Goal: Task Accomplishment & Management: Use online tool/utility

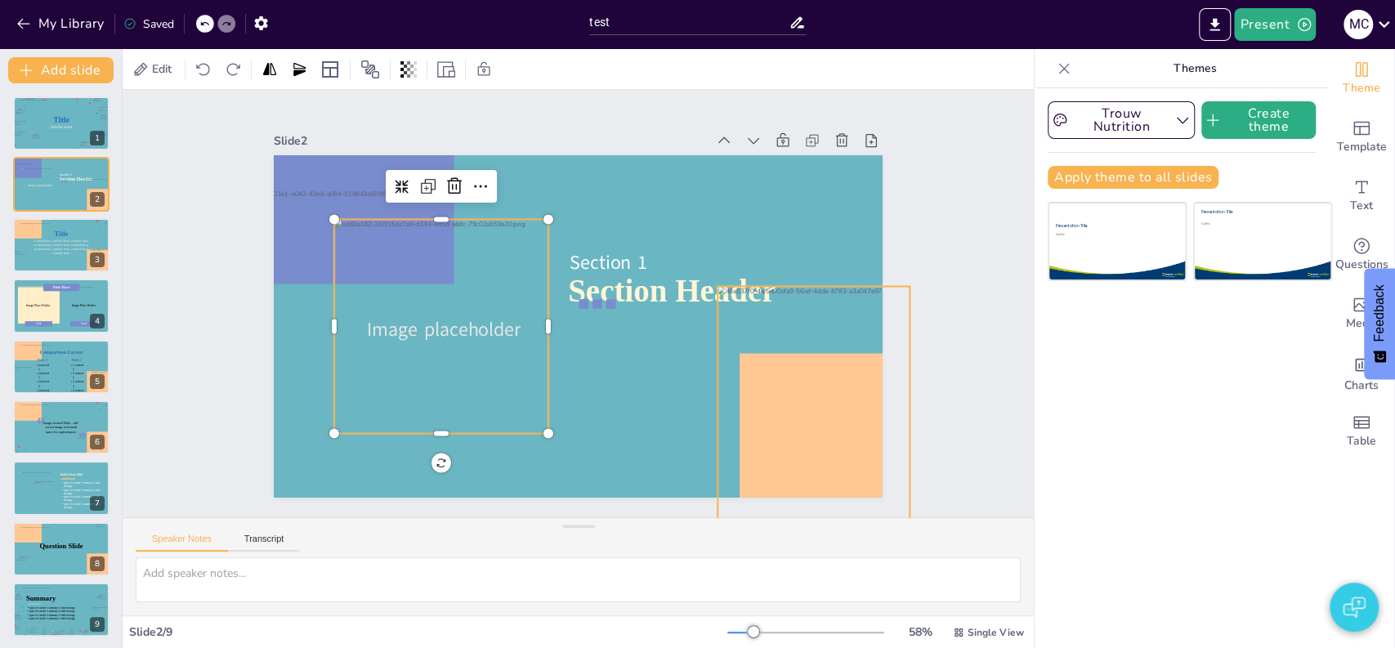
click at [822, 398] on div at bounding box center [814, 414] width 192 height 257
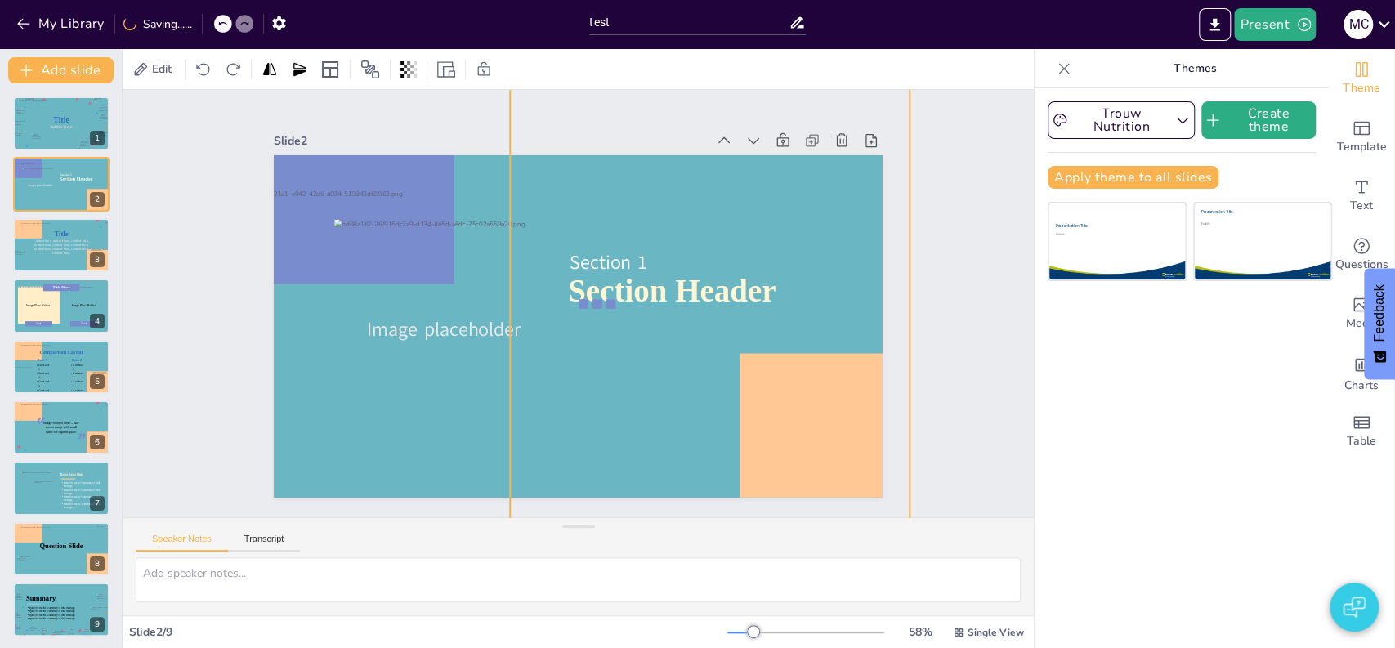
drag, startPoint x: 703, startPoint y: 279, endPoint x: 495, endPoint y: 132, distance: 254.5
click at [495, 132] on div "Slide 2 Section Header Image placeholder Section 1" at bounding box center [578, 313] width 609 height 369
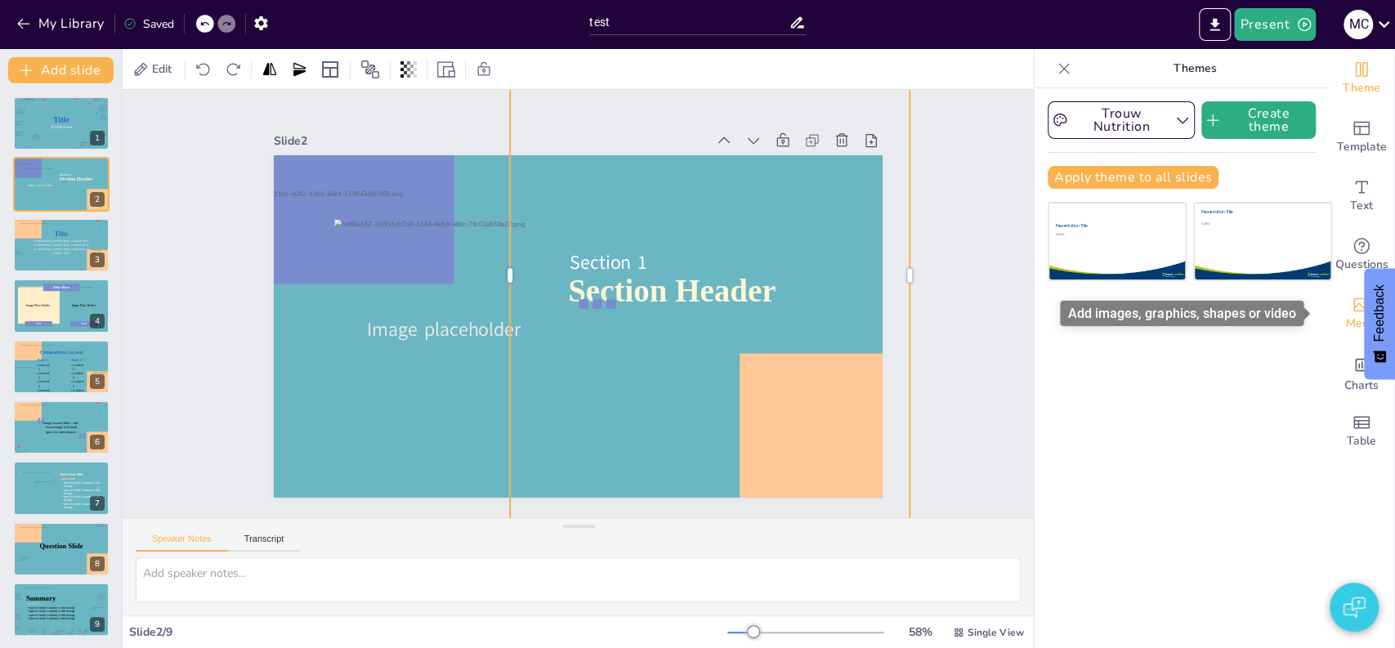
click at [1349, 316] on span "Media" at bounding box center [1362, 324] width 32 height 18
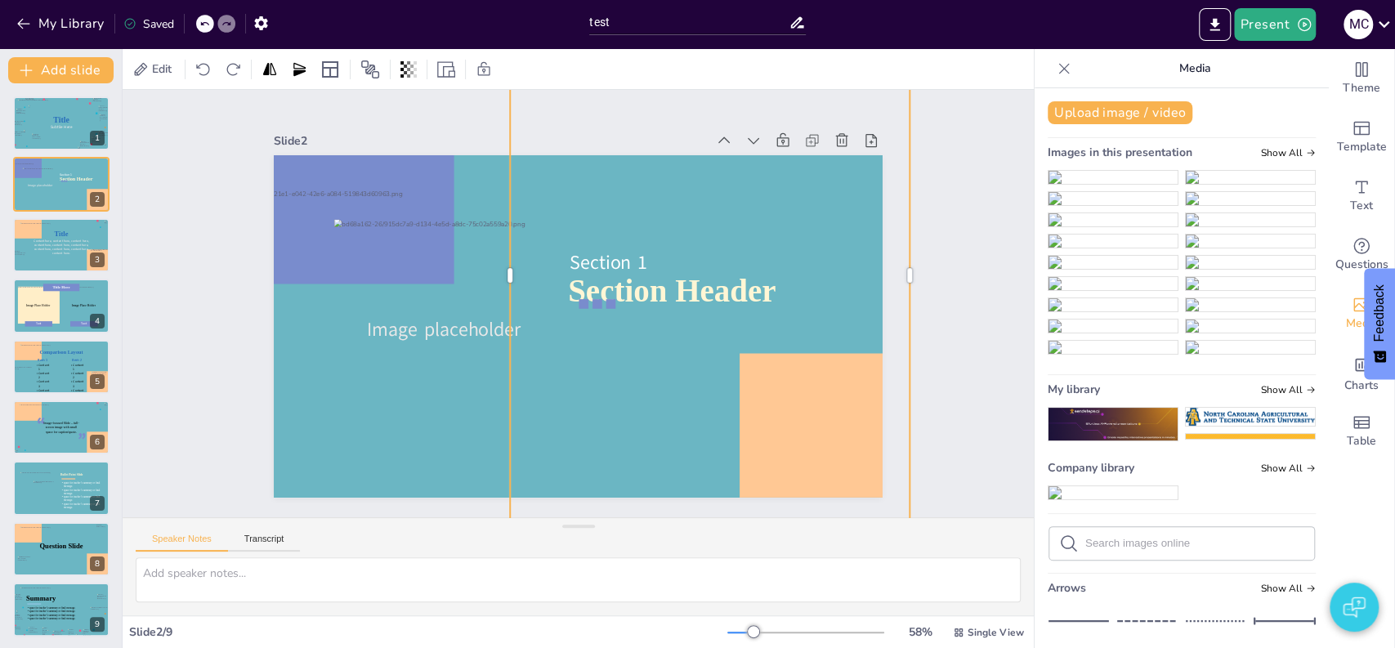
drag, startPoint x: 1309, startPoint y: 188, endPoint x: 1307, endPoint y: 257, distance: 68.7
click at [1133, 226] on img at bounding box center [1113, 219] width 129 height 13
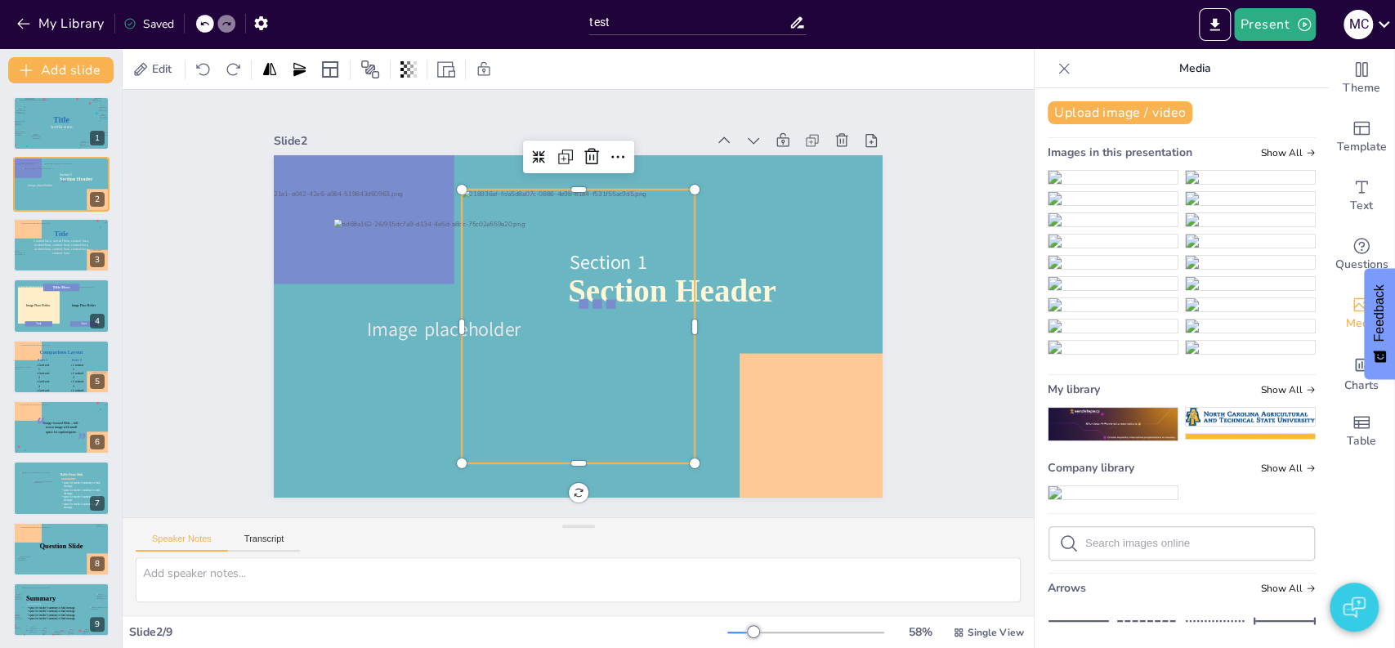
click at [1133, 226] on img at bounding box center [1113, 219] width 129 height 13
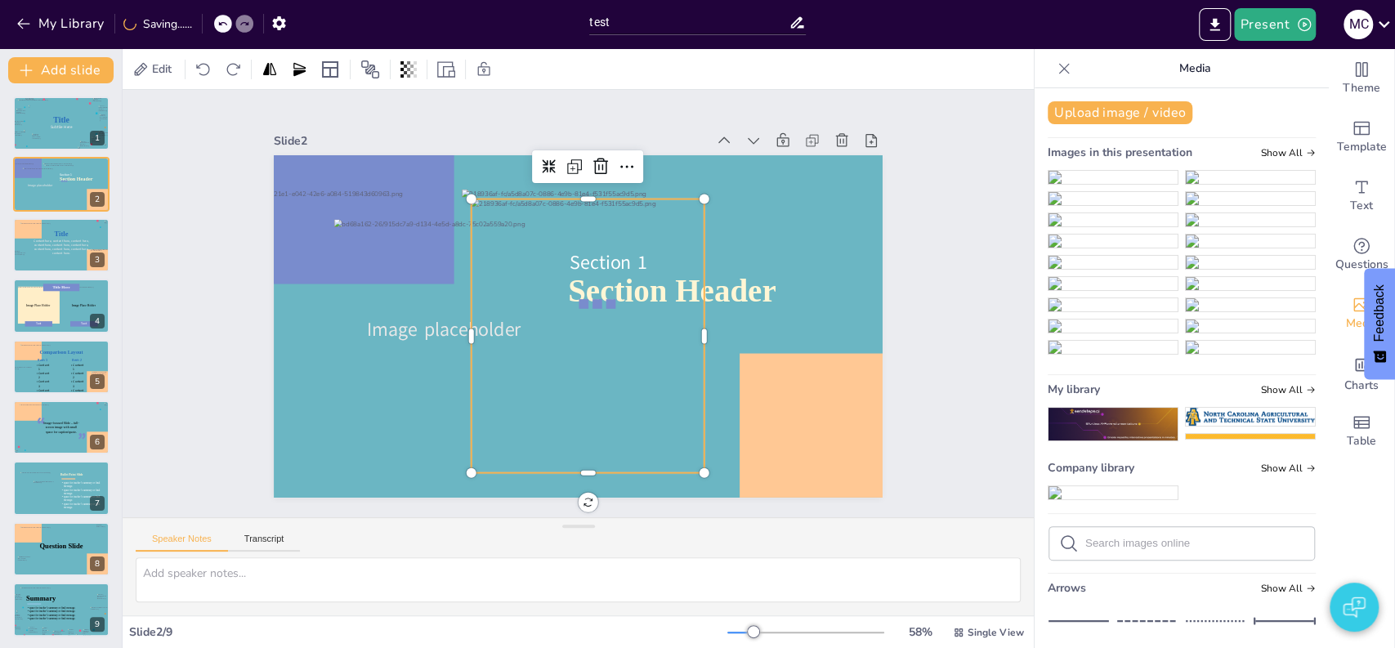
click at [504, 296] on div at bounding box center [588, 336] width 233 height 274
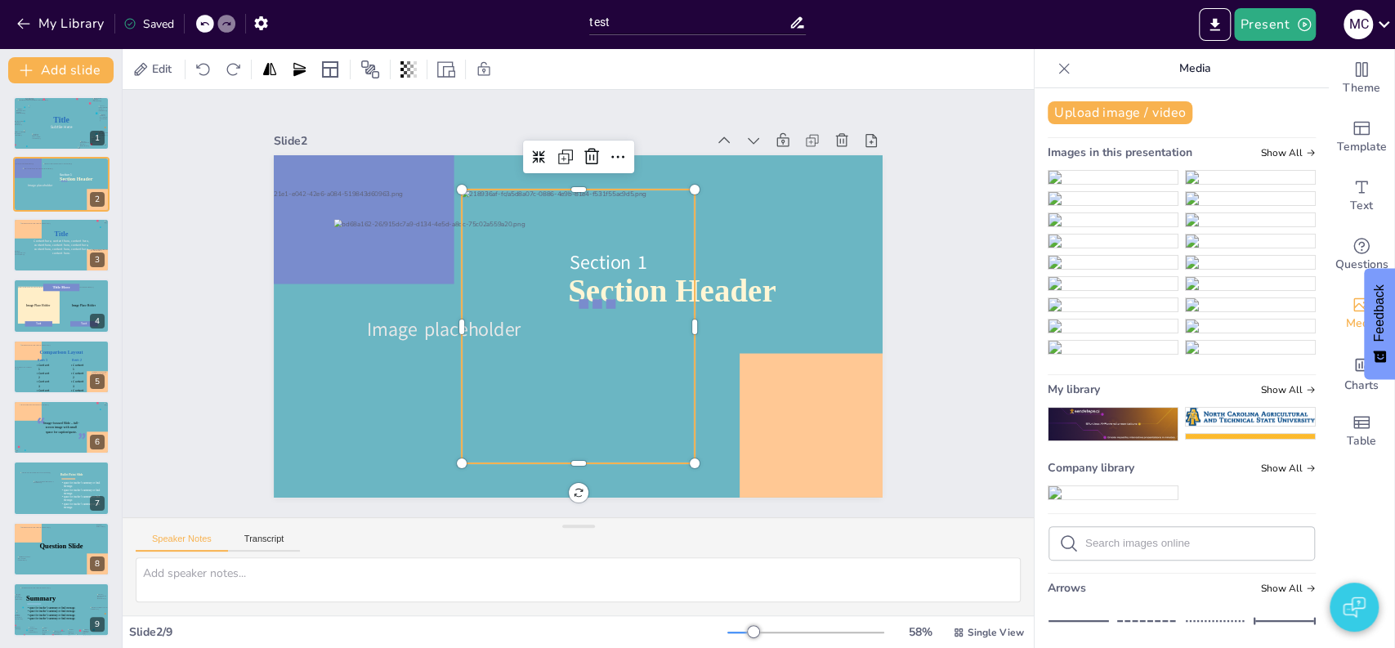
click at [504, 296] on div at bounding box center [578, 327] width 233 height 274
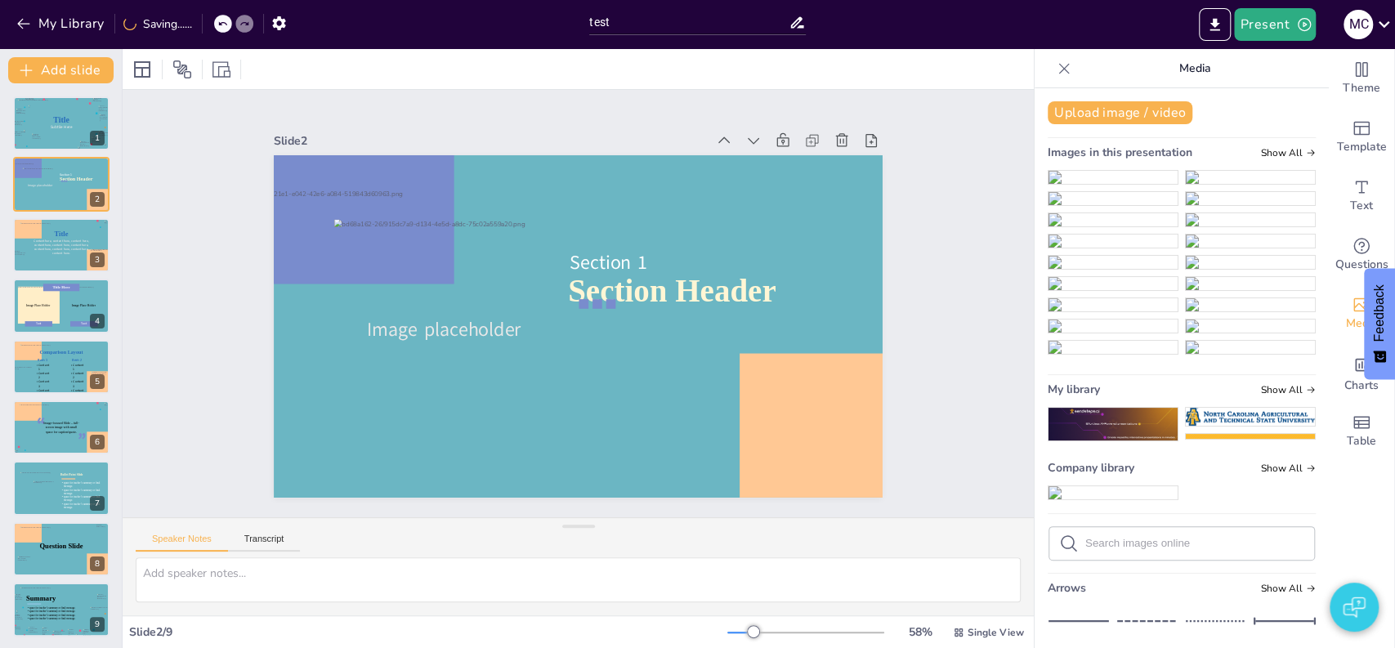
click at [1105, 184] on img at bounding box center [1113, 177] width 129 height 13
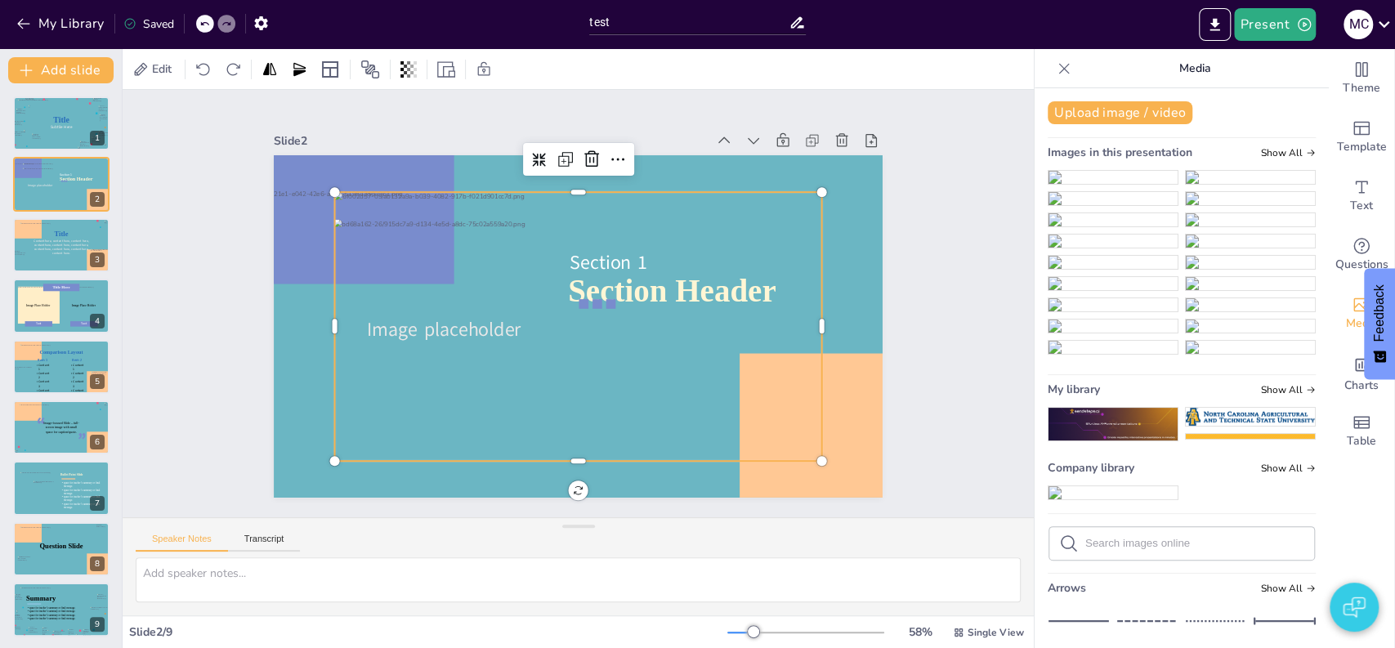
click at [731, 316] on div at bounding box center [578, 326] width 487 height 269
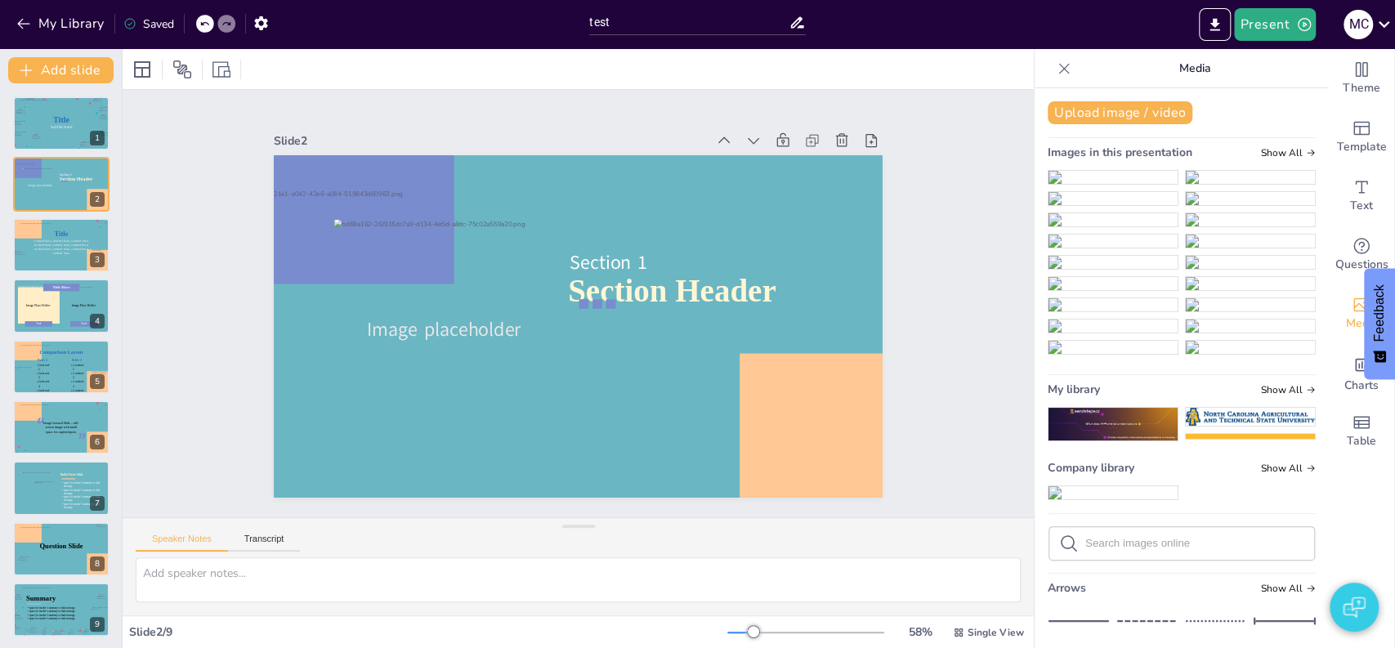
drag, startPoint x: 1308, startPoint y: 190, endPoint x: 1306, endPoint y: 263, distance: 72.8
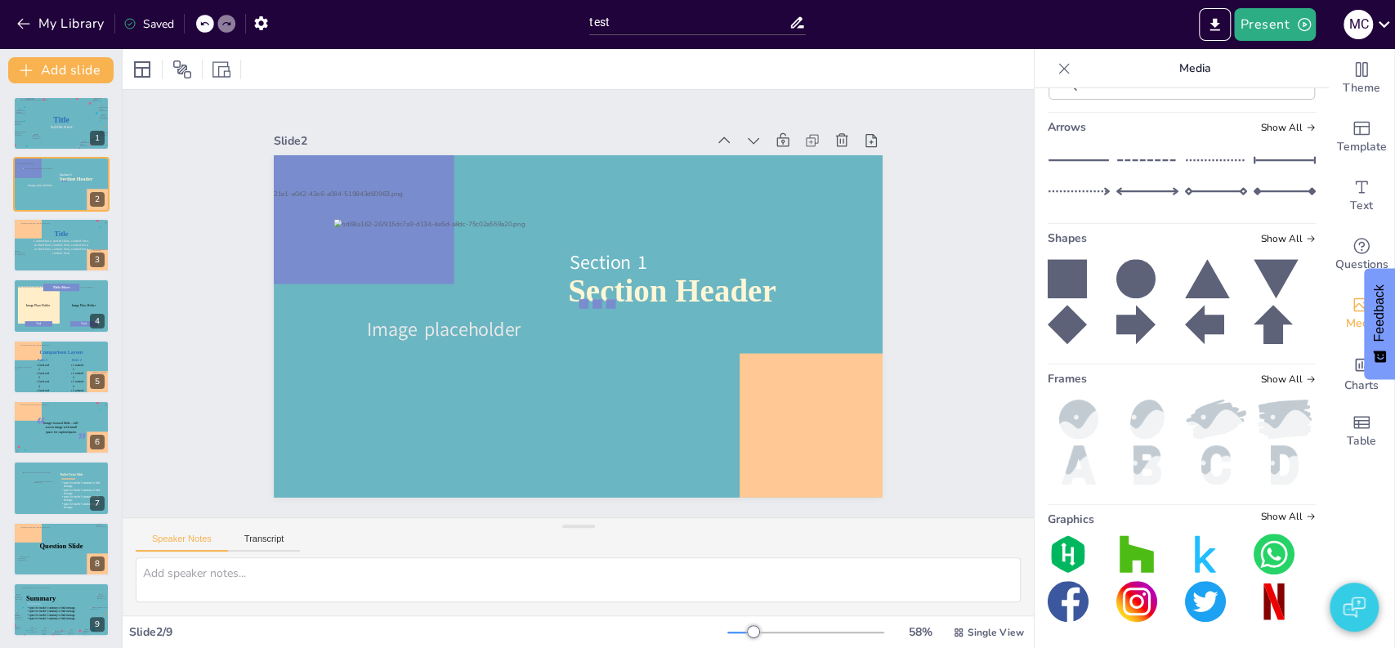
scroll to position [689, 0]
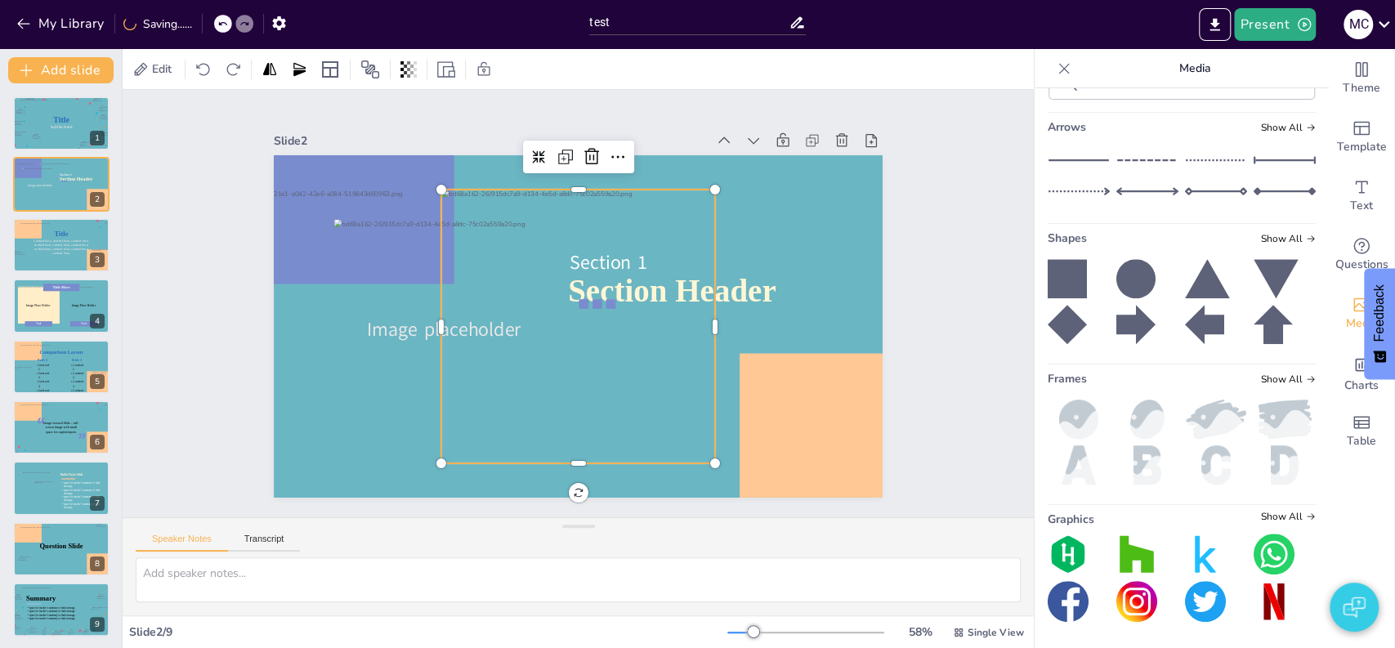
click at [611, 226] on div at bounding box center [578, 327] width 274 height 274
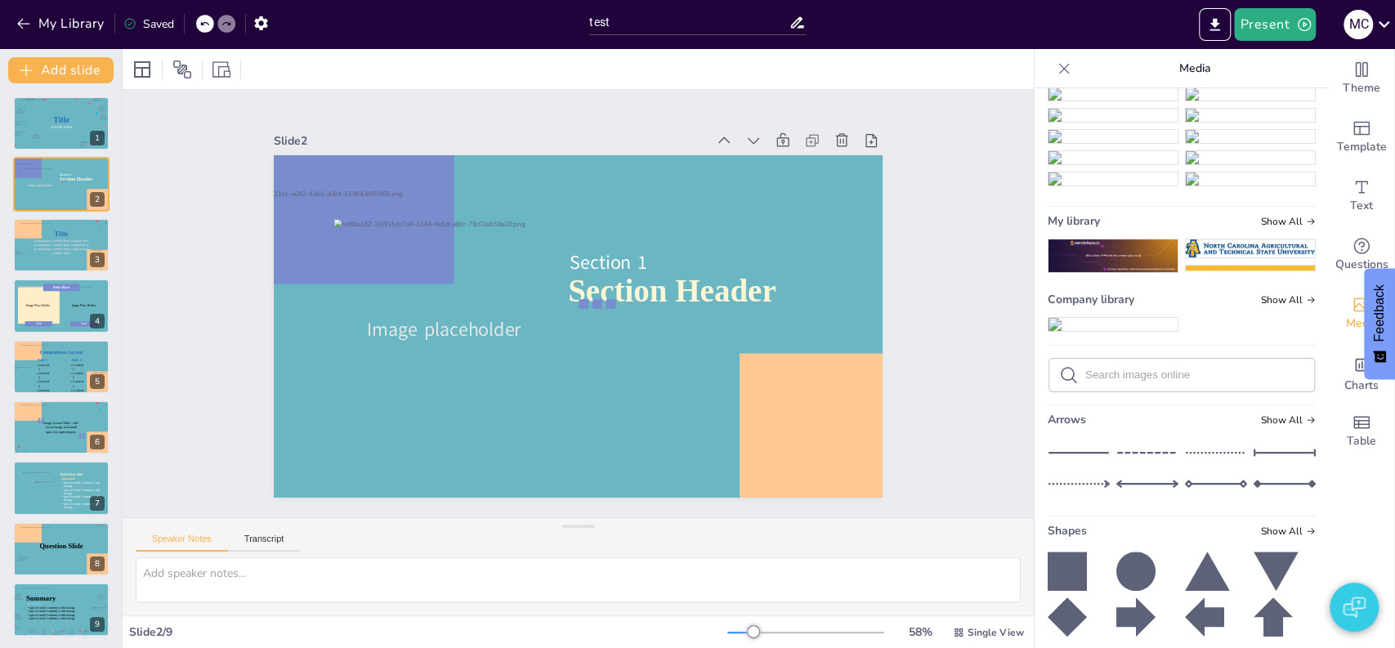
scroll to position [0, 0]
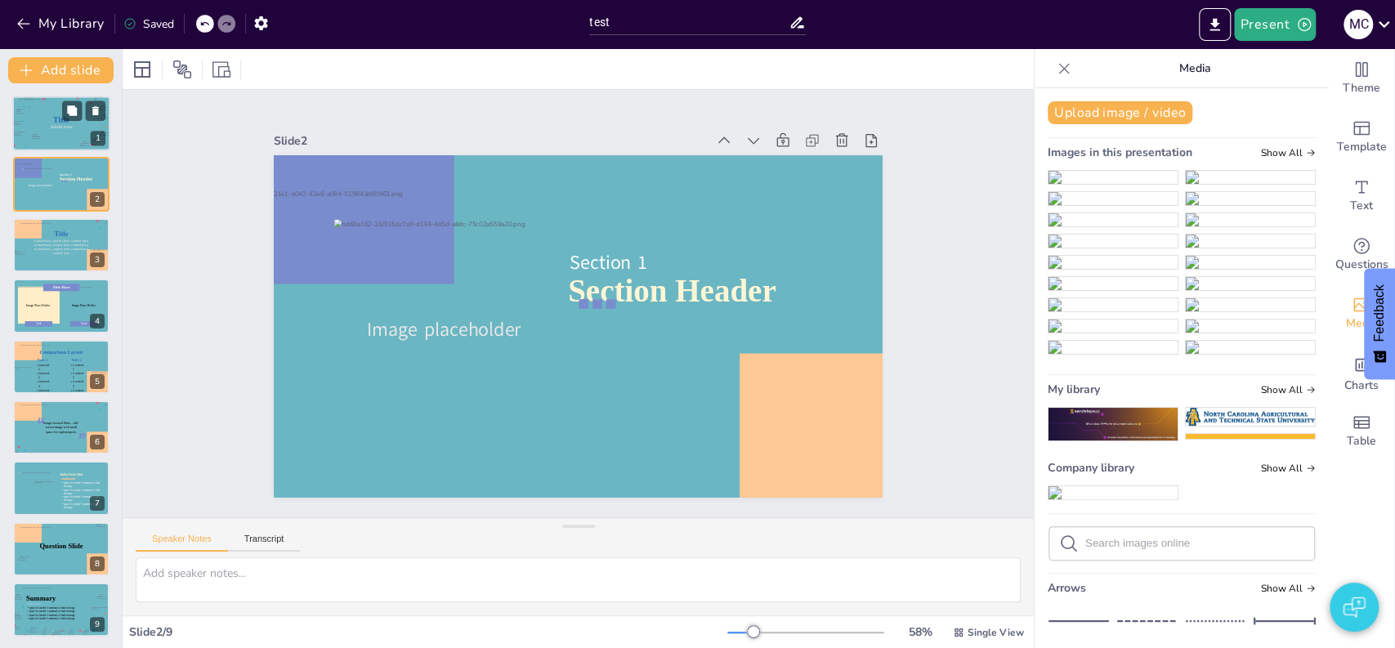
click at [60, 141] on div at bounding box center [61, 123] width 89 height 49
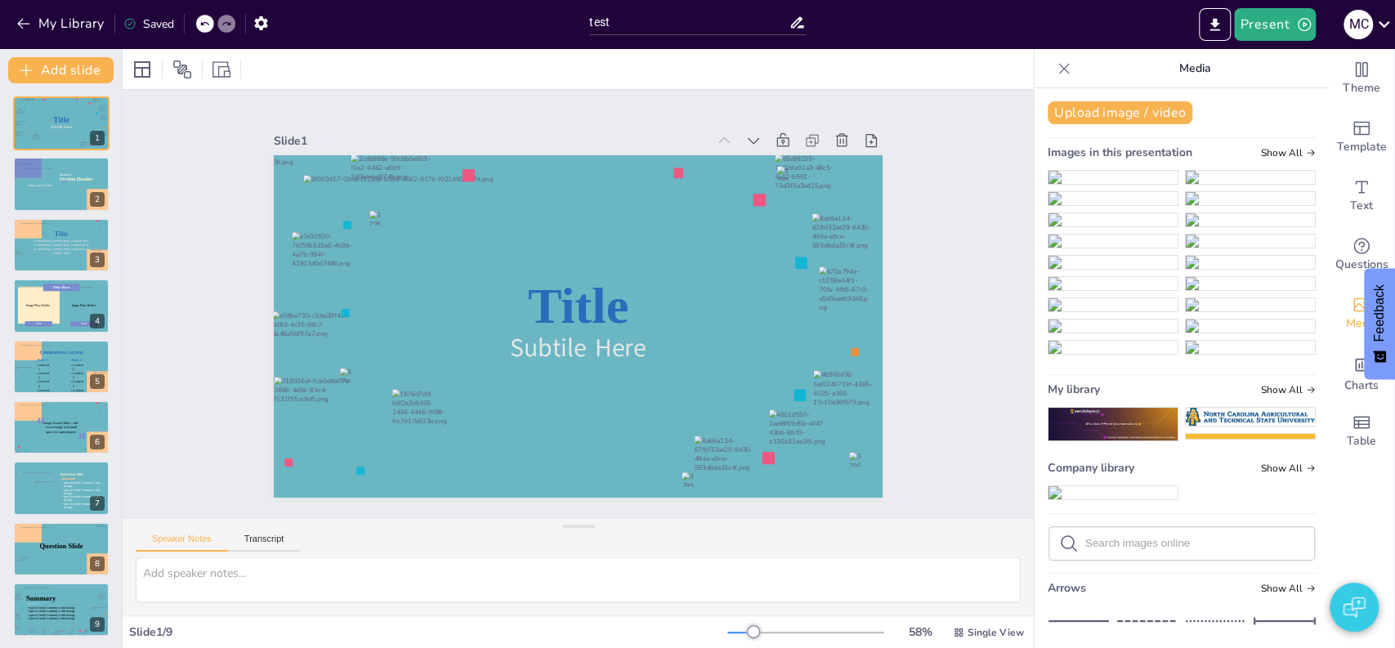
click at [1056, 64] on icon at bounding box center [1064, 68] width 16 height 16
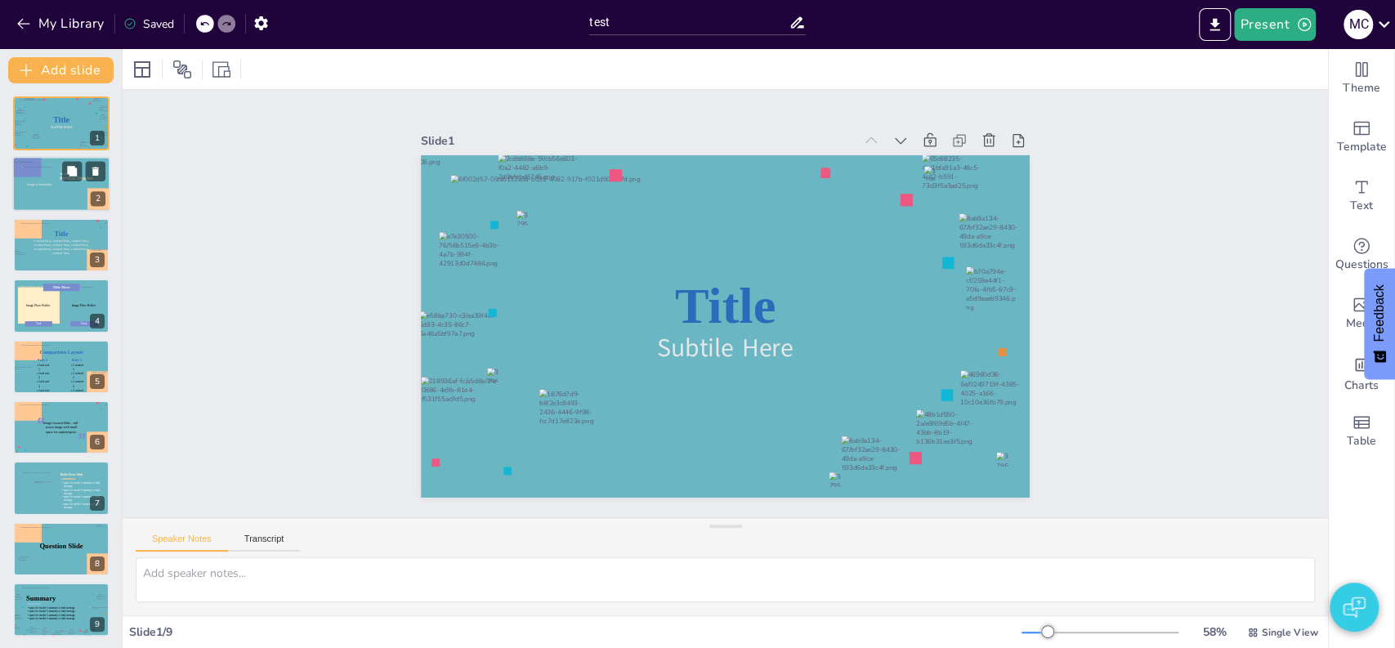
click at [72, 185] on div at bounding box center [83, 175] width 65 height 87
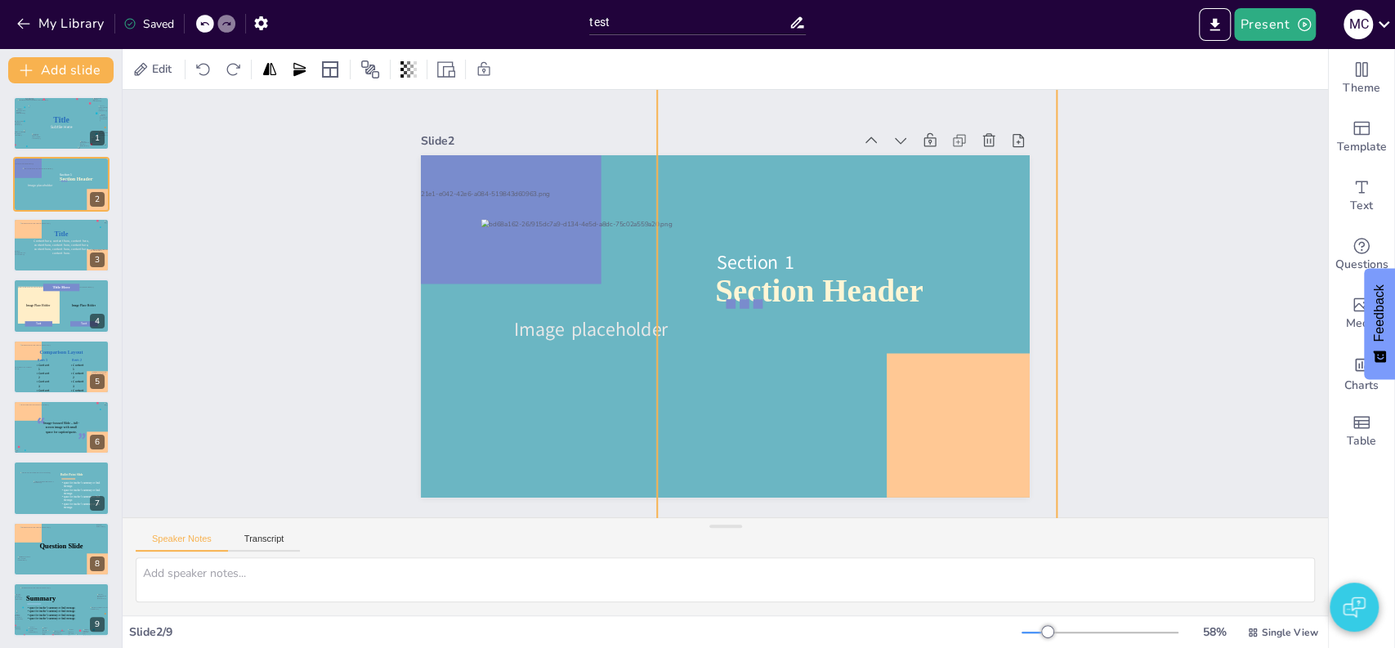
click at [841, 273] on div at bounding box center [857, 275] width 400 height 537
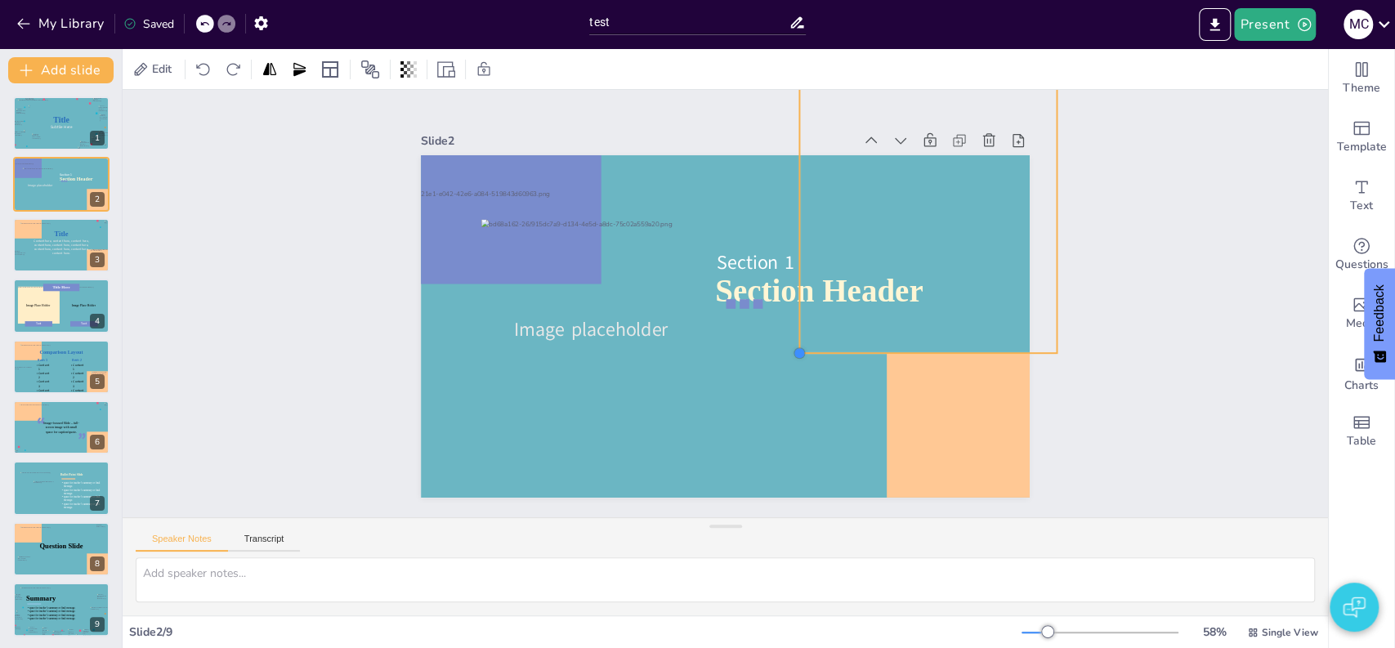
drag, startPoint x: 643, startPoint y: 463, endPoint x: 821, endPoint y: 260, distance: 270.5
click at [821, 260] on div "Section Header Image placeholder Section 1" at bounding box center [725, 326] width 609 height 342
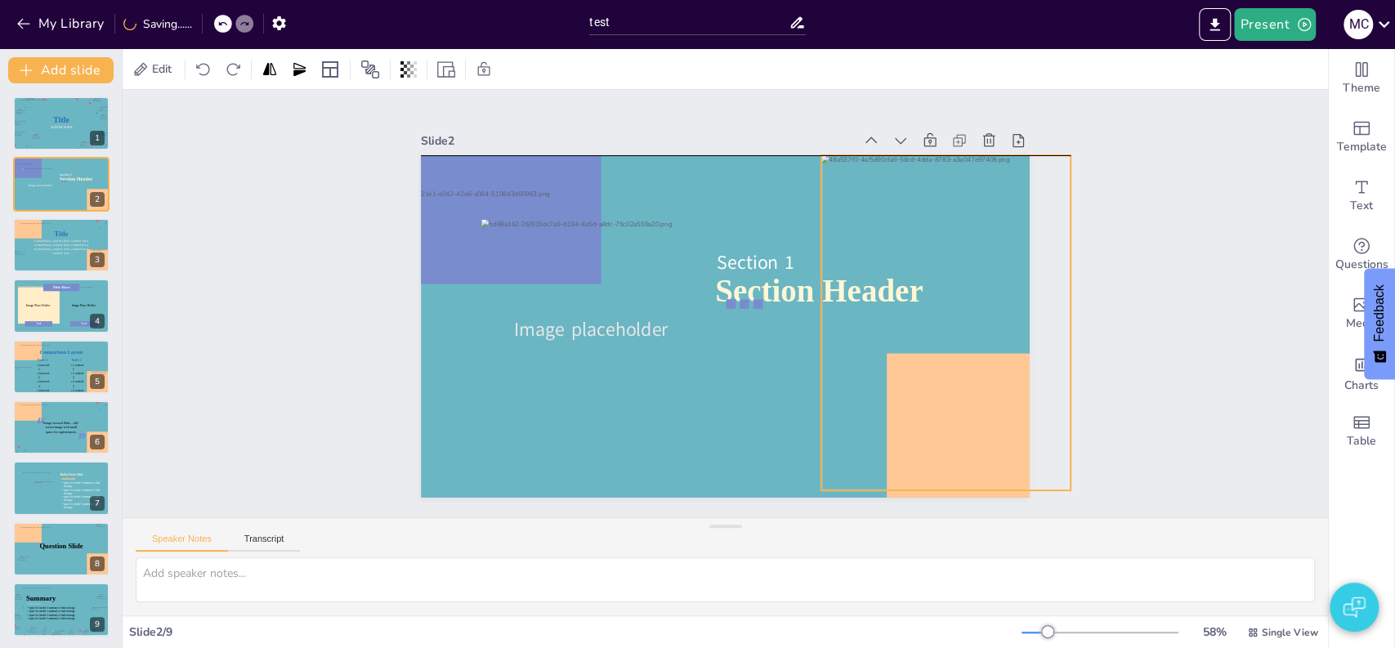
drag, startPoint x: 880, startPoint y: 260, endPoint x: 896, endPoint y: 403, distance: 143.9
click at [900, 403] on div at bounding box center [945, 322] width 249 height 335
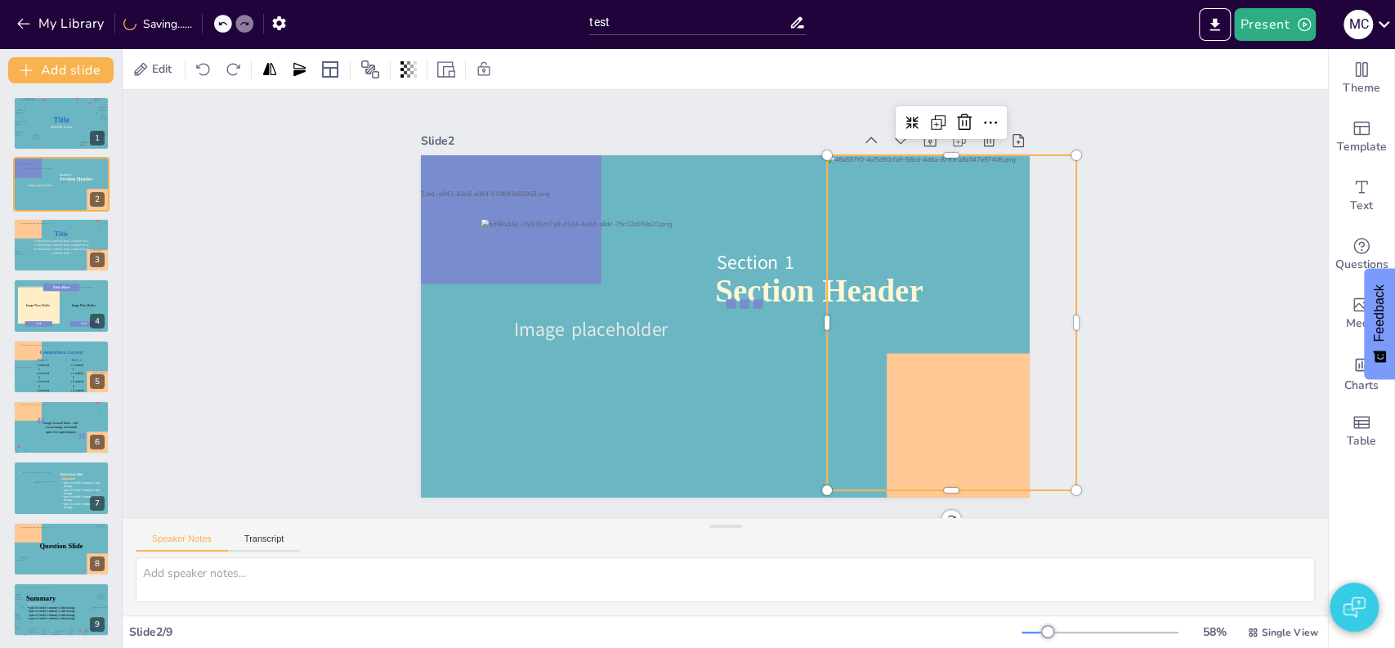
click at [1188, 324] on div "Slide 1 Title Subtile Here Slide 2 Section Header Image placeholder Section 1 S…" at bounding box center [726, 303] width 1206 height 427
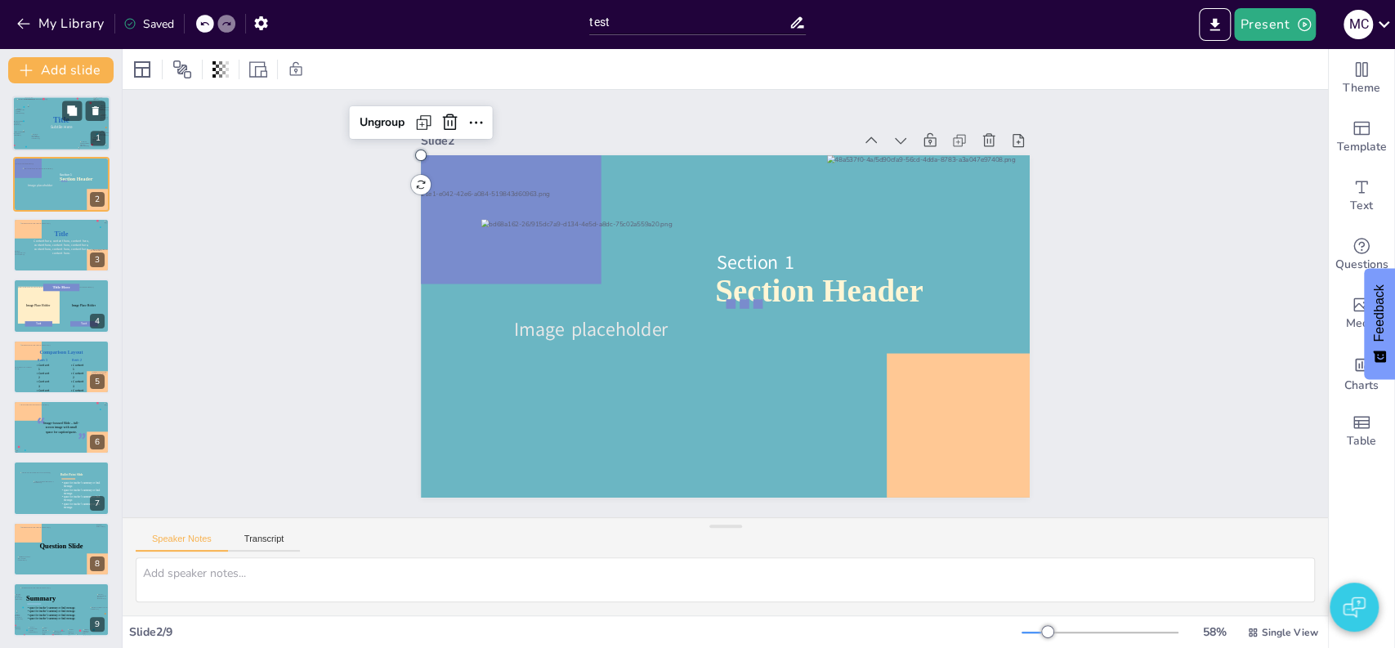
click at [40, 123] on div at bounding box center [61, 123] width 89 height 49
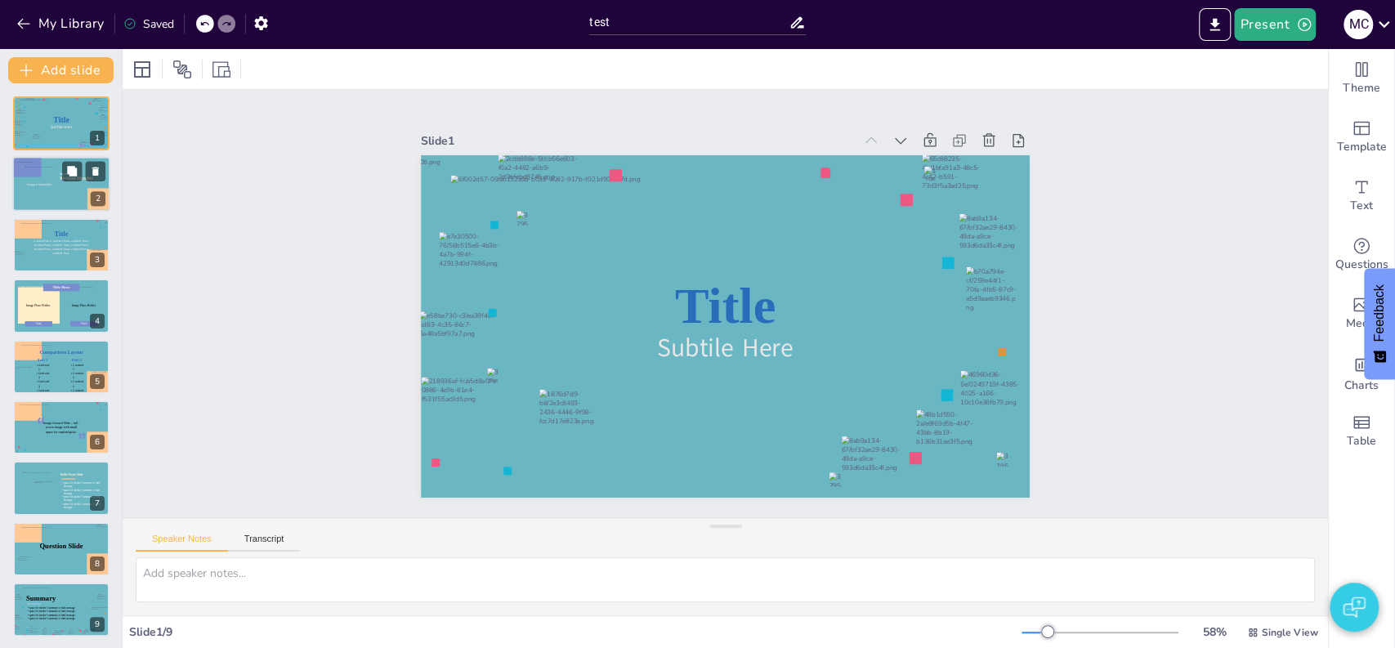
click at [72, 195] on div at bounding box center [61, 185] width 98 height 56
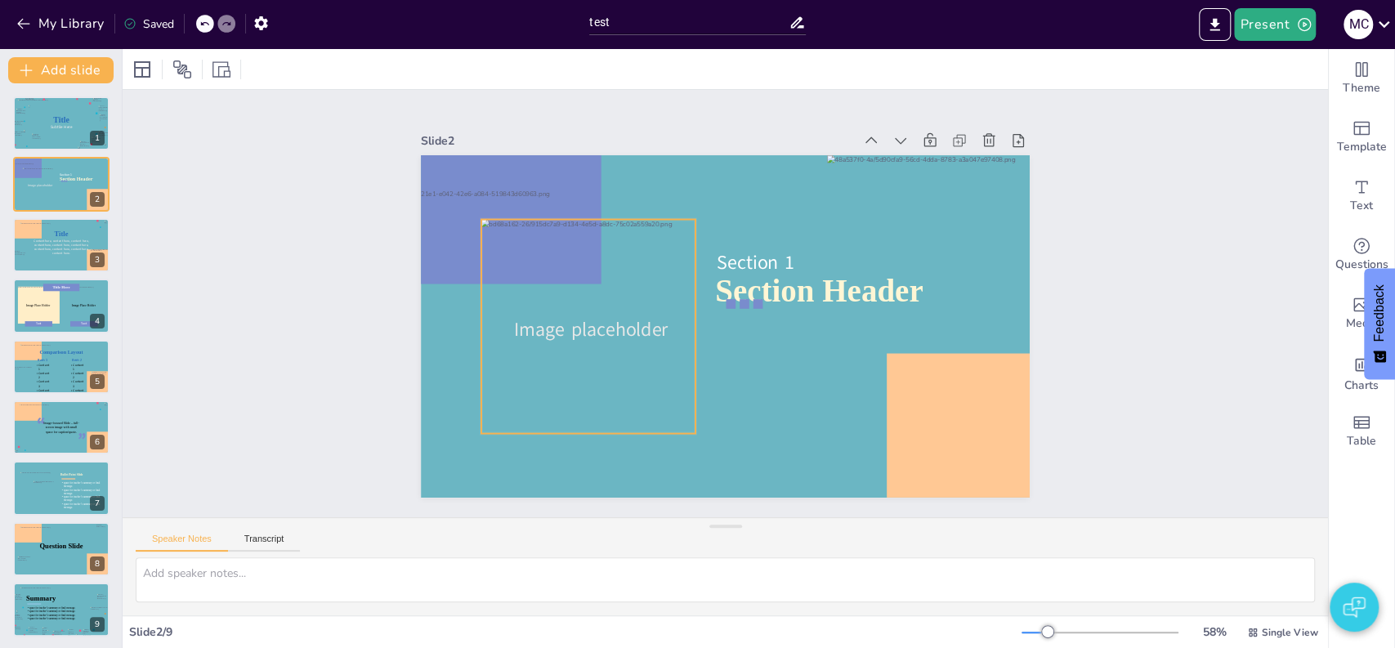
click at [525, 262] on div at bounding box center [588, 326] width 214 height 214
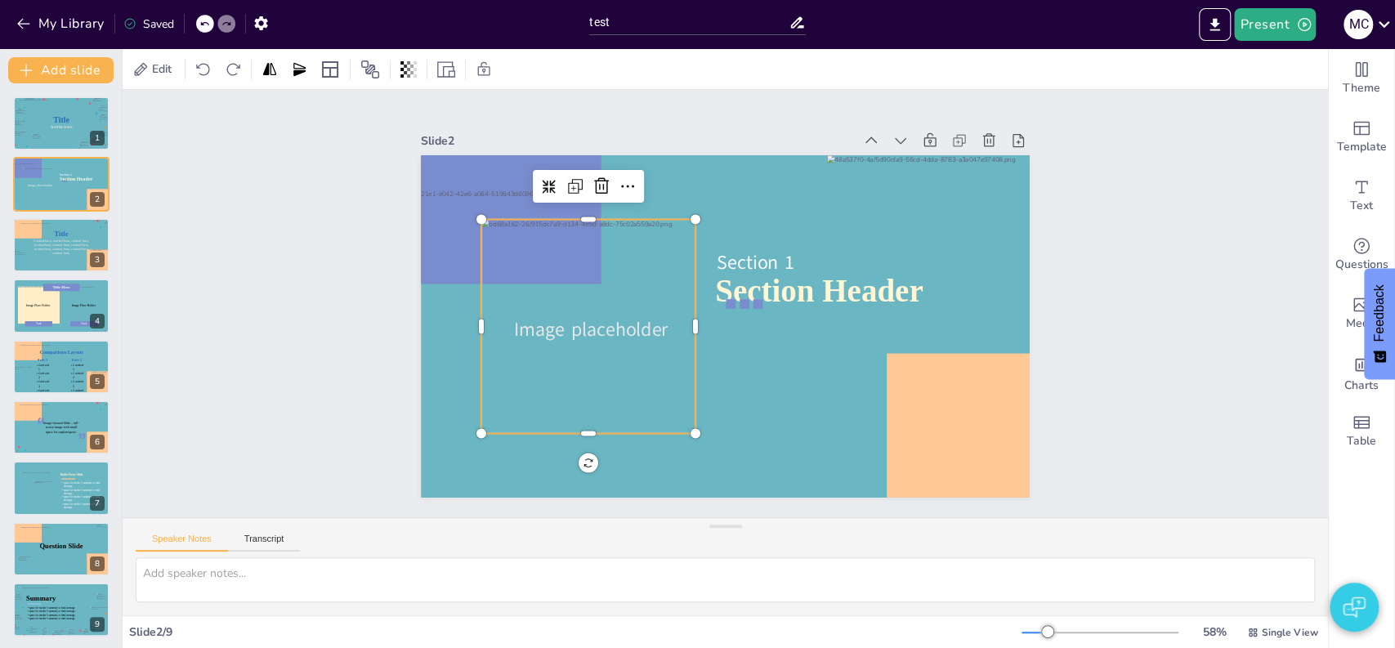
click at [562, 277] on div at bounding box center [588, 326] width 214 height 214
click at [561, 324] on span "Image placeholder" at bounding box center [591, 329] width 154 height 26
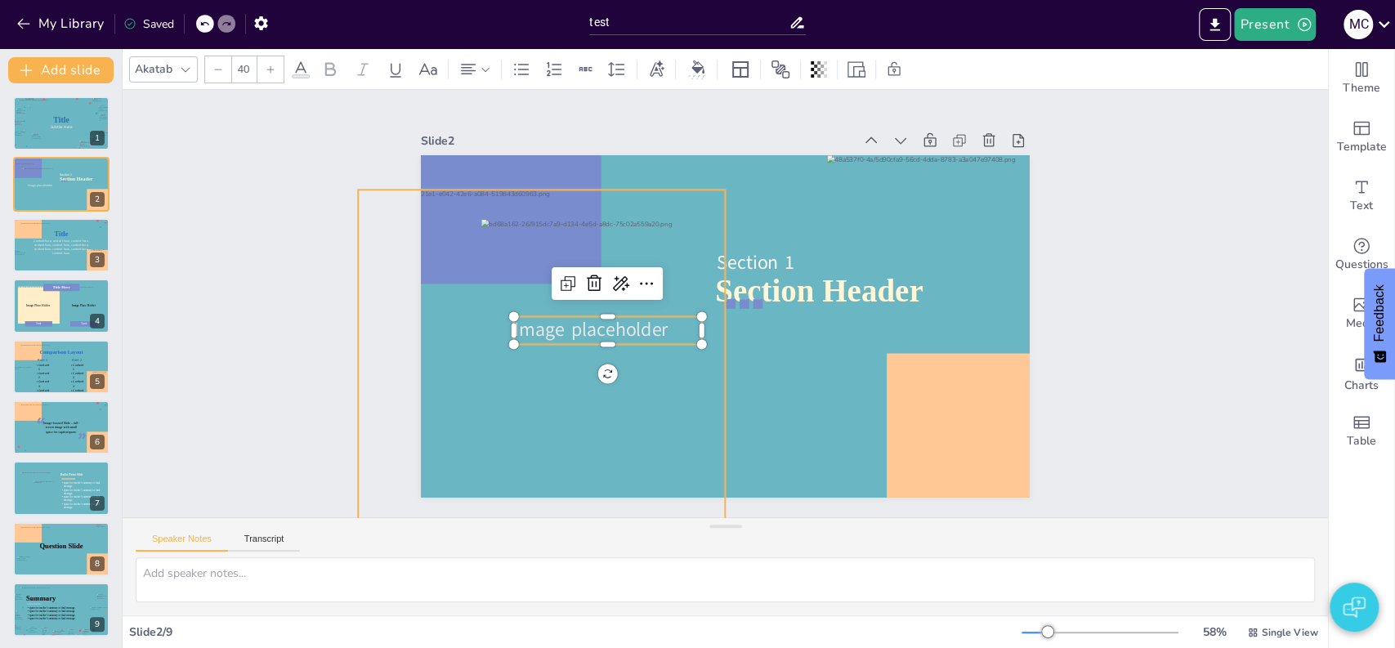
click at [639, 191] on div at bounding box center [541, 373] width 367 height 366
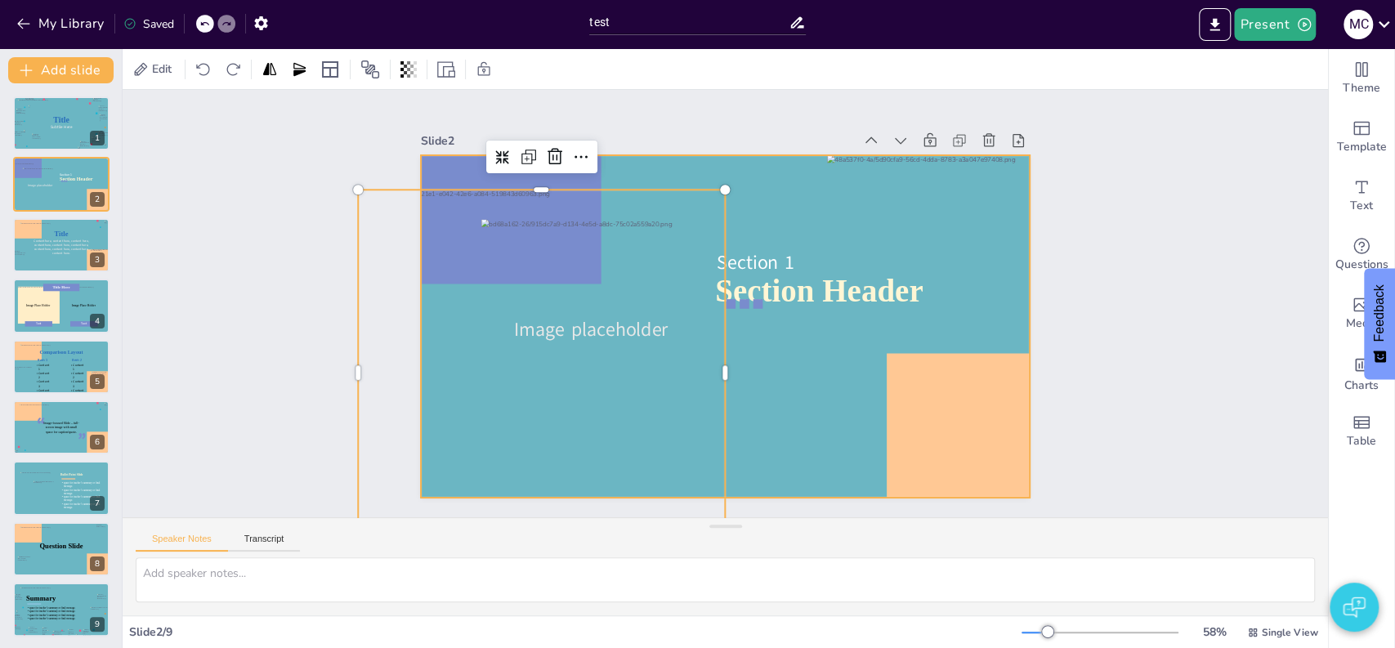
click at [642, 166] on div at bounding box center [725, 326] width 609 height 342
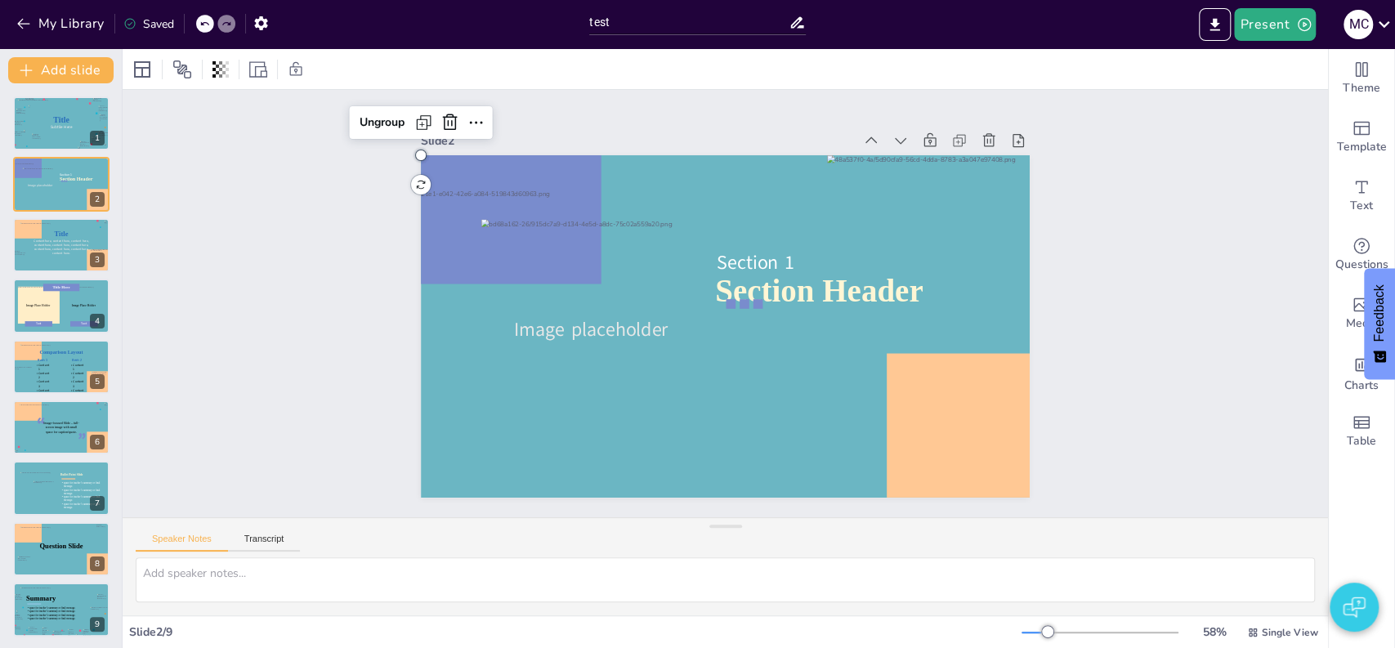
click at [333, 230] on div "Slide 1 Title Subtile Here Slide 2 Section Header Image placeholder Section 1 U…" at bounding box center [726, 303] width 1206 height 427
click at [37, 178] on div at bounding box center [39, 184] width 34 height 34
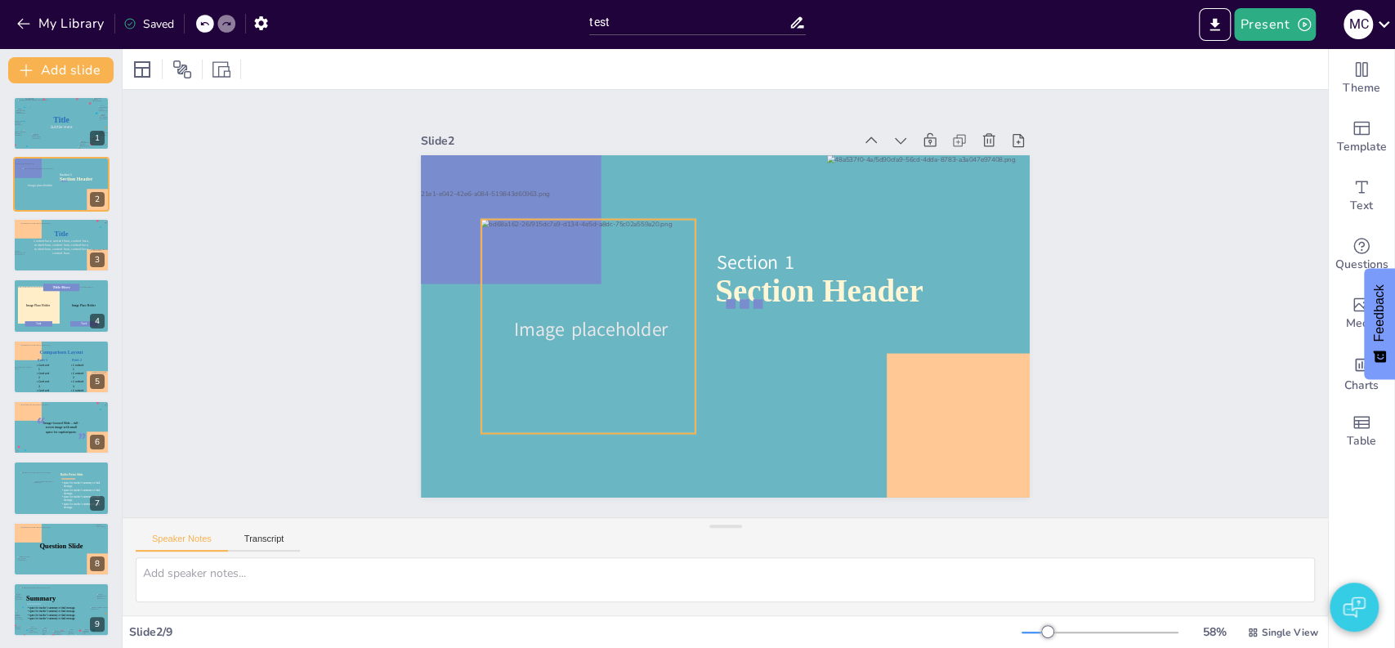
click at [553, 248] on div at bounding box center [588, 326] width 214 height 214
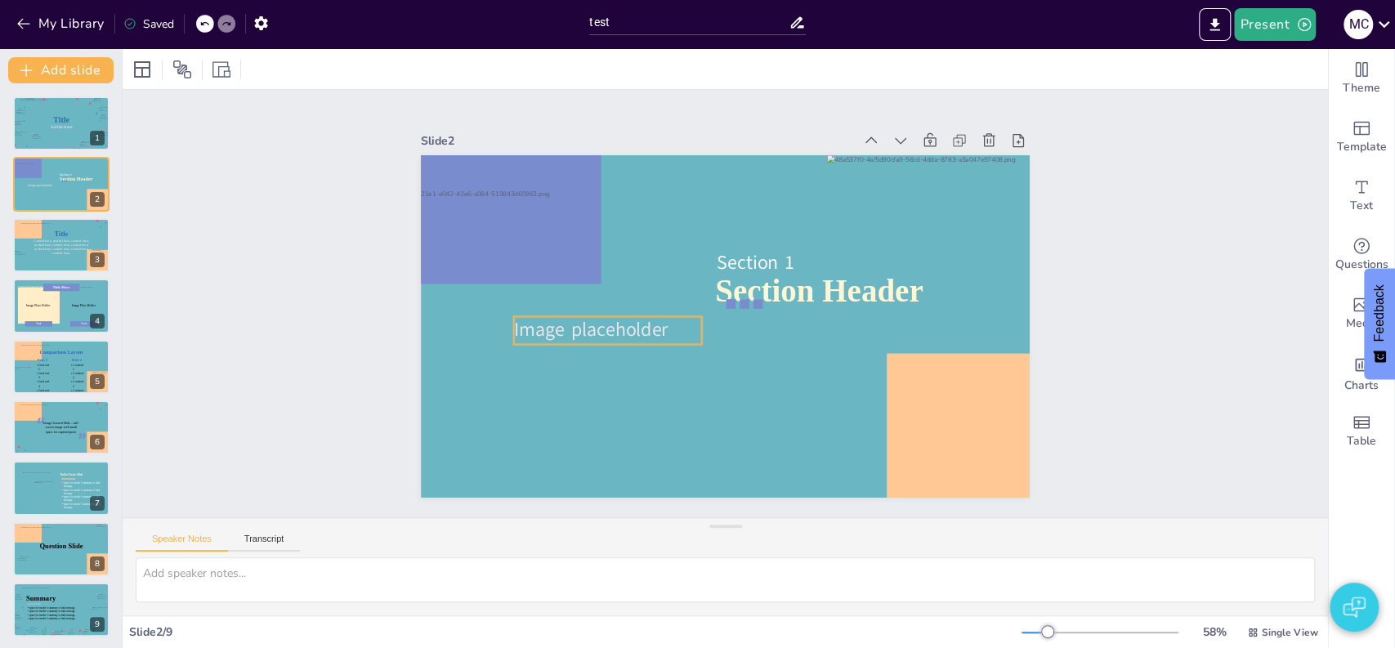
click at [563, 327] on span "Image placeholder" at bounding box center [591, 329] width 154 height 26
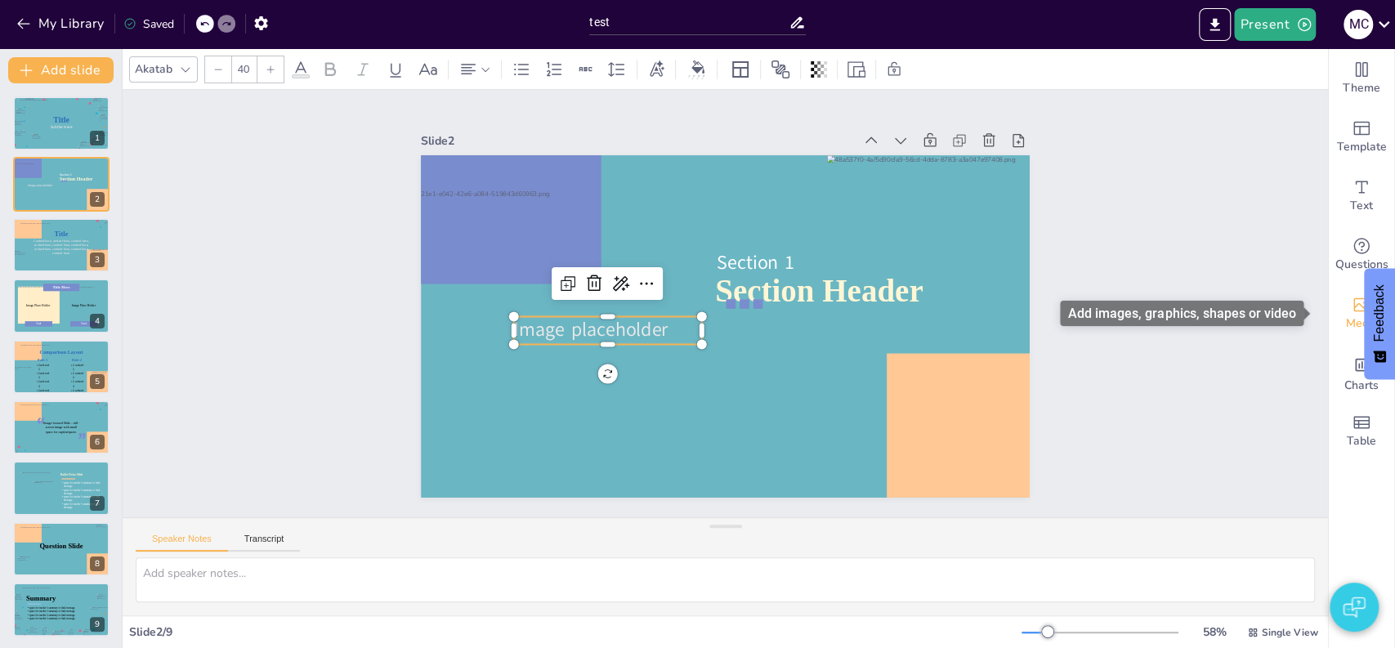
click at [1352, 311] on icon "Add images, graphics, shapes or video" at bounding box center [1362, 305] width 20 height 20
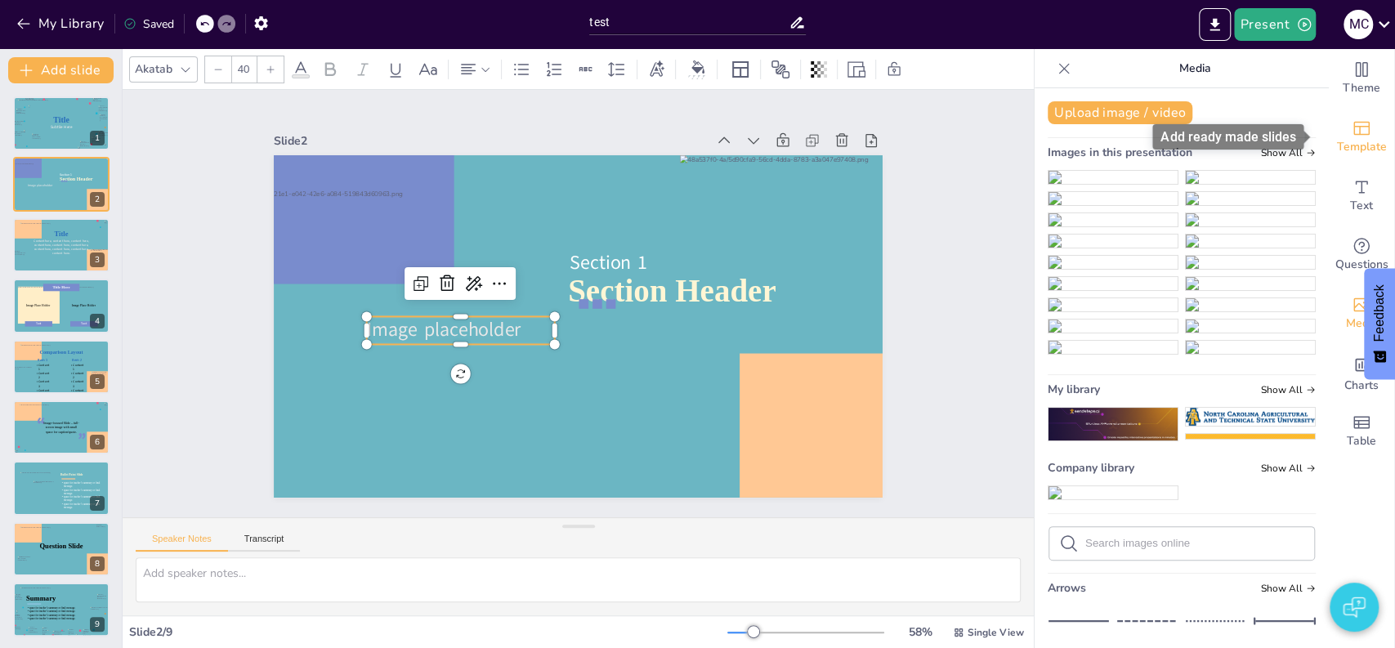
click at [1351, 150] on span "Template" at bounding box center [1362, 147] width 50 height 18
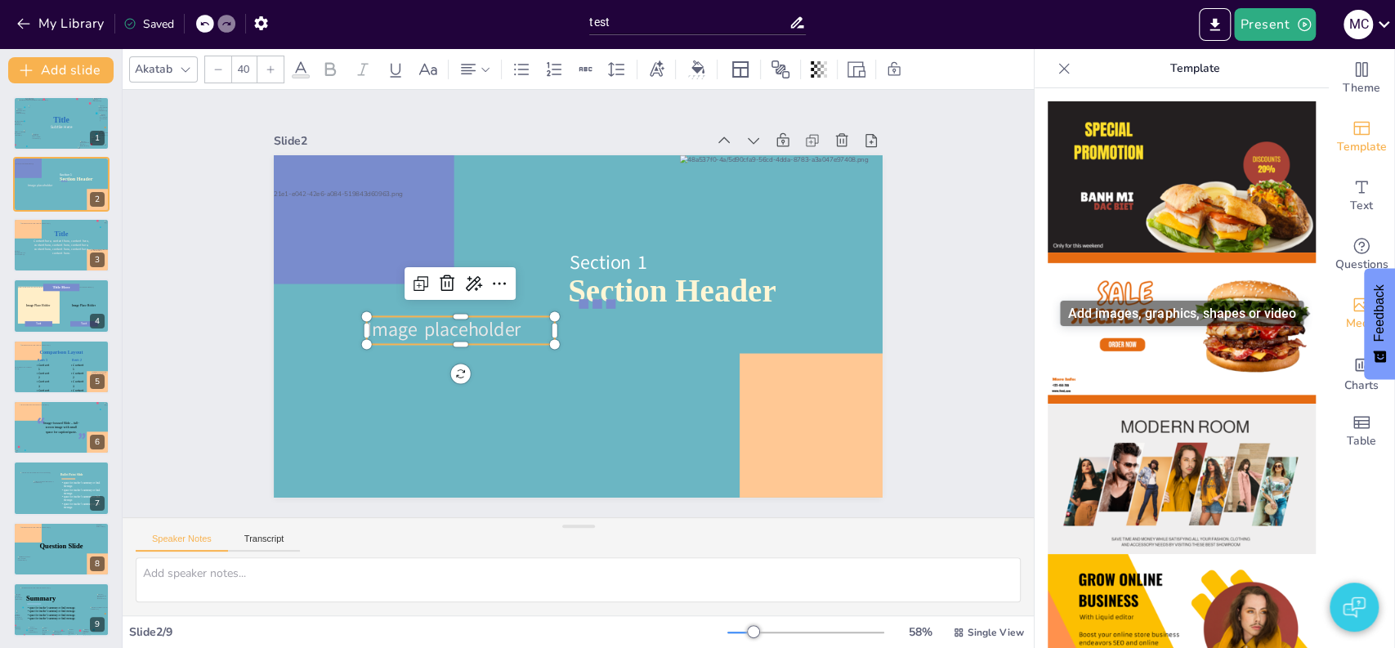
click at [1348, 315] on span "Media" at bounding box center [1362, 324] width 32 height 18
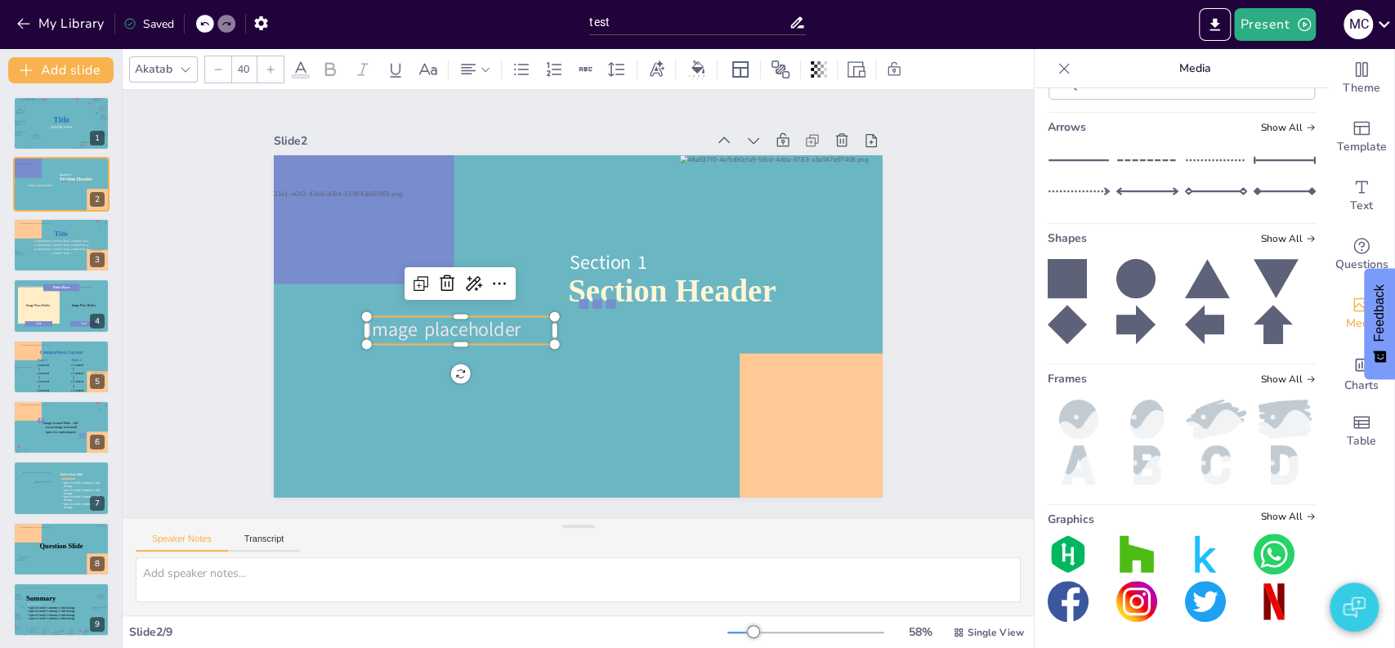
scroll to position [1911, 0]
click at [1056, 417] on img at bounding box center [1079, 419] width 62 height 39
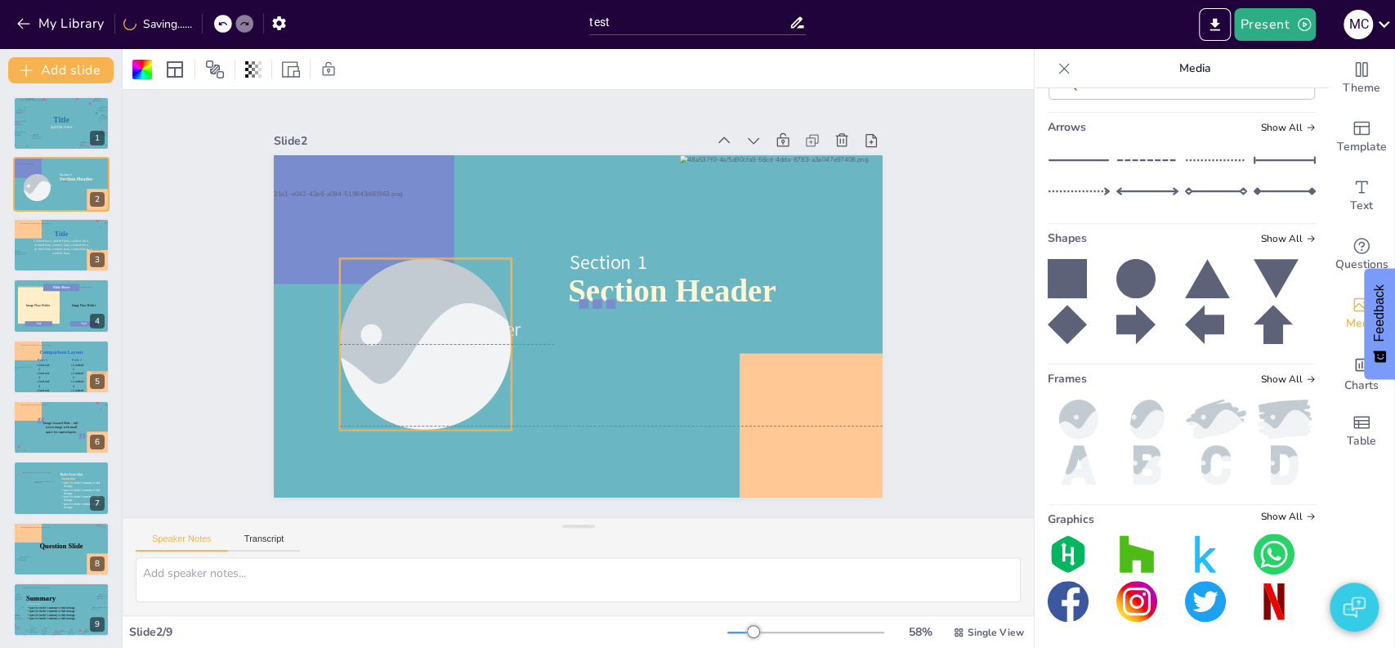
drag, startPoint x: 540, startPoint y: 299, endPoint x: 387, endPoint y: 312, distance: 153.4
click at [387, 312] on div at bounding box center [425, 343] width 257 height 171
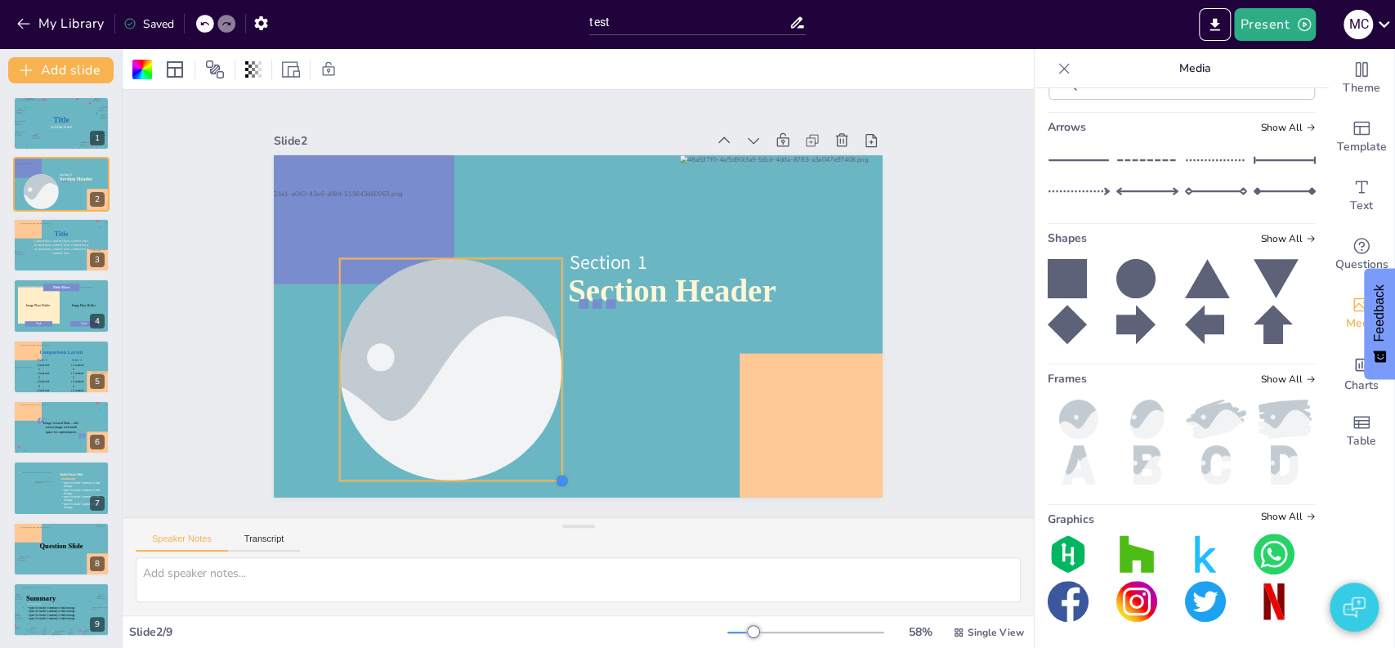
drag, startPoint x: 497, startPoint y: 423, endPoint x: 548, endPoint y: 431, distance: 51.3
click at [548, 431] on div "Section Header Image placeholder Section 1" at bounding box center [578, 326] width 609 height 342
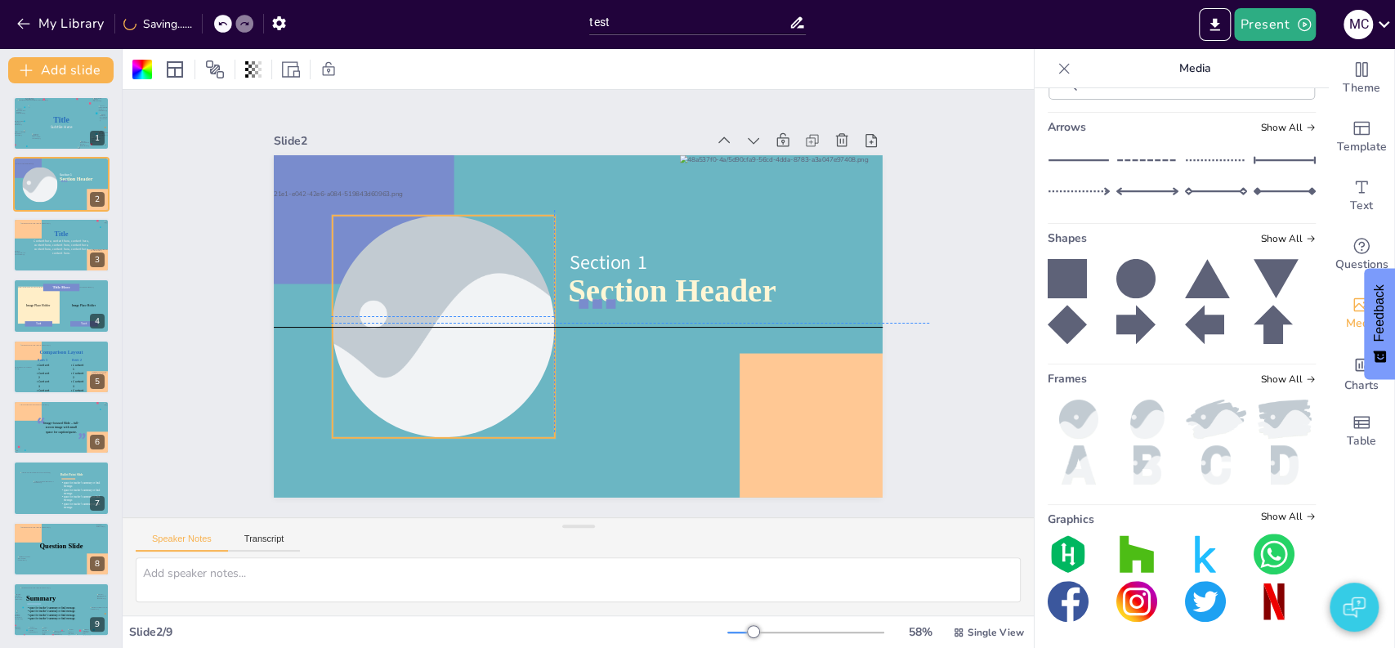
drag, startPoint x: 479, startPoint y: 367, endPoint x: 471, endPoint y: 332, distance: 36.1
click at [471, 332] on div at bounding box center [443, 327] width 333 height 222
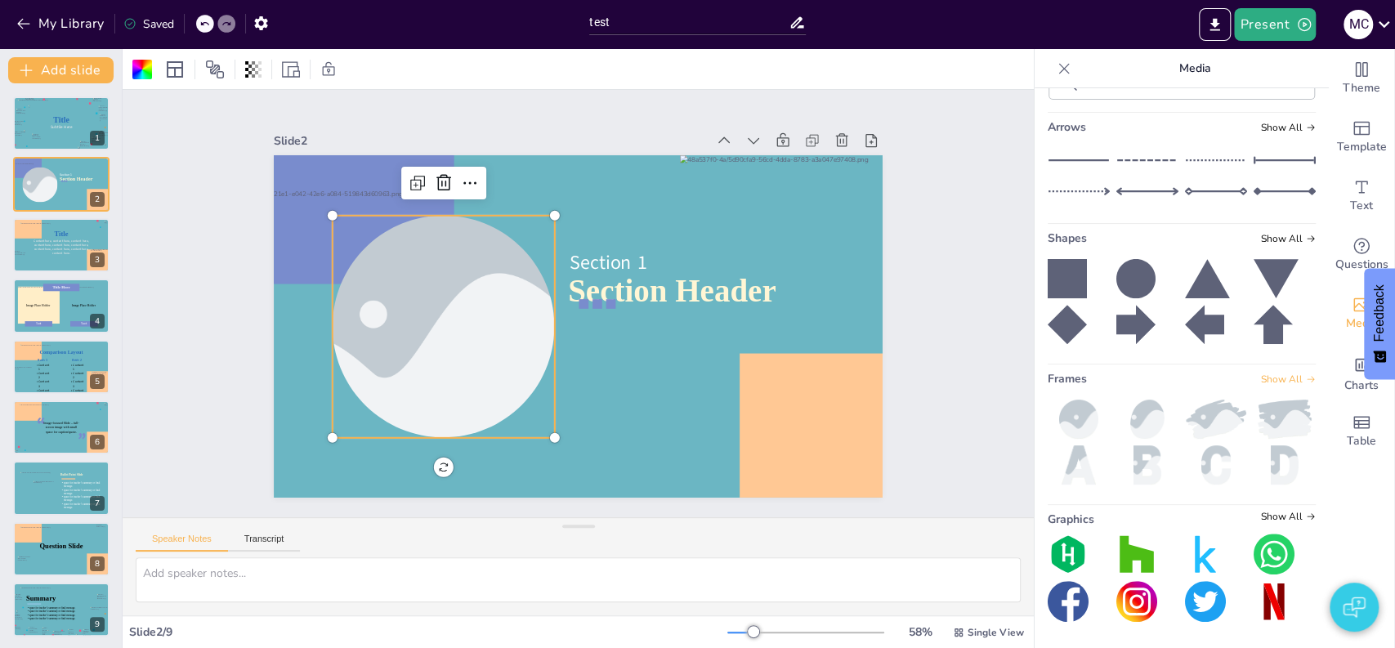
click at [1263, 378] on span "Show All" at bounding box center [1288, 379] width 55 height 11
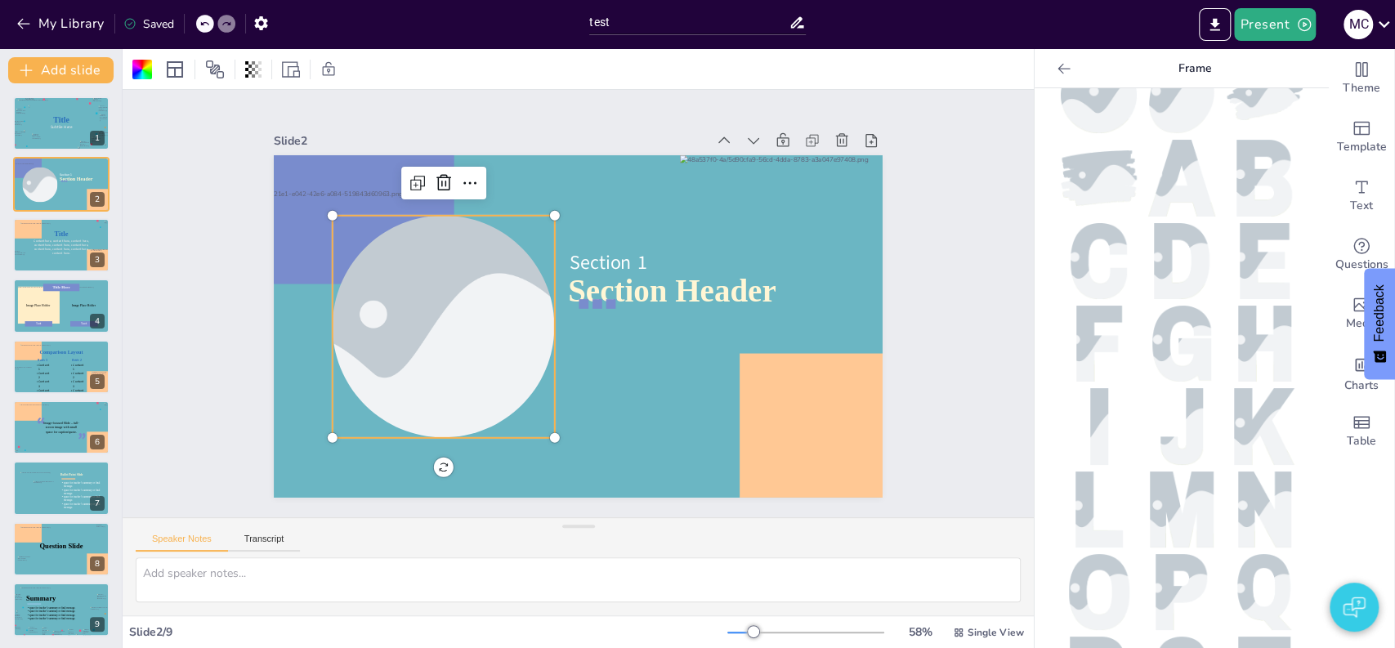
scroll to position [0, 0]
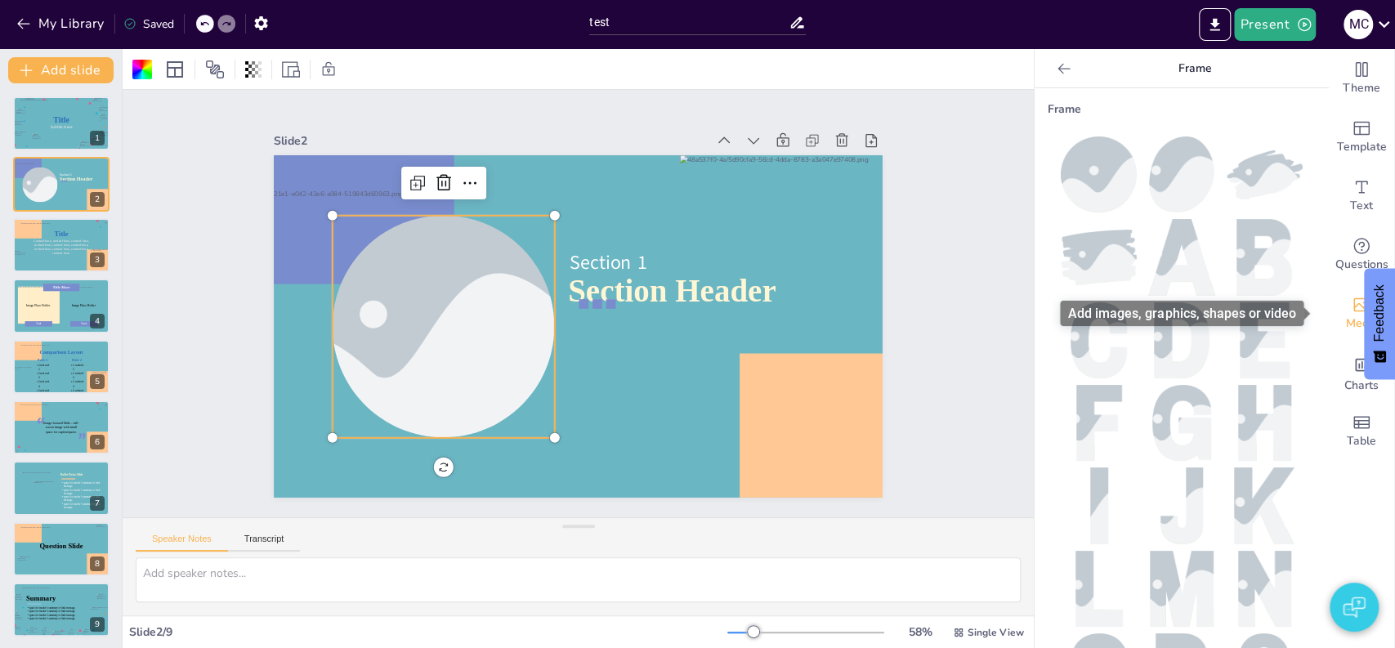
click at [1352, 304] on icon "Add images, graphics, shapes or video" at bounding box center [1362, 305] width 20 height 20
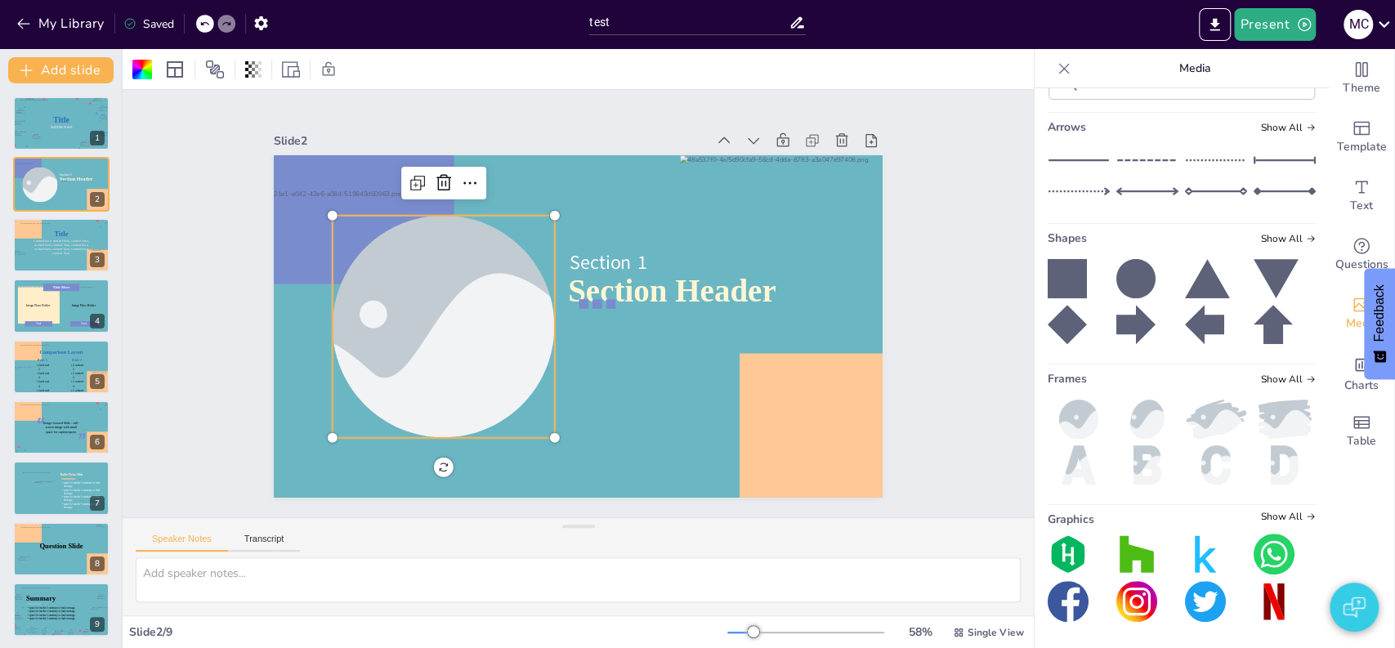
scroll to position [1291, 0]
click at [1107, 36] on img at bounding box center [1113, 36] width 129 height 0
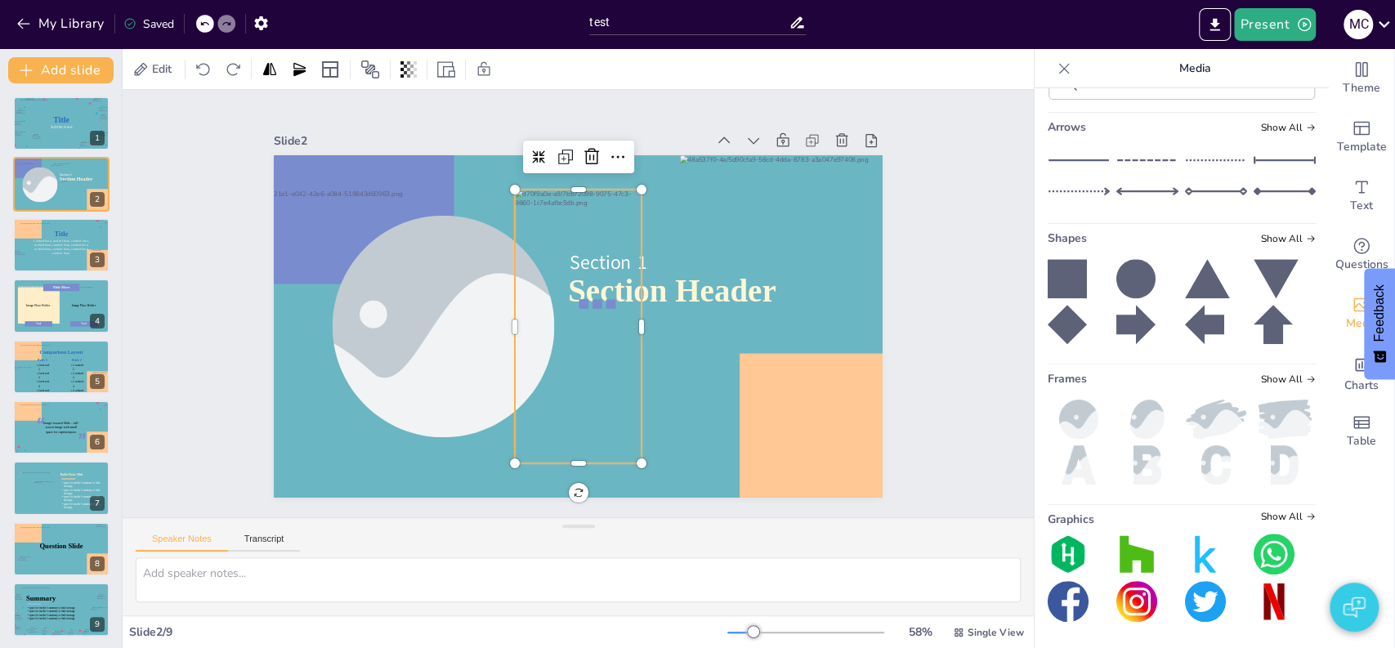
scroll to position [1269, 0]
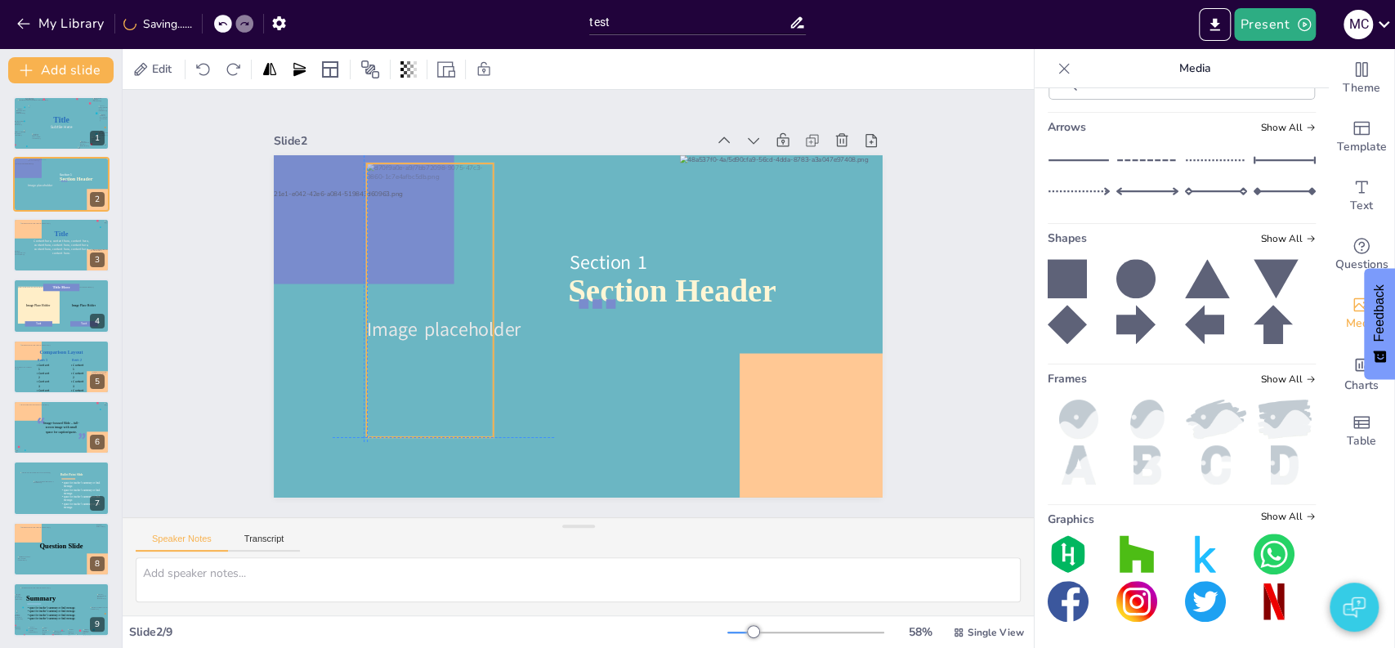
drag, startPoint x: 575, startPoint y: 376, endPoint x: 427, endPoint y: 355, distance: 148.7
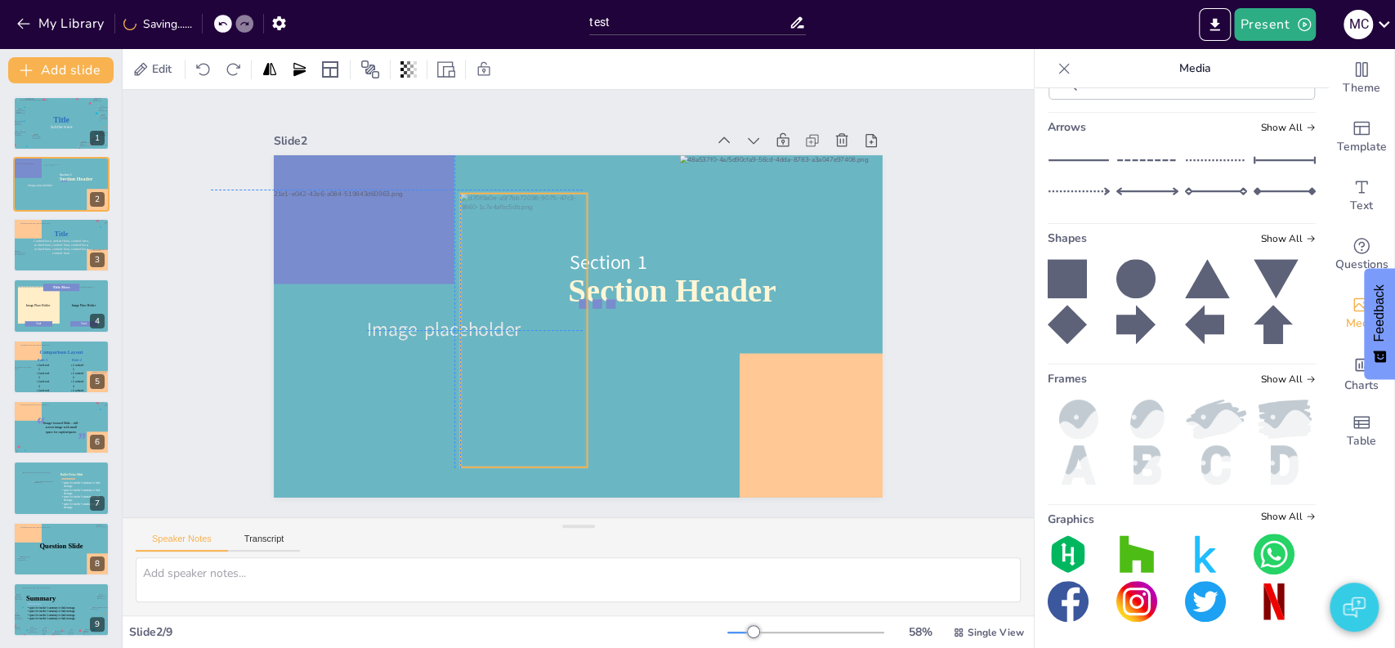
drag, startPoint x: 546, startPoint y: 247, endPoint x: 487, endPoint y: 252, distance: 59.1
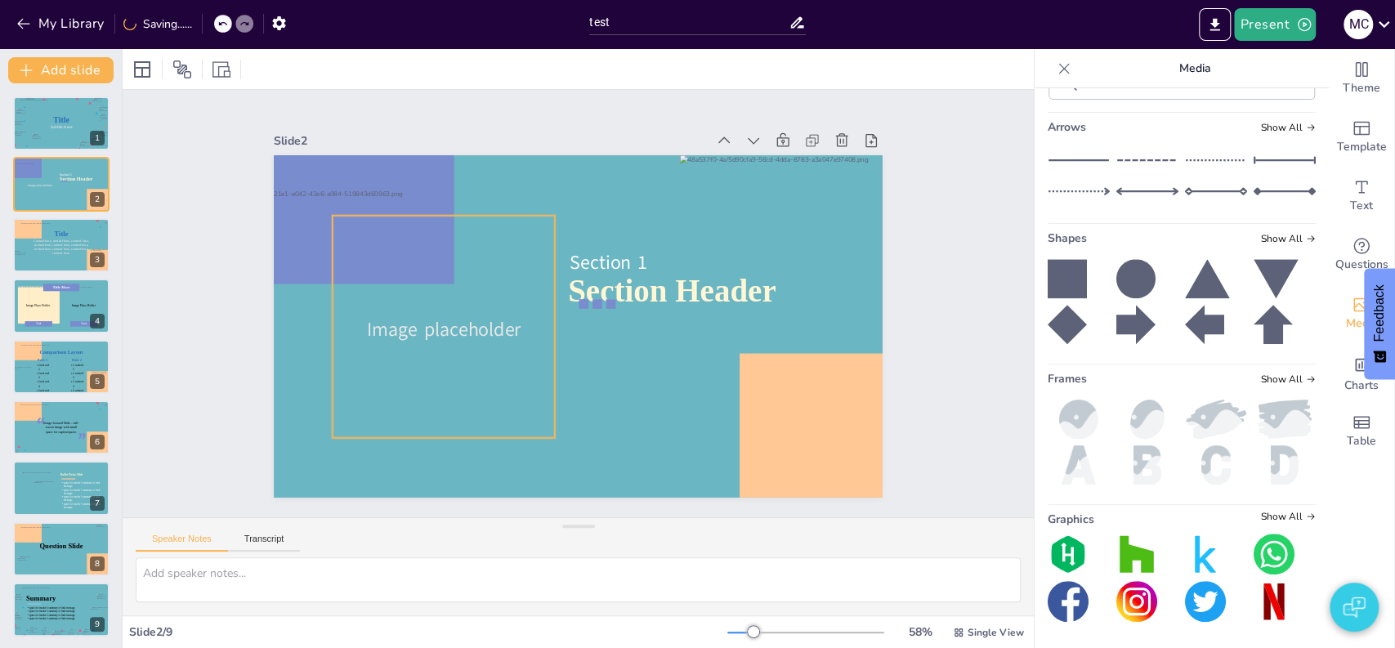
click at [496, 257] on div at bounding box center [444, 327] width 222 height 480
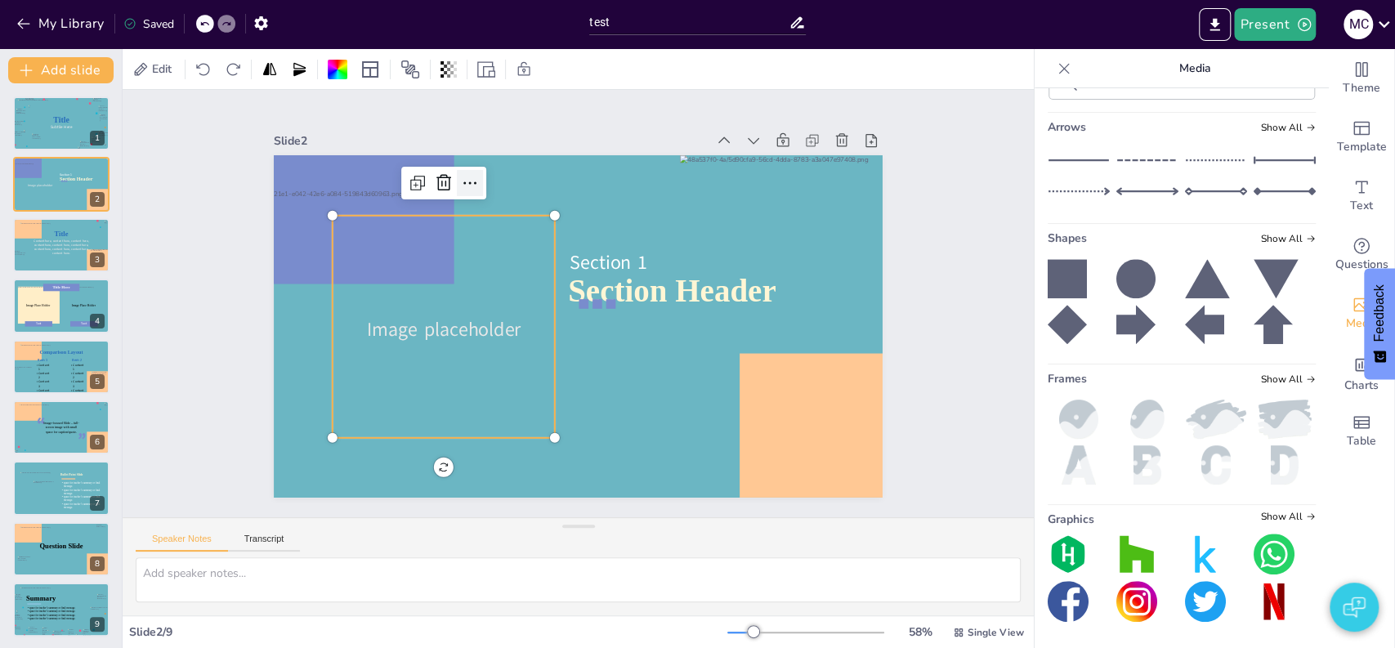
click at [460, 177] on icon at bounding box center [470, 183] width 20 height 20
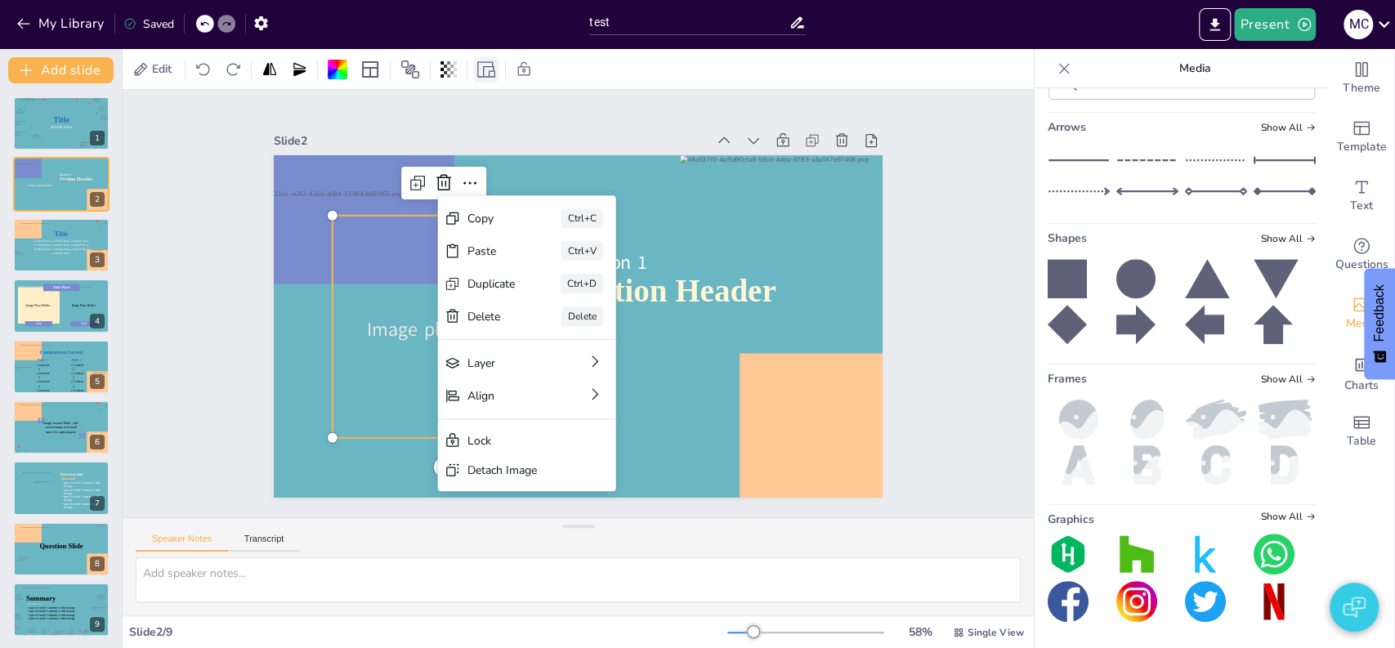
click at [481, 74] on icon at bounding box center [486, 69] width 18 height 18
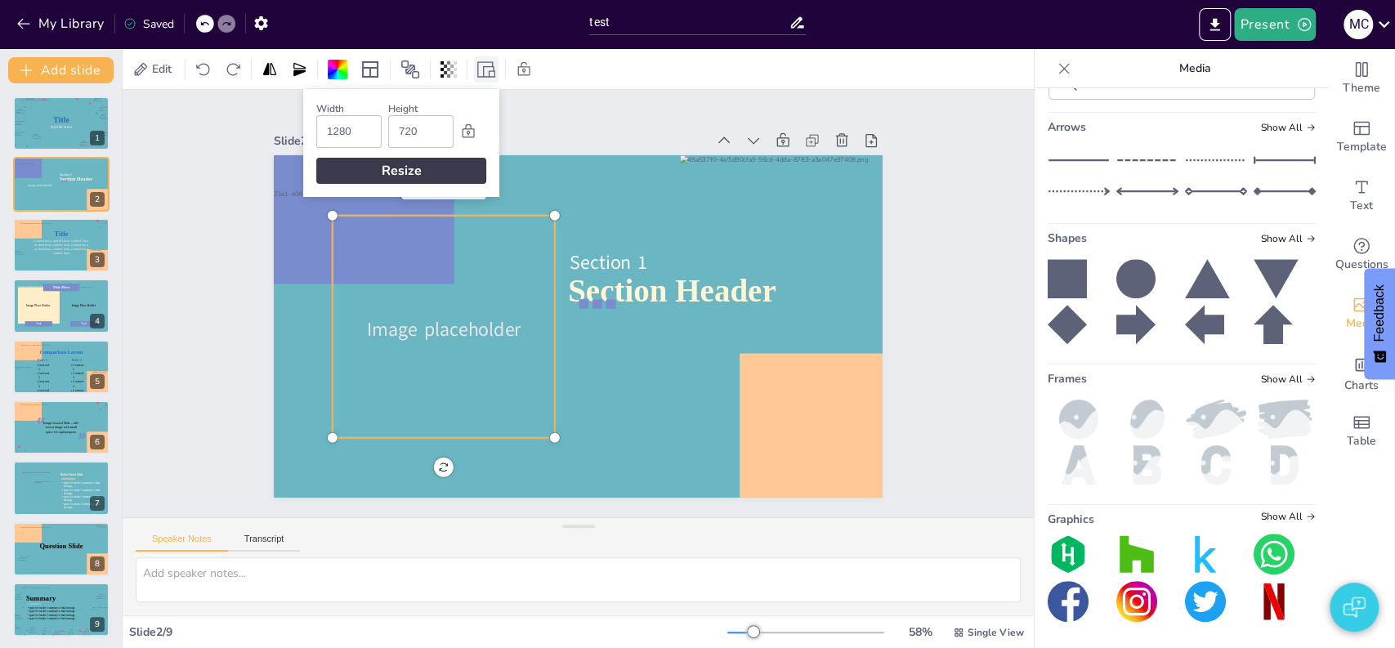
click at [481, 74] on icon at bounding box center [486, 69] width 18 height 18
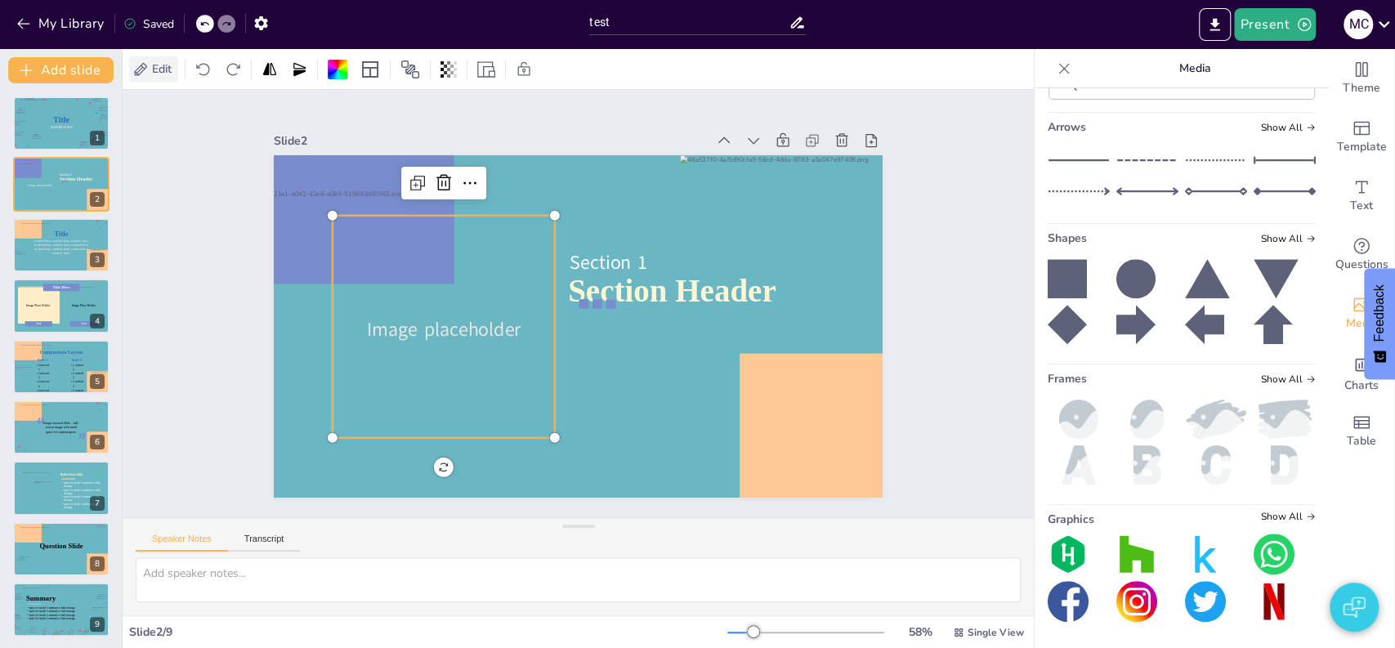
click at [157, 71] on span "Edit" at bounding box center [162, 69] width 26 height 16
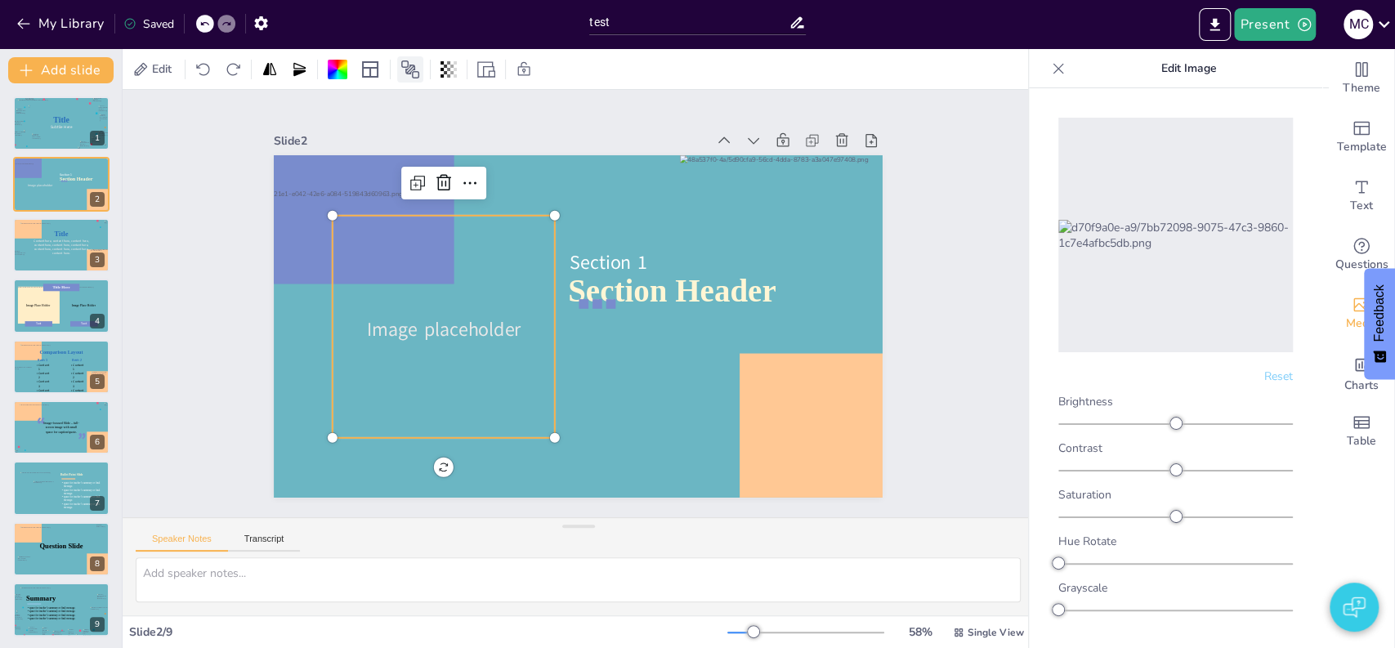
click at [414, 80] on div at bounding box center [410, 69] width 26 height 26
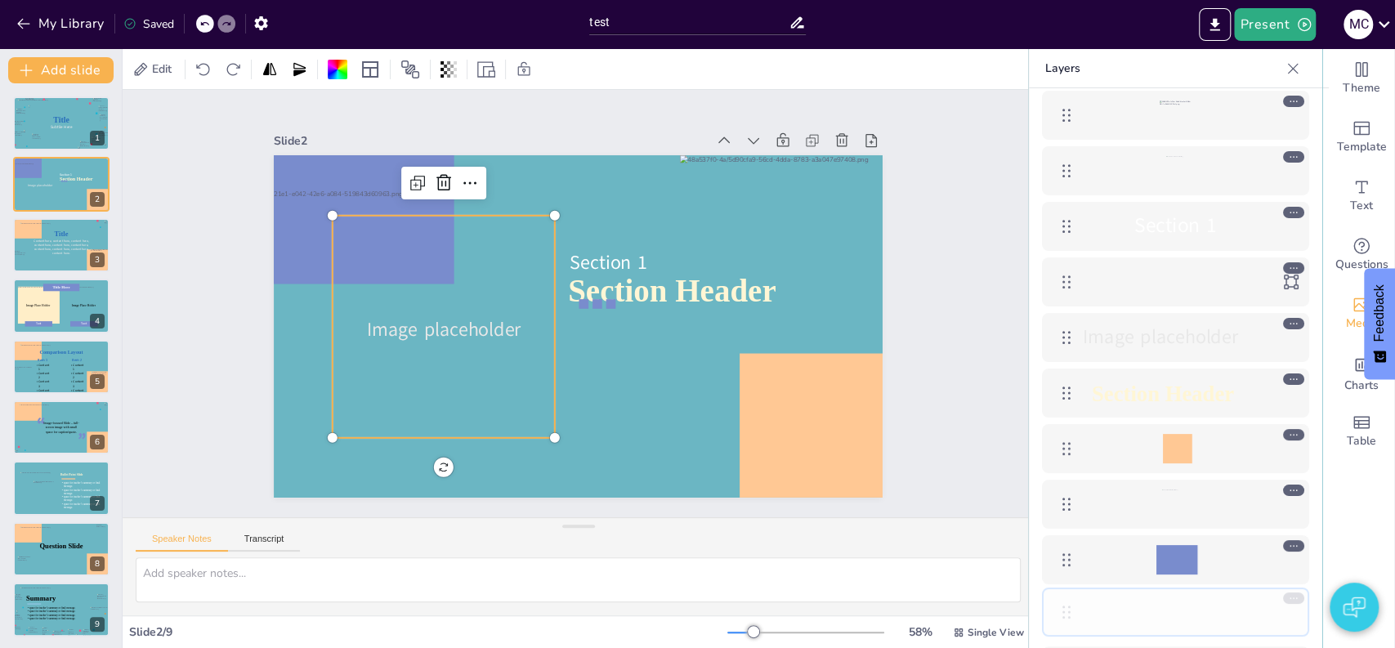
scroll to position [32, 0]
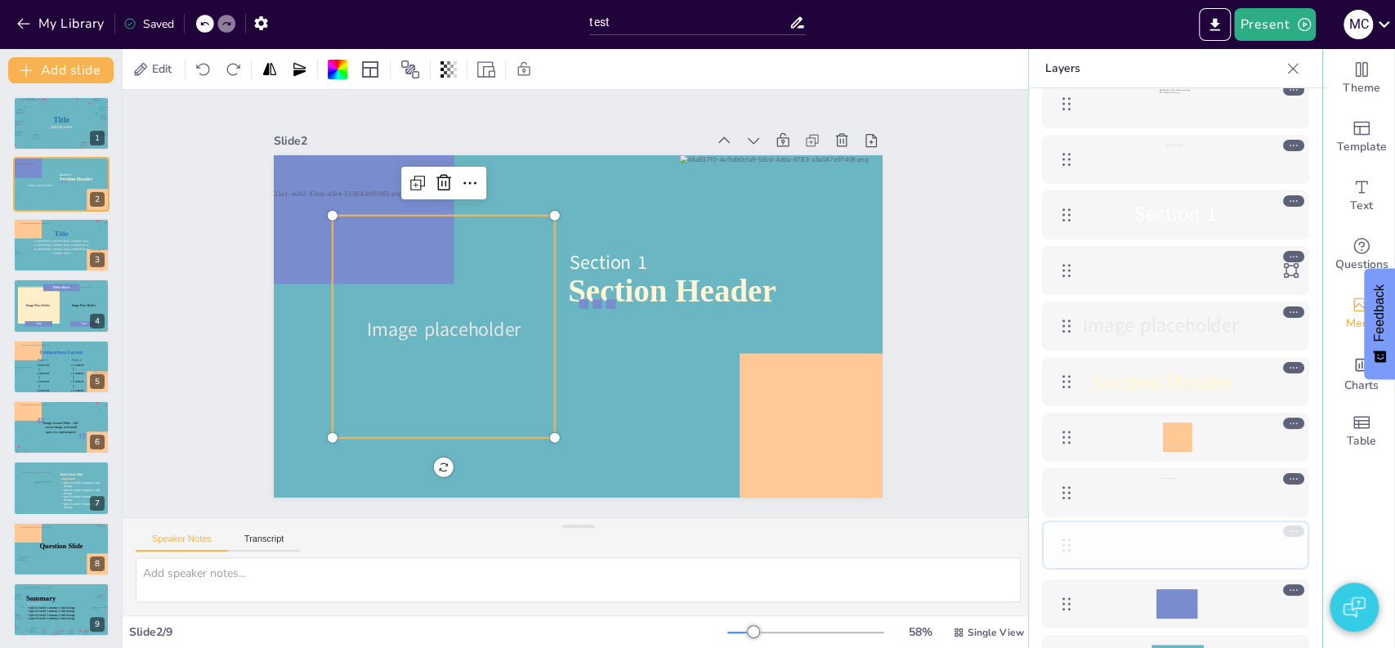
drag, startPoint x: 1063, startPoint y: 132, endPoint x: 1081, endPoint y: 535, distance: 402.5
click at [1081, 535] on div at bounding box center [1066, 548] width 33 height 33
drag, startPoint x: 1063, startPoint y: 535, endPoint x: 1063, endPoint y: 481, distance: 53.9
click at [1063, 483] on icon at bounding box center [1067, 493] width 20 height 20
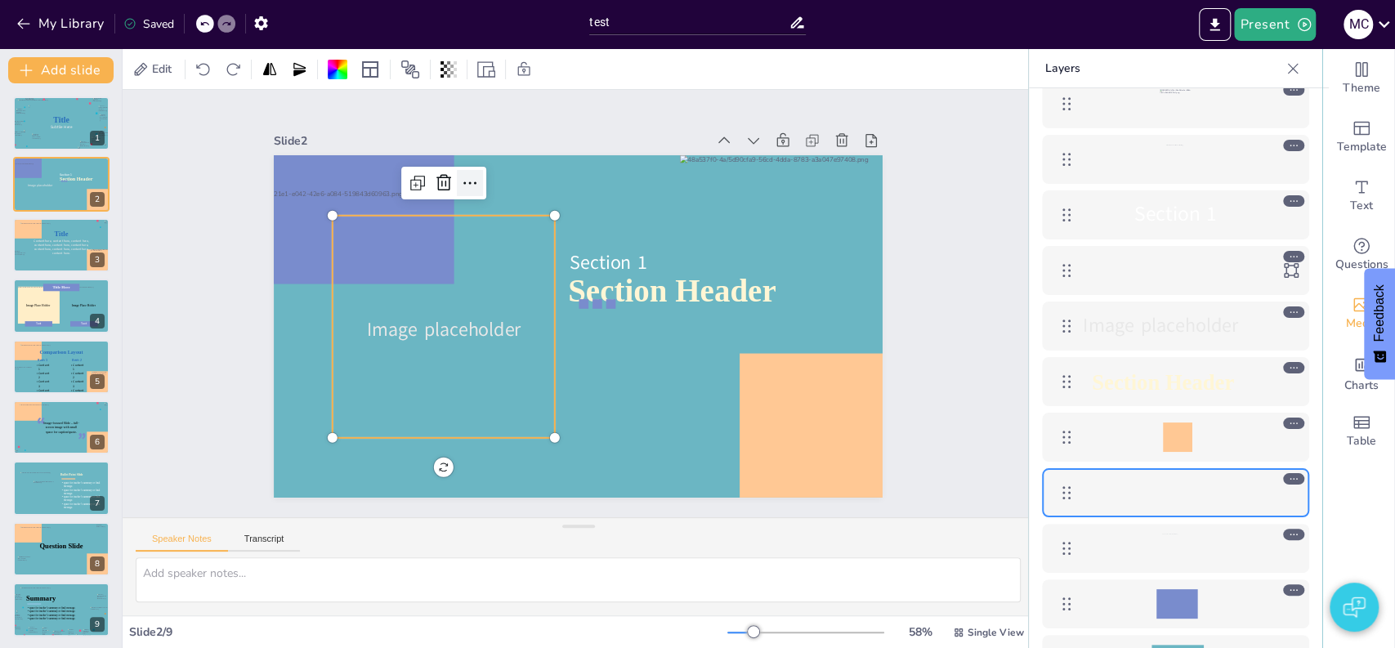
click at [460, 173] on icon at bounding box center [470, 183] width 20 height 20
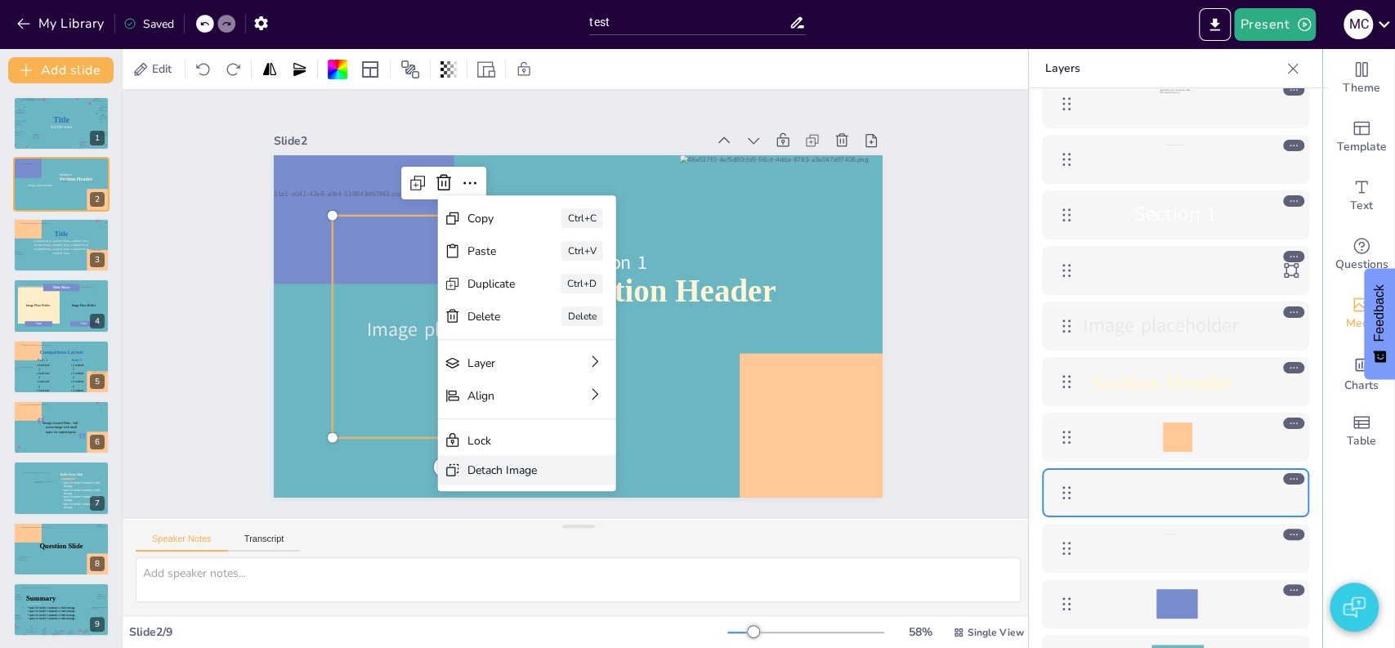
click at [496, 472] on div "Detach Image" at bounding box center [516, 471] width 96 height 16
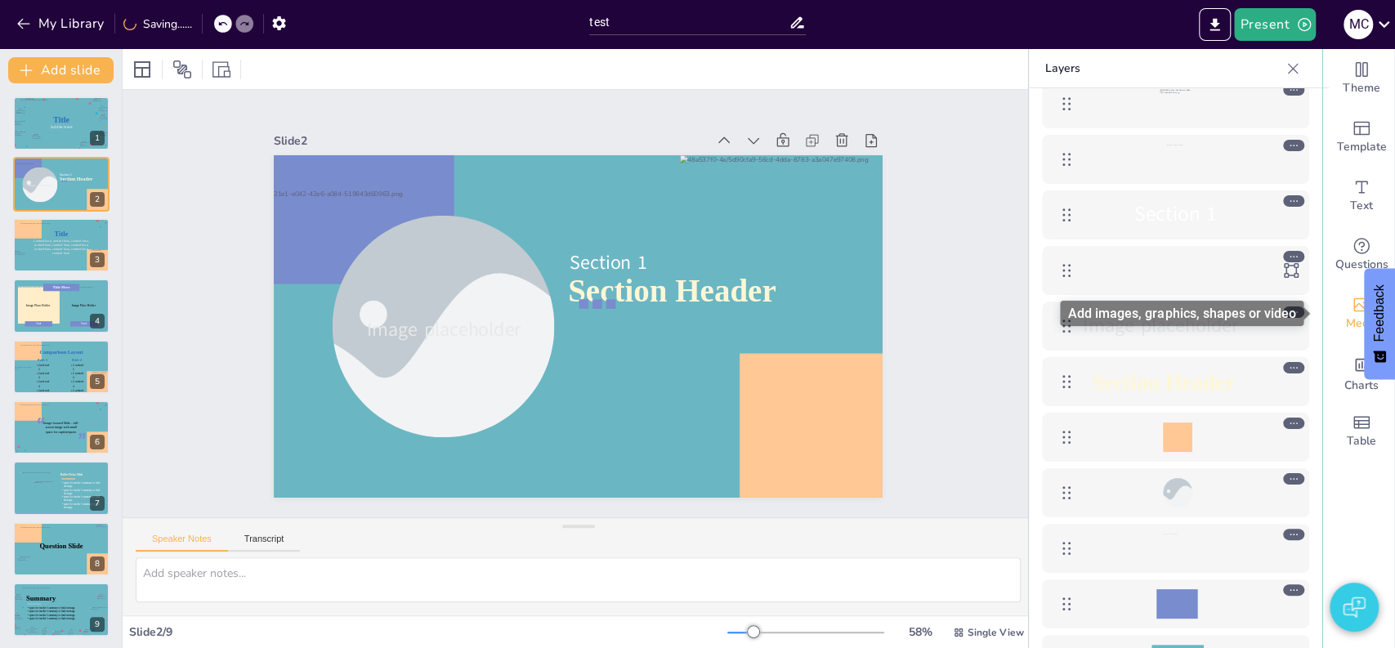
click at [1354, 320] on span "Media" at bounding box center [1362, 324] width 32 height 18
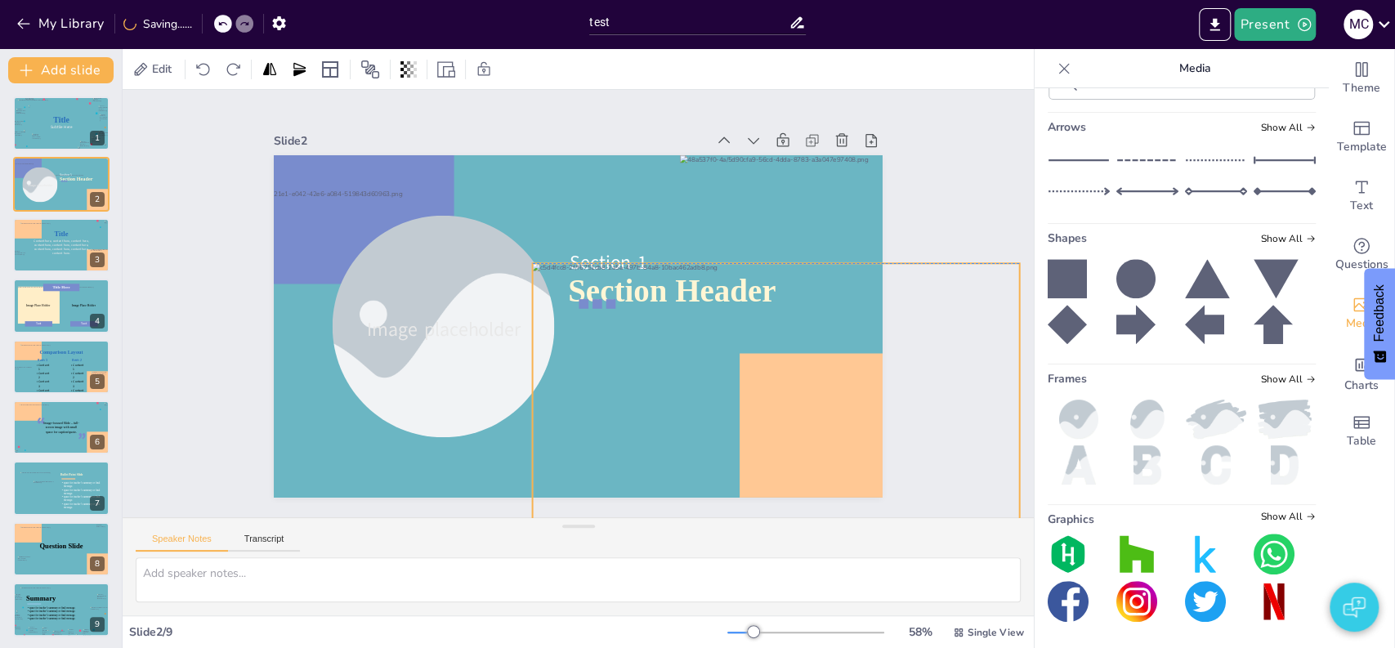
drag, startPoint x: 600, startPoint y: 332, endPoint x: 798, endPoint y: 401, distance: 209.4
click at [798, 401] on div at bounding box center [776, 400] width 487 height 274
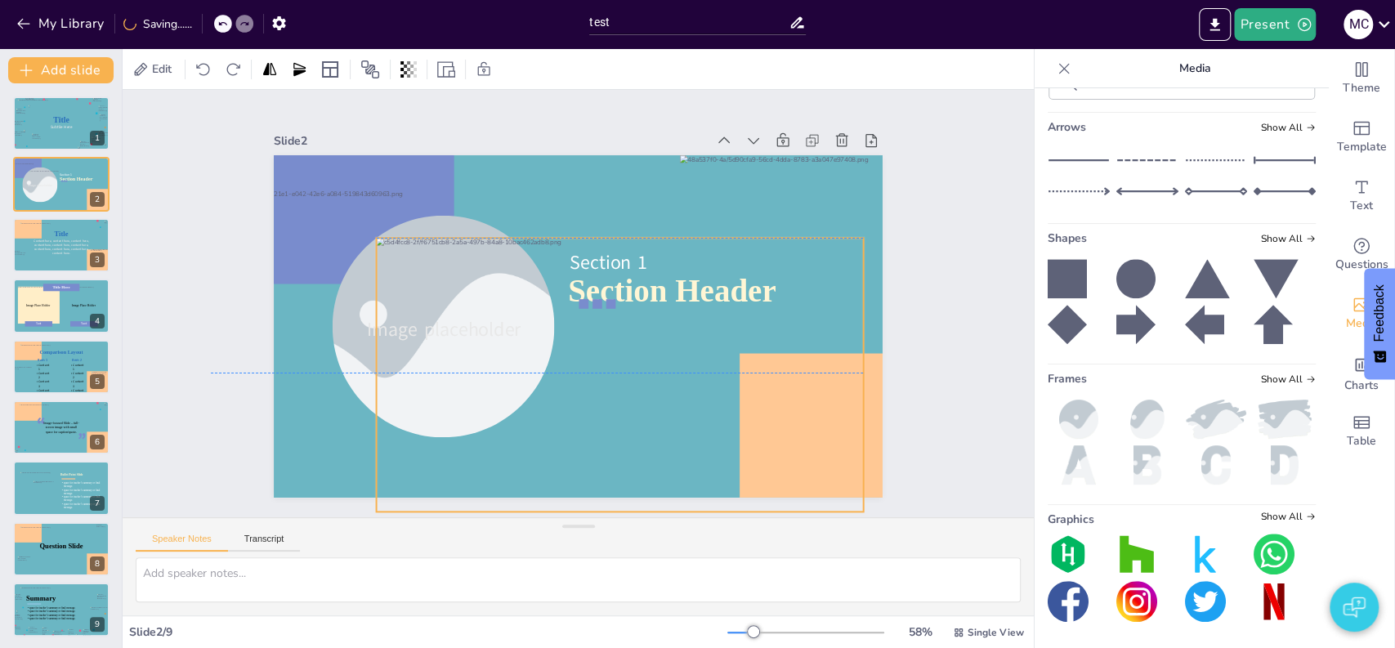
drag, startPoint x: 634, startPoint y: 392, endPoint x: 484, endPoint y: 361, distance: 153.6
click at [478, 361] on div at bounding box center [620, 375] width 487 height 274
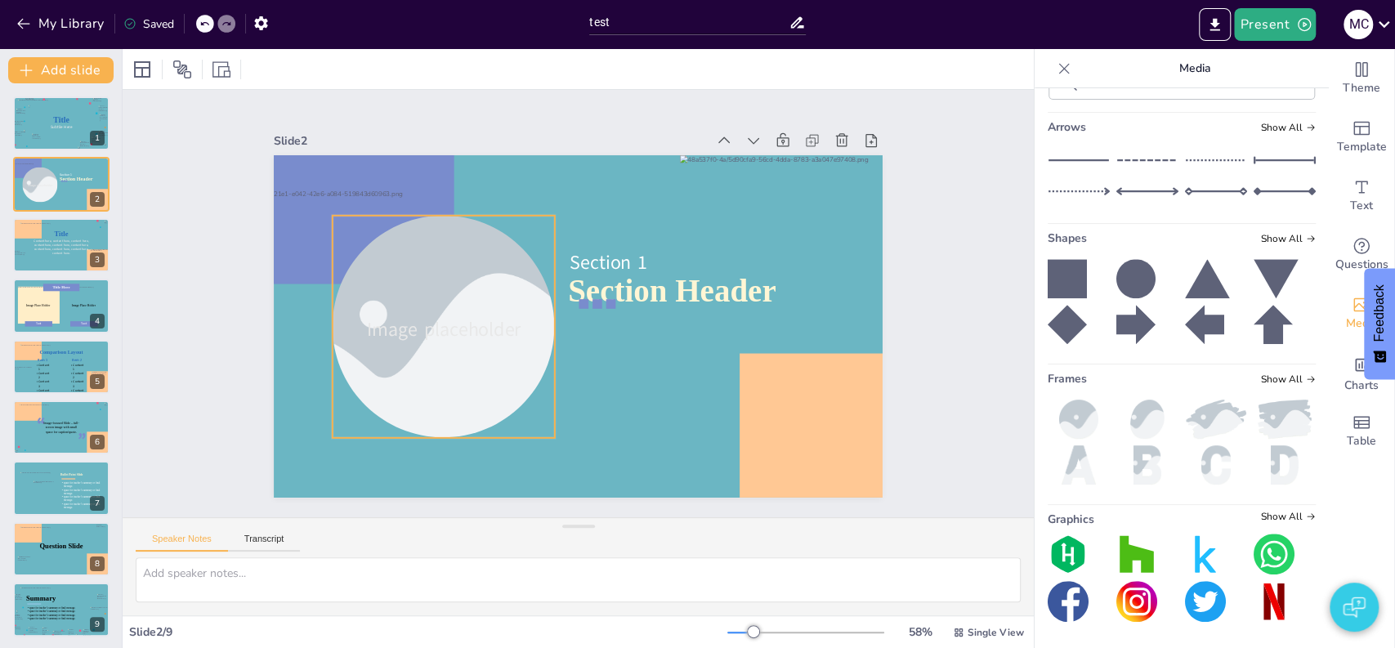
click at [392, 247] on div at bounding box center [443, 327] width 333 height 222
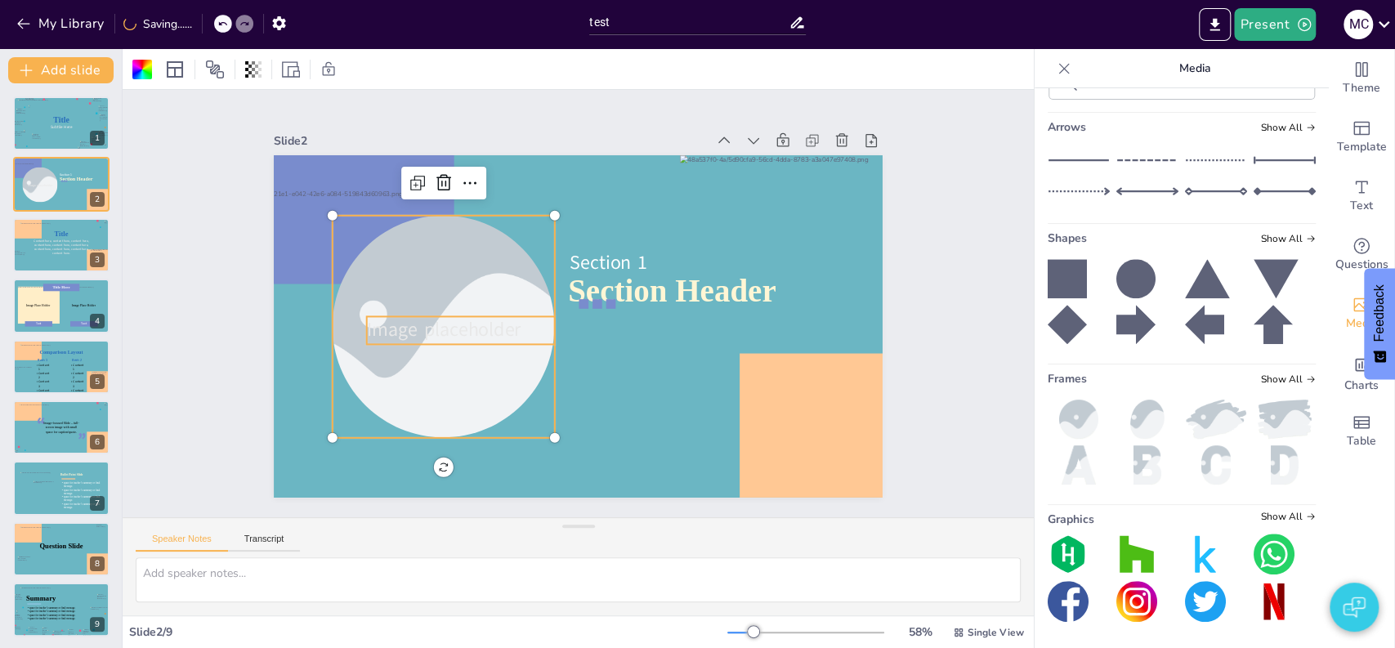
click at [412, 333] on span "Image placeholder" at bounding box center [444, 329] width 154 height 26
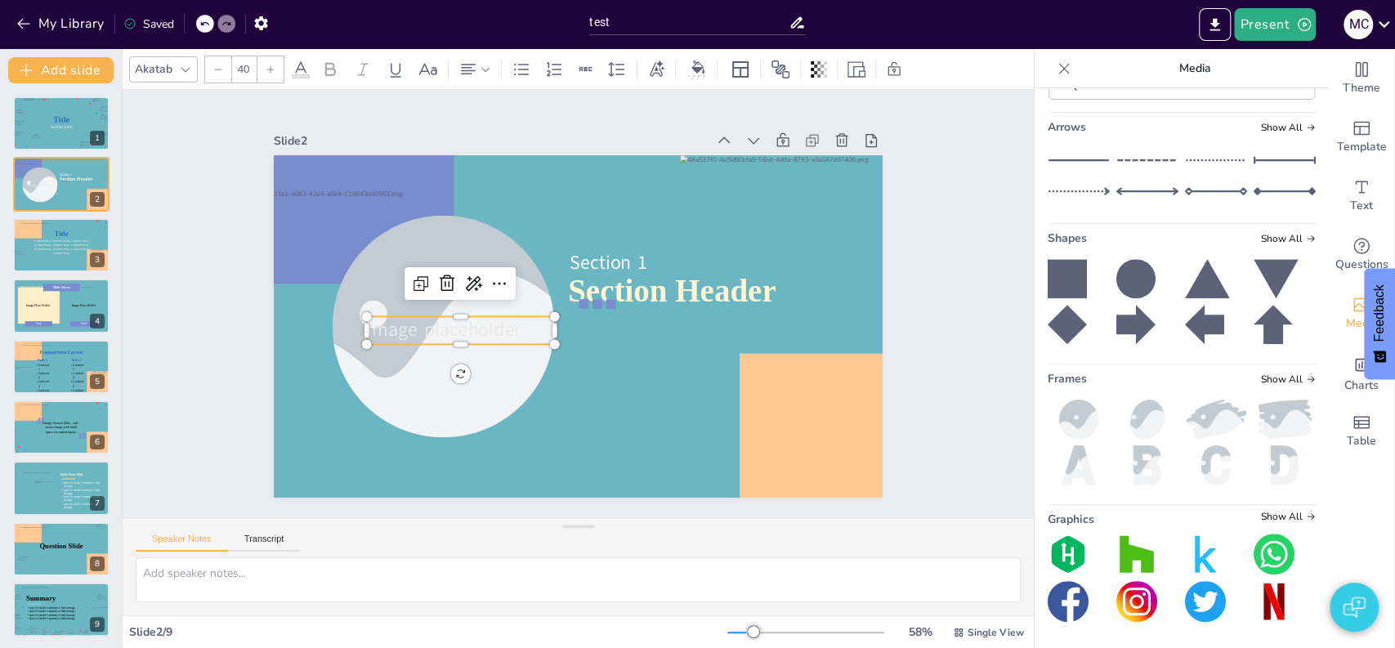
click at [451, 323] on span "Image placeholder" at bounding box center [444, 329] width 154 height 26
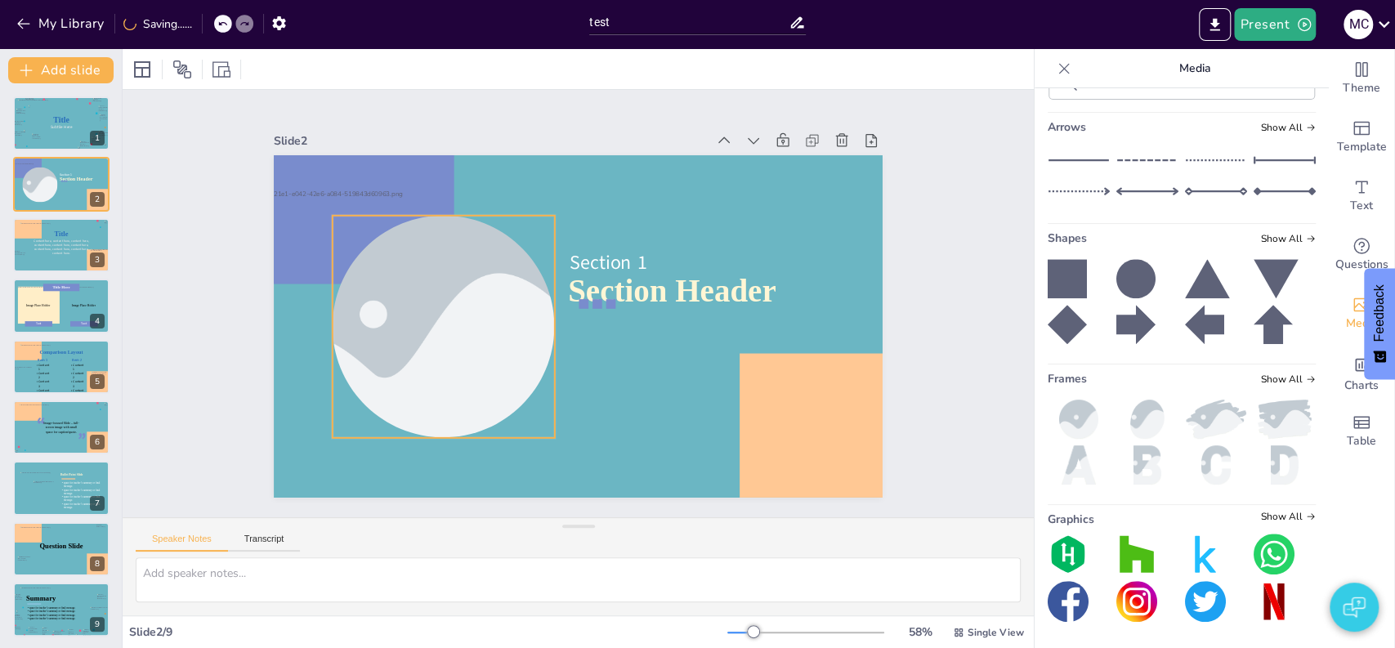
click at [451, 323] on div at bounding box center [443, 327] width 333 height 222
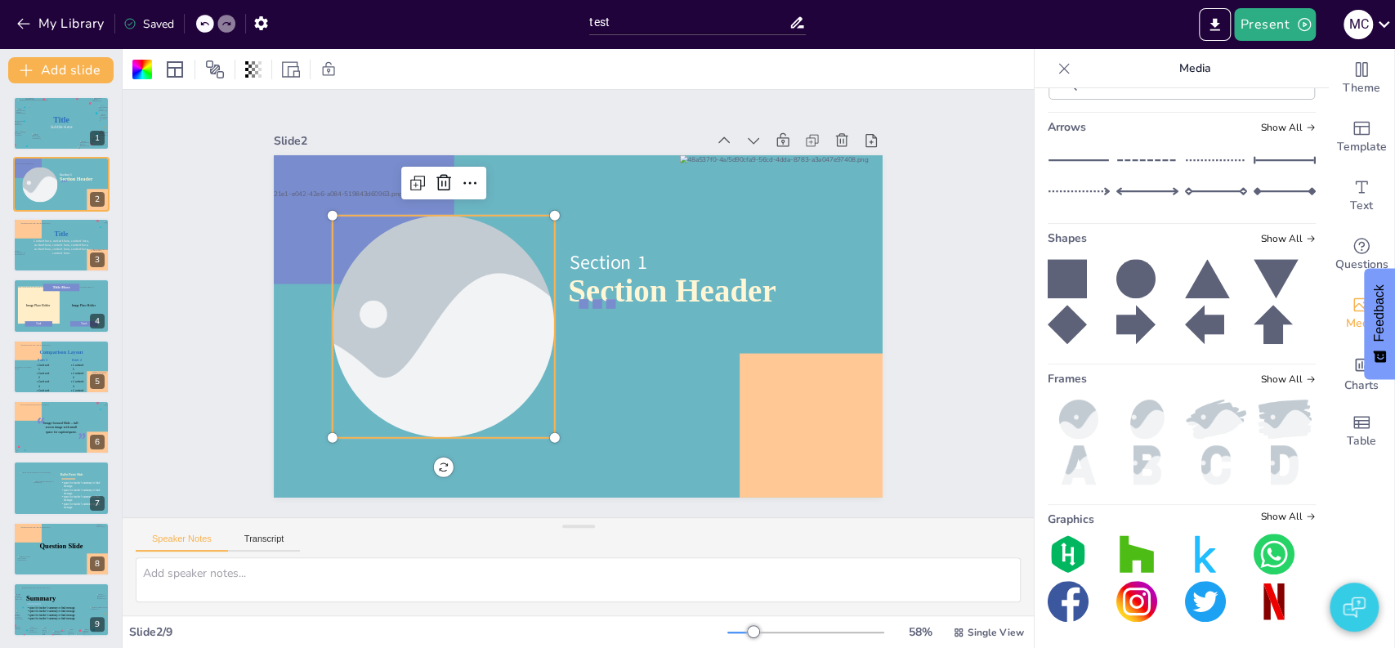
scroll to position [868, 0]
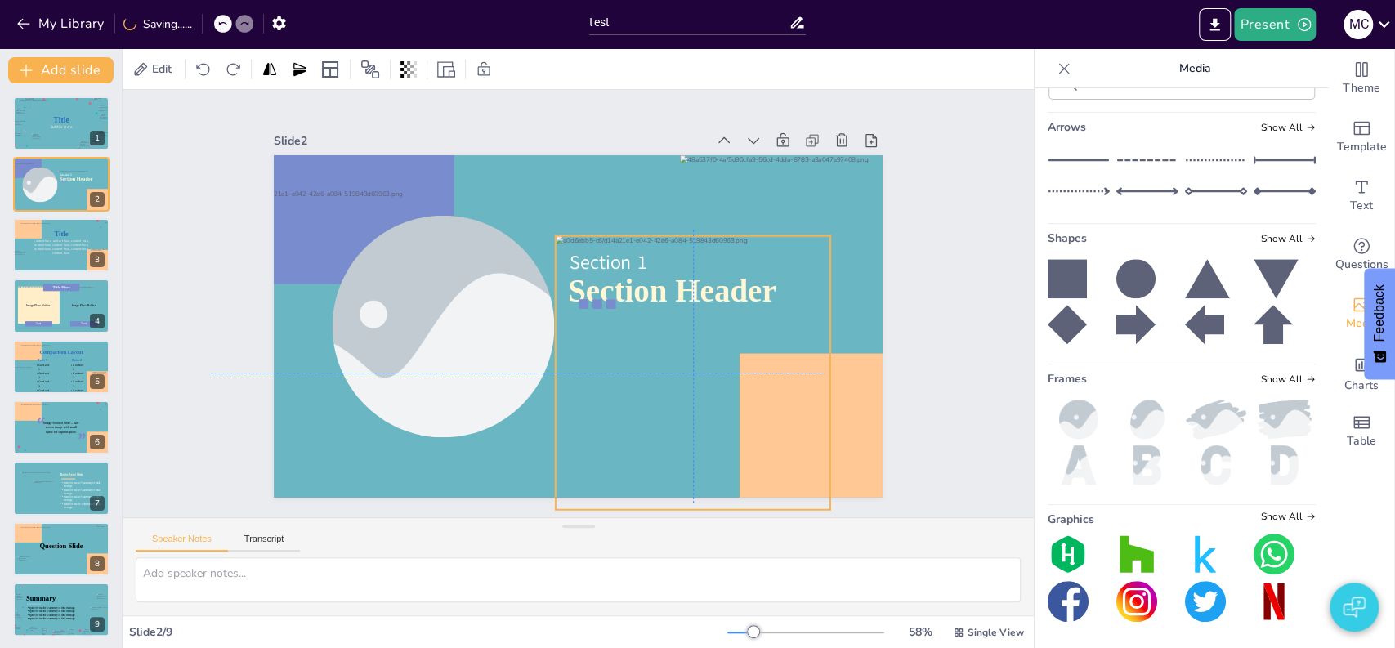
drag, startPoint x: 611, startPoint y: 330, endPoint x: 719, endPoint y: 370, distance: 115.9
click at [719, 370] on div at bounding box center [693, 373] width 275 height 274
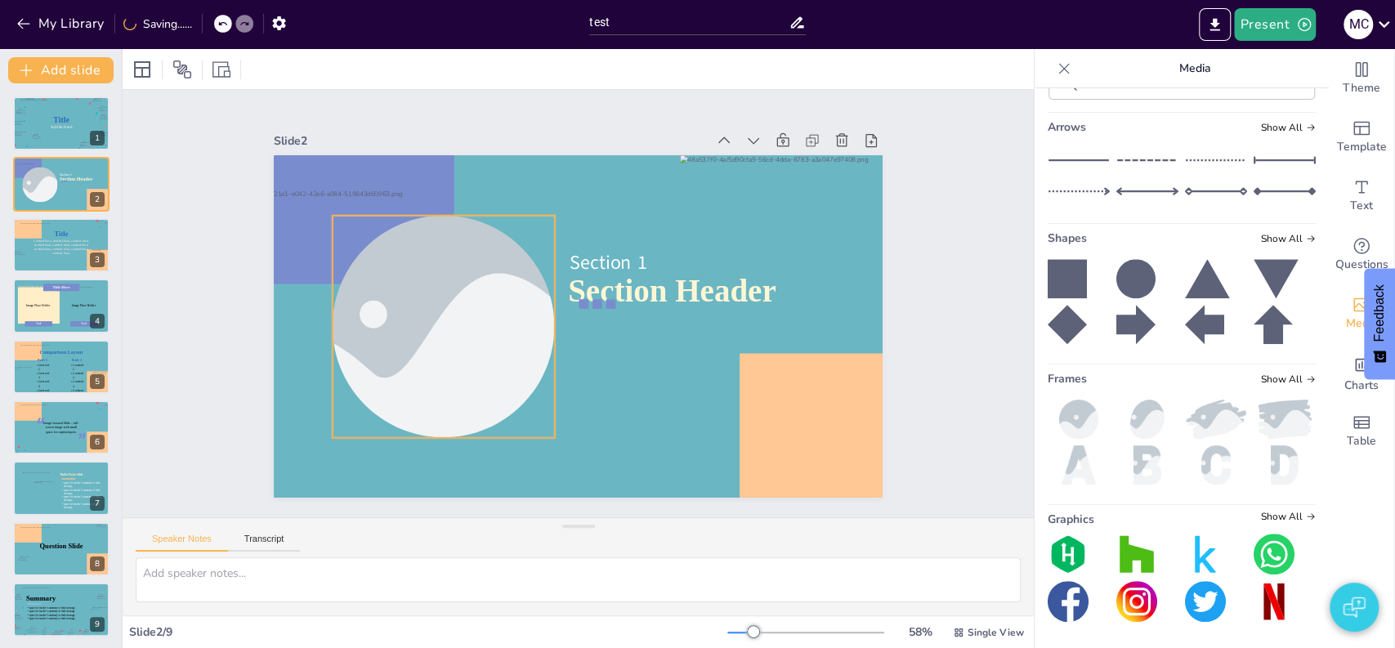
click at [365, 282] on div at bounding box center [443, 327] width 333 height 222
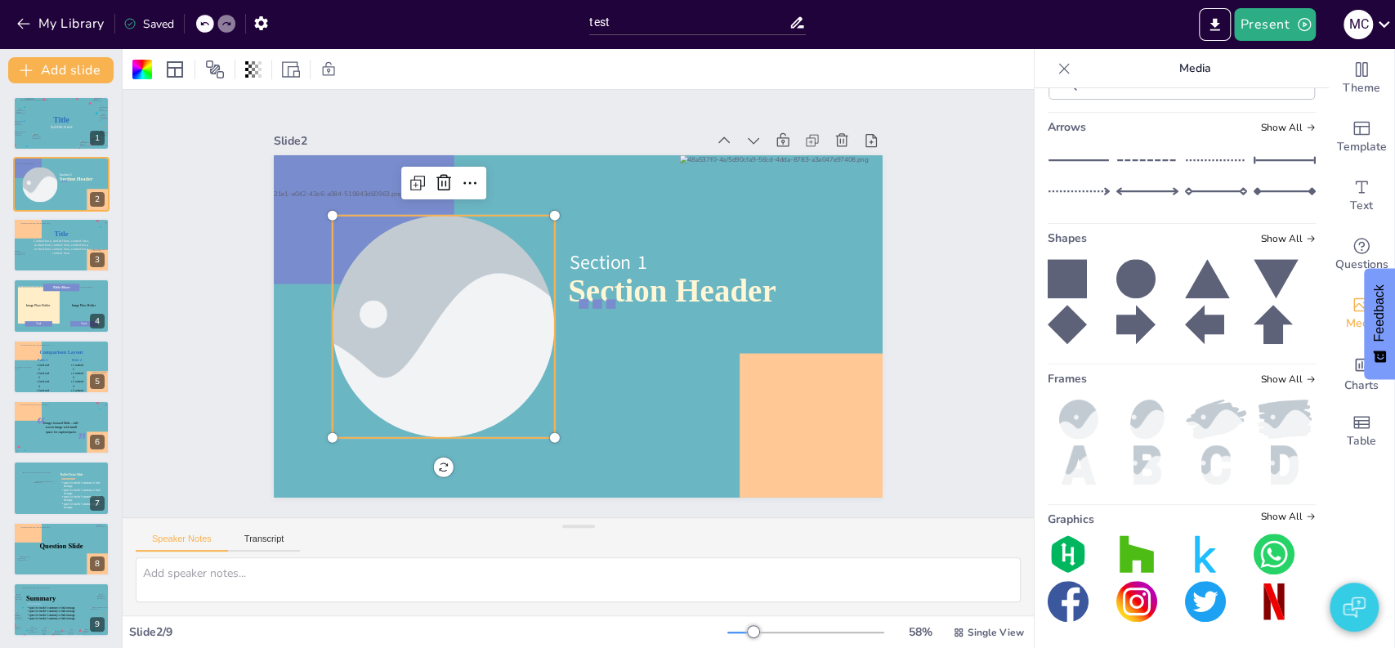
scroll to position [2051, 0]
click at [1120, 462] on img at bounding box center [1148, 464] width 62 height 39
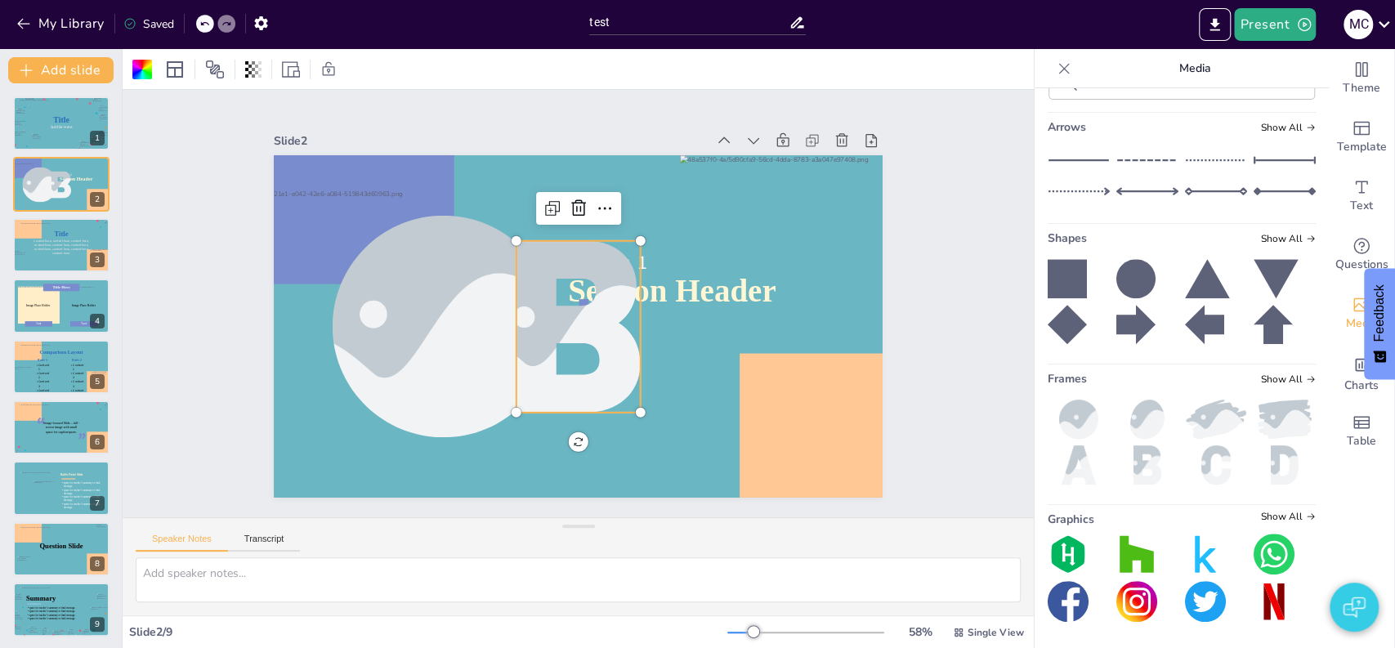
scroll to position [1254, 0]
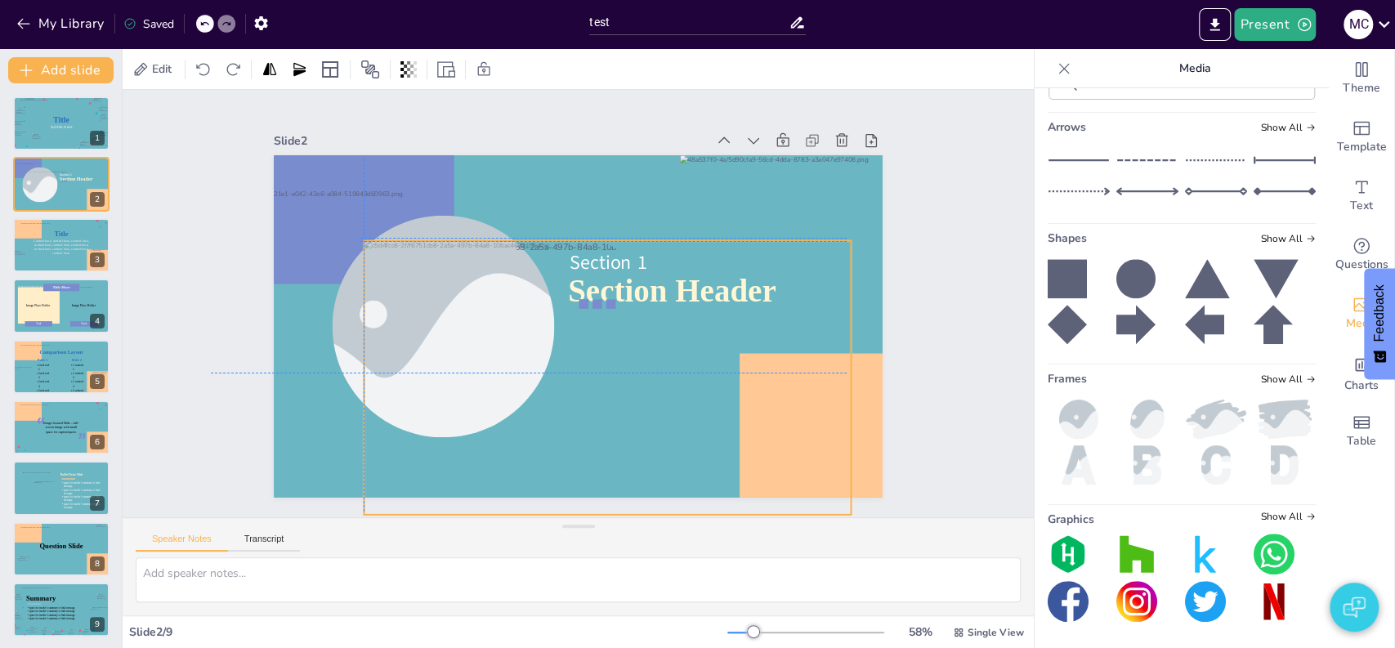
drag, startPoint x: 556, startPoint y: 311, endPoint x: 581, endPoint y: 359, distance: 54.5
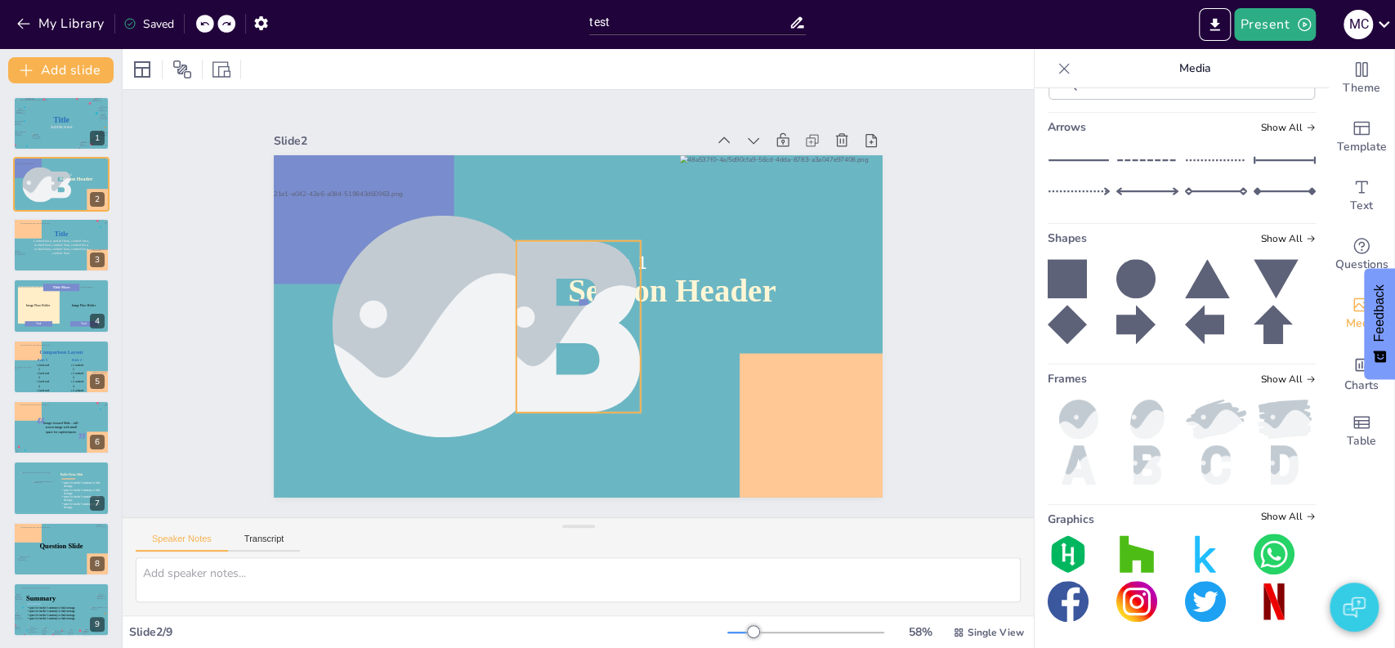
click at [543, 245] on div at bounding box center [578, 327] width 257 height 172
click at [595, 199] on icon at bounding box center [605, 209] width 20 height 20
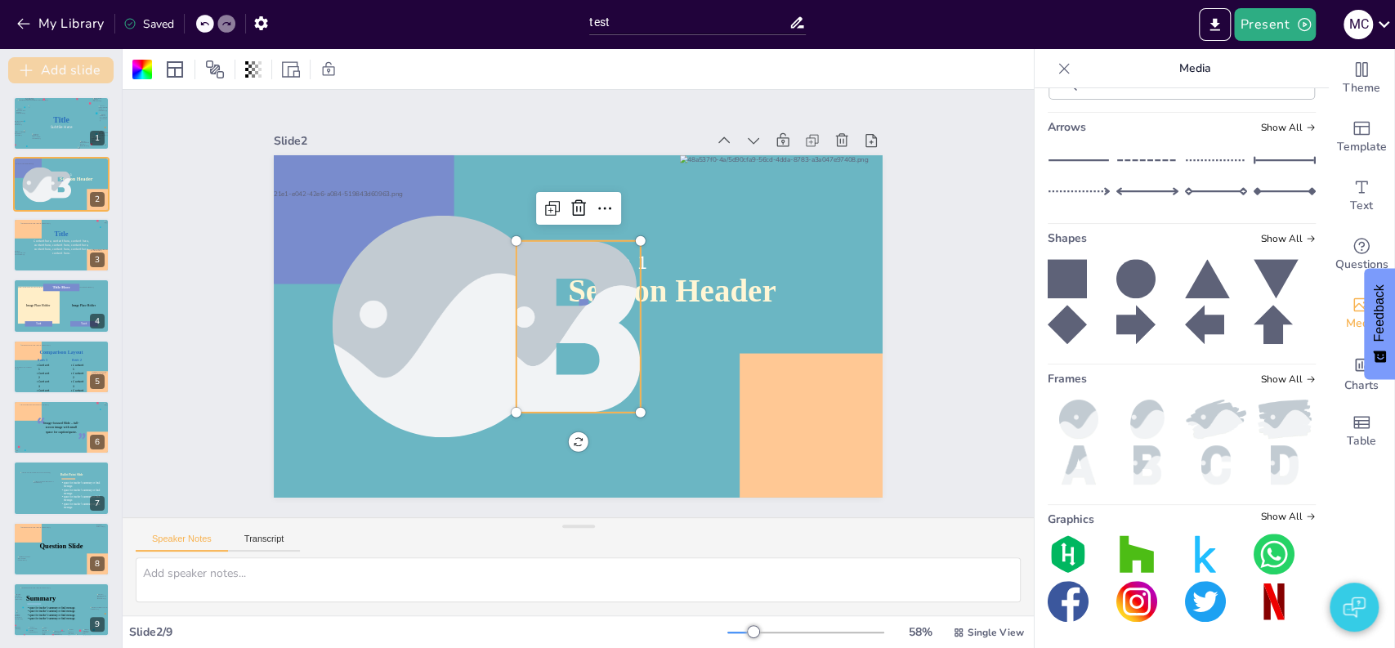
click at [40, 64] on button "Add slide" at bounding box center [60, 70] width 105 height 26
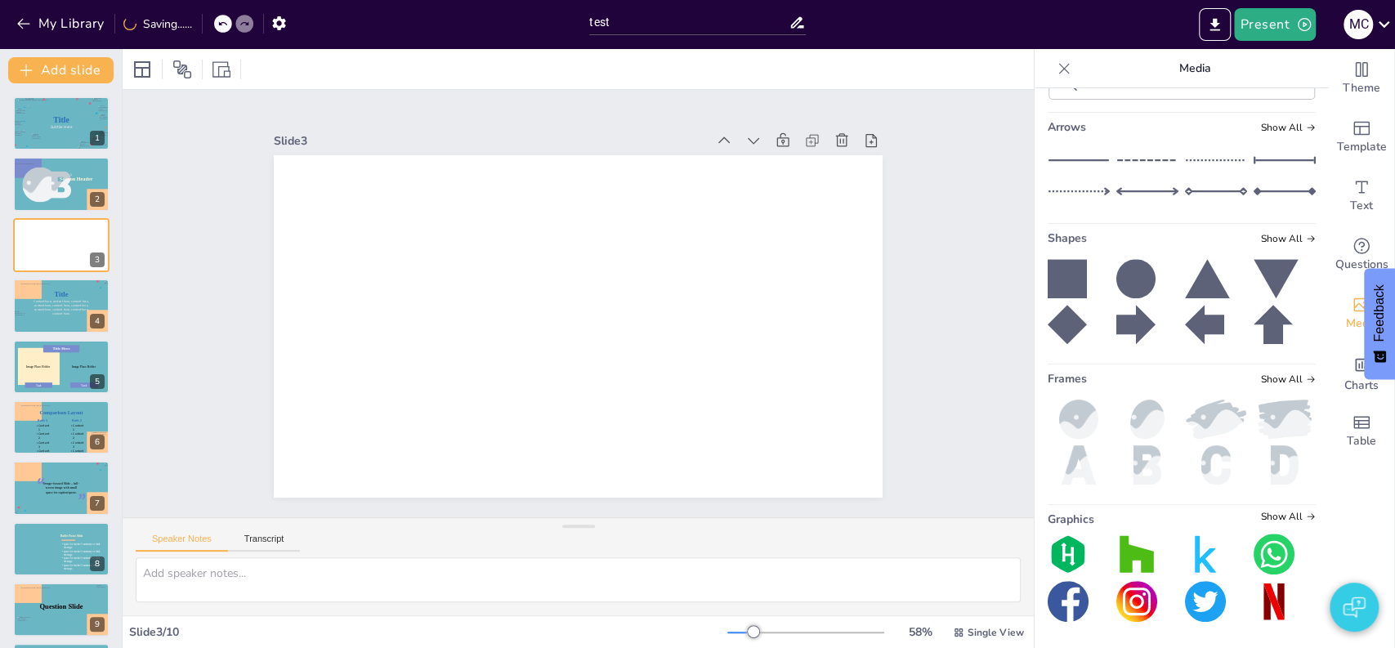
scroll to position [2051, 0]
click at [1048, 418] on img at bounding box center [1079, 419] width 62 height 39
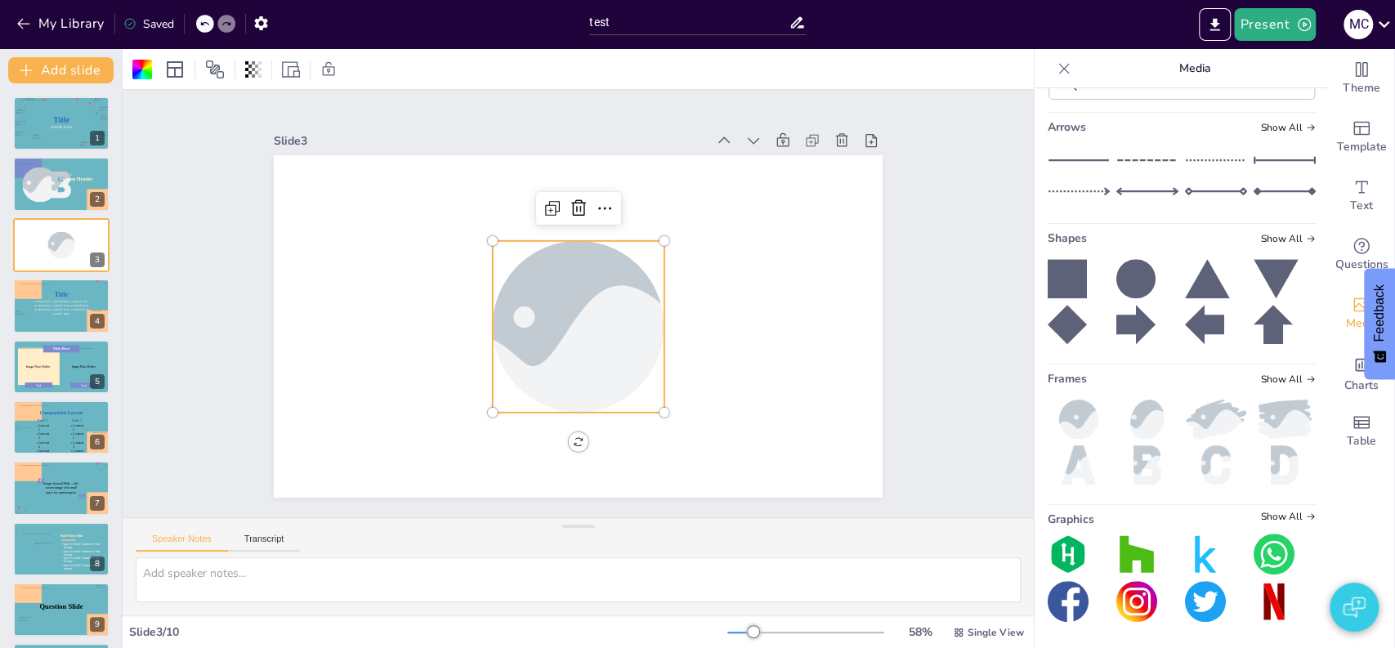
scroll to position [1259, 0]
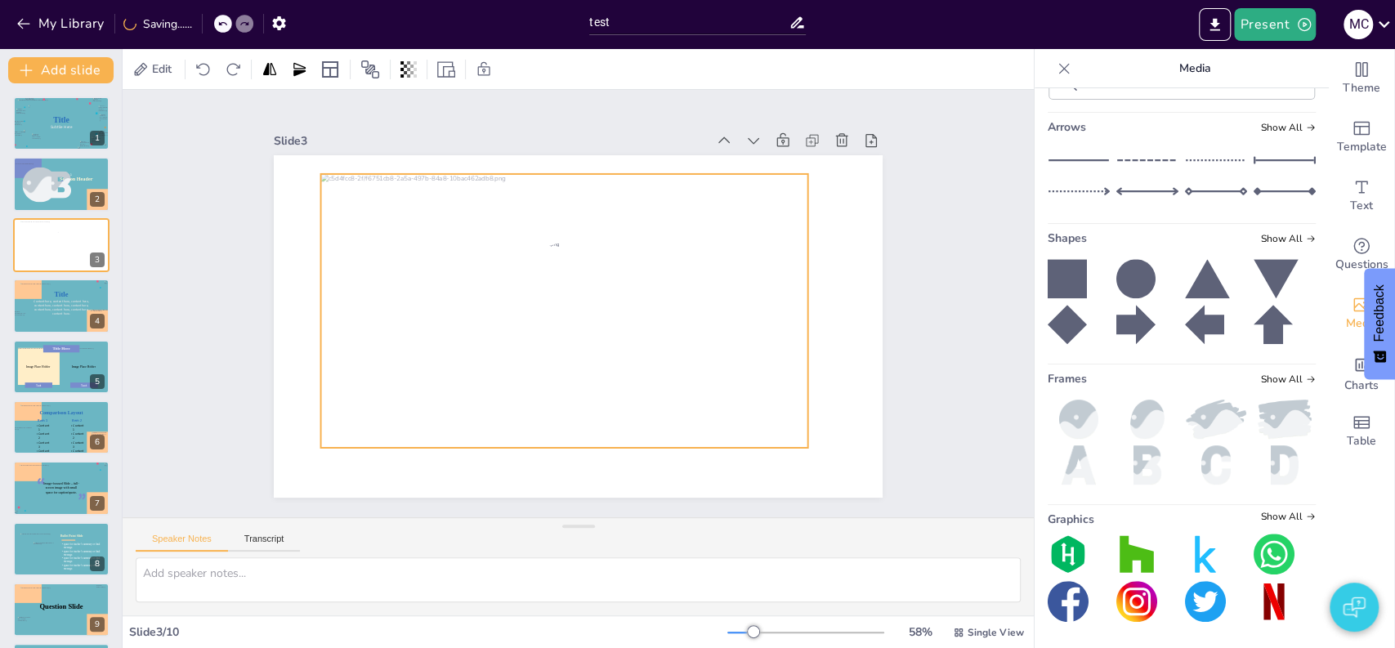
drag, startPoint x: 583, startPoint y: 356, endPoint x: 569, endPoint y: 340, distance: 20.8
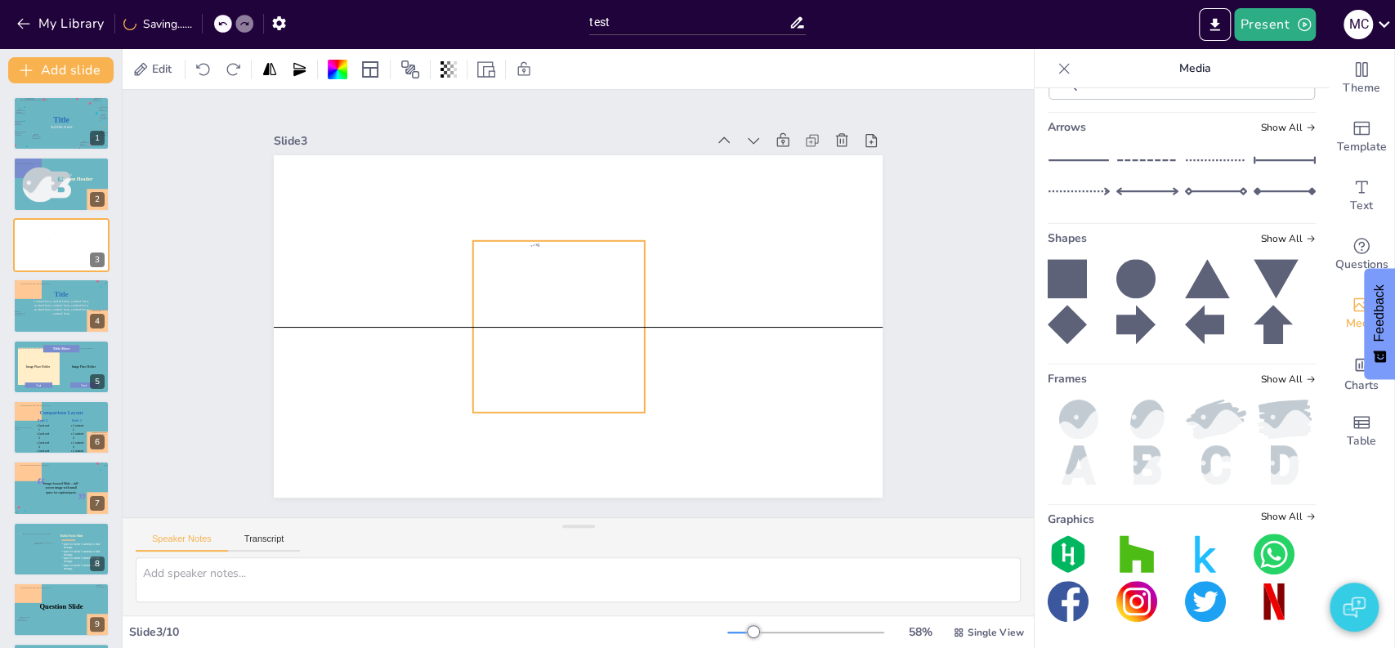
drag, startPoint x: 570, startPoint y: 329, endPoint x: 482, endPoint y: 337, distance: 87.8
click at [482, 337] on div at bounding box center [558, 326] width 304 height 171
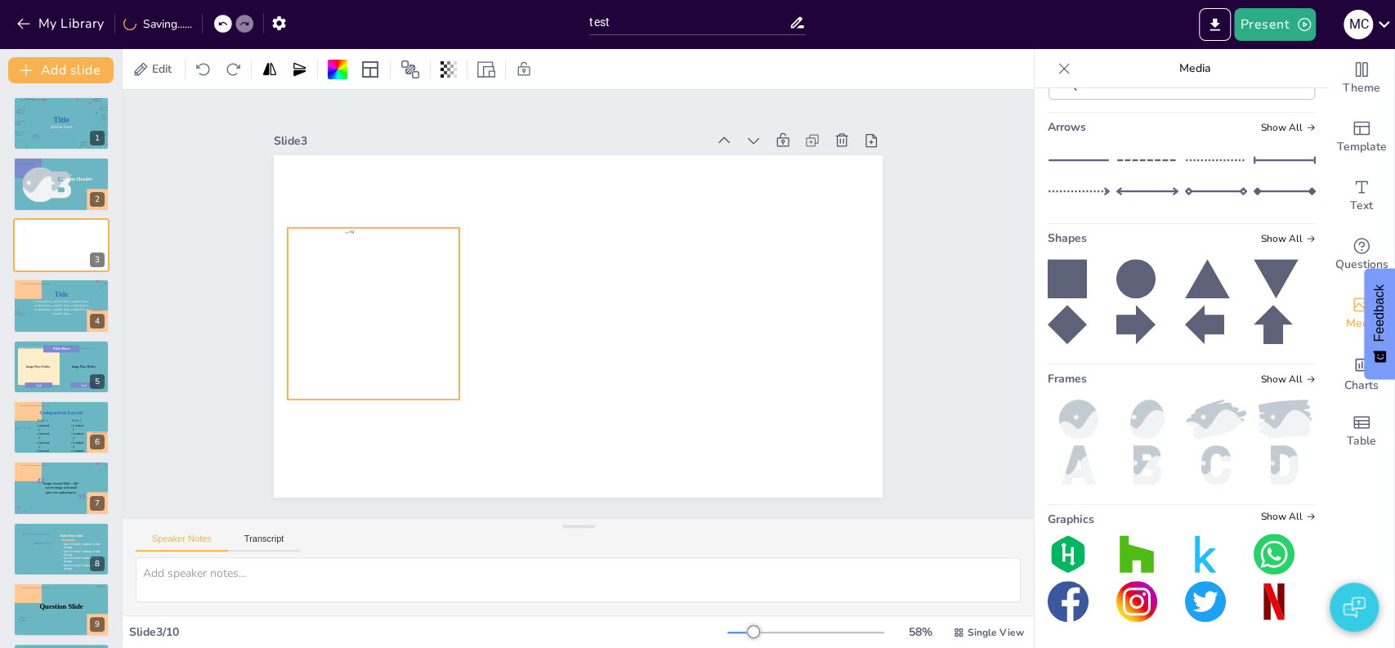
drag, startPoint x: 482, startPoint y: 337, endPoint x: 367, endPoint y: 316, distance: 117.2
click at [367, 316] on div at bounding box center [374, 313] width 304 height 171
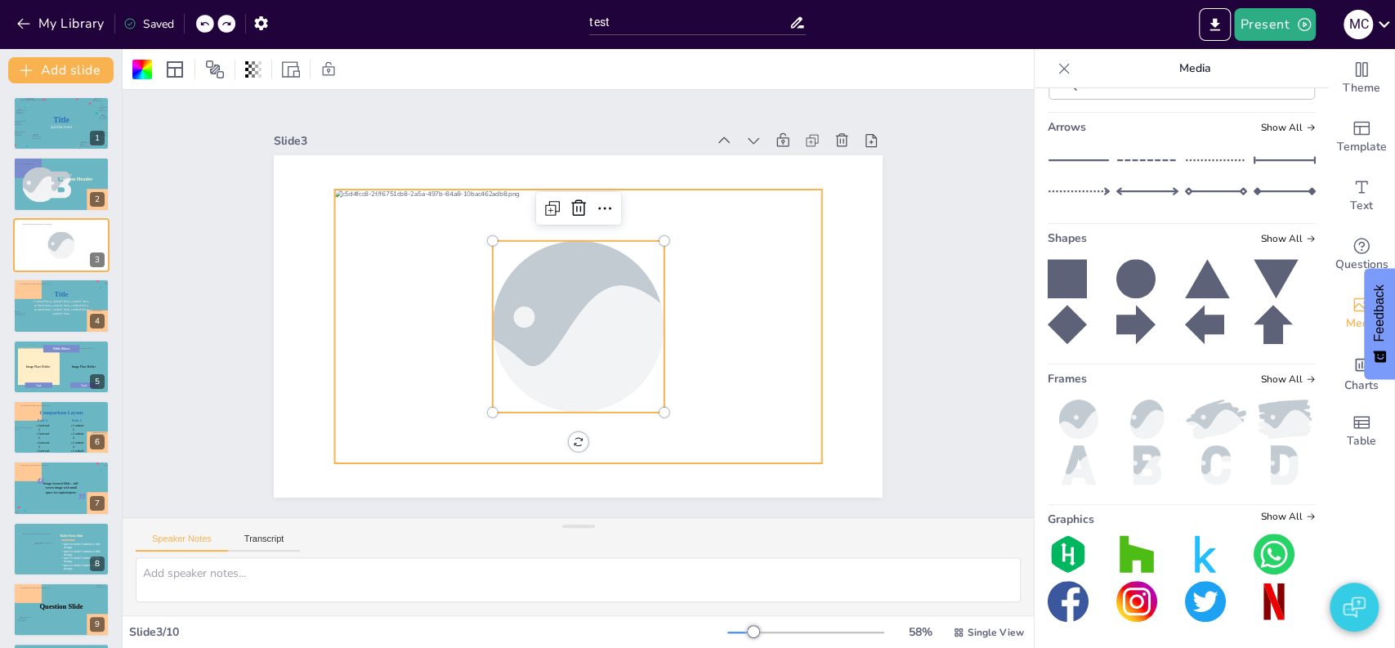
click at [723, 348] on div at bounding box center [578, 327] width 487 height 274
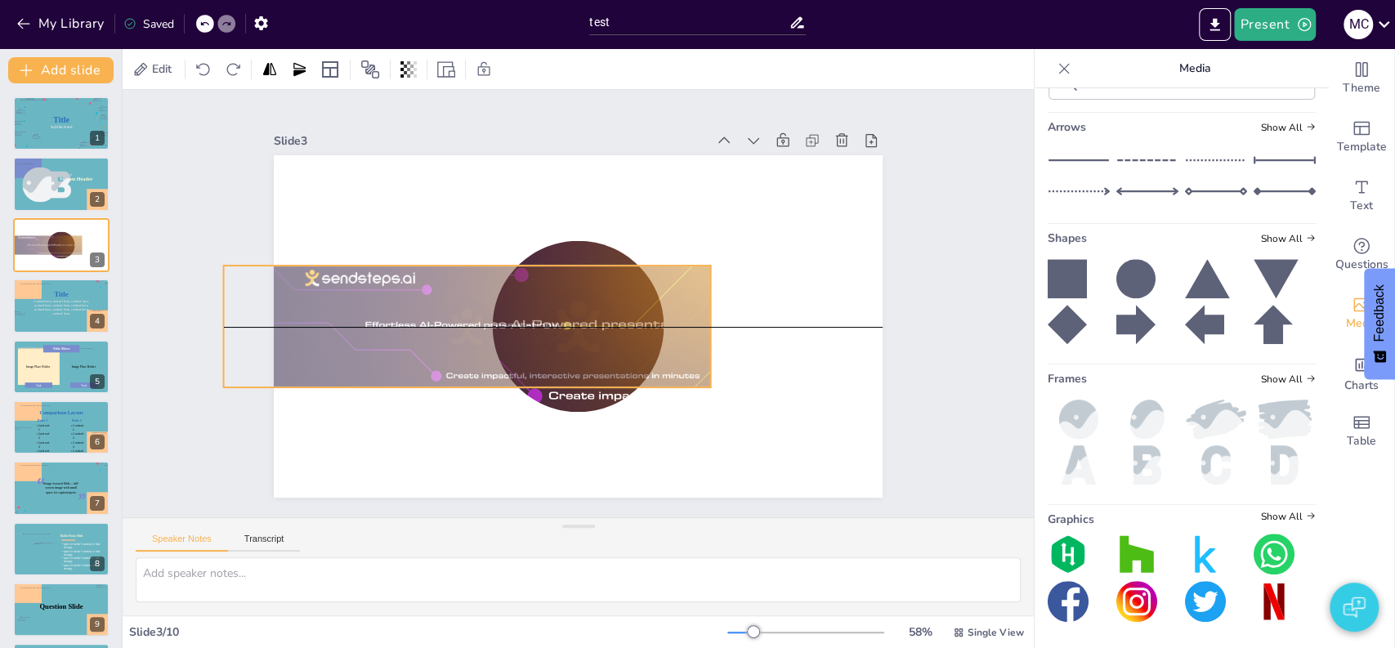
drag, startPoint x: 714, startPoint y: 355, endPoint x: 602, endPoint y: 349, distance: 111.3
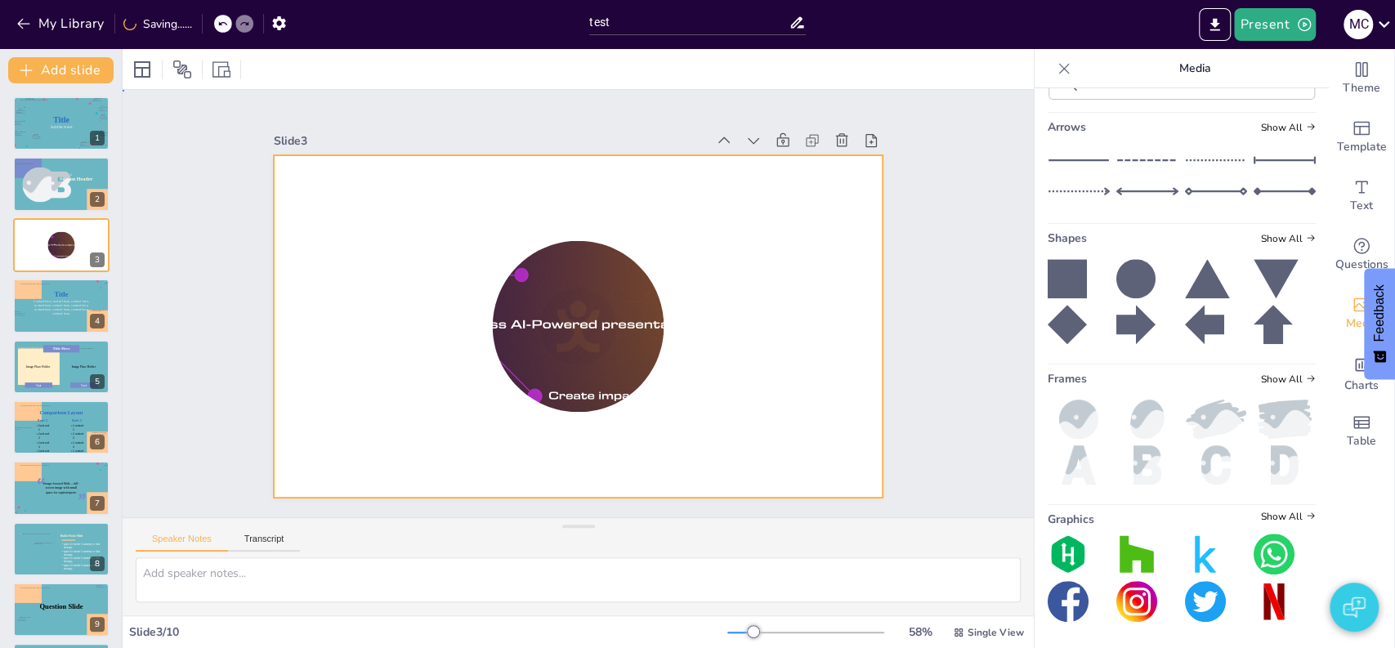
click at [673, 455] on div at bounding box center [578, 326] width 609 height 342
click at [47, 191] on div at bounding box center [39, 185] width 54 height 36
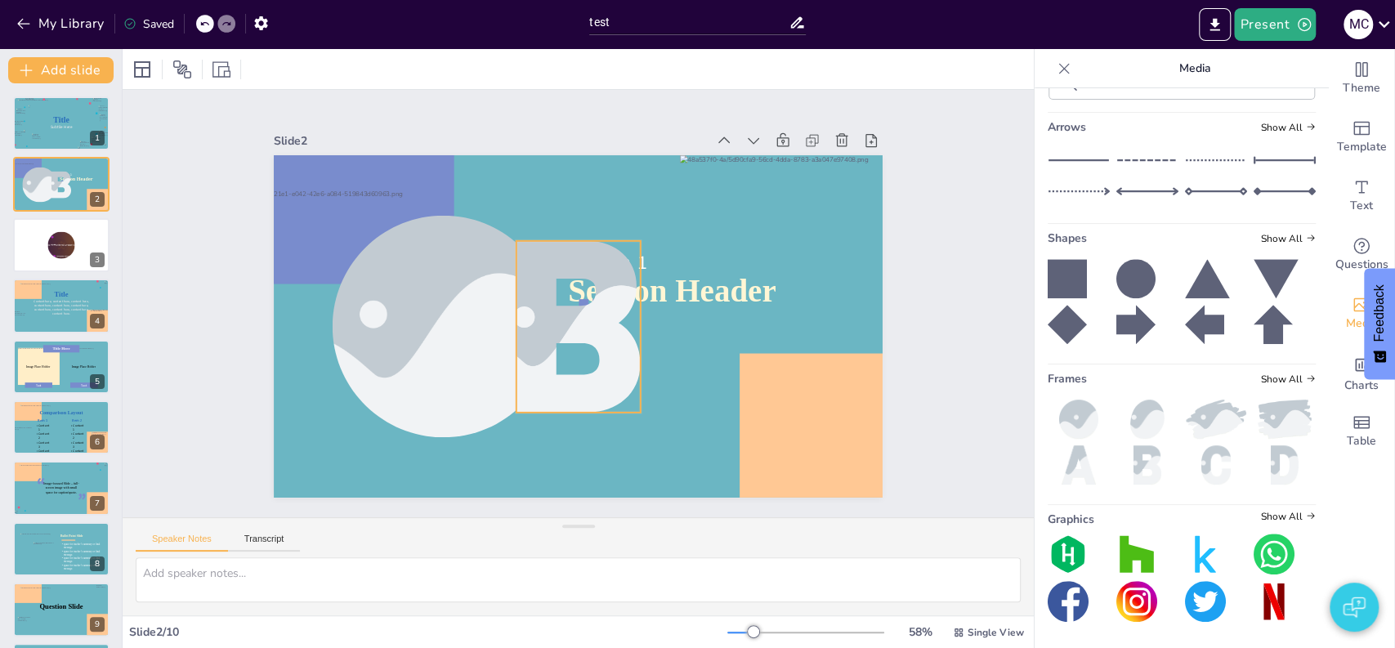
click at [610, 337] on div at bounding box center [578, 327] width 257 height 172
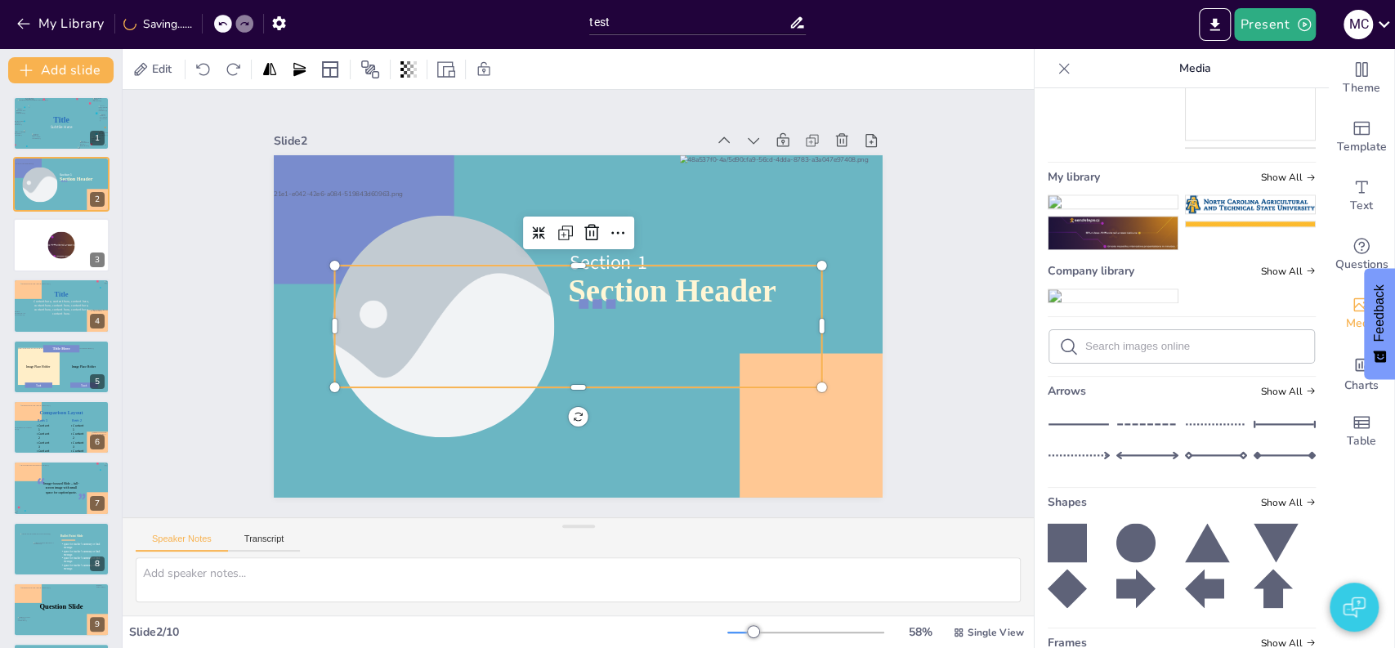
scroll to position [1161, 0]
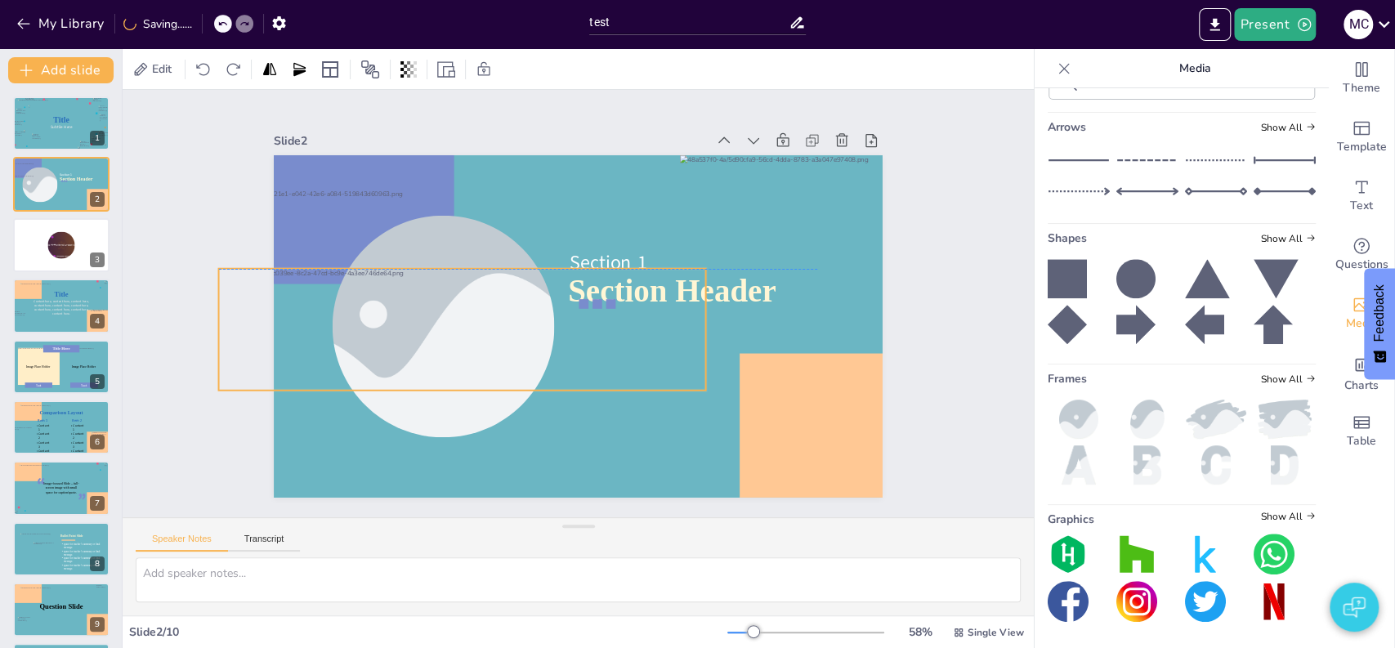
drag, startPoint x: 601, startPoint y: 338, endPoint x: 472, endPoint y: 338, distance: 129.1
click at [472, 338] on div at bounding box center [462, 330] width 487 height 122
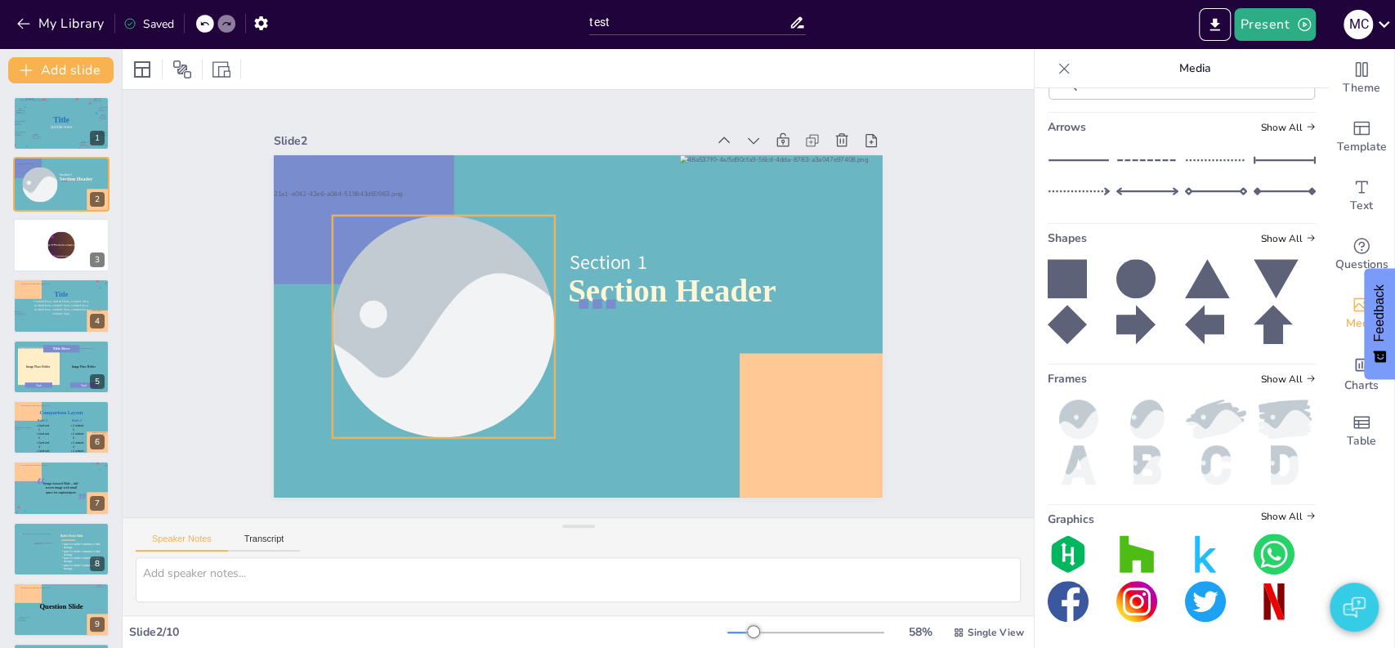
click at [433, 318] on div at bounding box center [443, 327] width 333 height 222
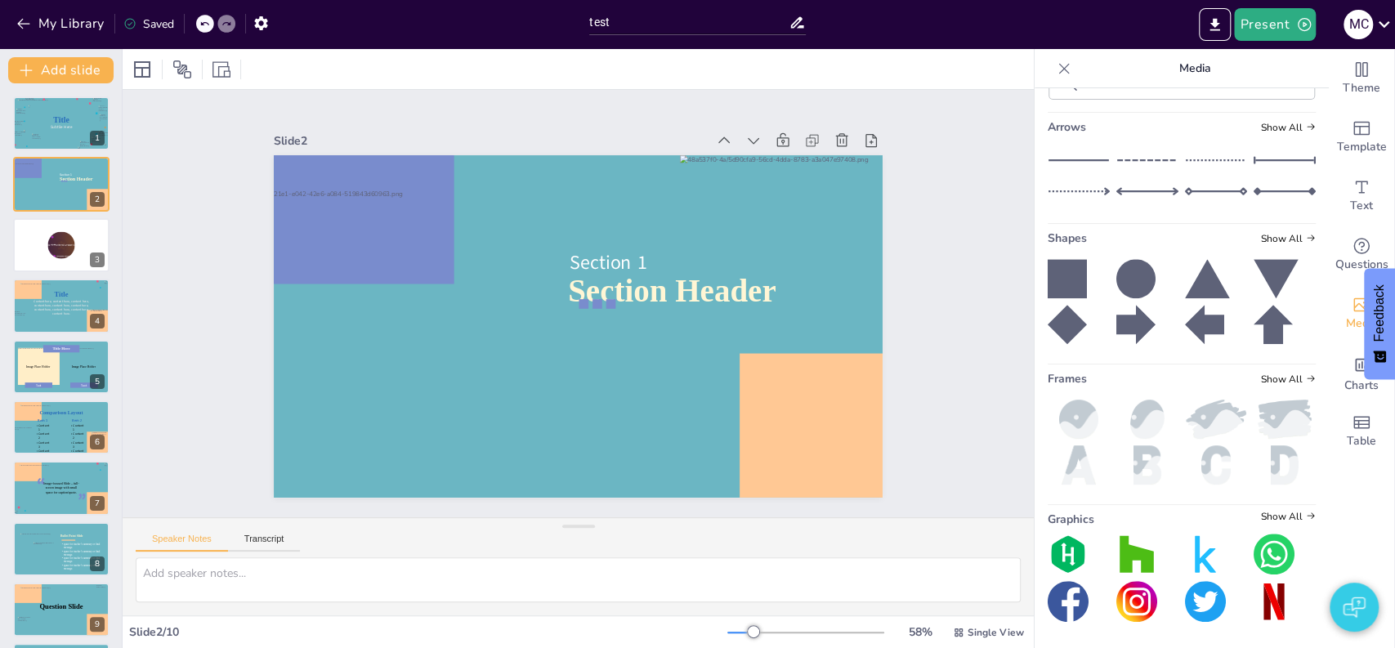
scroll to position [2082, 0]
click at [1050, 436] on img at bounding box center [1079, 419] width 62 height 39
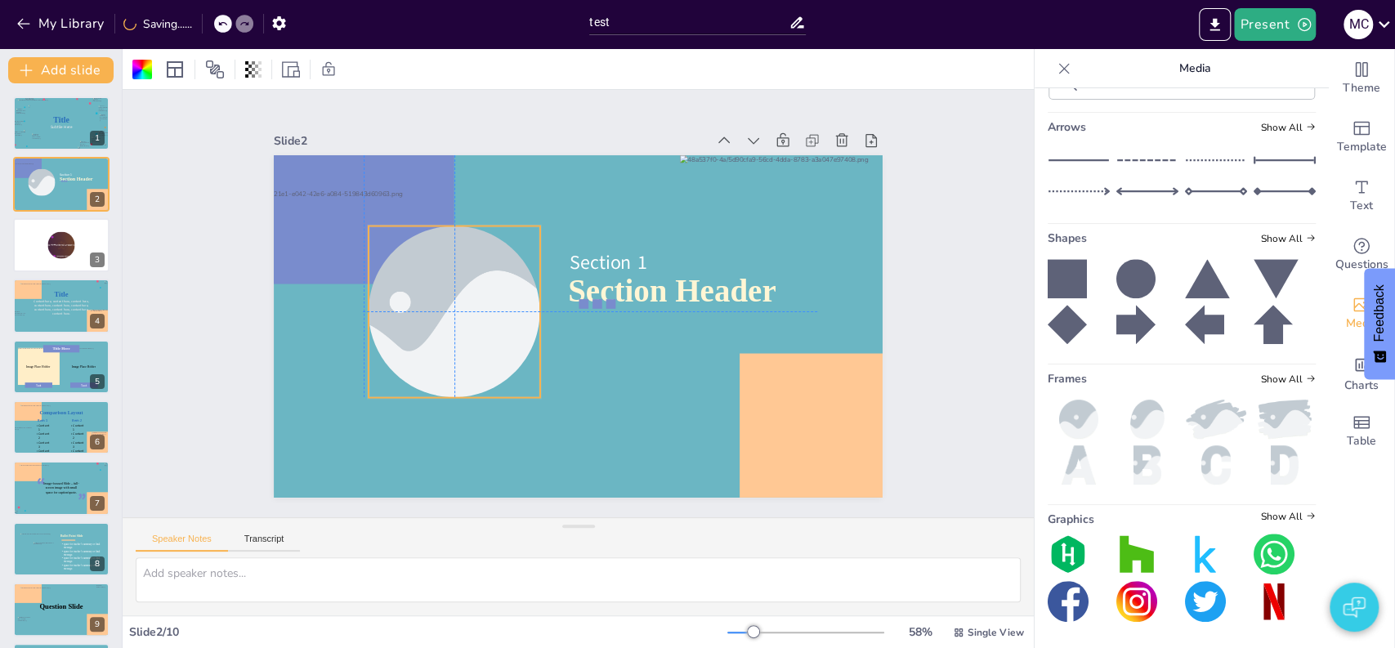
drag, startPoint x: 448, startPoint y: 271, endPoint x: 399, endPoint y: 252, distance: 52.5
click at [399, 252] on div at bounding box center [454, 311] width 257 height 171
click at [970, 380] on div "Slide 1 Title Subtile Here Slide 2 Section Header Section 1 Slide 3 Slide 4 Tit…" at bounding box center [578, 303] width 911 height 427
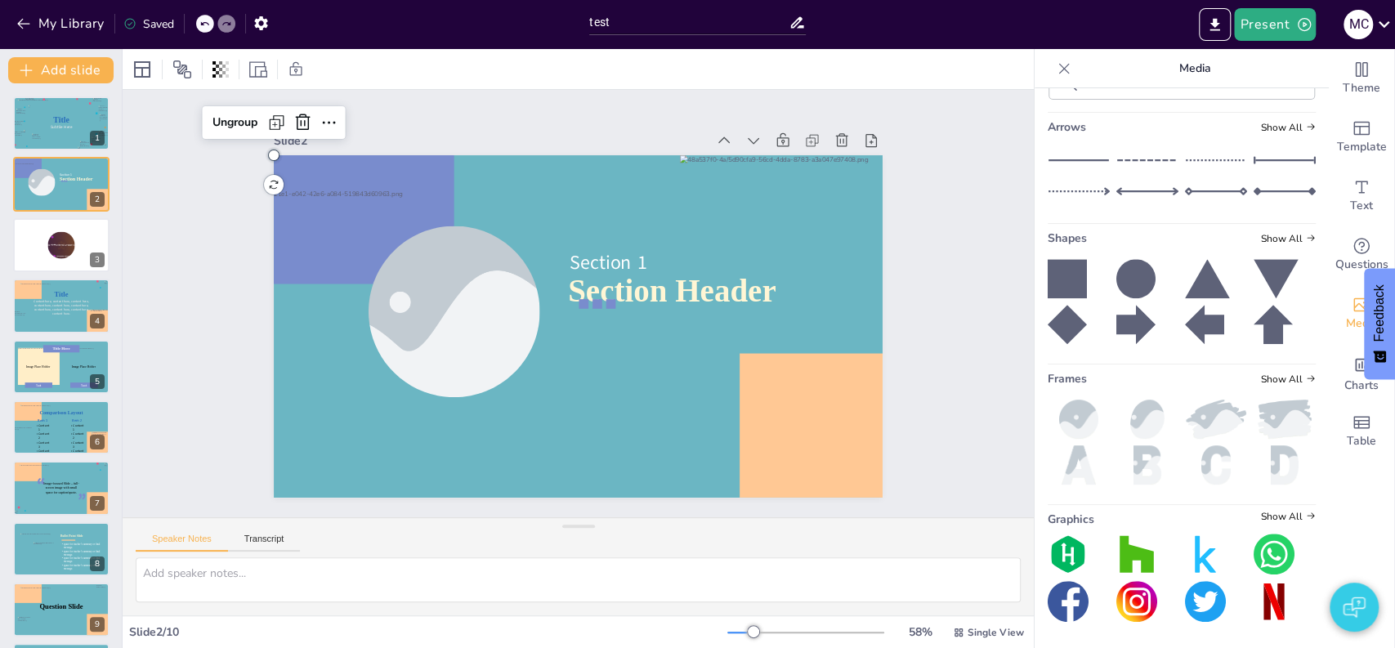
scroll to position [1528, 0]
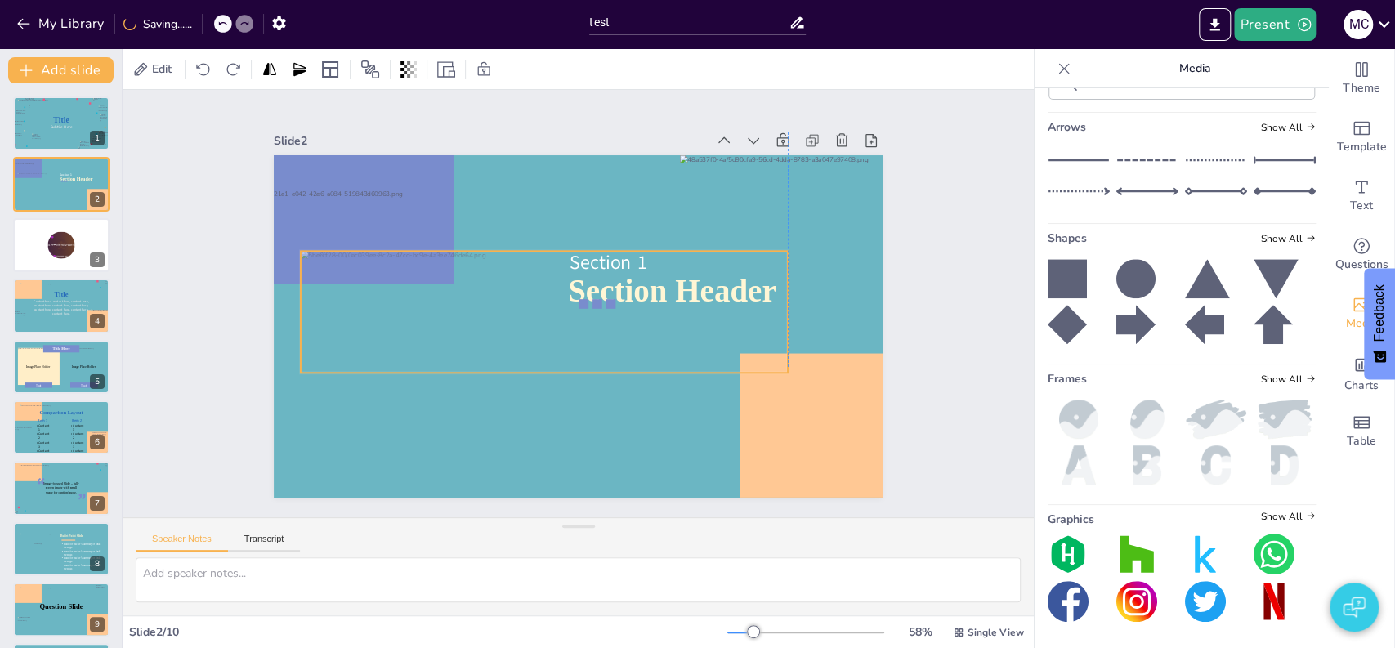
drag, startPoint x: 505, startPoint y: 316, endPoint x: 471, endPoint y: 296, distance: 40.0
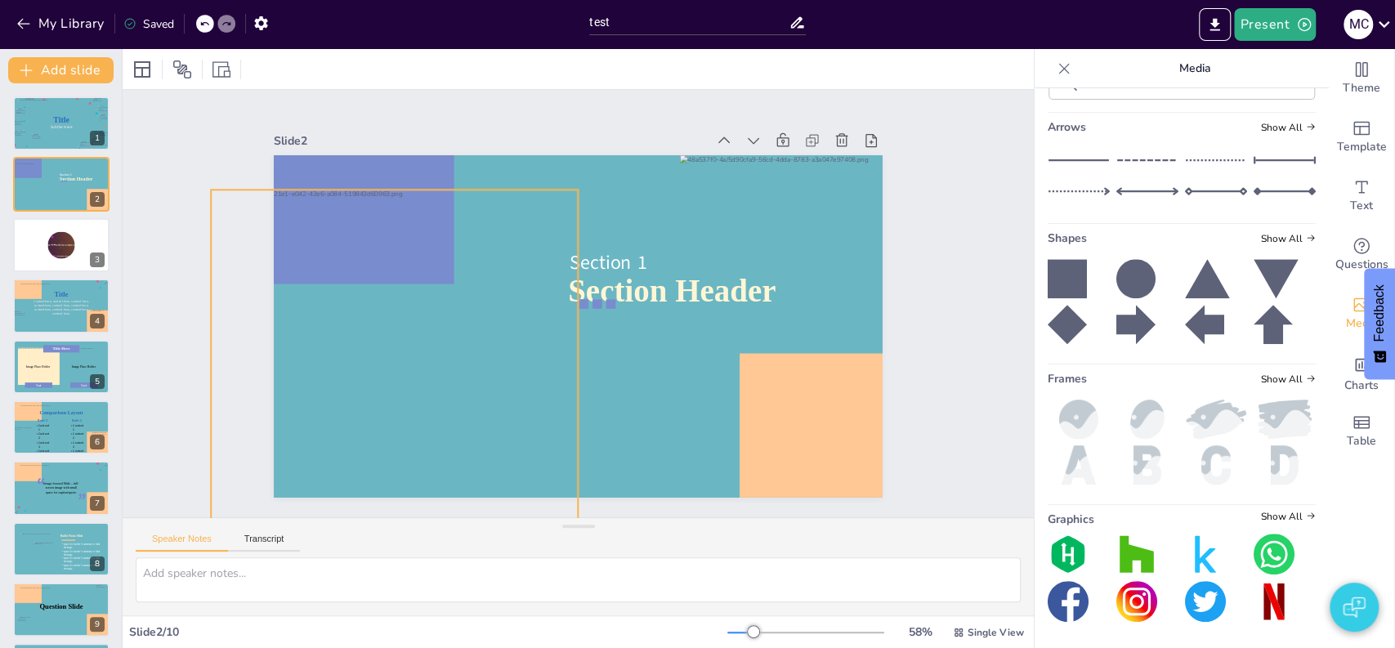
click at [418, 190] on div at bounding box center [394, 373] width 367 height 366
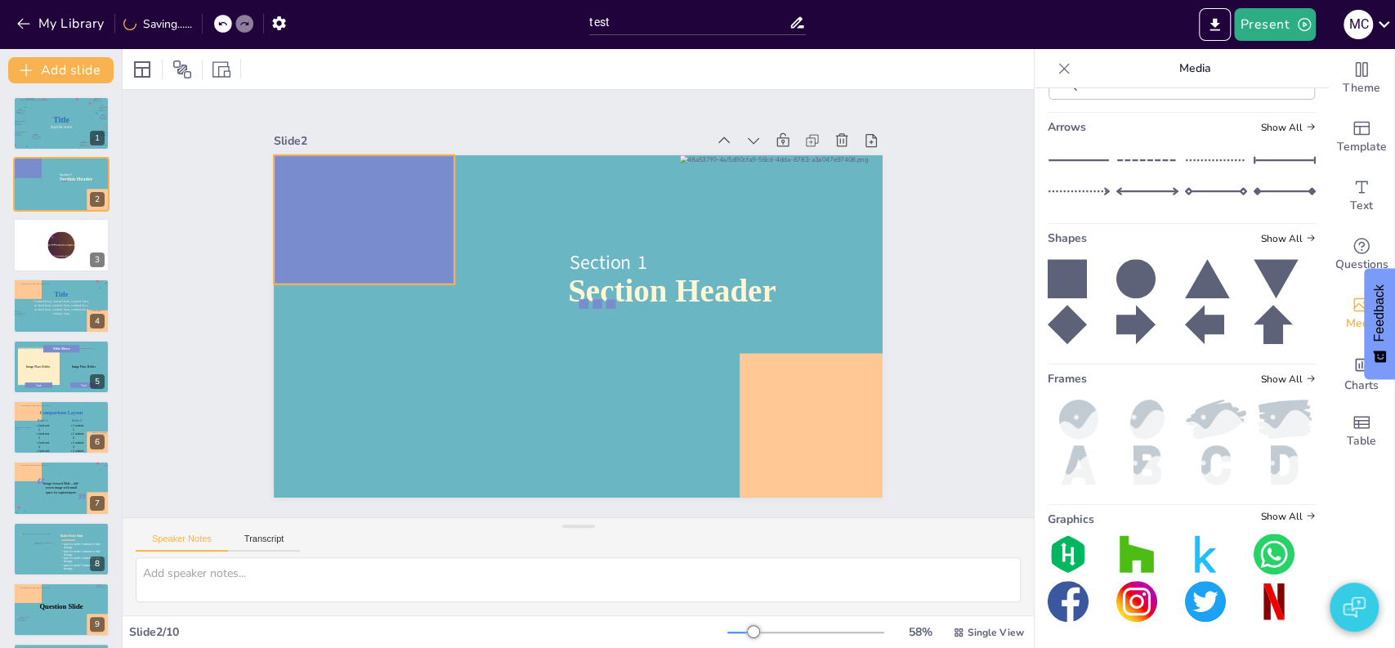
click at [418, 190] on div at bounding box center [364, 219] width 181 height 129
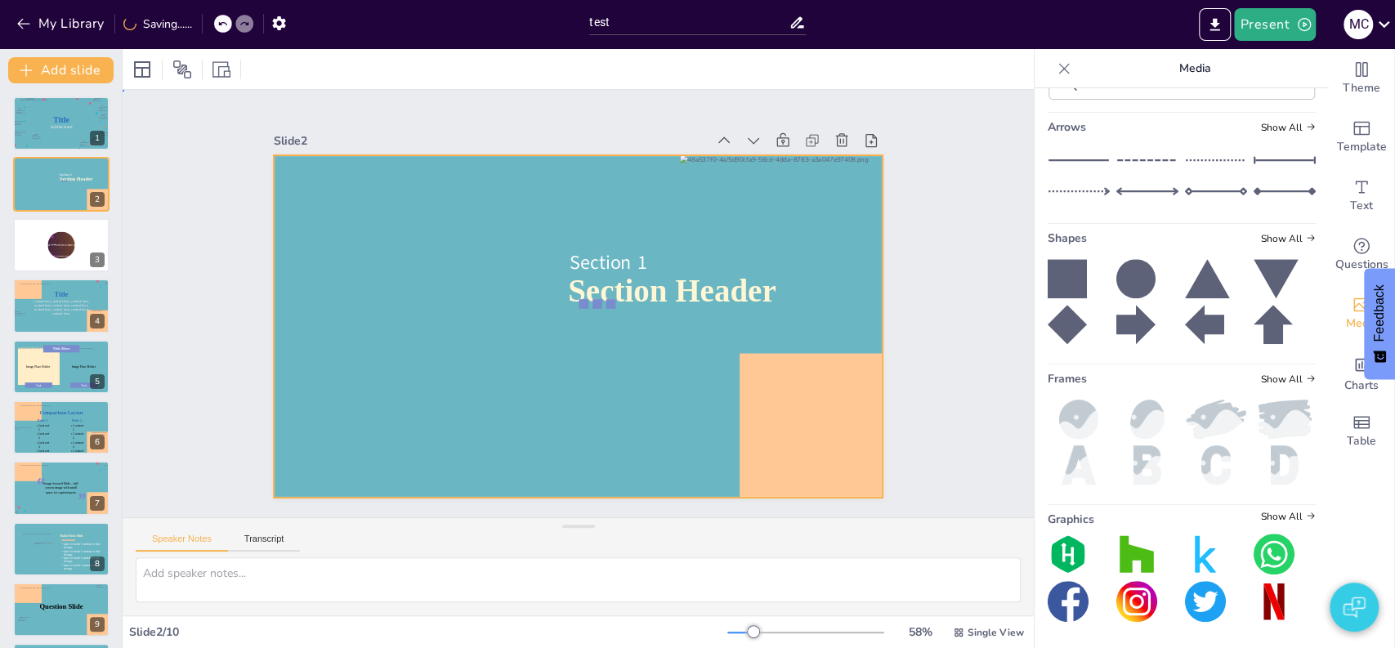
click at [418, 190] on div at bounding box center [578, 326] width 609 height 342
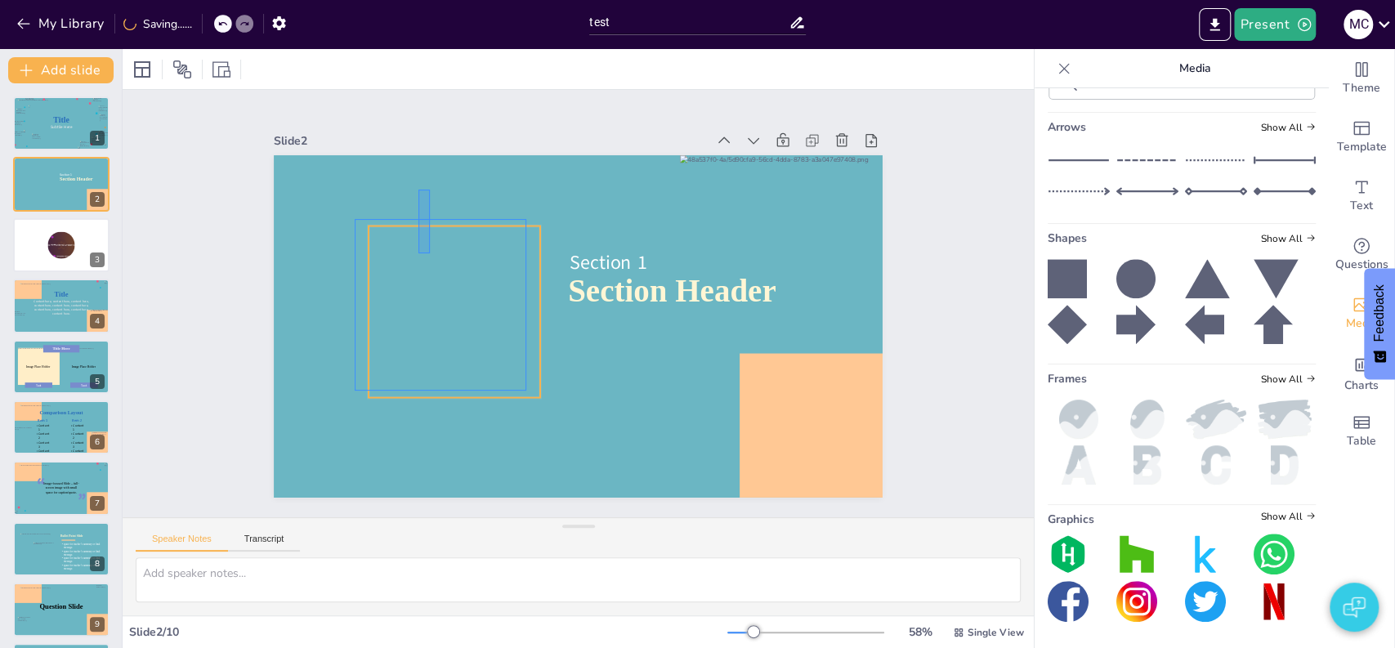
drag, startPoint x: 418, startPoint y: 190, endPoint x: 430, endPoint y: 253, distance: 64.8
click at [430, 155] on div "Section Header Section 1" at bounding box center [578, 155] width 609 height 0
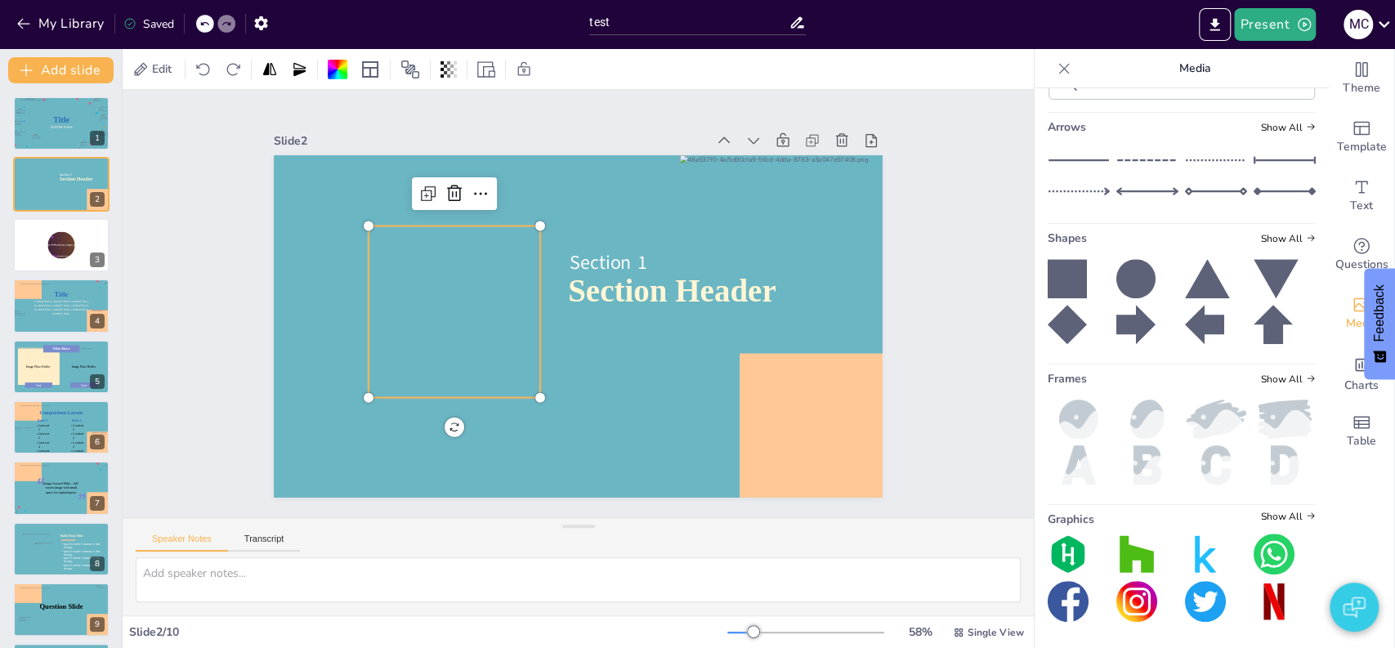
click at [430, 253] on div at bounding box center [454, 311] width 685 height 171
click at [412, 284] on div at bounding box center [454, 311] width 685 height 171
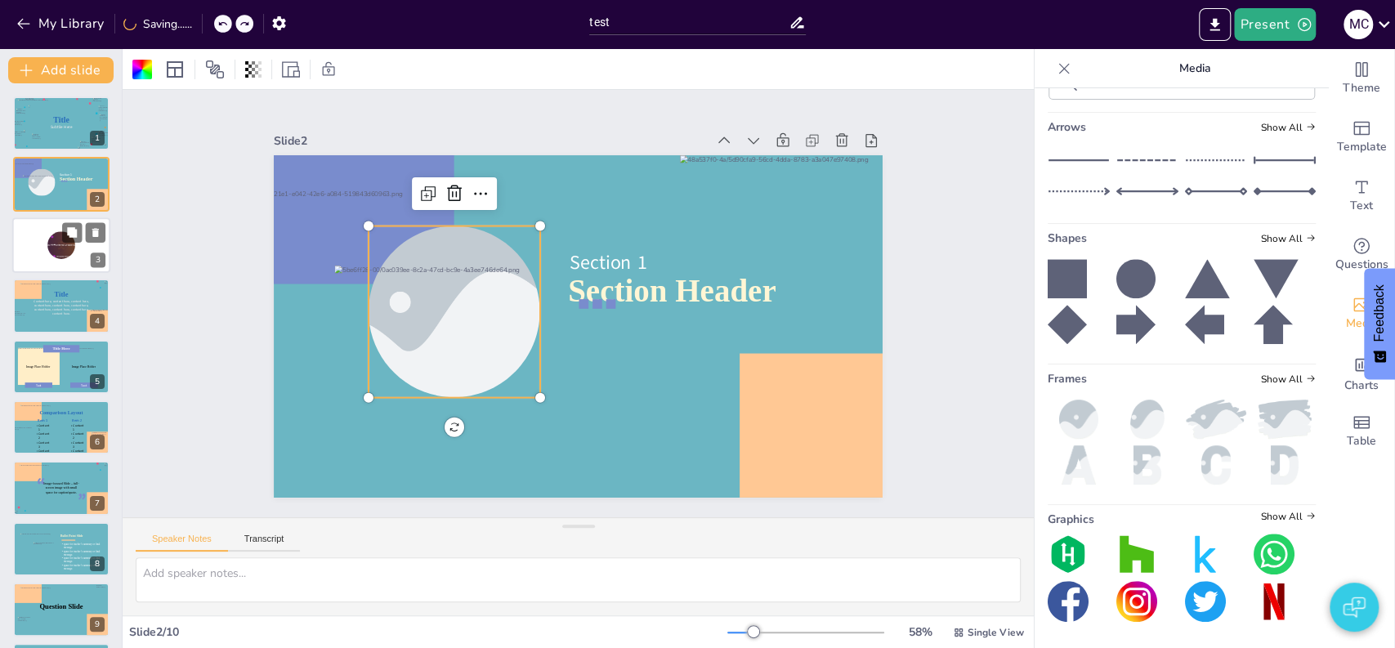
click at [35, 251] on div at bounding box center [61, 245] width 98 height 56
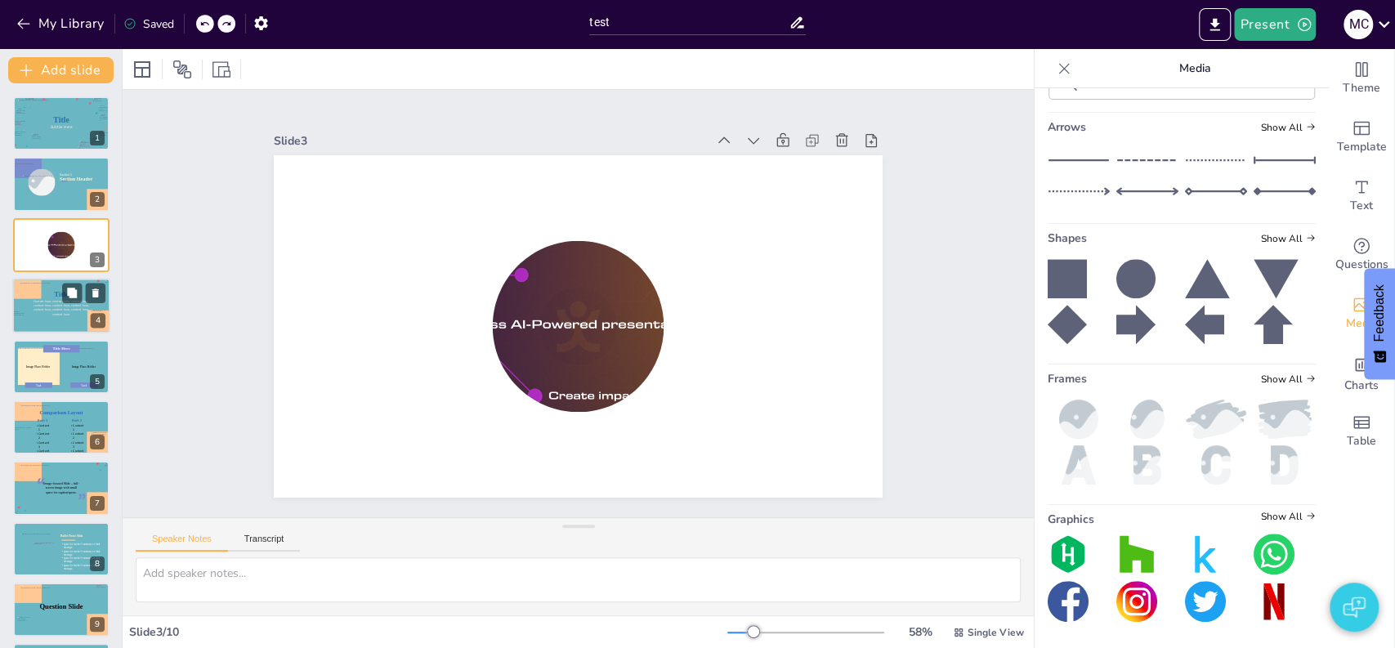
click at [56, 316] on div at bounding box center [62, 306] width 84 height 47
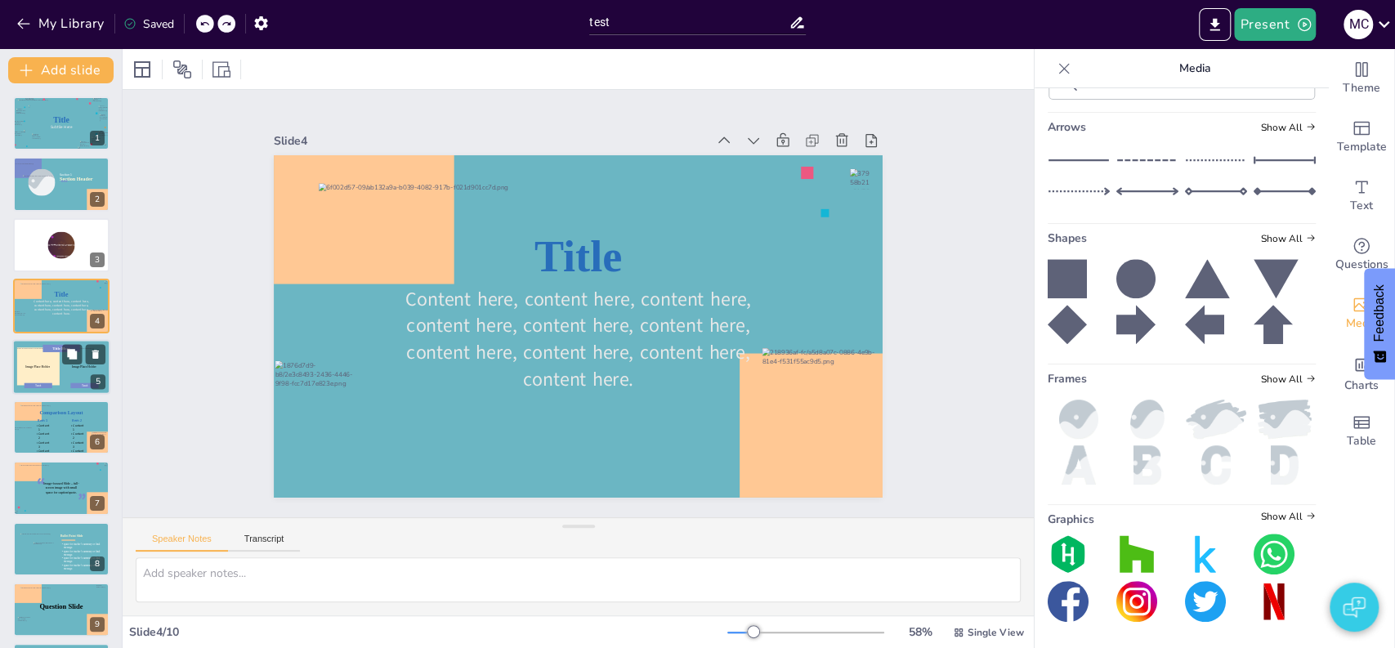
click at [53, 362] on div at bounding box center [38, 366] width 43 height 38
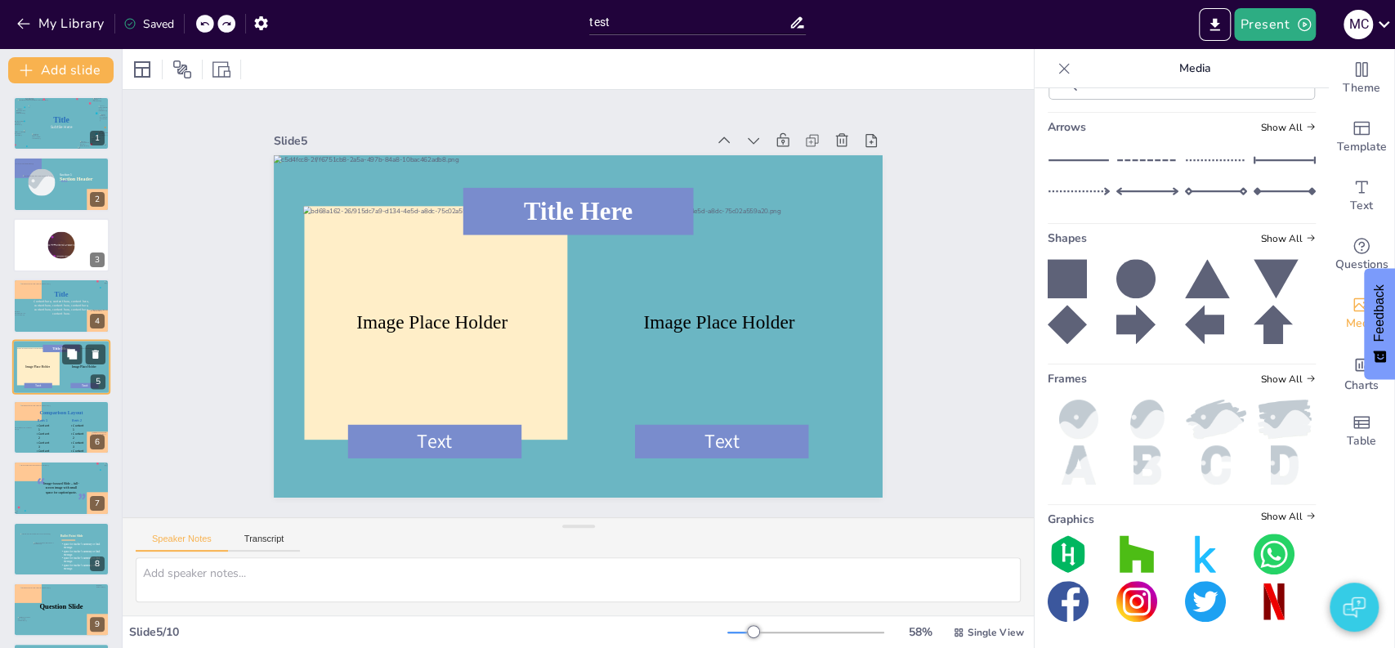
scroll to position [0, 0]
click at [53, 194] on div at bounding box center [42, 182] width 28 height 28
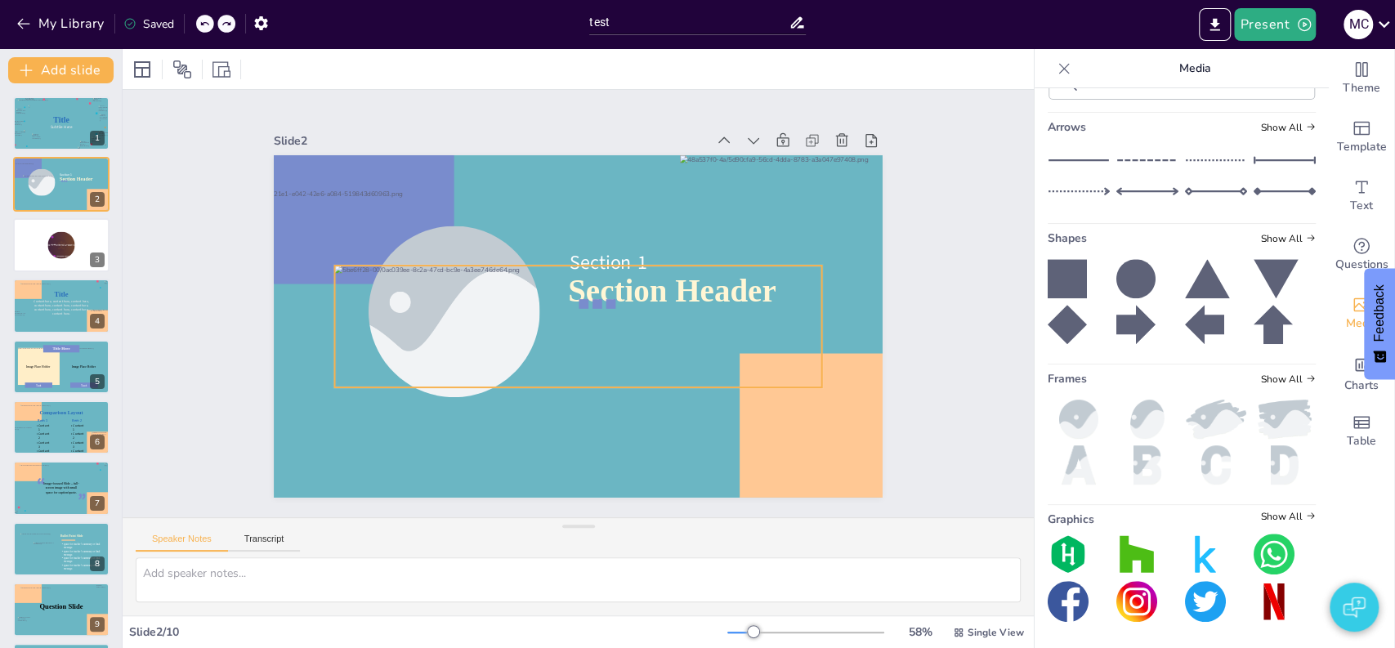
click at [595, 341] on div at bounding box center [578, 327] width 487 height 122
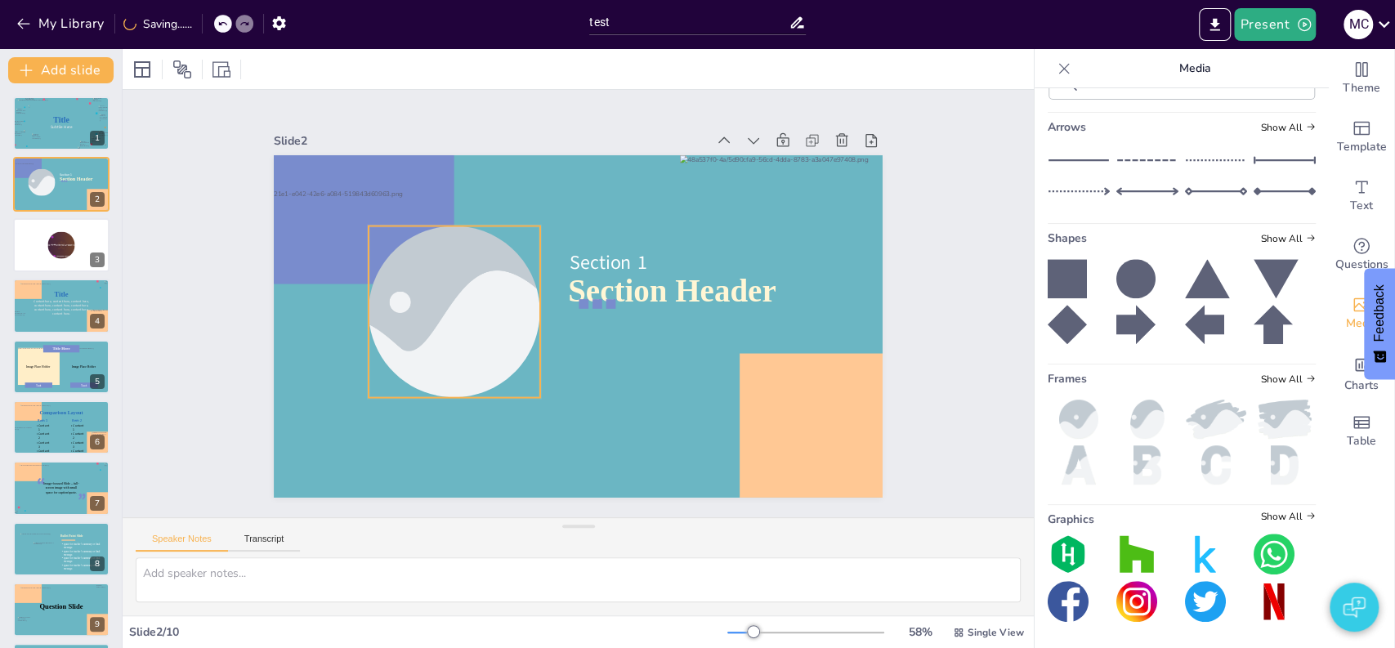
click at [488, 313] on div at bounding box center [454, 311] width 257 height 171
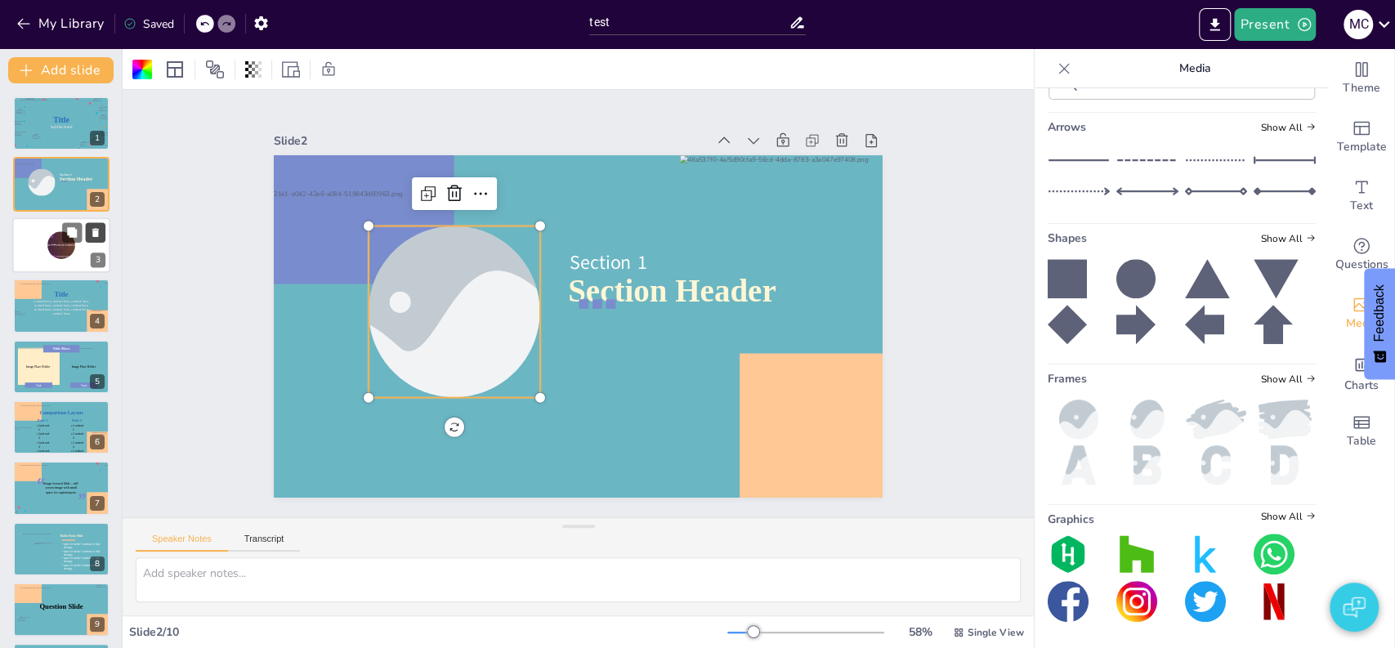
click at [96, 235] on icon at bounding box center [95, 232] width 7 height 9
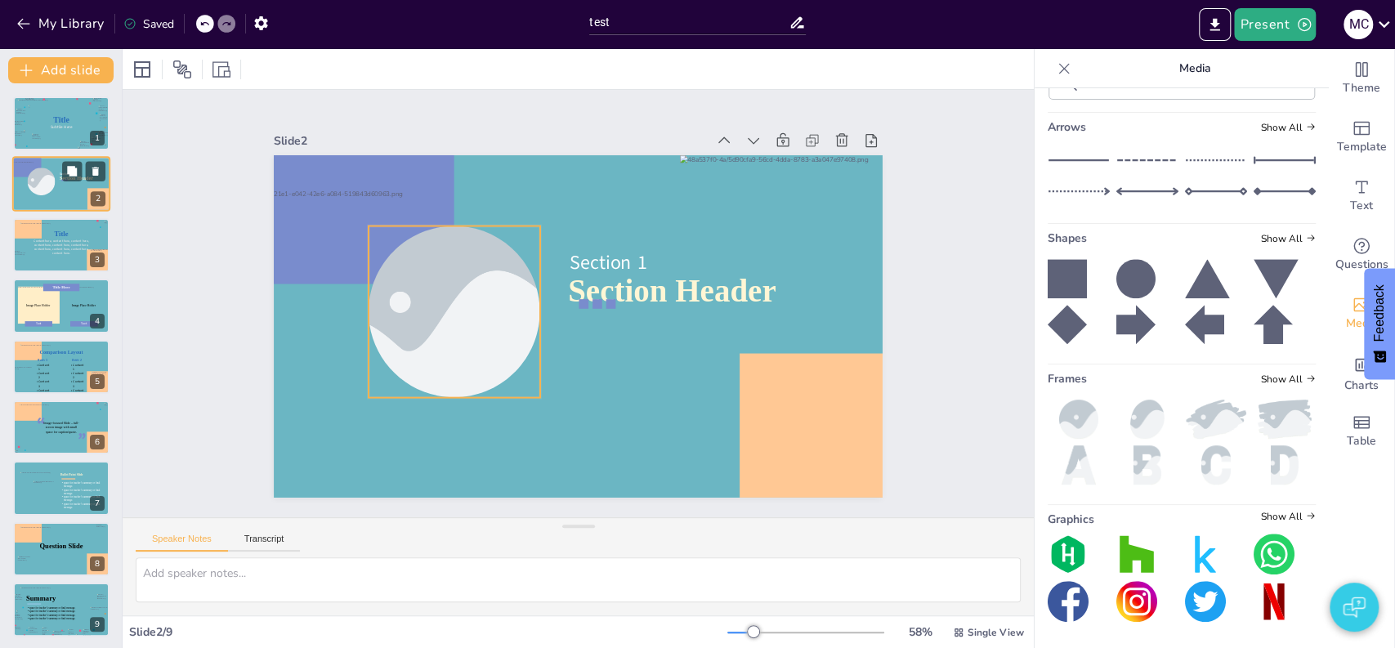
click at [50, 182] on div at bounding box center [41, 182] width 42 height 28
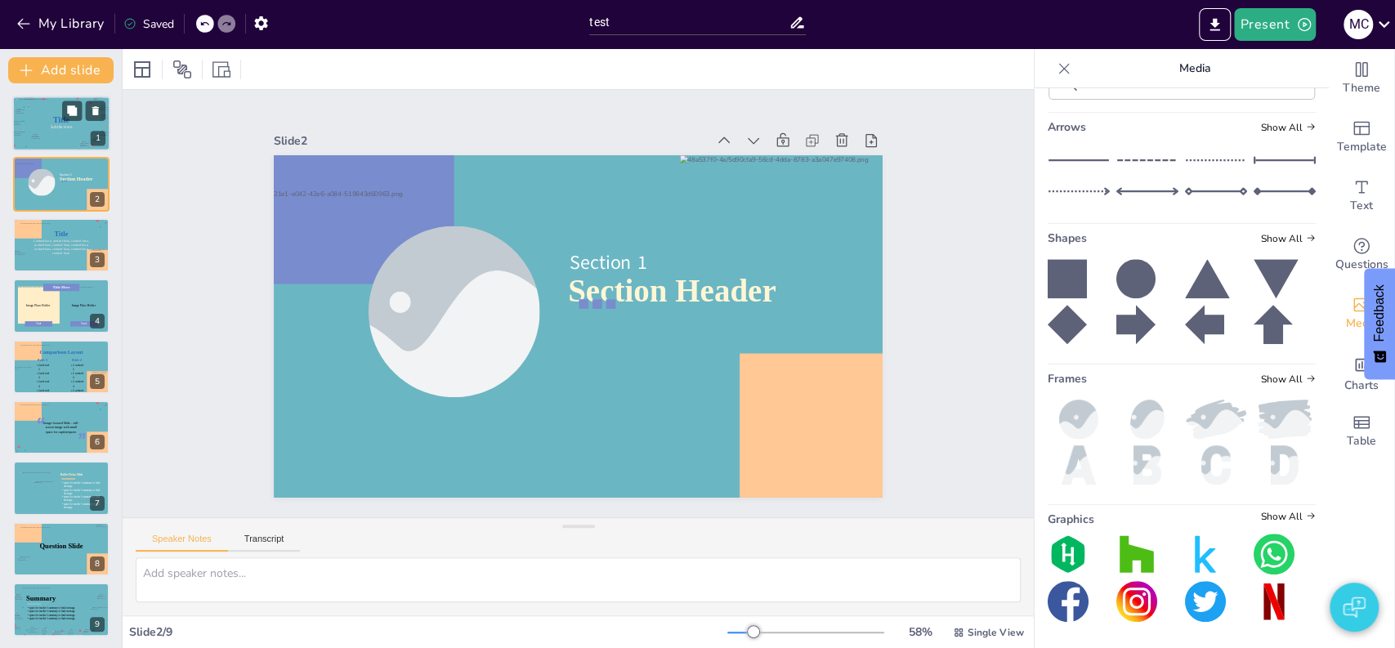
click at [47, 127] on p "Subtile Here" at bounding box center [61, 127] width 64 height 6
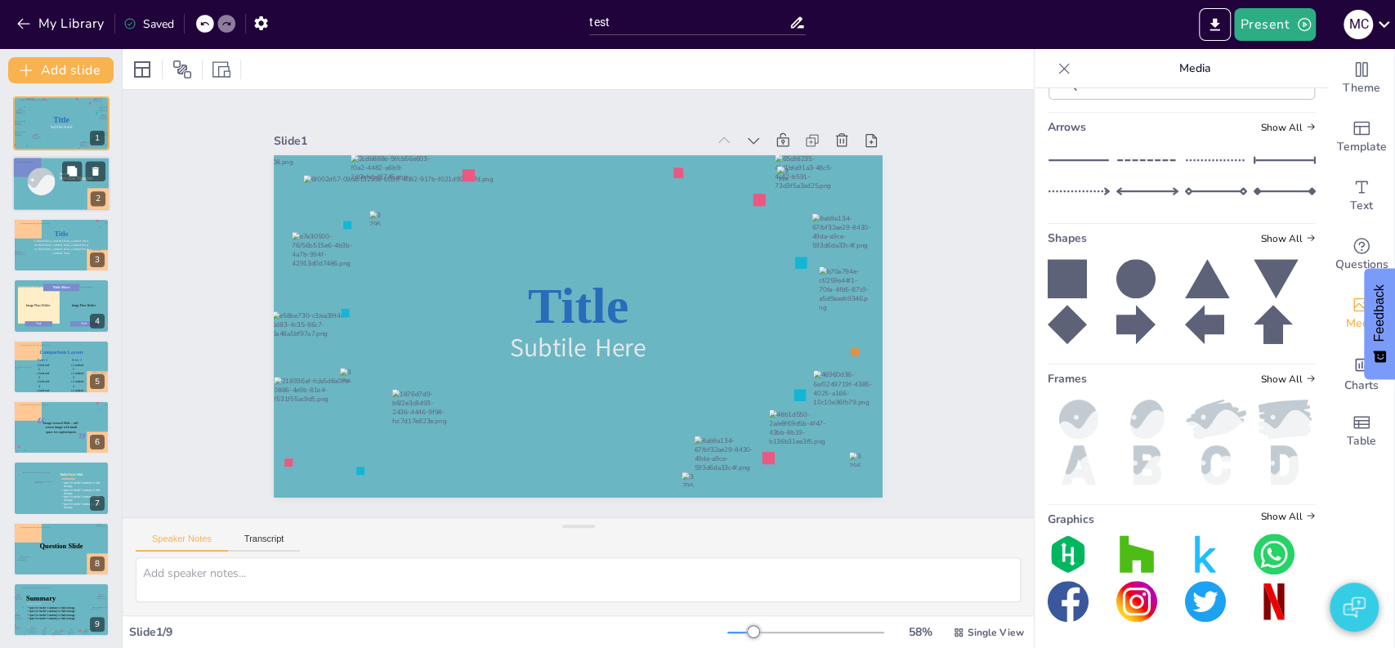
click at [47, 188] on div at bounding box center [41, 182] width 42 height 28
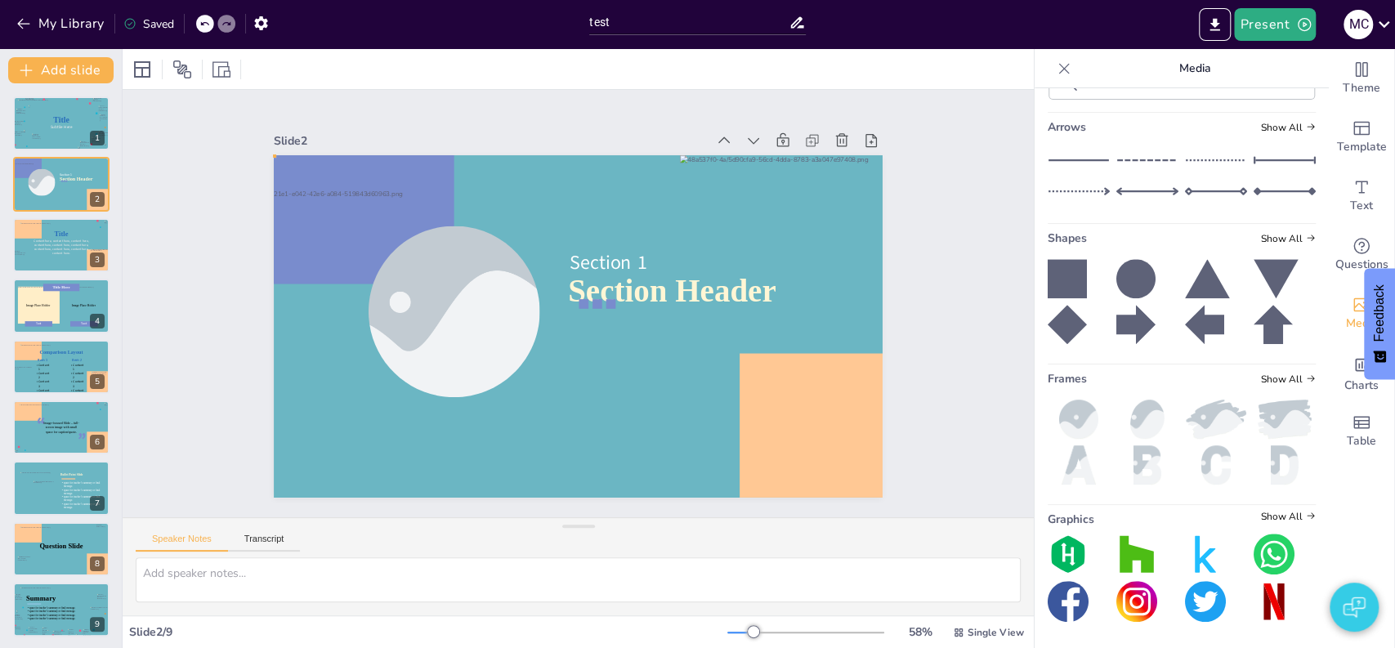
click at [606, 296] on p at bounding box center [611, 304] width 10 height 16
click at [582, 269] on div "Section 1" at bounding box center [610, 263] width 81 height 28
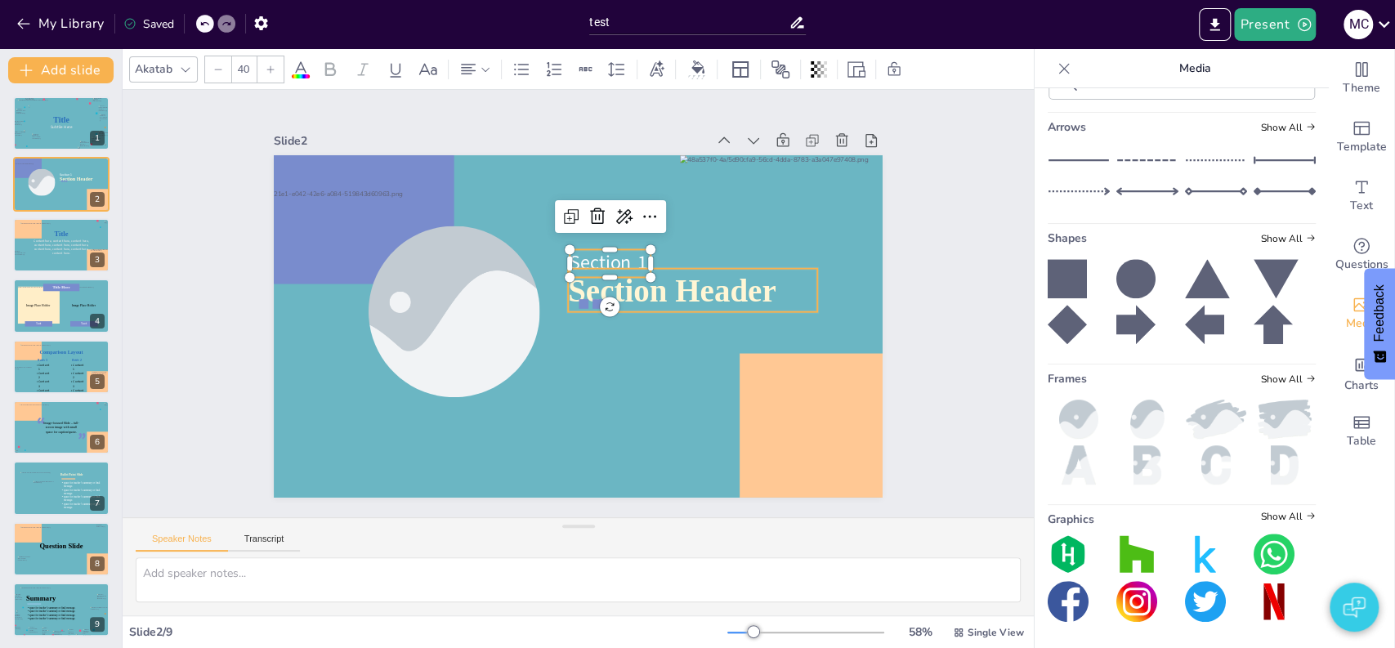
click at [594, 286] on span "Section Header" at bounding box center [672, 290] width 208 height 35
type input "67"
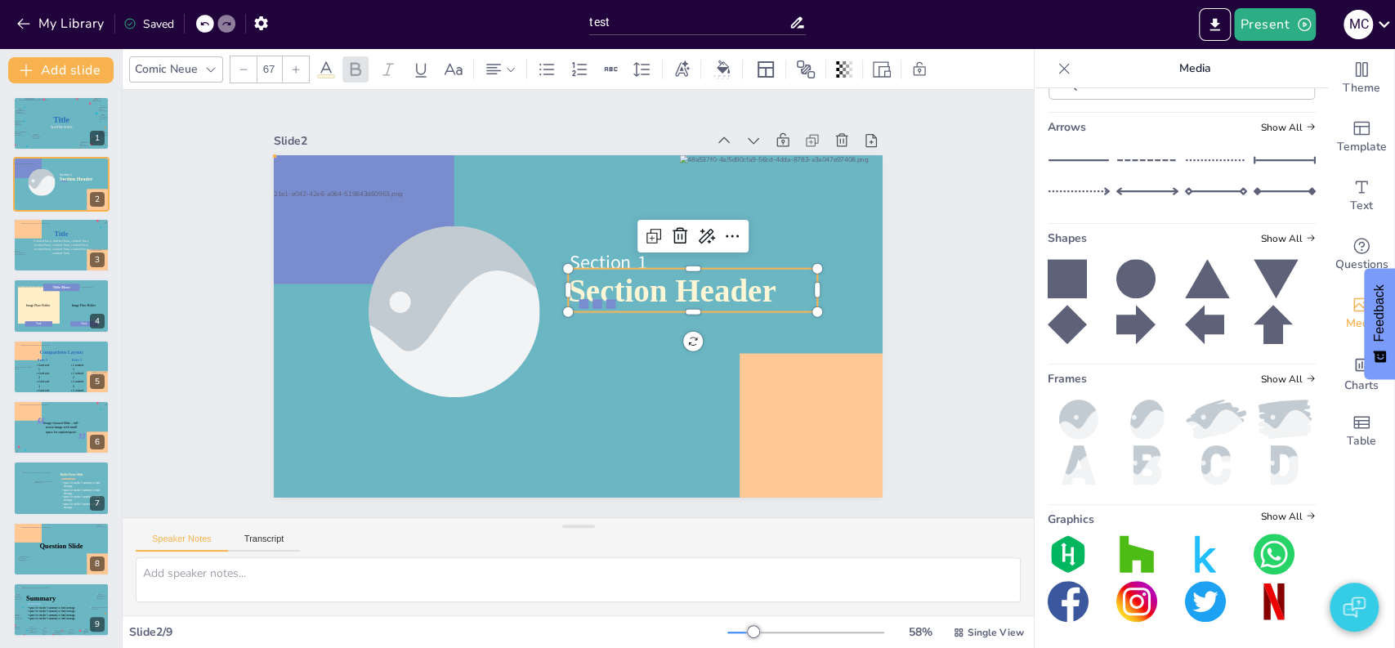
click at [593, 298] on p at bounding box center [598, 304] width 10 height 16
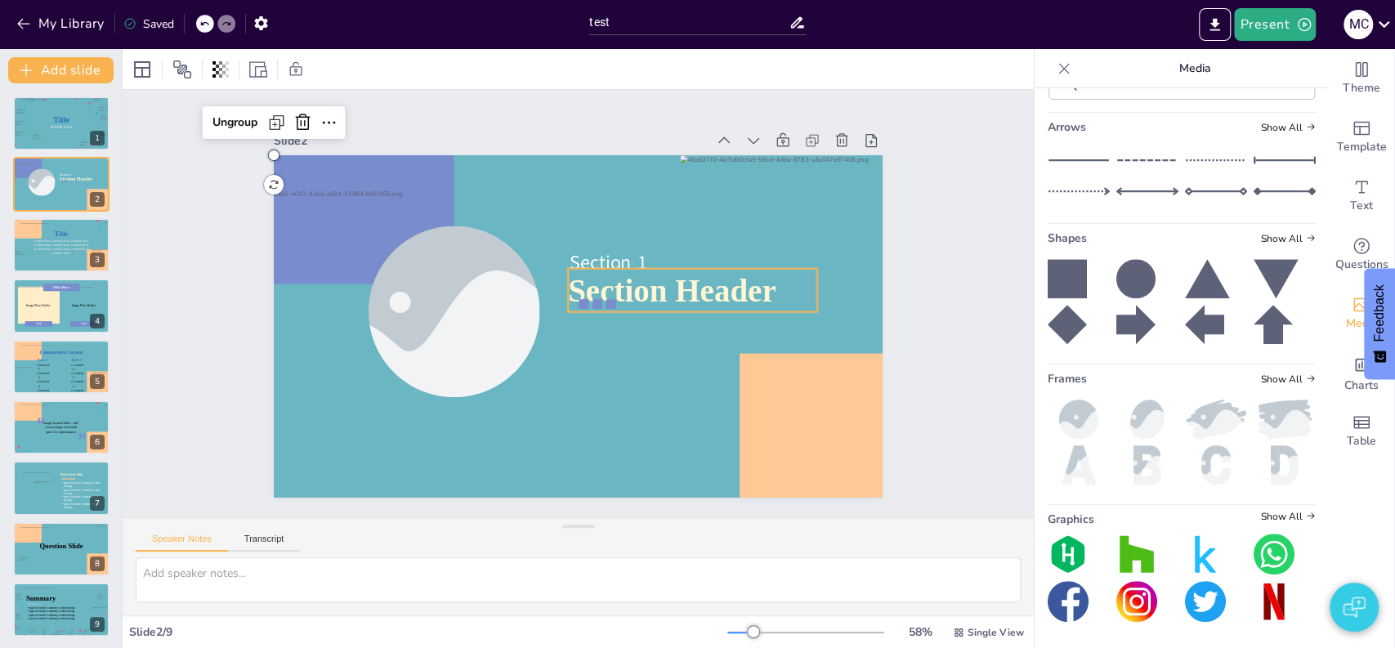
click at [583, 306] on div "Section Header Section 1 Ungroup" at bounding box center [578, 326] width 609 height 342
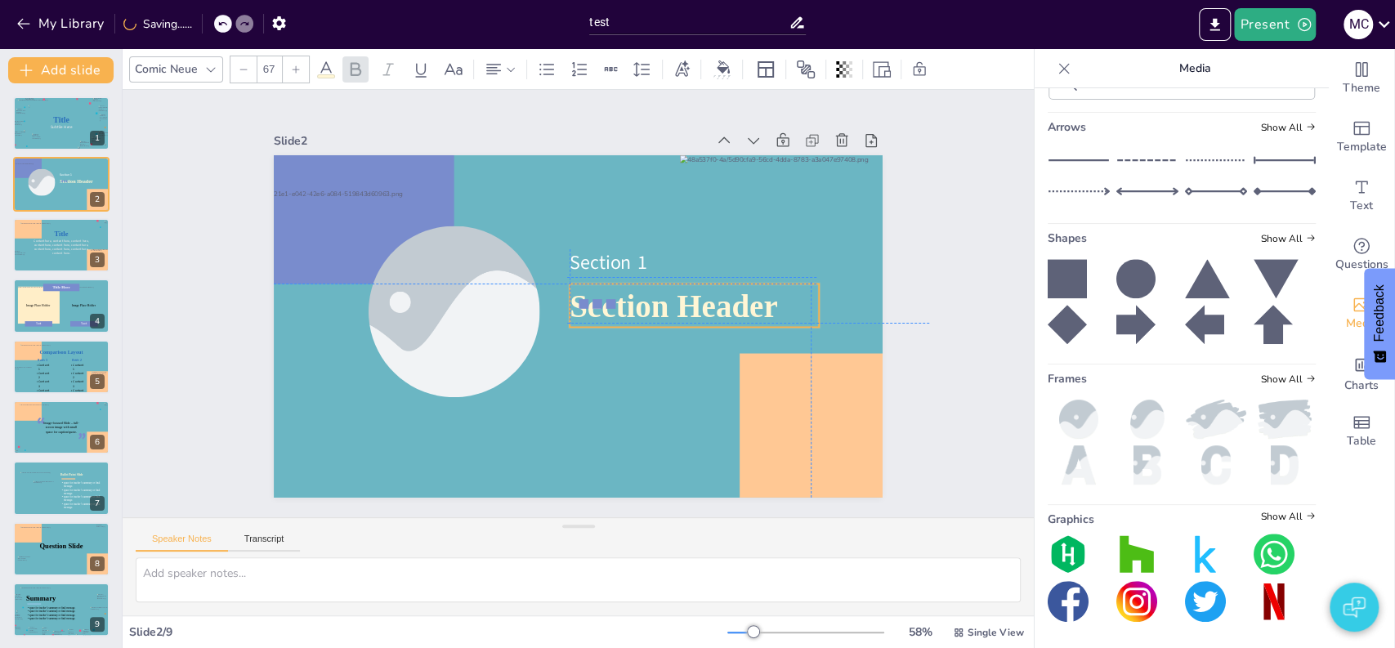
drag, startPoint x: 583, startPoint y: 298, endPoint x: 582, endPoint y: 311, distance: 13.1
click at [582, 155] on div "Section Header Section 1" at bounding box center [578, 155] width 609 height 0
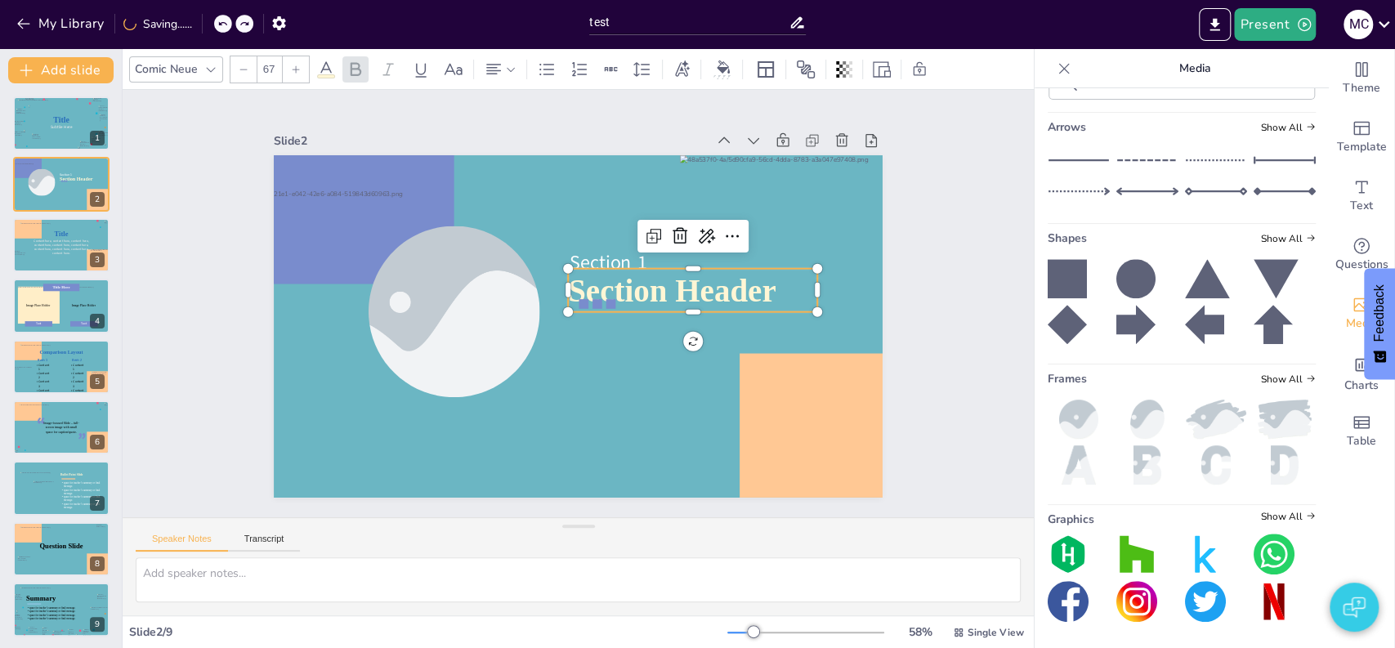
click at [577, 289] on span "Section Header" at bounding box center [672, 290] width 208 height 35
click at [575, 265] on span "Section 1" at bounding box center [608, 262] width 77 height 26
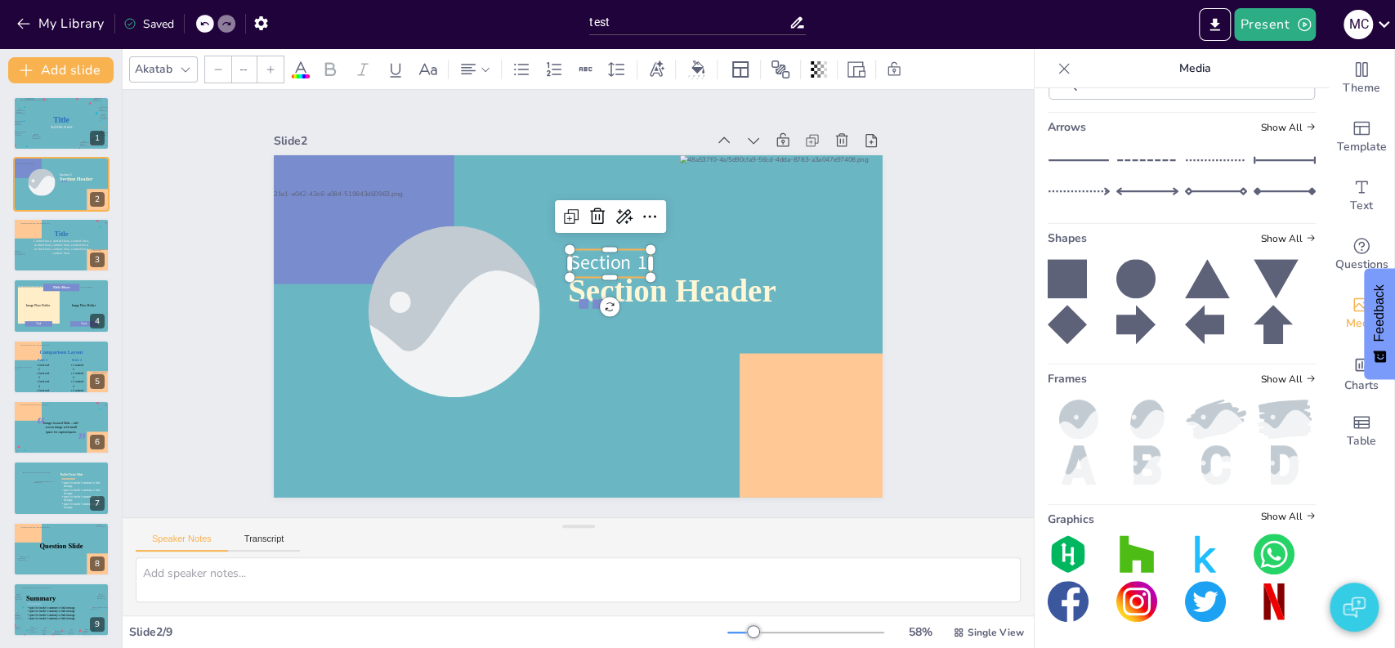
type input "40"
click at [593, 300] on p at bounding box center [598, 304] width 10 height 16
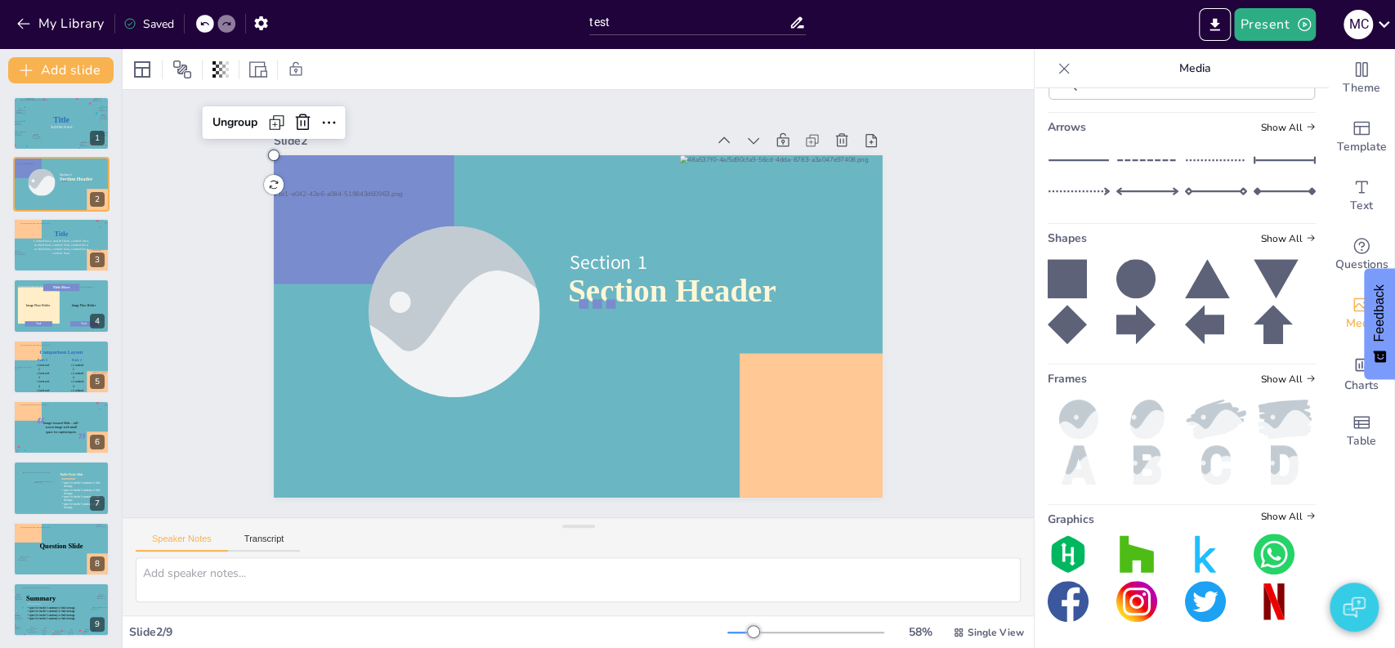
click at [593, 296] on p at bounding box center [598, 304] width 10 height 16
click at [585, 280] on span "Section Header" at bounding box center [672, 290] width 208 height 35
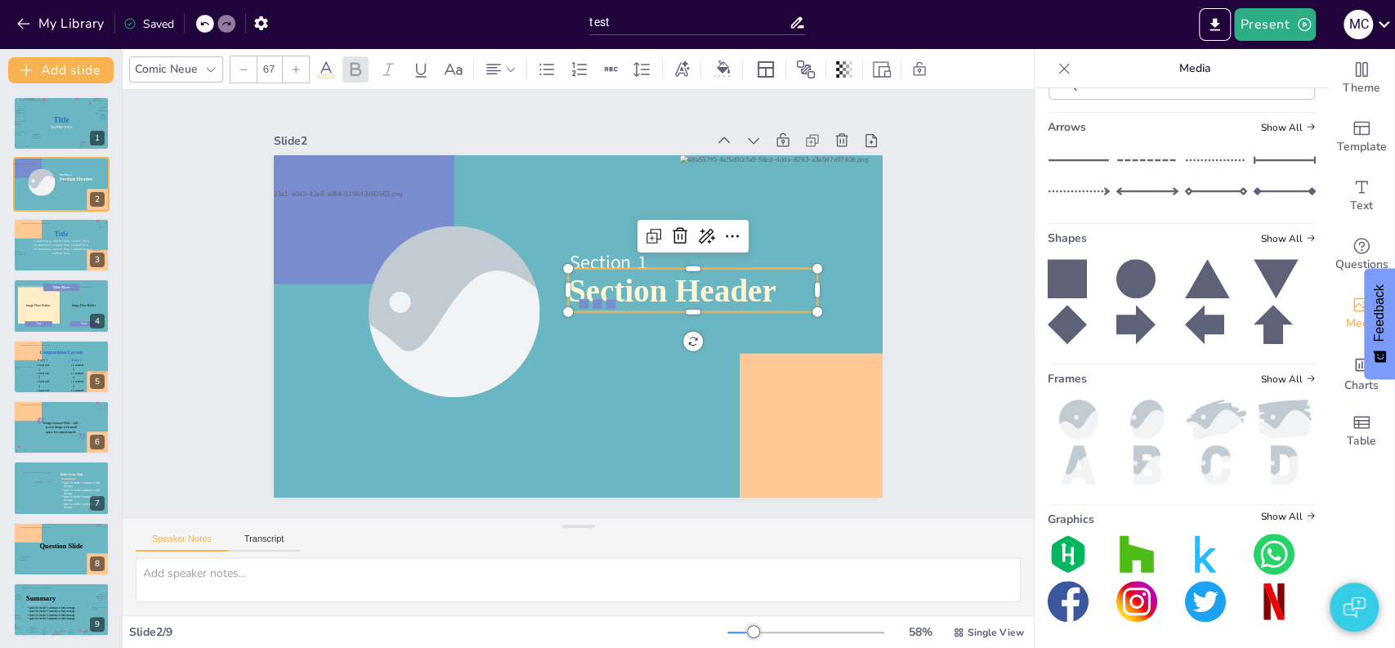
drag, startPoint x: 585, startPoint y: 280, endPoint x: 586, endPoint y: 261, distance: 18.8
click at [585, 155] on div "Section Header Section 1" at bounding box center [578, 155] width 609 height 0
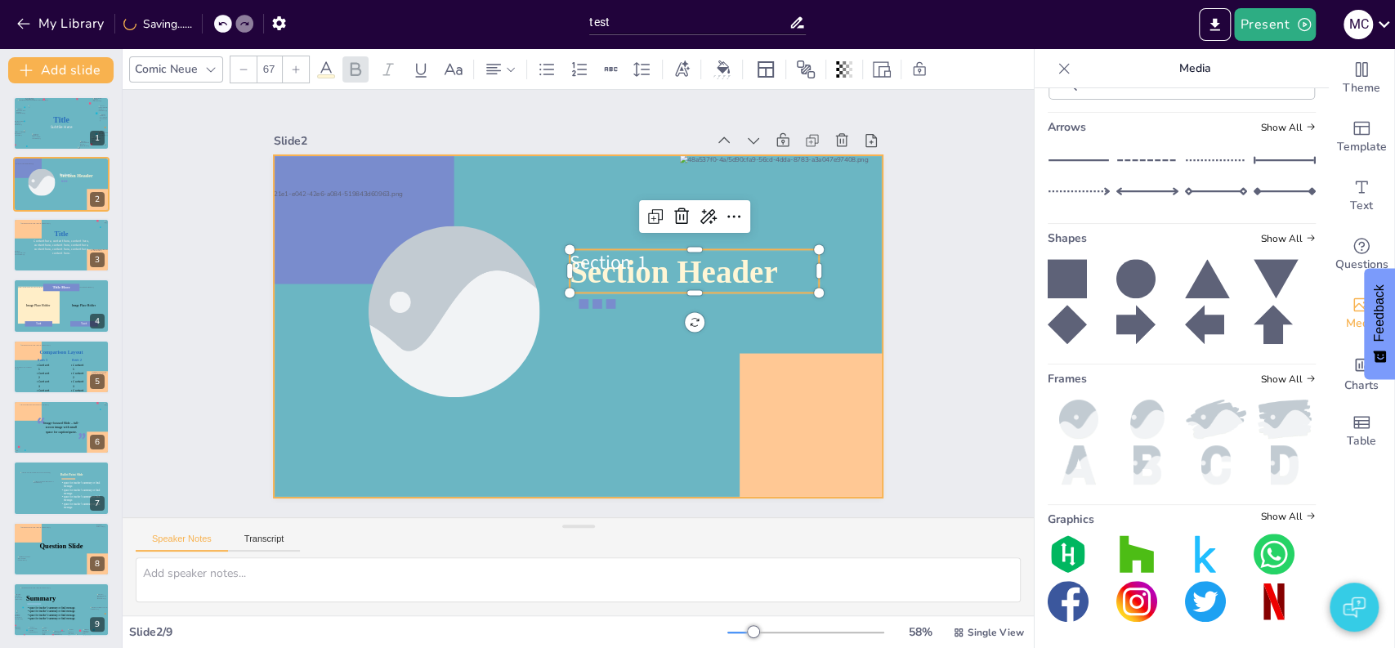
click at [589, 296] on div at bounding box center [578, 326] width 609 height 342
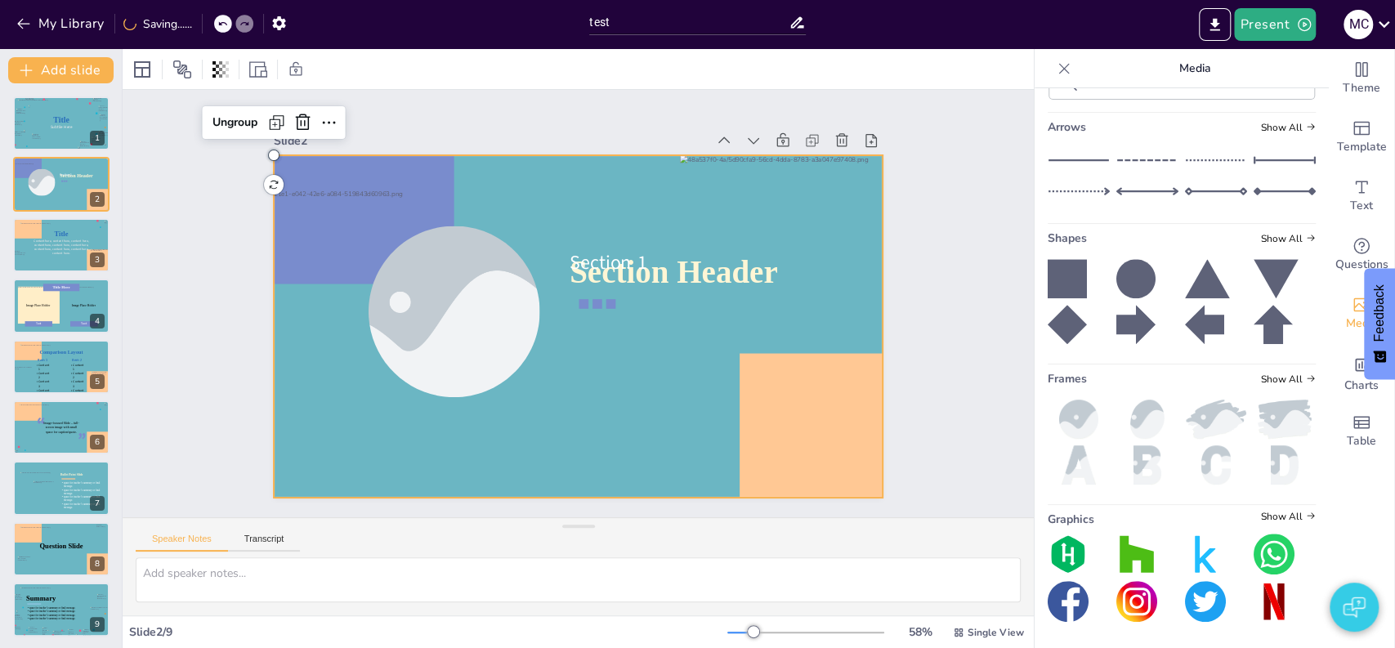
click at [589, 296] on div at bounding box center [578, 326] width 609 height 342
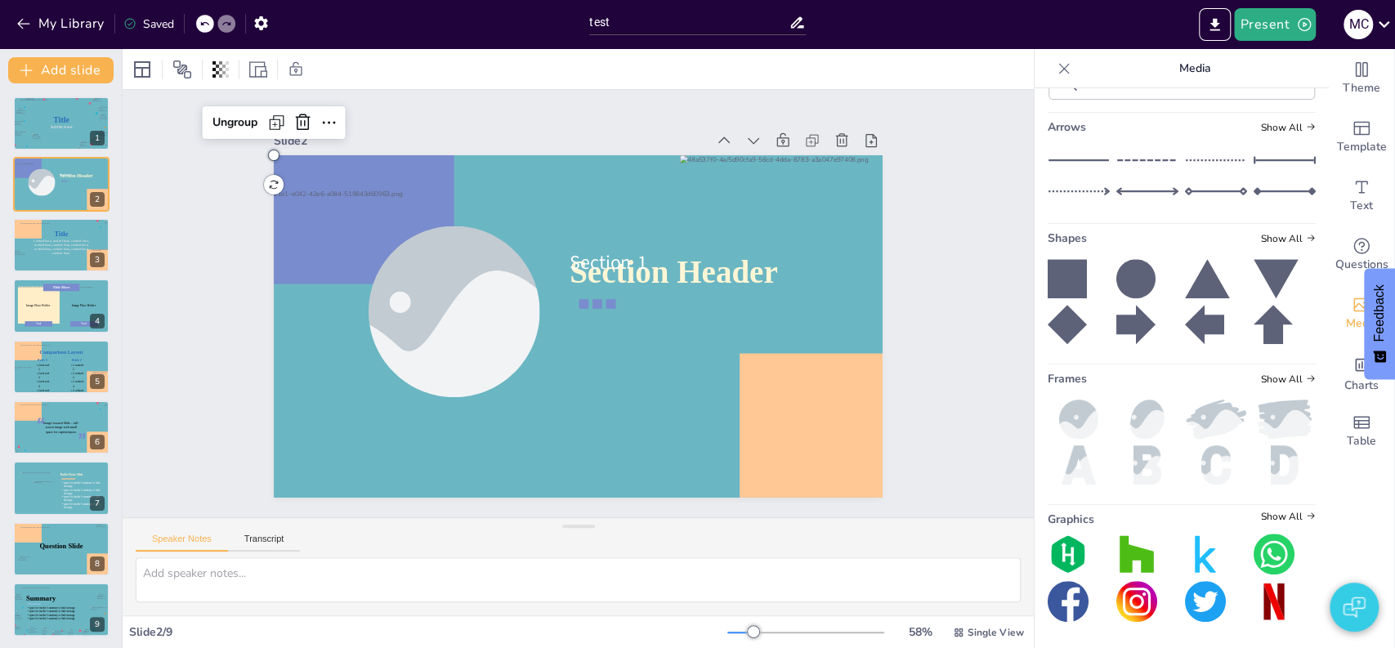
click at [606, 296] on p at bounding box center [611, 304] width 10 height 16
click at [563, 289] on div at bounding box center [394, 373] width 367 height 366
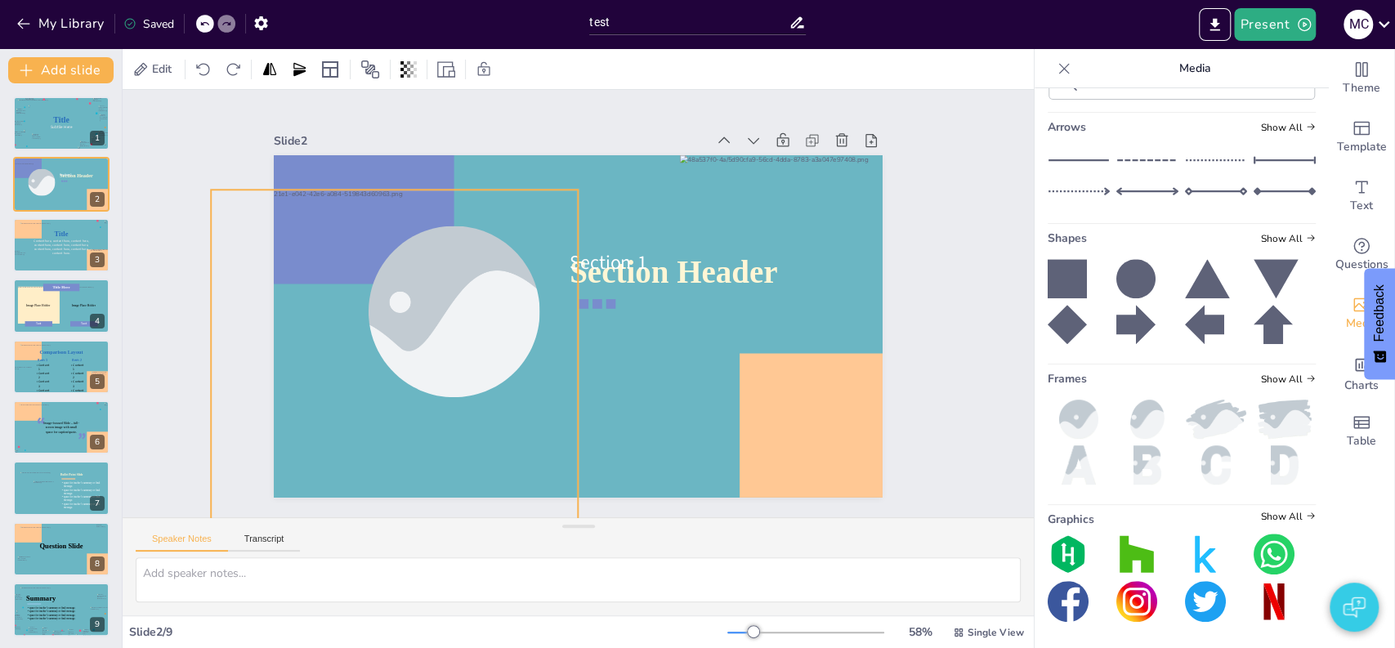
drag, startPoint x: 586, startPoint y: 294, endPoint x: 641, endPoint y: 319, distance: 60.0
click at [578, 319] on div at bounding box center [394, 373] width 367 height 366
drag, startPoint x: 566, startPoint y: 267, endPoint x: 539, endPoint y: 267, distance: 26.2
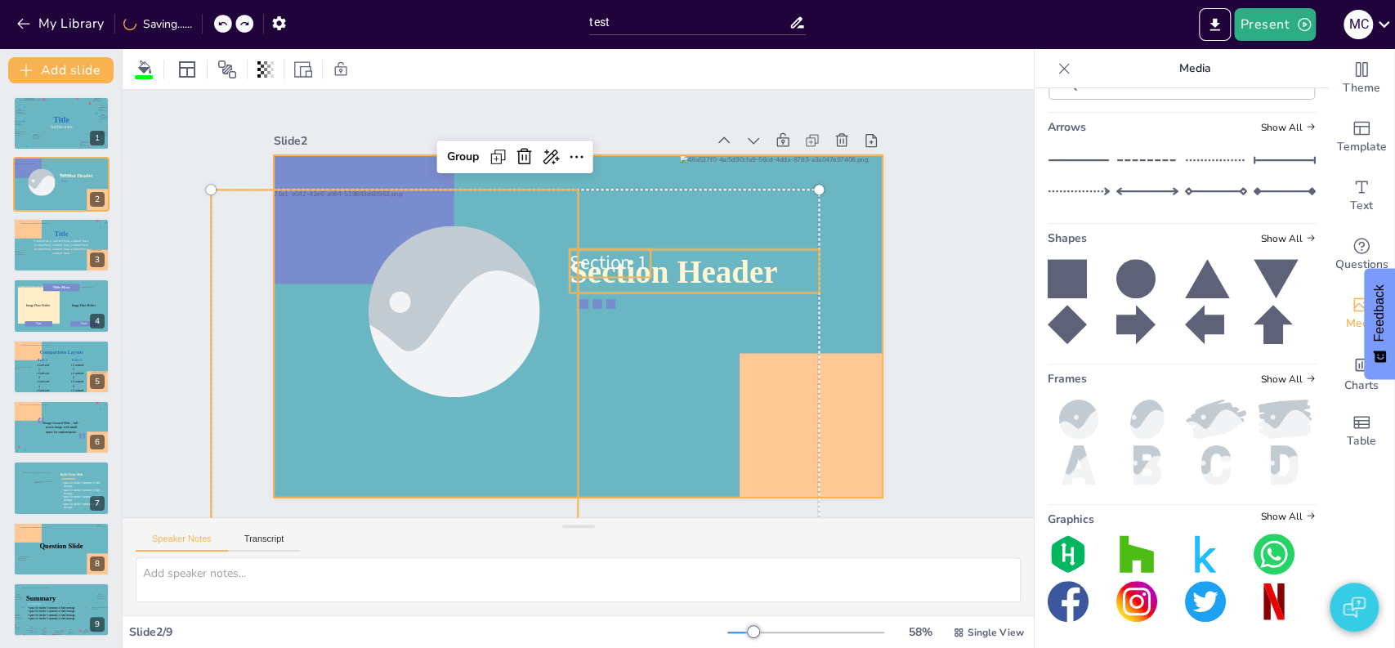
click at [647, 337] on div at bounding box center [578, 326] width 609 height 342
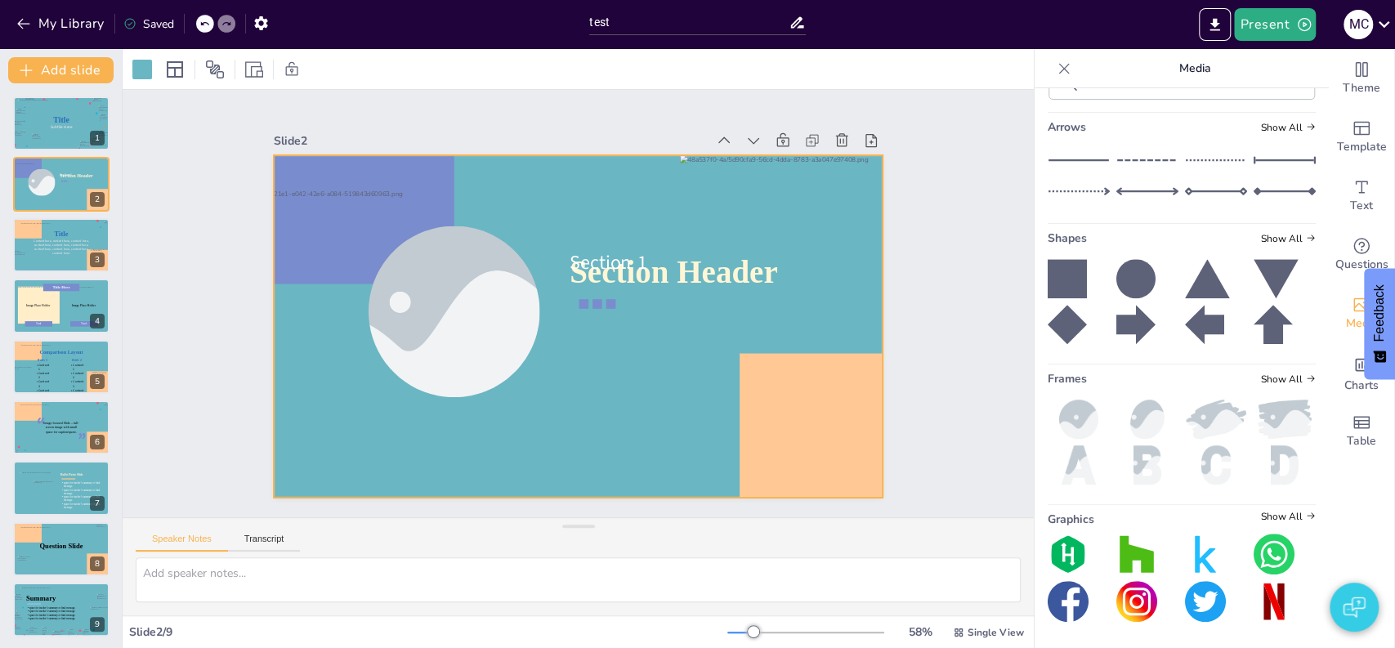
click at [605, 183] on div at bounding box center [578, 326] width 609 height 342
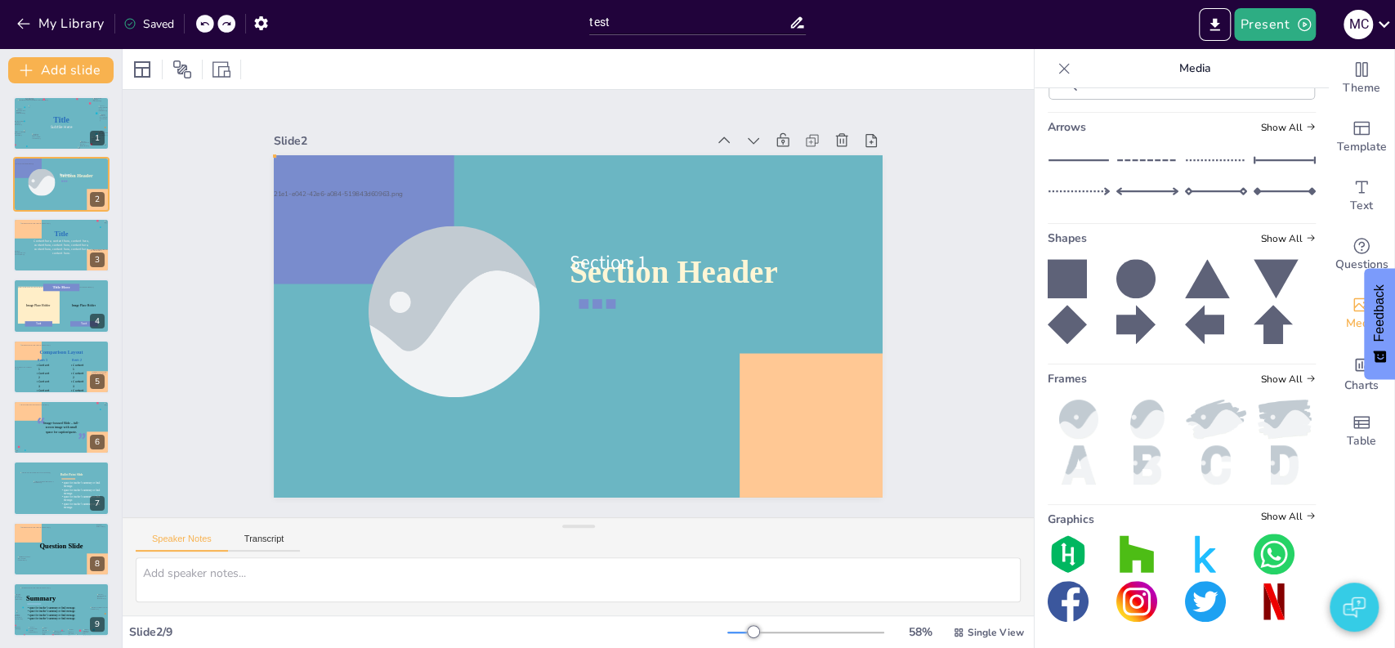
click at [606, 298] on p at bounding box center [611, 304] width 10 height 16
drag, startPoint x: 593, startPoint y: 298, endPoint x: 624, endPoint y: 430, distance: 135.2
click at [638, 433] on p at bounding box center [643, 441] width 10 height 16
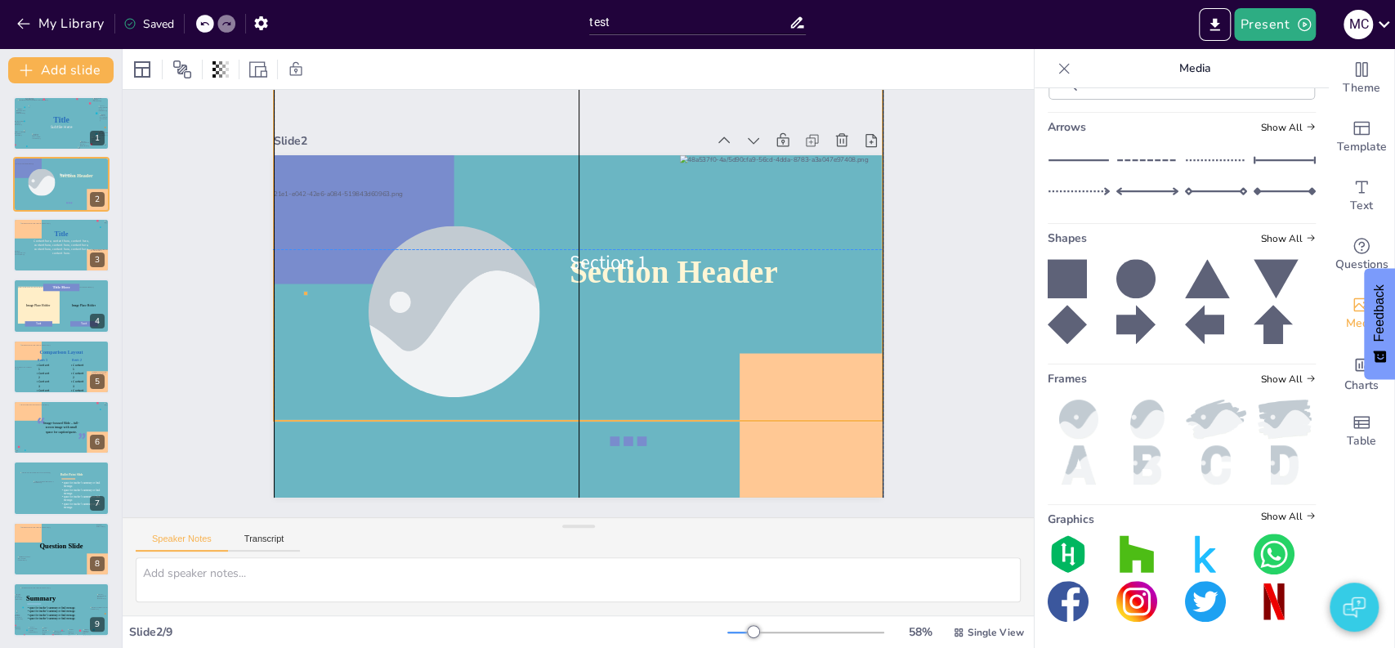
drag, startPoint x: 622, startPoint y: 434, endPoint x: 625, endPoint y: 366, distance: 67.9
click at [626, 368] on div at bounding box center [578, 326] width 609 height 342
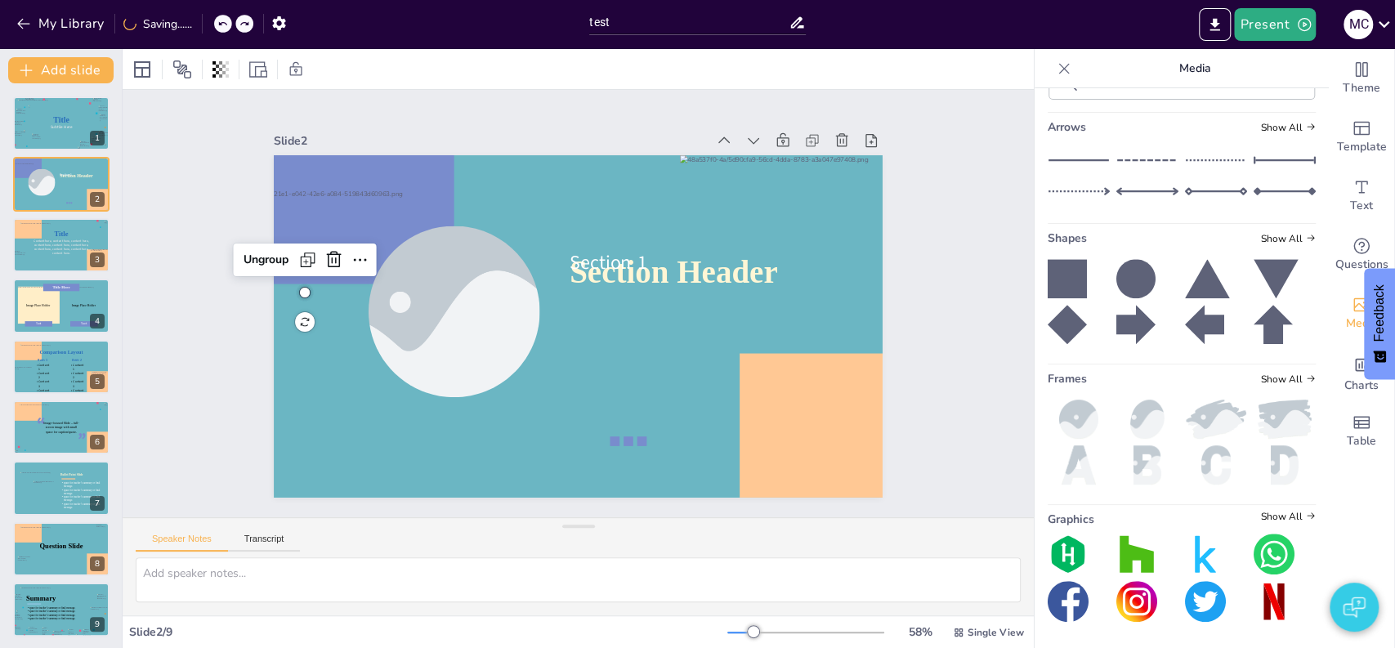
click at [624, 433] on p at bounding box center [629, 441] width 10 height 16
click at [624, 441] on p at bounding box center [629, 441] width 10 height 16
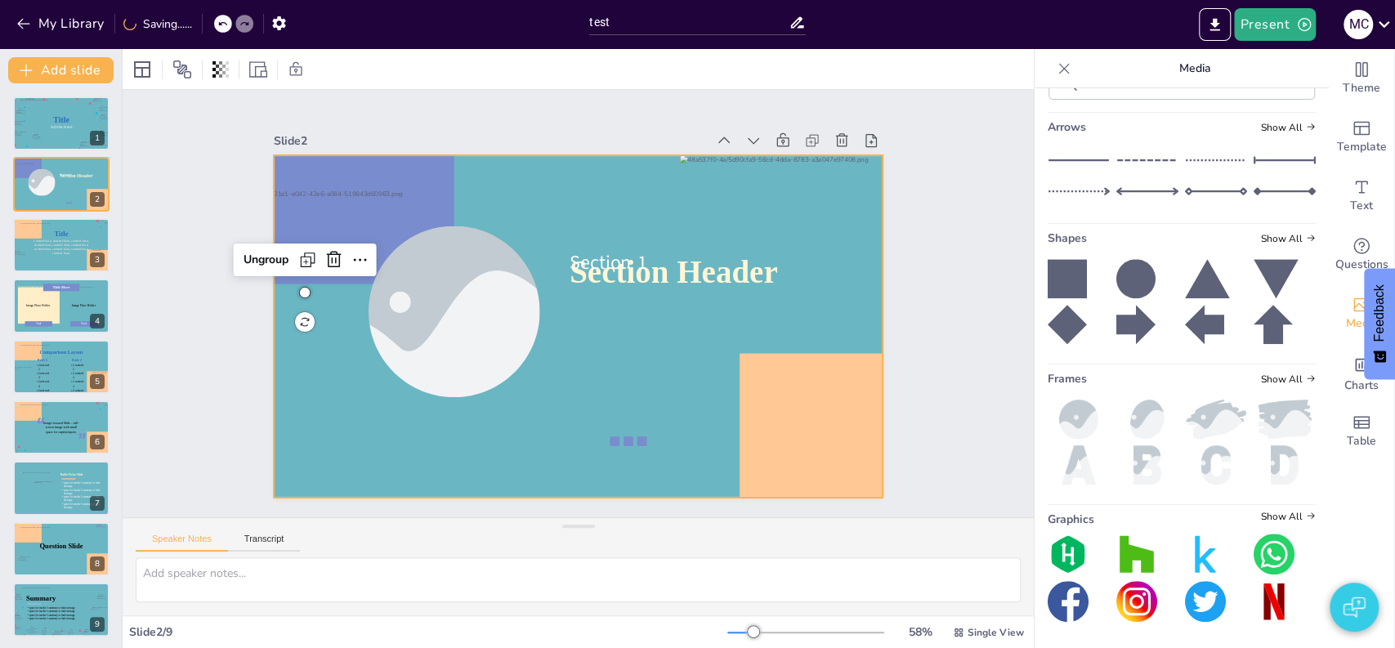
click at [613, 448] on div at bounding box center [578, 326] width 609 height 342
click at [624, 433] on p at bounding box center [629, 441] width 10 height 16
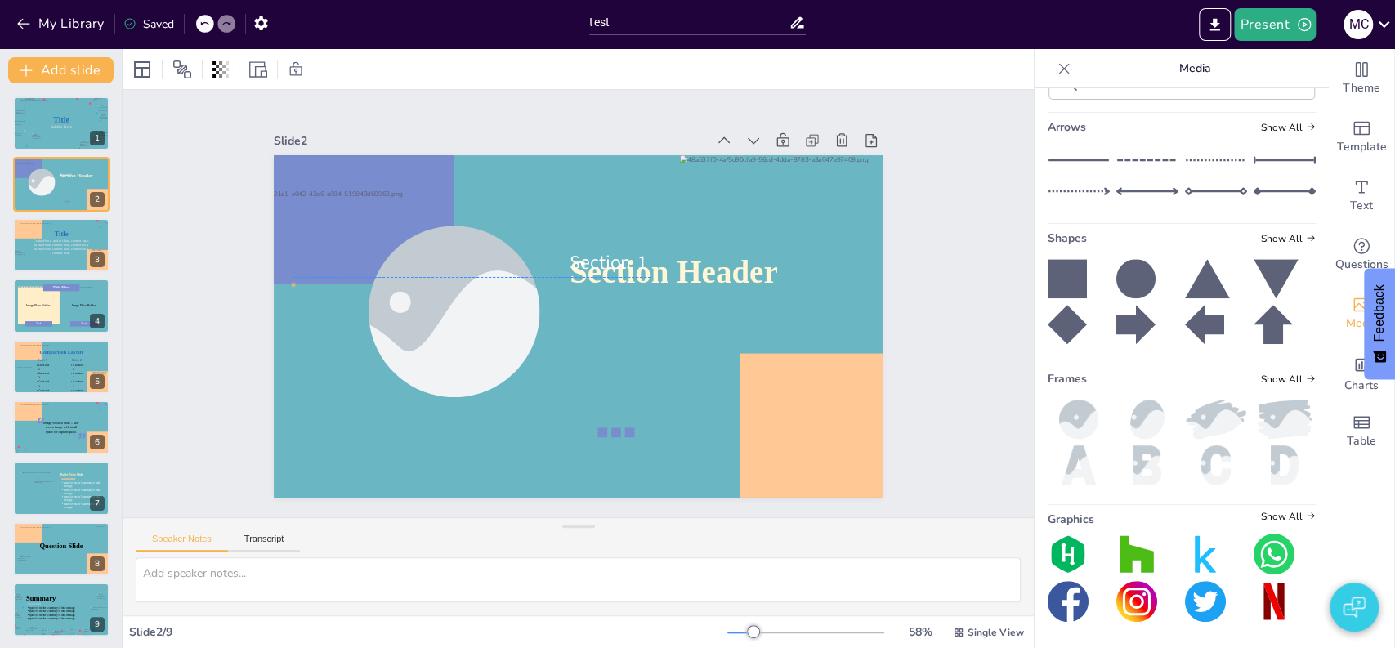
drag, startPoint x: 613, startPoint y: 434, endPoint x: 601, endPoint y: 424, distance: 15.7
click at [611, 424] on p at bounding box center [616, 432] width 10 height 16
click at [225, 242] on div "Ungroup" at bounding box center [254, 251] width 58 height 26
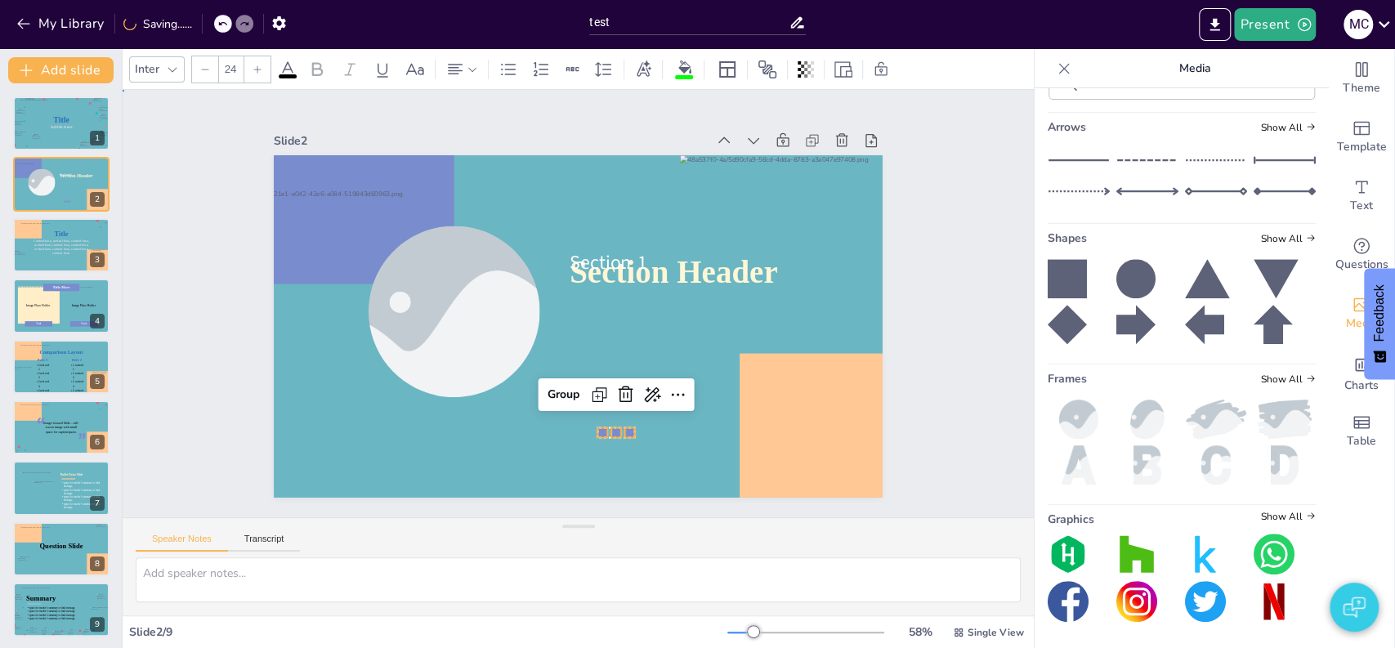
click at [935, 406] on div "Slide 1 Title Subtile Here Slide 2 Section Header Section 1 Group Slide 3 Title…" at bounding box center [578, 303] width 911 height 427
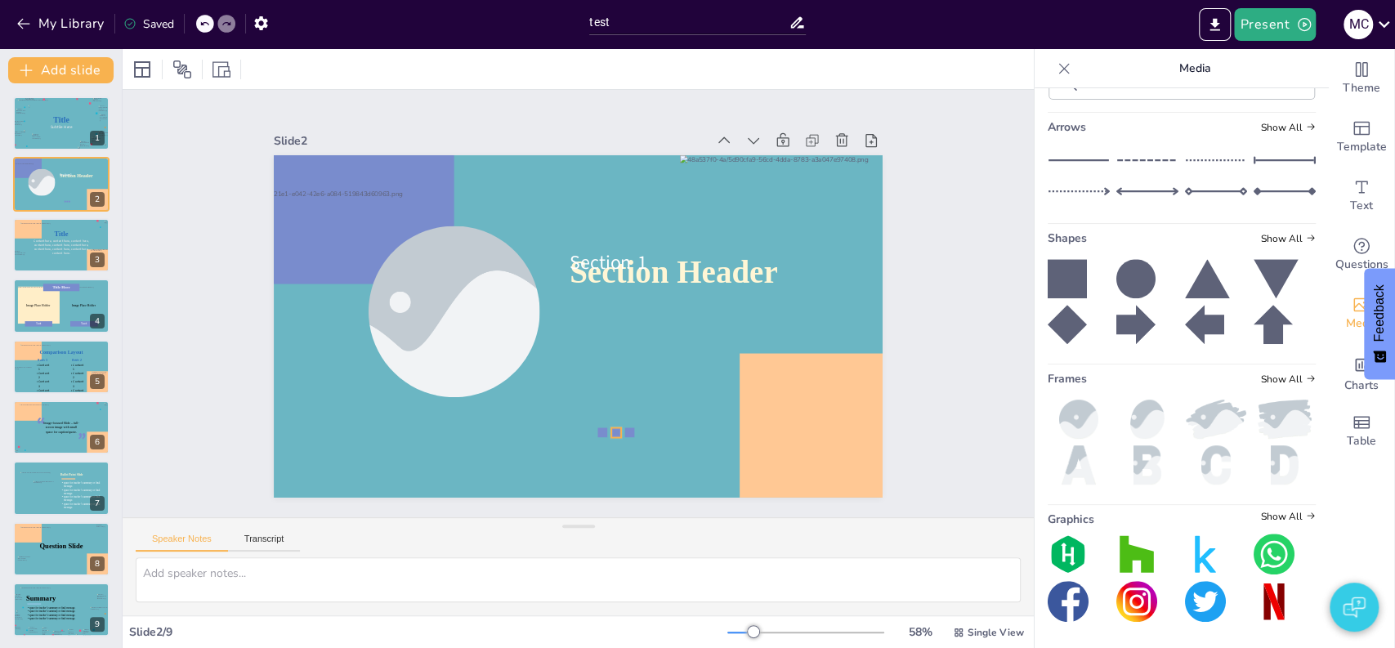
click at [599, 427] on div "Section Header Section 1" at bounding box center [578, 326] width 609 height 342
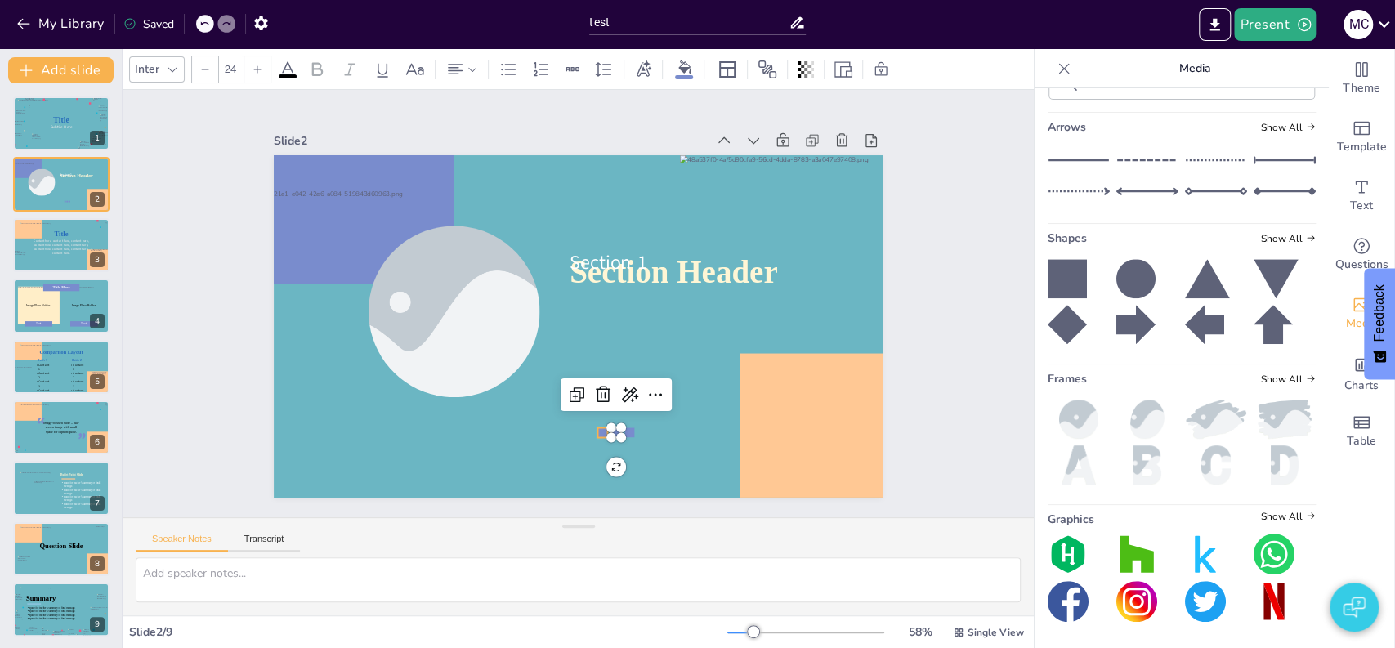
click at [583, 427] on div "Section Header Section 1" at bounding box center [578, 326] width 609 height 342
type input "24"
click at [916, 431] on div "Slide 1 Title Subtile Here Slide 2 Section Header Section 1 Slide 3 Title Conte…" at bounding box center [578, 303] width 911 height 427
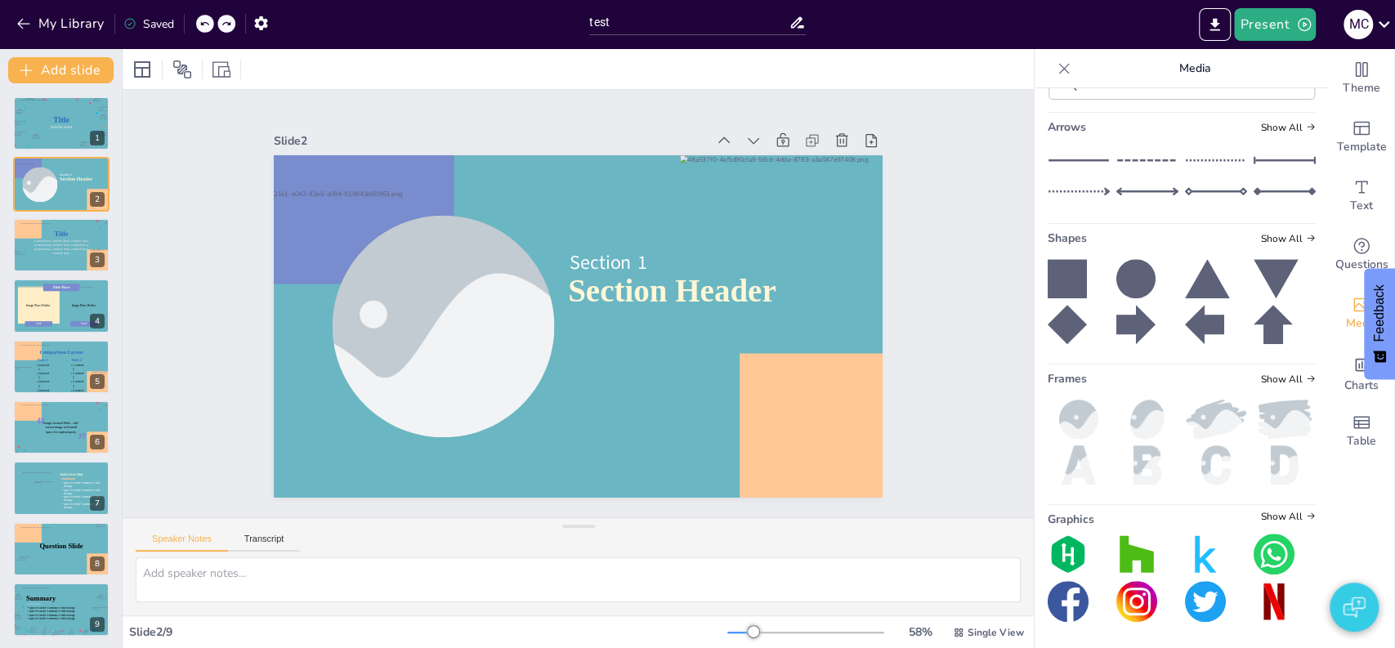
scroll to position [345, 0]
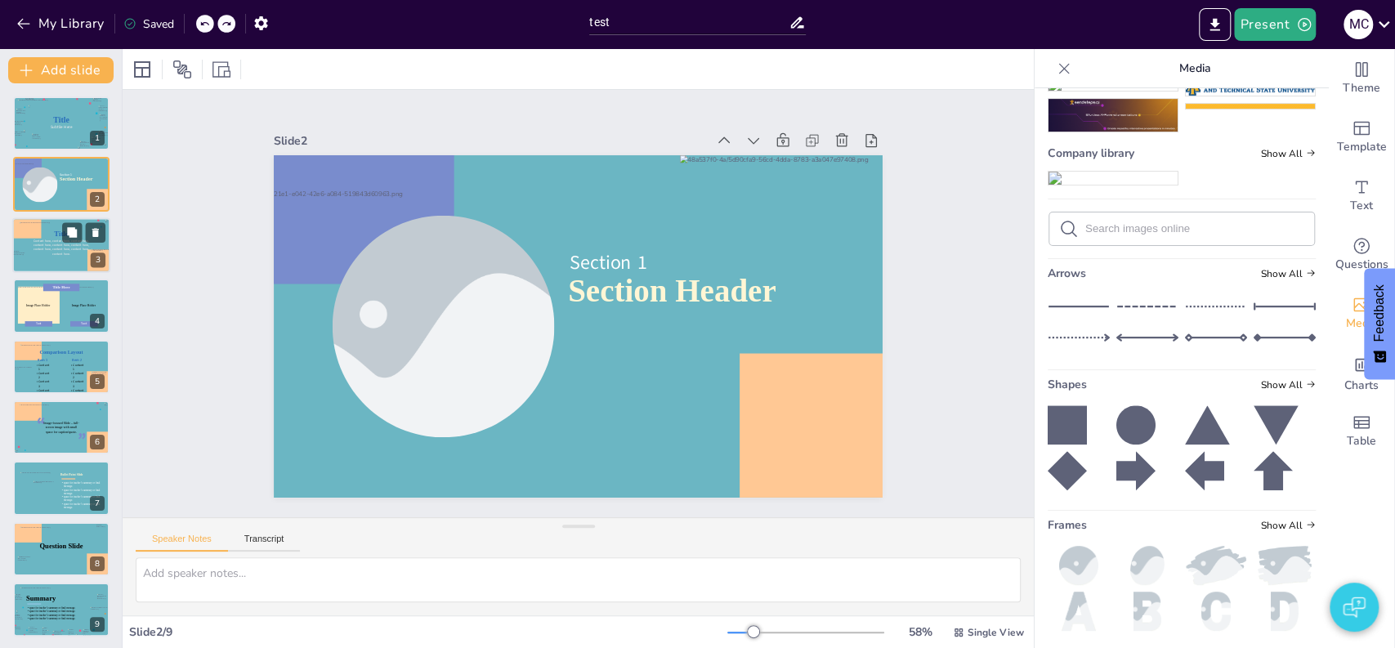
click at [60, 226] on div at bounding box center [62, 245] width 84 height 47
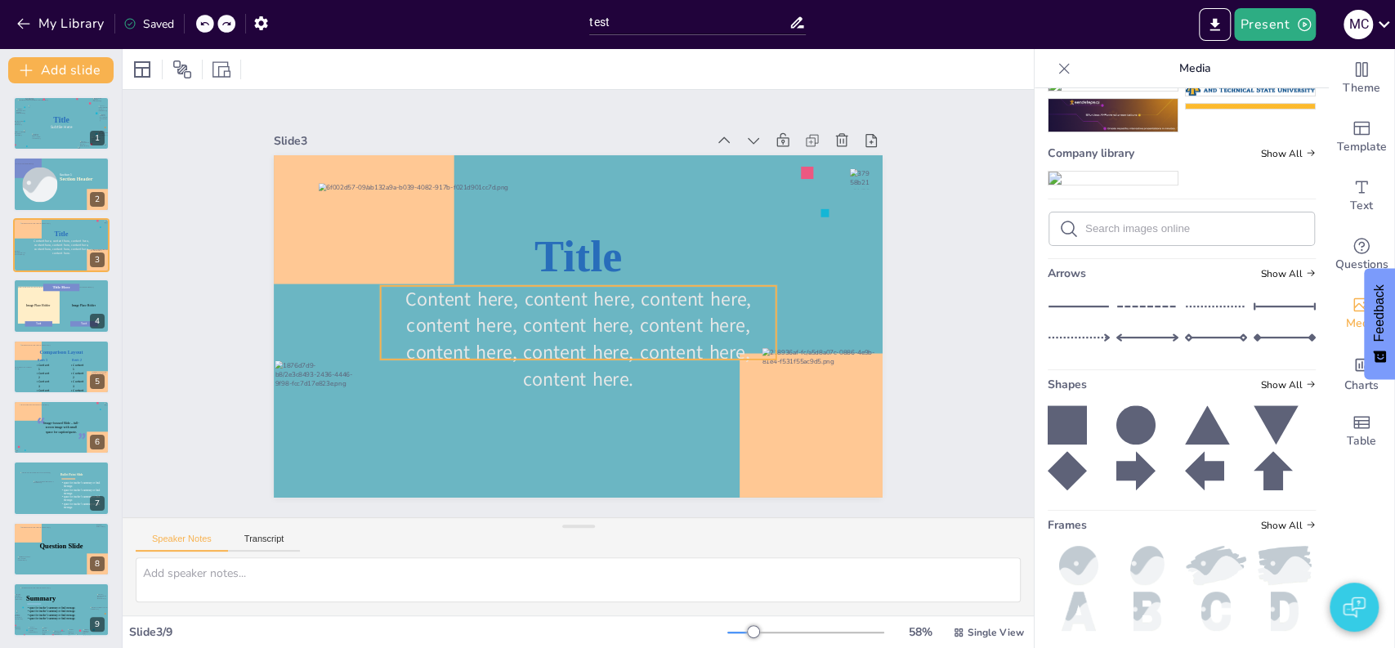
click at [506, 319] on span "Content here, content here, content here, content here, content here, content h…" at bounding box center [578, 339] width 346 height 106
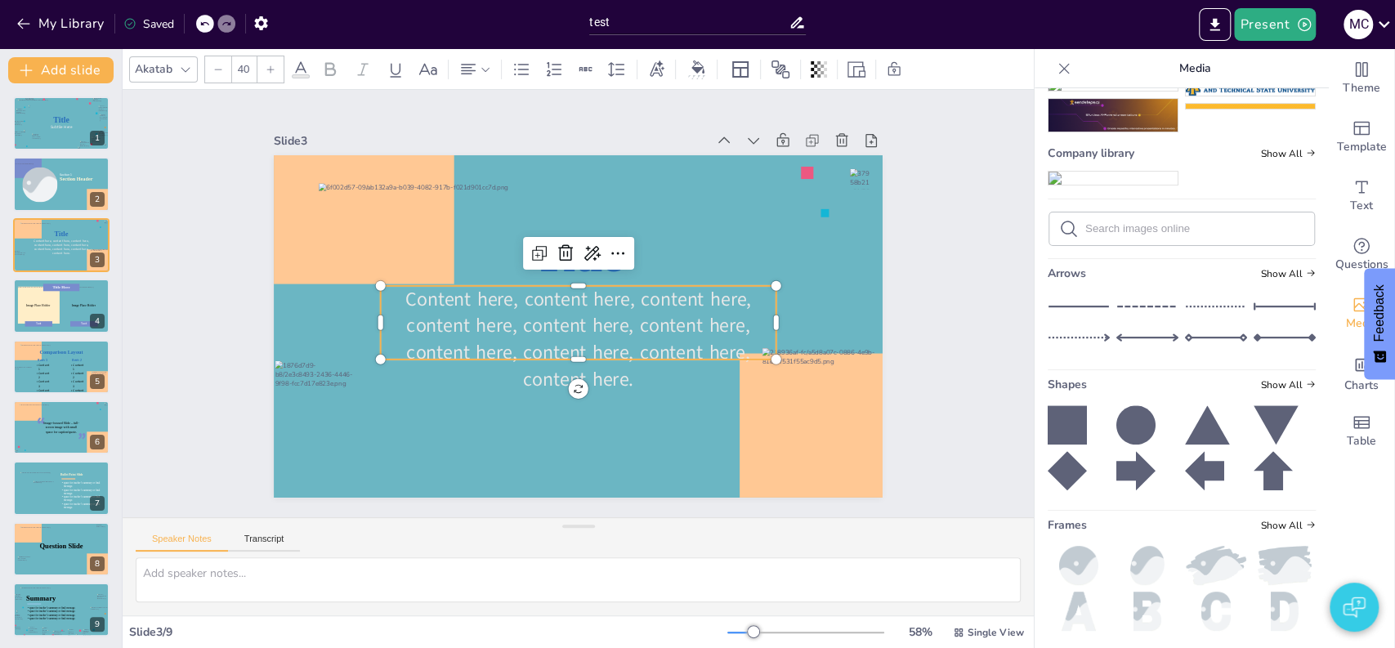
click at [303, 69] on icon at bounding box center [300, 69] width 15 height 16
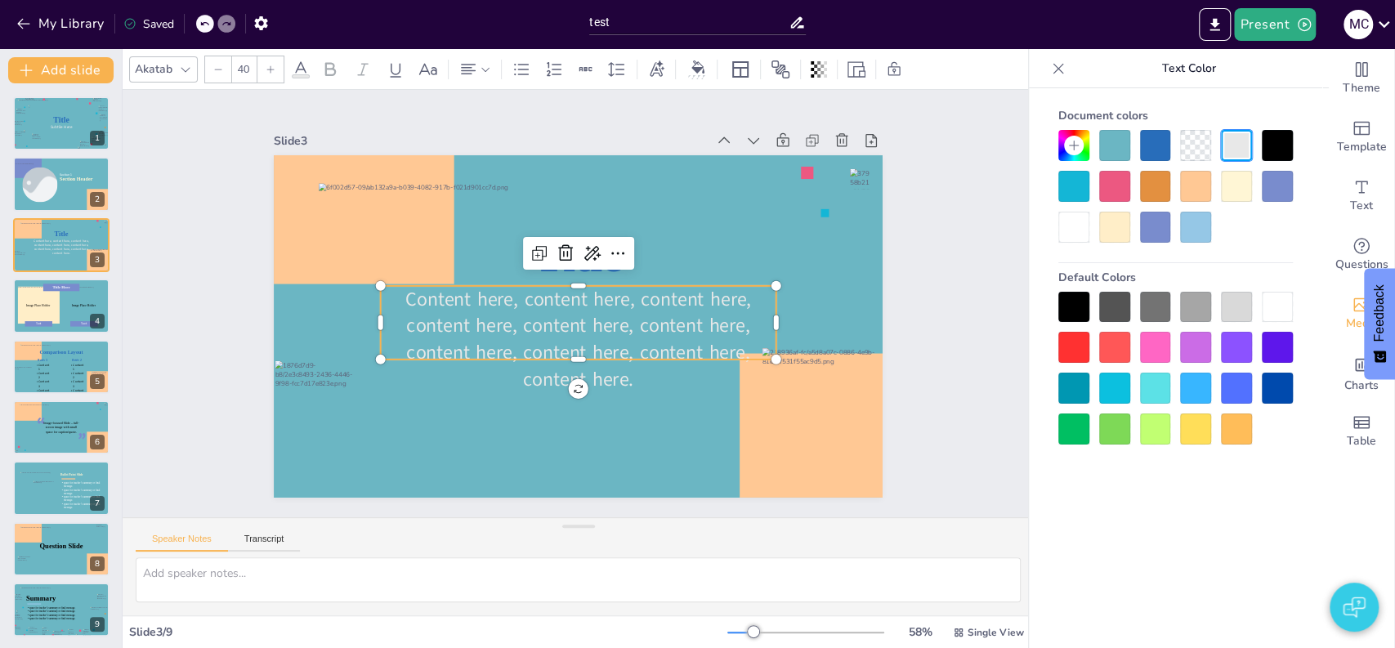
click at [1269, 134] on div at bounding box center [1277, 145] width 31 height 31
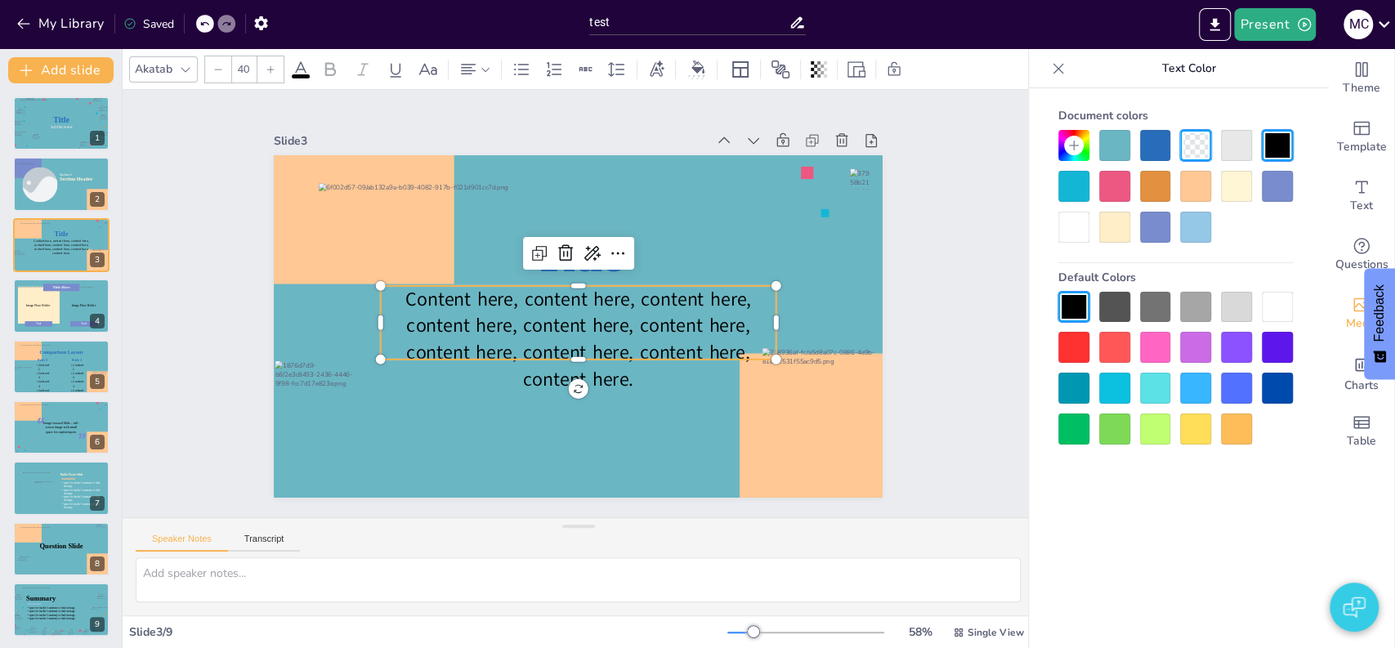
click at [974, 263] on div "Slide 1 Title Subtile Here Slide 2 Section Header Section 1 Slide 3 Title Conte…" at bounding box center [578, 303] width 911 height 427
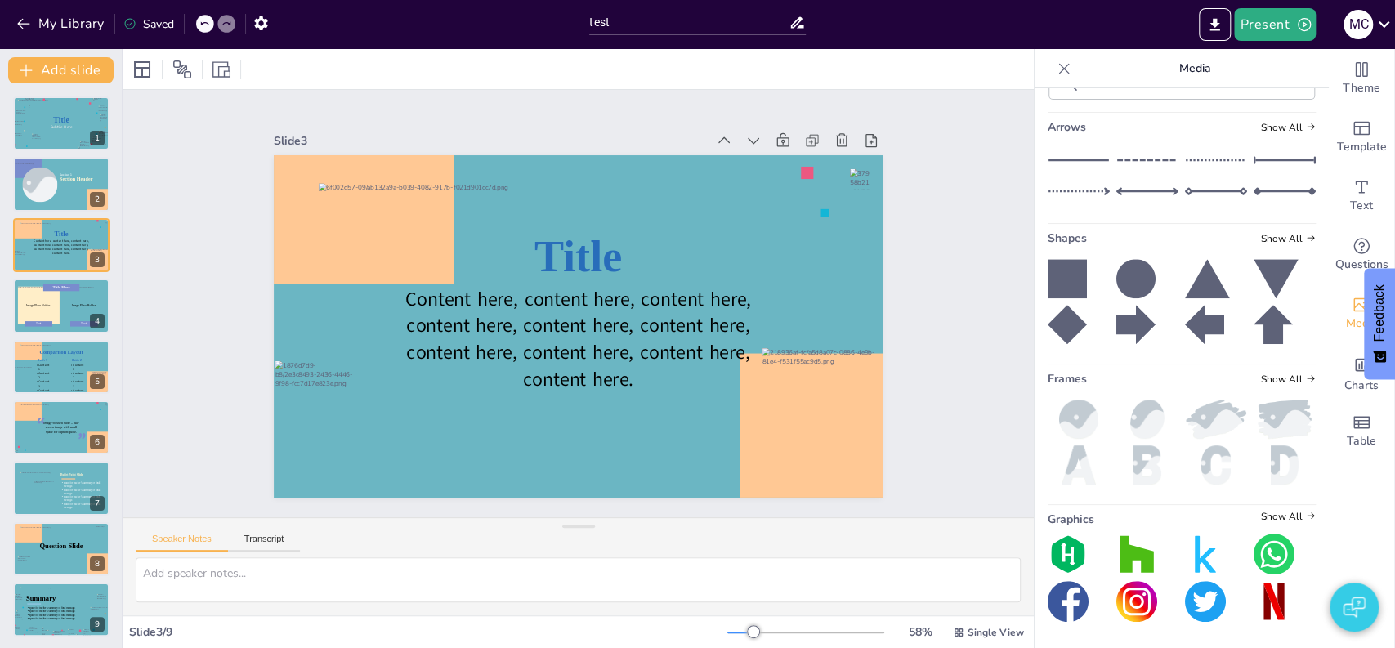
scroll to position [2074, 0]
click at [1121, 289] on icon at bounding box center [1136, 278] width 39 height 39
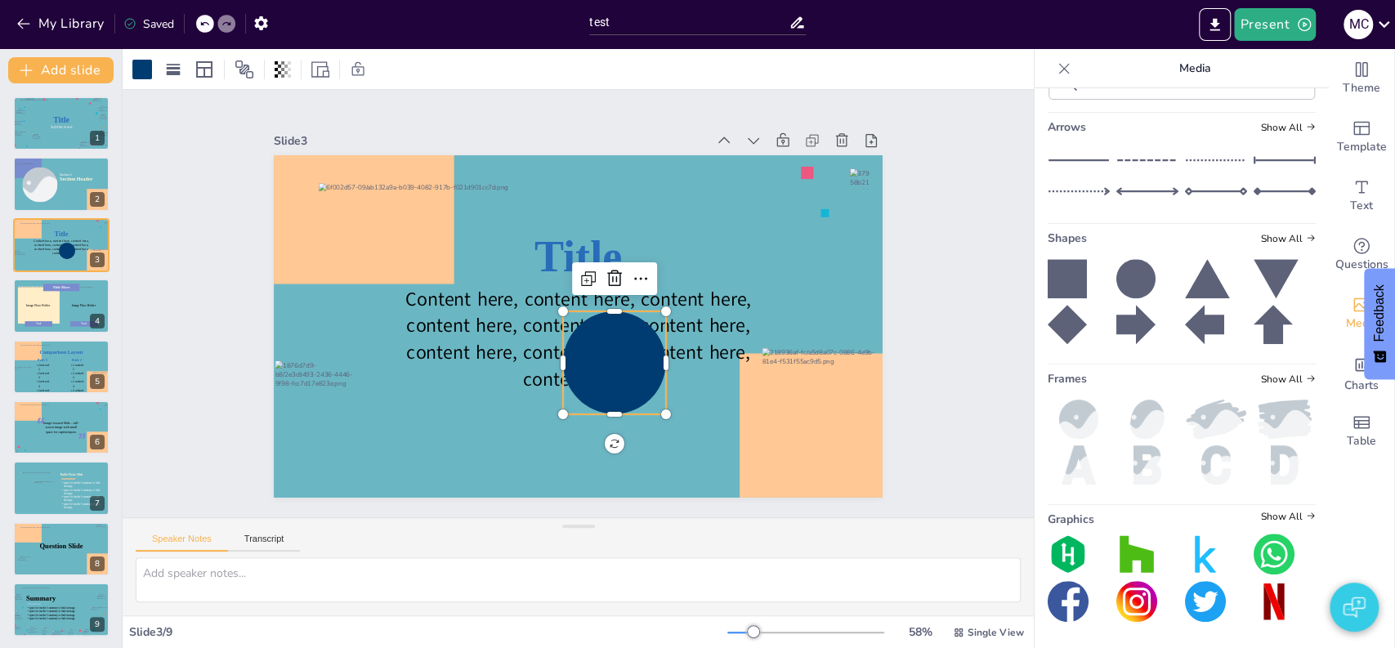
click at [626, 359] on div at bounding box center [614, 362] width 103 height 103
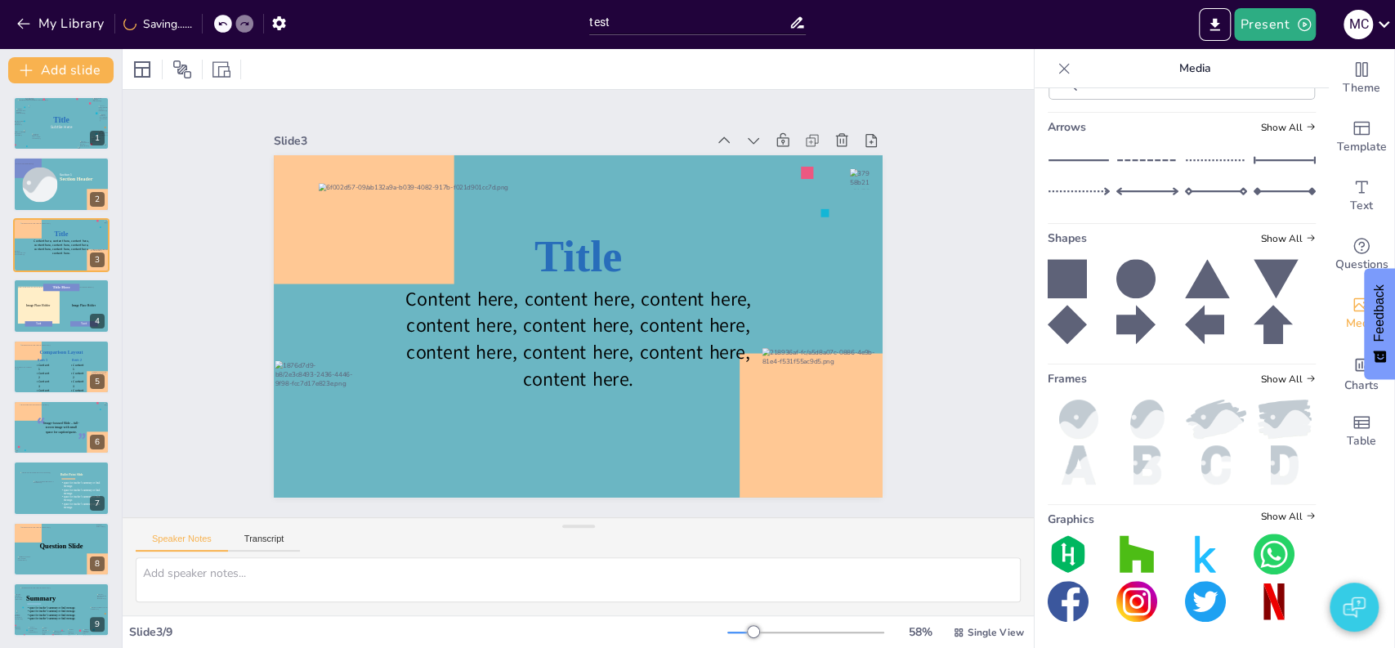
click at [914, 349] on div "Slide 1 Title Subtile Here Slide 2 Section Header Section 1 Slide 3 Title Conte…" at bounding box center [578, 304] width 700 height 388
click at [46, 312] on div at bounding box center [38, 306] width 43 height 38
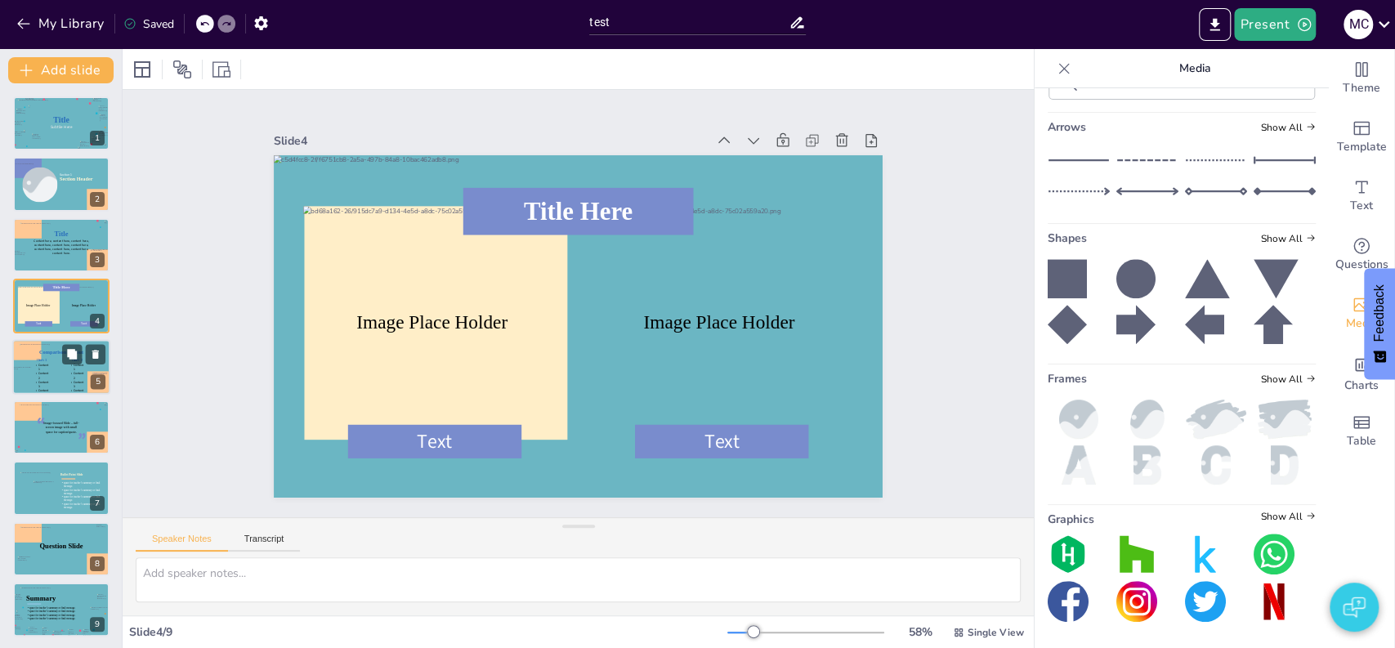
click at [46, 346] on div at bounding box center [62, 366] width 84 height 47
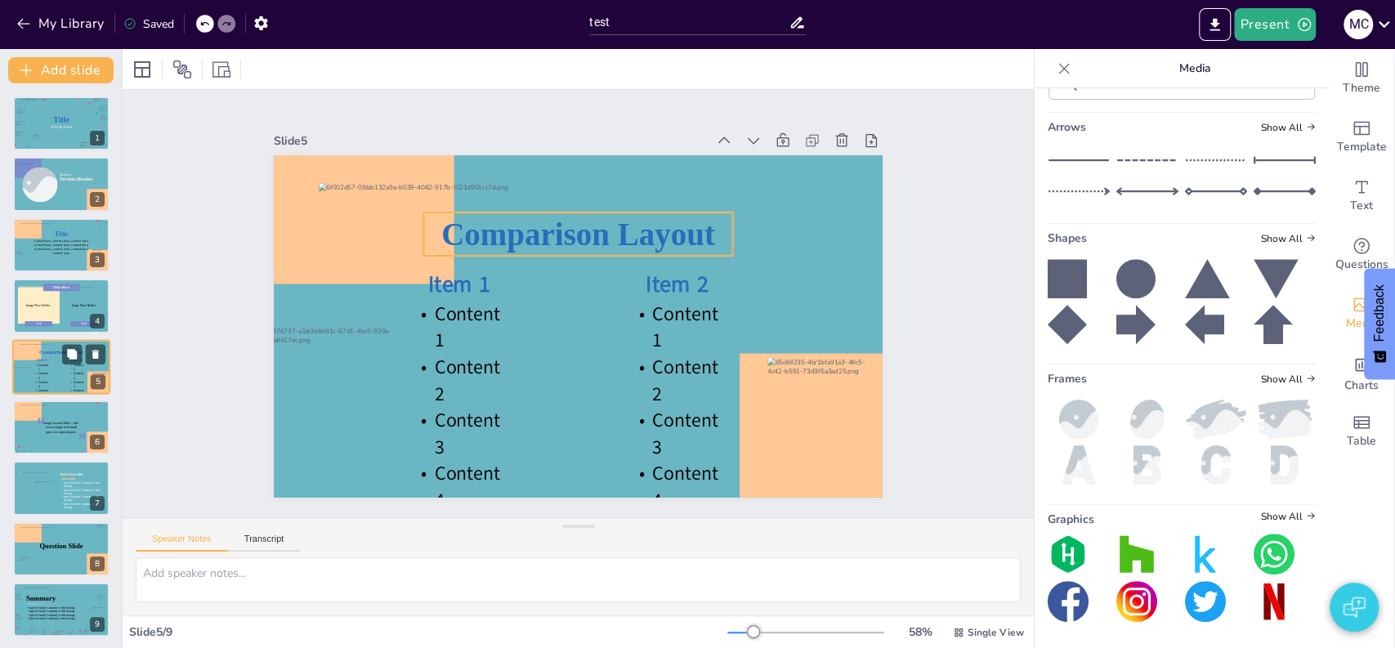
scroll to position [0, 0]
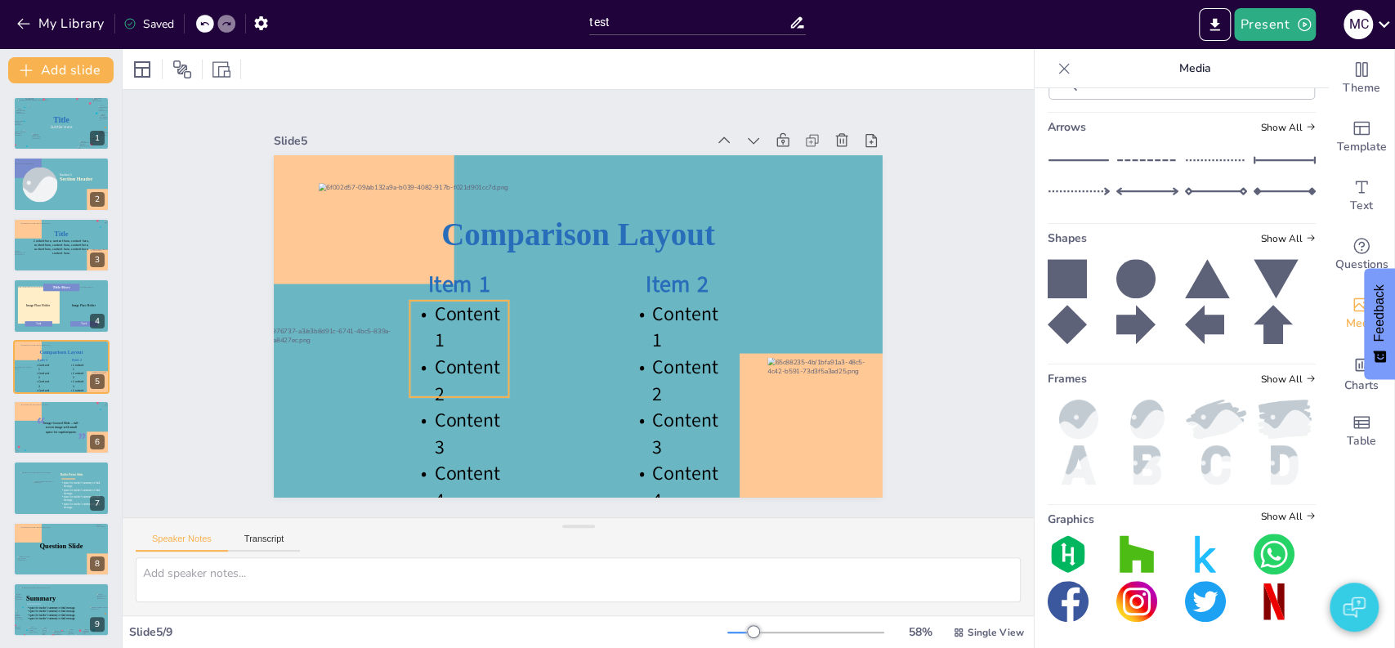
click at [470, 322] on p "Content 1" at bounding box center [459, 327] width 99 height 53
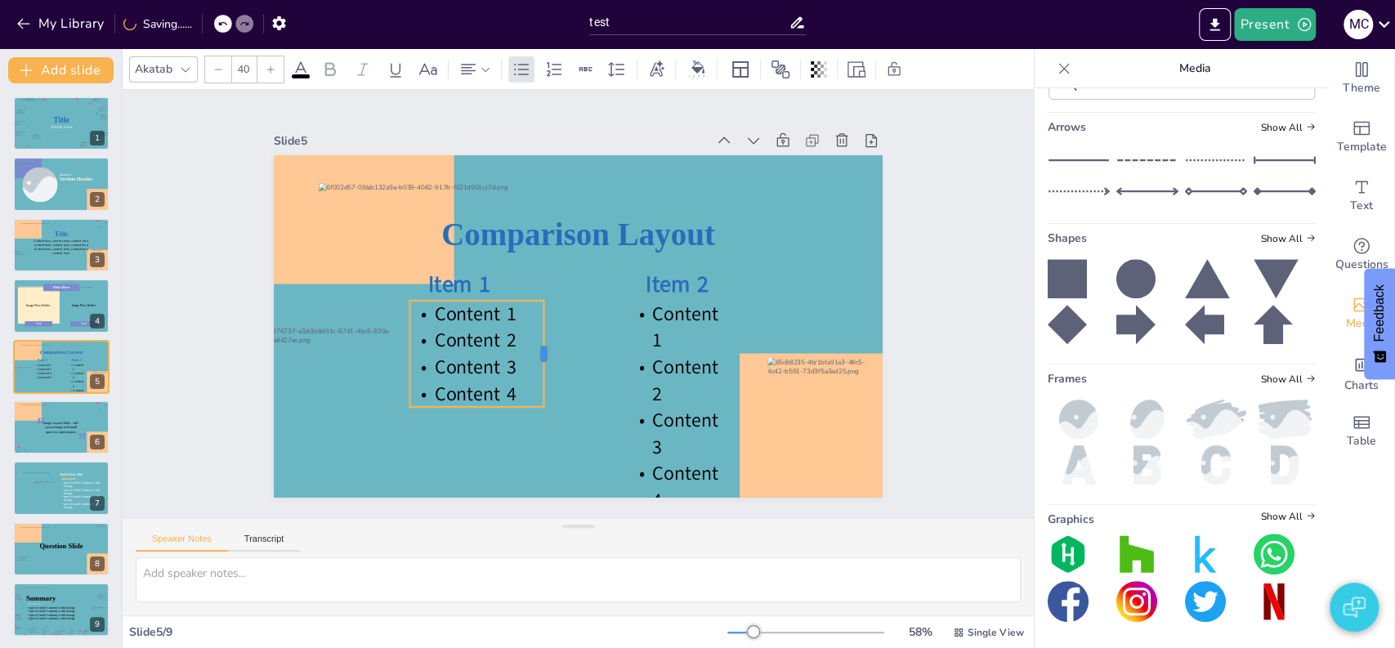
drag, startPoint x: 497, startPoint y: 336, endPoint x: 542, endPoint y: 341, distance: 45.2
click at [544, 341] on div at bounding box center [550, 354] width 13 height 106
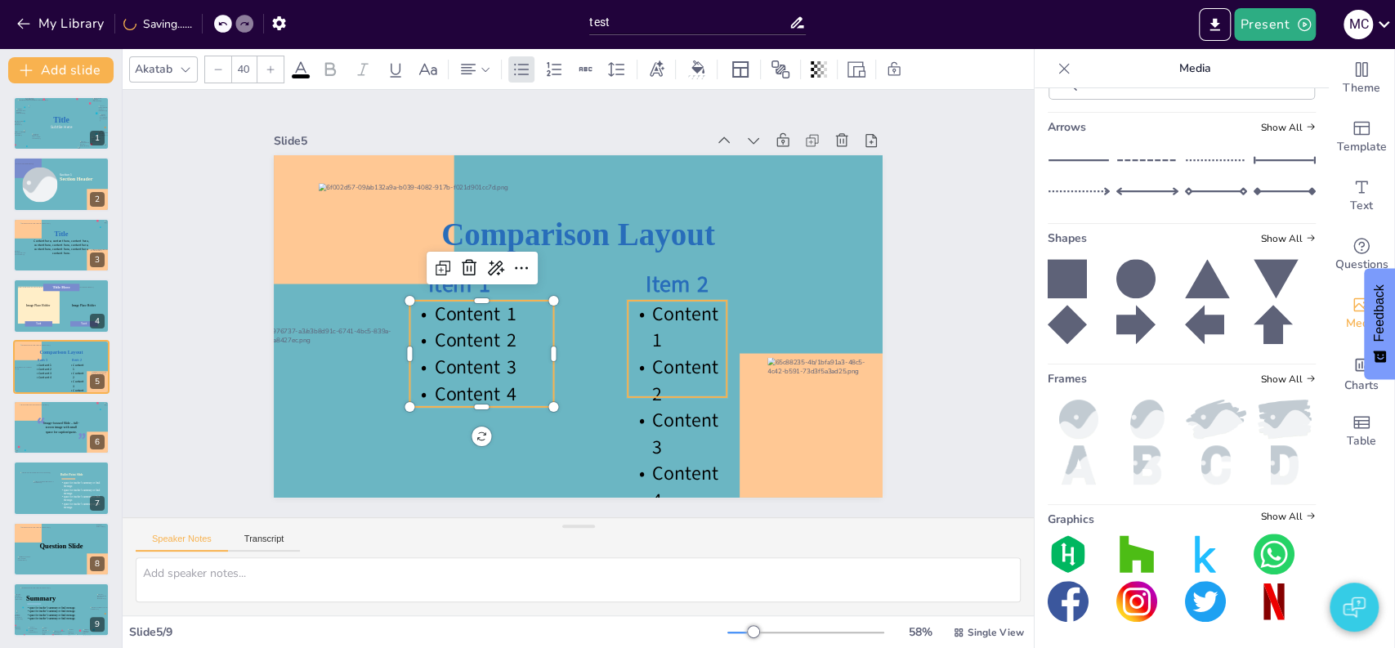
click at [652, 342] on span "Content 1" at bounding box center [684, 327] width 65 height 53
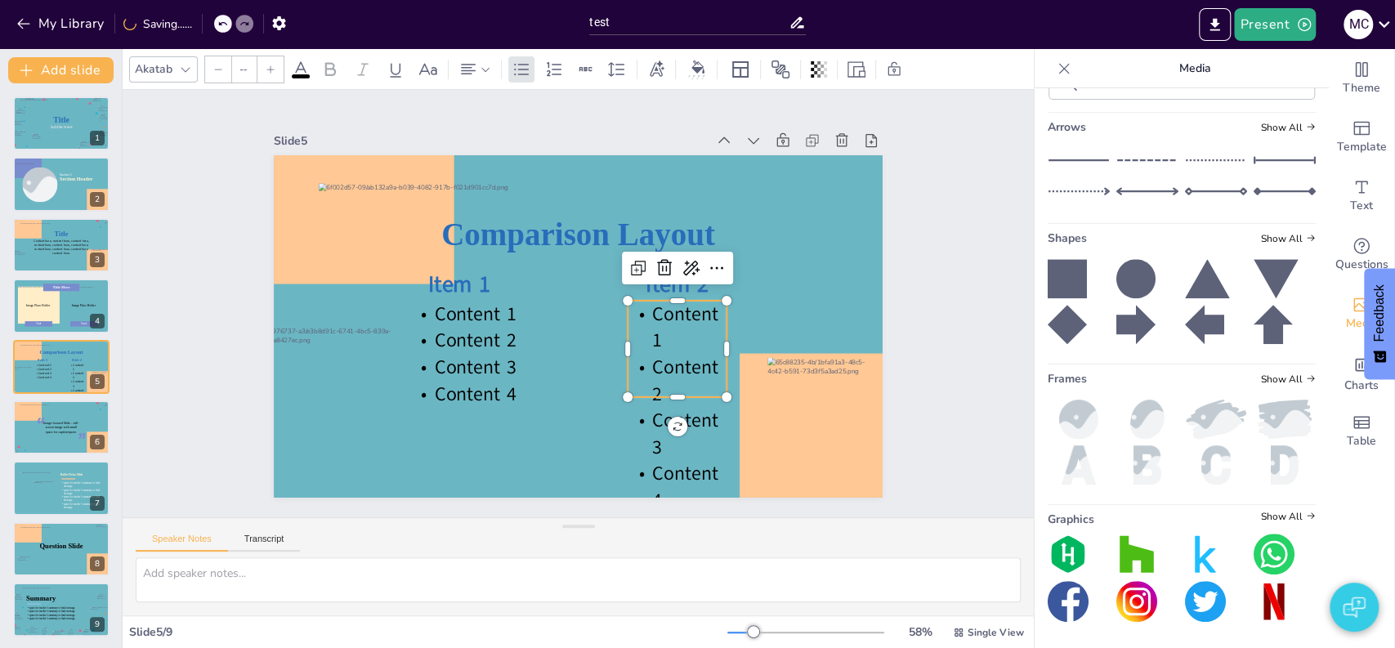
type input "40"
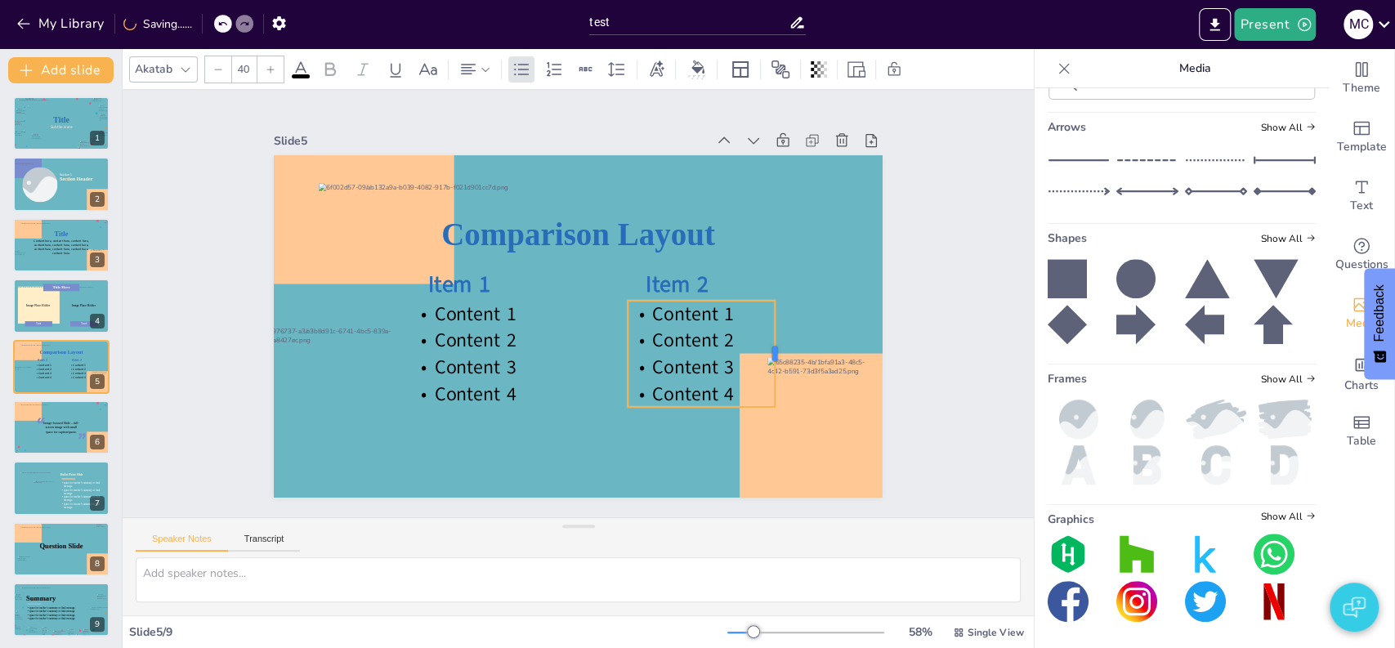
drag, startPoint x: 717, startPoint y: 344, endPoint x: 765, endPoint y: 347, distance: 48.3
click at [775, 347] on div at bounding box center [781, 354] width 13 height 106
click at [898, 389] on div "Slide 1 Title Subtile Here Slide 2 Section Header Section 1 Slide 3 Title Conte…" at bounding box center [578, 304] width 700 height 388
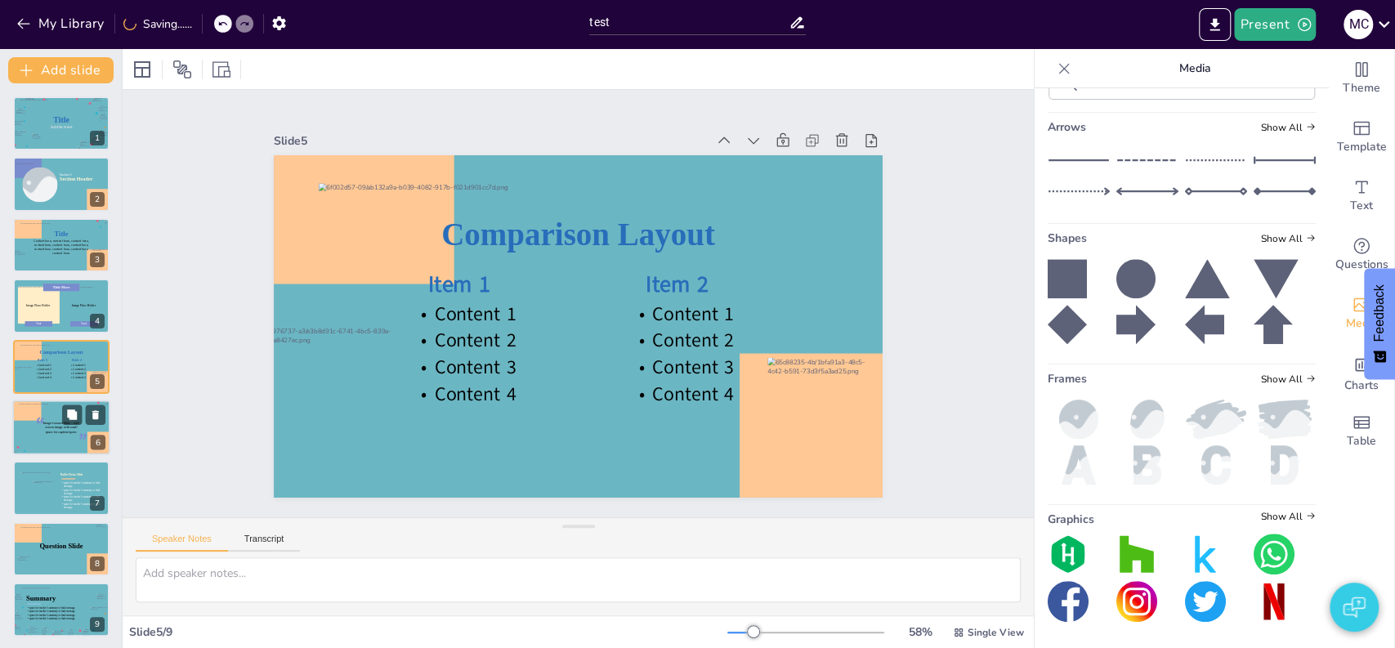
click at [18, 428] on div at bounding box center [61, 428] width 86 height 48
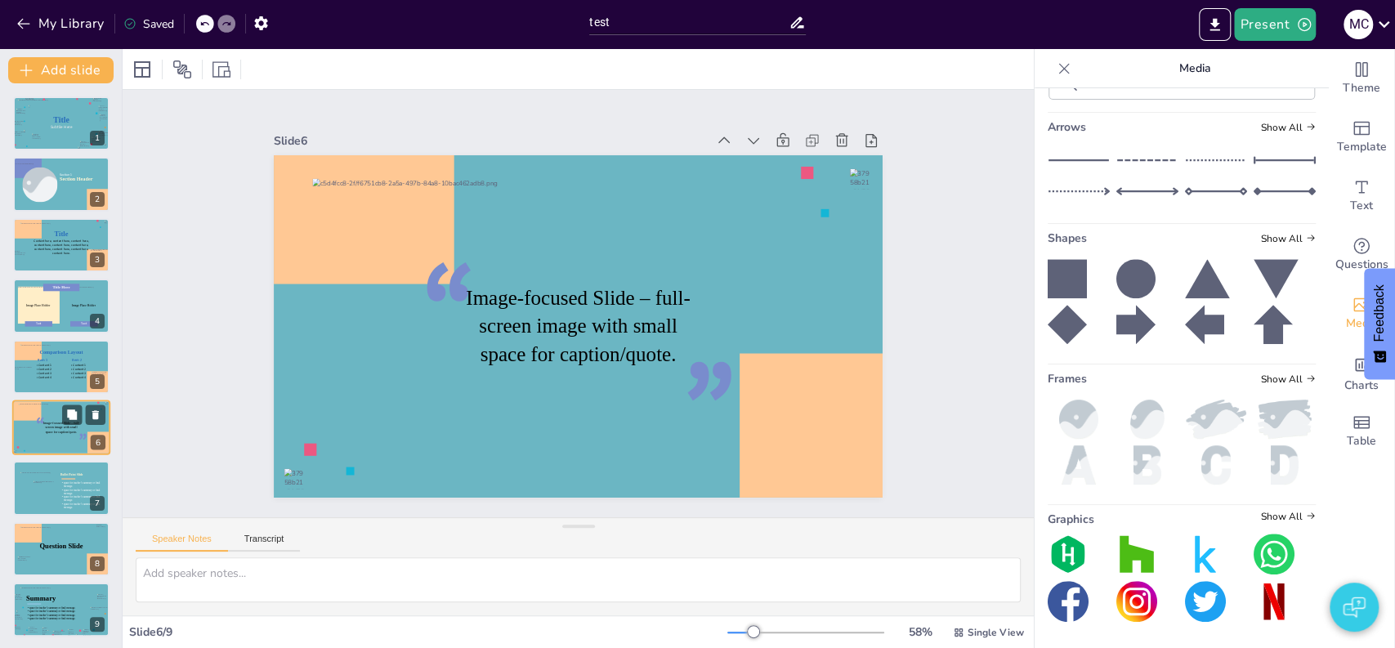
scroll to position [2, 0]
click at [1262, 244] on span "Show All" at bounding box center [1288, 238] width 55 height 11
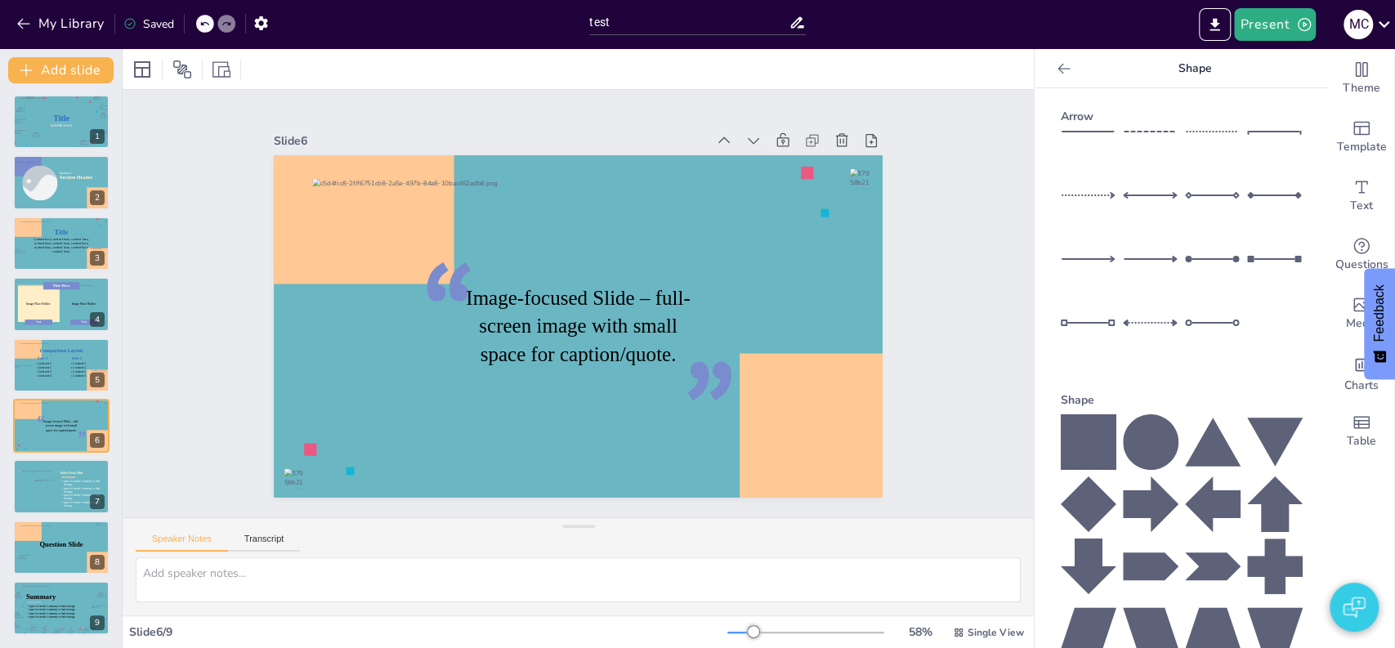
scroll to position [0, 0]
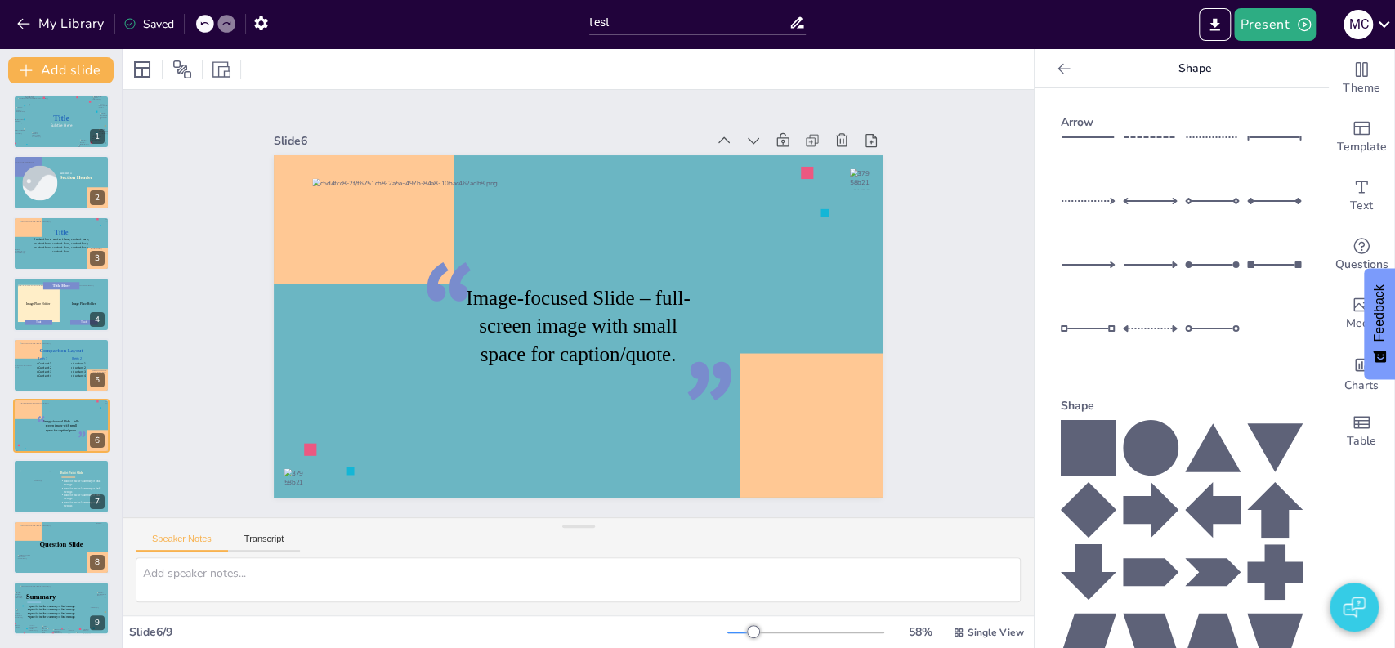
click at [1058, 68] on icon at bounding box center [1064, 68] width 12 height 11
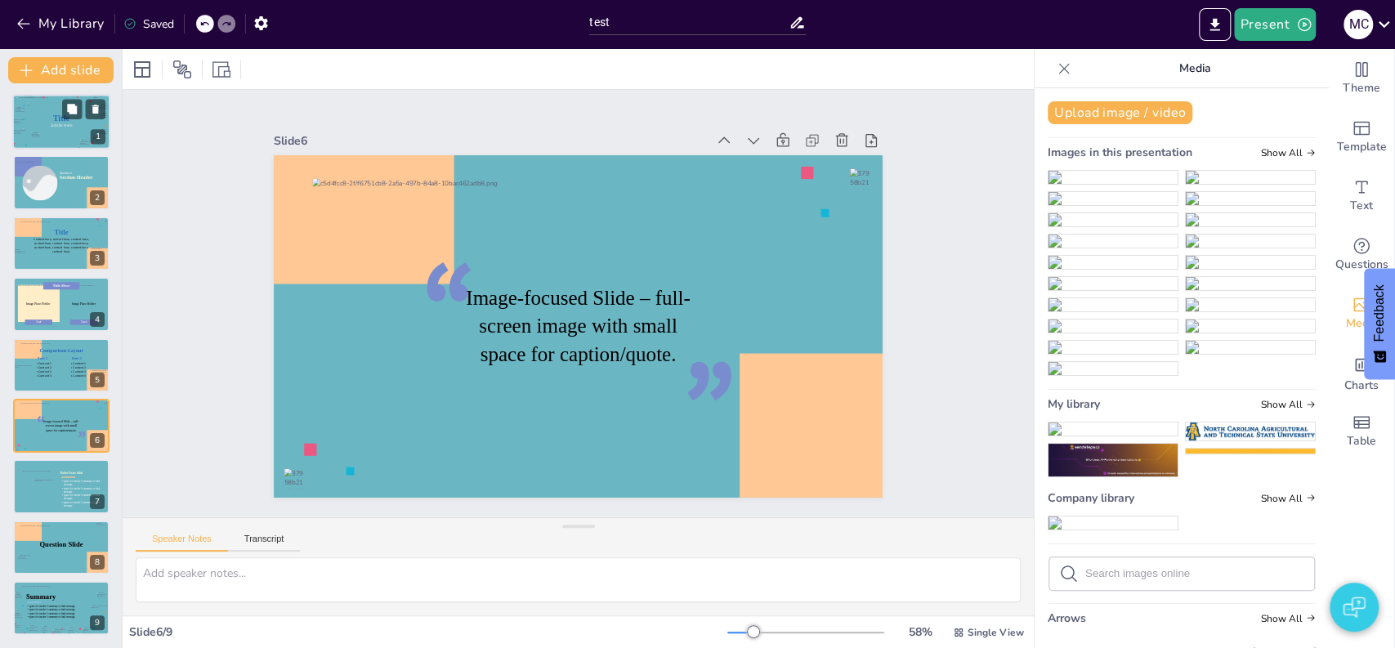
click at [38, 112] on div at bounding box center [61, 121] width 89 height 49
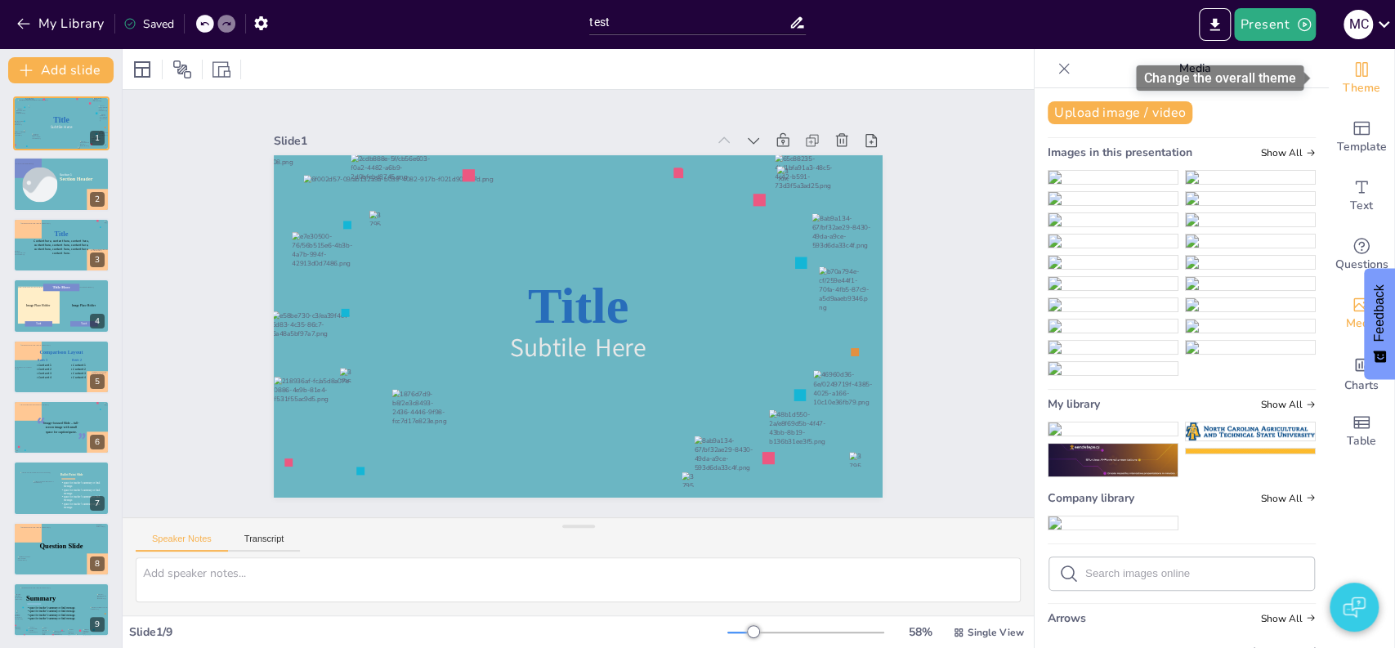
click at [1343, 79] on span "Theme" at bounding box center [1362, 88] width 38 height 18
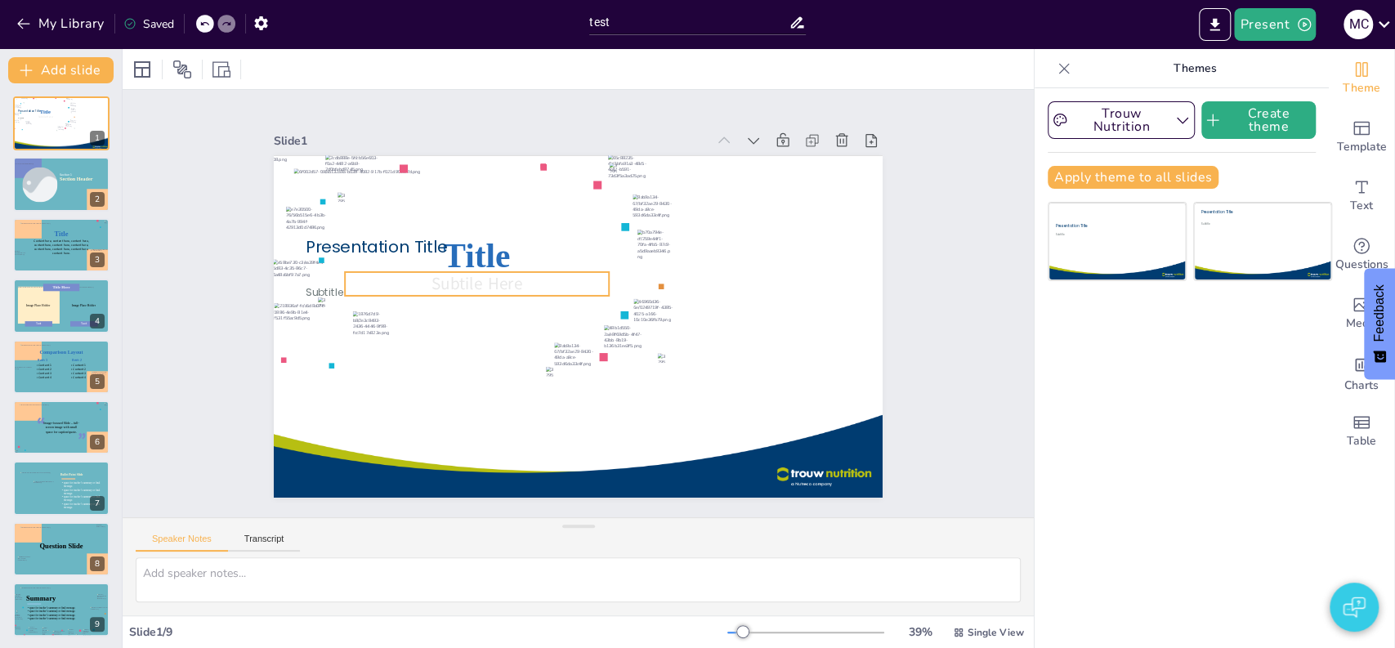
click at [432, 265] on div "Title Subtile Here Presentation Title Subtitle" at bounding box center [578, 326] width 609 height 342
click at [175, 223] on div "Slide 1 Title Subtile Here Presentation Title Subtitle Slide 2 Section Header S…" at bounding box center [578, 303] width 911 height 427
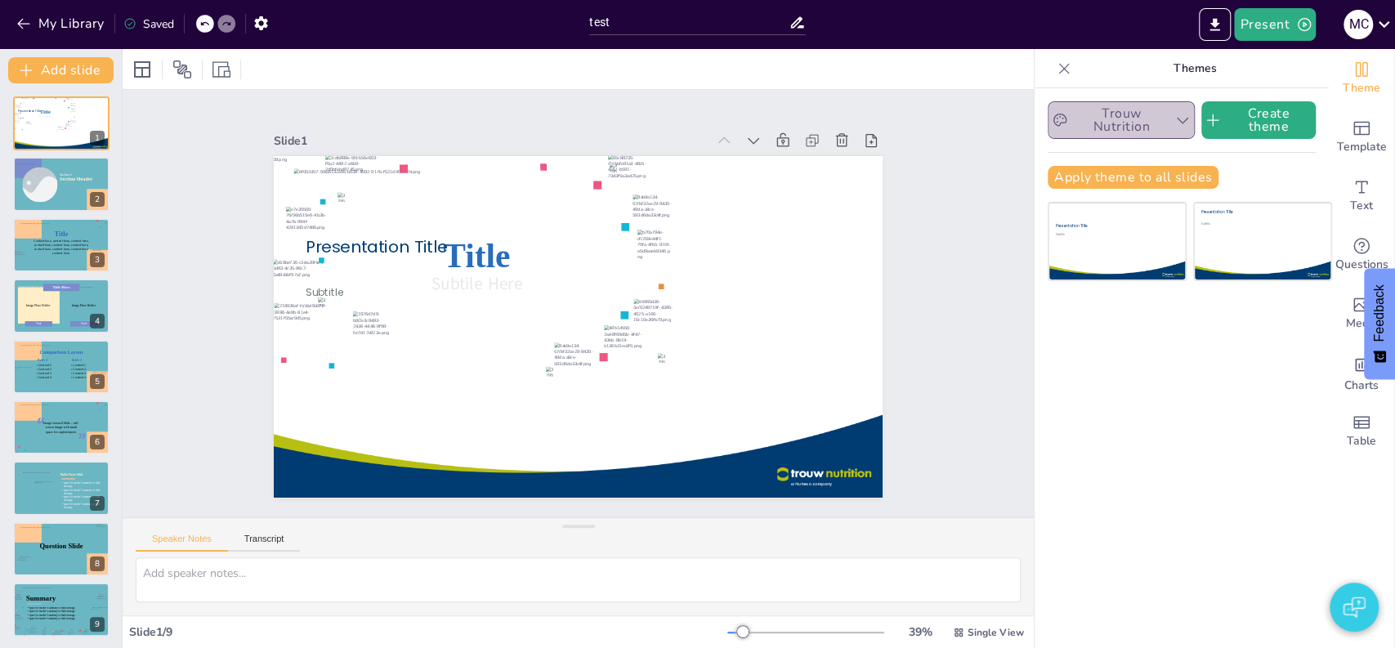
click at [1139, 123] on button "Trouw Nutrition" at bounding box center [1121, 120] width 147 height 38
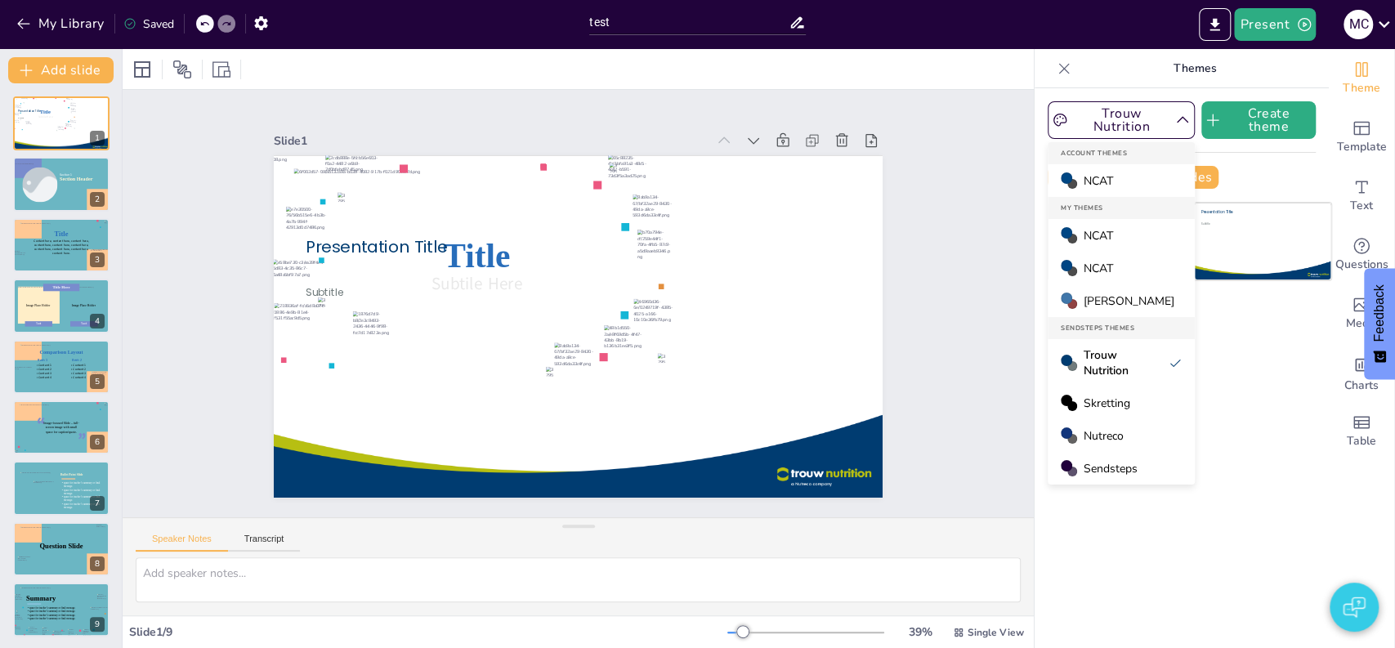
click at [1084, 470] on span "Sendsteps" at bounding box center [1111, 469] width 54 height 16
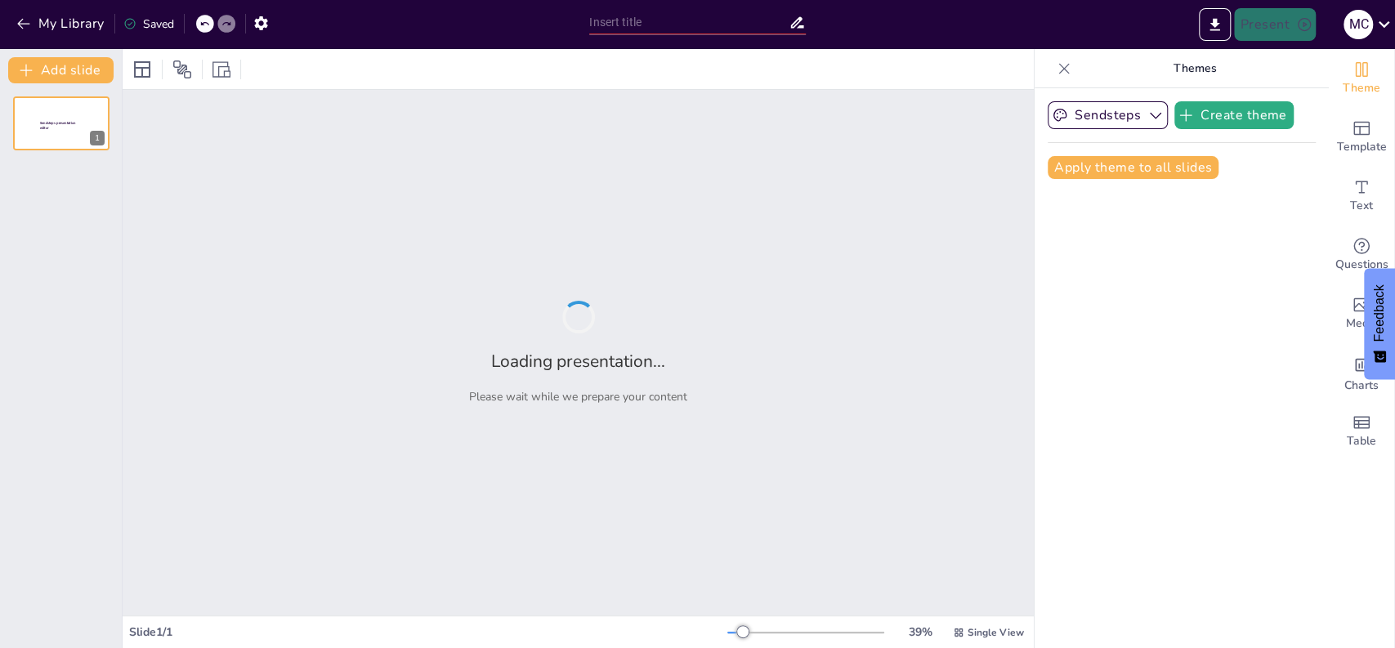
type input "test"
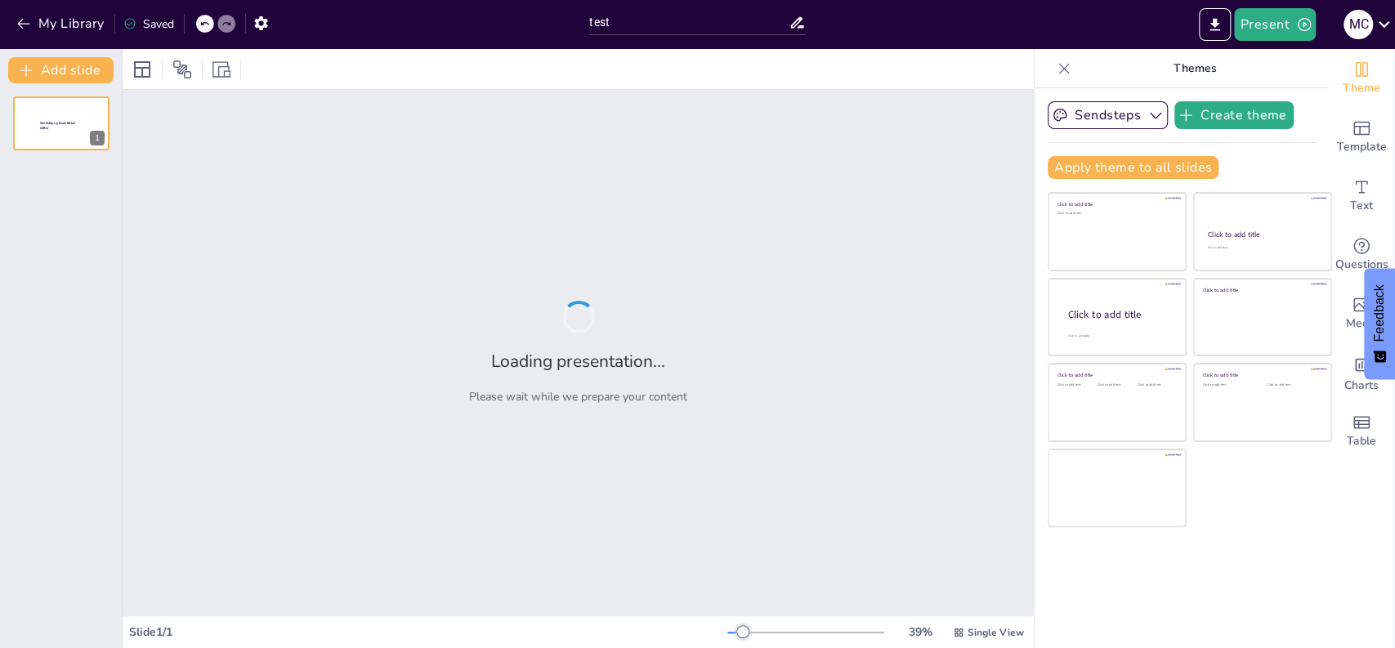
type input "test"
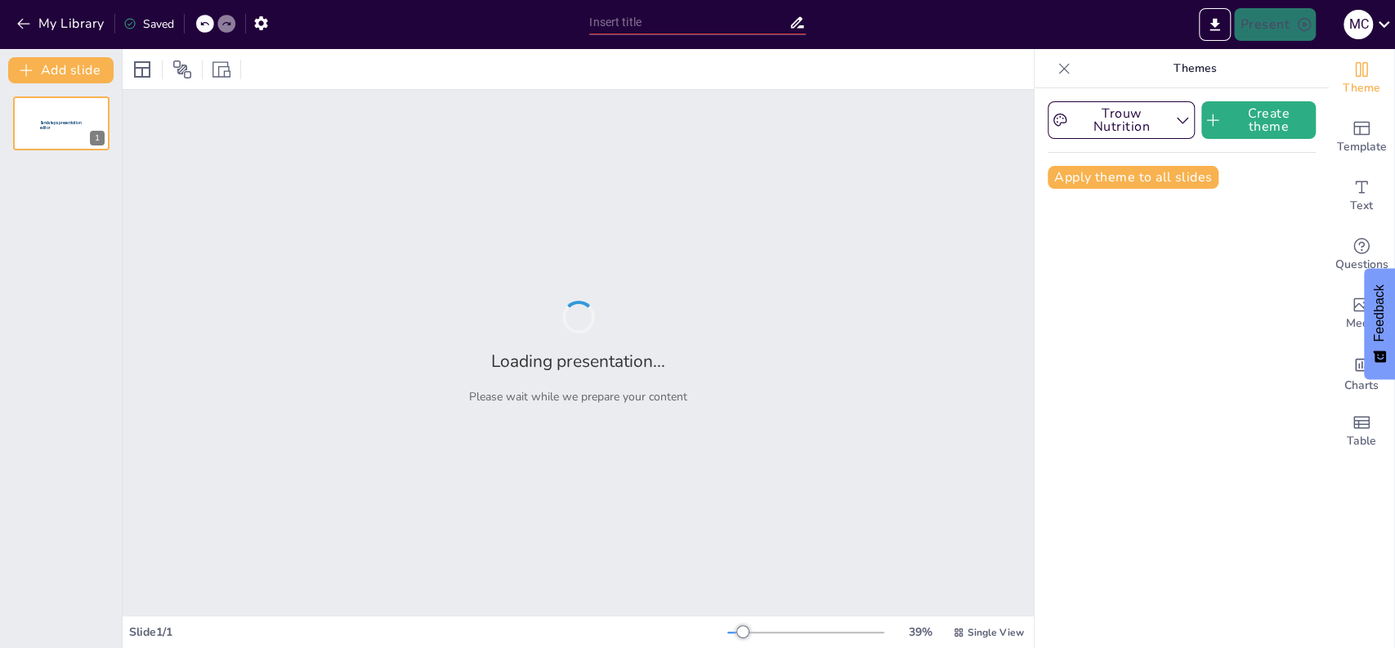
type input "test"
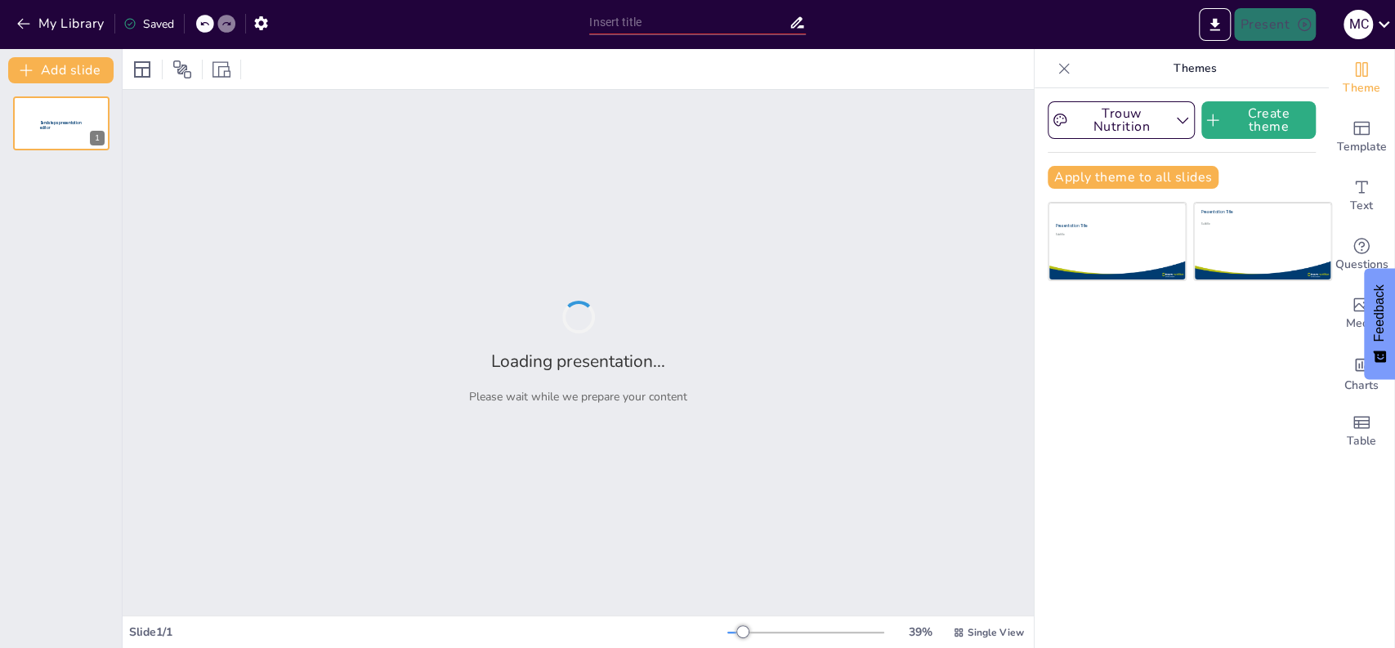
type input "test"
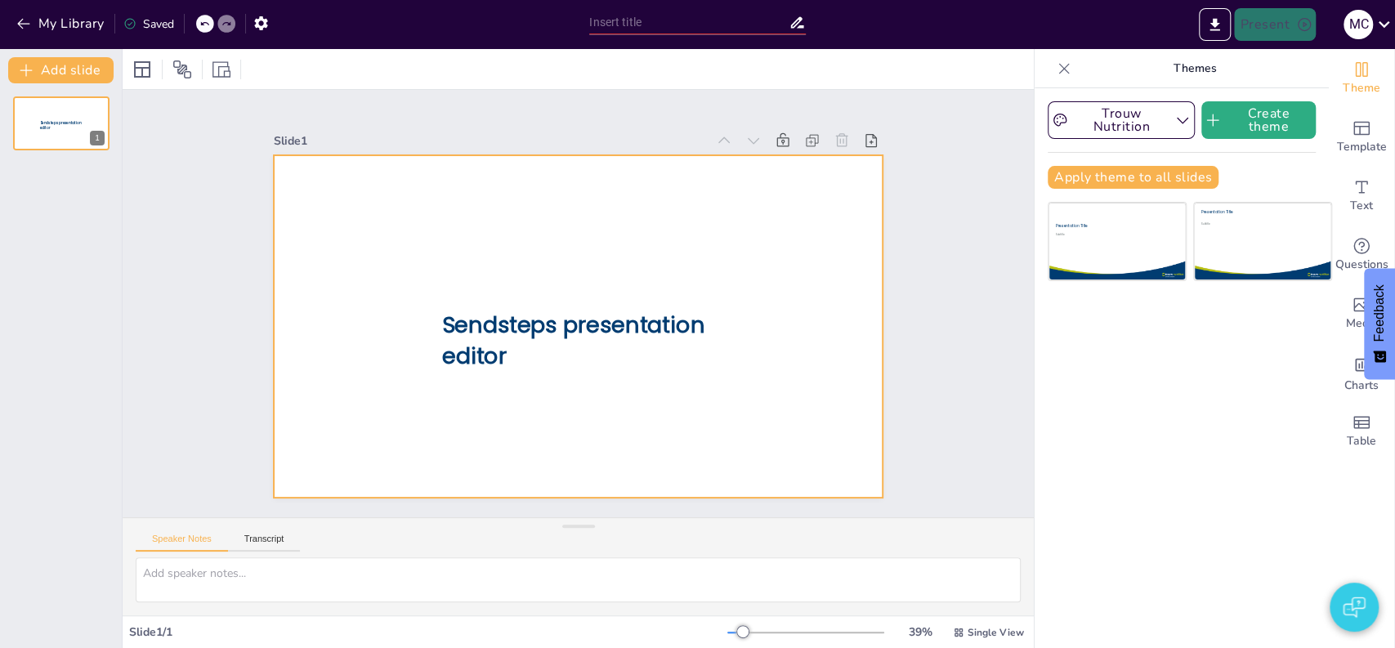
type input "test"
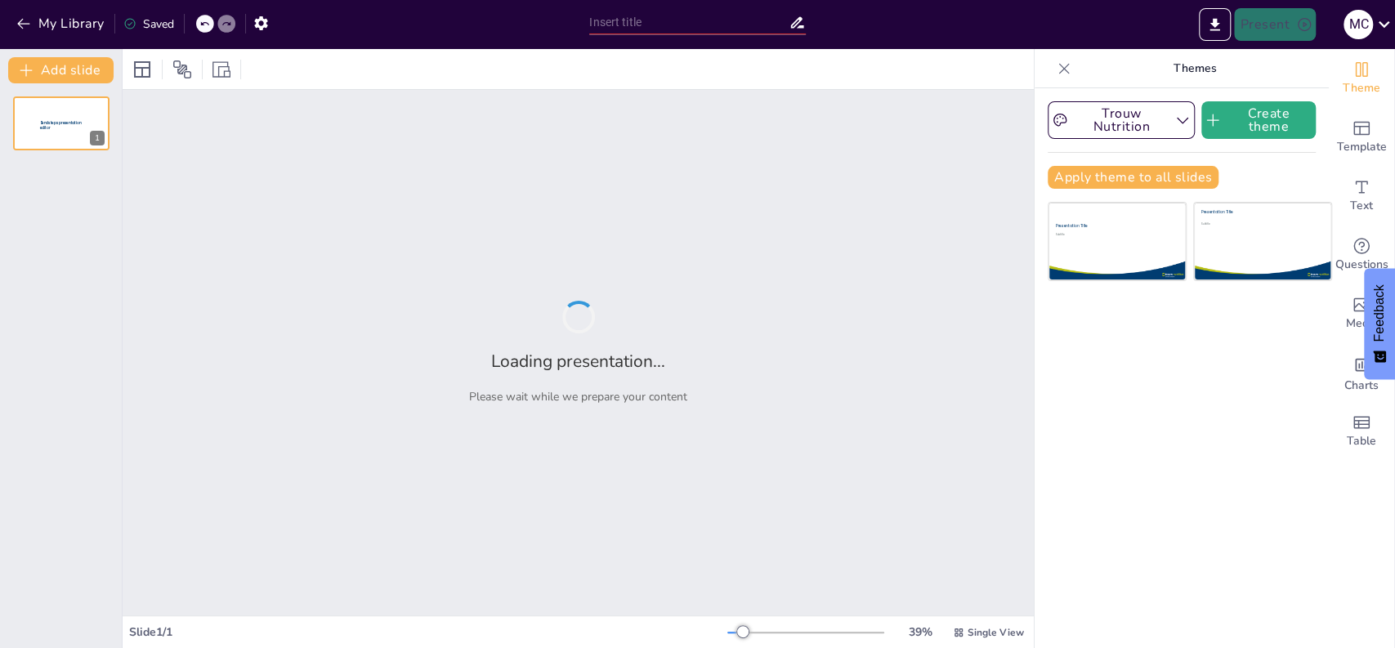
type input "test"
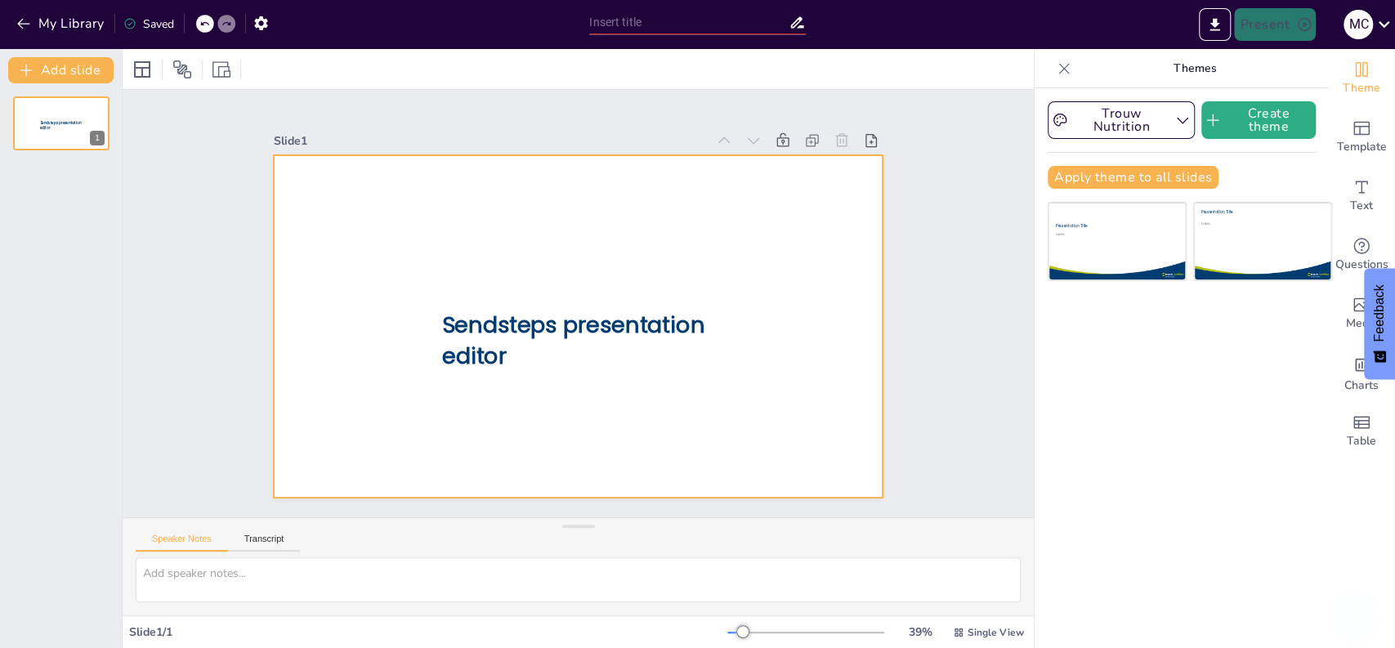
type input "test"
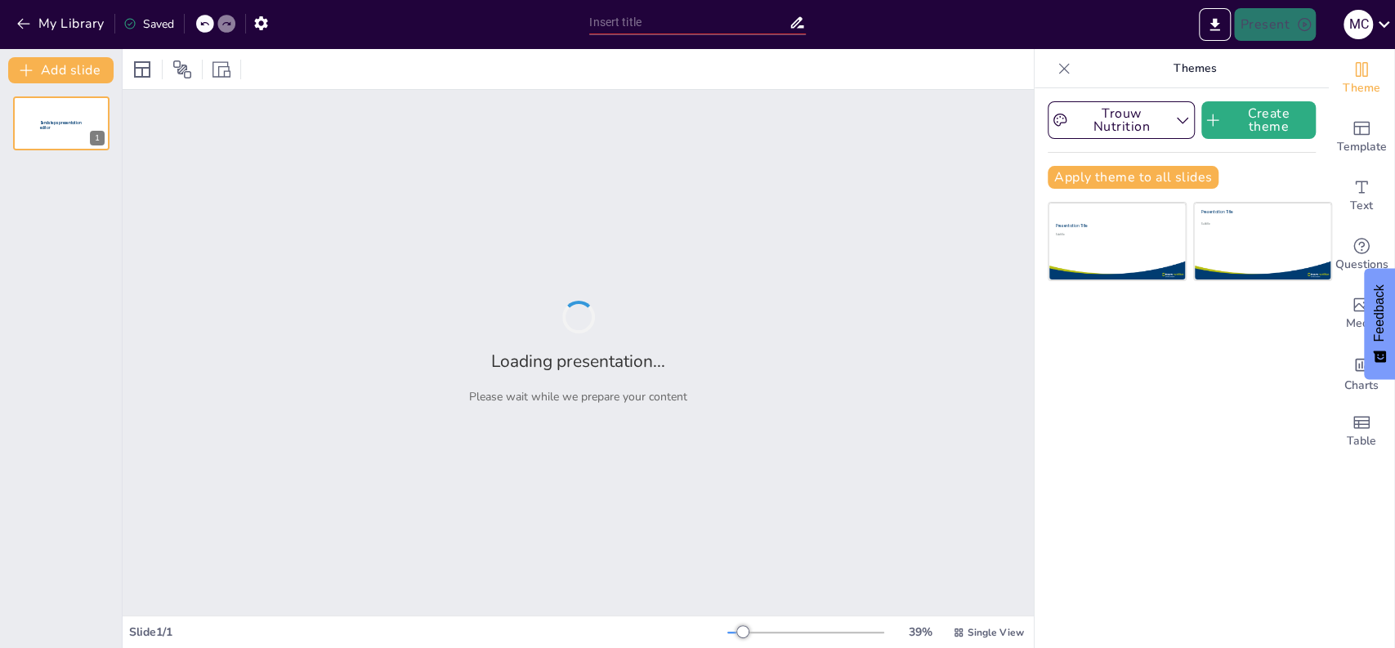
type input "test"
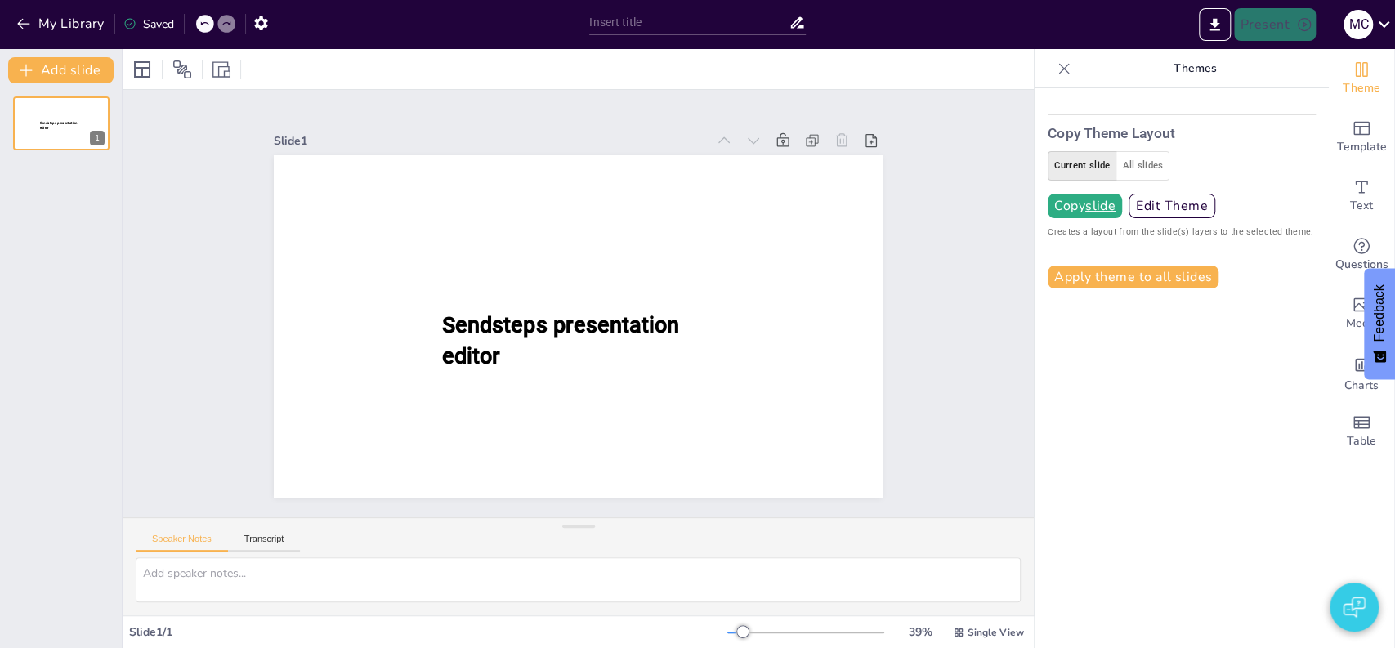
type input "test"
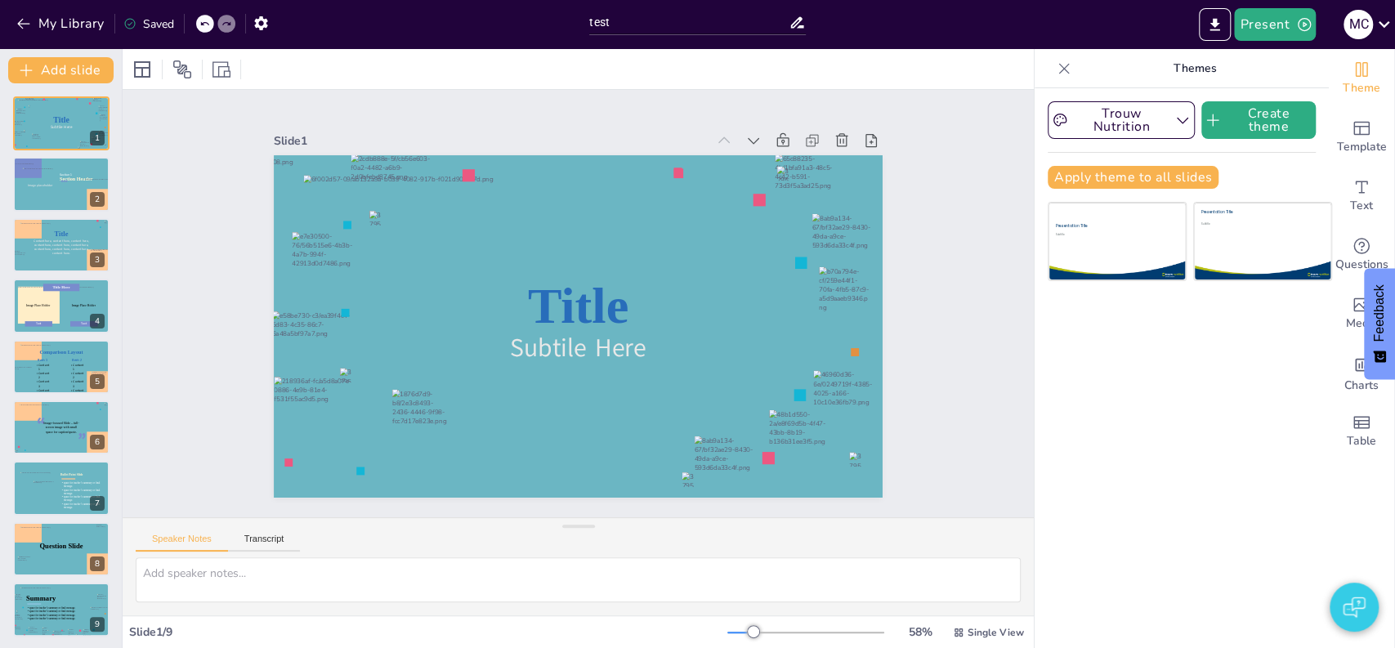
click at [1056, 68] on icon at bounding box center [1064, 68] width 16 height 16
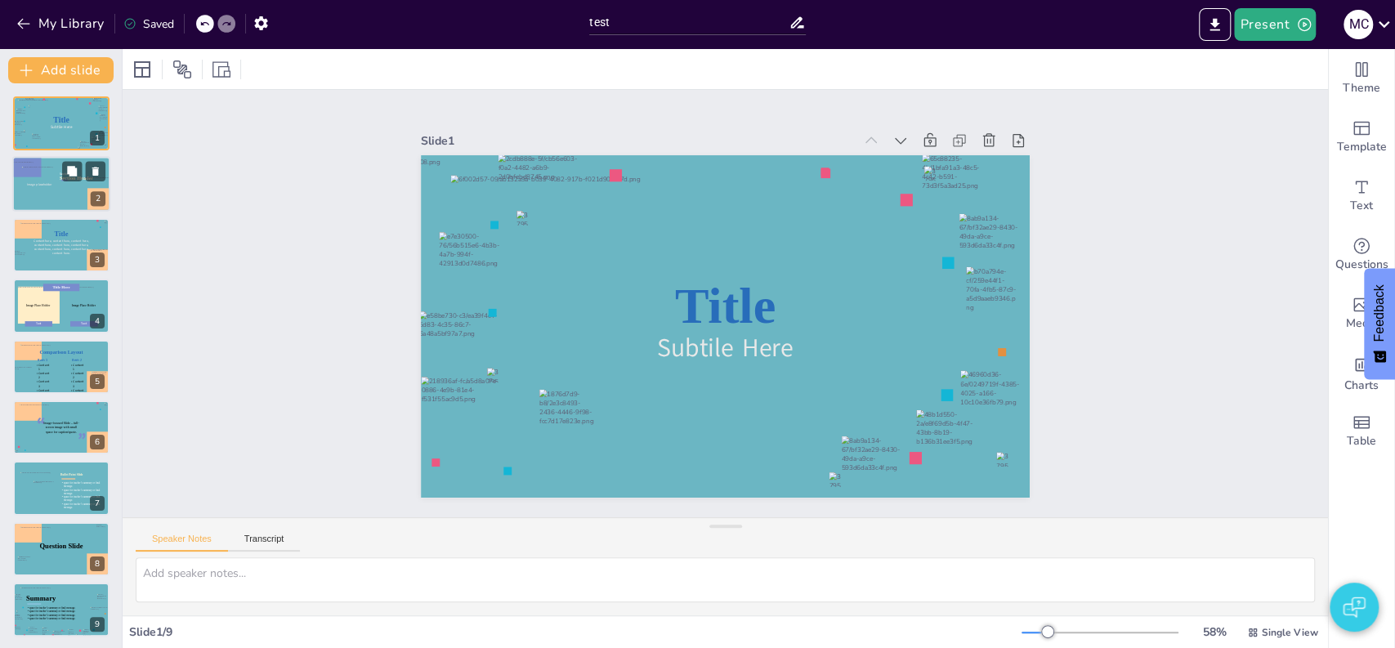
click at [92, 188] on div at bounding box center [99, 199] width 31 height 42
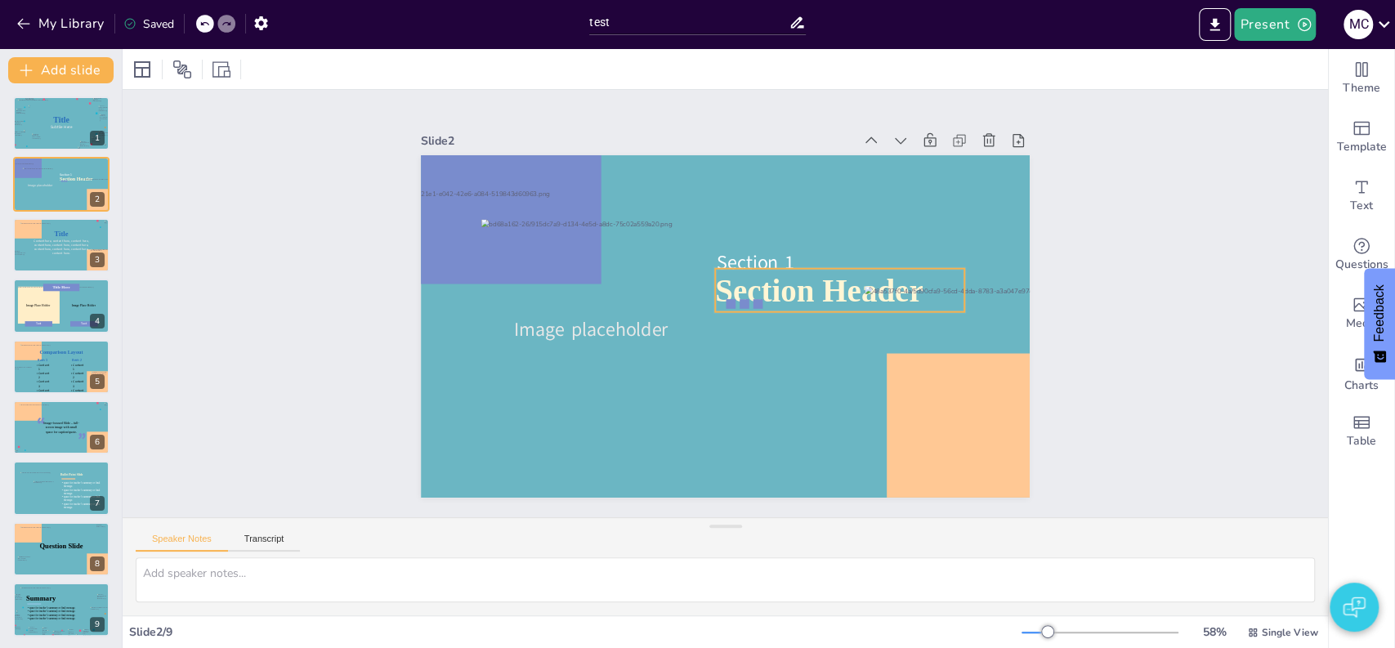
click at [752, 297] on span "Section Header" at bounding box center [819, 290] width 208 height 35
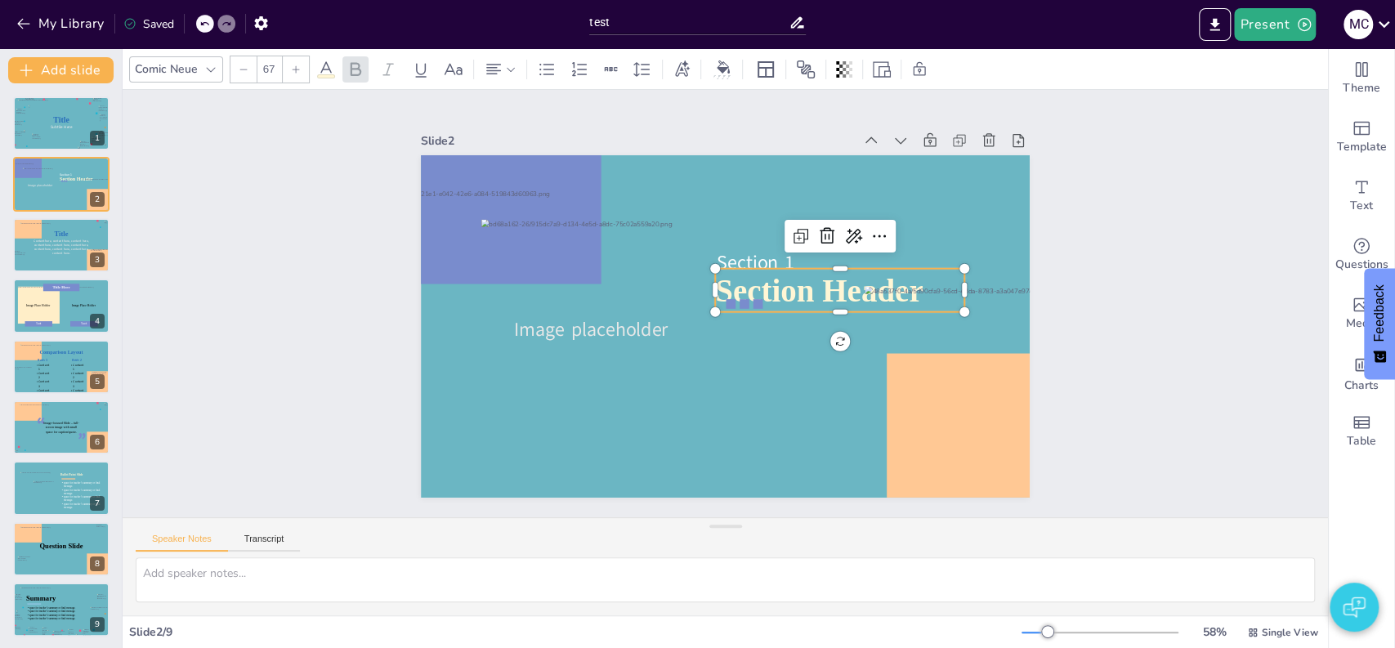
click at [727, 286] on span "Section Header" at bounding box center [819, 290] width 208 height 35
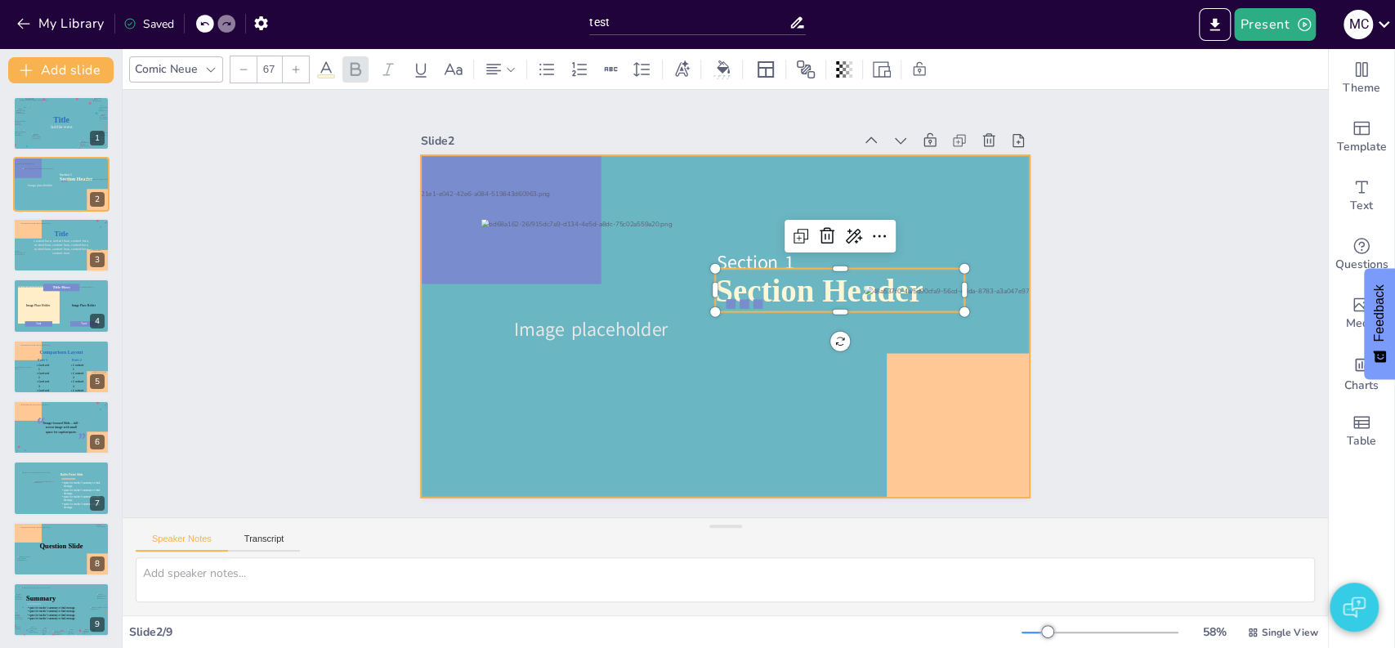
click at [740, 318] on div at bounding box center [725, 326] width 609 height 342
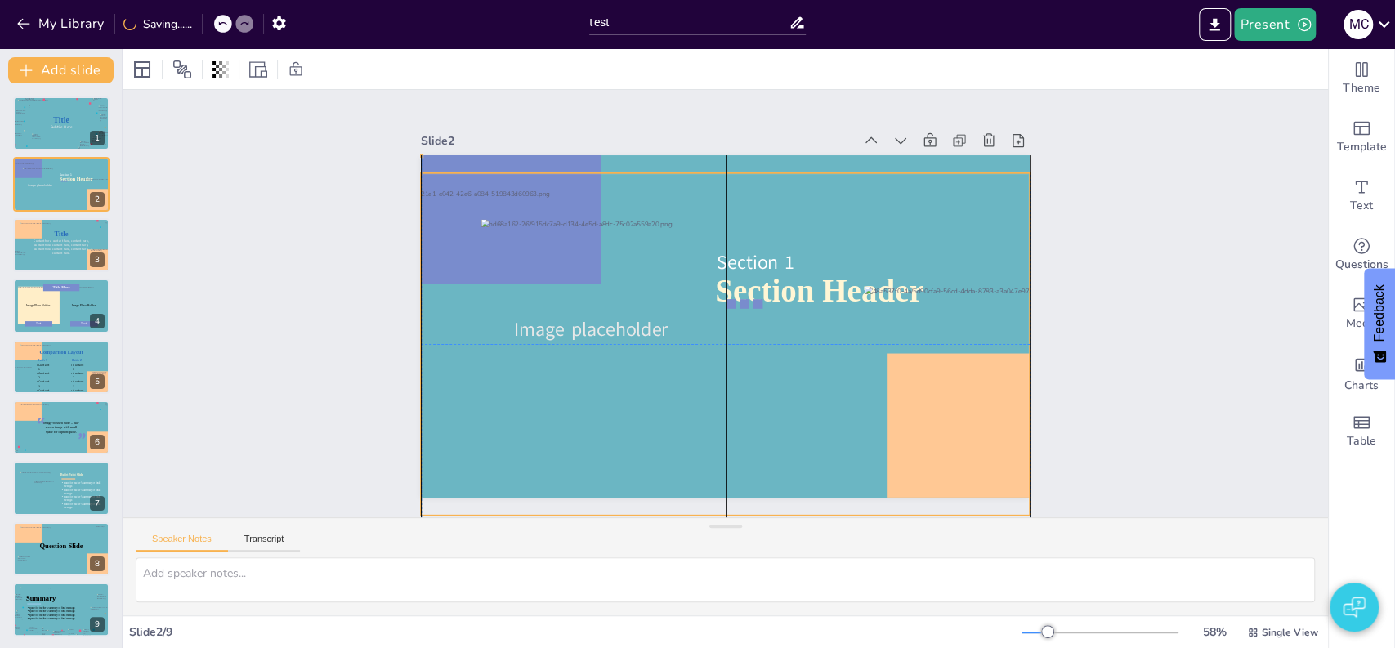
drag, startPoint x: 740, startPoint y: 318, endPoint x: 740, endPoint y: 338, distance: 19.6
click at [740, 338] on div at bounding box center [725, 326] width 609 height 342
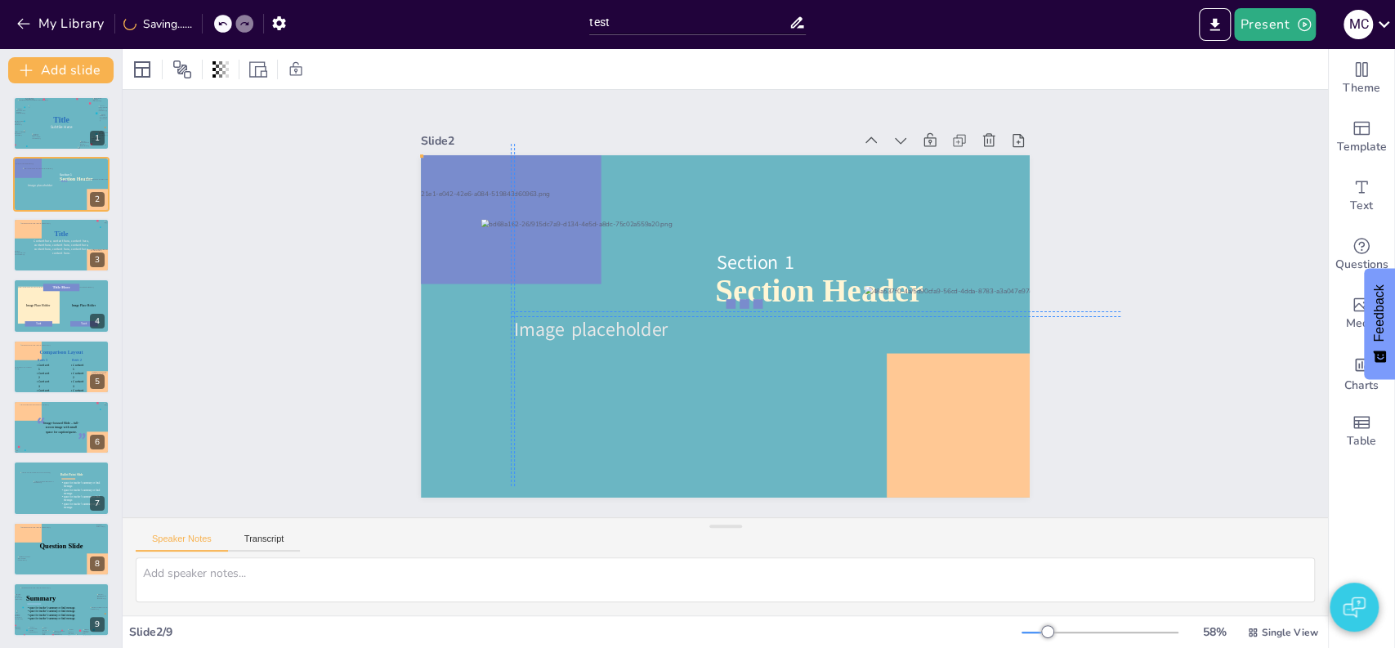
drag, startPoint x: 740, startPoint y: 323, endPoint x: 858, endPoint y: 280, distance: 126.2
click at [858, 155] on div "Section Header Image placeholder Section 1" at bounding box center [725, 155] width 609 height 0
click at [443, 173] on div at bounding box center [511, 219] width 181 height 129
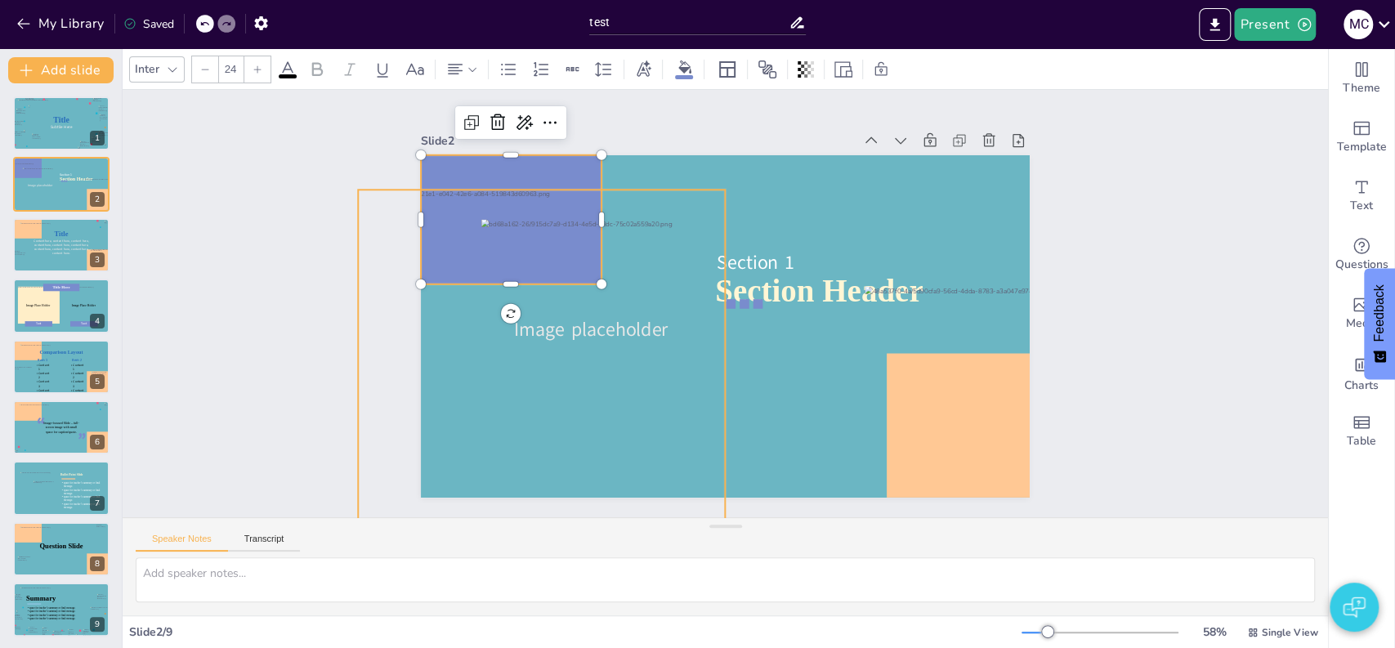
click at [655, 190] on div at bounding box center [541, 373] width 367 height 366
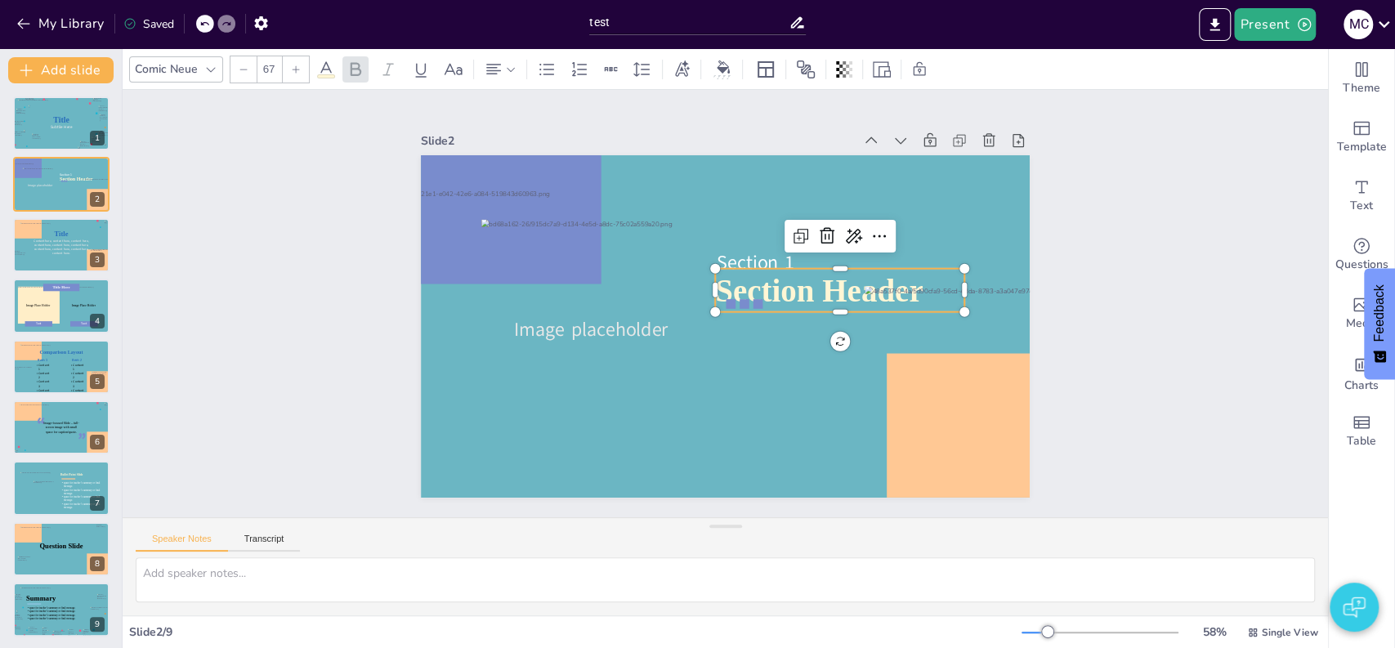
click at [784, 275] on span "Section Header" at bounding box center [819, 290] width 208 height 35
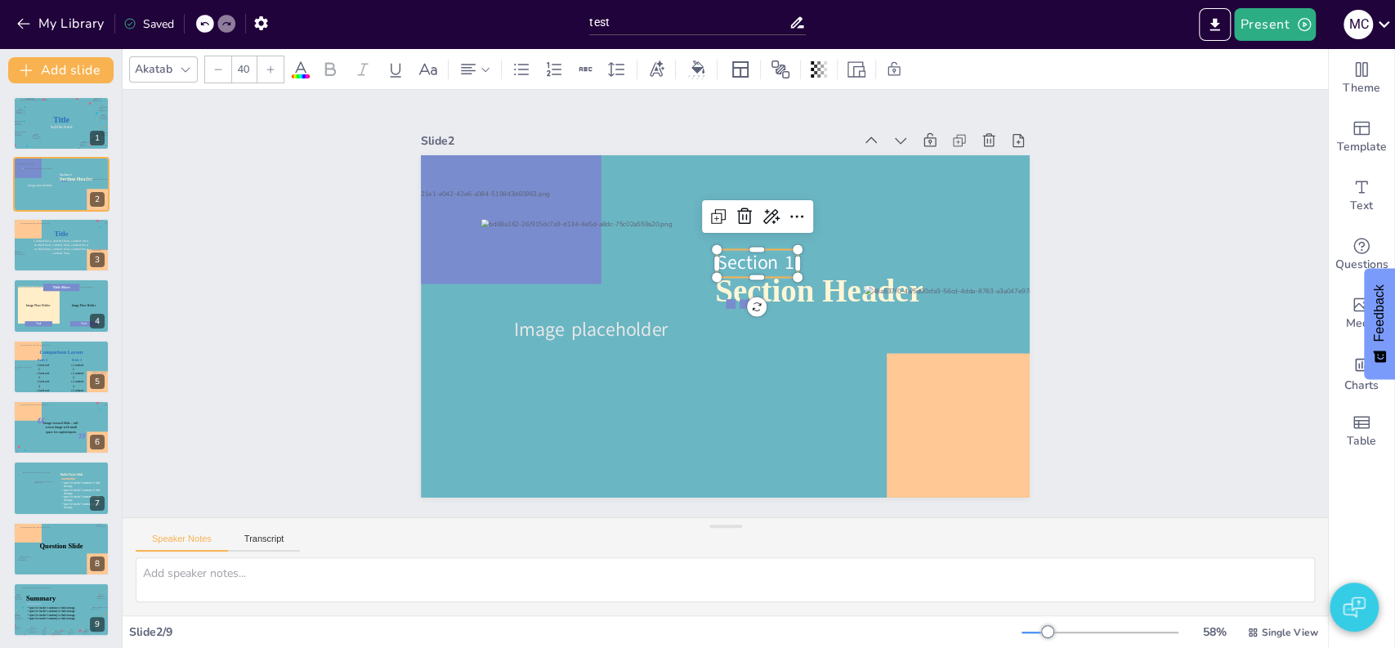
click at [751, 262] on span "Section 1" at bounding box center [755, 262] width 77 height 26
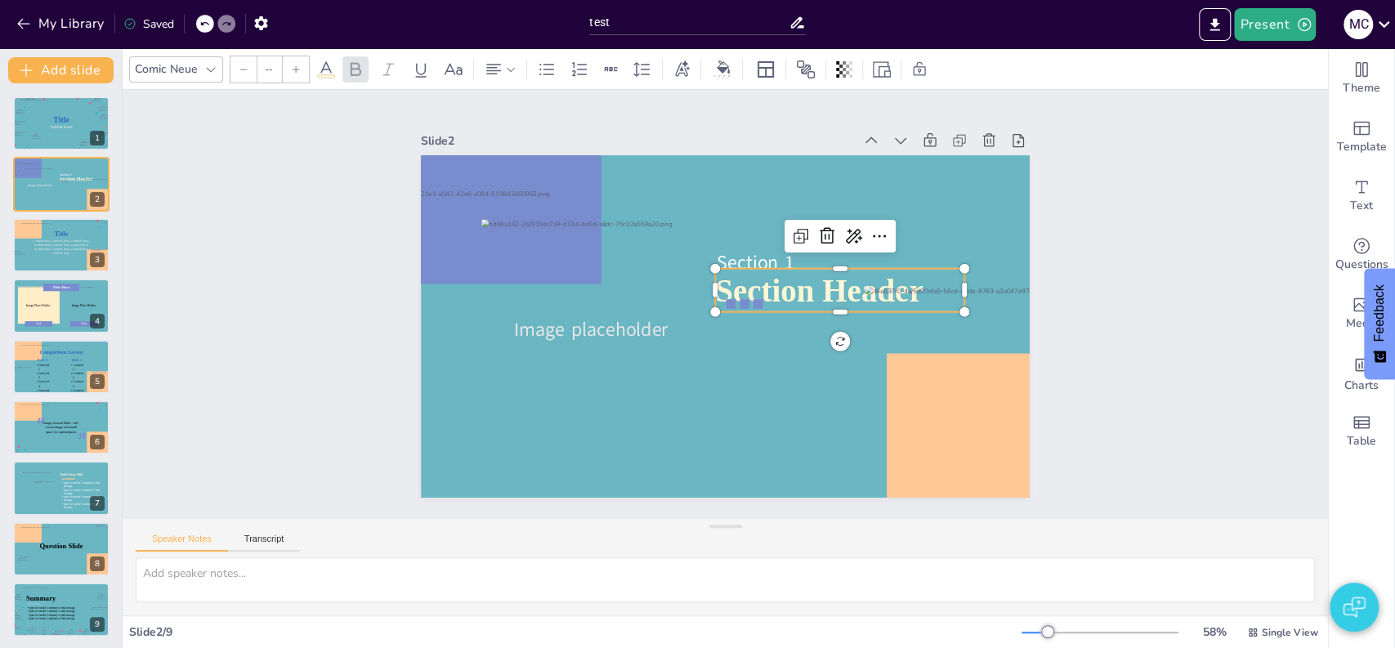
type input "67"
click at [723, 298] on span "Section Header" at bounding box center [819, 290] width 208 height 35
click at [1045, 267] on div "Slide 1 Title Subtile Here Slide 2 Section Header Image placeholder Section 1 S…" at bounding box center [725, 304] width 700 height 388
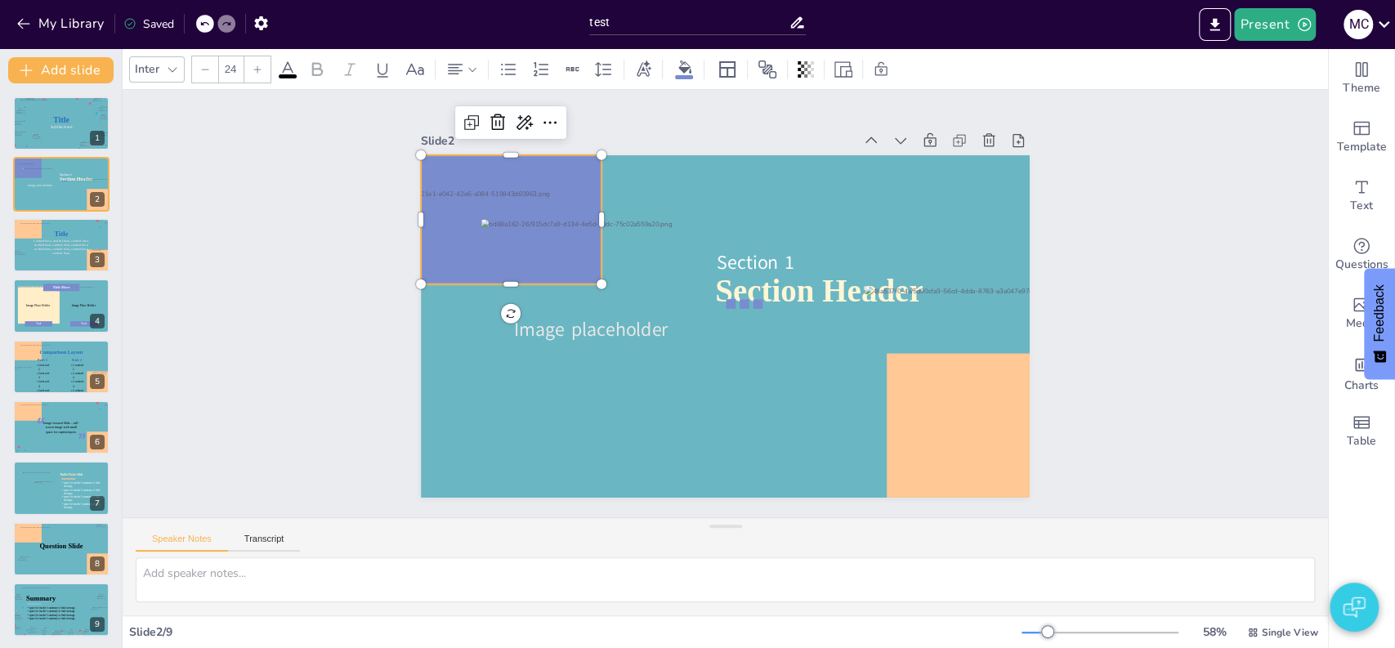
click at [472, 166] on div at bounding box center [511, 219] width 181 height 129
drag, startPoint x: 589, startPoint y: 210, endPoint x: 556, endPoint y: 210, distance: 33.5
click at [568, 210] on div at bounding box center [574, 219] width 13 height 129
click at [355, 268] on div "Slide 1 Title Subtile Here Slide 2 Section Header Image placeholder Section 1 S…" at bounding box center [726, 303] width 1206 height 427
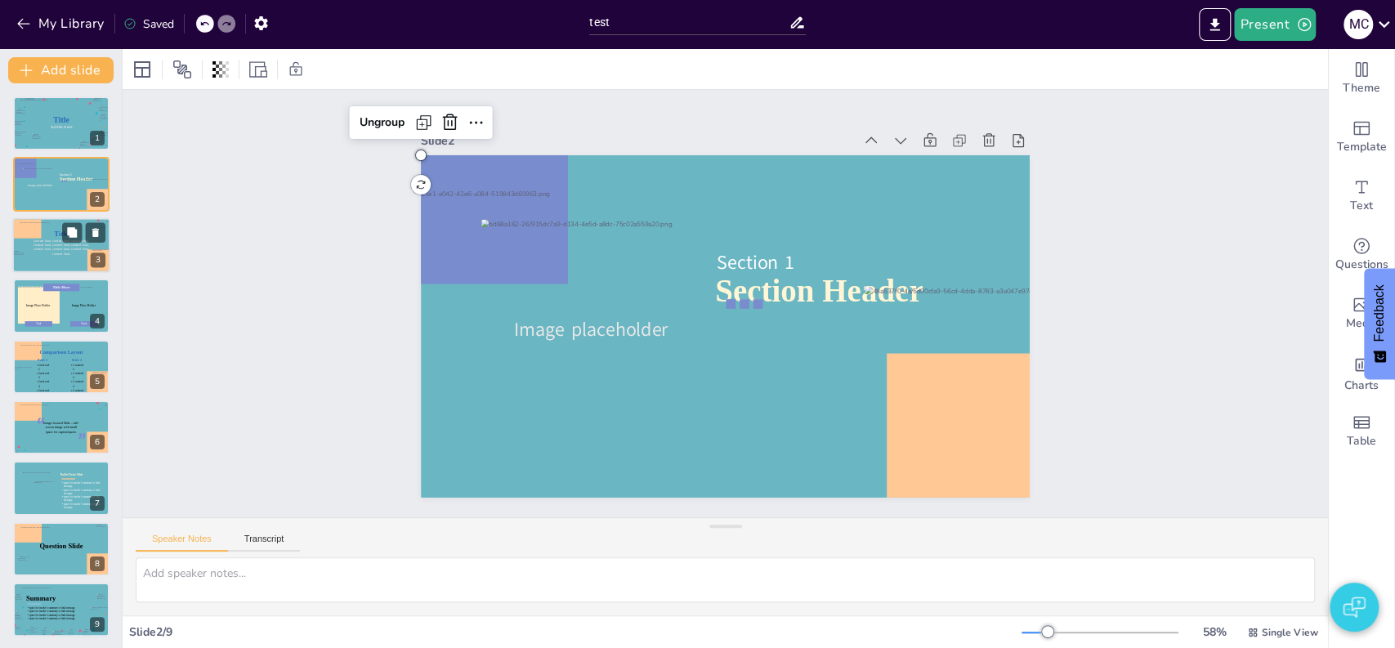
click at [79, 247] on span "Content here, content here, content here, content here, content here, content h…" at bounding box center [62, 247] width 56 height 17
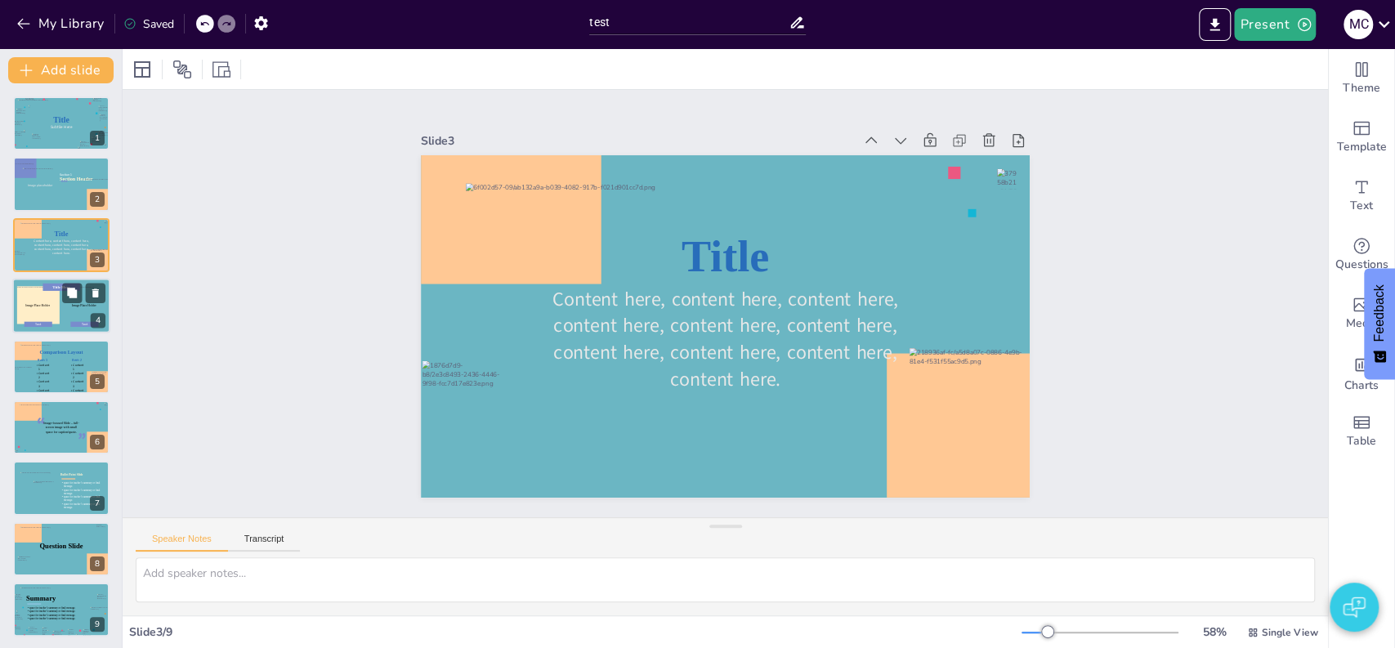
click at [60, 308] on div at bounding box center [61, 306] width 98 height 56
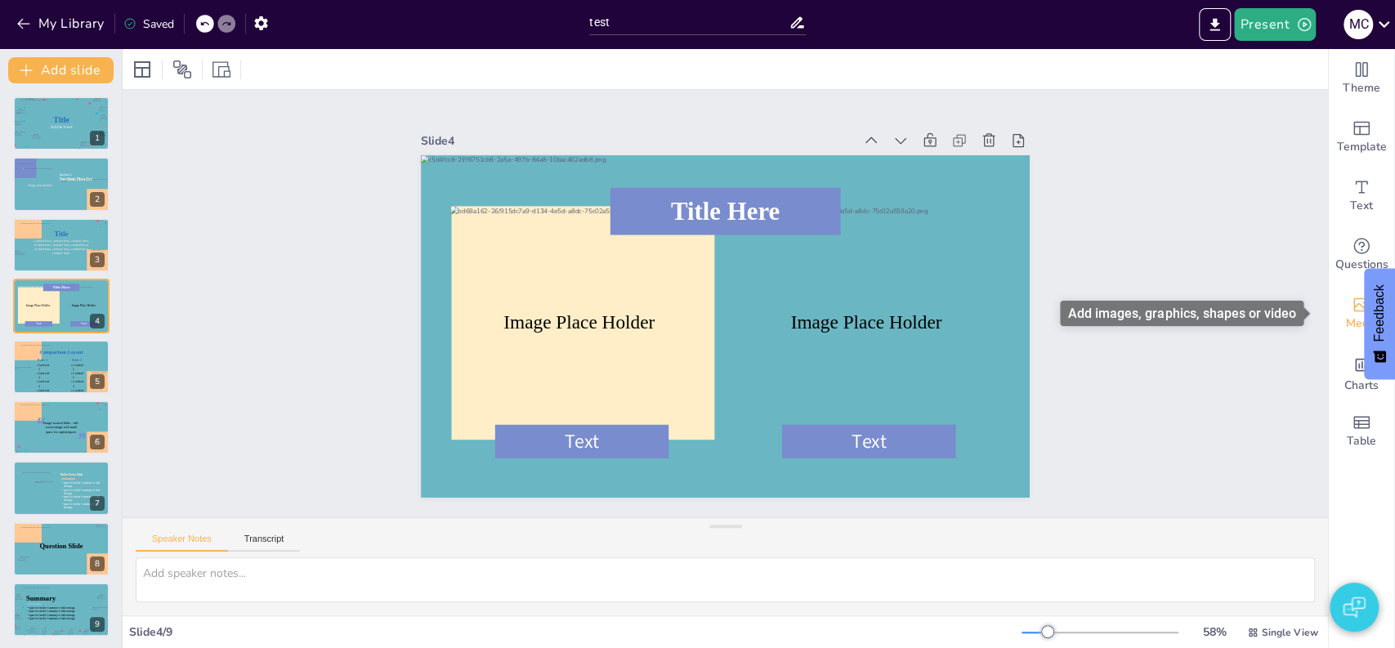
click at [1346, 320] on span "Media" at bounding box center [1362, 324] width 32 height 18
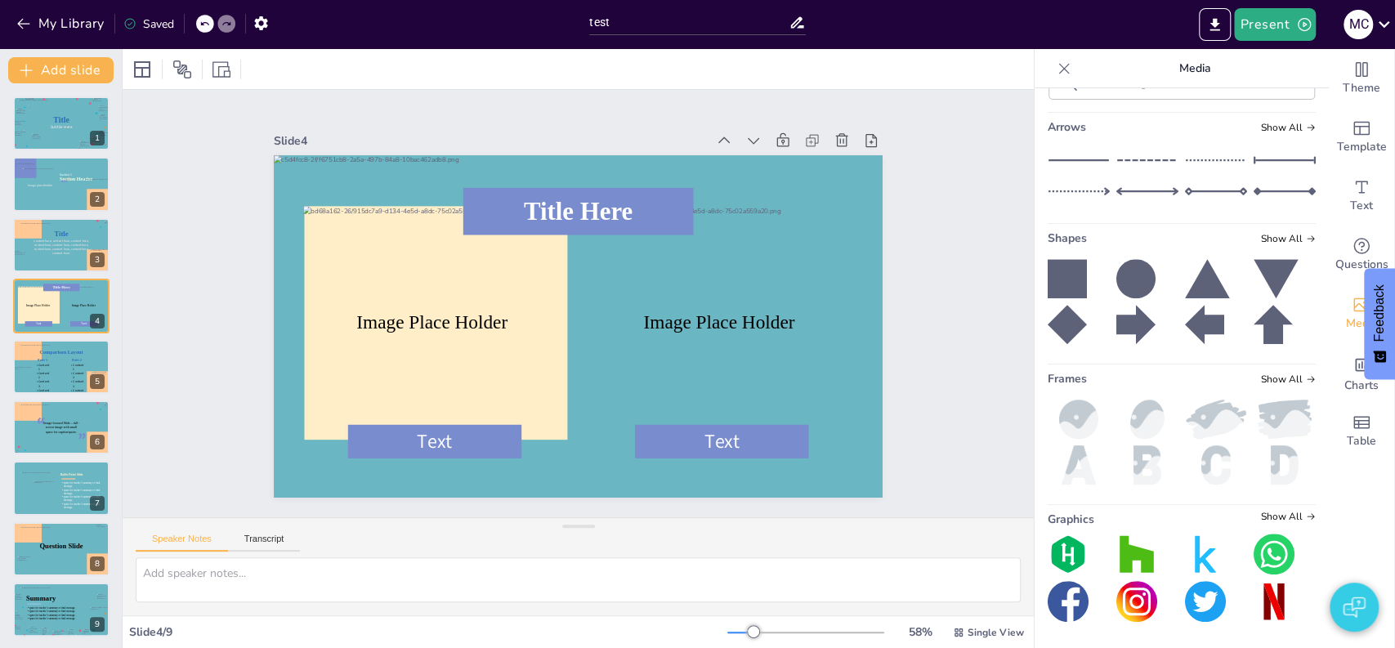
scroll to position [1931, 0]
click at [1269, 381] on span "Show All" at bounding box center [1288, 379] width 55 height 11
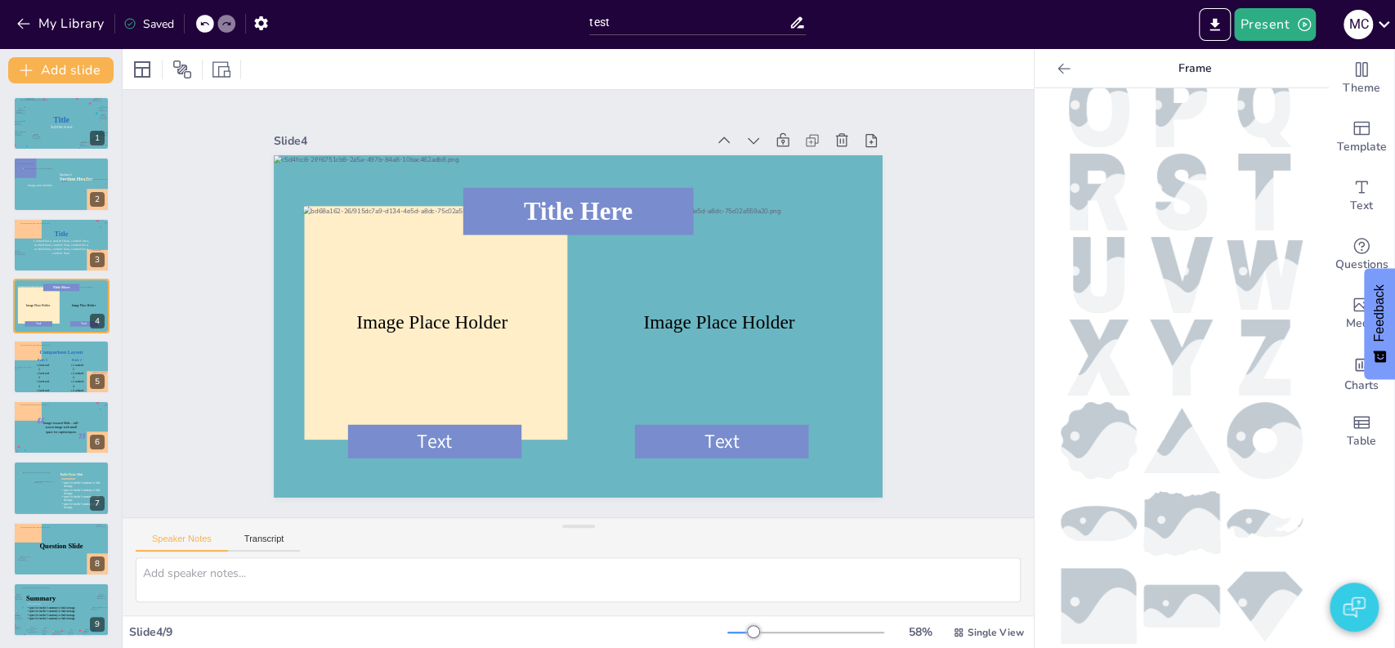
scroll to position [703, 0]
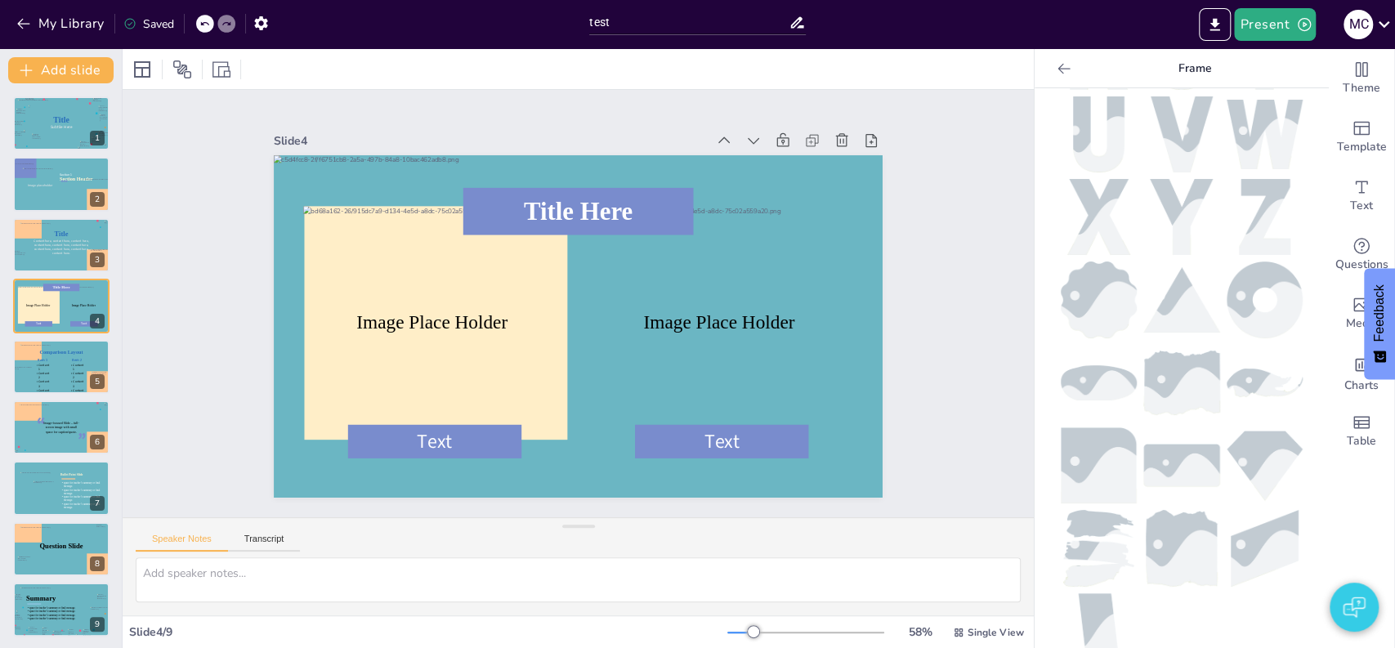
click at [1168, 444] on img at bounding box center [1182, 465] width 76 height 43
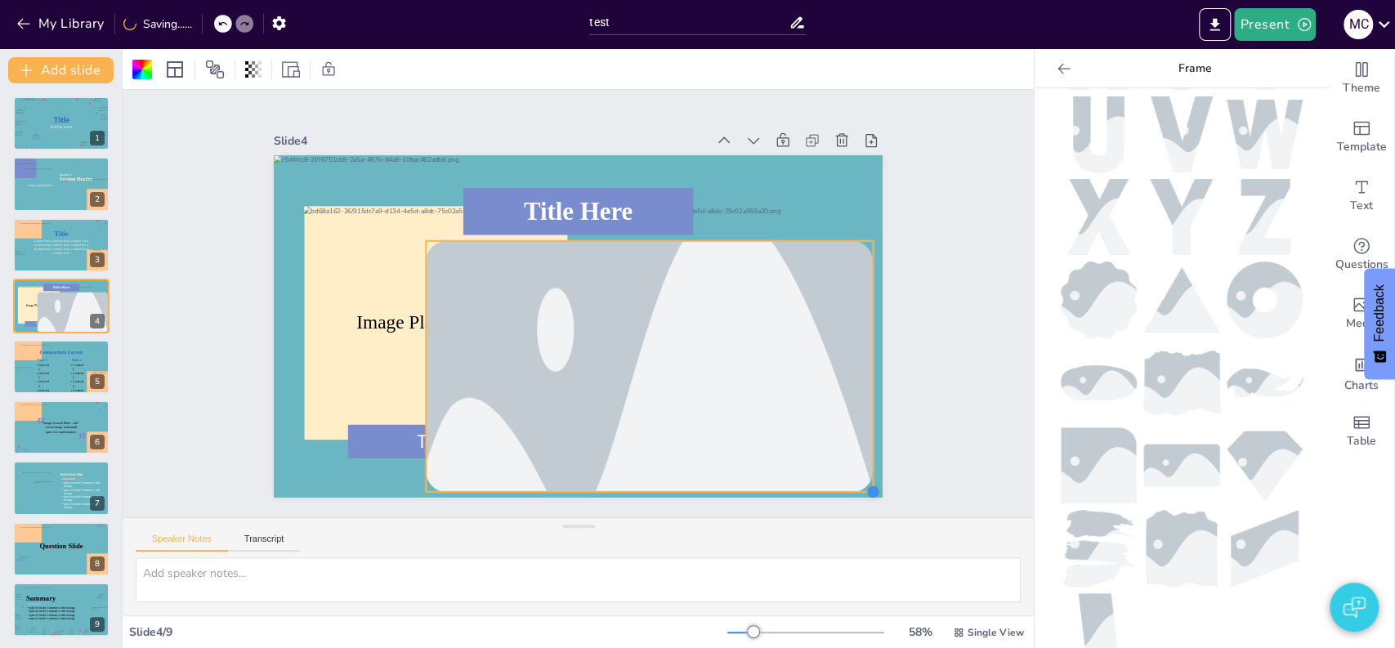
drag, startPoint x: 714, startPoint y: 402, endPoint x: 742, endPoint y: 482, distance: 84.8
click at [742, 482] on div "Text Text Title Here Image Place Holder Image Place Holder" at bounding box center [578, 326] width 609 height 342
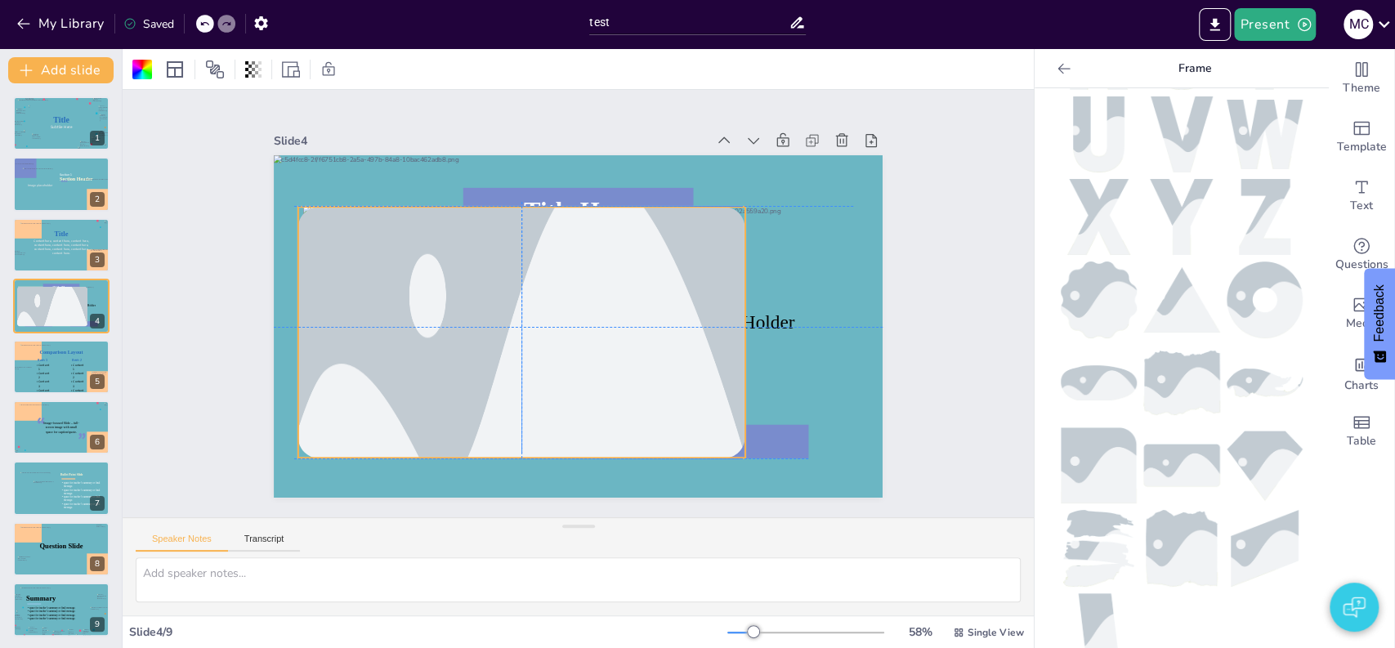
drag, startPoint x: 745, startPoint y: 327, endPoint x: 614, endPoint y: 288, distance: 137.3
click at [614, 288] on div at bounding box center [521, 333] width 447 height 670
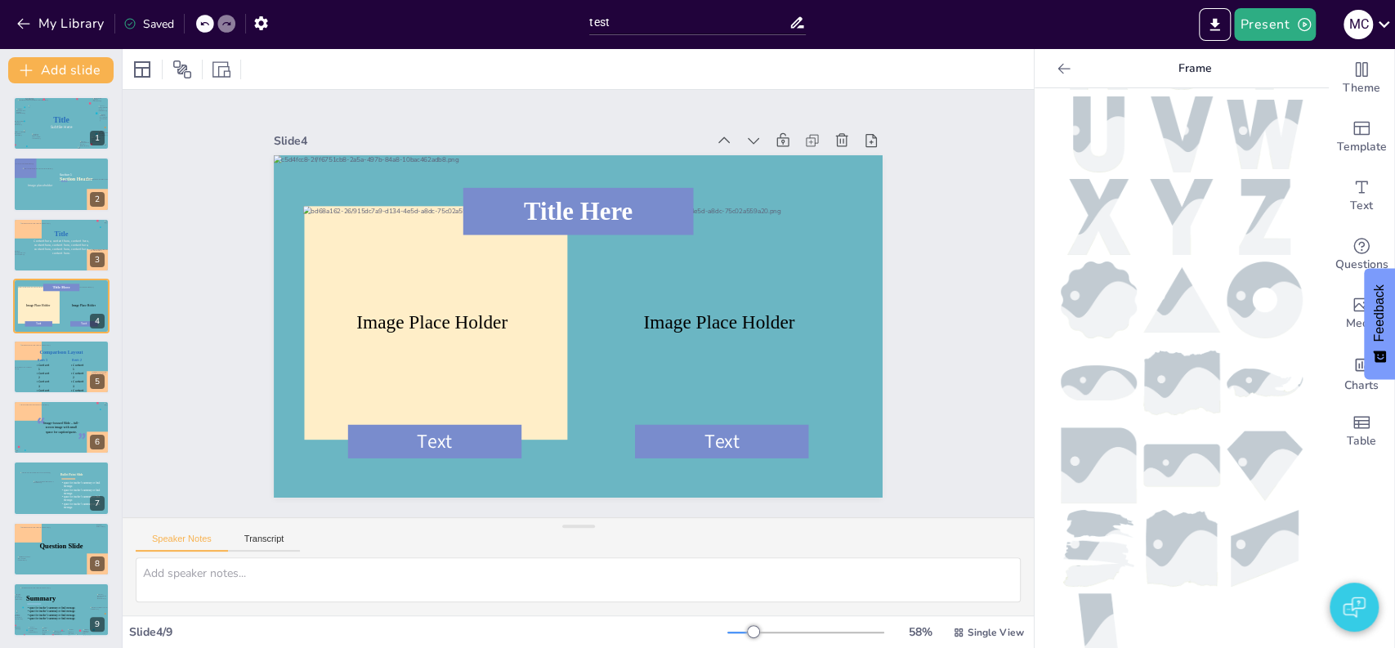
click at [1085, 429] on img at bounding box center [1099, 465] width 76 height 76
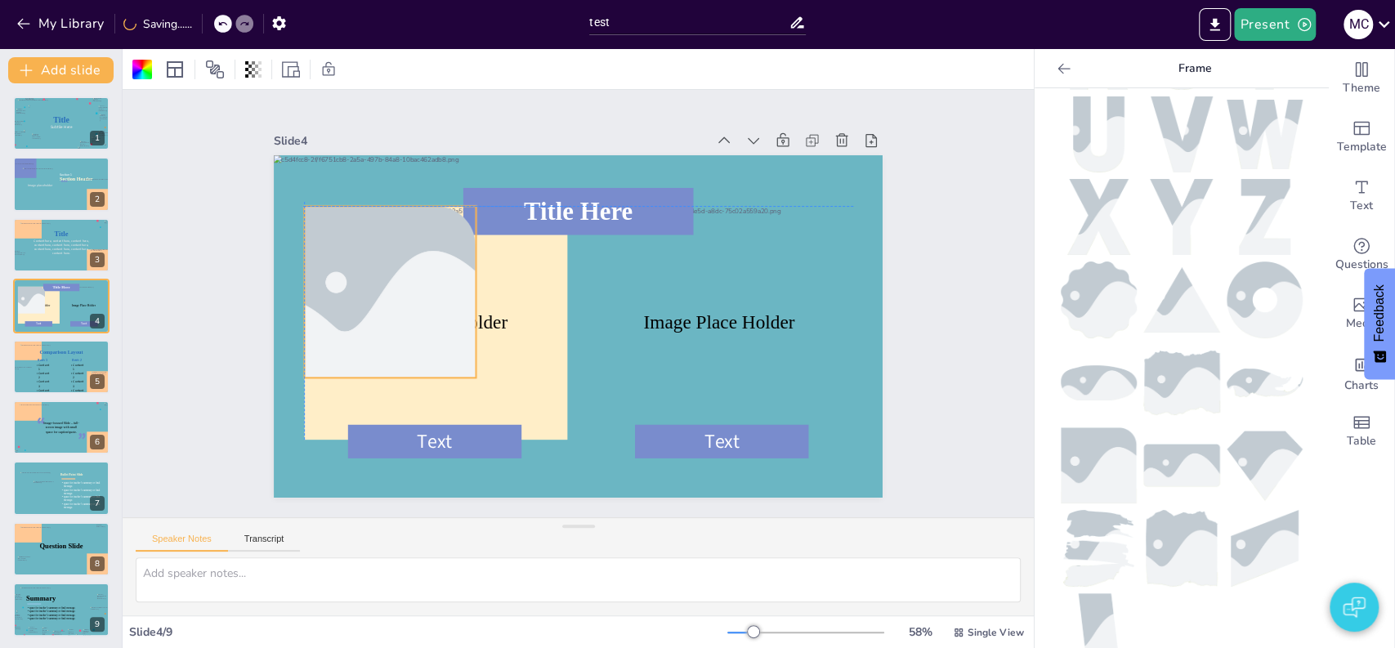
drag, startPoint x: 538, startPoint y: 266, endPoint x: 351, endPoint y: 227, distance: 190.4
click at [351, 227] on div at bounding box center [390, 291] width 257 height 171
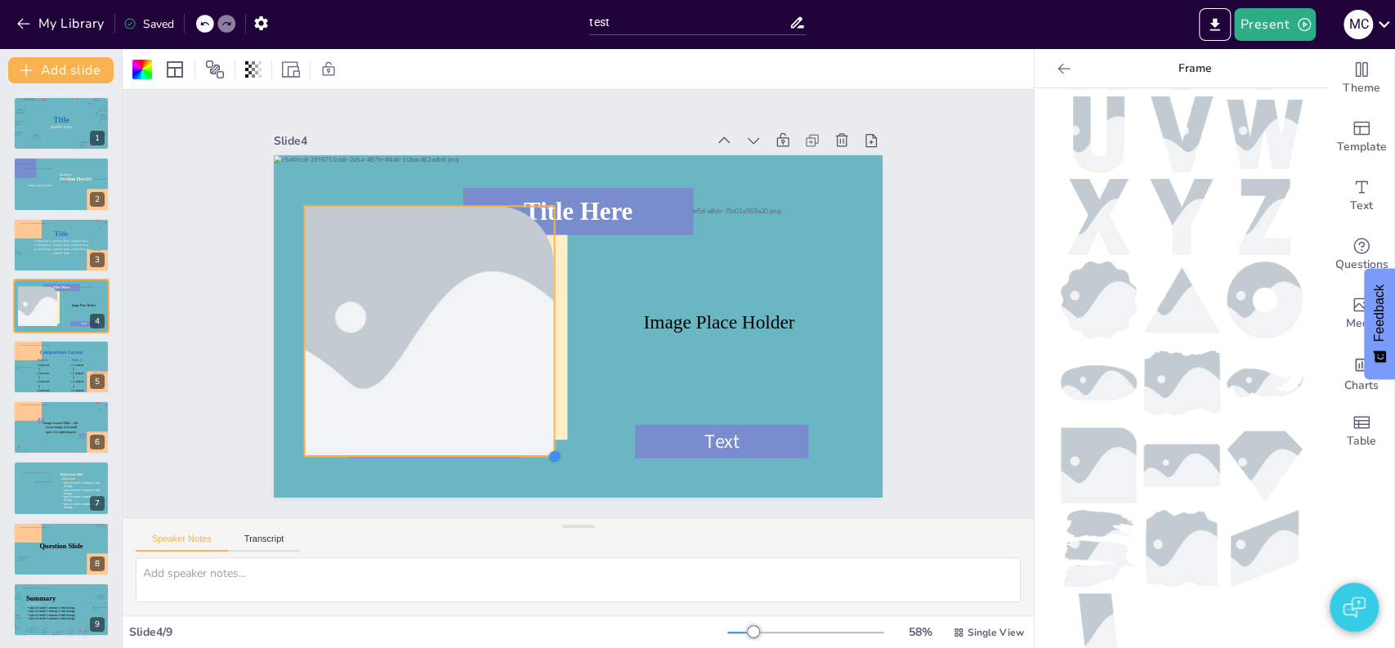
drag, startPoint x: 458, startPoint y: 368, endPoint x: 530, endPoint y: 410, distance: 83.5
click at [530, 410] on div "Text Text Title Here Image Place Holder Image Place Holder" at bounding box center [578, 326] width 609 height 342
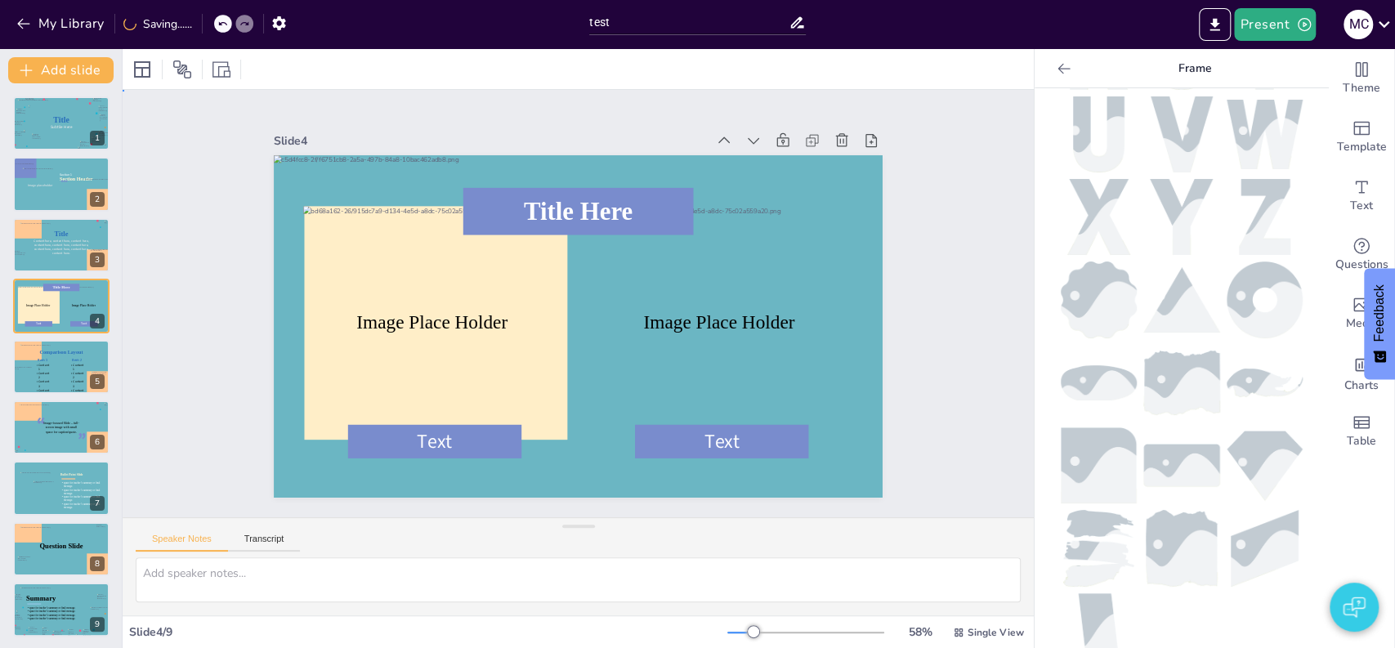
click at [201, 283] on div "Slide 1 Title Subtile Here Slide 2 Section Header Image placeholder Section 1 S…" at bounding box center [578, 303] width 911 height 427
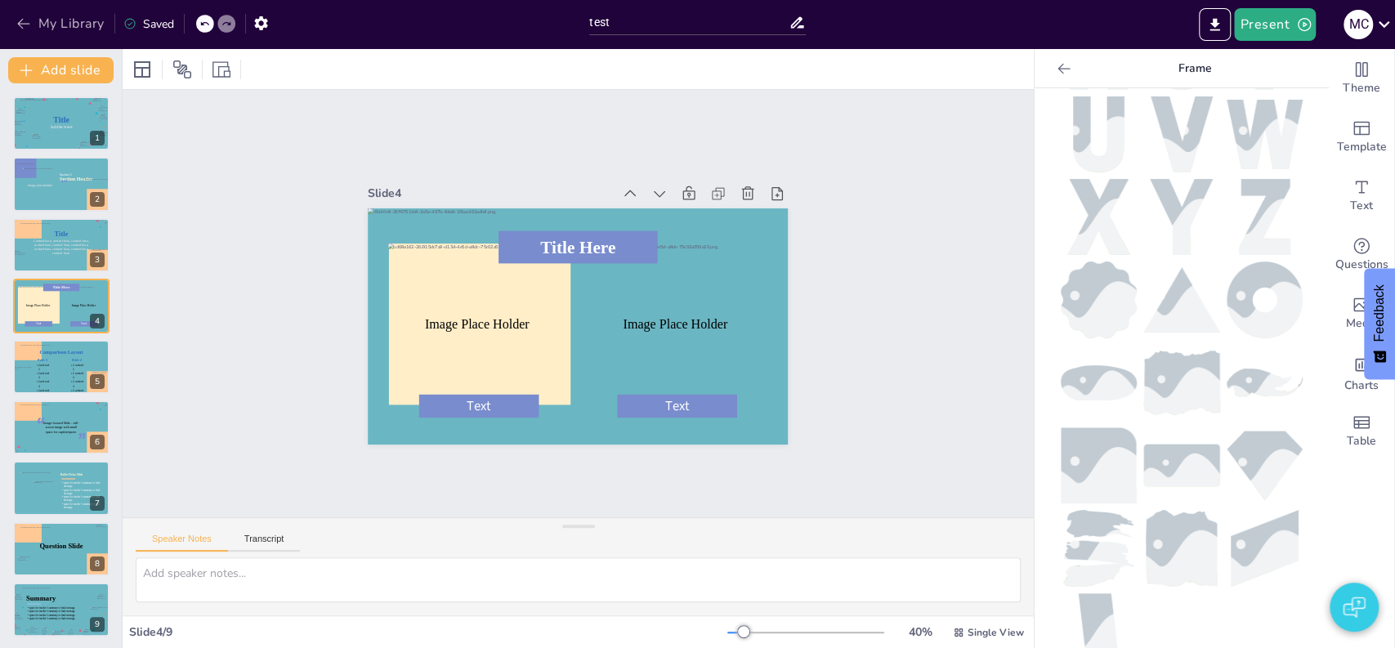
click at [61, 22] on button "My Library" at bounding box center [61, 24] width 99 height 26
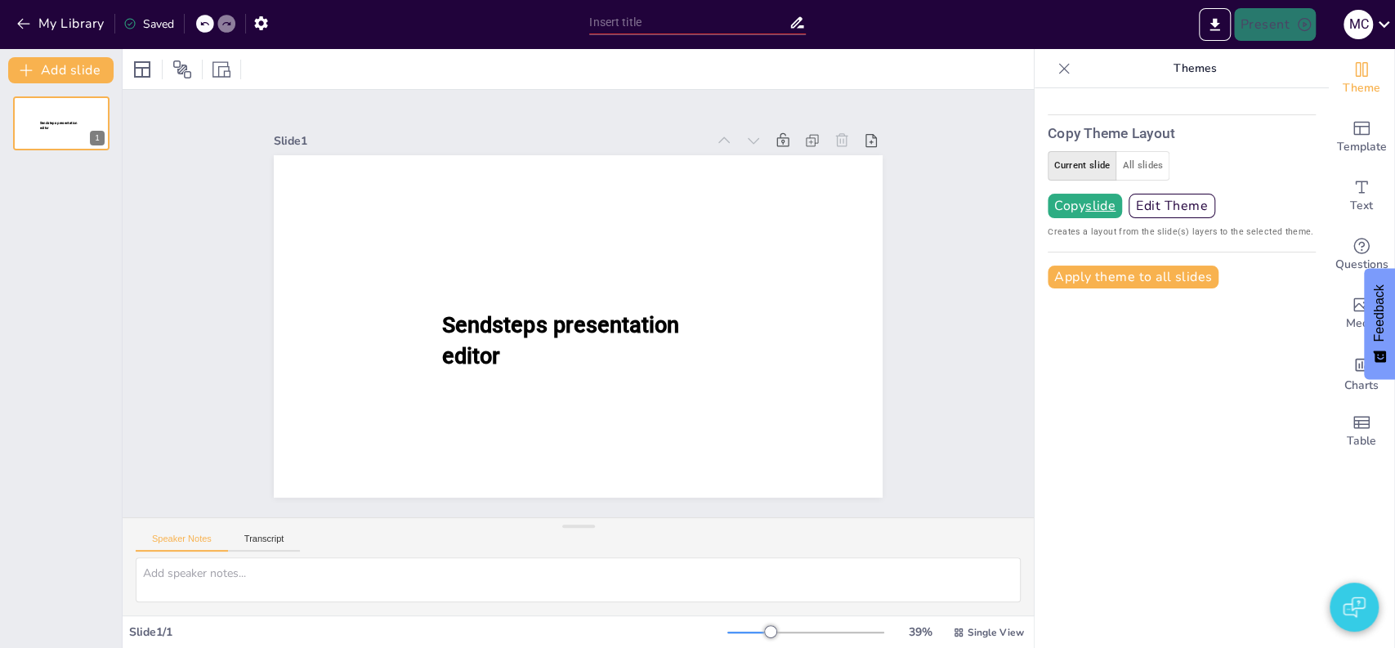
type input "test"
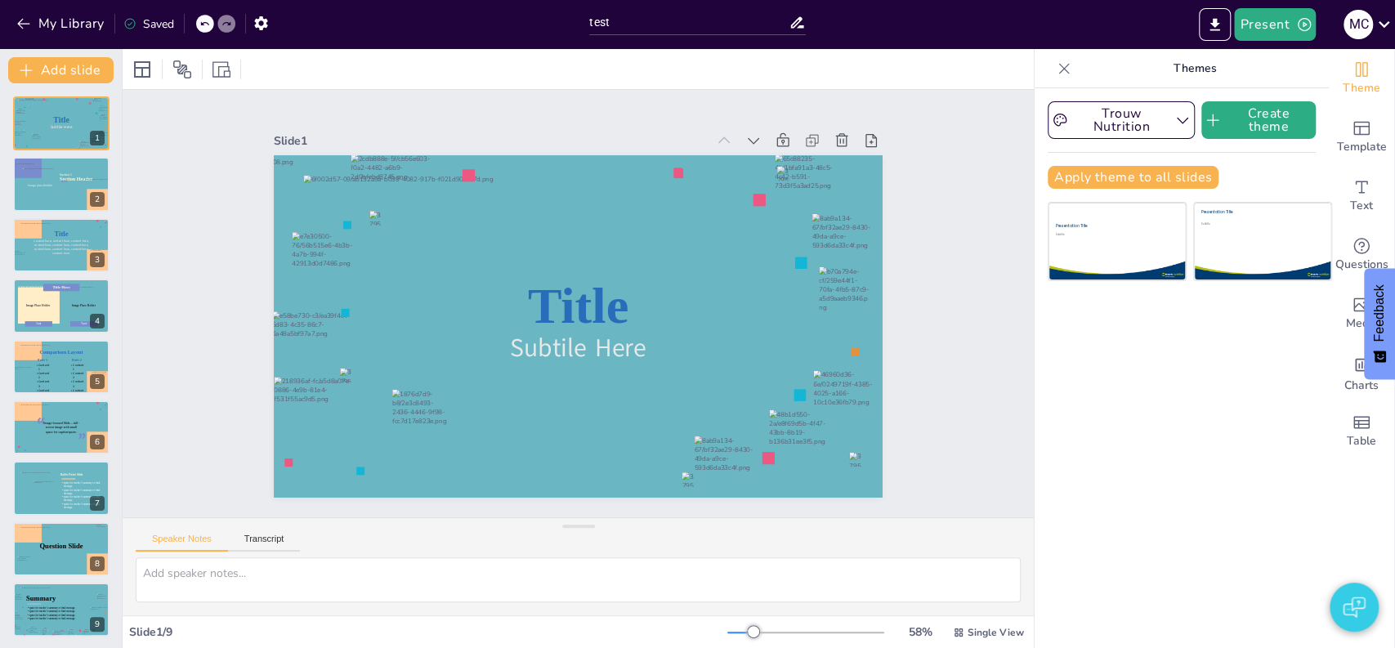
click at [201, 358] on div "Slide 1 Title Subtile Here Slide 2 Section Header Image placeholder Section 1 S…" at bounding box center [578, 303] width 911 height 427
click at [303, 254] on div at bounding box center [323, 264] width 63 height 65
click at [383, 175] on div at bounding box center [398, 179] width 94 height 51
click at [706, 159] on div at bounding box center [719, 163] width 83 height 86
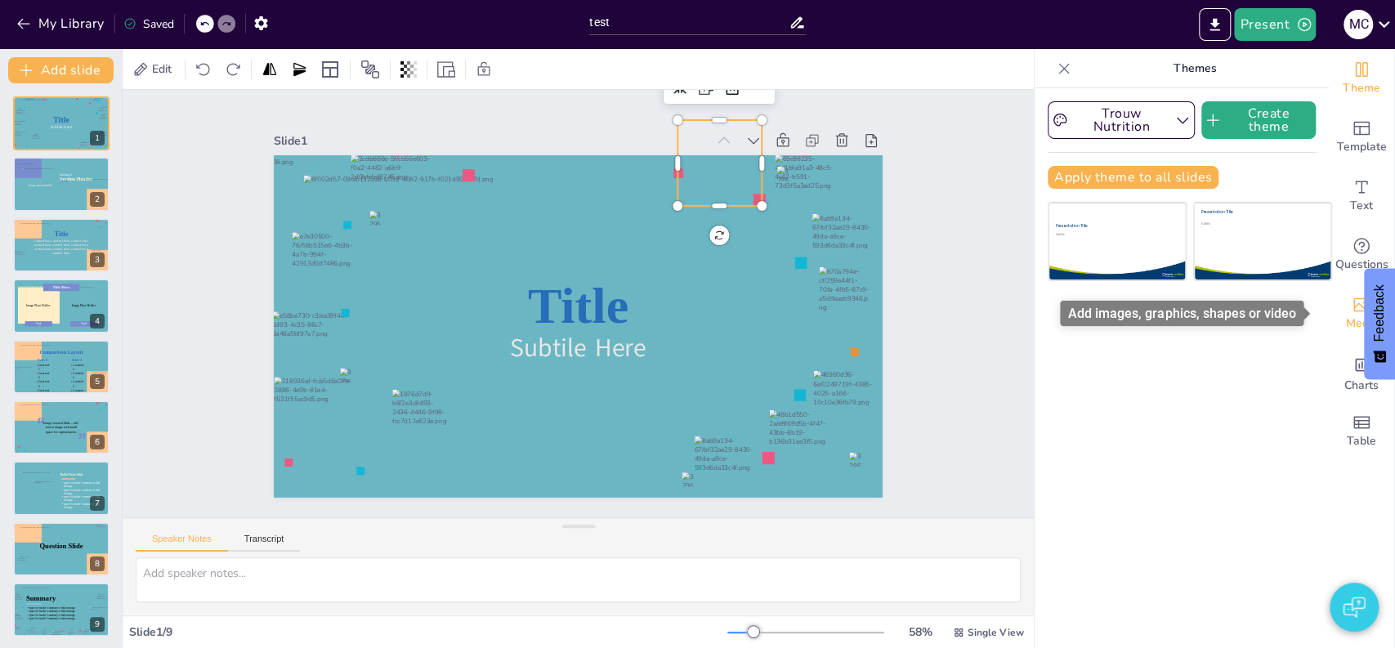
click at [1352, 307] on icon "Add images, graphics, shapes or video" at bounding box center [1362, 305] width 20 height 20
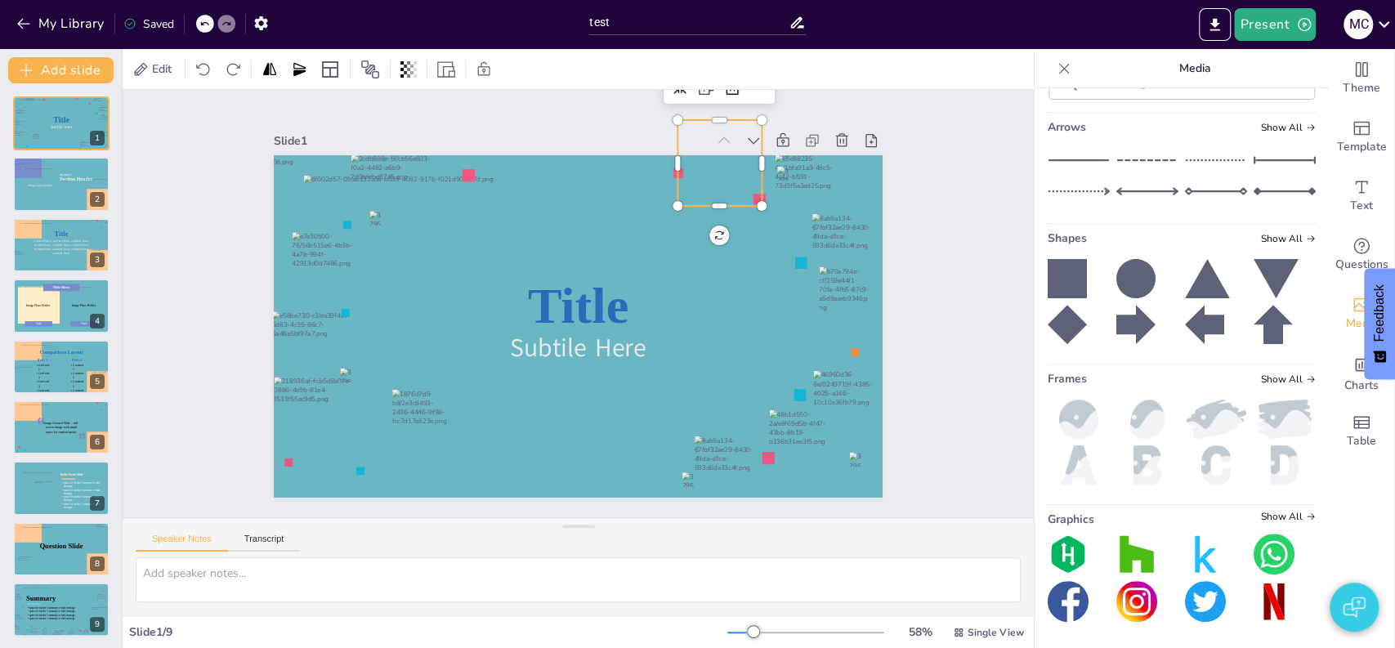
scroll to position [529, 0]
click at [206, 298] on div "Slide 1 Title Subtile Here Slide 2 Section Header Image placeholder Section 1 S…" at bounding box center [578, 303] width 911 height 427
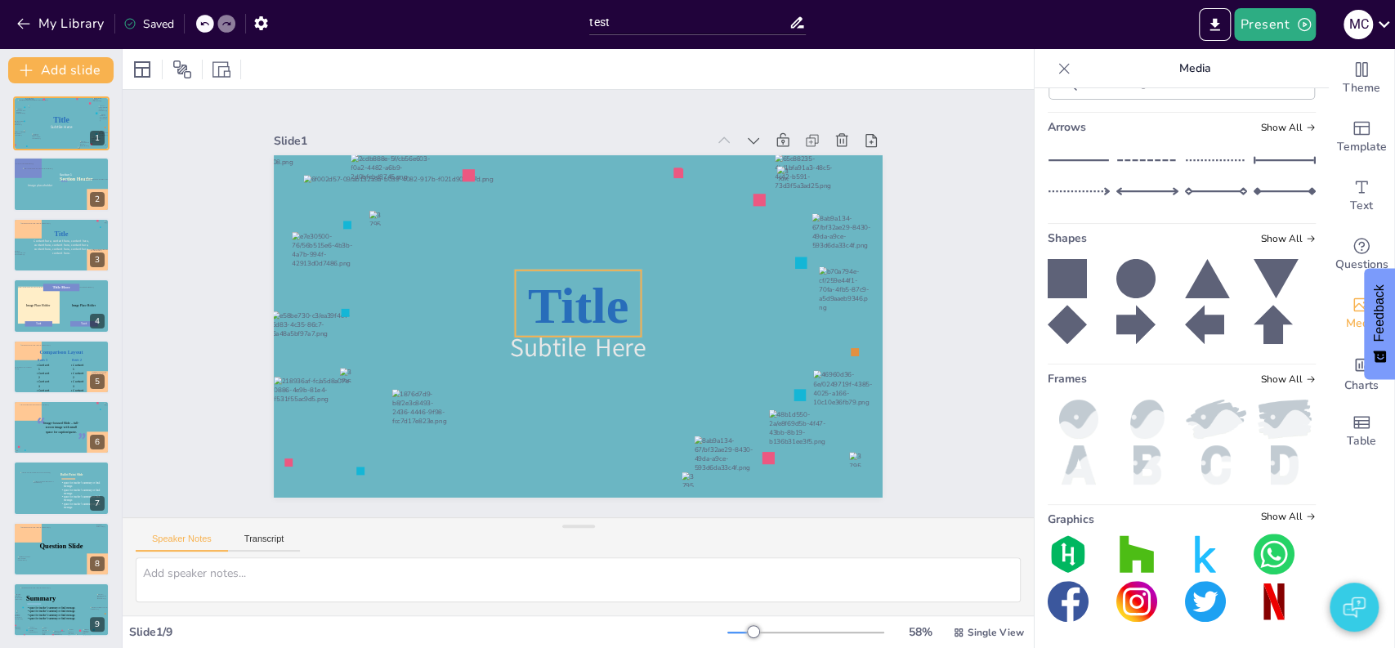
click at [576, 312] on span "Title" at bounding box center [578, 305] width 101 height 56
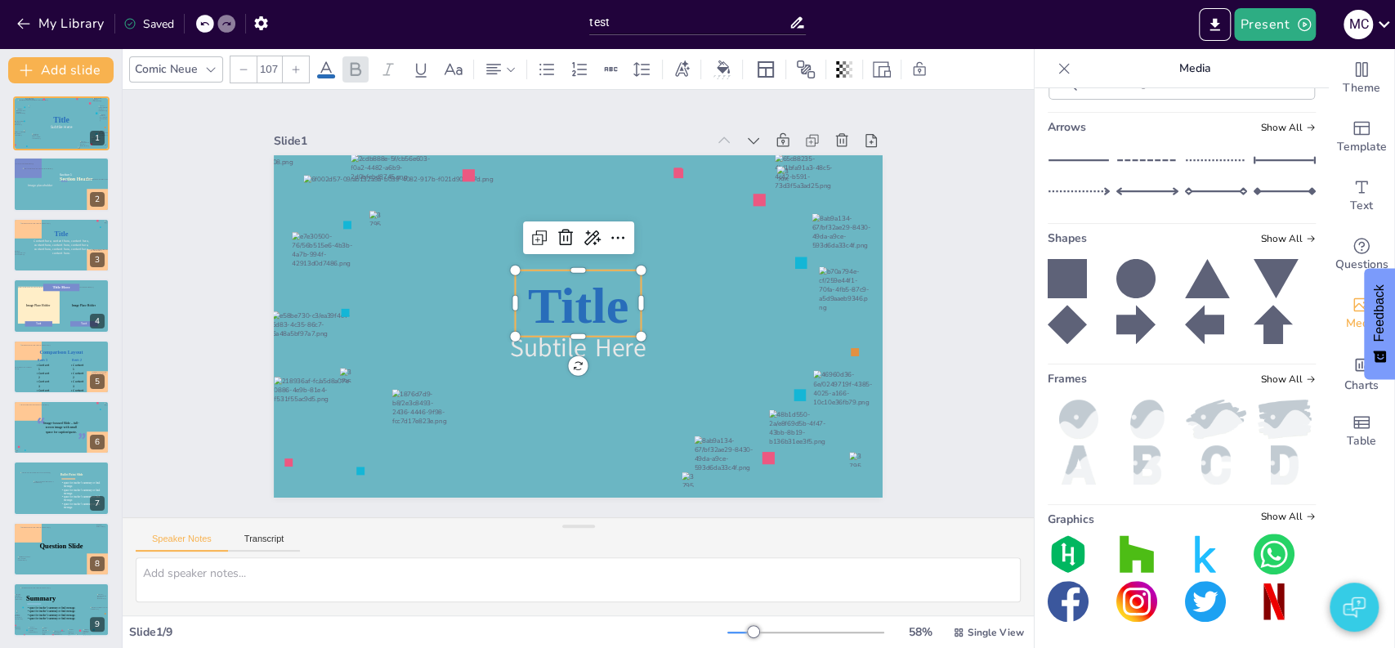
click at [544, 307] on span "Title" at bounding box center [578, 305] width 101 height 56
click at [157, 63] on div "Comic Neue" at bounding box center [166, 69] width 69 height 22
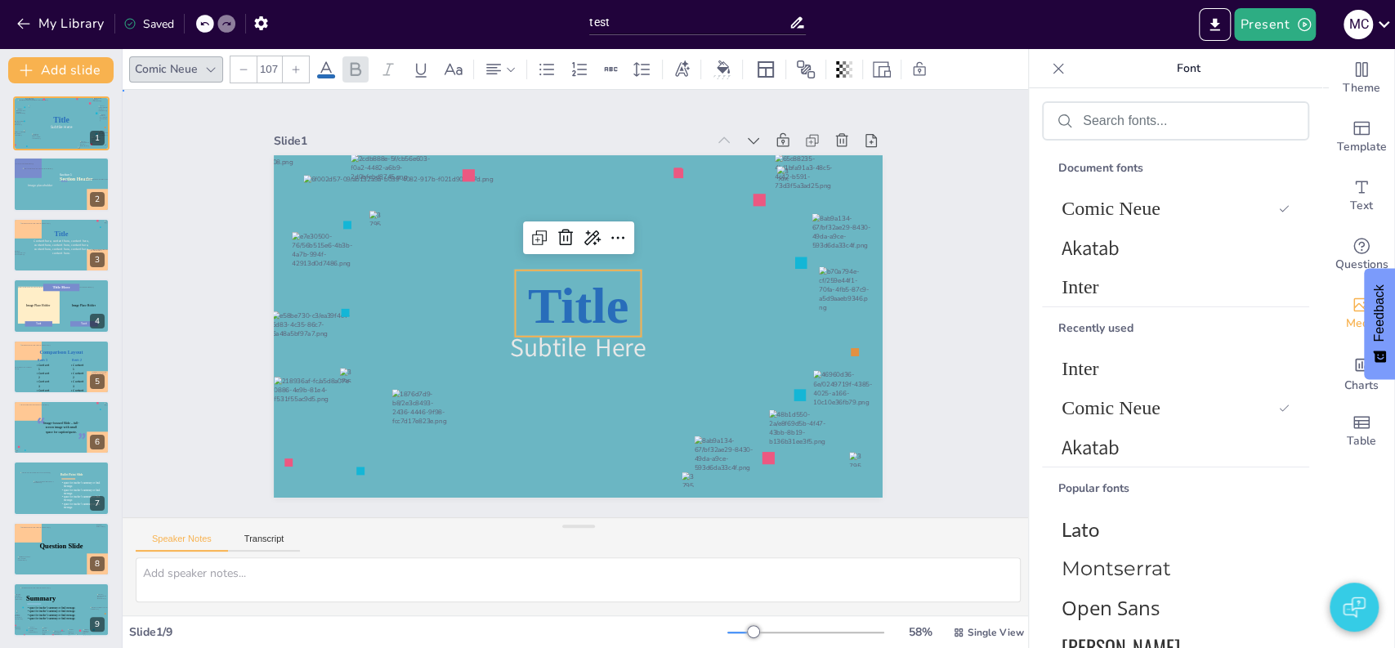
click at [151, 253] on div "Slide 1 Title Subtile Here Slide 2 Section Header Image placeholder Section 1 S…" at bounding box center [578, 303] width 911 height 427
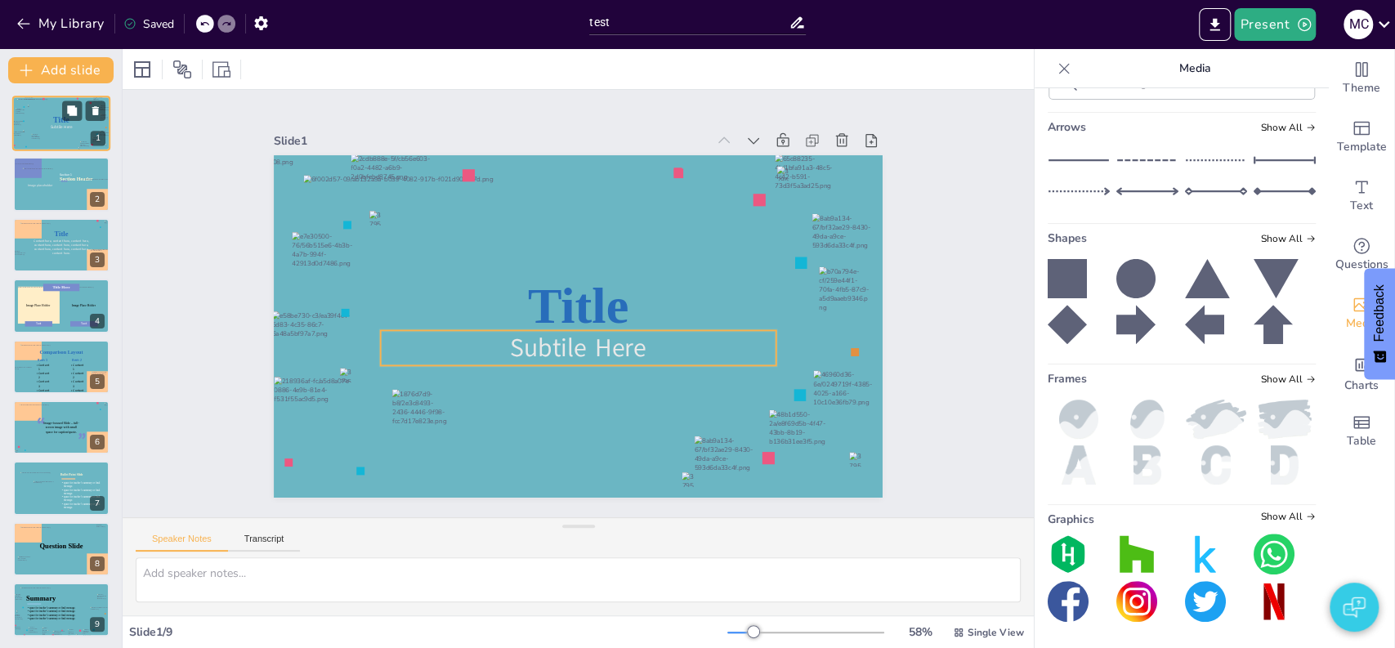
click at [76, 126] on p "Subtile Here" at bounding box center [61, 127] width 64 height 6
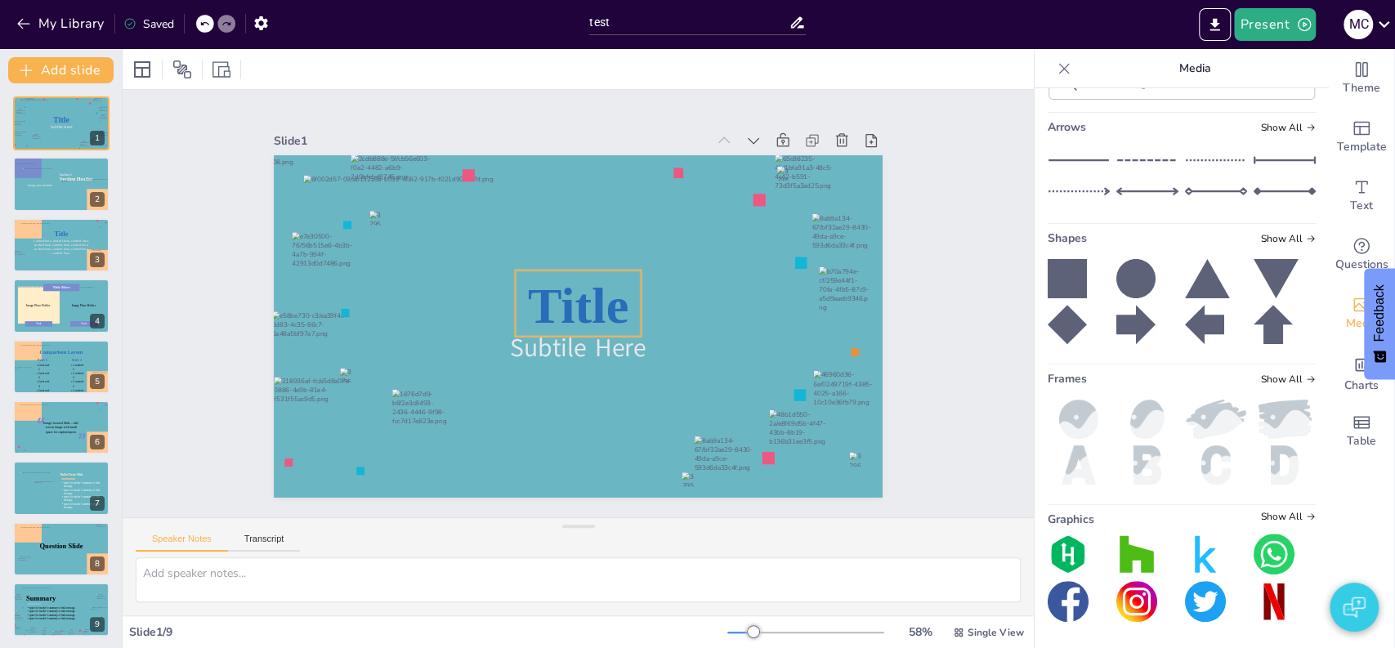
click at [588, 295] on span "Title" at bounding box center [578, 305] width 101 height 56
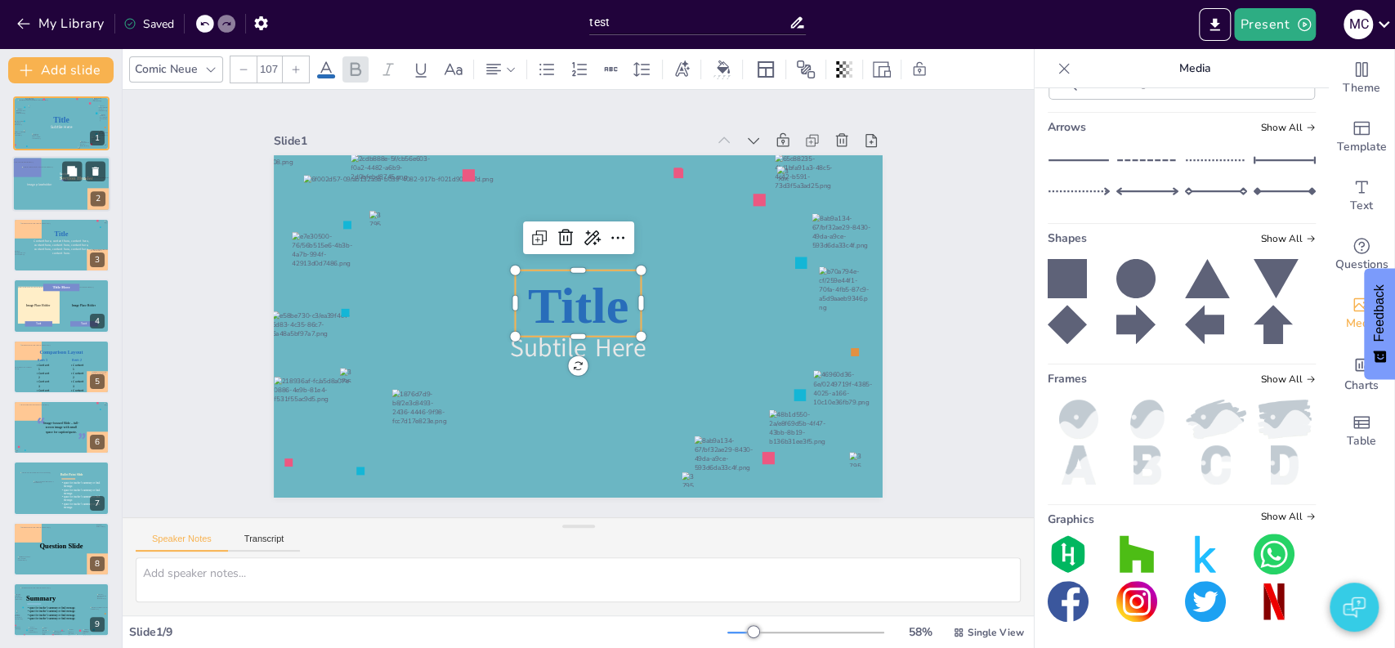
click at [29, 164] on div at bounding box center [32, 192] width 60 height 59
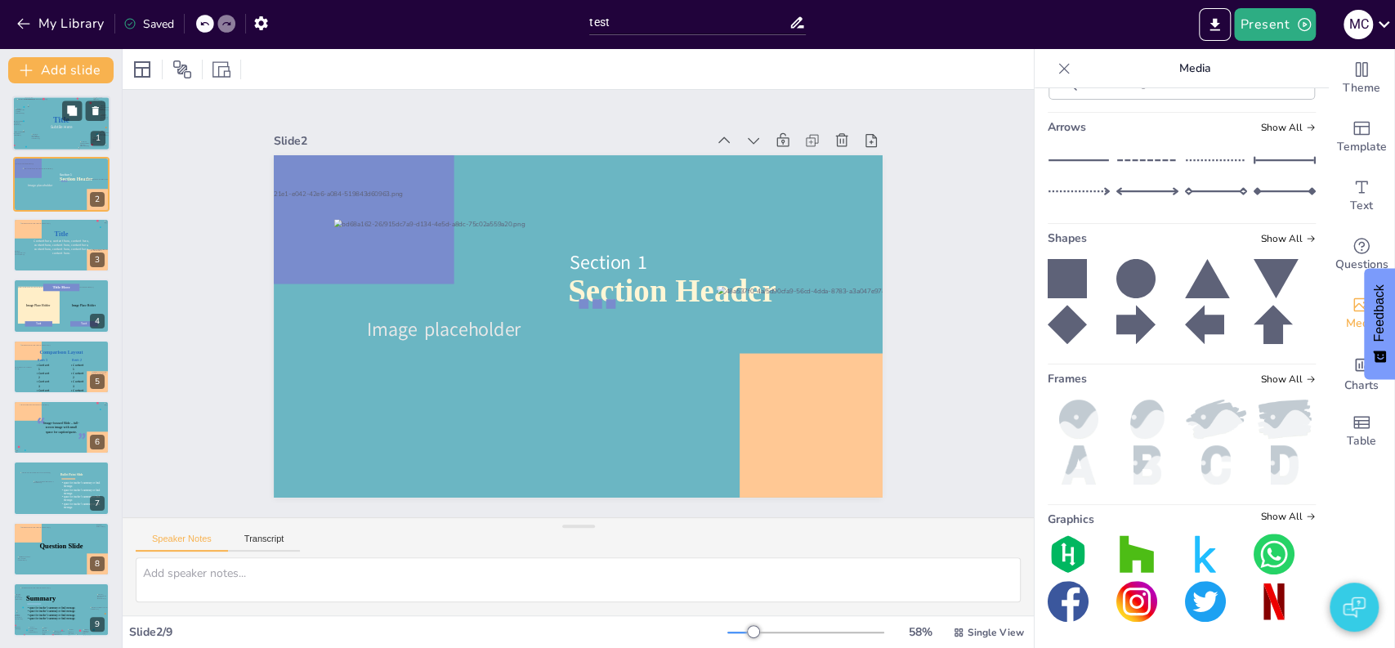
click at [47, 116] on div at bounding box center [61, 123] width 89 height 49
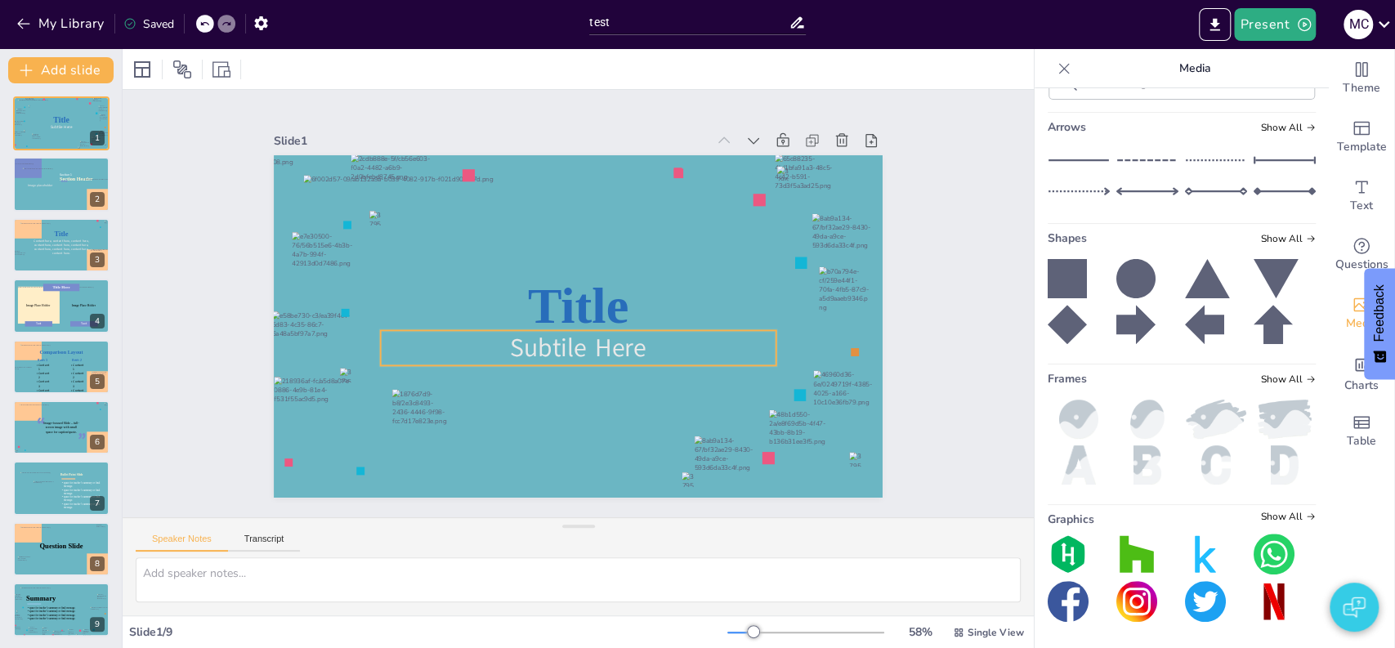
click at [521, 331] on span "Subtile Here" at bounding box center [578, 348] width 137 height 34
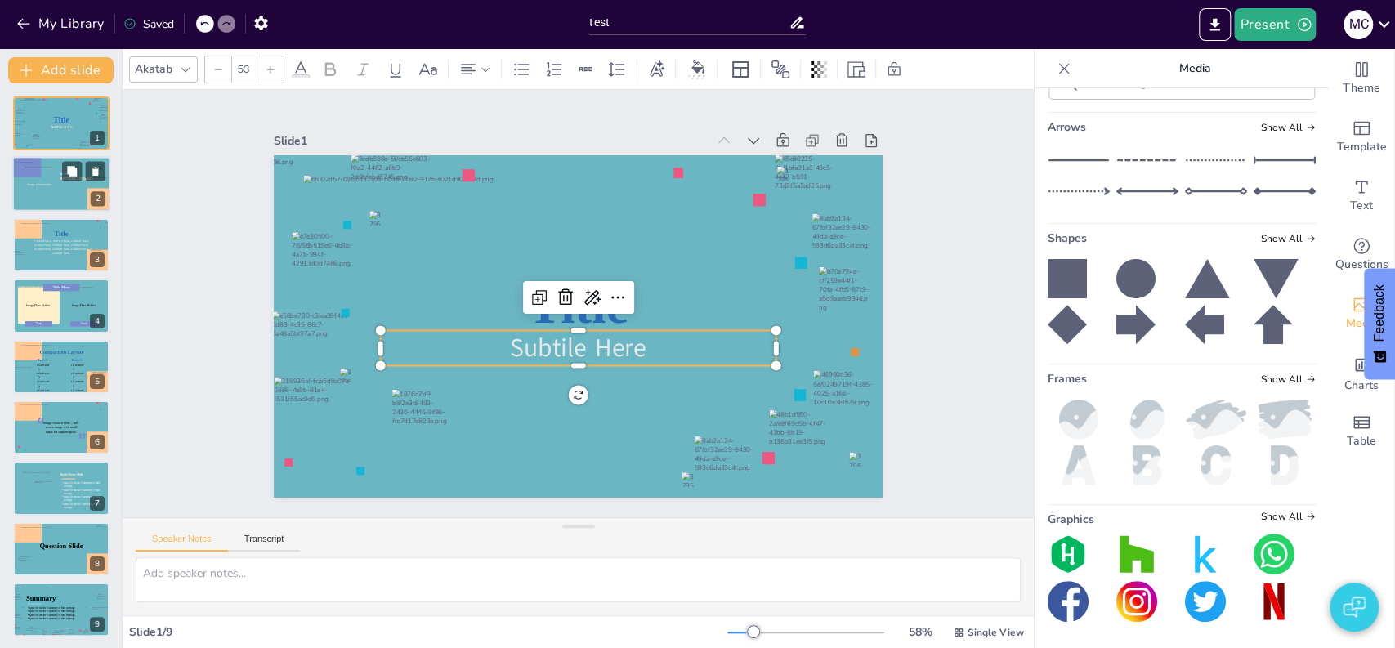
click at [65, 196] on div at bounding box center [61, 185] width 98 height 56
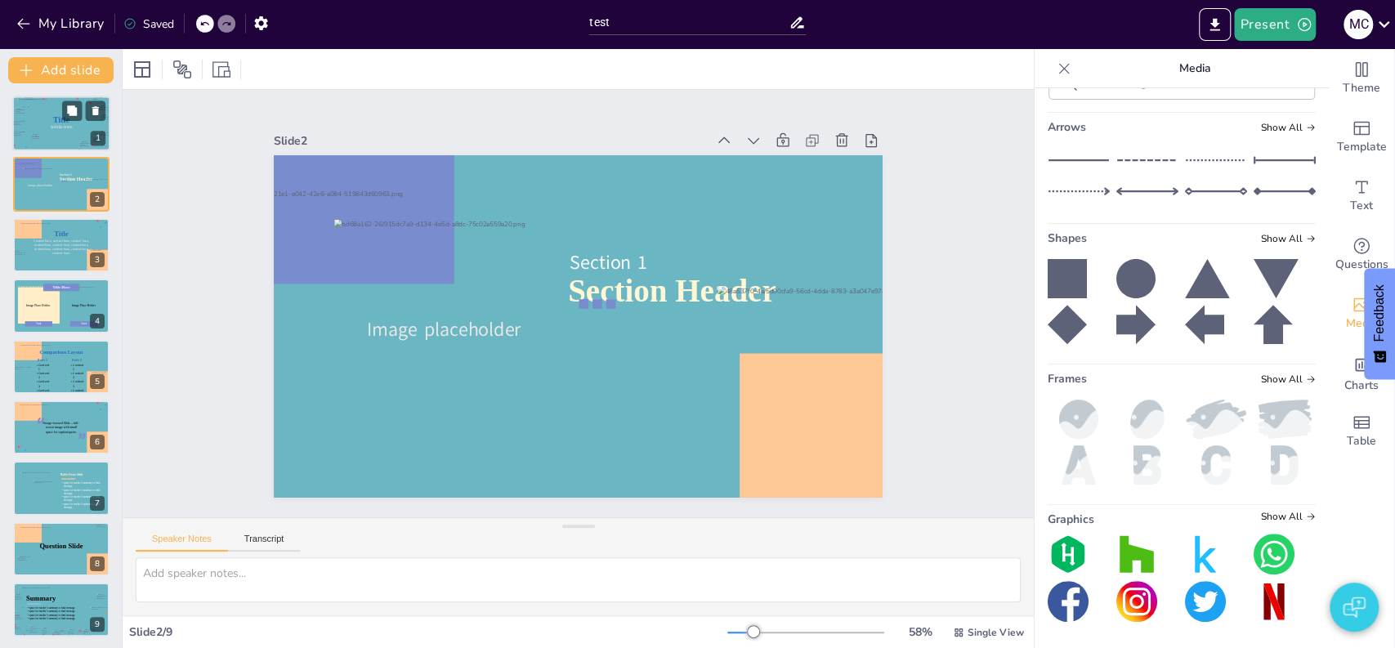
click at [34, 125] on p "Subtile Here" at bounding box center [61, 127] width 64 height 6
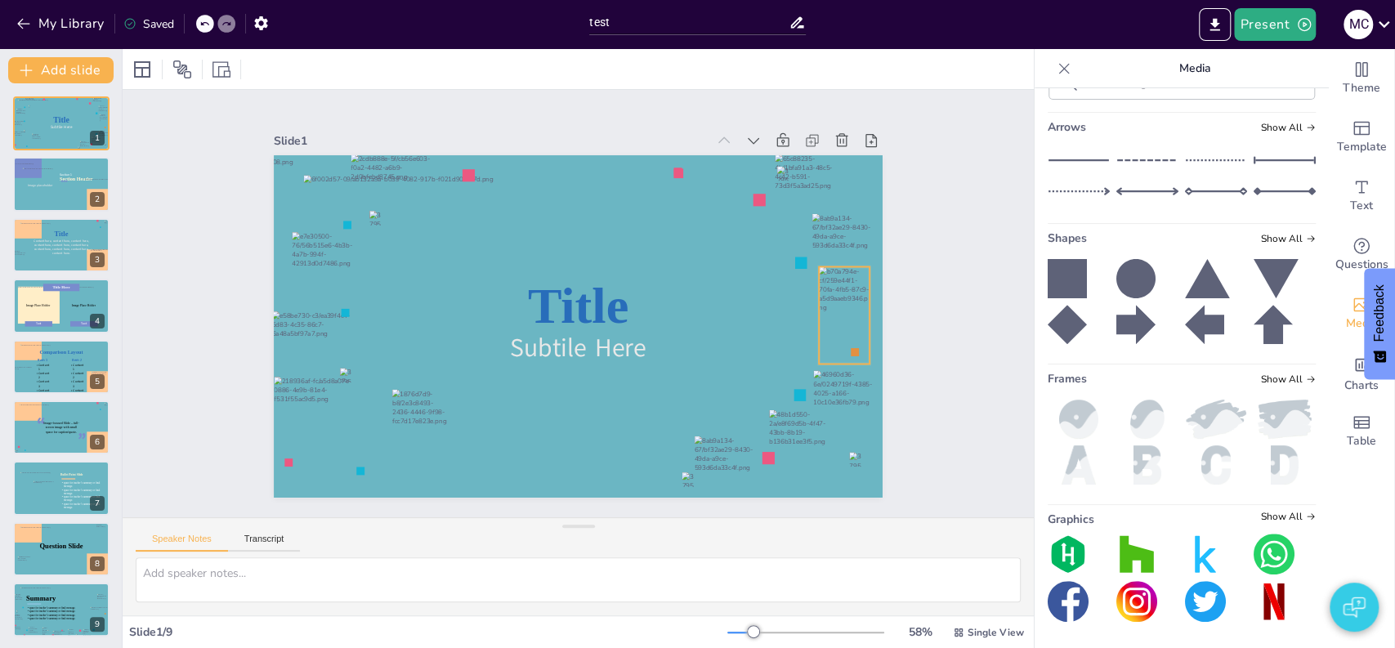
click at [824, 279] on div at bounding box center [844, 314] width 51 height 97
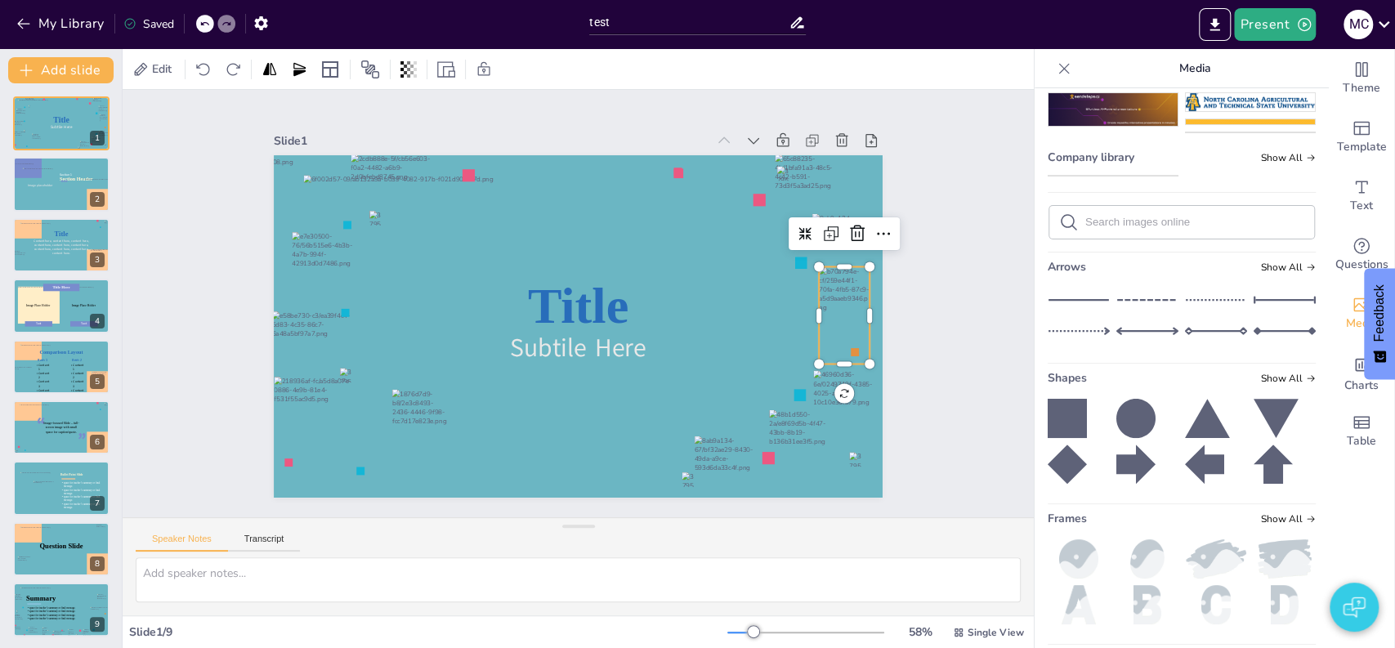
scroll to position [196, 0]
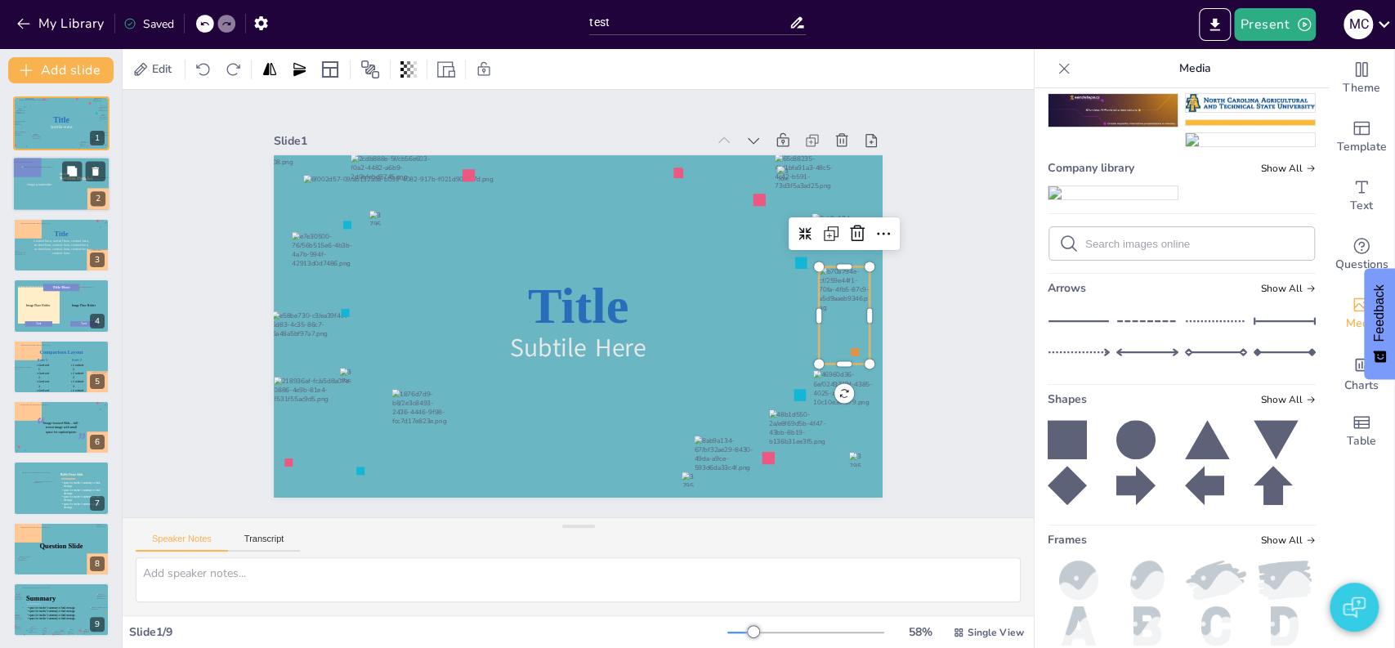
click at [72, 195] on div at bounding box center [61, 185] width 98 height 56
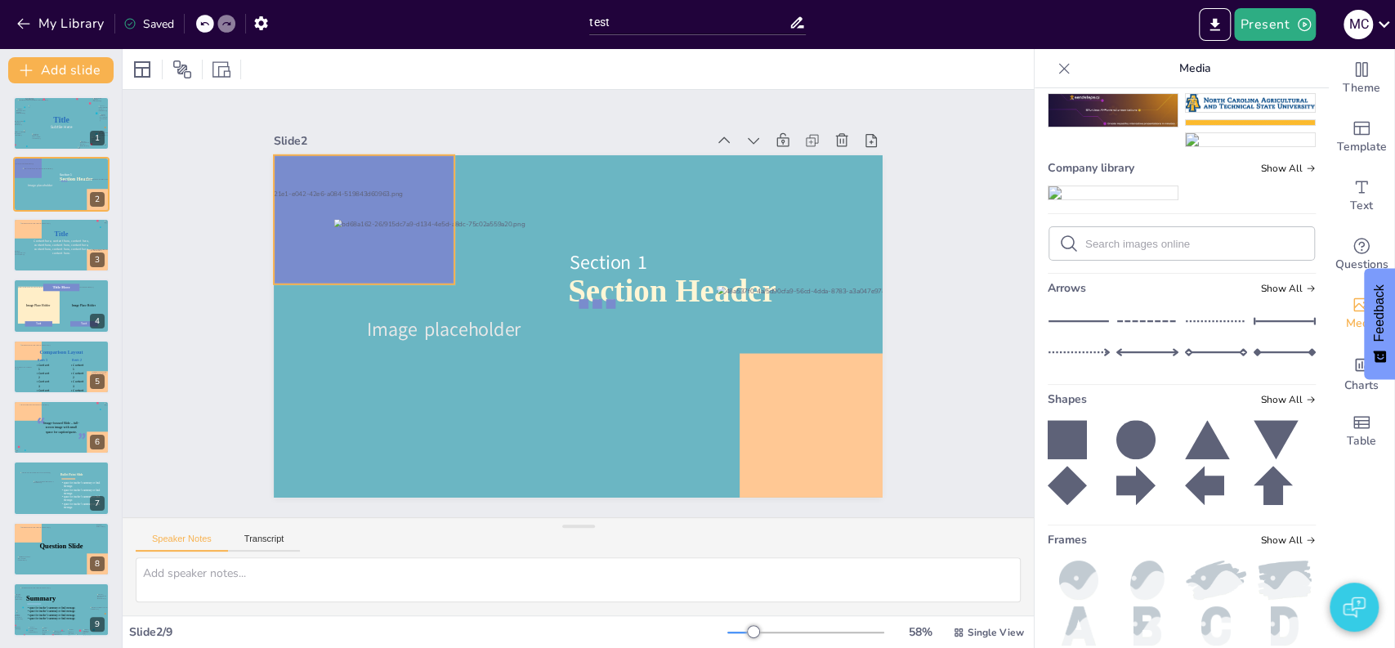
click at [374, 162] on div at bounding box center [364, 219] width 181 height 129
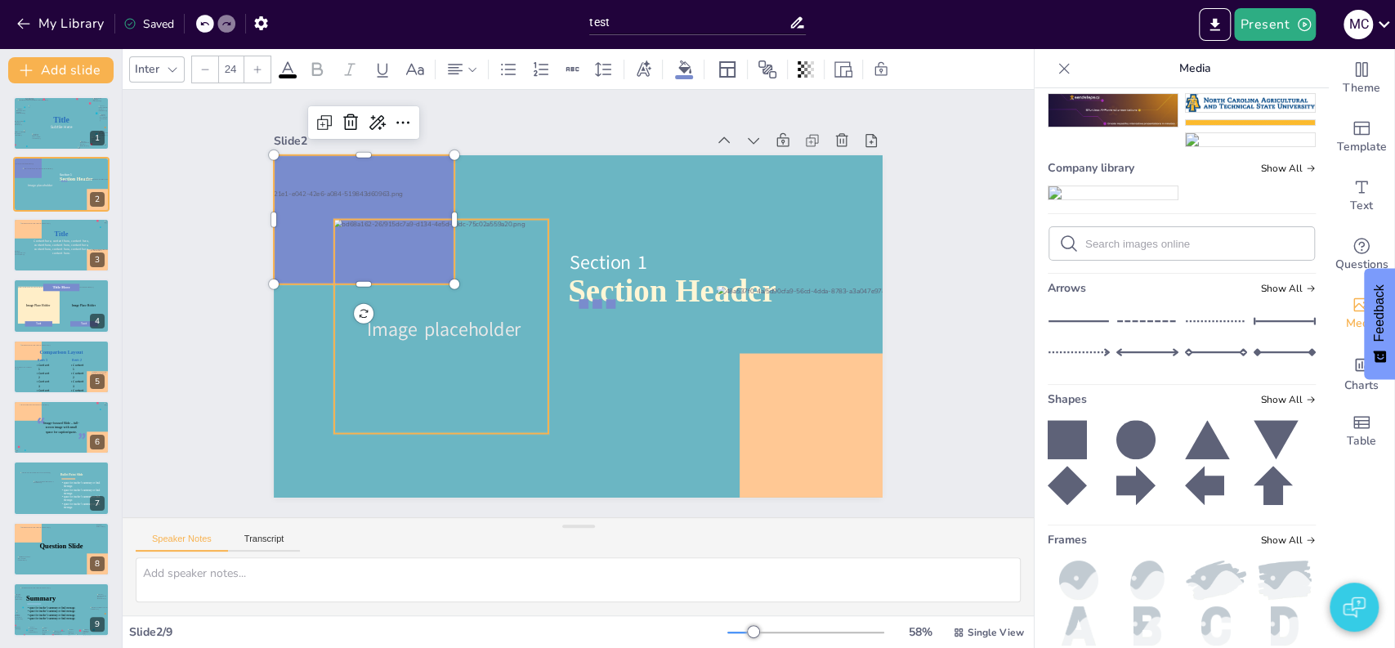
click at [490, 369] on div at bounding box center [441, 326] width 214 height 214
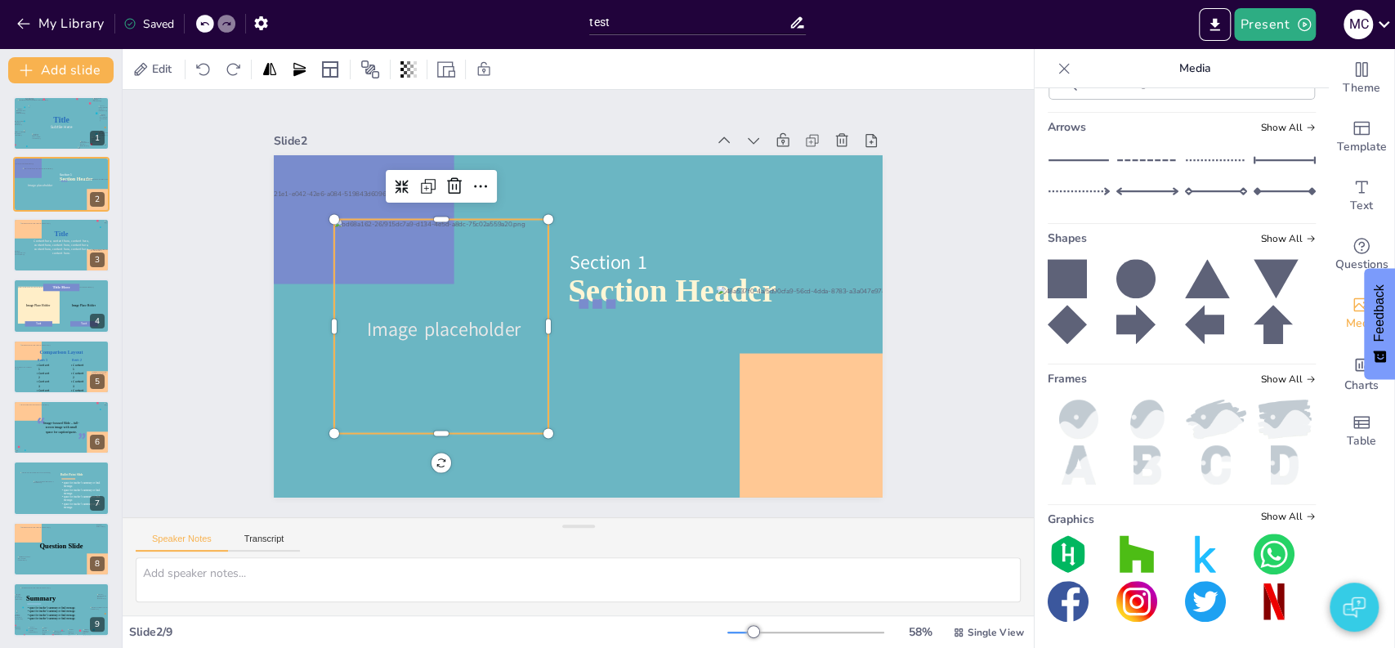
scroll to position [1931, 0]
click at [472, 379] on div at bounding box center [441, 326] width 214 height 214
click at [228, 214] on div "Slide 1 Title Subtile Here Slide 2 Section Header Image placeholder Section 1 S…" at bounding box center [578, 304] width 700 height 388
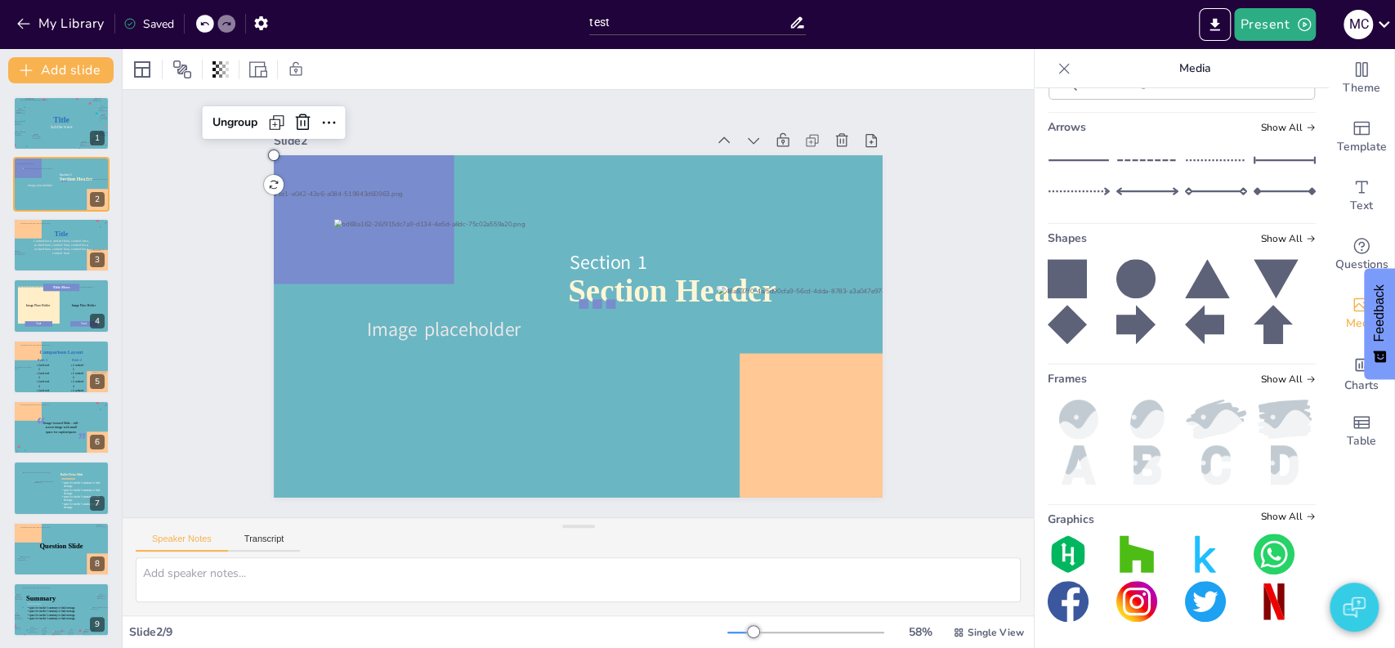
click at [204, 233] on div "Slide 1 Title Subtile Here Slide 2 Section Header Image placeholder Section 1 U…" at bounding box center [578, 303] width 911 height 427
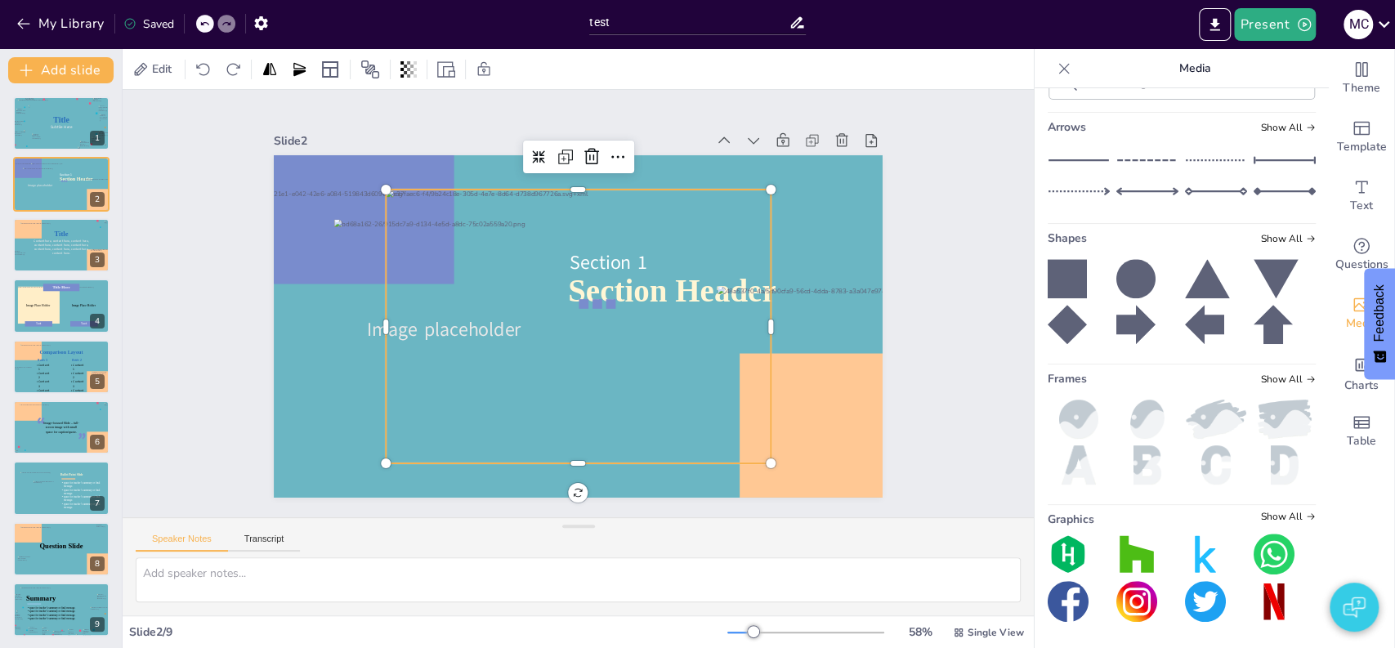
scroll to position [2027, 0]
click at [303, 163] on div at bounding box center [364, 219] width 181 height 129
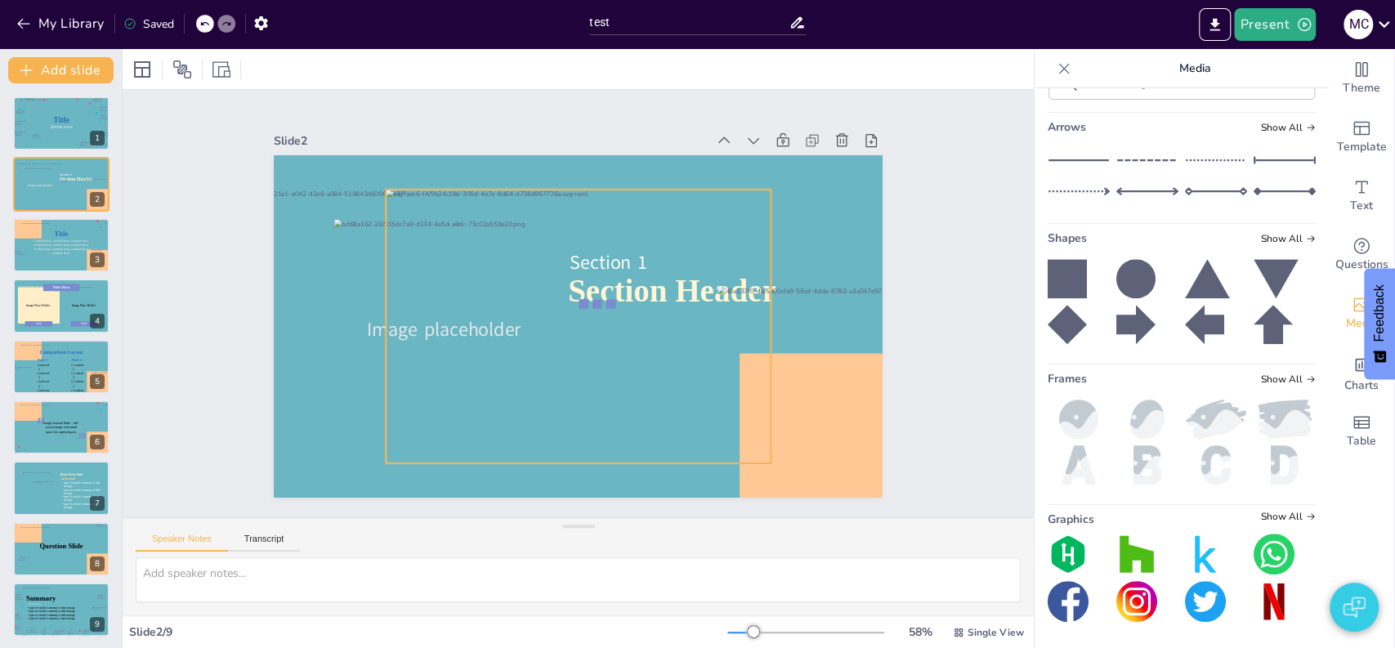
click at [506, 217] on div at bounding box center [578, 327] width 385 height 274
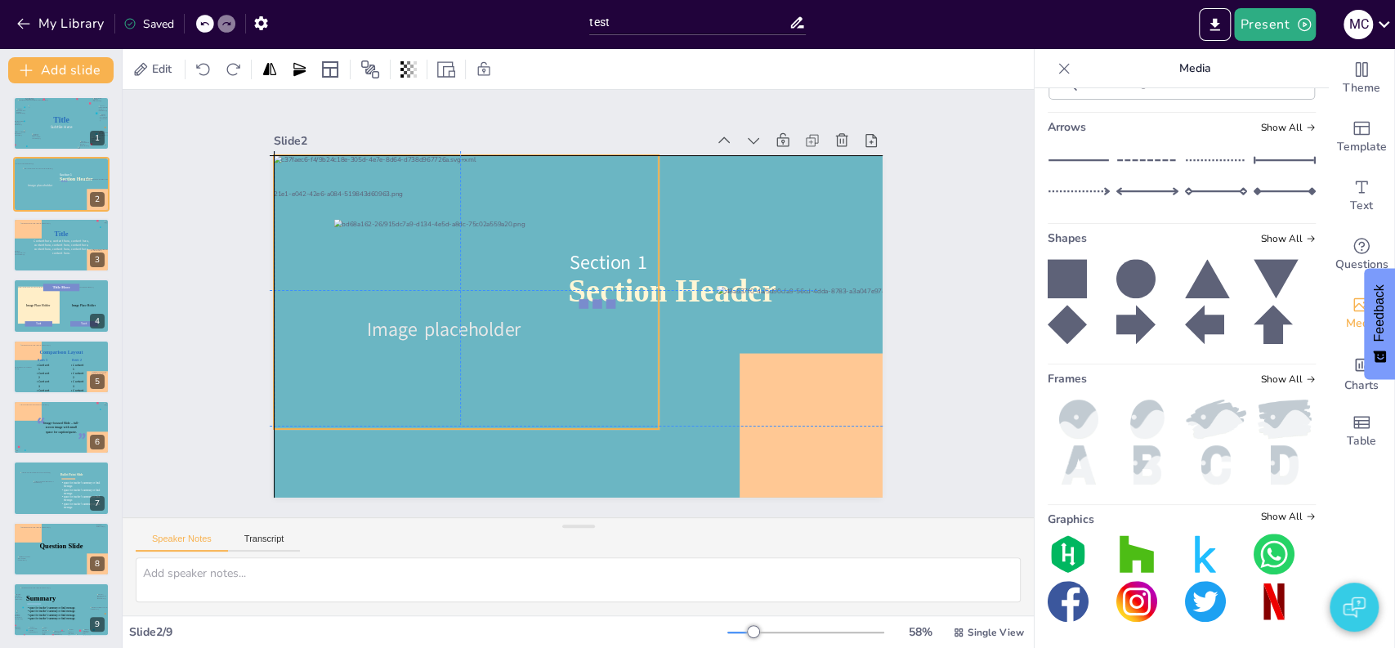
drag, startPoint x: 508, startPoint y: 217, endPoint x: 392, endPoint y: 179, distance: 122.0
click at [392, 179] on div at bounding box center [466, 292] width 385 height 274
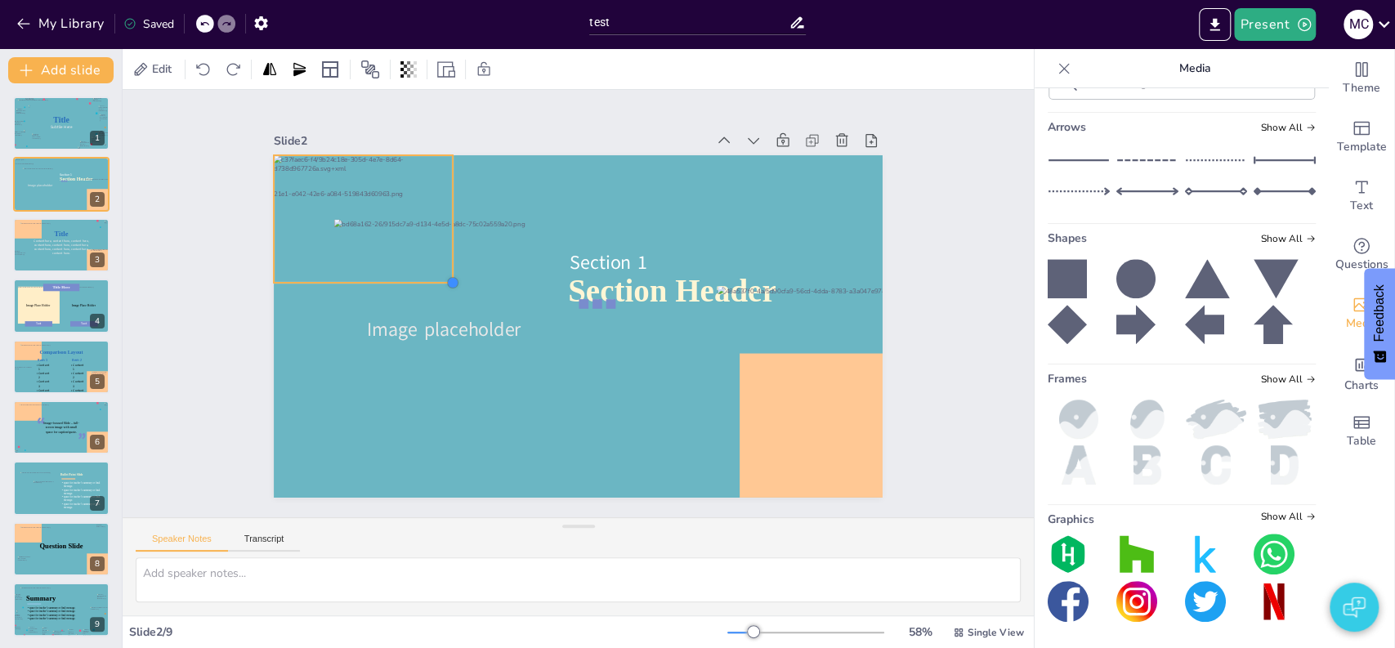
drag, startPoint x: 643, startPoint y: 423, endPoint x: 392, endPoint y: 276, distance: 290.5
click at [392, 276] on div "Section Header Image placeholder Section 1" at bounding box center [578, 326] width 609 height 342
click at [369, 68] on icon at bounding box center [370, 69] width 18 height 18
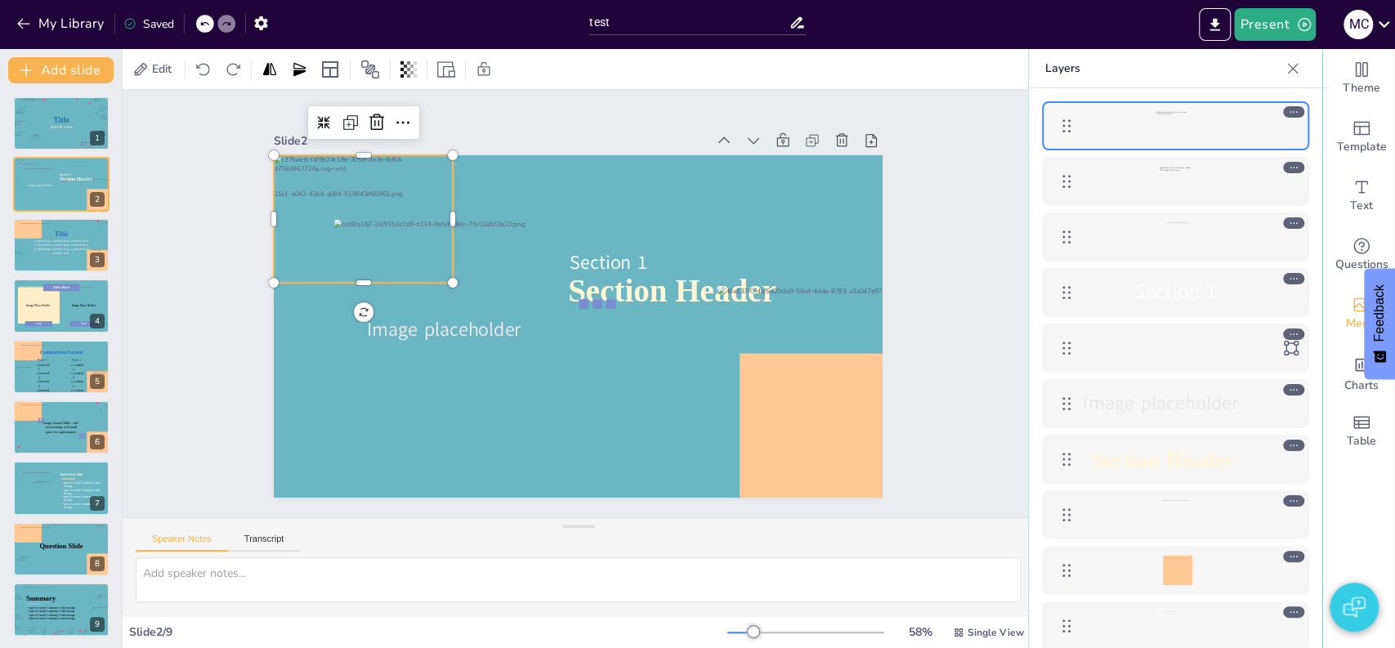
drag, startPoint x: 1197, startPoint y: 110, endPoint x: 1177, endPoint y: 598, distance: 489.2
click at [1177, 598] on div "Section 1 Image placeholder Section Header" at bounding box center [1175, 403] width 293 height 631
drag, startPoint x: 1156, startPoint y: 140, endPoint x: 1126, endPoint y: 357, distance: 219.4
click at [1126, 357] on div "Section 1 Image placeholder Section Header" at bounding box center [1175, 403] width 293 height 631
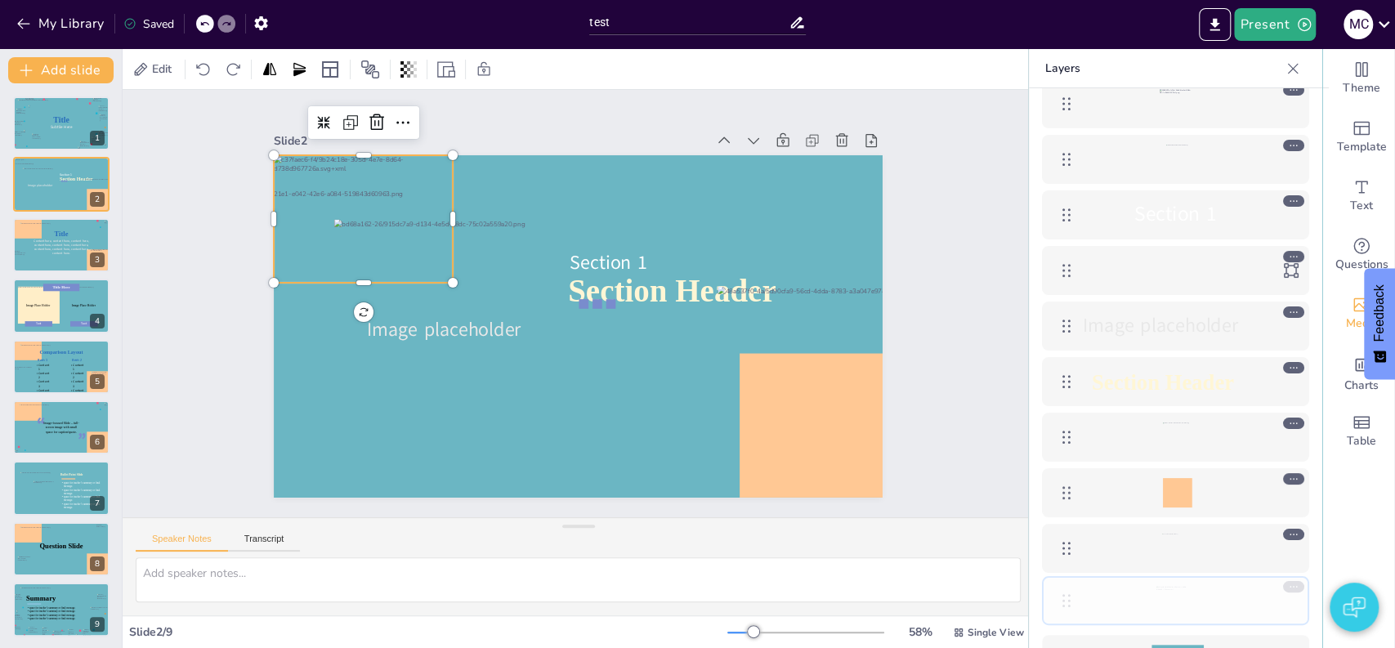
scroll to position [32, 0]
drag, startPoint x: 1069, startPoint y: 129, endPoint x: 1091, endPoint y: 595, distance: 466.4
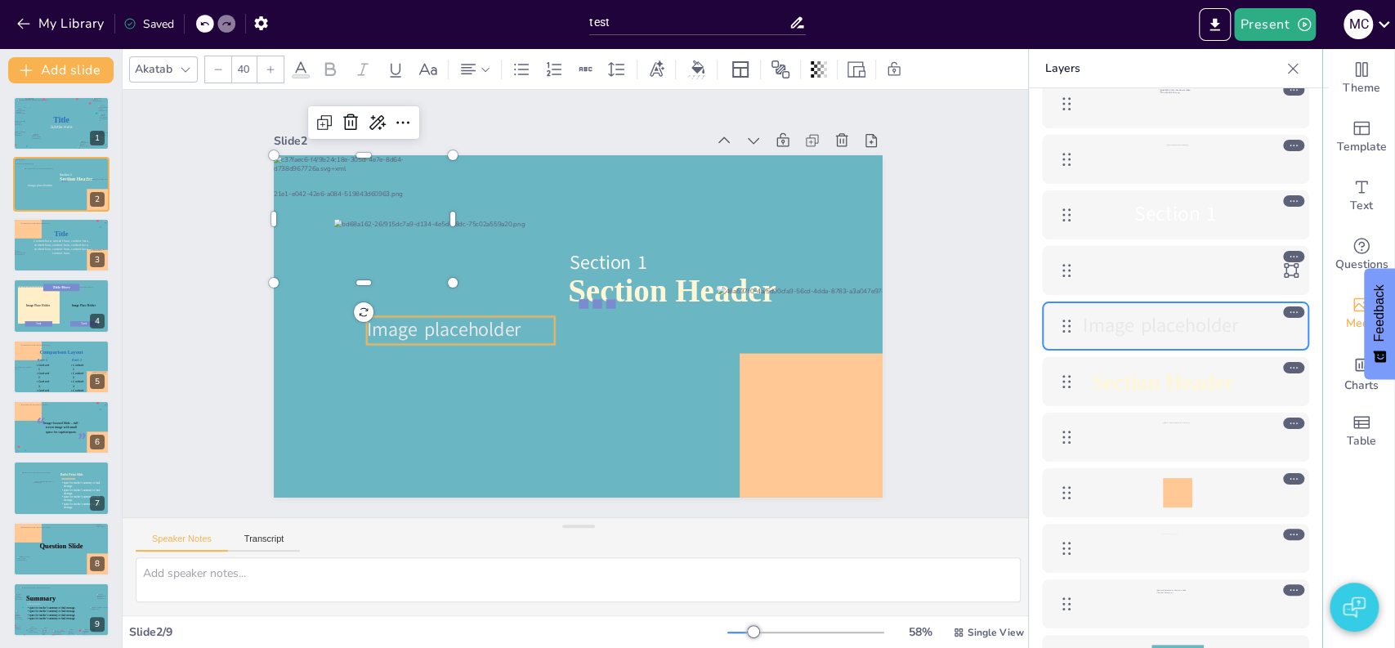
click at [508, 334] on p "Image placeholder" at bounding box center [461, 329] width 188 height 27
click at [184, 297] on div "Slide 1 Title Subtile Here Slide 2 Section Header Image placeholder Section 1 S…" at bounding box center [578, 303] width 911 height 427
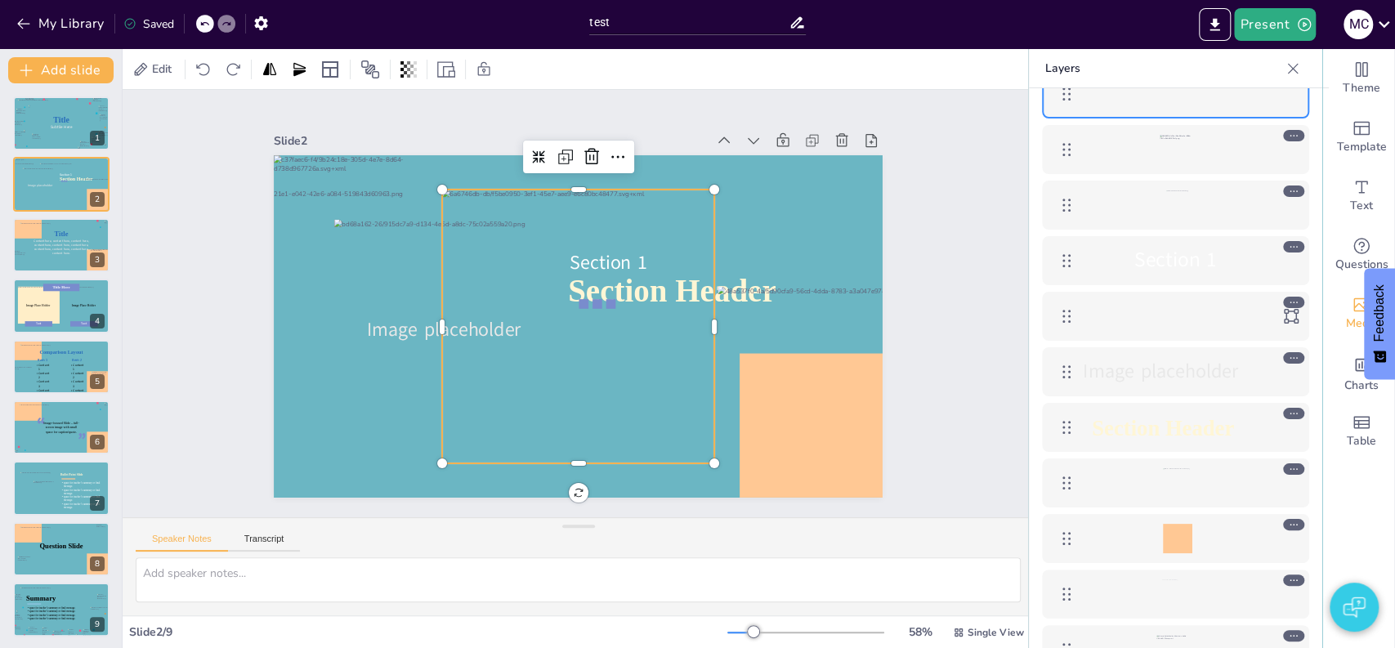
scroll to position [87, 0]
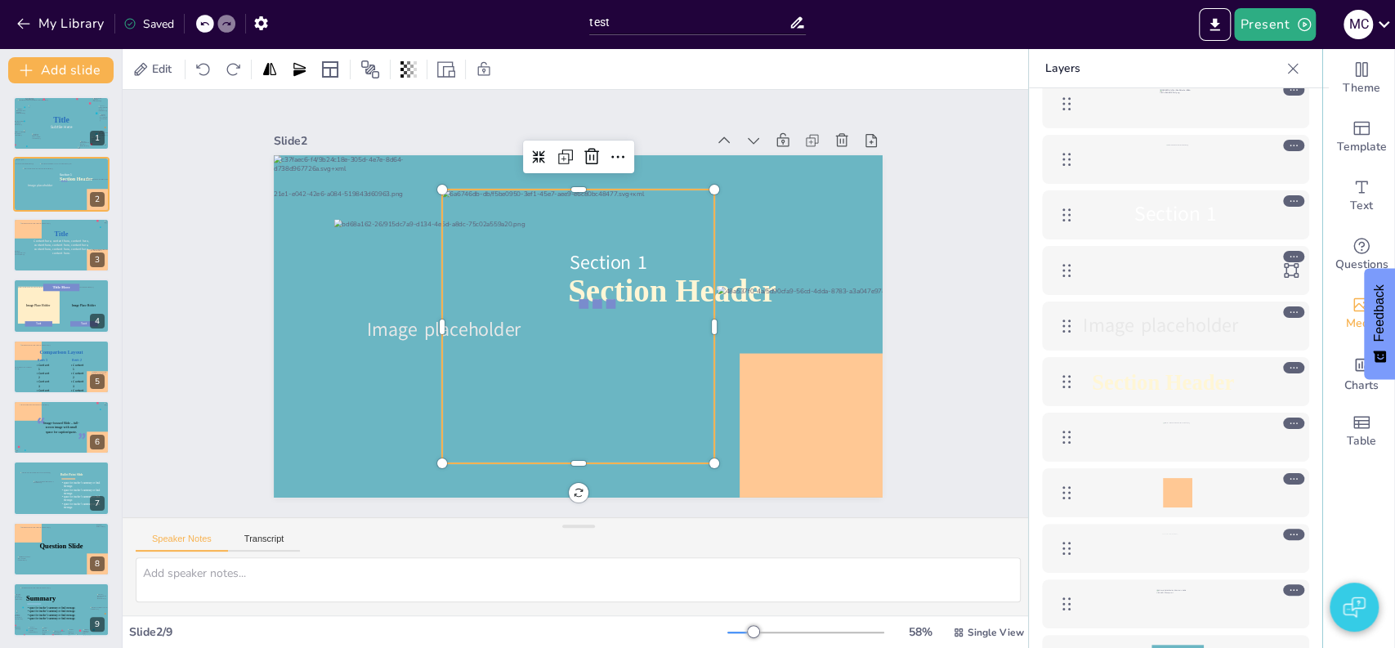
drag, startPoint x: 565, startPoint y: 311, endPoint x: 645, endPoint y: 330, distance: 82.3
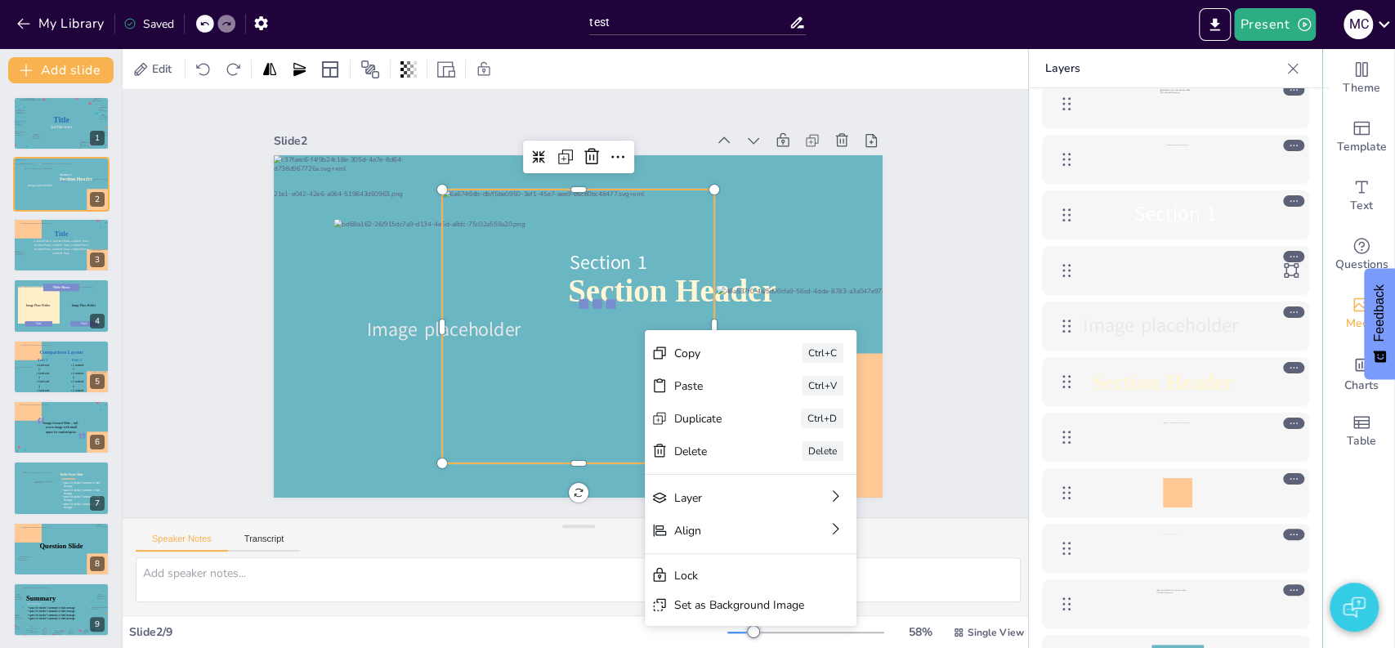
click at [210, 226] on div "Slide 1 Title Subtile Here Slide 2 Section Header Image placeholder Section 1 S…" at bounding box center [578, 303] width 911 height 427
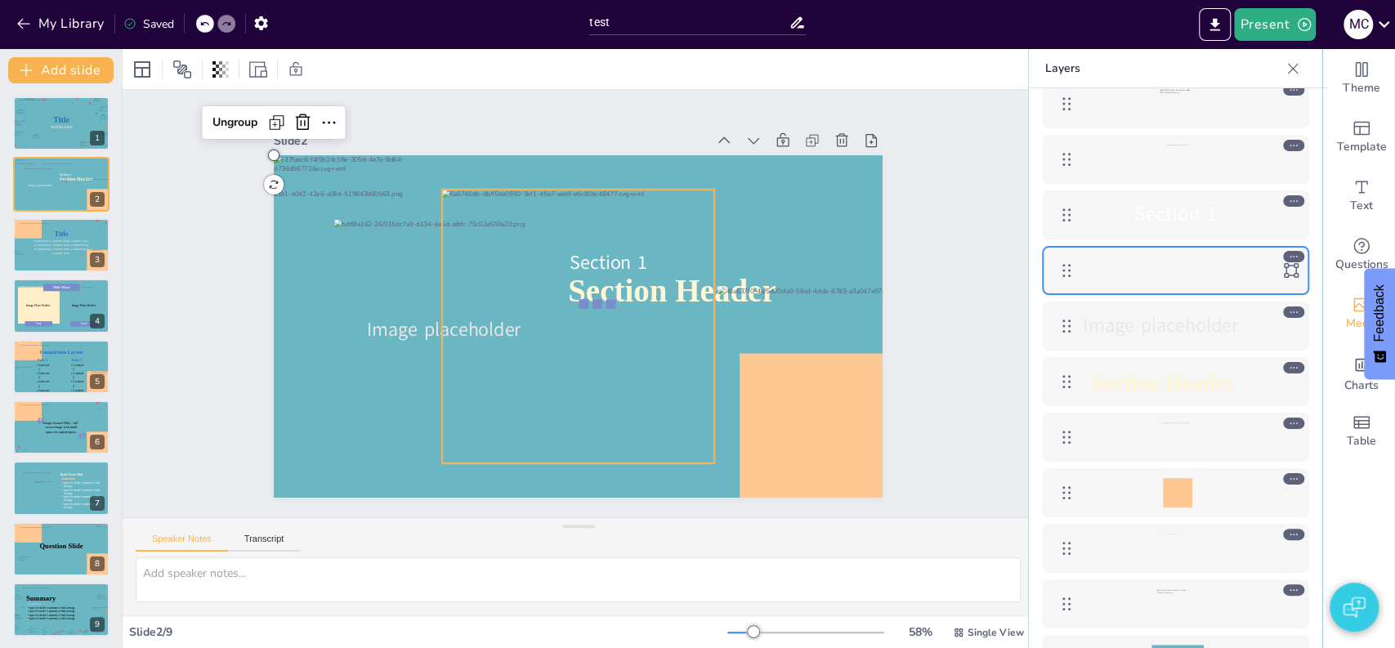
click at [629, 374] on div at bounding box center [578, 327] width 272 height 274
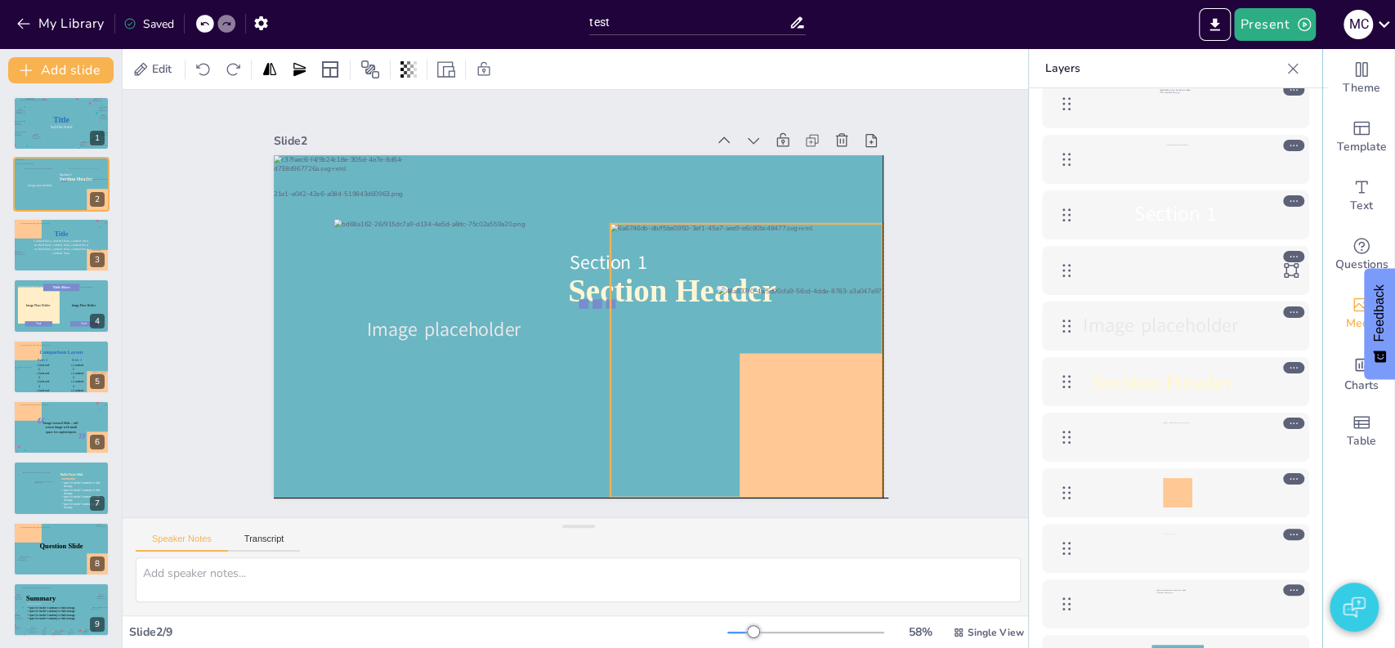
drag, startPoint x: 608, startPoint y: 316, endPoint x: 782, endPoint y: 348, distance: 177.1
click at [782, 348] on div at bounding box center [747, 361] width 272 height 274
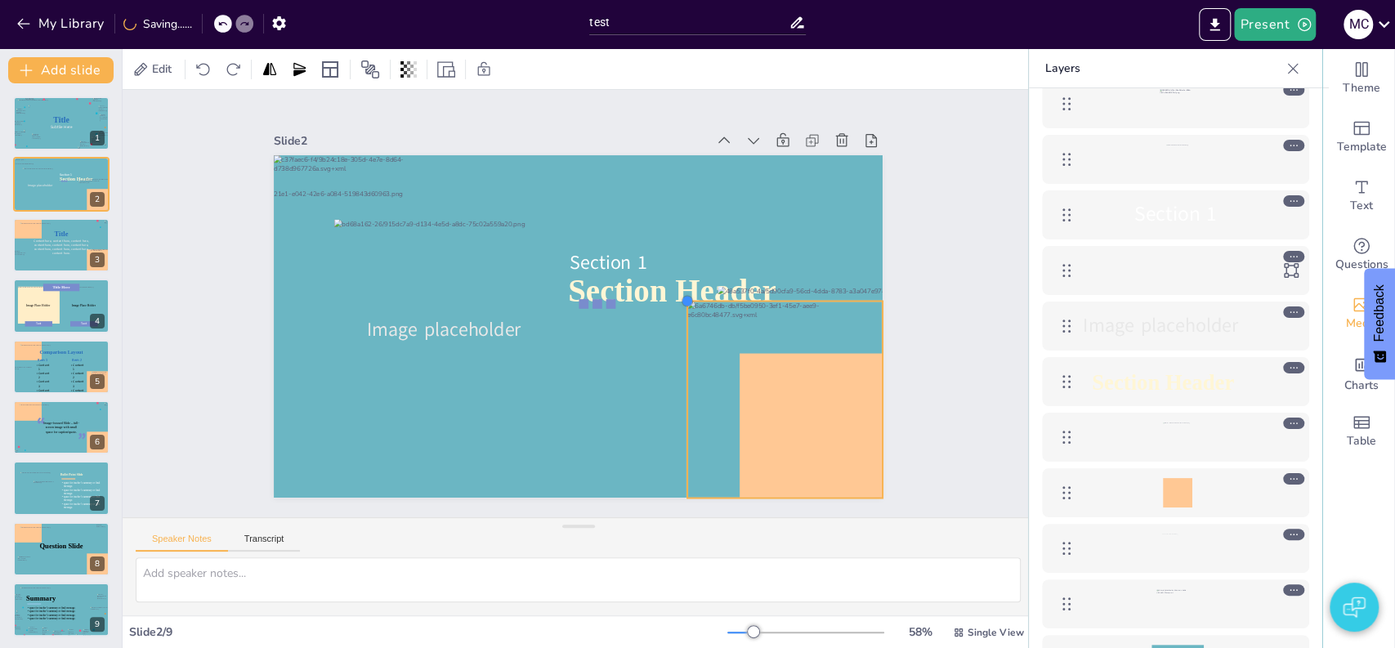
drag, startPoint x: 590, startPoint y: 217, endPoint x: 667, endPoint y: 299, distance: 112.2
click at [681, 299] on div at bounding box center [687, 300] width 13 height 13
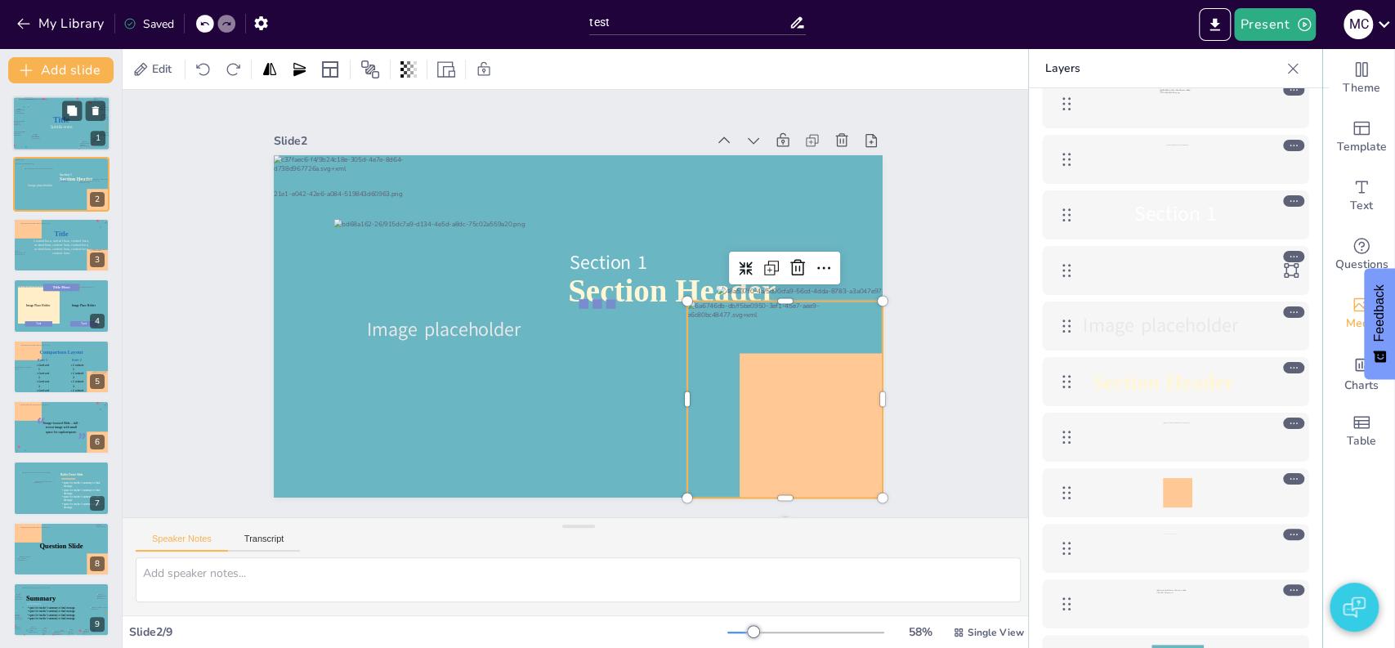
click at [64, 139] on div at bounding box center [61, 123] width 89 height 49
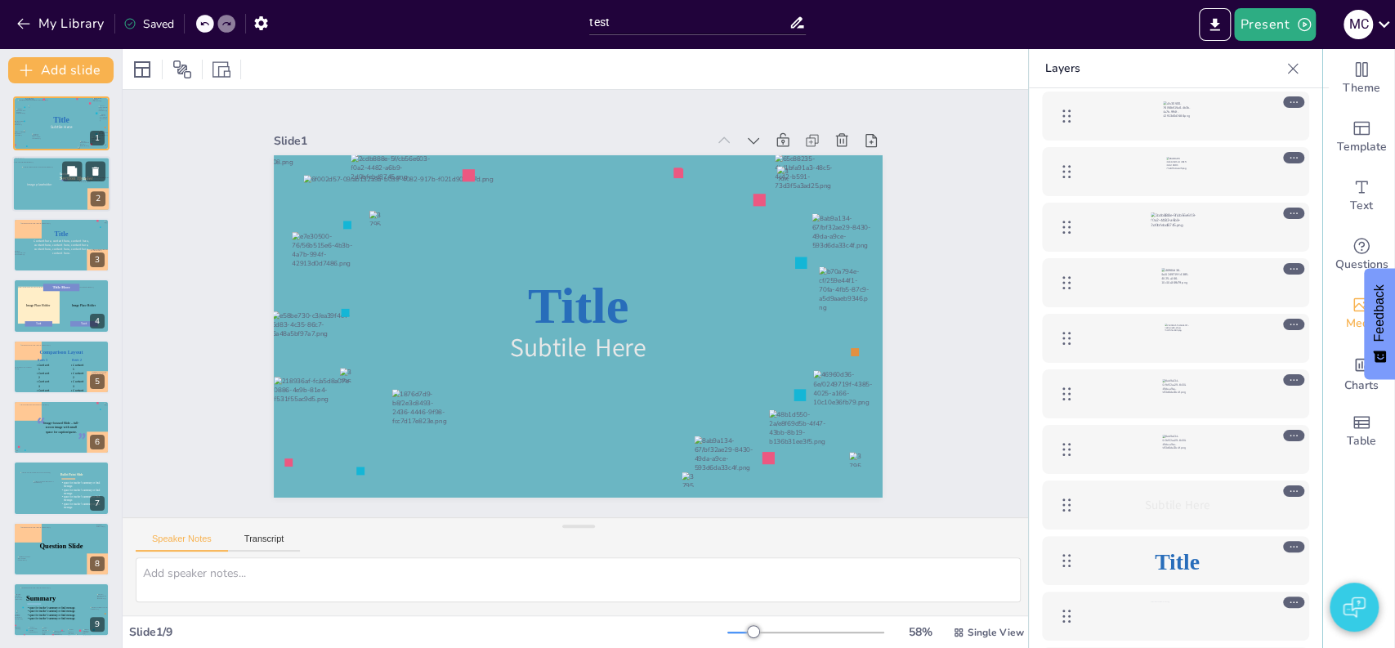
click at [77, 194] on div at bounding box center [61, 185] width 98 height 56
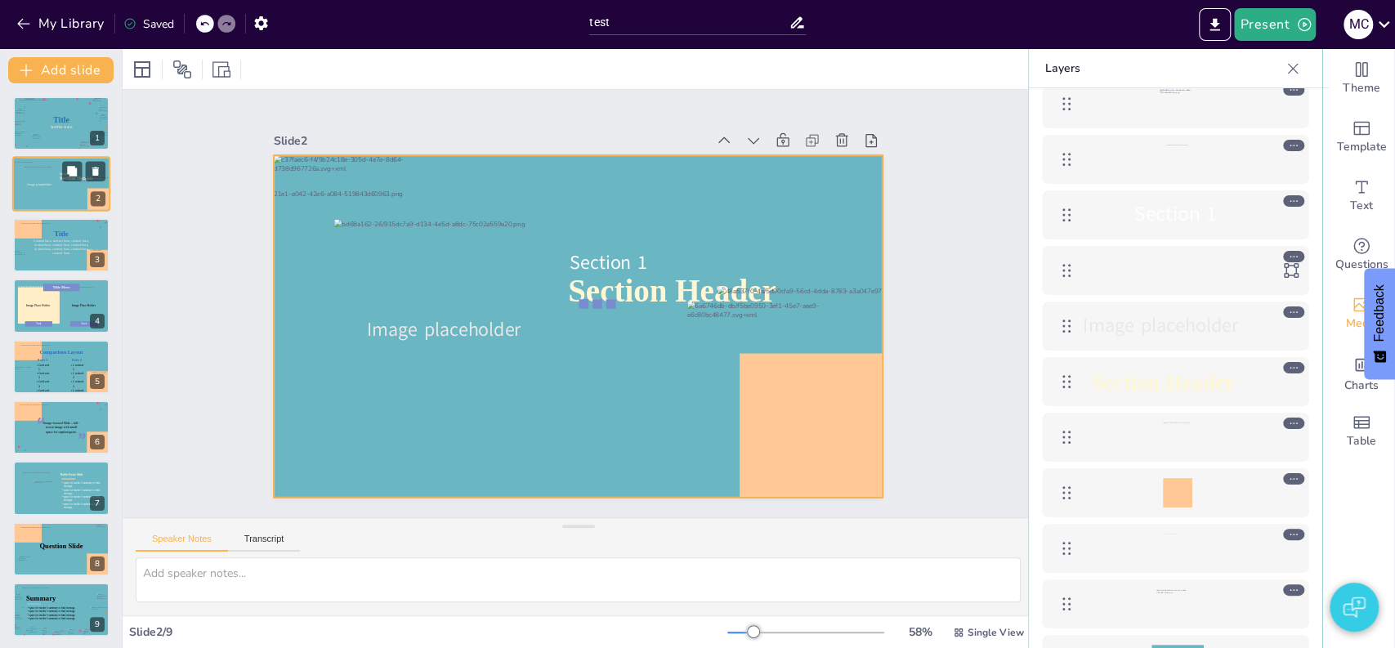
click at [65, 201] on div at bounding box center [61, 185] width 98 height 56
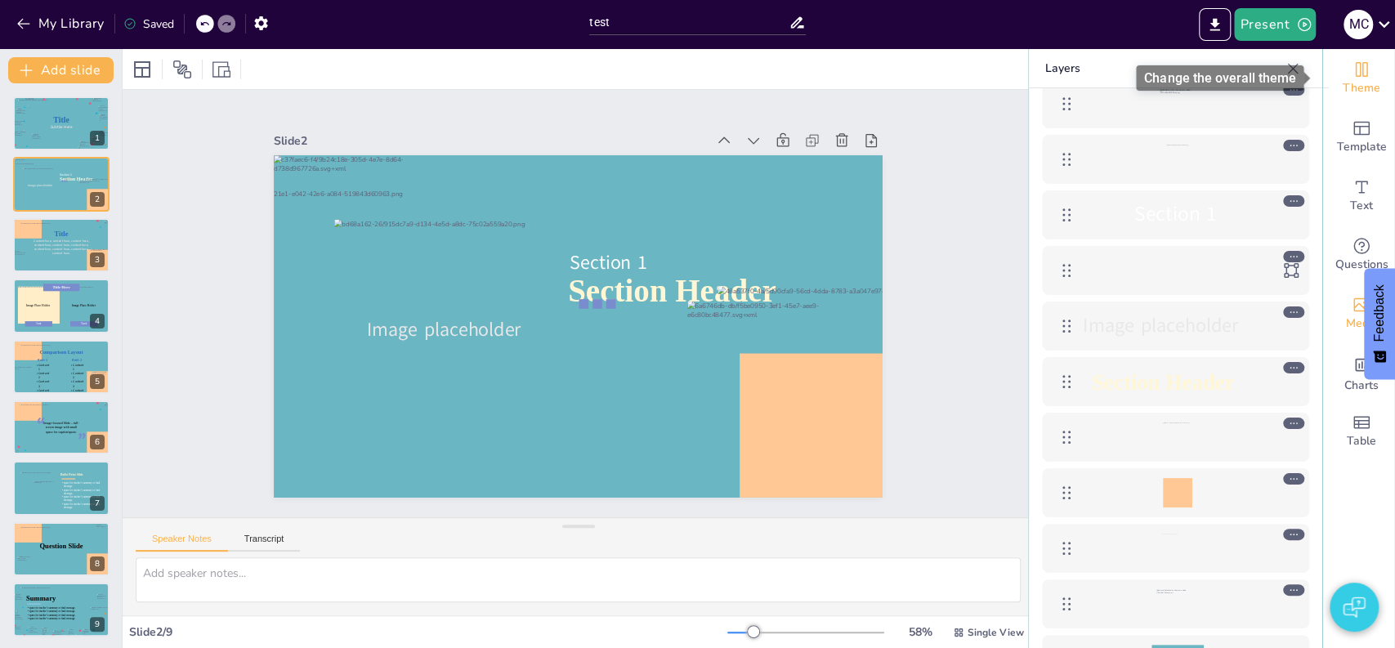
click at [1348, 80] on span "Theme" at bounding box center [1362, 88] width 38 height 18
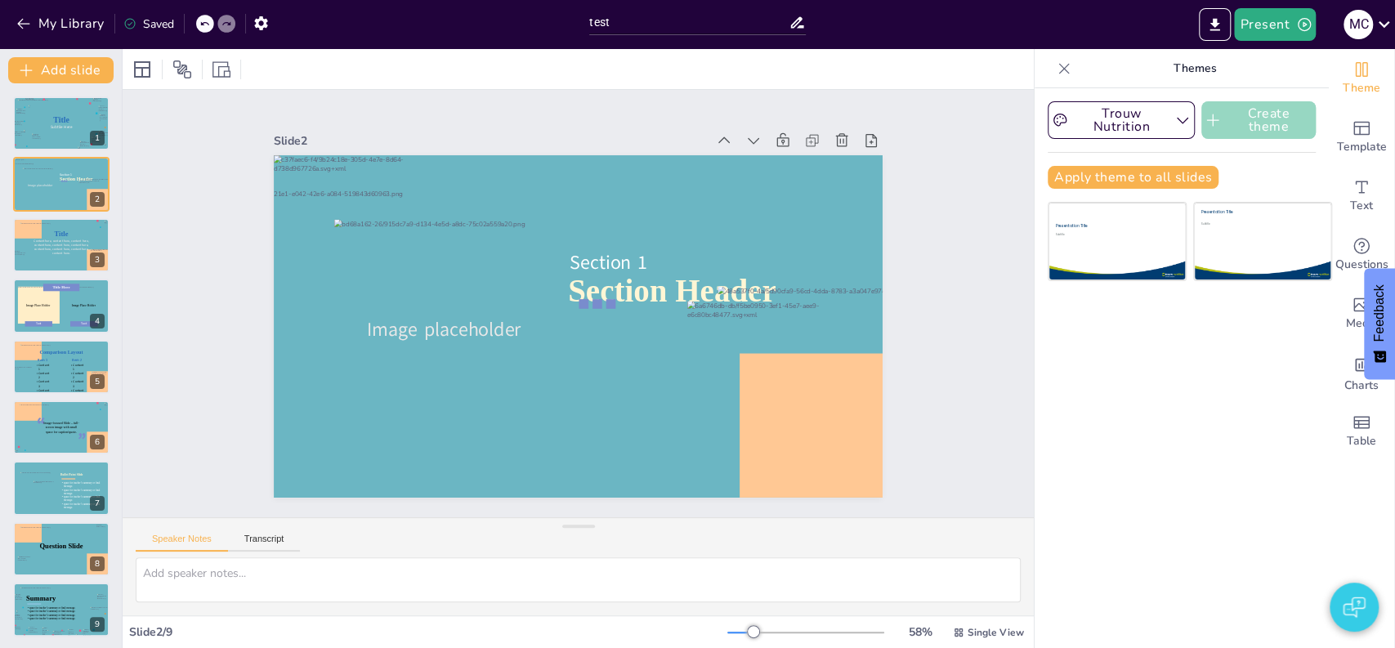
click at [1277, 118] on button "Create theme" at bounding box center [1259, 120] width 114 height 38
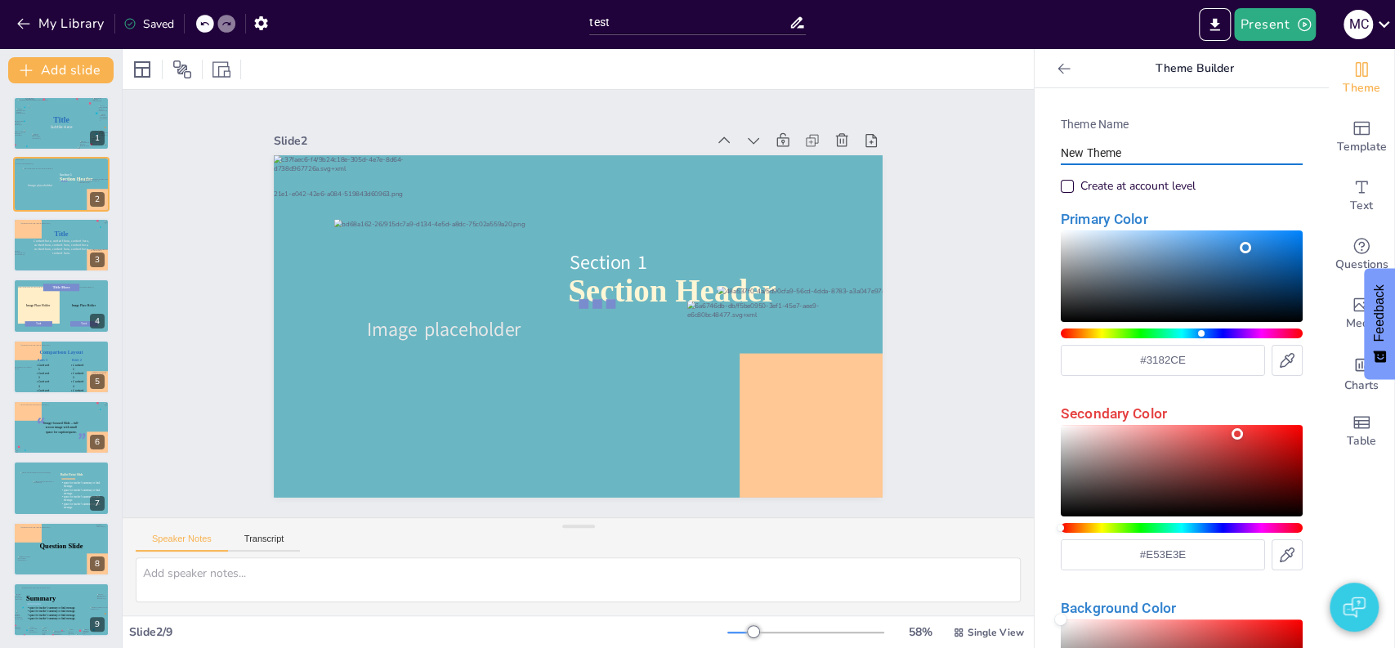
click at [1152, 154] on input "New Theme" at bounding box center [1182, 153] width 242 height 24
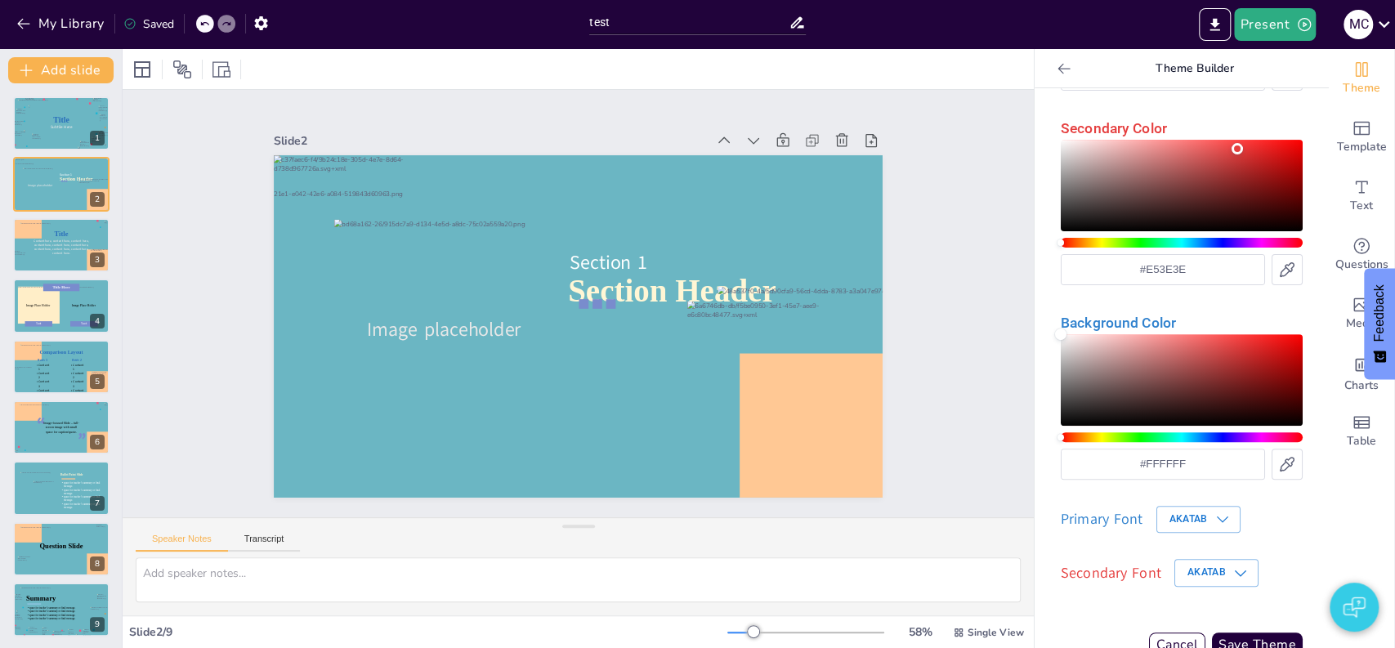
scroll to position [320, 0]
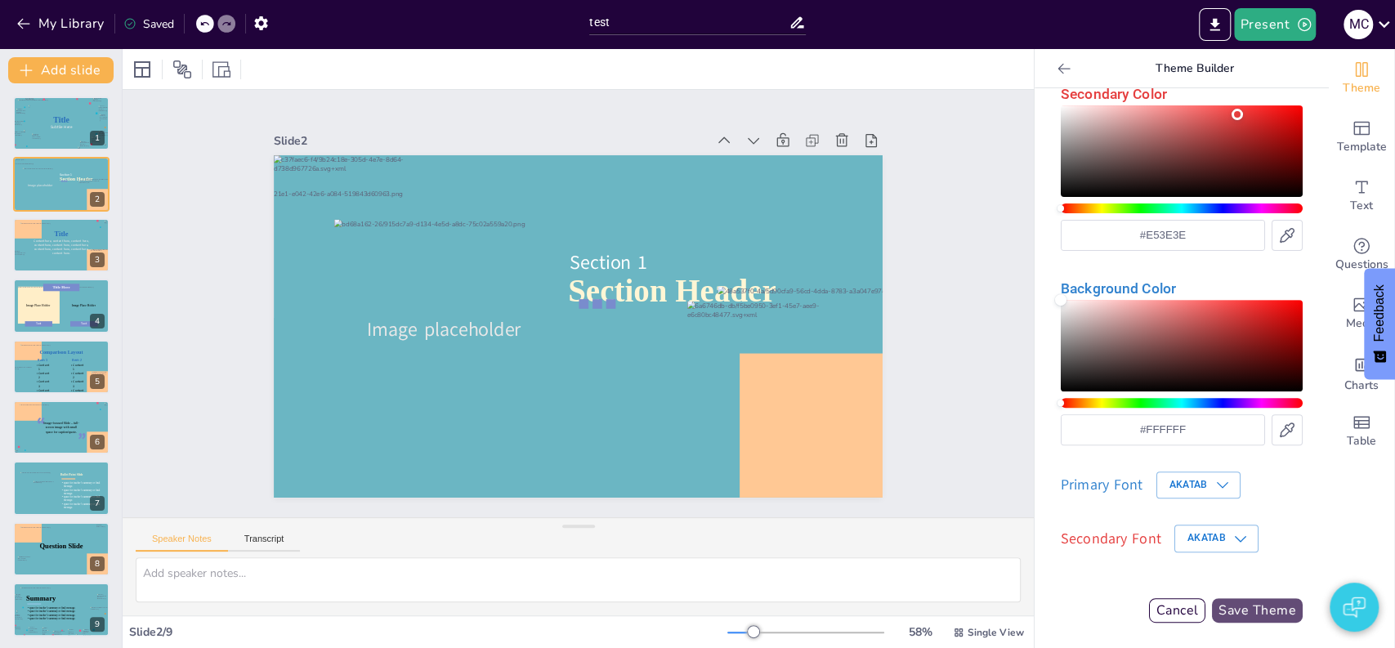
type input "8 tot 10 jaar"
click at [1220, 612] on button "Save Theme" at bounding box center [1257, 610] width 91 height 25
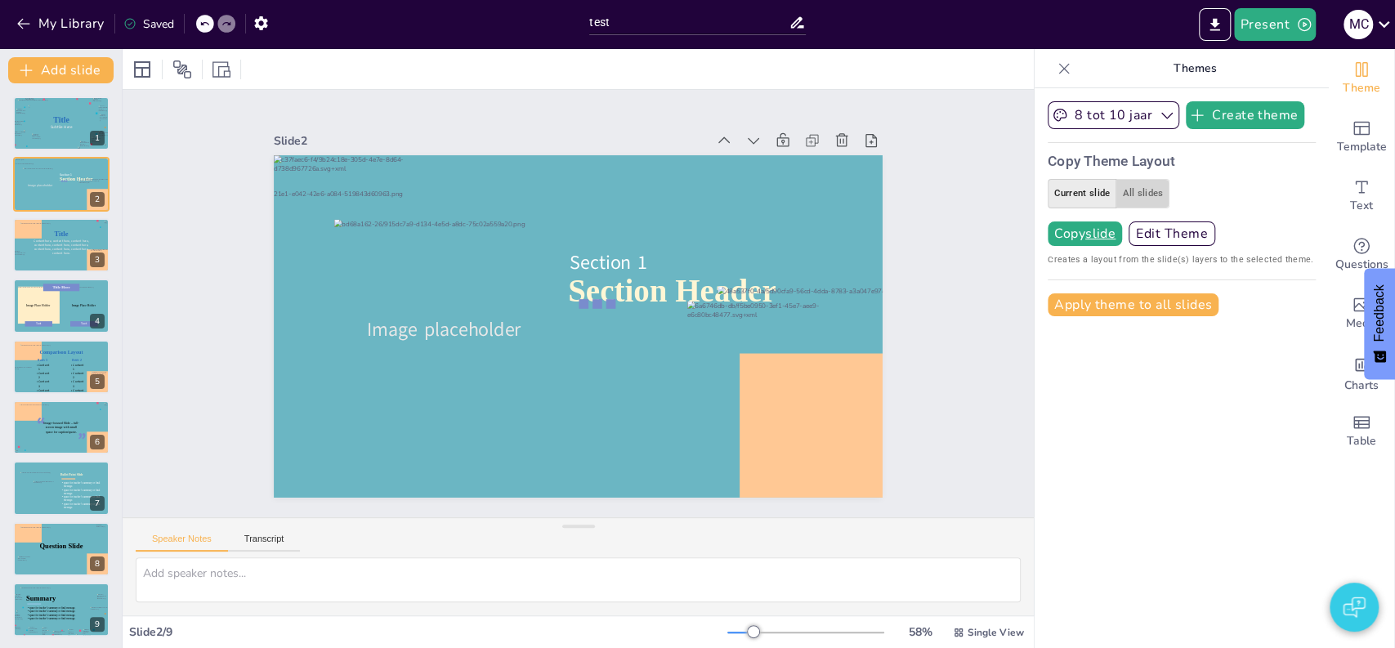
click at [1139, 191] on button "All slides" at bounding box center [1143, 193] width 54 height 29
click at [1110, 230] on u "all slides" at bounding box center [1113, 233] width 57 height 13
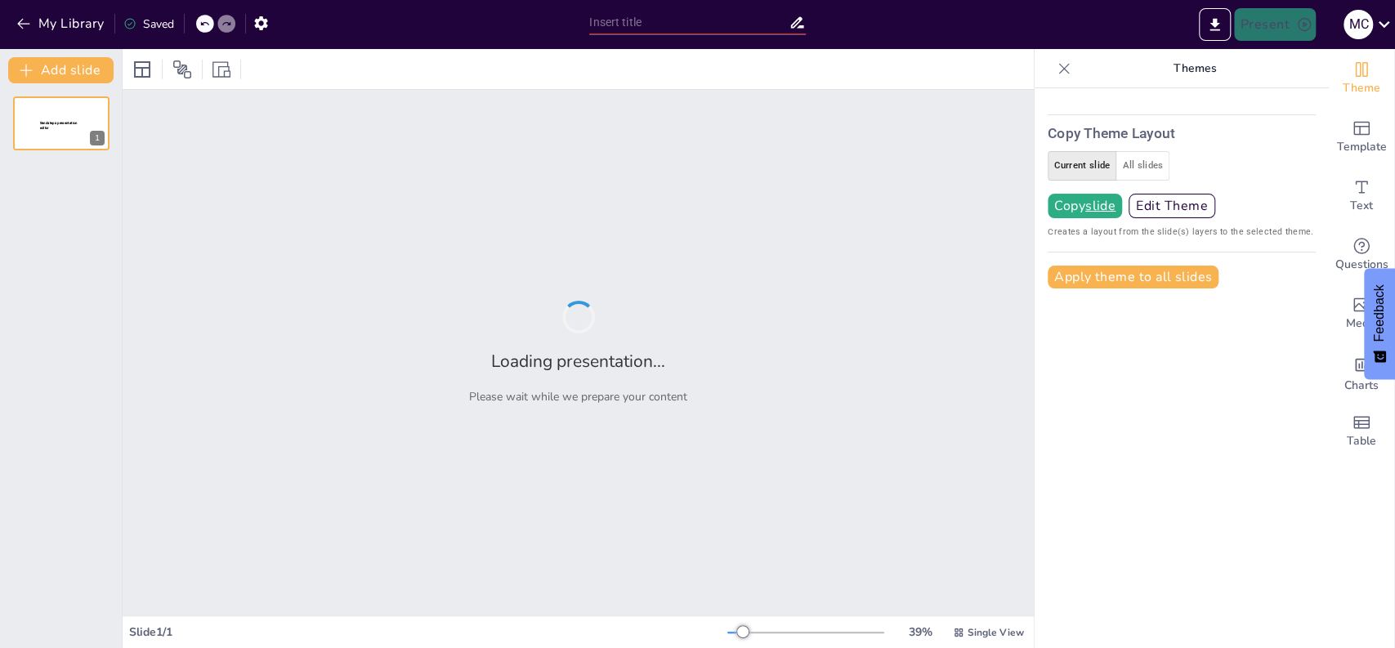
type input "test"
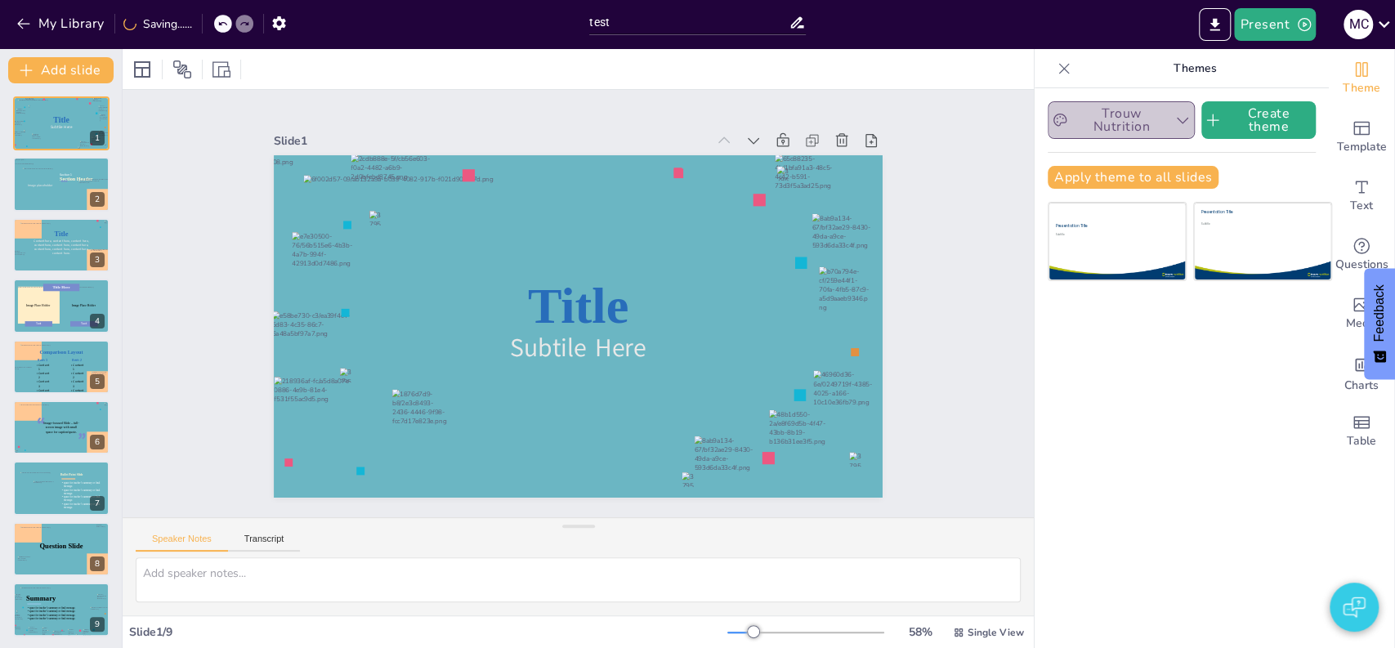
click at [1175, 123] on icon "button" at bounding box center [1183, 120] width 16 height 16
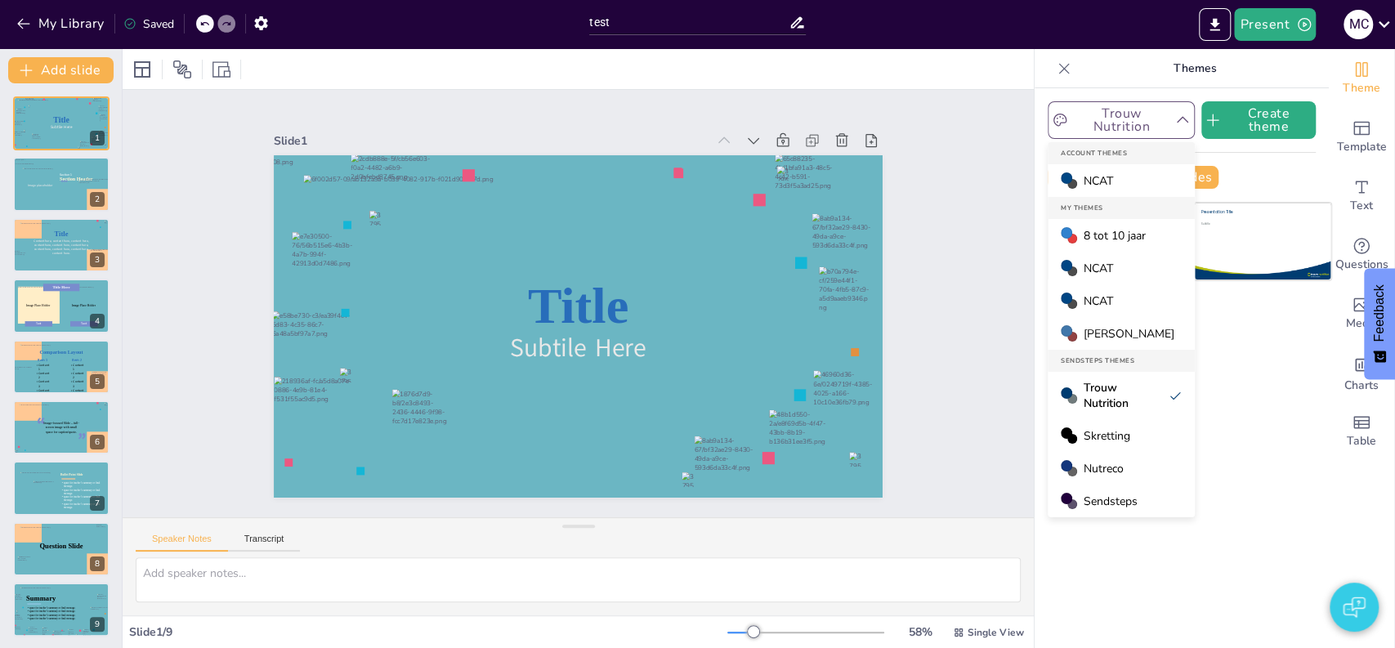
click at [1115, 238] on span "8 tot 10 jaar" at bounding box center [1115, 236] width 62 height 16
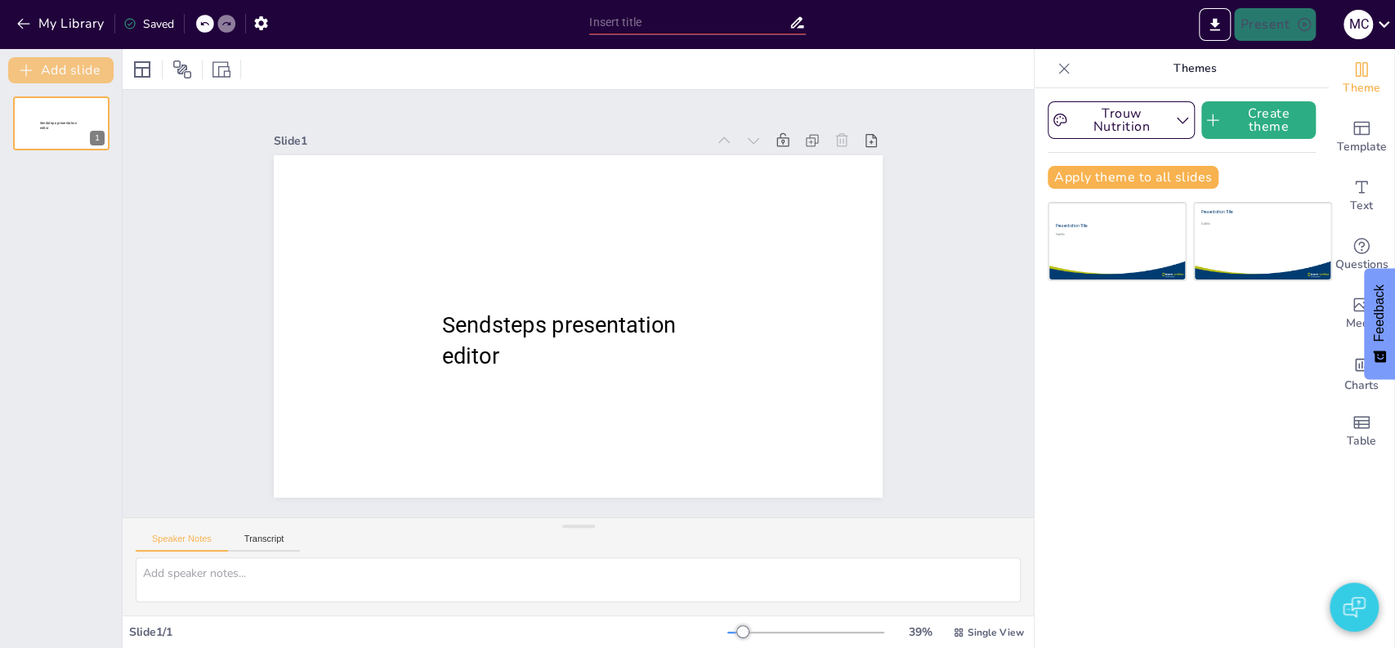
click at [89, 73] on button "Add slide" at bounding box center [60, 70] width 105 height 26
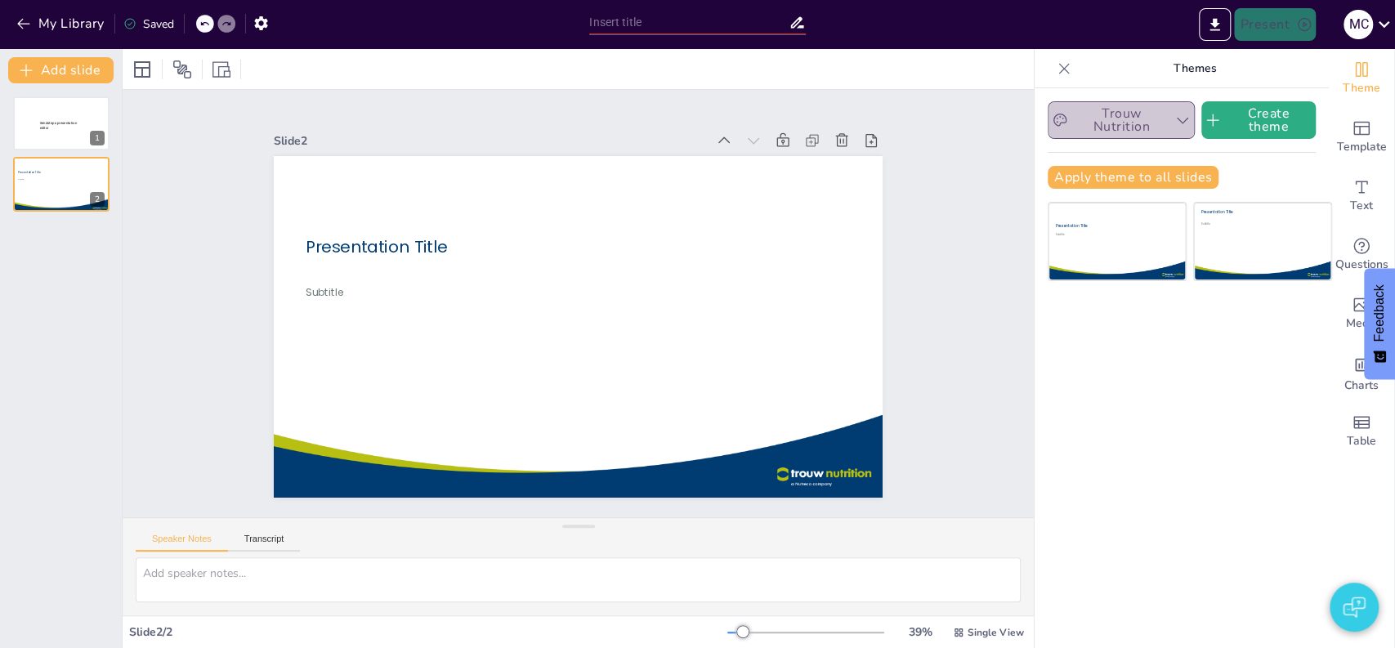
click at [1139, 110] on button "Trouw Nutrition" at bounding box center [1121, 120] width 147 height 38
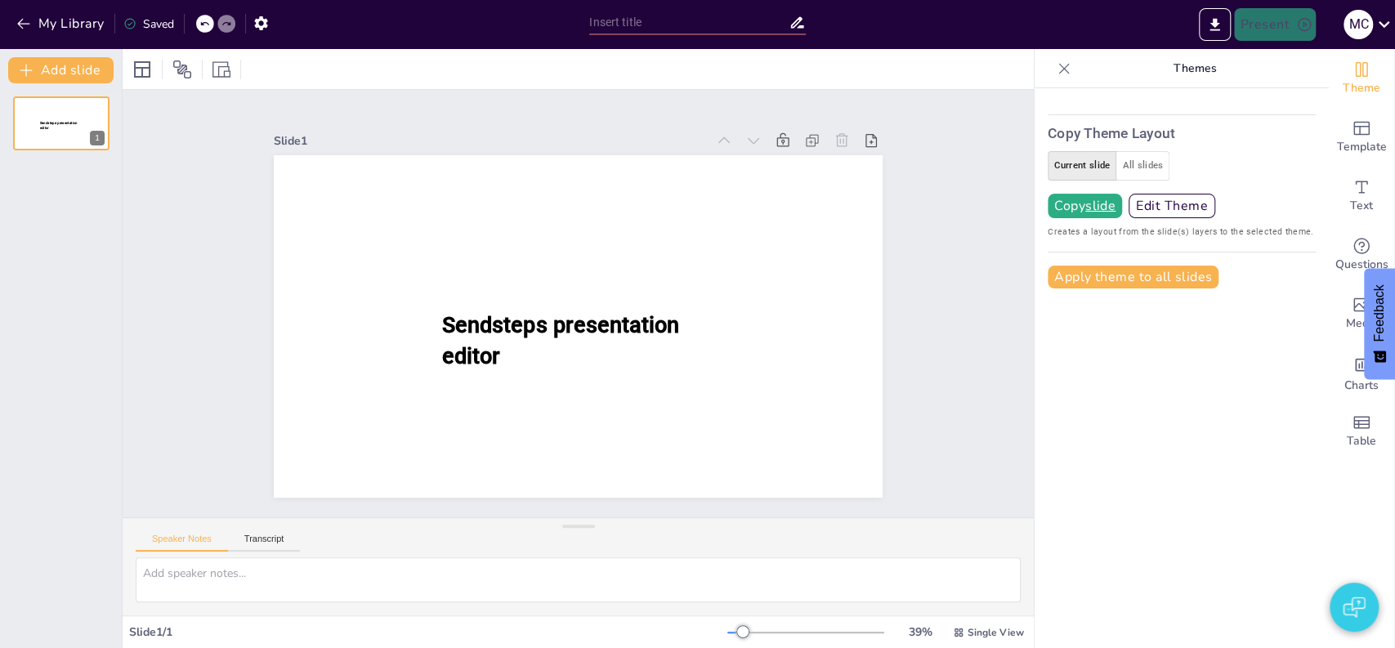
type input "test"
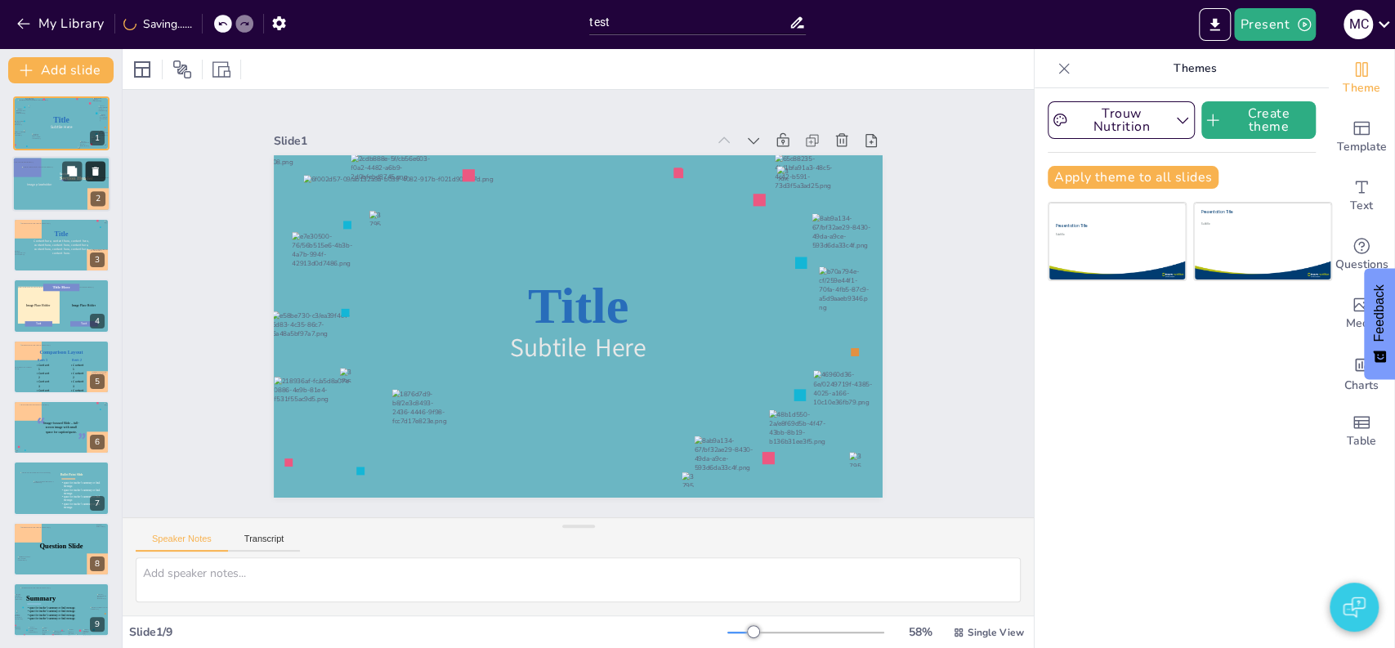
click at [101, 166] on icon at bounding box center [95, 171] width 11 height 11
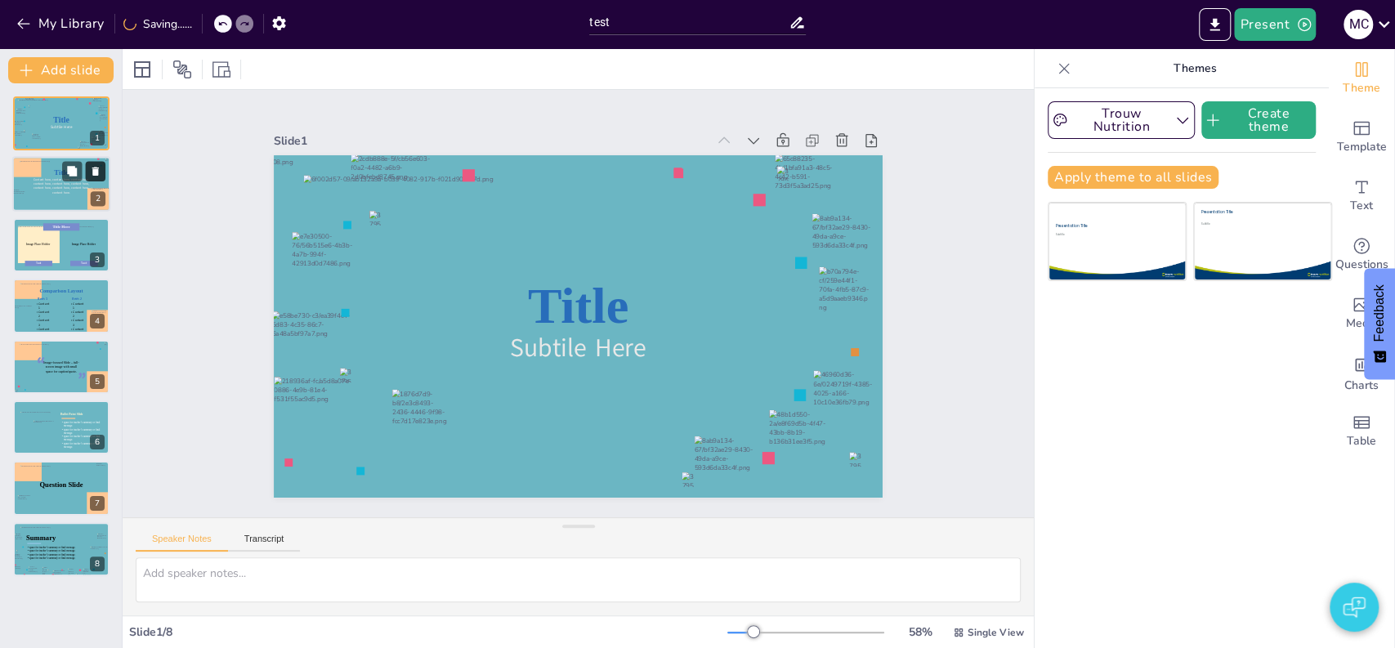
click at [101, 166] on icon at bounding box center [95, 171] width 11 height 11
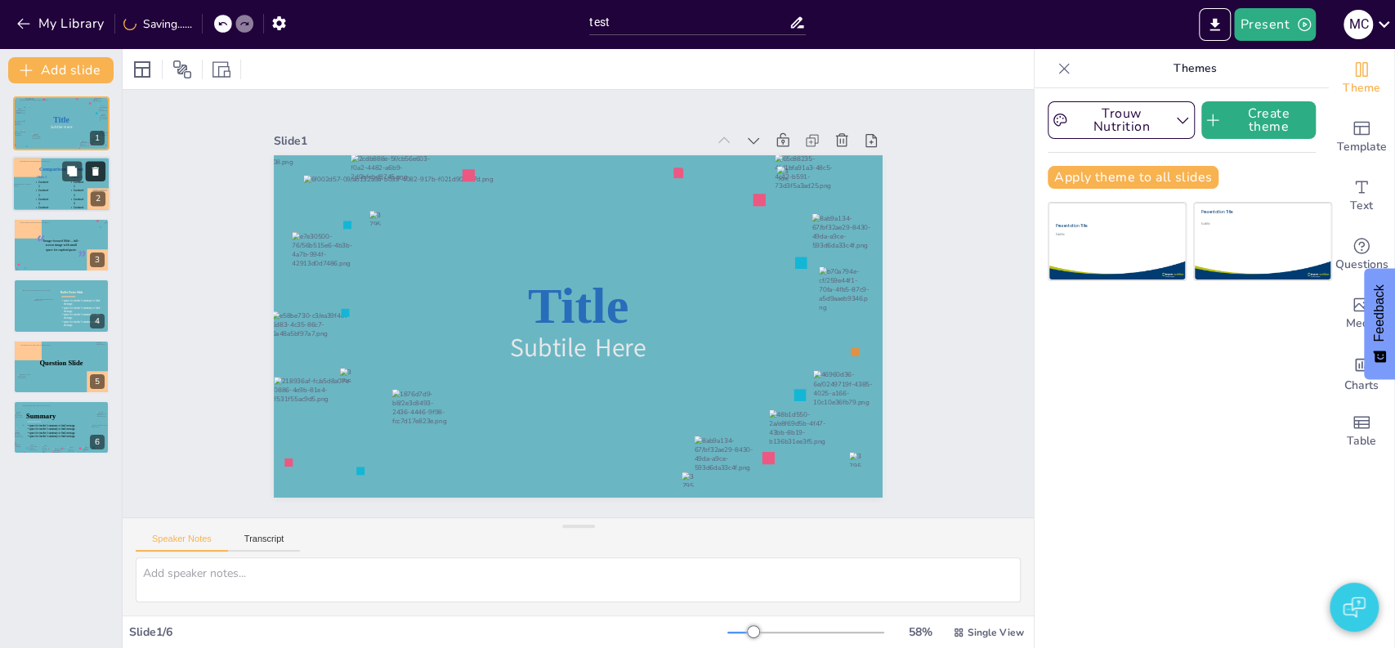
click at [101, 166] on icon at bounding box center [95, 171] width 11 height 11
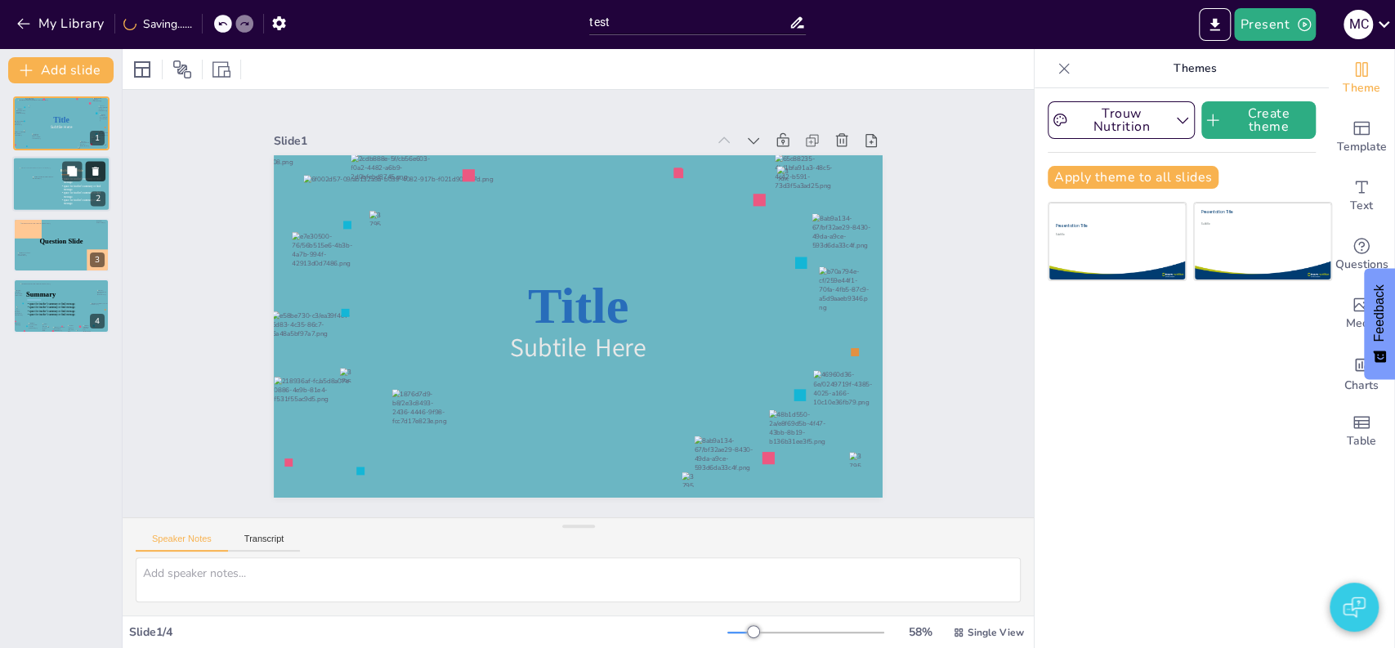
click at [101, 166] on icon at bounding box center [95, 171] width 11 height 11
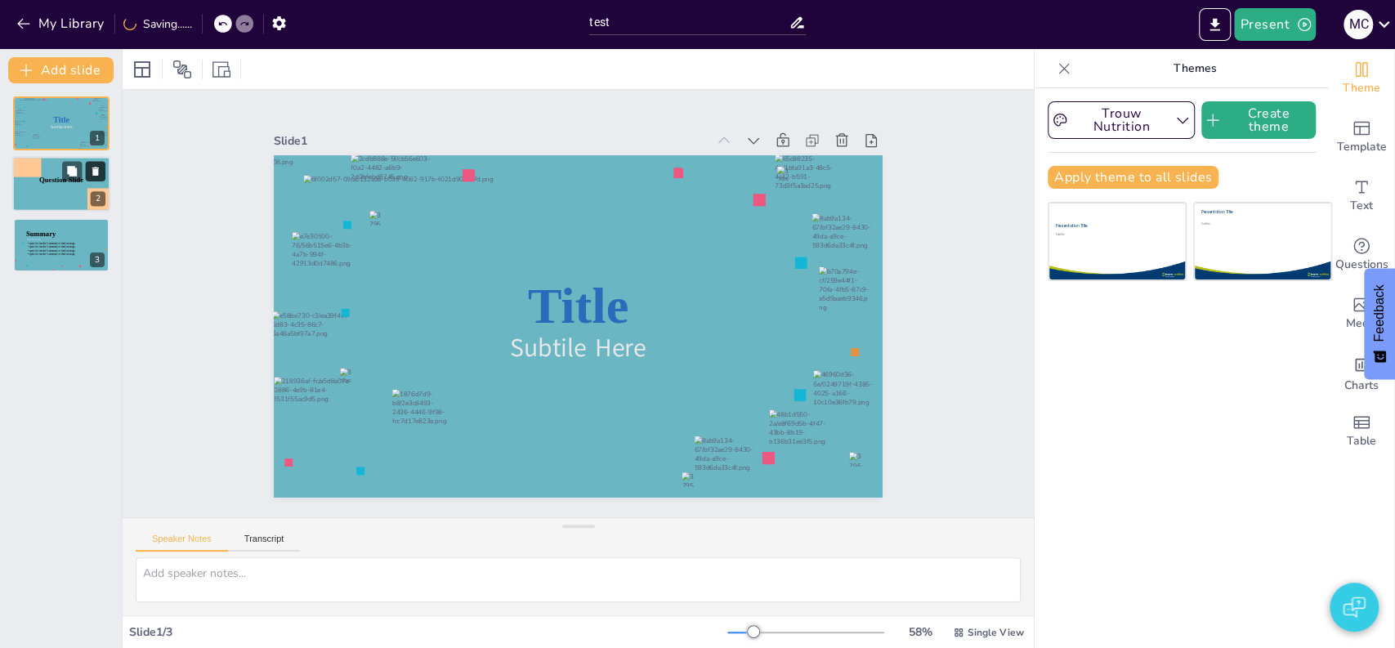
click at [101, 166] on icon at bounding box center [95, 171] width 11 height 11
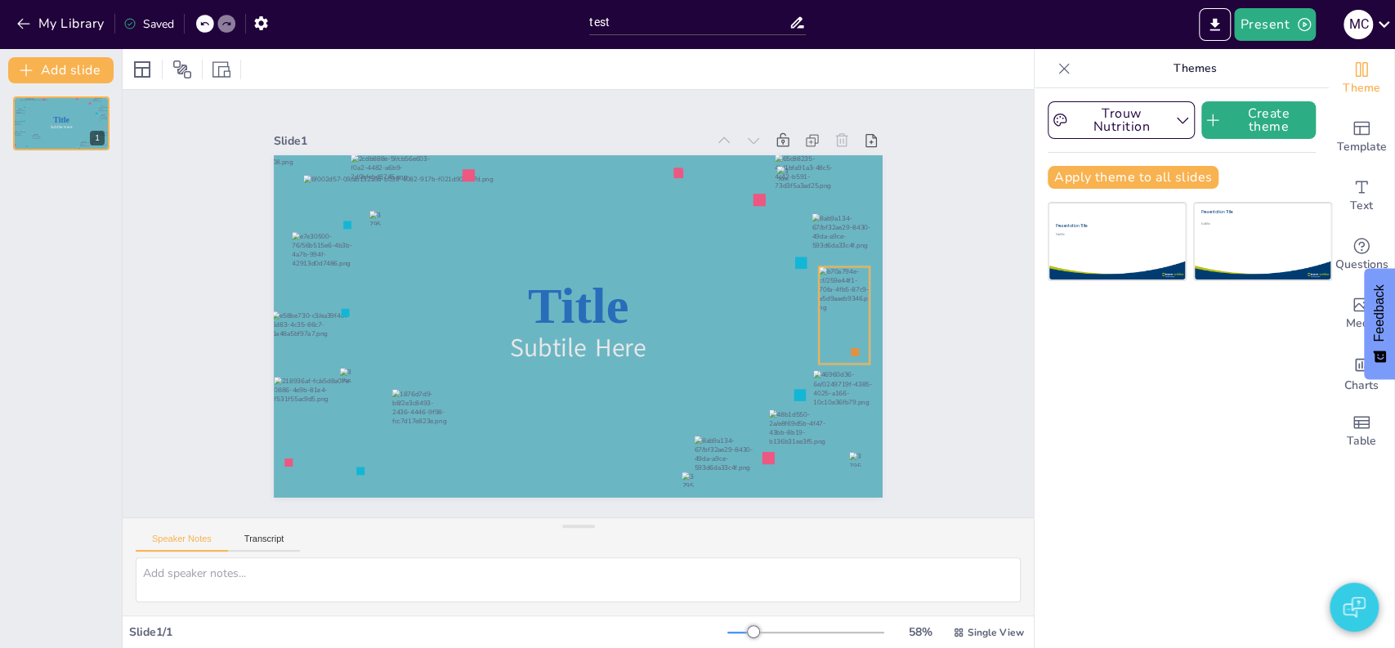
click at [837, 289] on div at bounding box center [844, 314] width 51 height 97
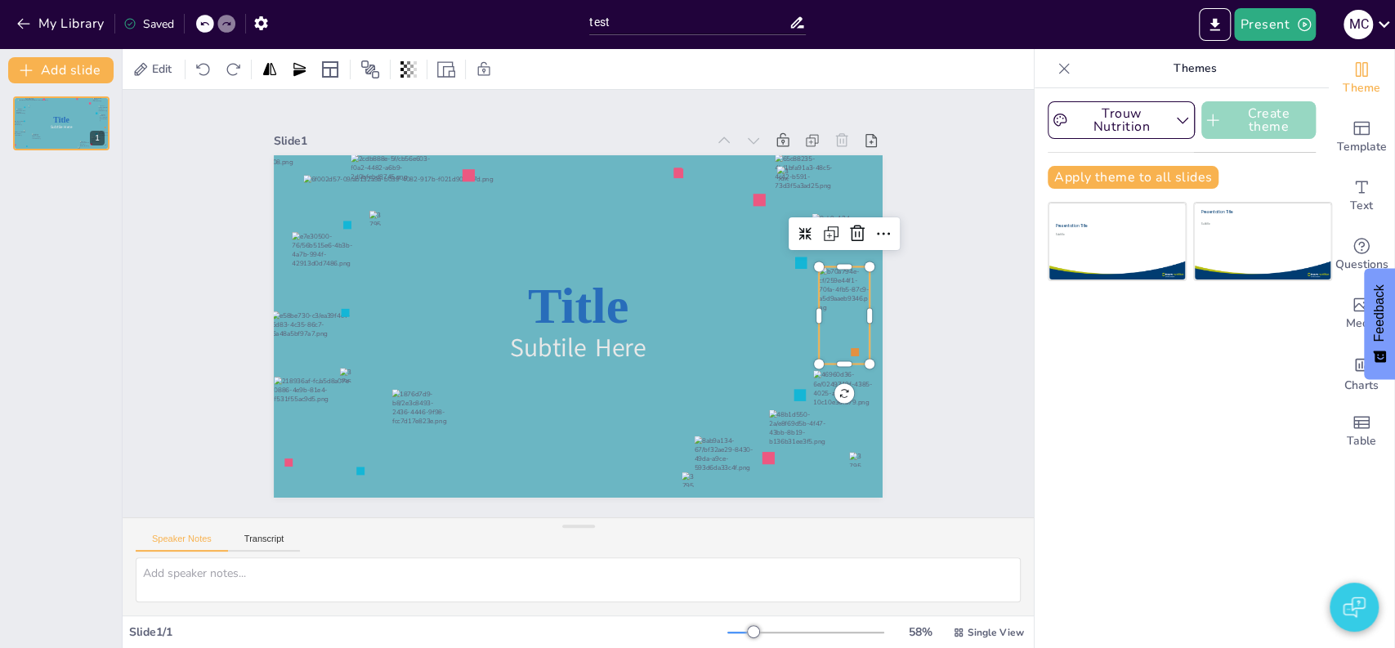
click at [1248, 129] on button "Create theme" at bounding box center [1259, 120] width 114 height 38
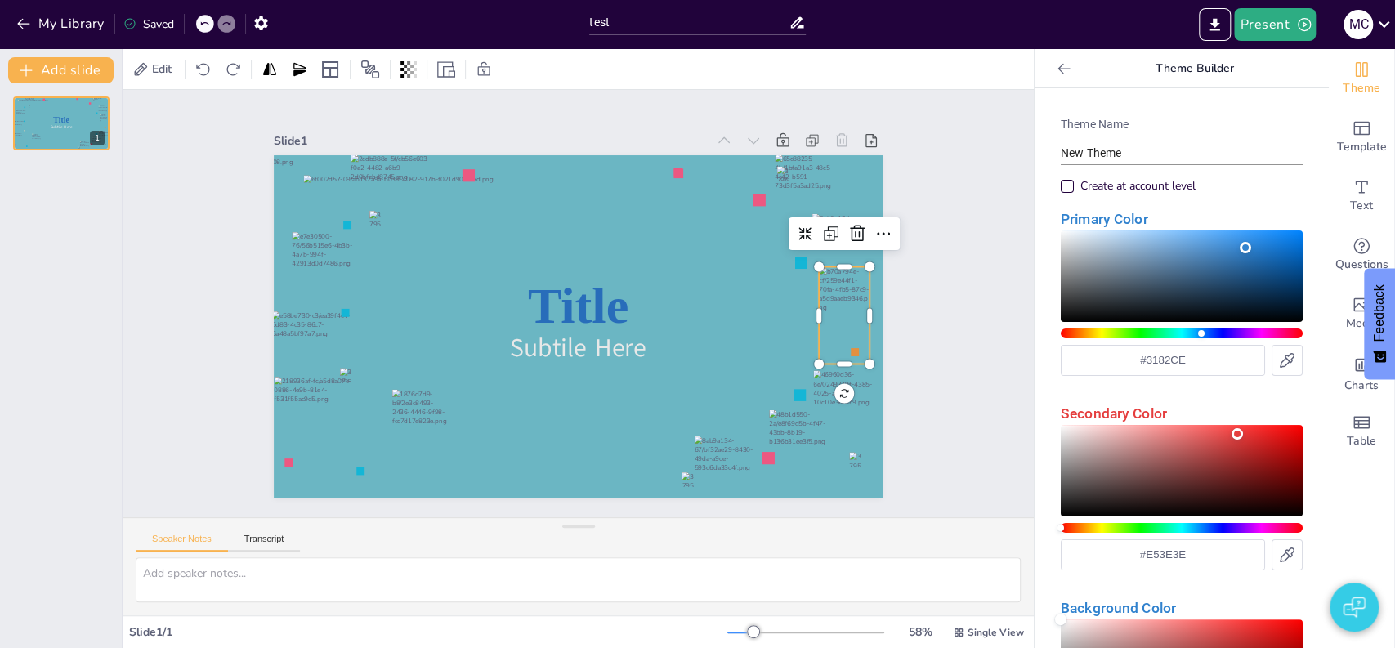
click at [1124, 151] on input "New Theme" at bounding box center [1182, 153] width 242 height 24
click at [1123, 151] on input "New Theme" at bounding box center [1182, 153] width 242 height 24
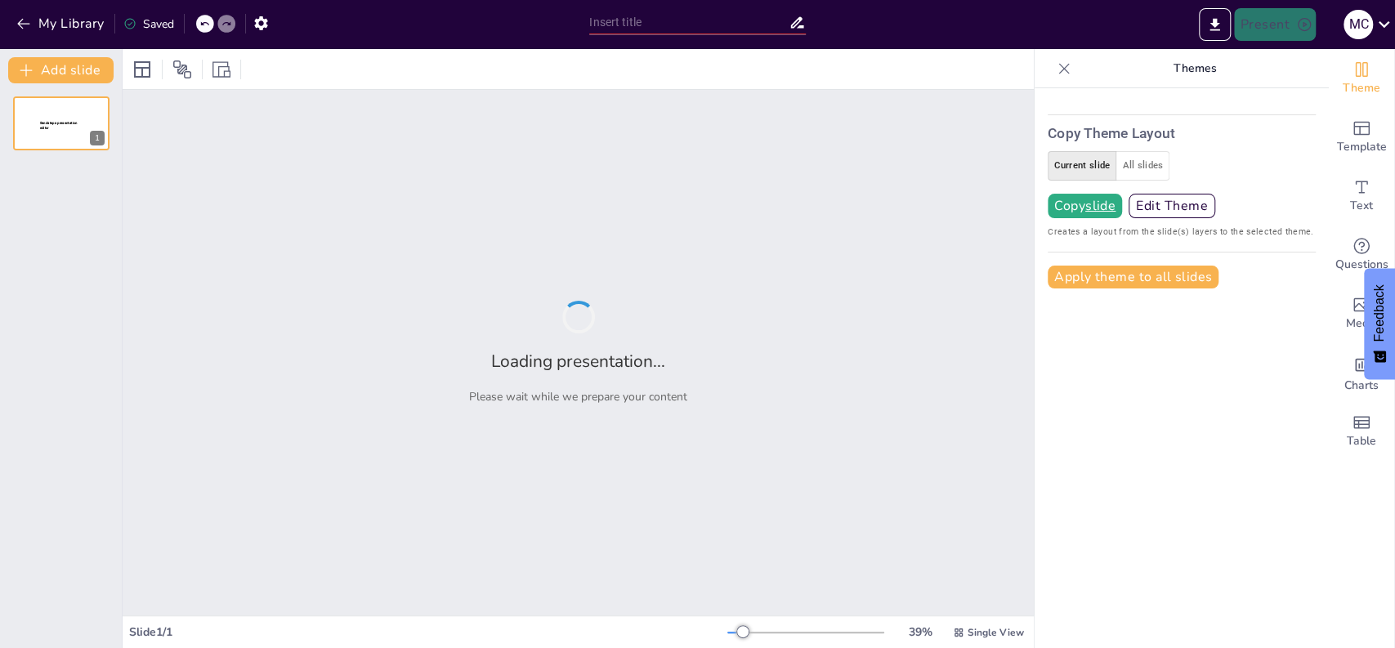
type input "test"
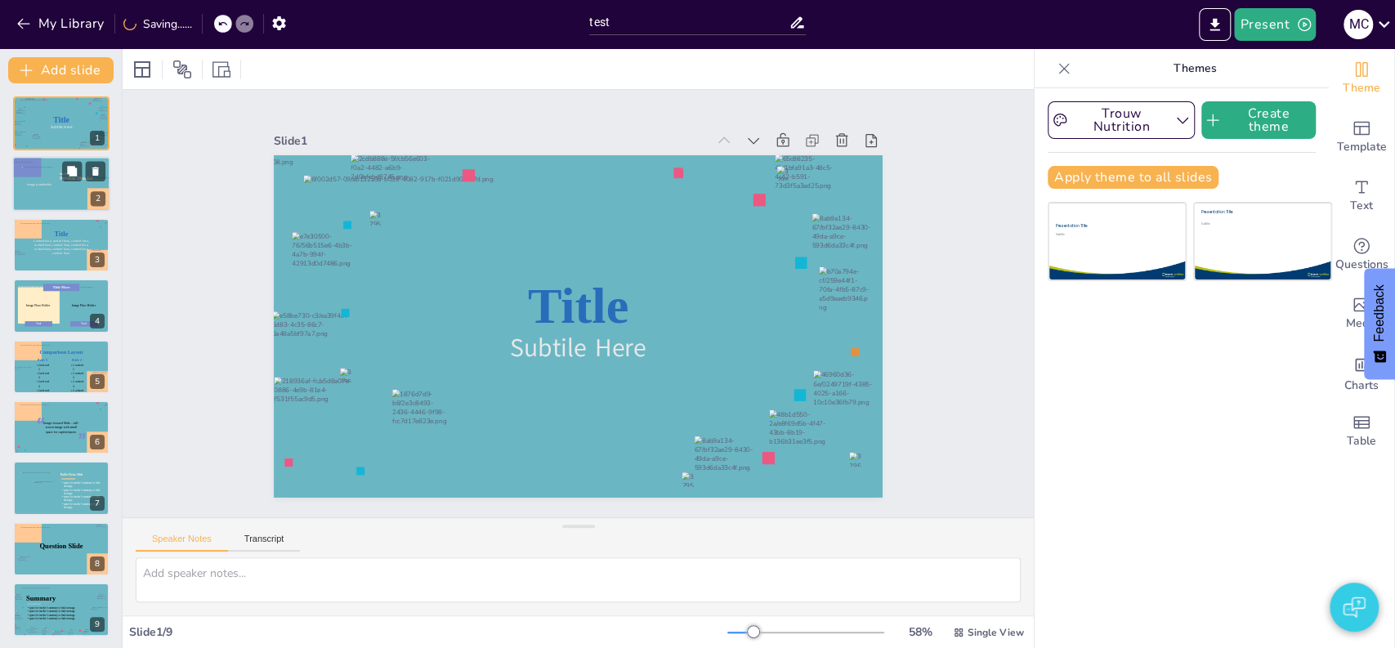
click at [61, 190] on div at bounding box center [61, 185] width 98 height 56
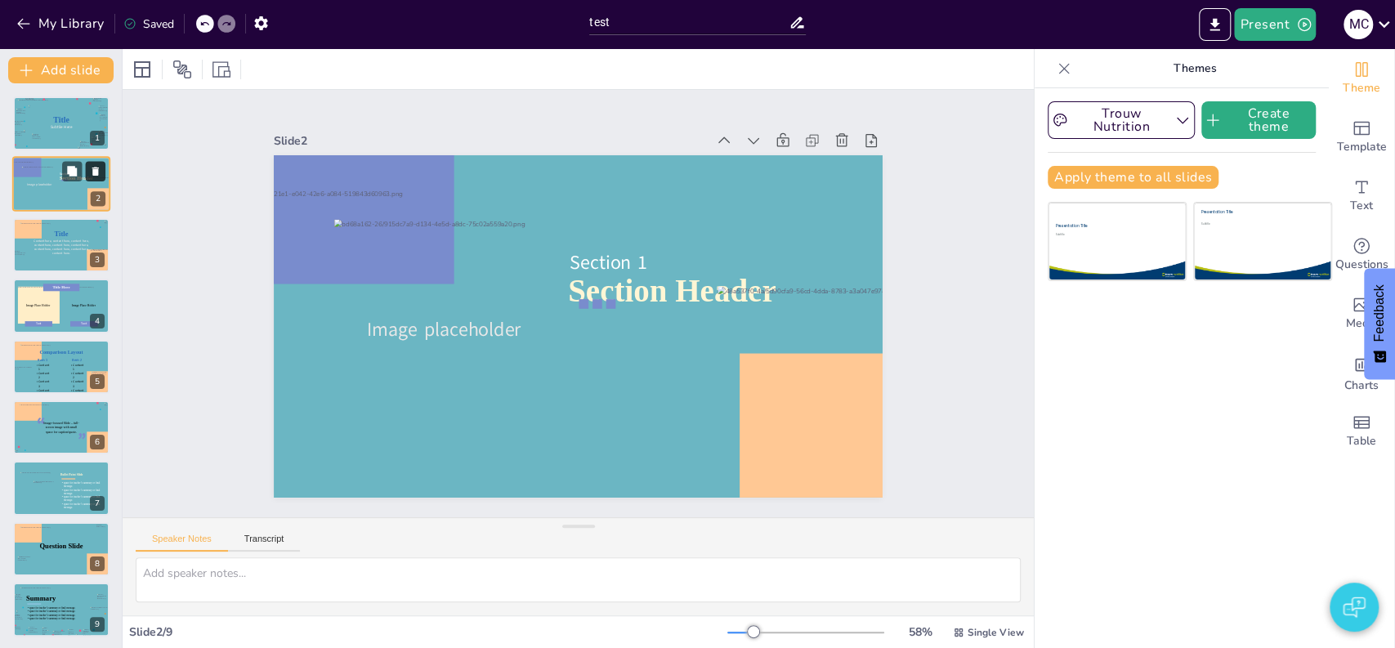
click at [97, 168] on icon at bounding box center [95, 172] width 7 height 9
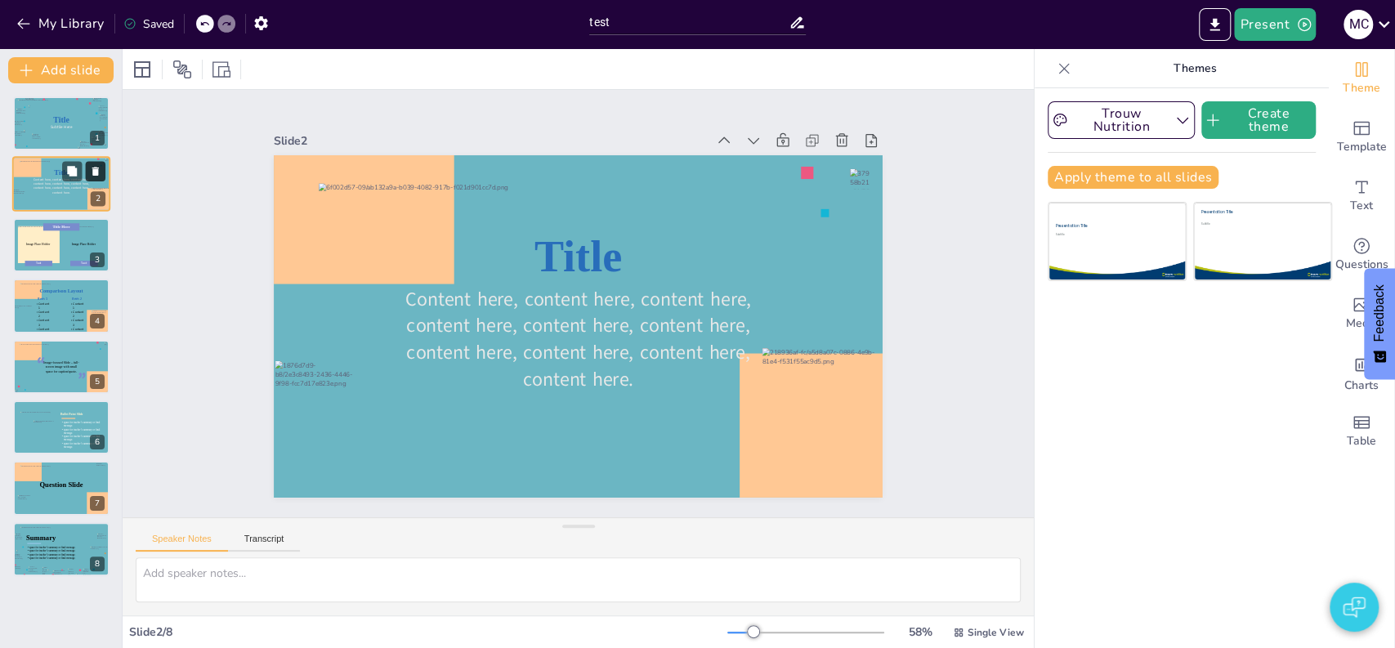
click at [97, 168] on icon at bounding box center [95, 172] width 7 height 9
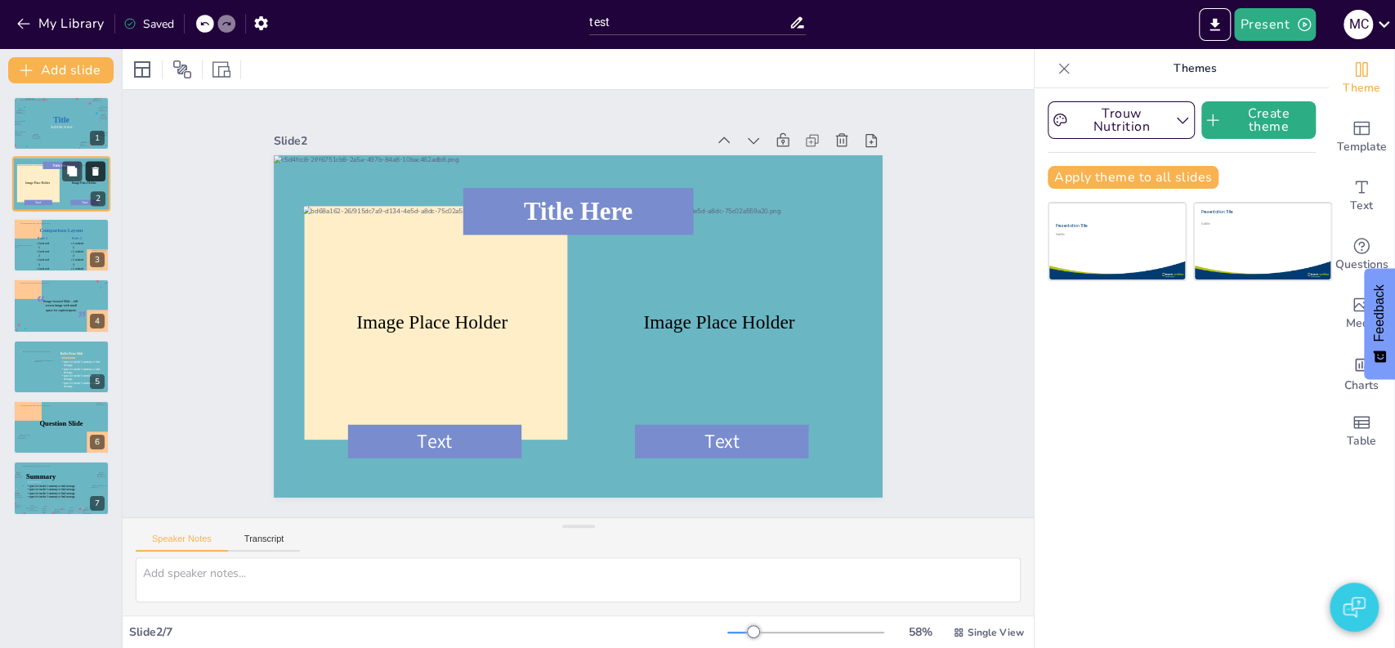
click at [97, 168] on icon at bounding box center [95, 172] width 7 height 9
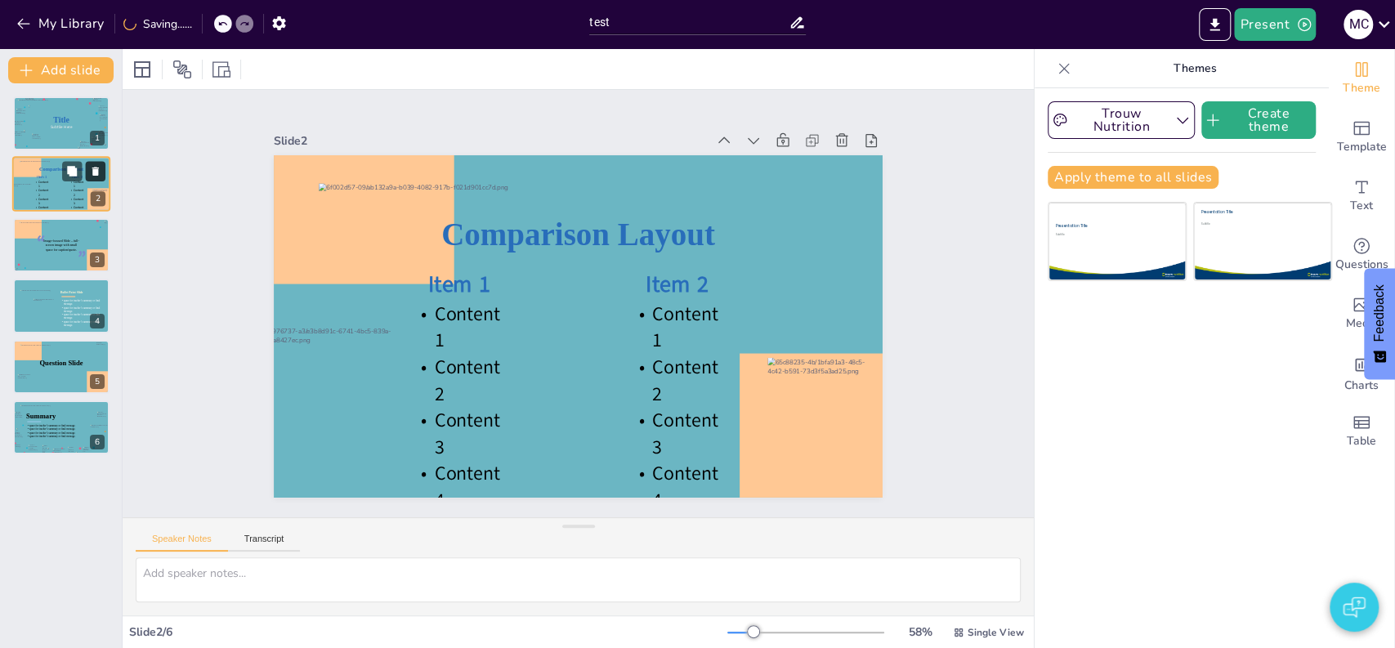
click at [97, 168] on icon at bounding box center [95, 172] width 7 height 9
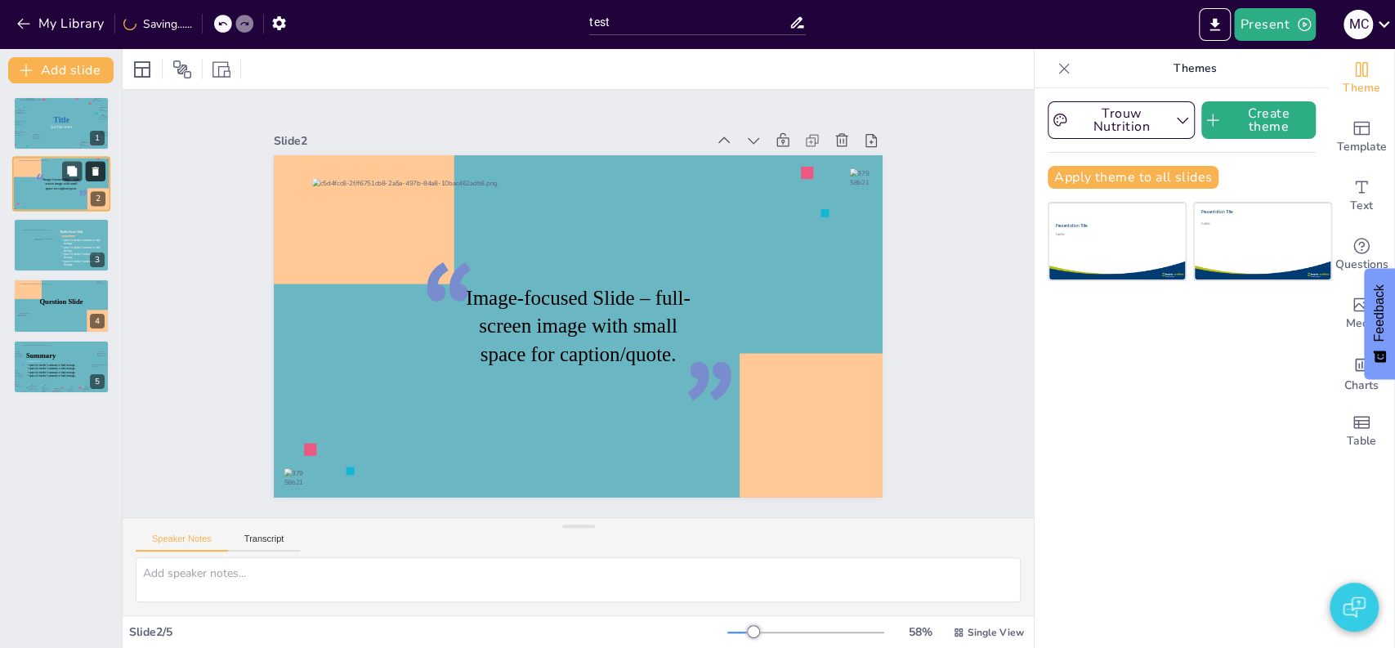
click at [97, 168] on icon at bounding box center [95, 172] width 7 height 9
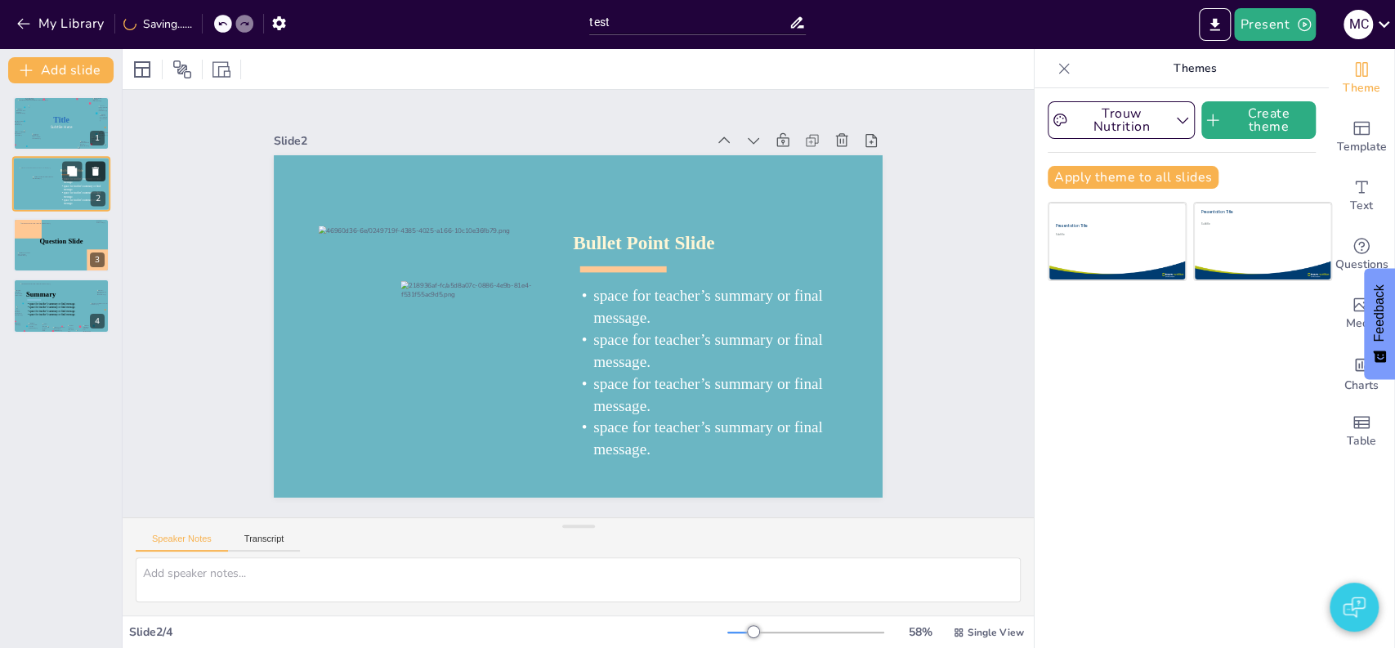
click at [97, 168] on icon at bounding box center [95, 172] width 7 height 9
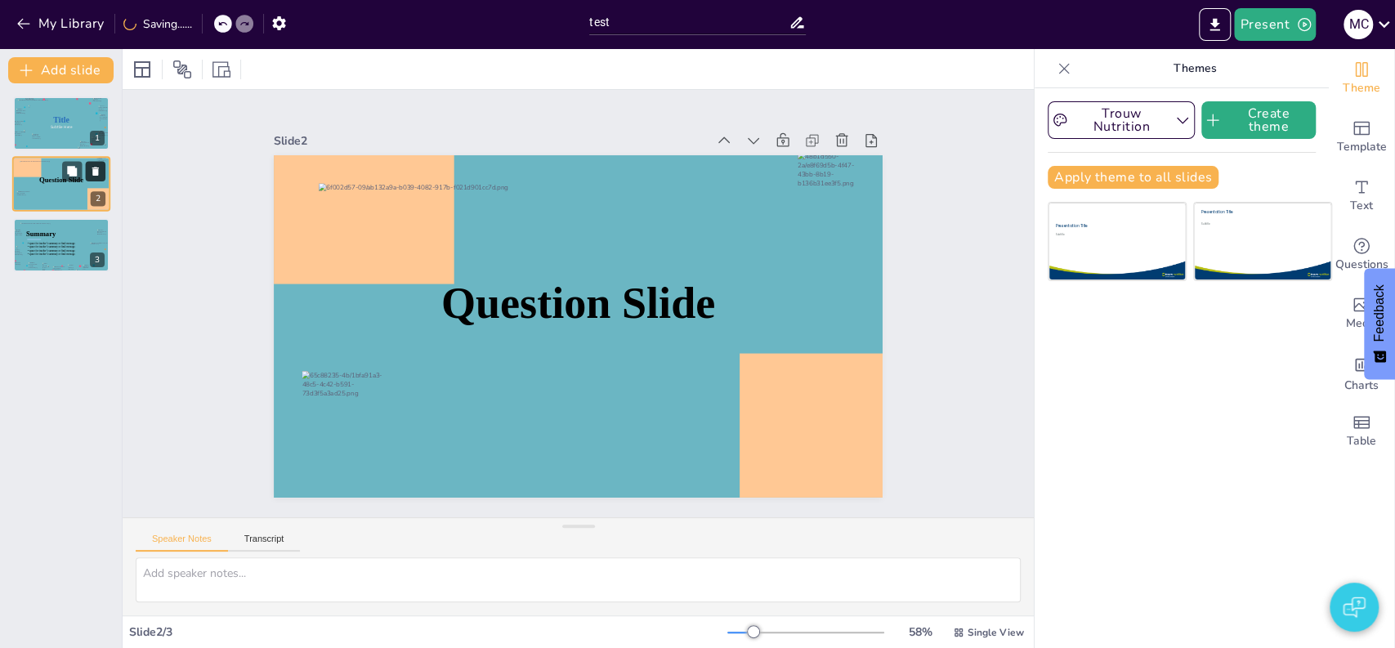
click at [97, 168] on icon at bounding box center [95, 172] width 7 height 9
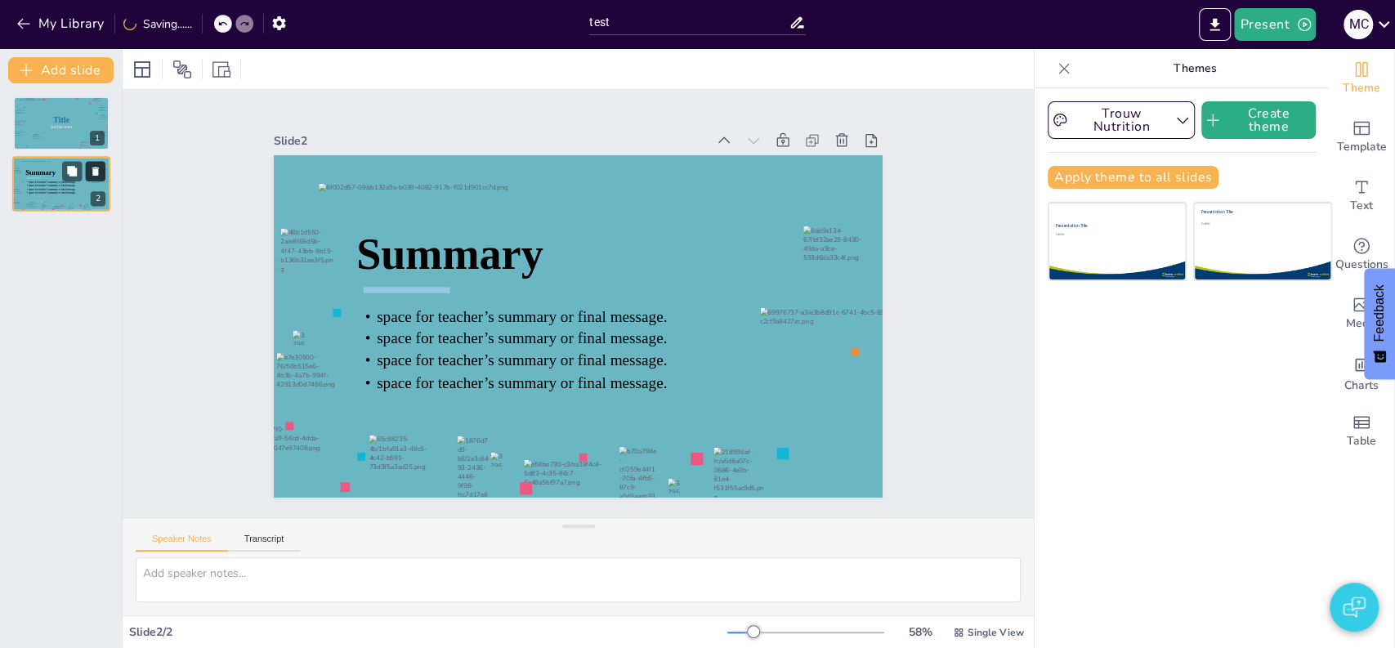
click at [97, 168] on icon at bounding box center [95, 172] width 7 height 9
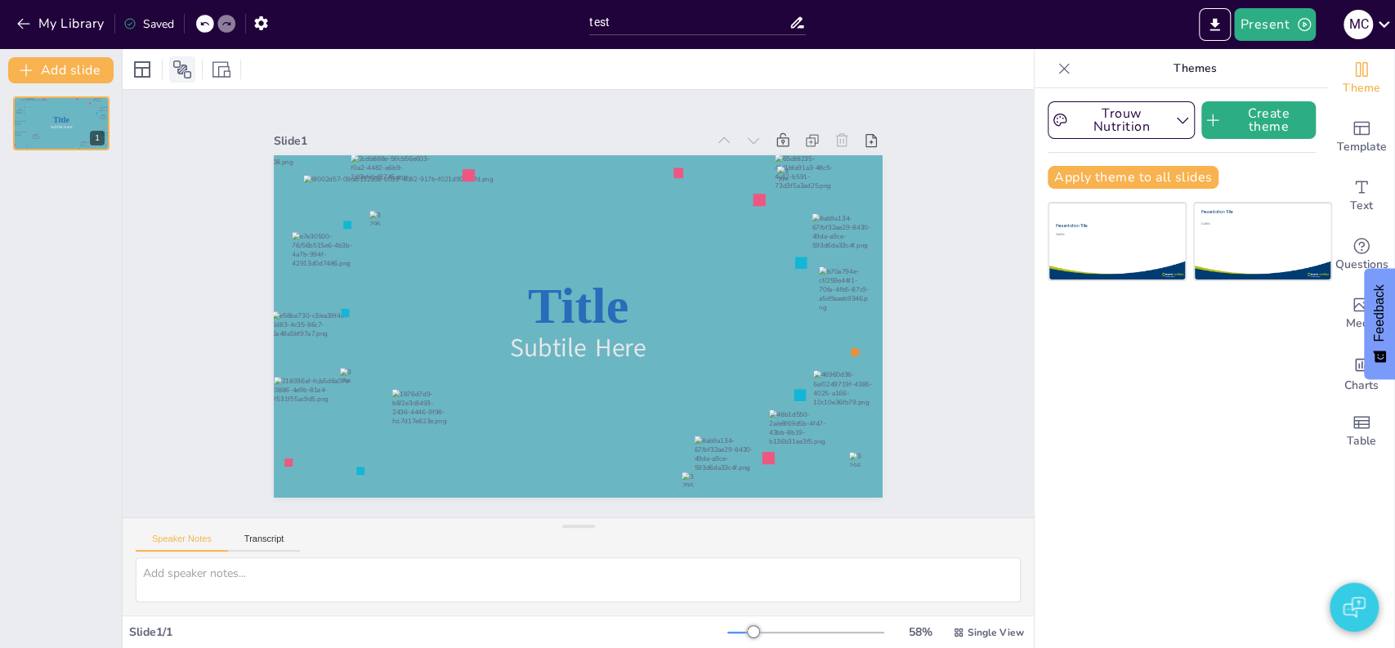
click at [187, 68] on icon at bounding box center [182, 70] width 20 height 20
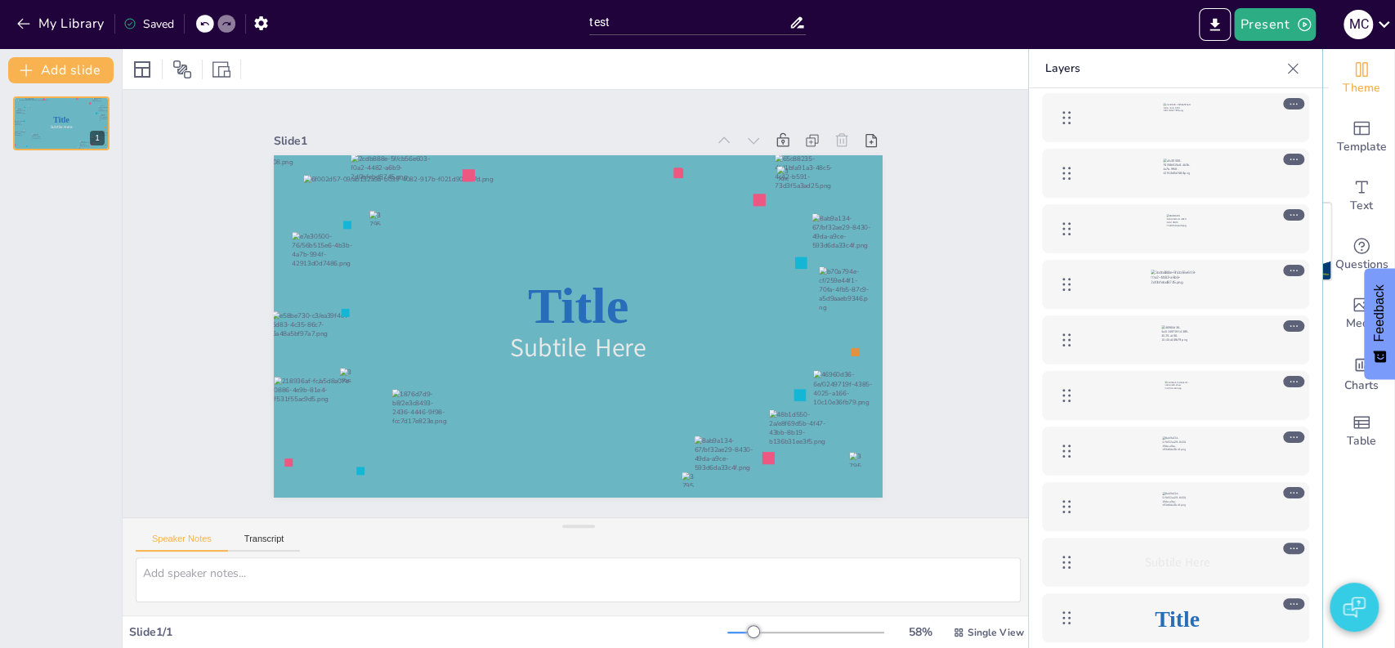
scroll to position [1288, 0]
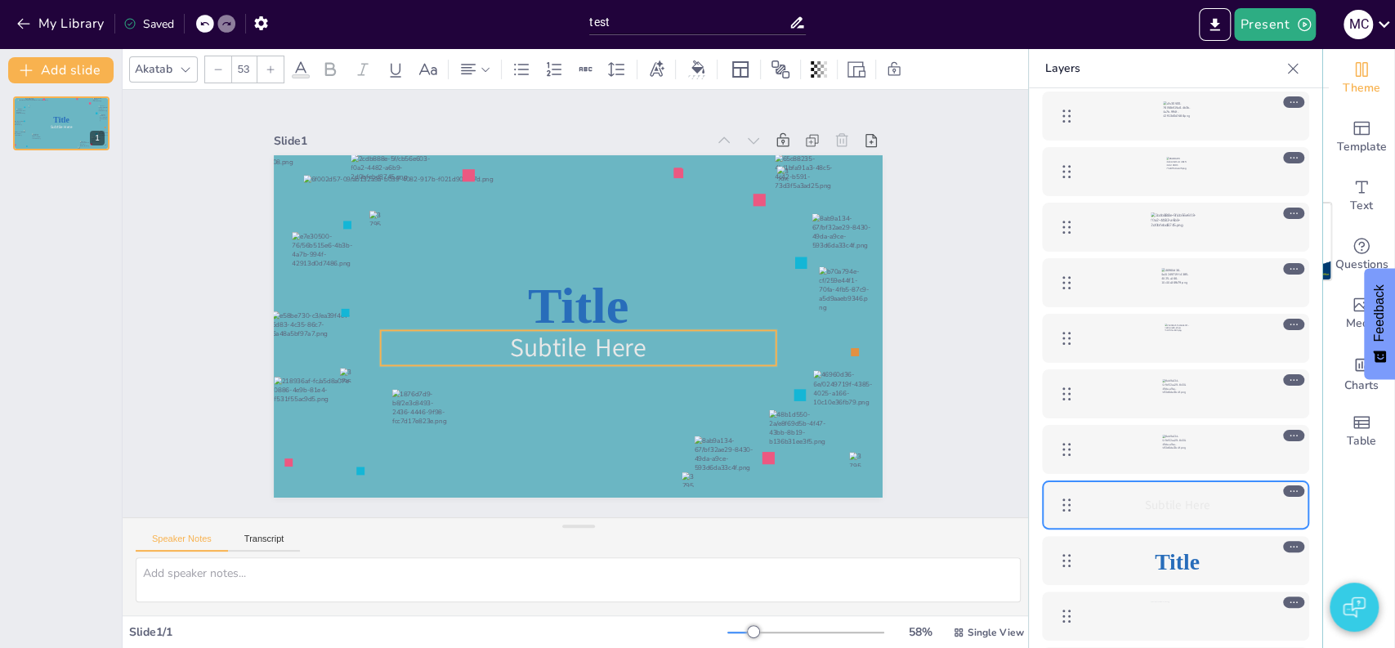
click at [554, 329] on span "Subtile Here" at bounding box center [548, 271] width 124 height 117
click at [302, 73] on icon at bounding box center [301, 70] width 20 height 20
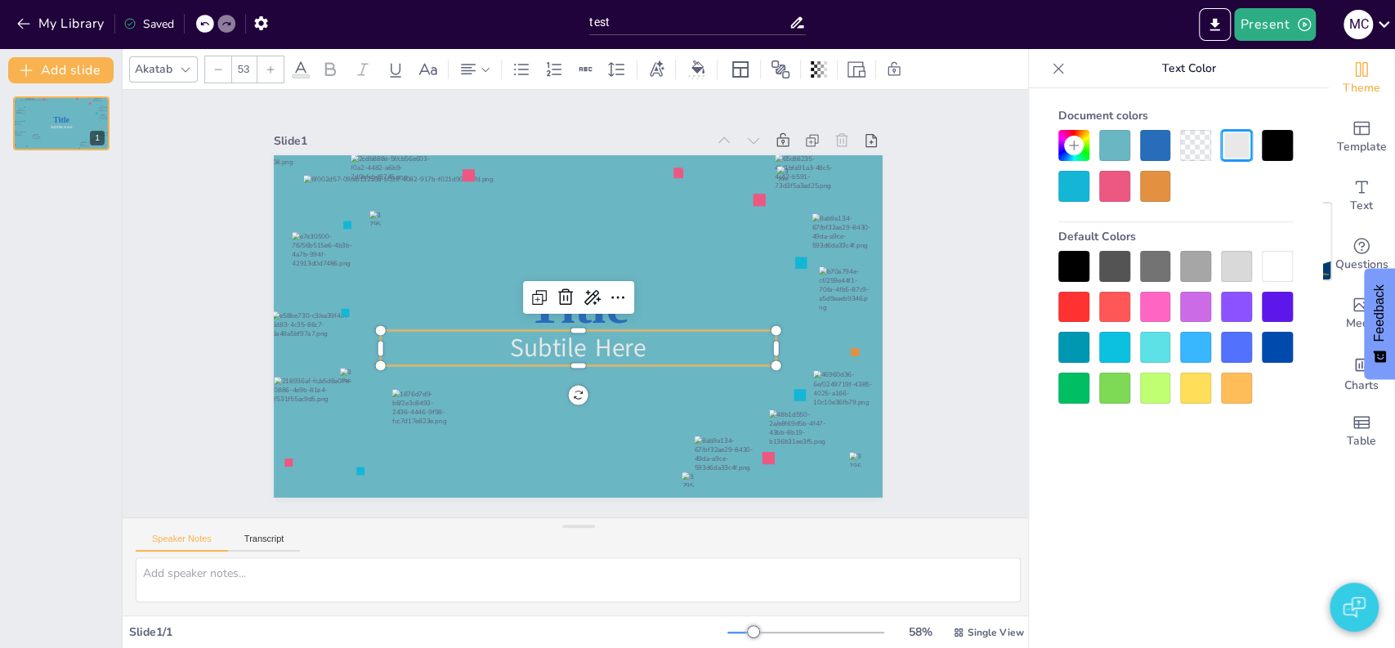
click at [1284, 146] on div at bounding box center [1277, 145] width 31 height 31
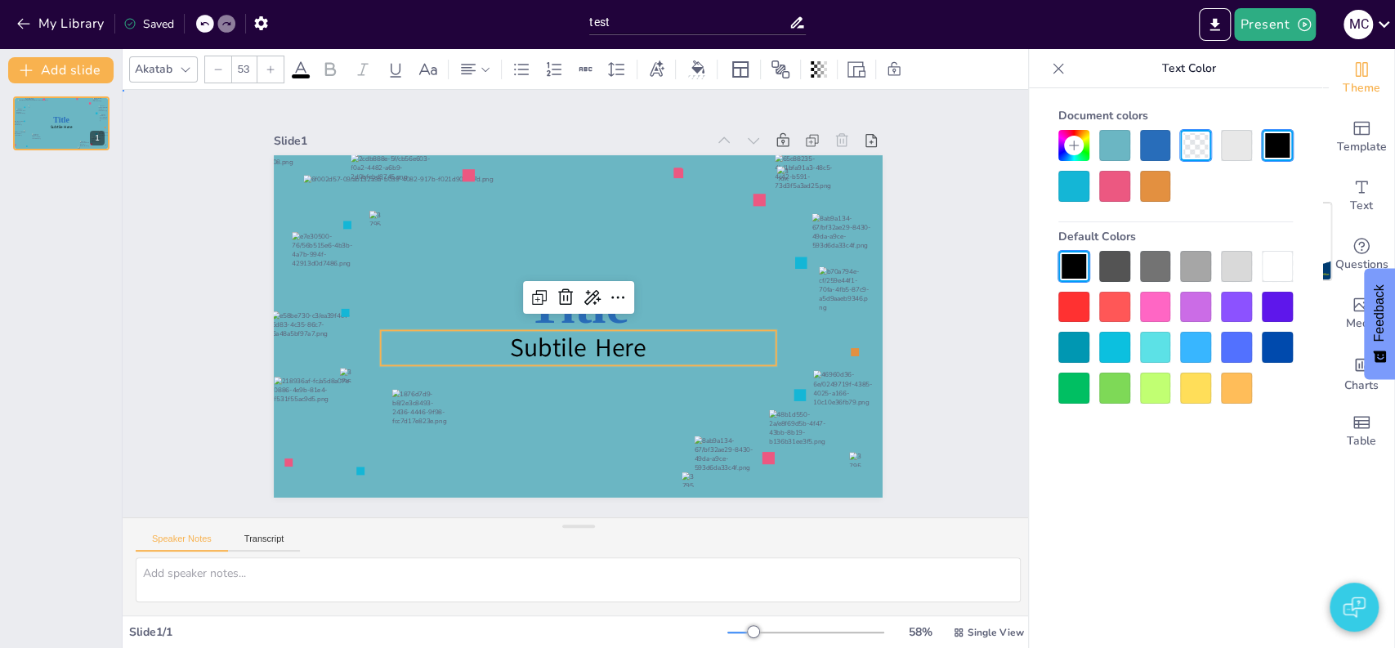
click at [934, 235] on div "Slide 1 Title Subtile Here" at bounding box center [577, 304] width 927 height 964
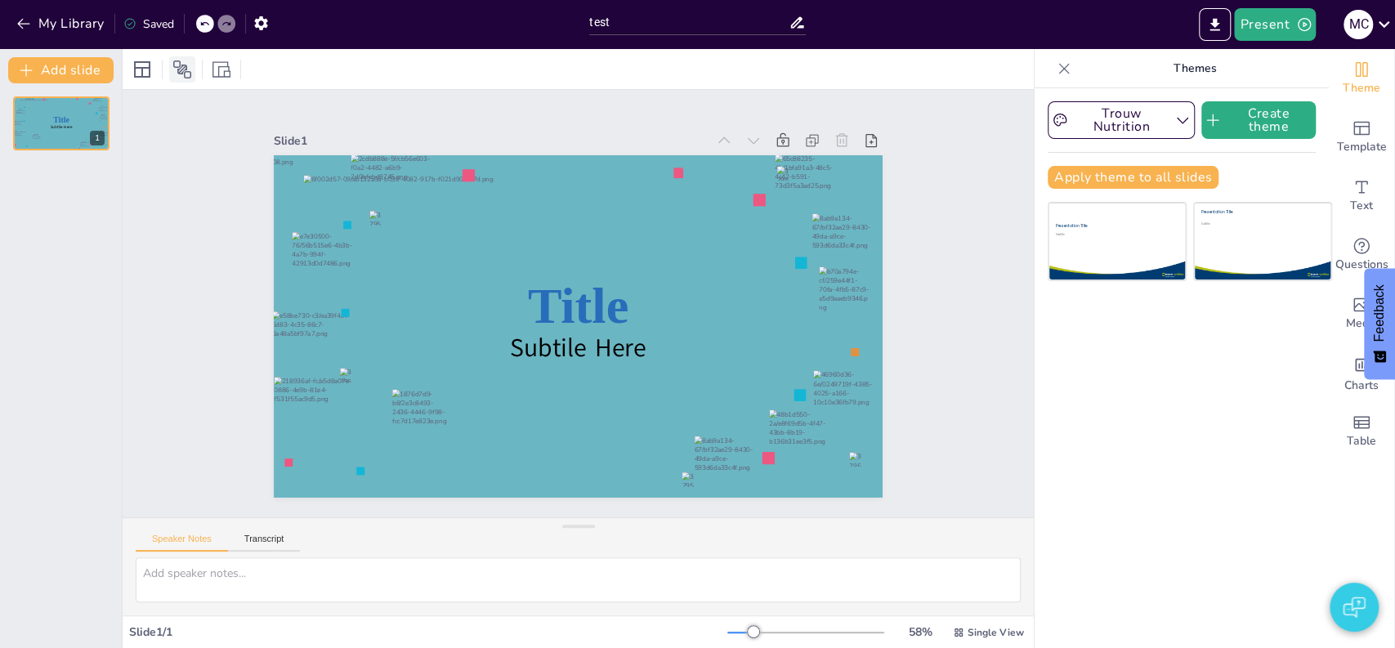
click at [179, 68] on icon at bounding box center [182, 69] width 18 height 18
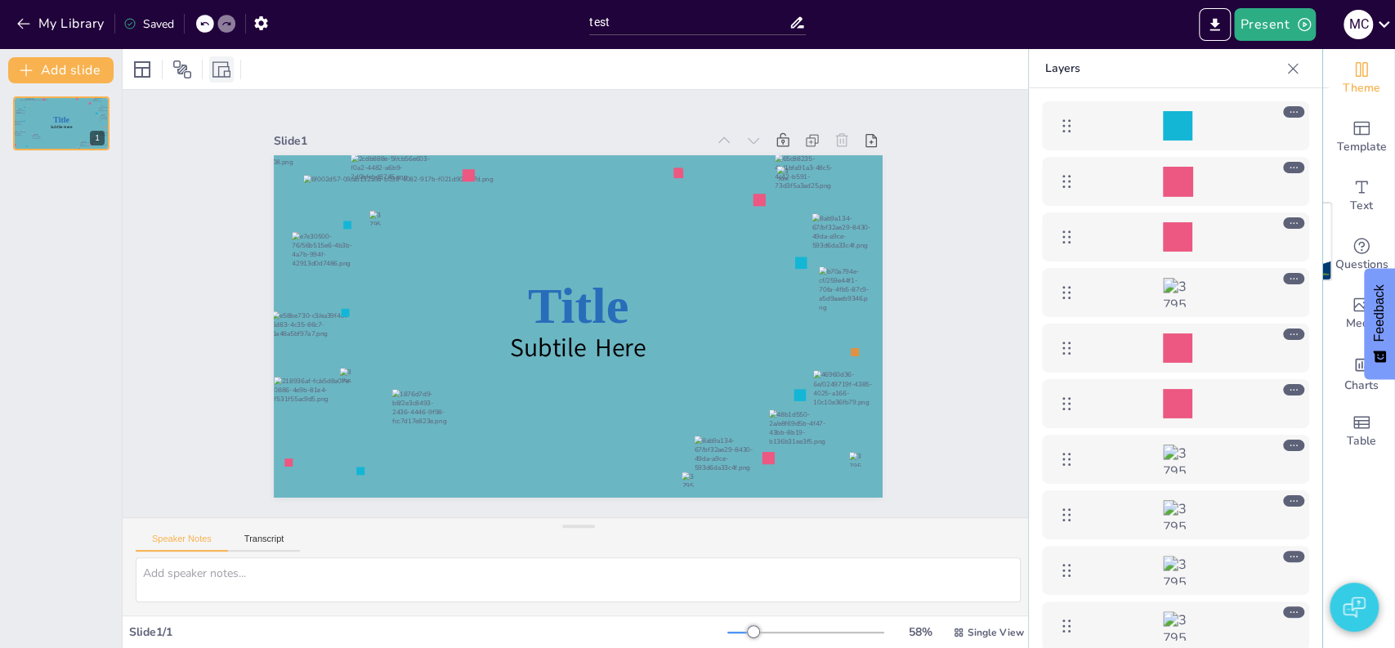
click at [230, 66] on div at bounding box center [221, 69] width 25 height 26
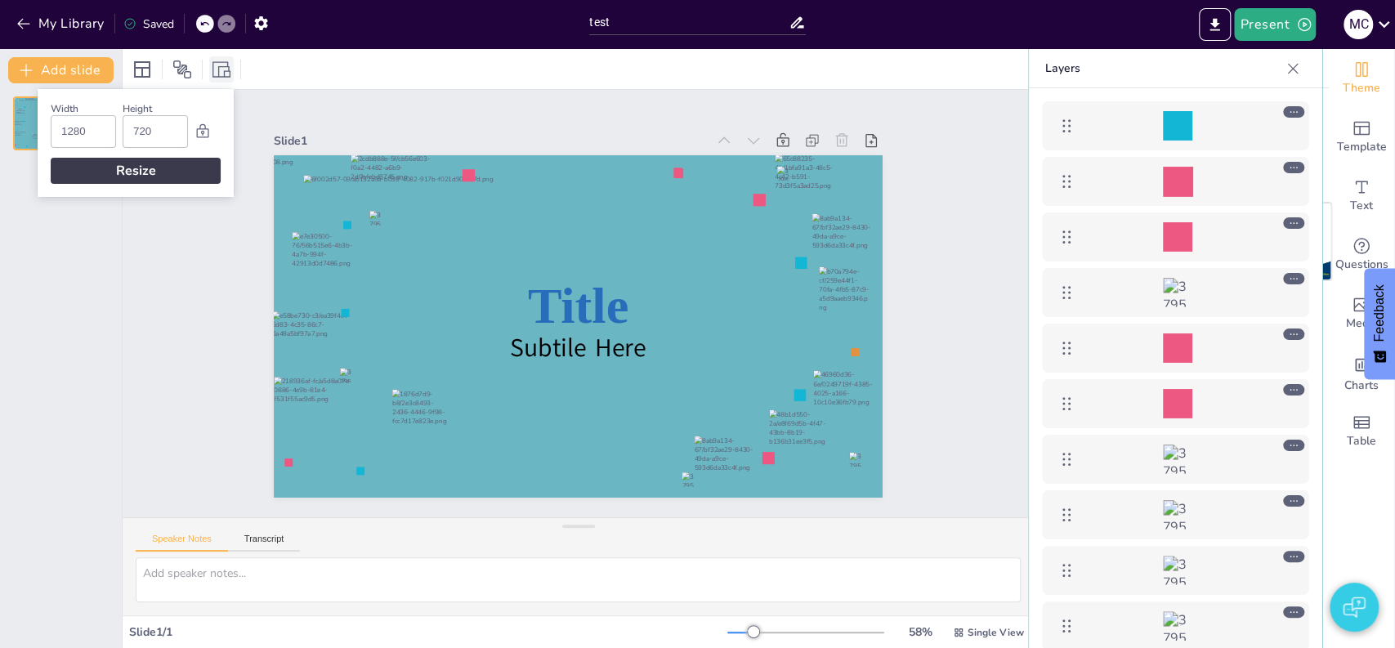
click at [230, 66] on div at bounding box center [221, 69] width 25 height 26
click at [143, 74] on icon at bounding box center [142, 70] width 20 height 20
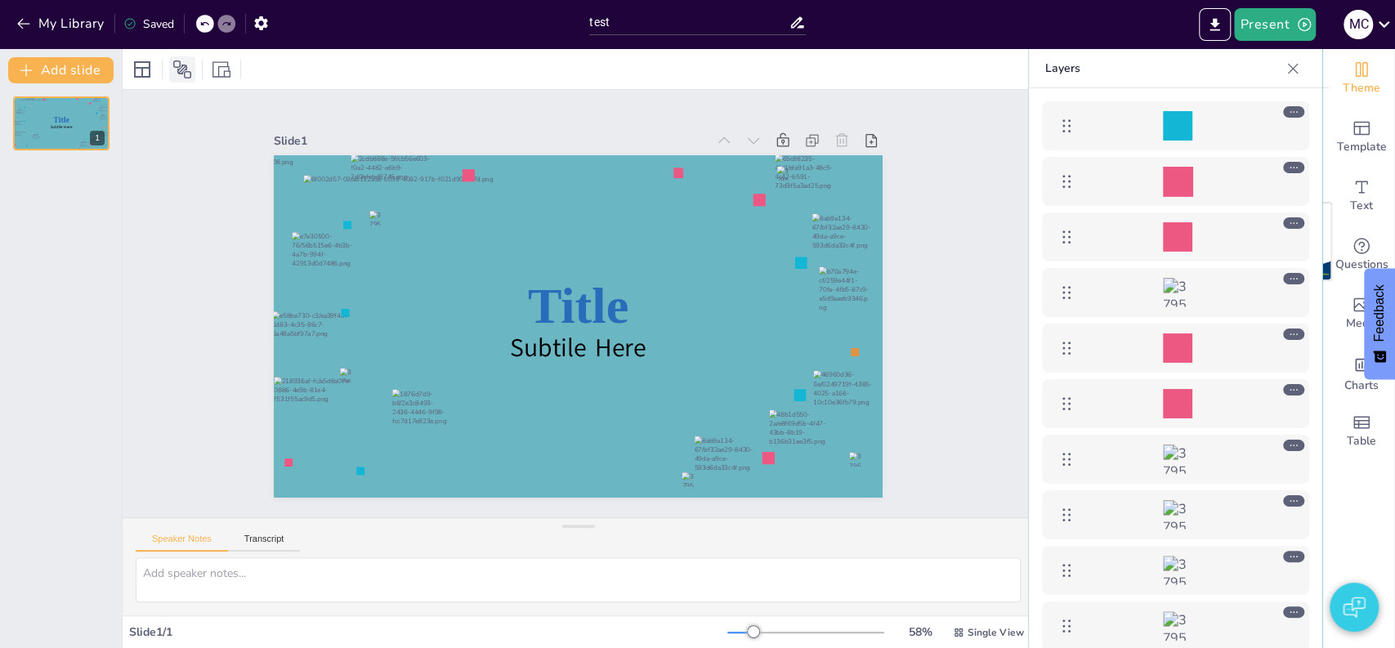
click at [172, 69] on icon at bounding box center [182, 70] width 20 height 20
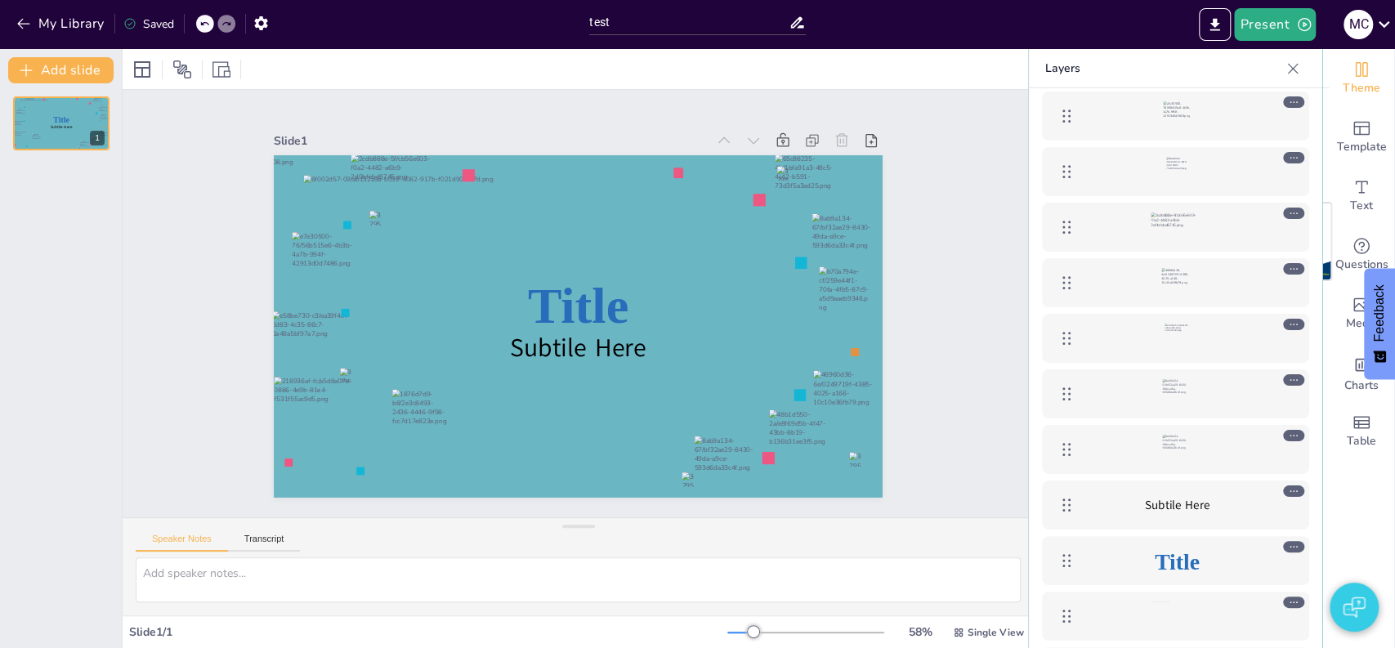
click at [947, 439] on div "Slide 1 Title Subtile Here" at bounding box center [577, 304] width 881 height 989
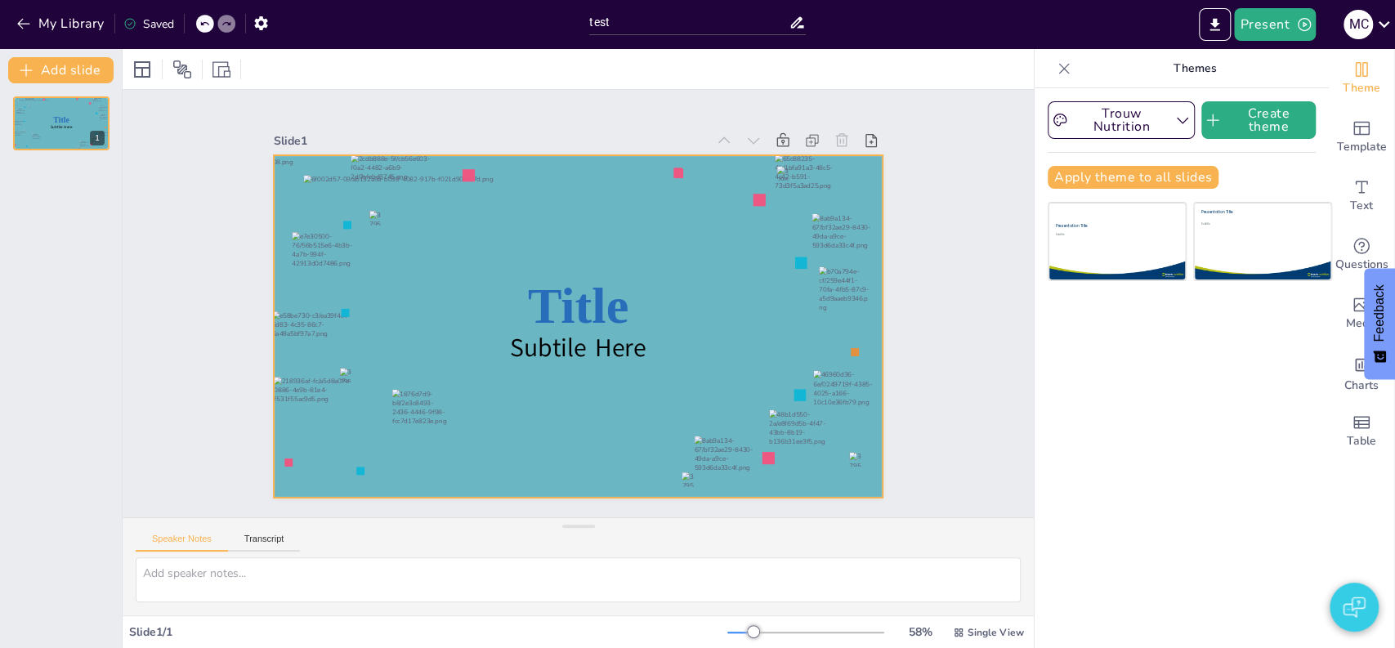
click at [512, 154] on div at bounding box center [555, 306] width 405 height 642
click at [142, 75] on div at bounding box center [142, 70] width 20 height 20
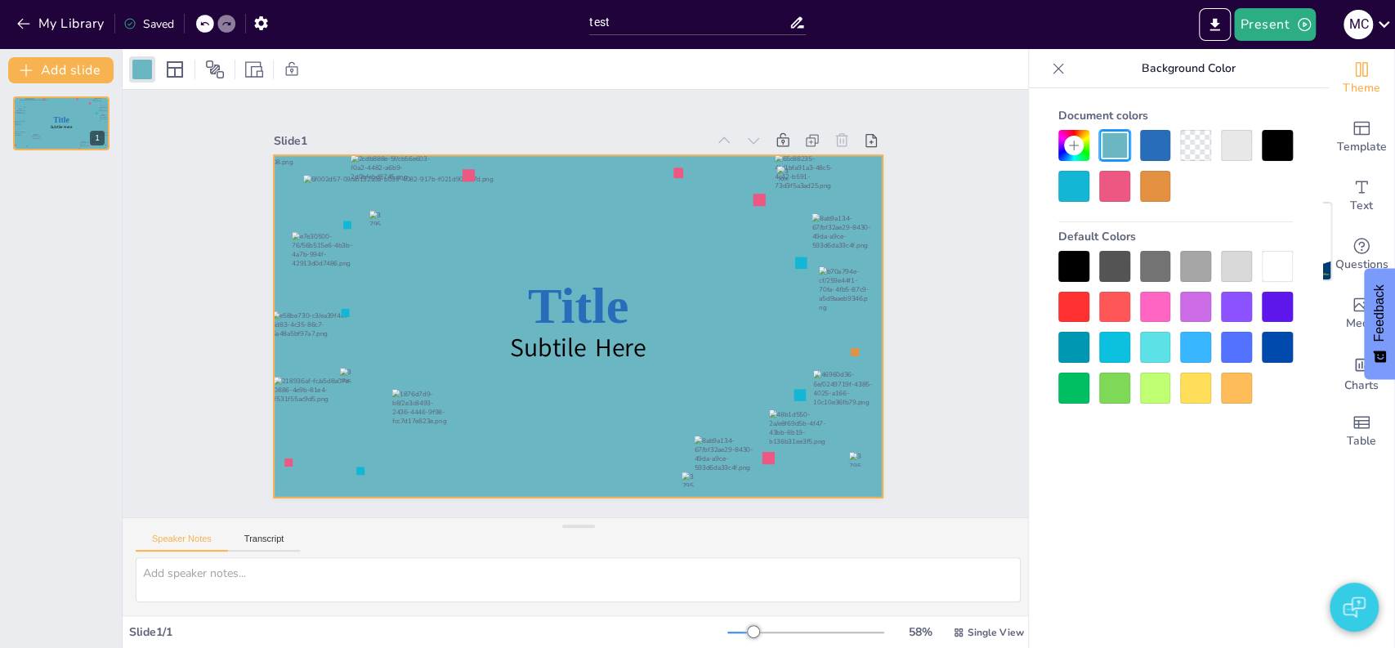
click at [1075, 148] on icon at bounding box center [1073, 145] width 13 height 13
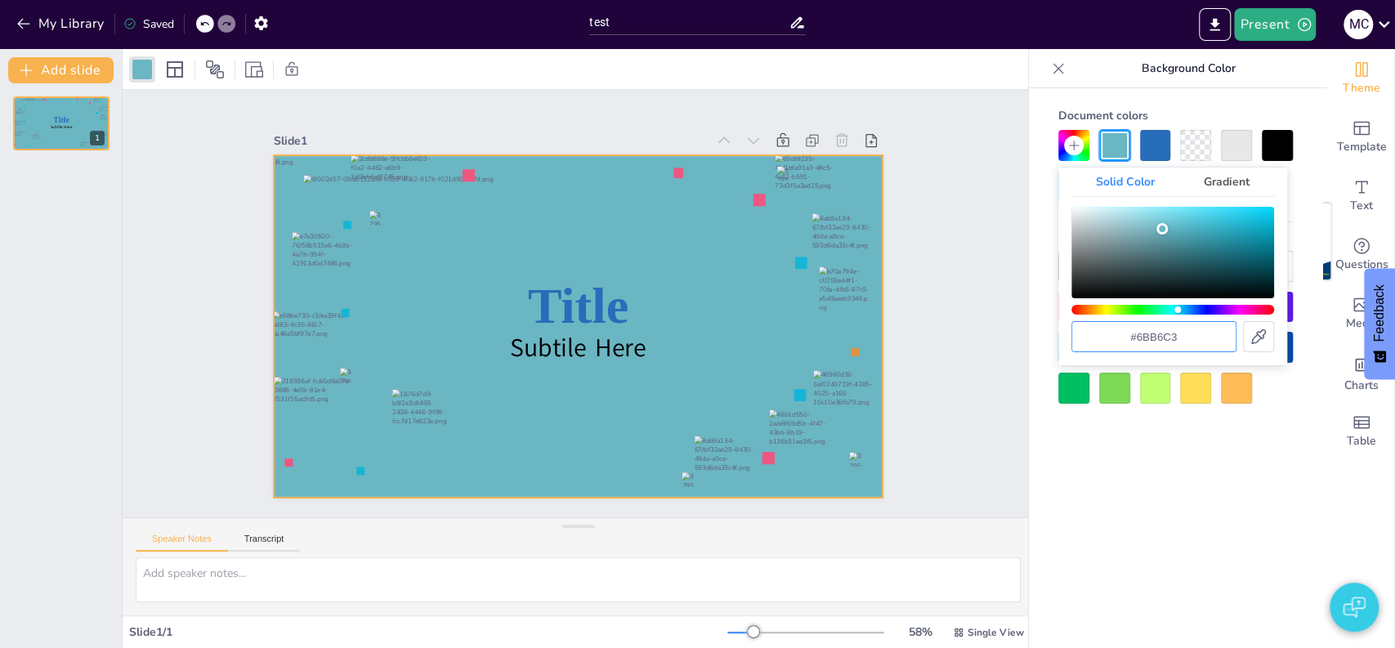
click at [1196, 334] on input "#6bb6c3" at bounding box center [1153, 336] width 163 height 29
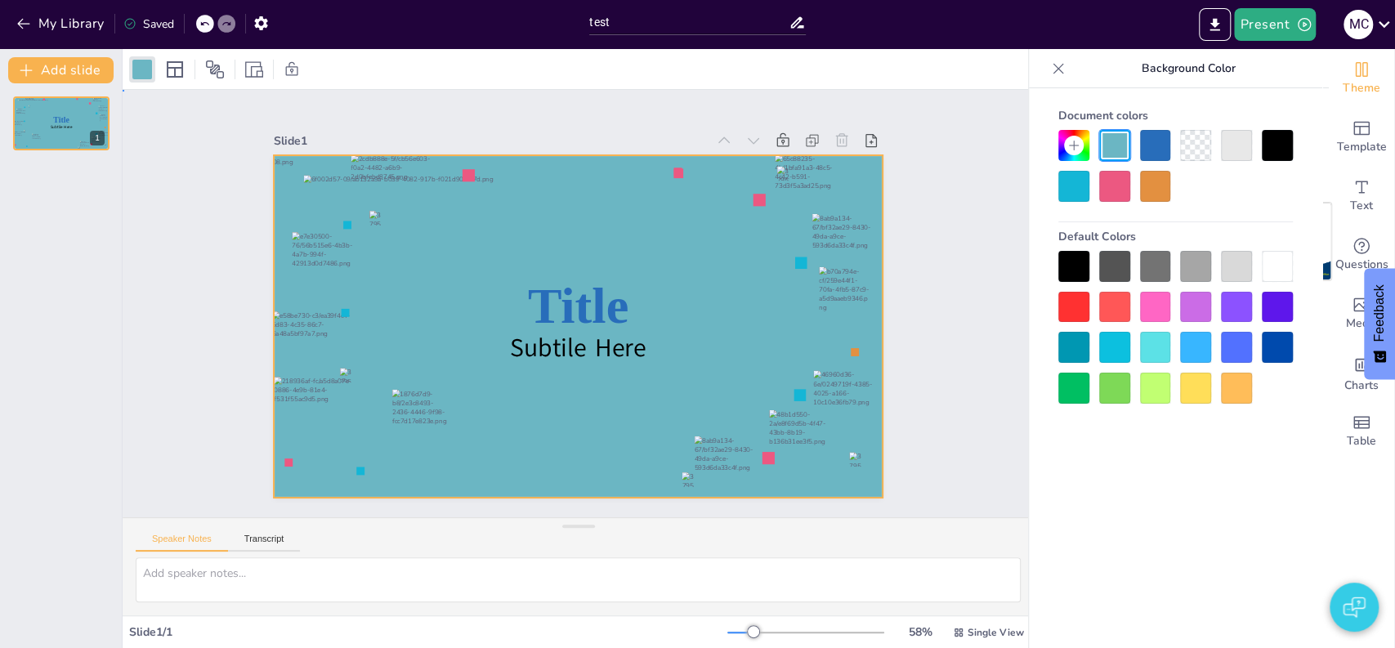
click at [940, 255] on div "Slide 1 Title Subtile Here" at bounding box center [578, 303] width 1003 height 826
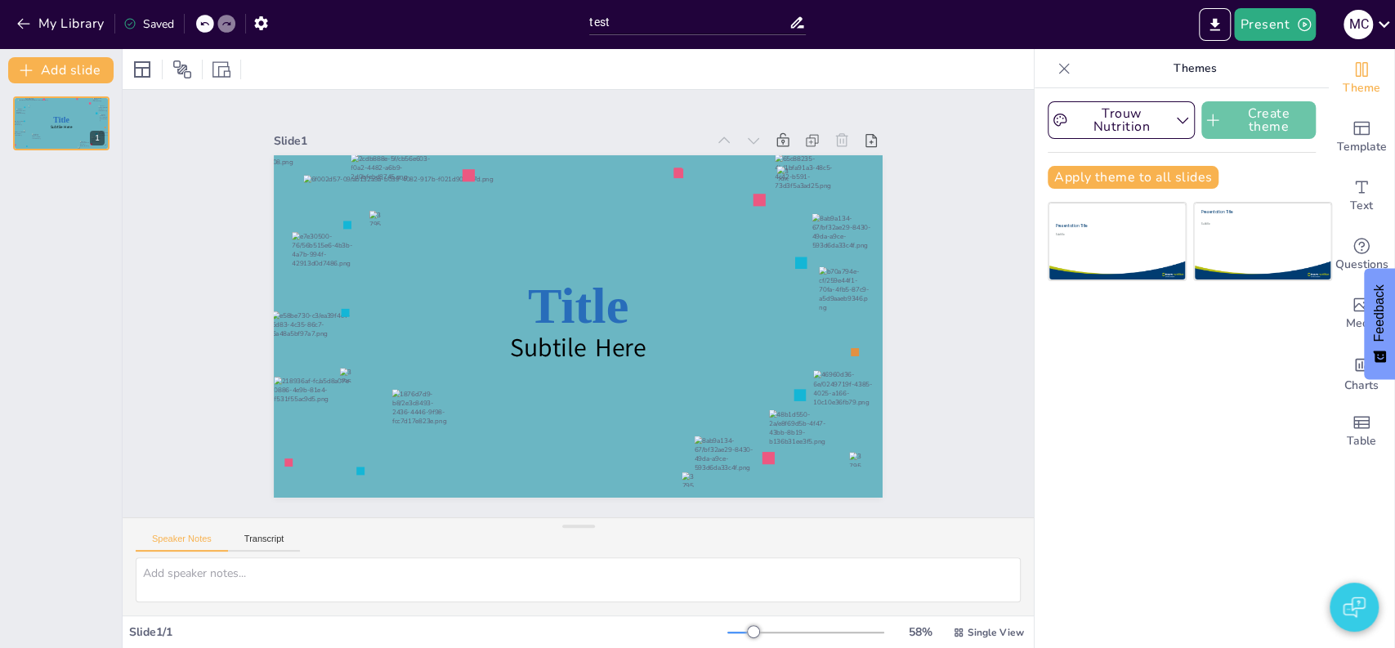
click at [1244, 123] on button "Create theme" at bounding box center [1259, 120] width 114 height 38
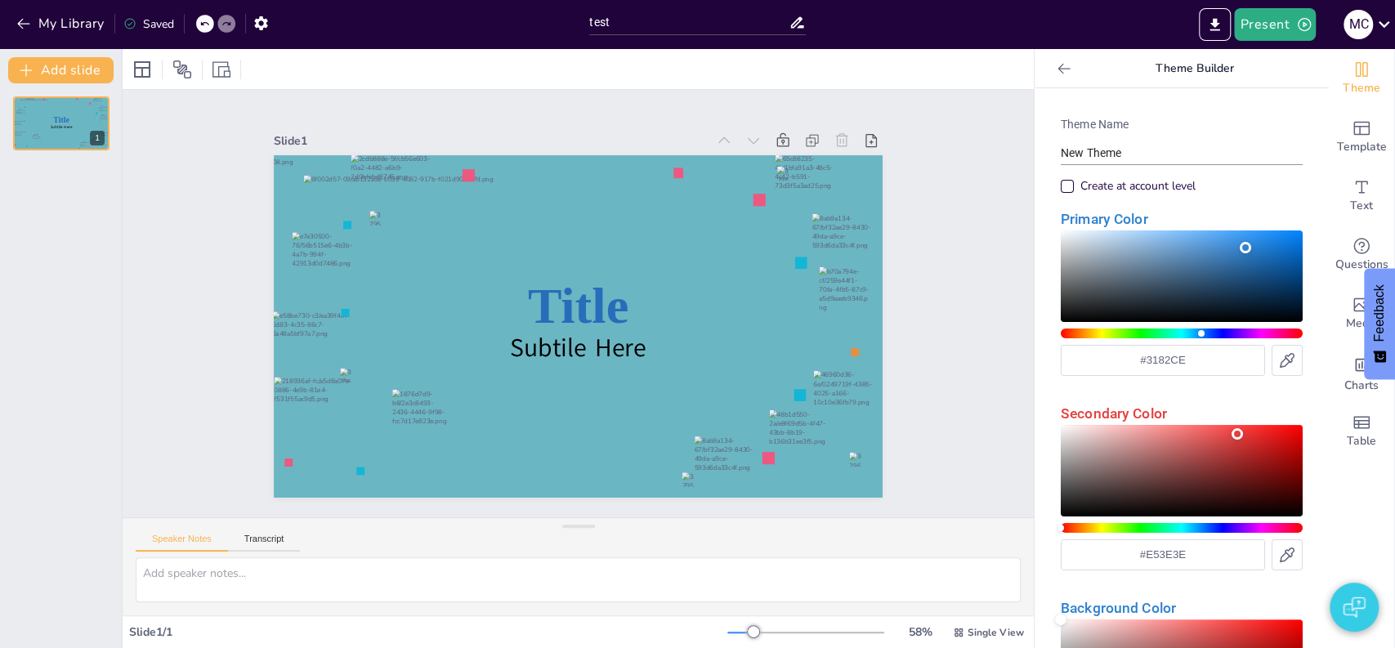
click at [1144, 160] on input "New Theme" at bounding box center [1182, 153] width 242 height 24
type input "Test"
click at [1174, 357] on input "#3182CE" at bounding box center [1163, 360] width 203 height 29
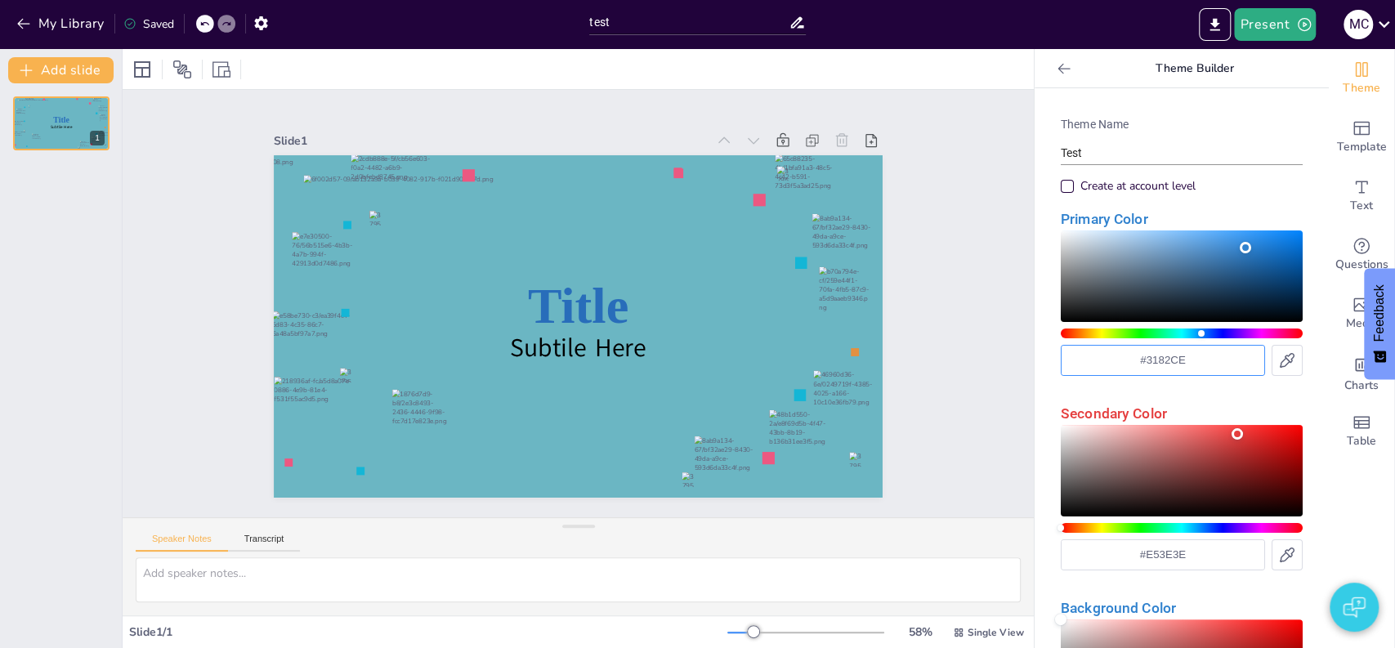
click at [1174, 357] on input "#3182CE" at bounding box center [1163, 360] width 203 height 29
paste input "6BB6C3"
type input "#6BB6C3"
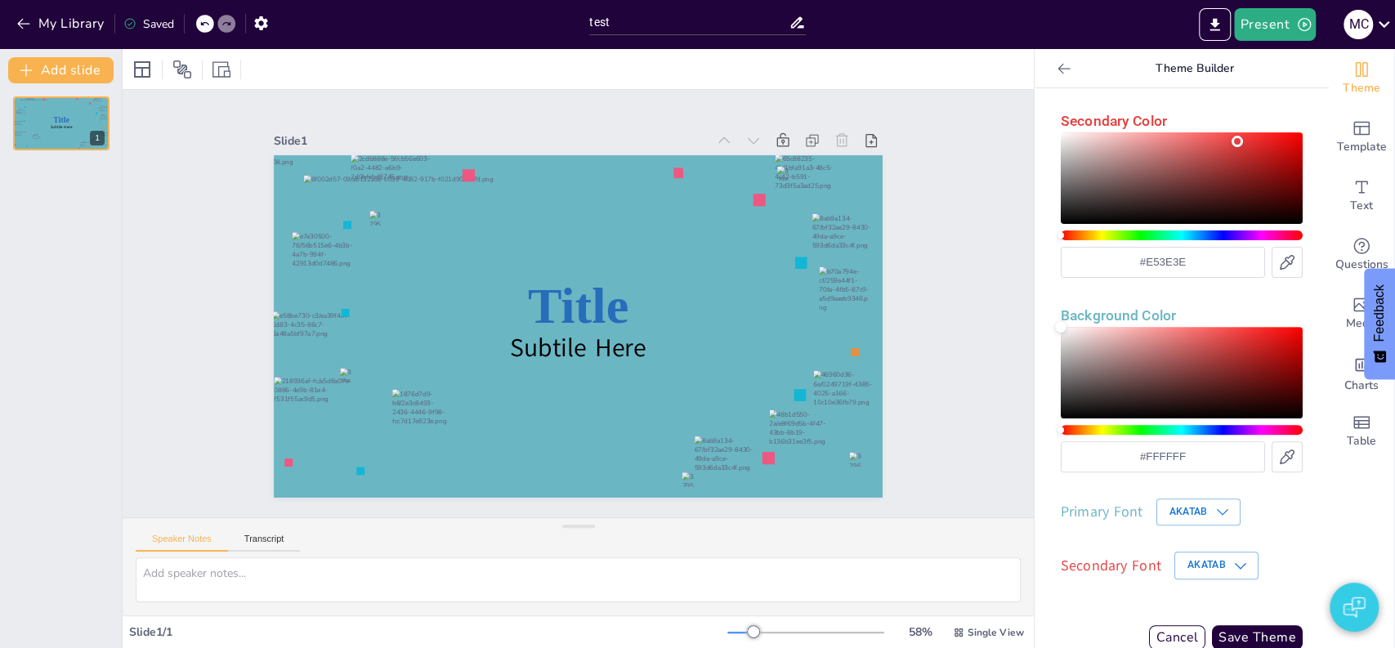
scroll to position [320, 0]
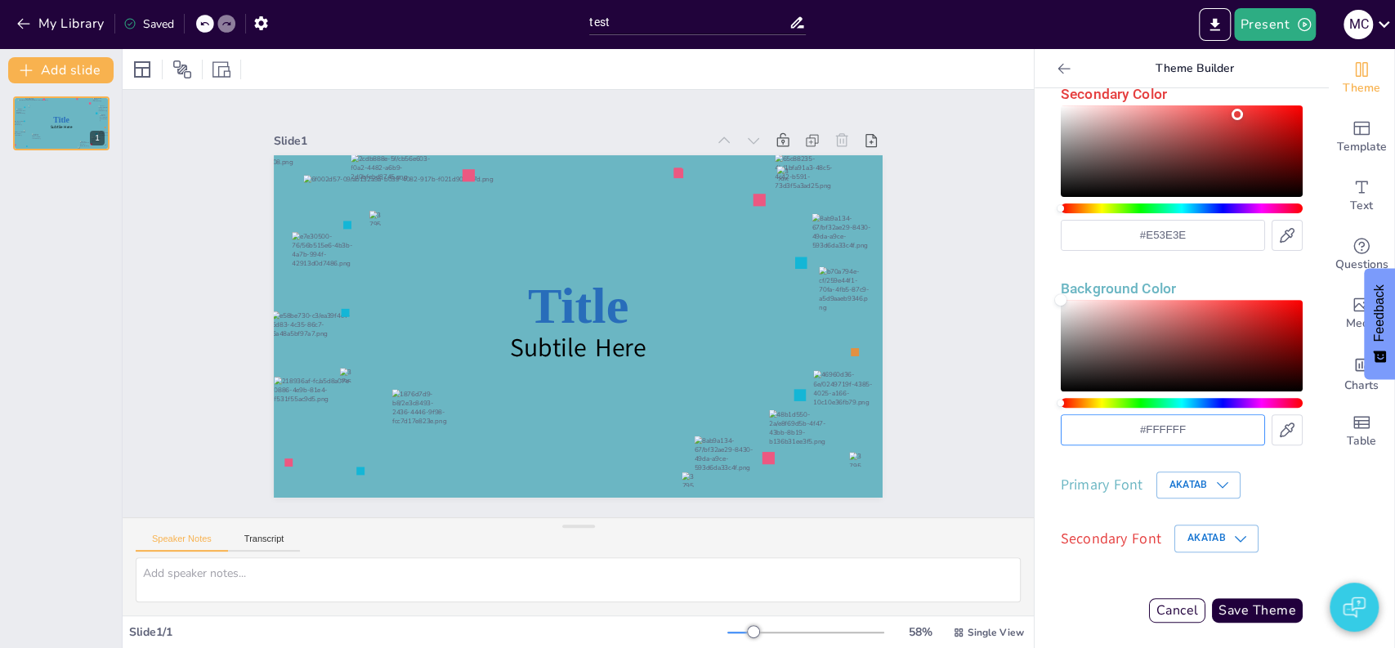
click at [1190, 432] on input "#FFFFFF" at bounding box center [1163, 429] width 203 height 29
paste input "6BB6C3"
type input "#6BB6C3"
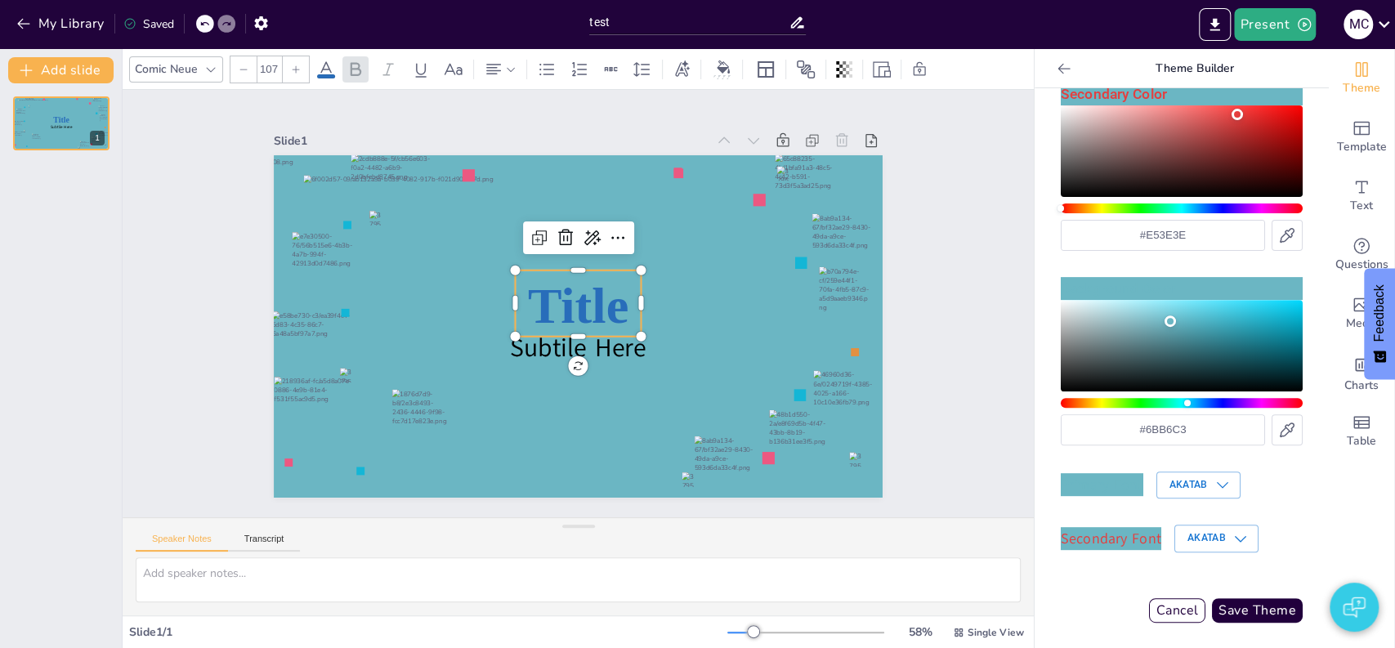
click at [569, 302] on span "Title" at bounding box center [579, 302] width 99 height 115
click at [324, 64] on icon at bounding box center [326, 69] width 15 height 16
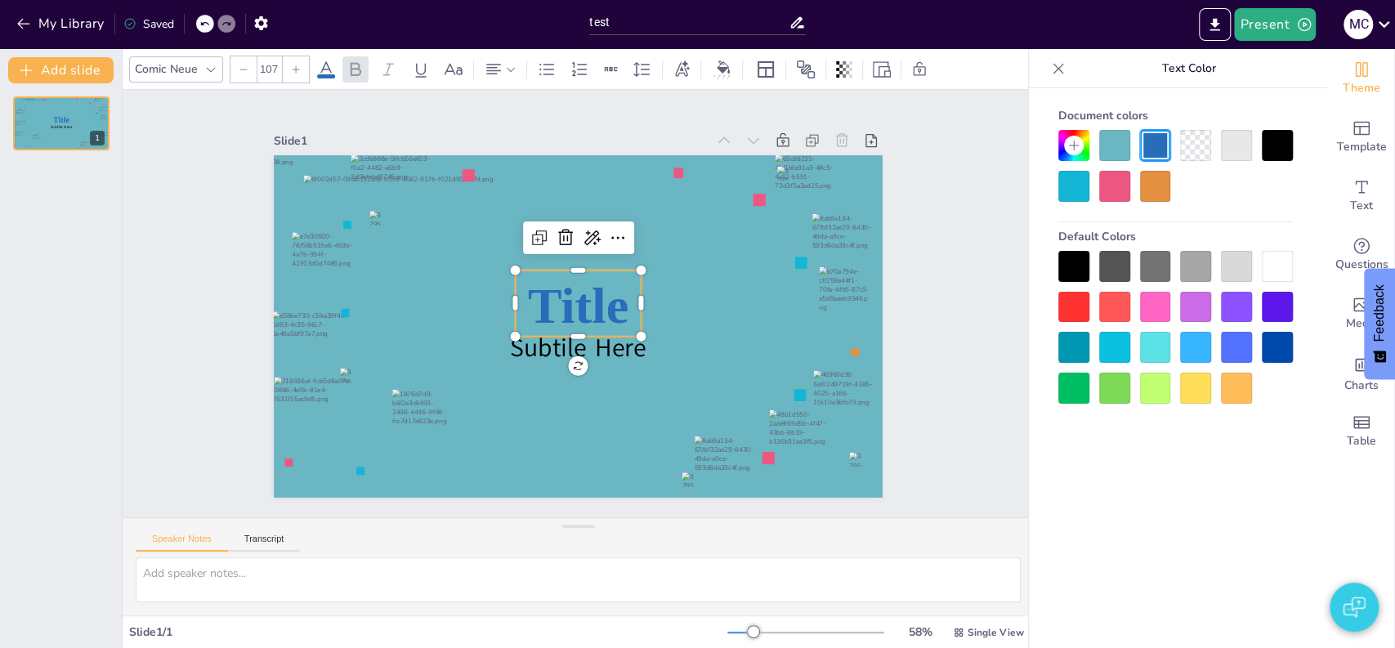
click at [1076, 147] on icon at bounding box center [1073, 145] width 13 height 13
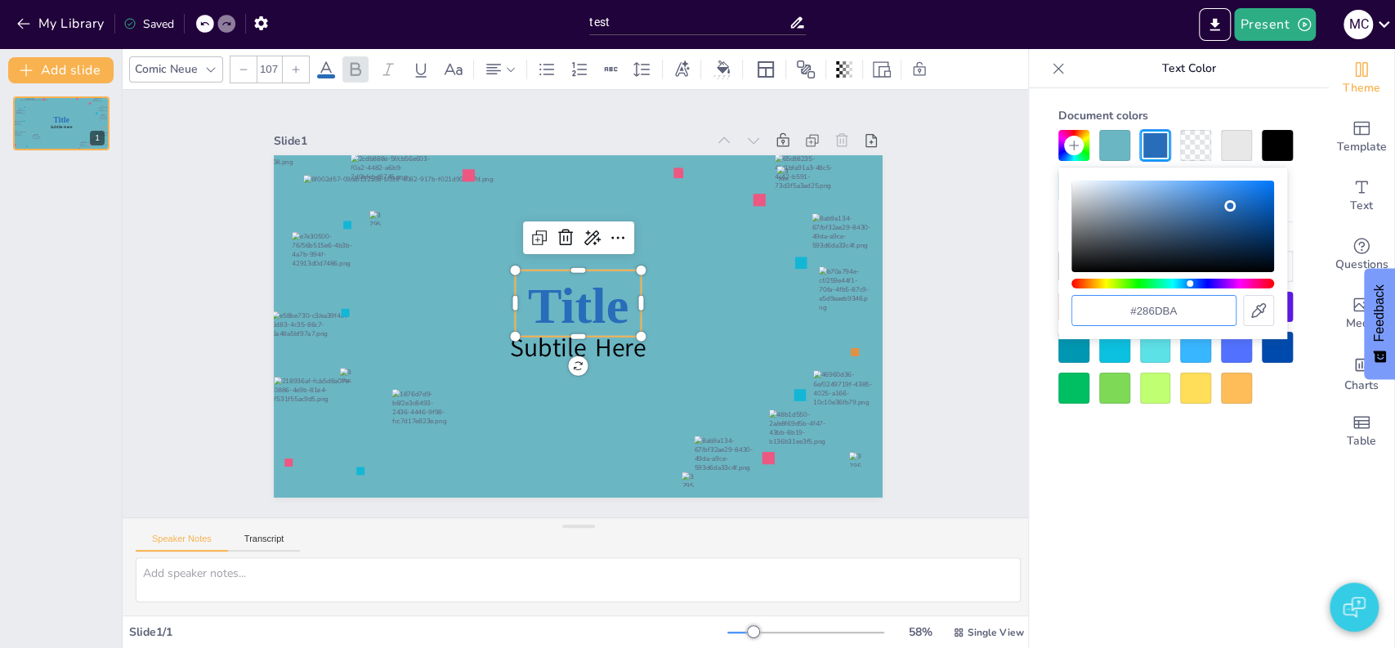
click at [1175, 303] on input "#286dba" at bounding box center [1153, 310] width 163 height 29
click at [1345, 83] on span "Theme" at bounding box center [1362, 88] width 38 height 18
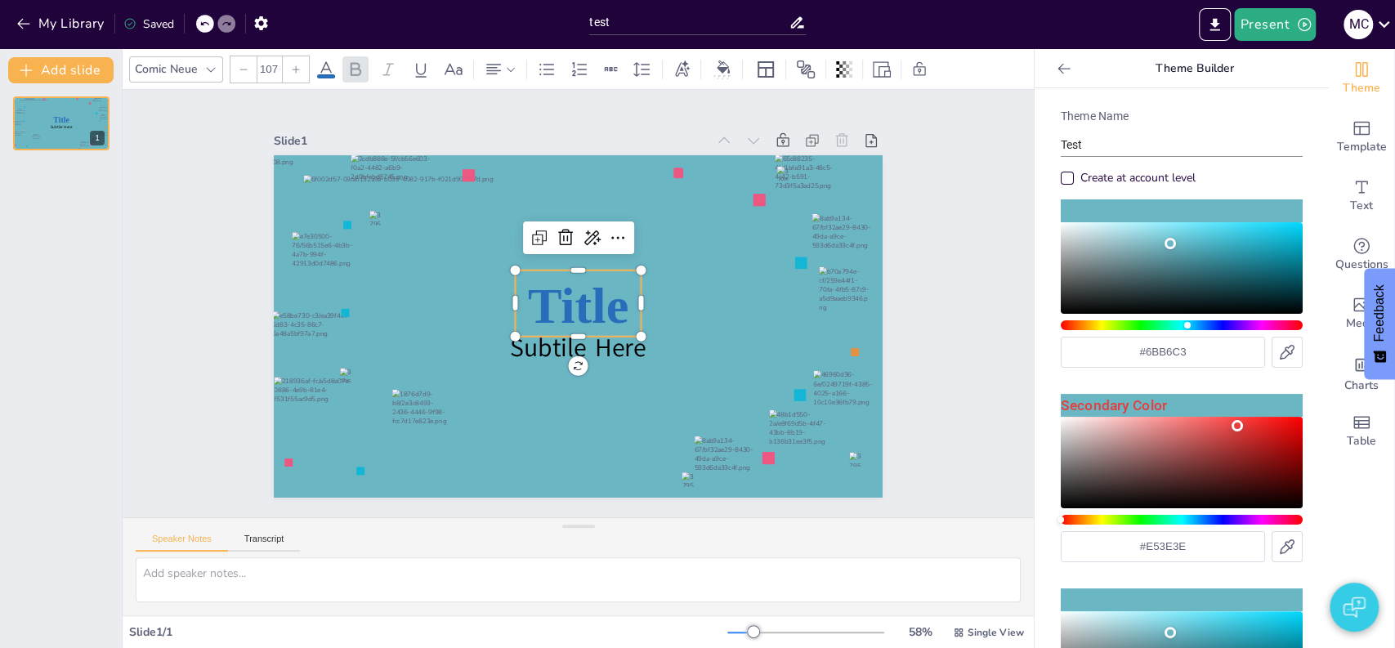
scroll to position [0, 0]
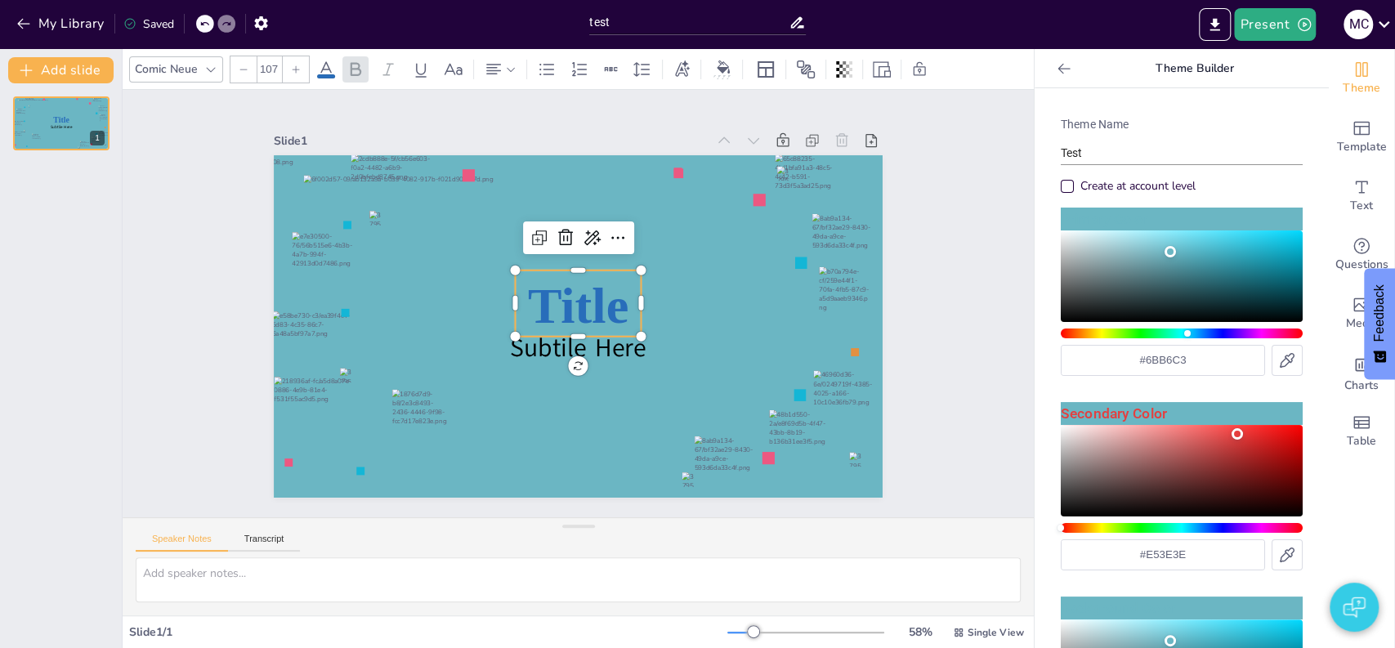
click at [1188, 371] on input "#6BB6C3" at bounding box center [1163, 360] width 203 height 29
paste input "286DBA"
type input "#286DBA"
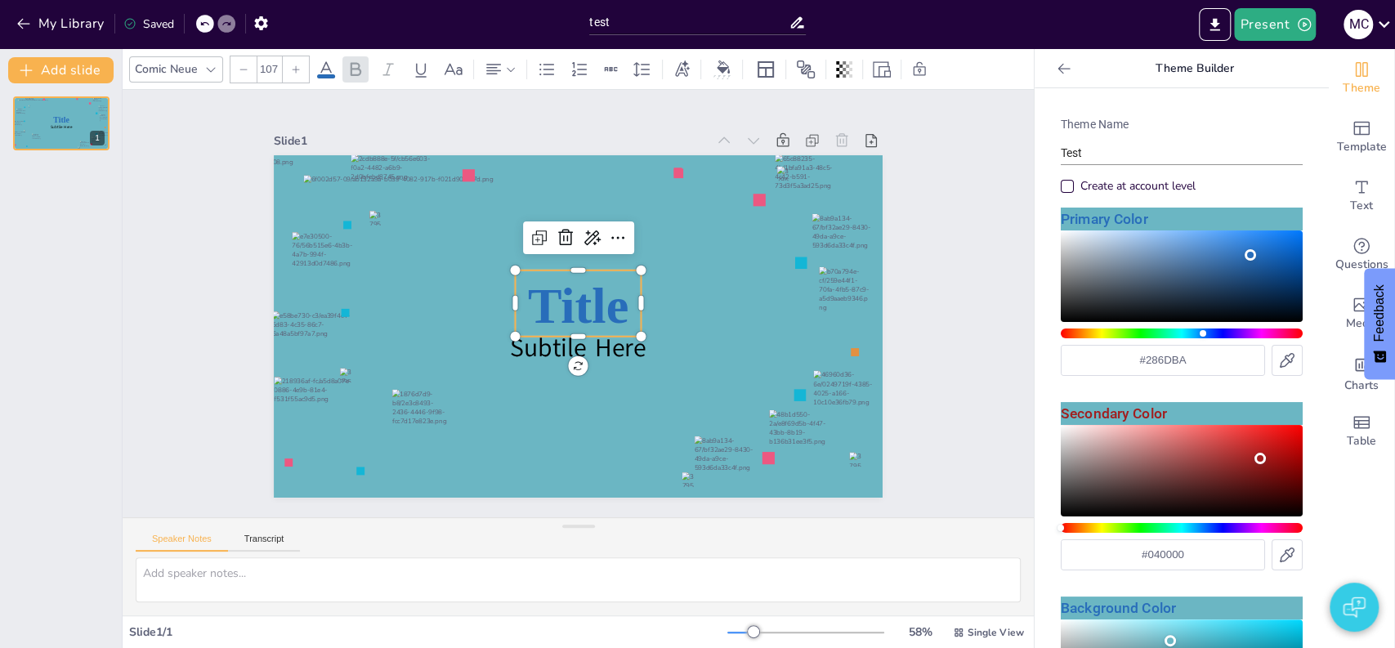
type input "#000000"
drag, startPoint x: 1216, startPoint y: 432, endPoint x: 1337, endPoint y: 548, distance: 167.6
click at [1337, 548] on div "Theme Template Text Questions Media Charts Table Theme Builder Theme Name Test …" at bounding box center [1215, 348] width 360 height 599
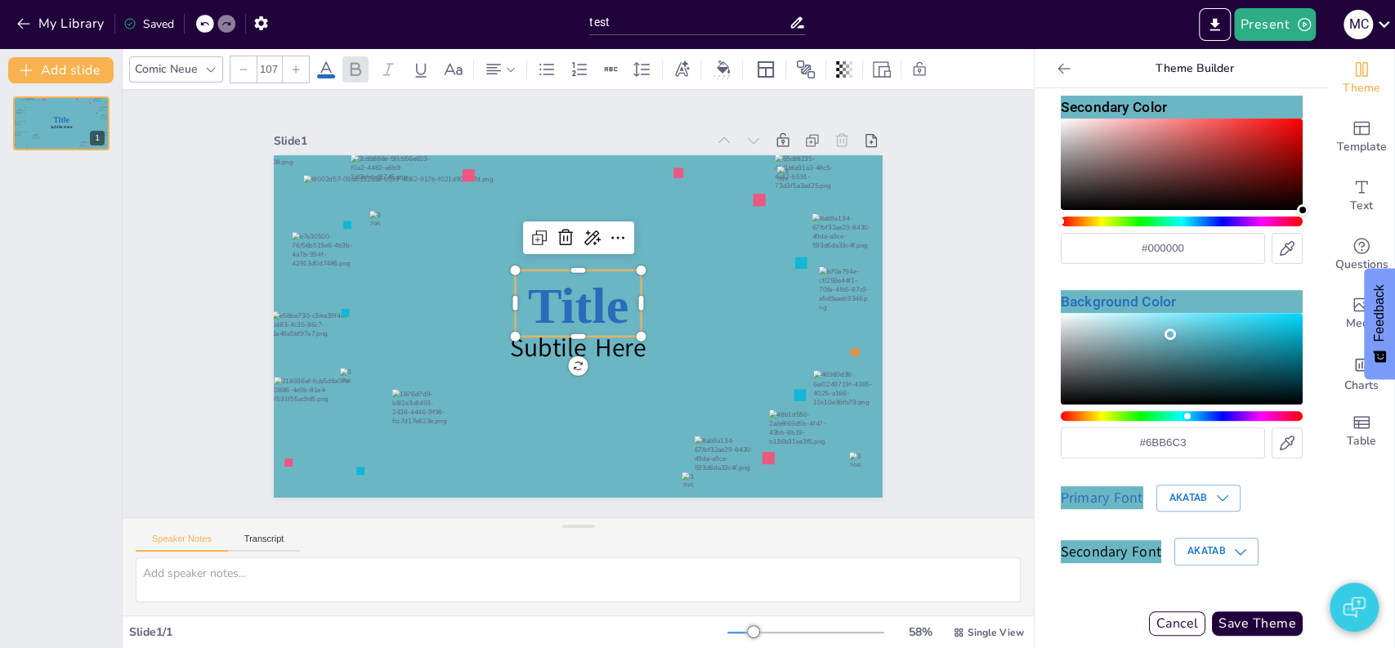
scroll to position [320, 0]
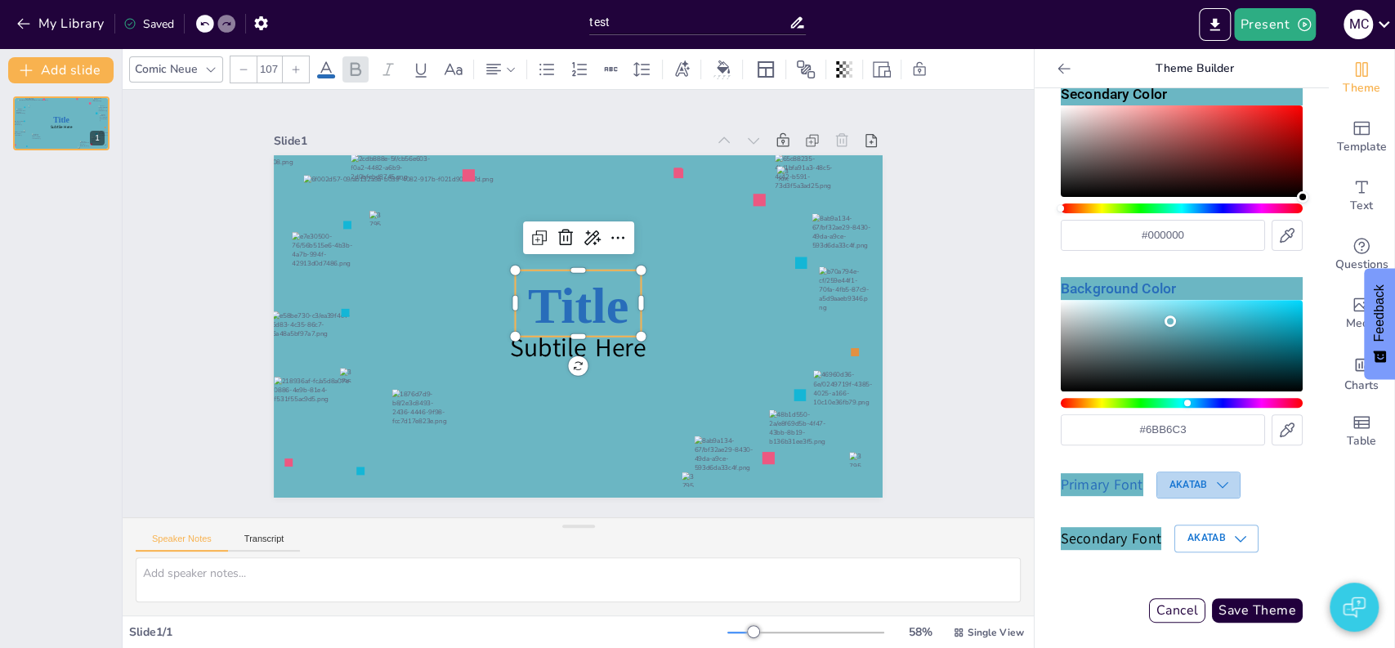
click at [1215, 477] on icon "button" at bounding box center [1223, 485] width 16 height 16
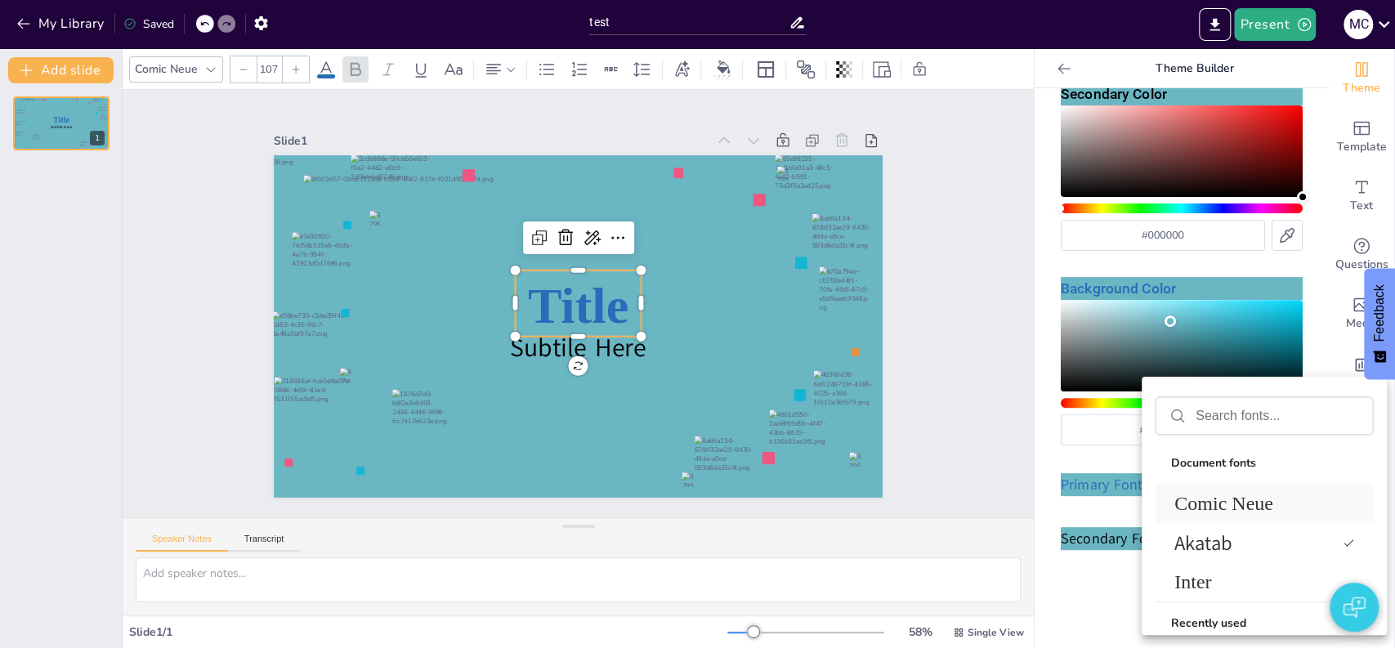
click at [1216, 499] on span "Comic Neue" at bounding box center [1261, 504] width 173 height 22
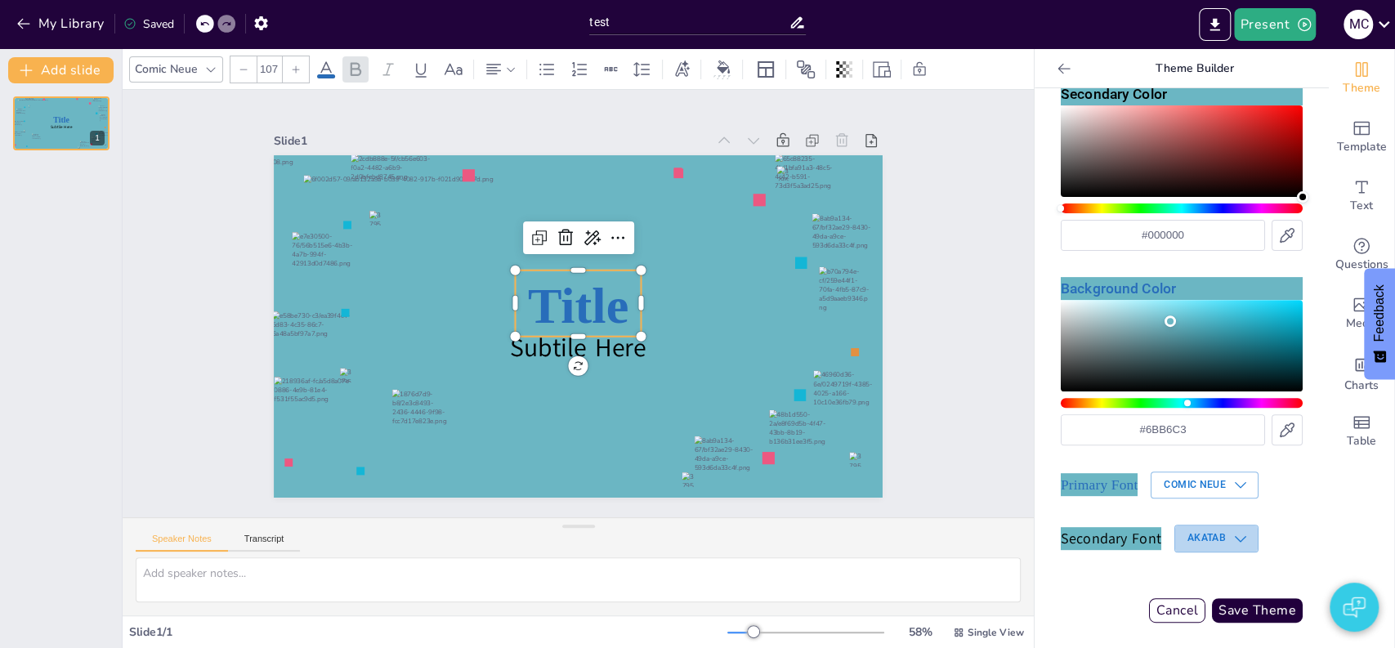
click at [1233, 545] on icon "button" at bounding box center [1241, 538] width 16 height 16
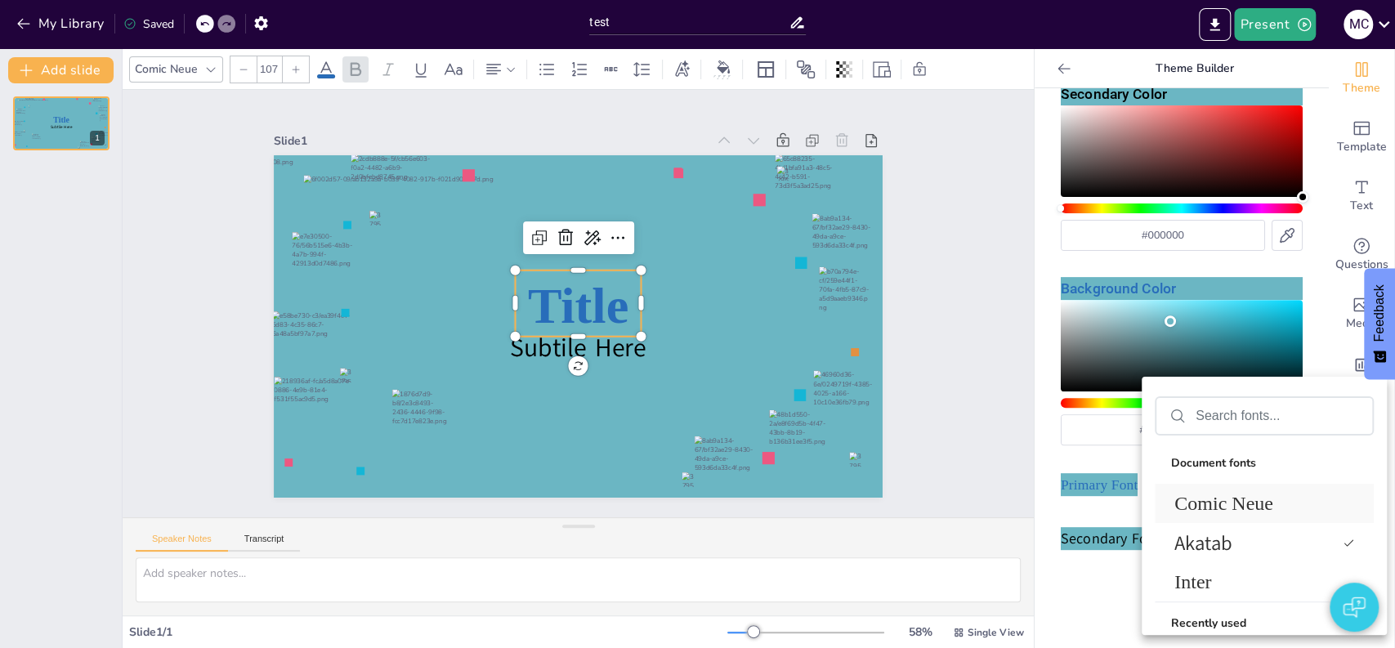
click at [1242, 513] on span "Comic Neue" at bounding box center [1261, 504] width 173 height 22
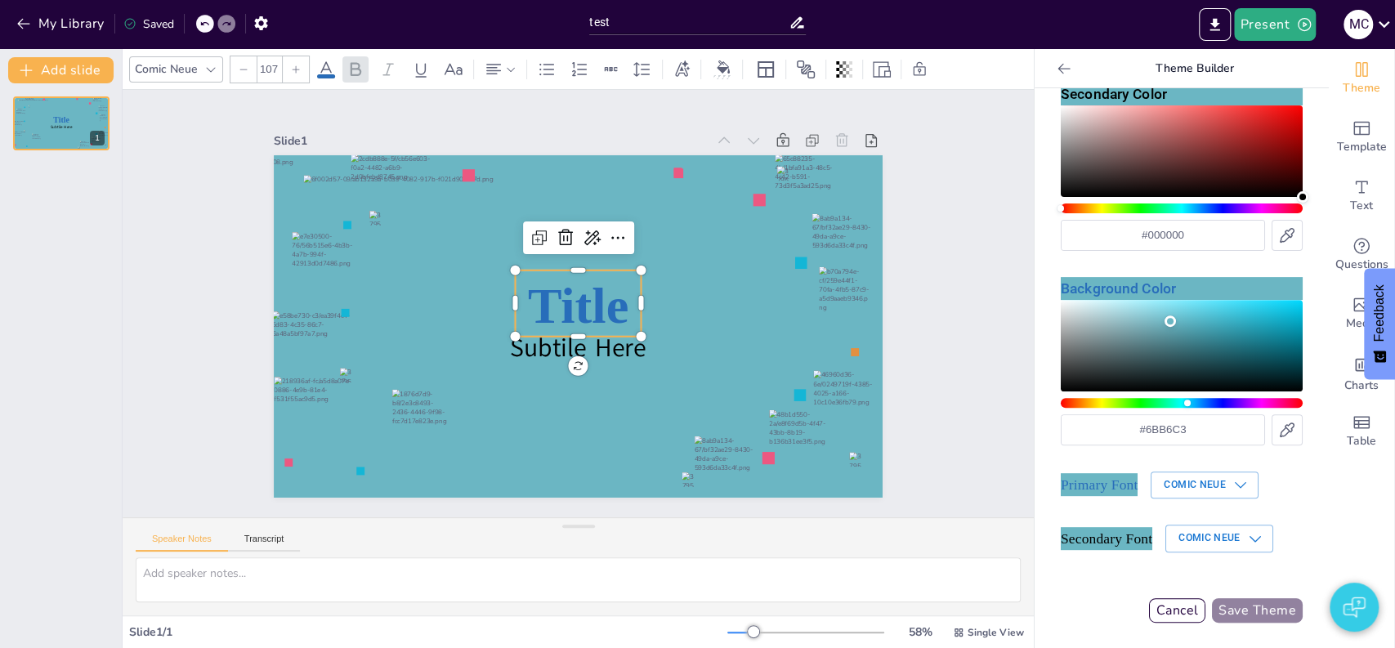
click at [1240, 617] on button "Save Theme" at bounding box center [1257, 610] width 91 height 25
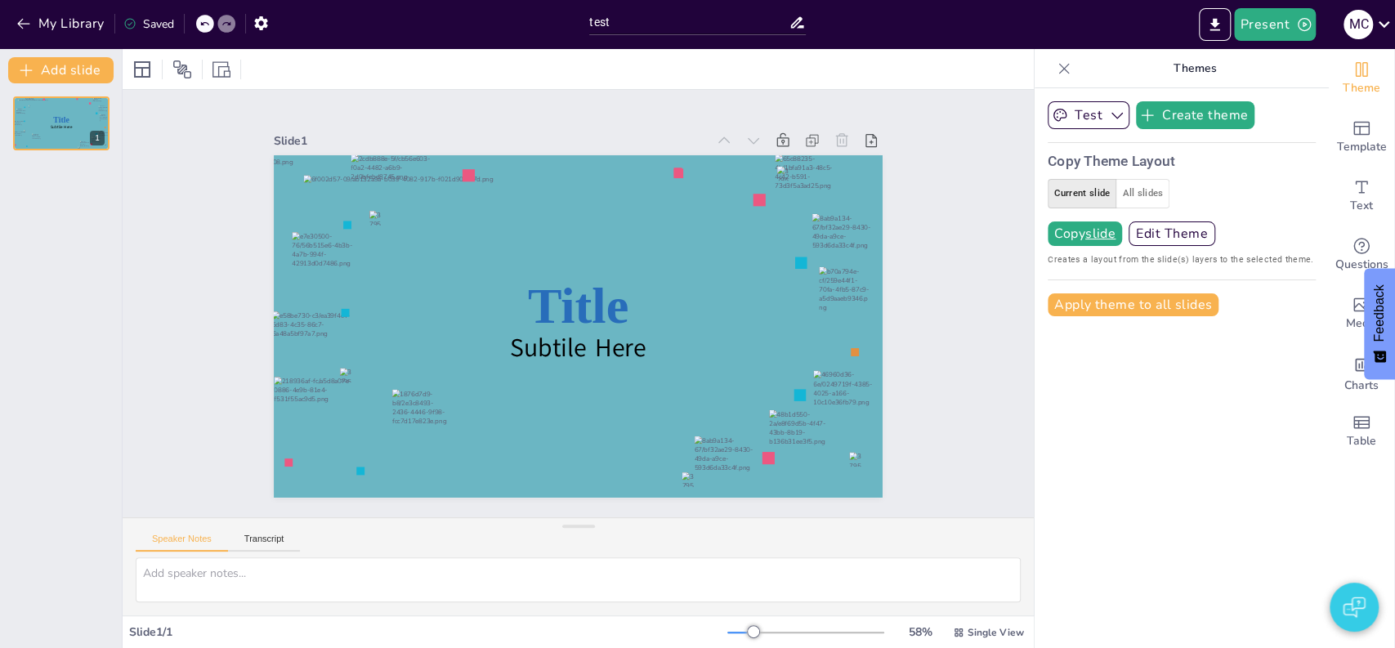
click at [882, 236] on div "Slide 1 Title Subtile Here" at bounding box center [578, 304] width 607 height 980
click at [1076, 195] on button "Current slide" at bounding box center [1082, 193] width 69 height 29
click at [1092, 232] on u "slide" at bounding box center [1100, 233] width 30 height 13
click at [903, 342] on div "Slide 1 Title Subtile Here" at bounding box center [578, 304] width 794 height 726
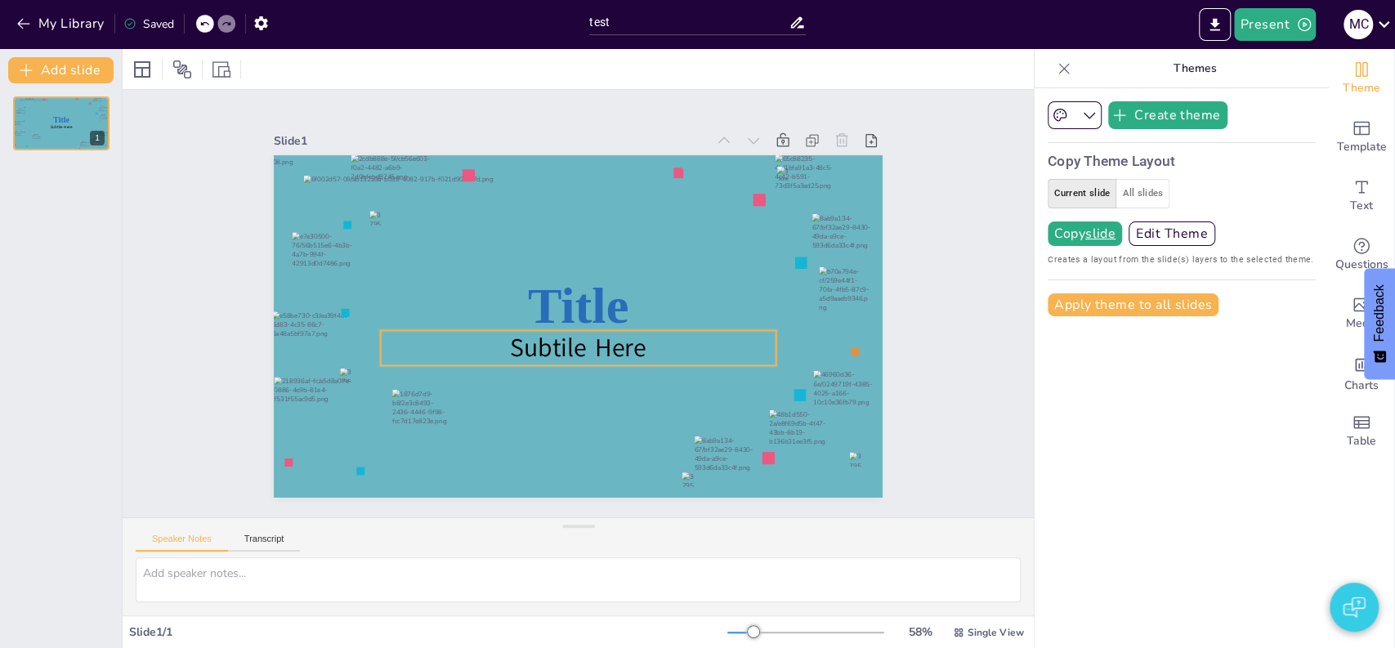
click at [551, 337] on p "Subtile Here" at bounding box center [533, 304] width 35 height 396
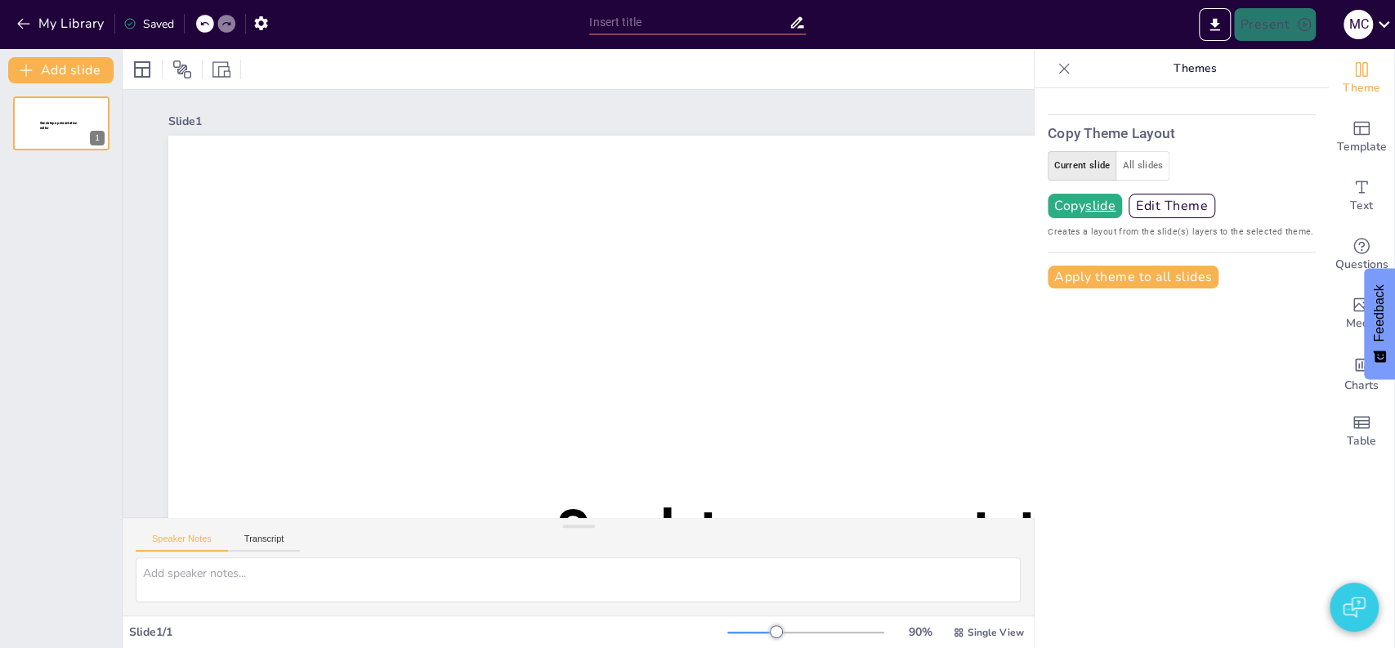
type input "test"
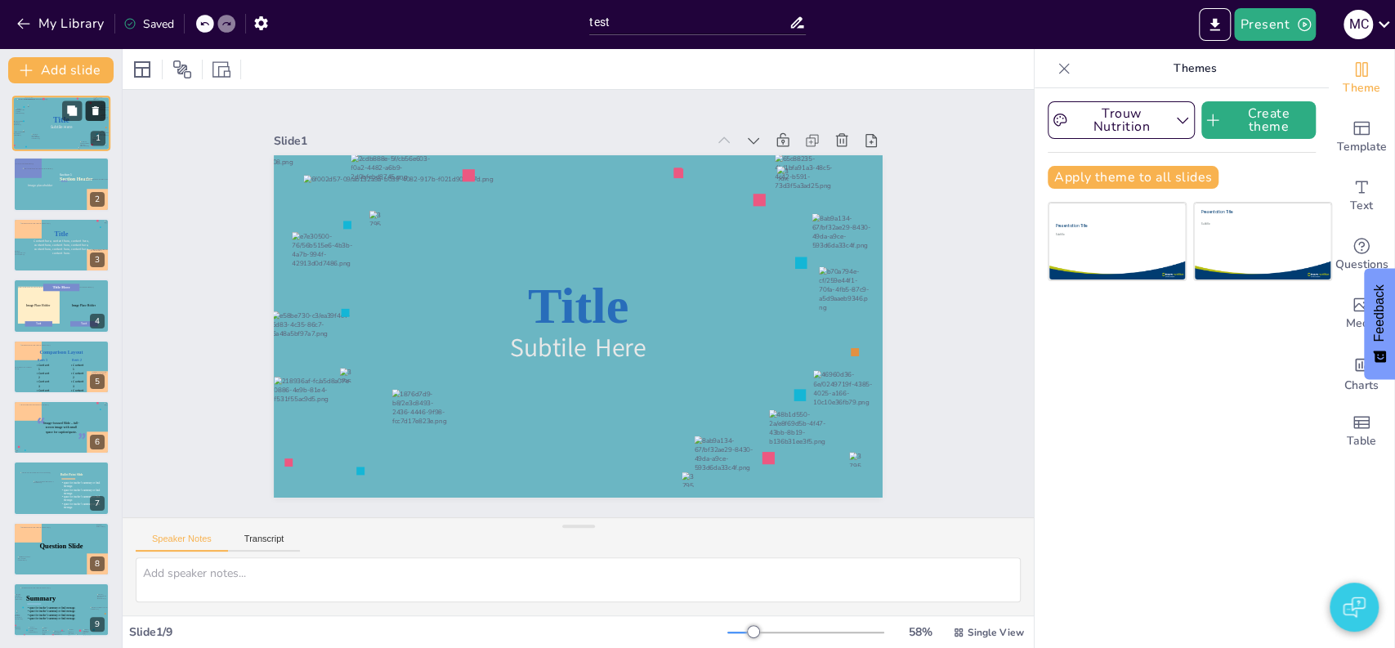
click at [92, 109] on icon at bounding box center [95, 110] width 11 height 11
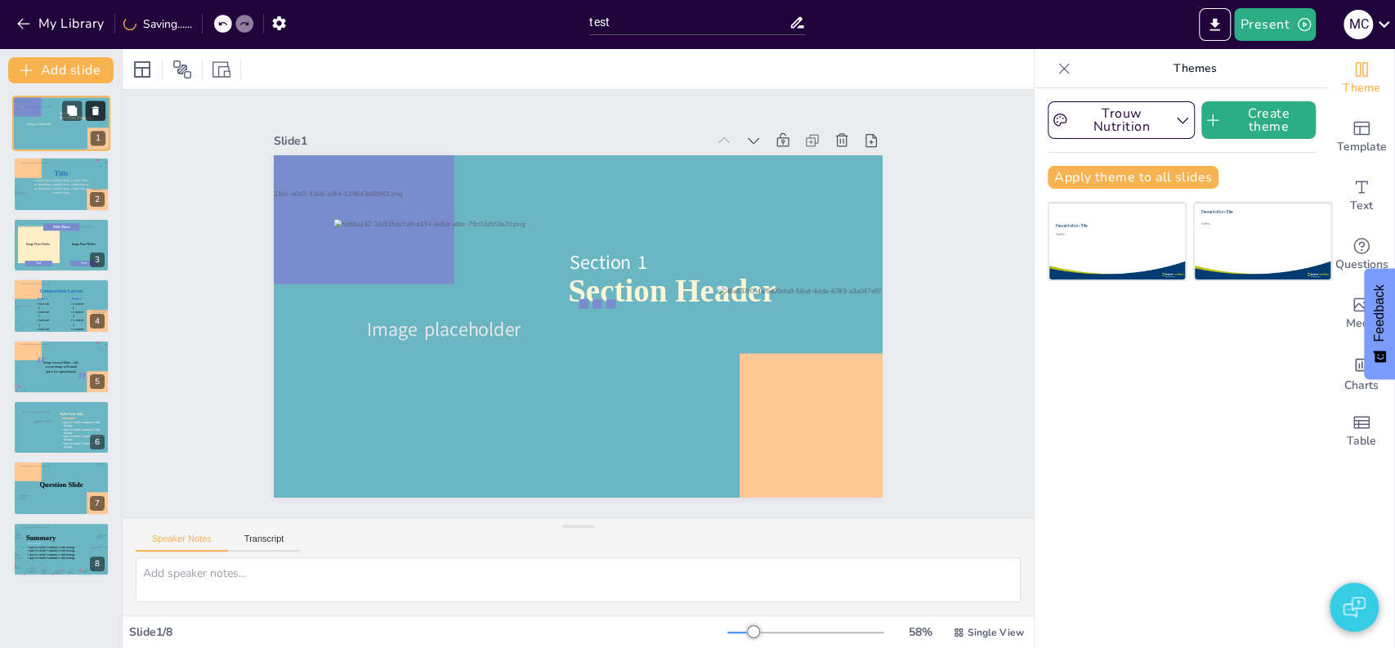
click at [92, 109] on icon at bounding box center [95, 110] width 11 height 11
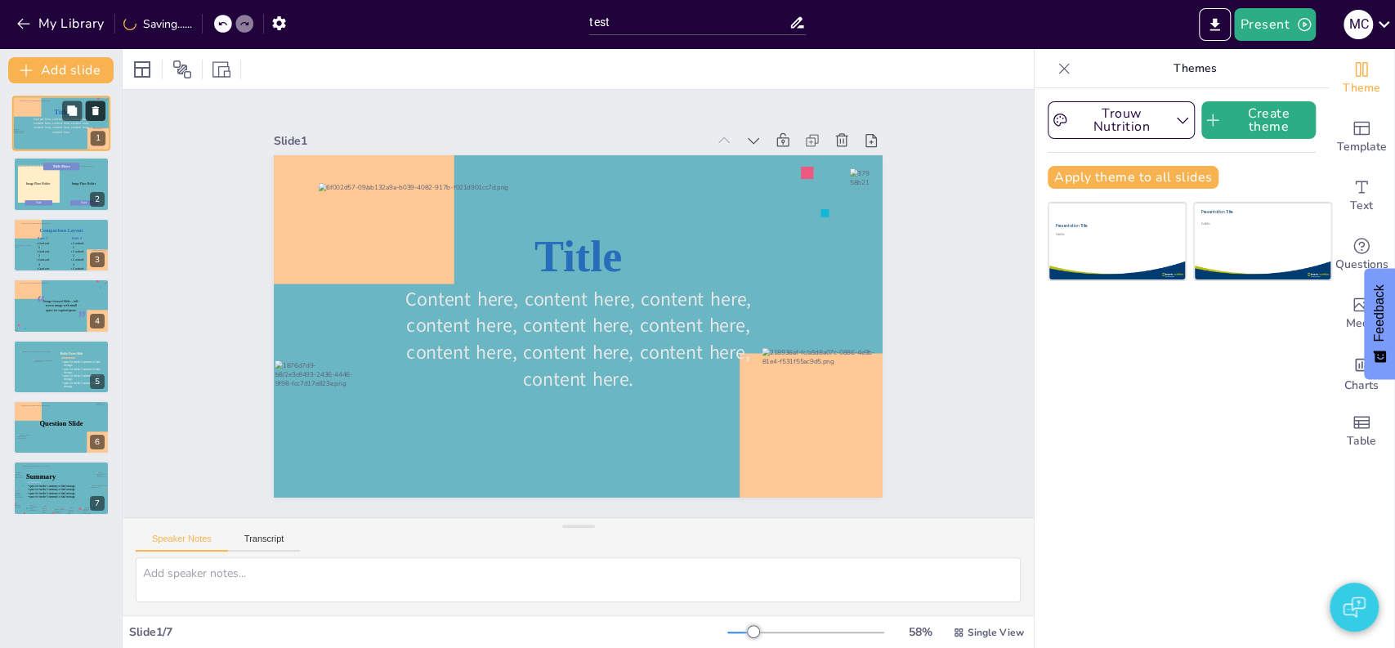
click at [92, 109] on icon at bounding box center [95, 110] width 11 height 11
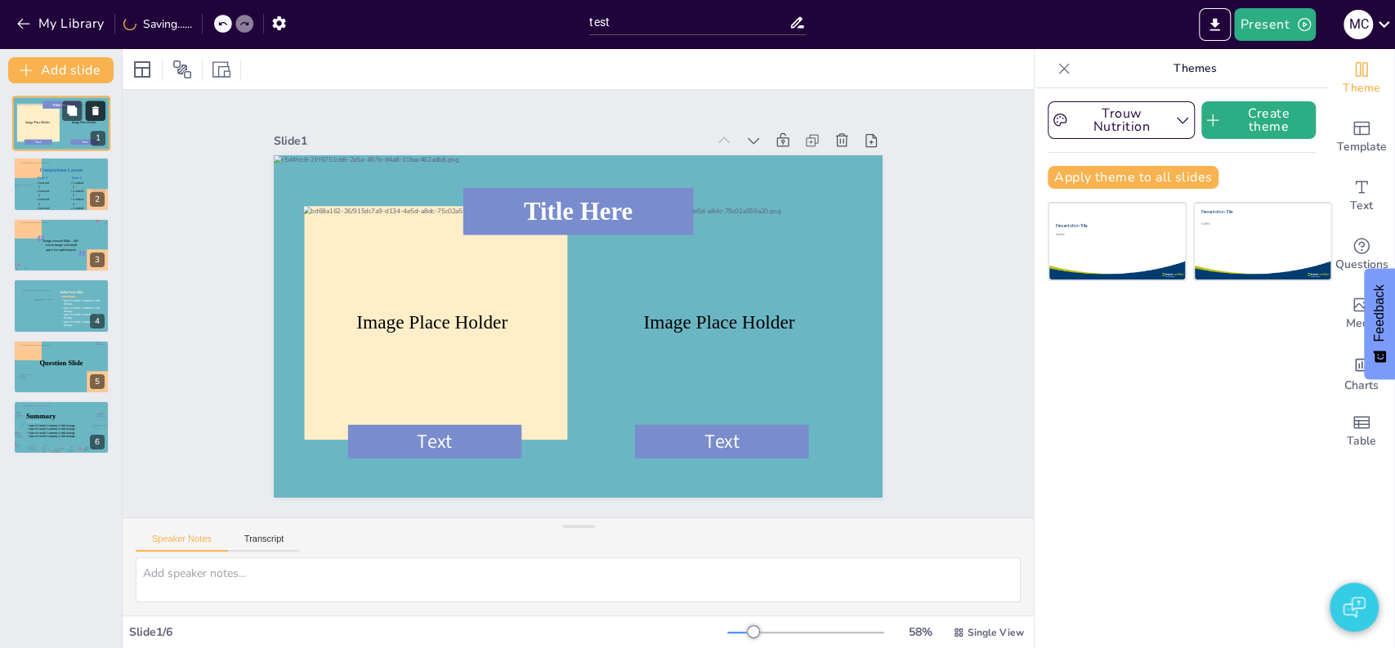
click at [92, 109] on icon at bounding box center [95, 110] width 11 height 11
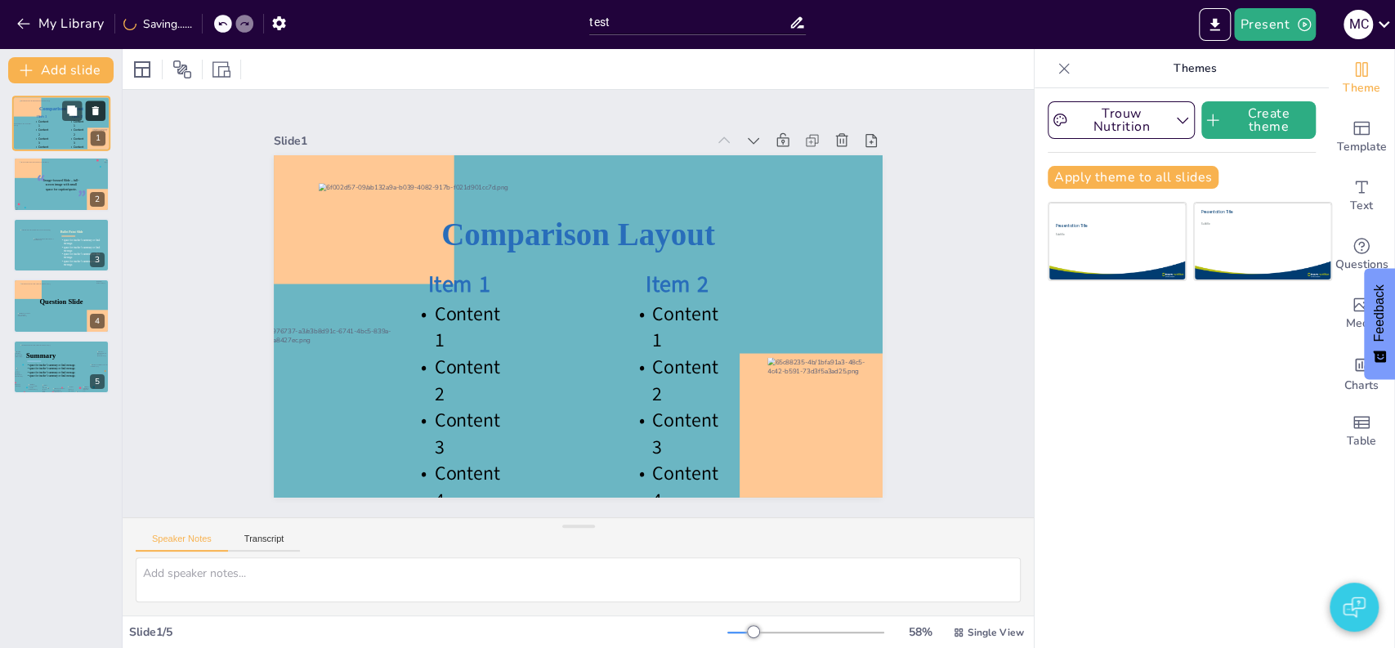
click at [92, 109] on icon at bounding box center [95, 110] width 11 height 11
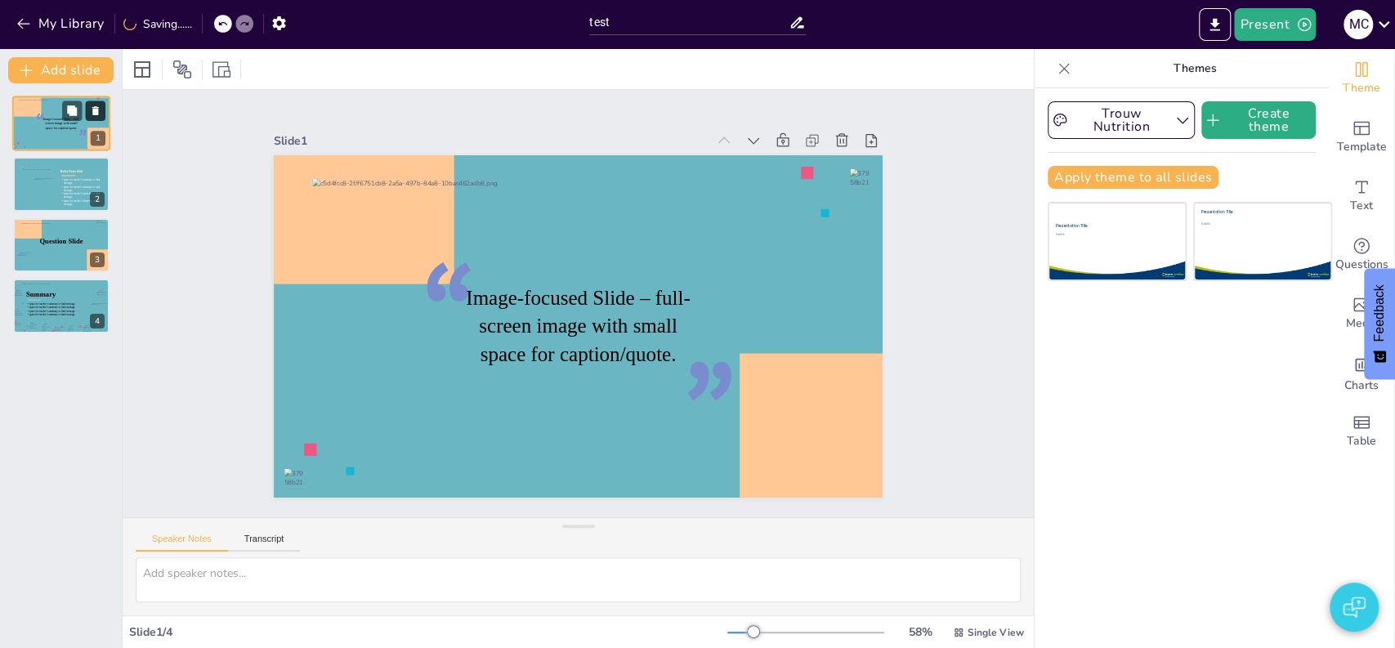
click at [92, 109] on icon at bounding box center [95, 110] width 11 height 11
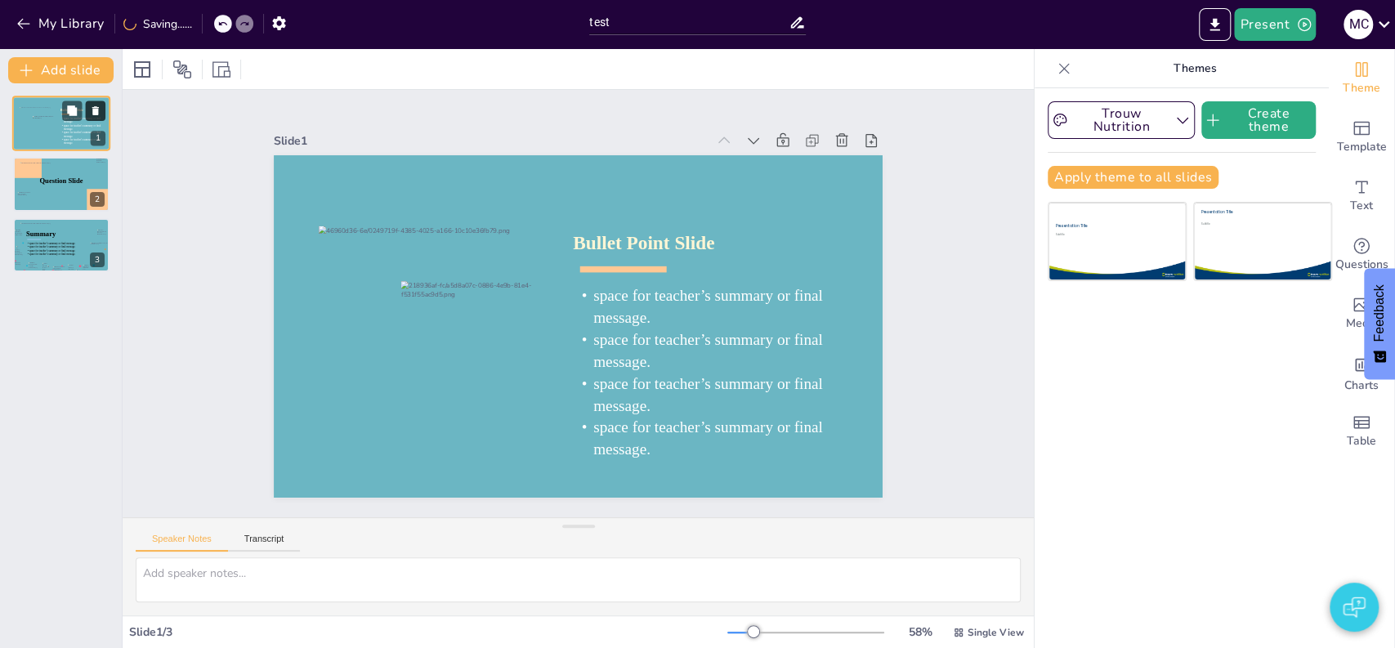
click at [92, 109] on icon at bounding box center [95, 110] width 11 height 11
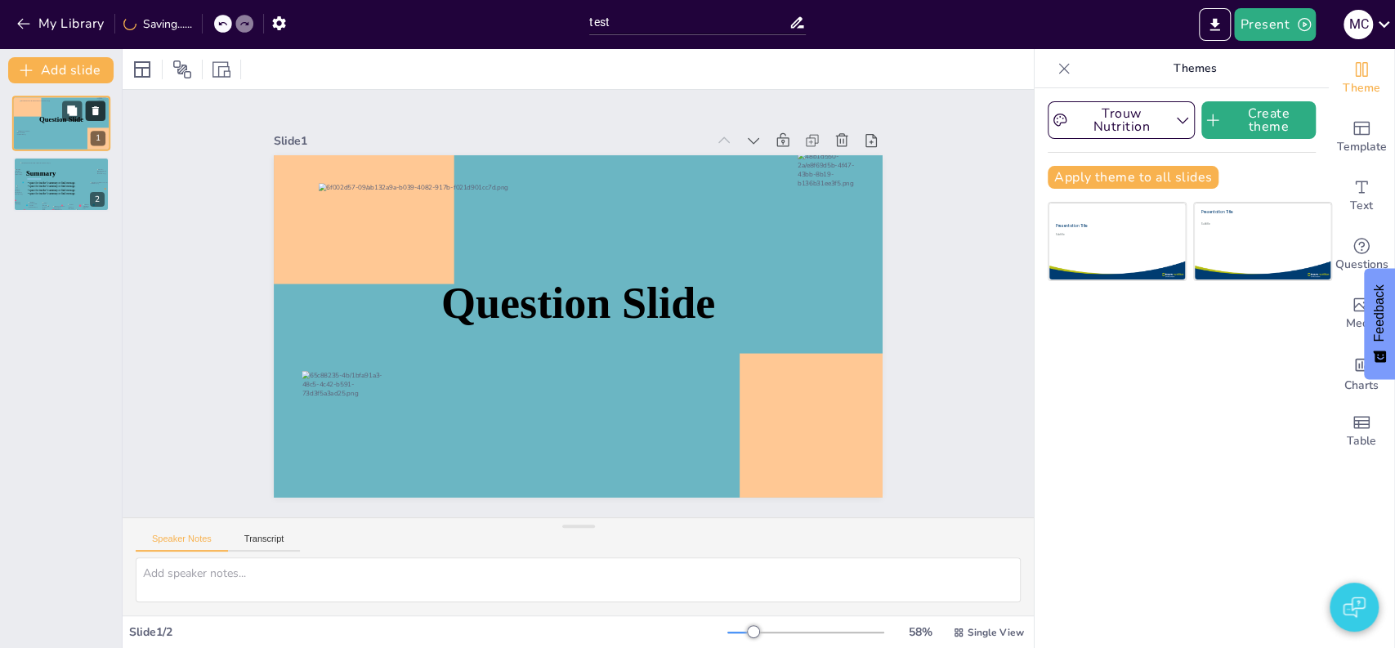
click at [92, 109] on icon at bounding box center [95, 110] width 11 height 11
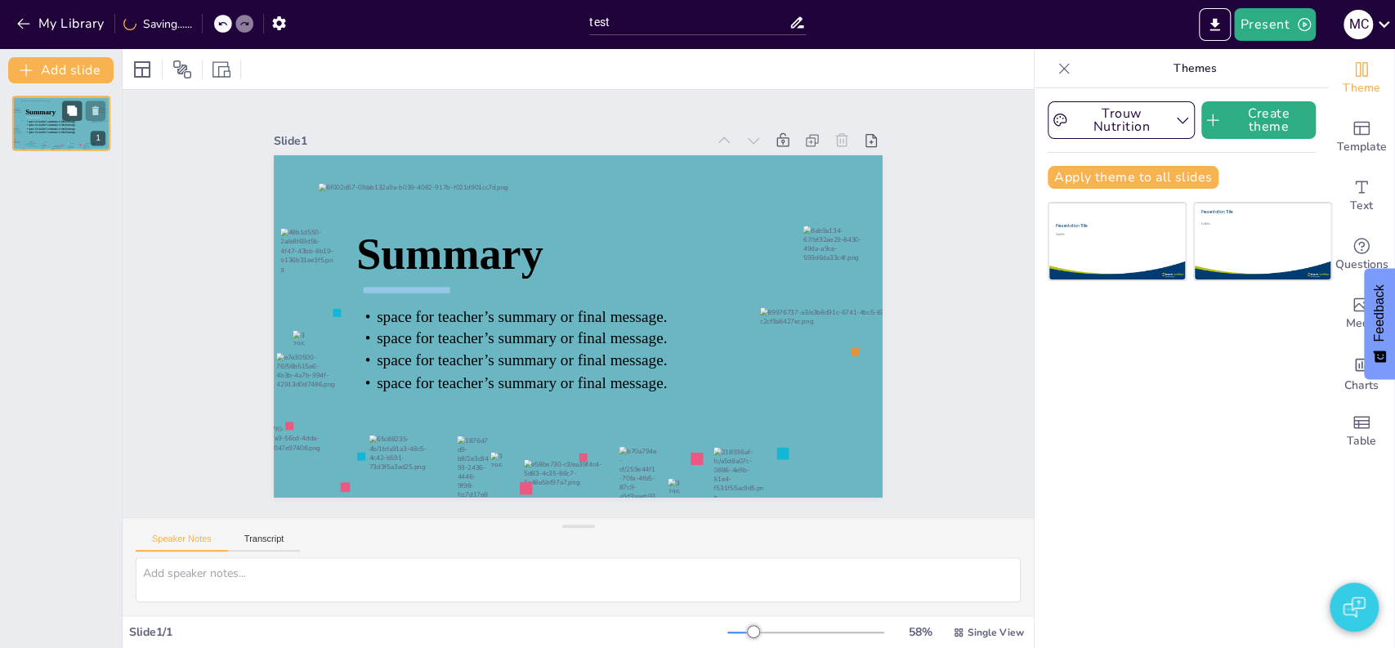
click at [92, 109] on icon at bounding box center [95, 110] width 11 height 11
click at [53, 83] on div "Summary space for teacher’s summary or final message. space for teacher’s summa…" at bounding box center [61, 365] width 122 height 565
click at [58, 63] on button "Add slide" at bounding box center [60, 70] width 105 height 26
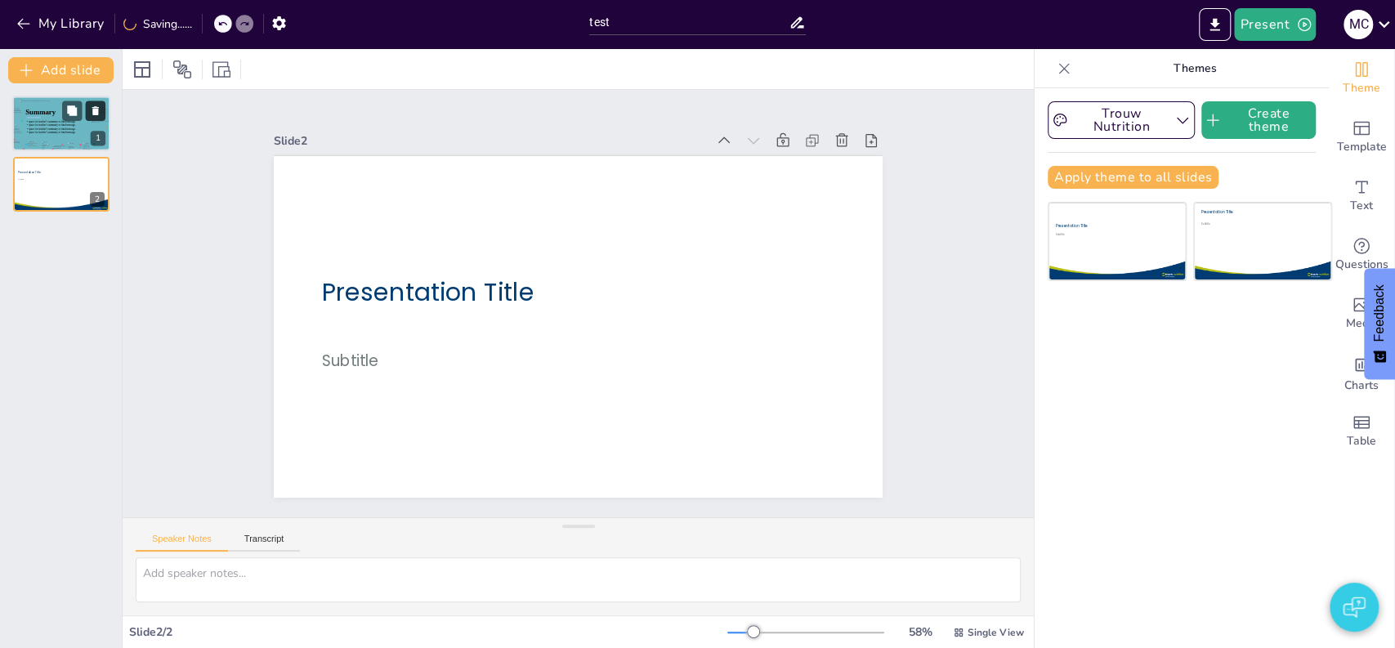
click at [98, 112] on icon at bounding box center [95, 110] width 11 height 11
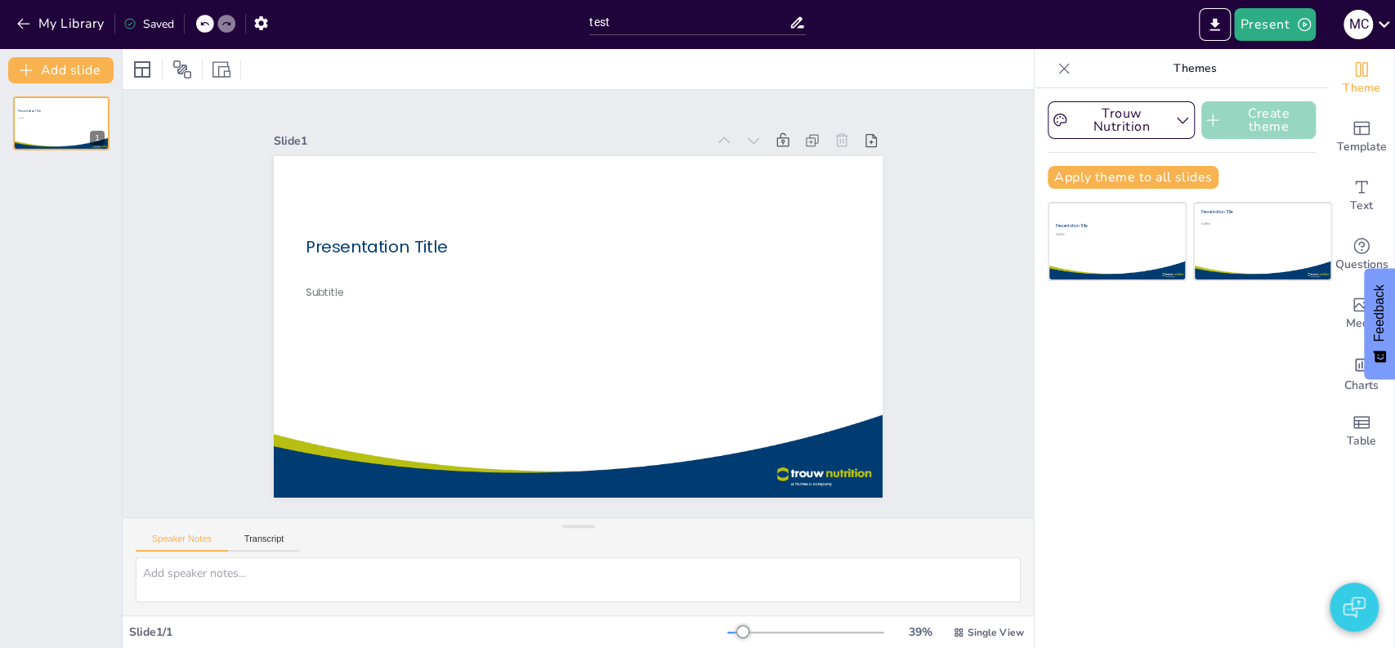
click at [1217, 121] on button "Create theme" at bounding box center [1259, 120] width 114 height 38
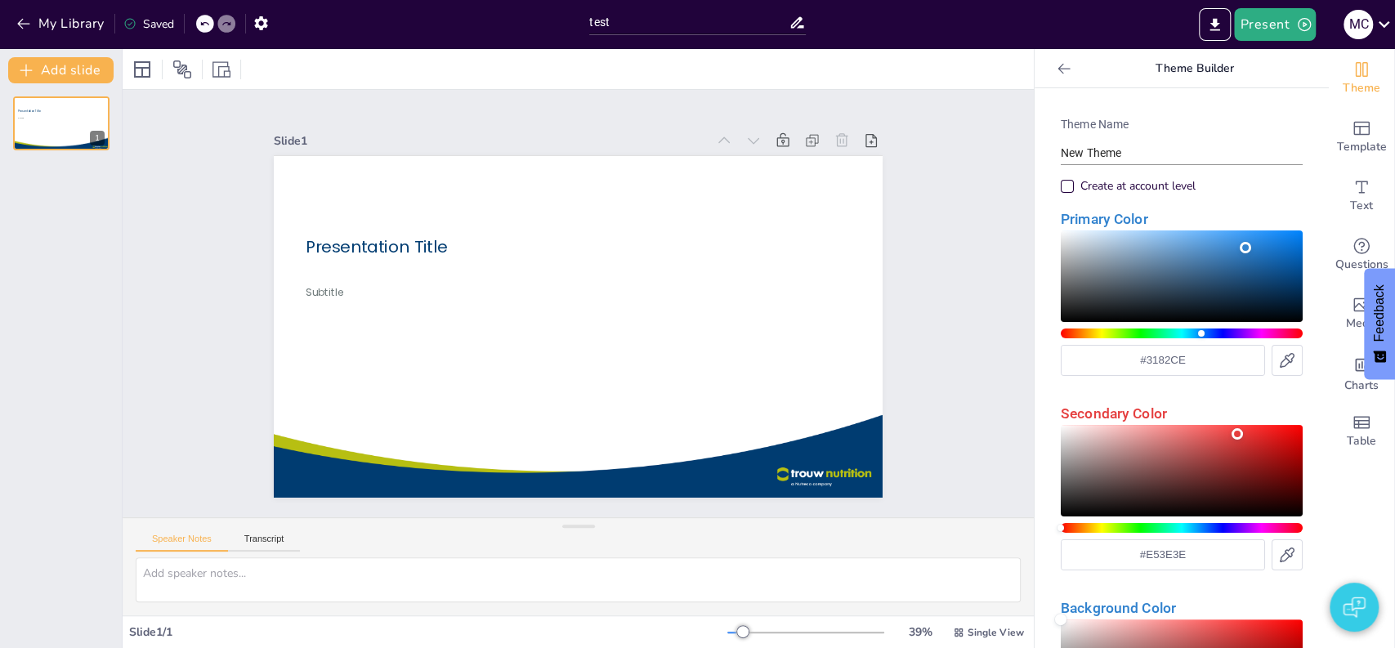
click at [1144, 149] on input "New Theme" at bounding box center [1182, 153] width 242 height 24
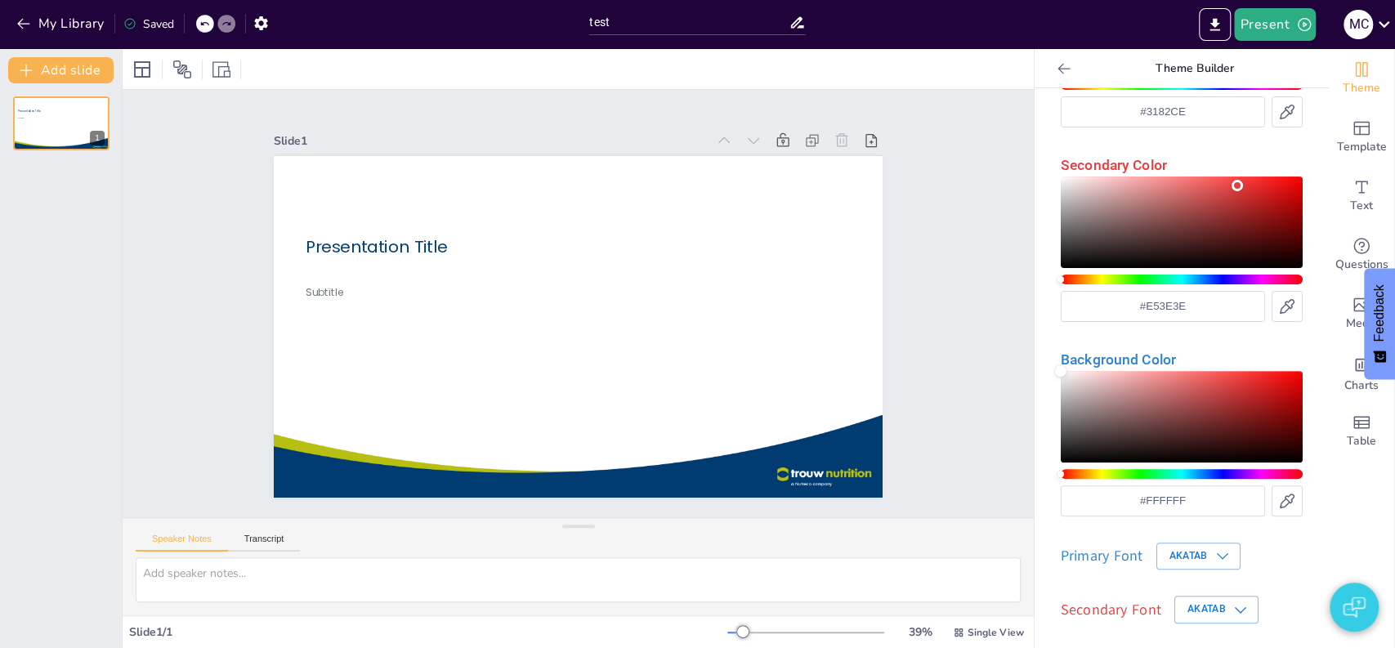
scroll to position [320, 0]
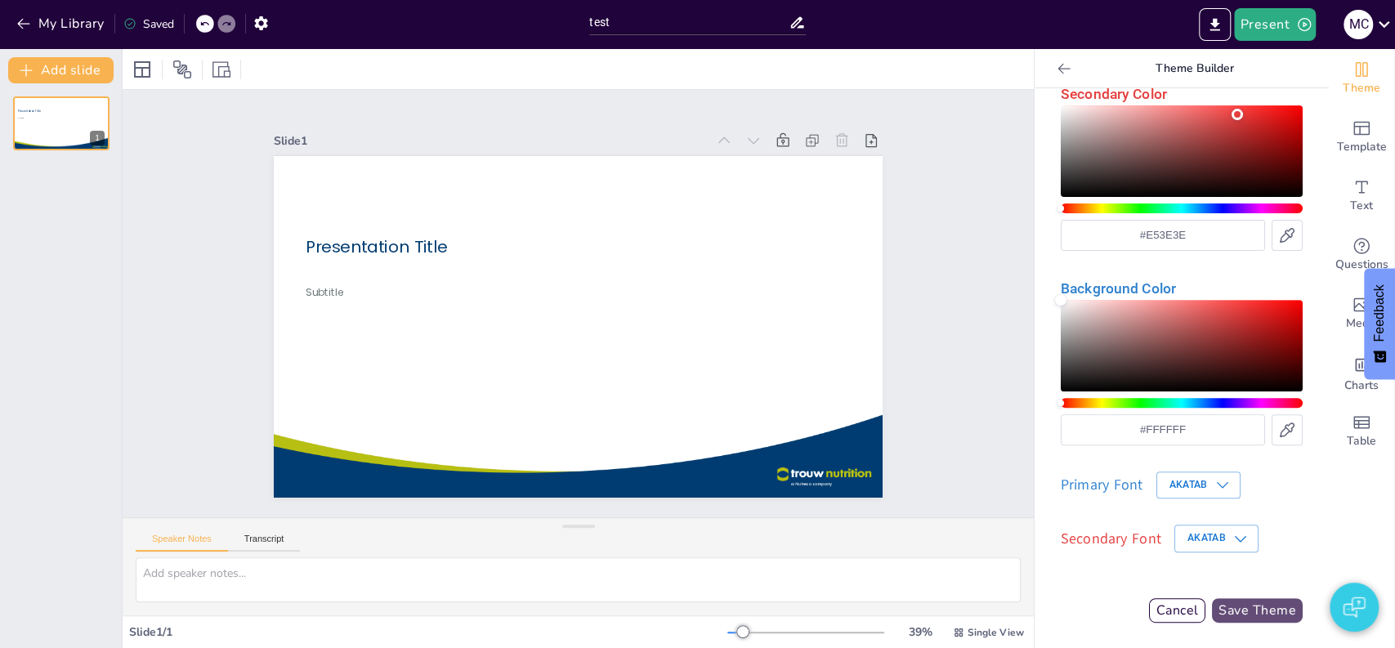
type input "tetst"
click at [1255, 619] on button "Save Theme" at bounding box center [1257, 610] width 91 height 25
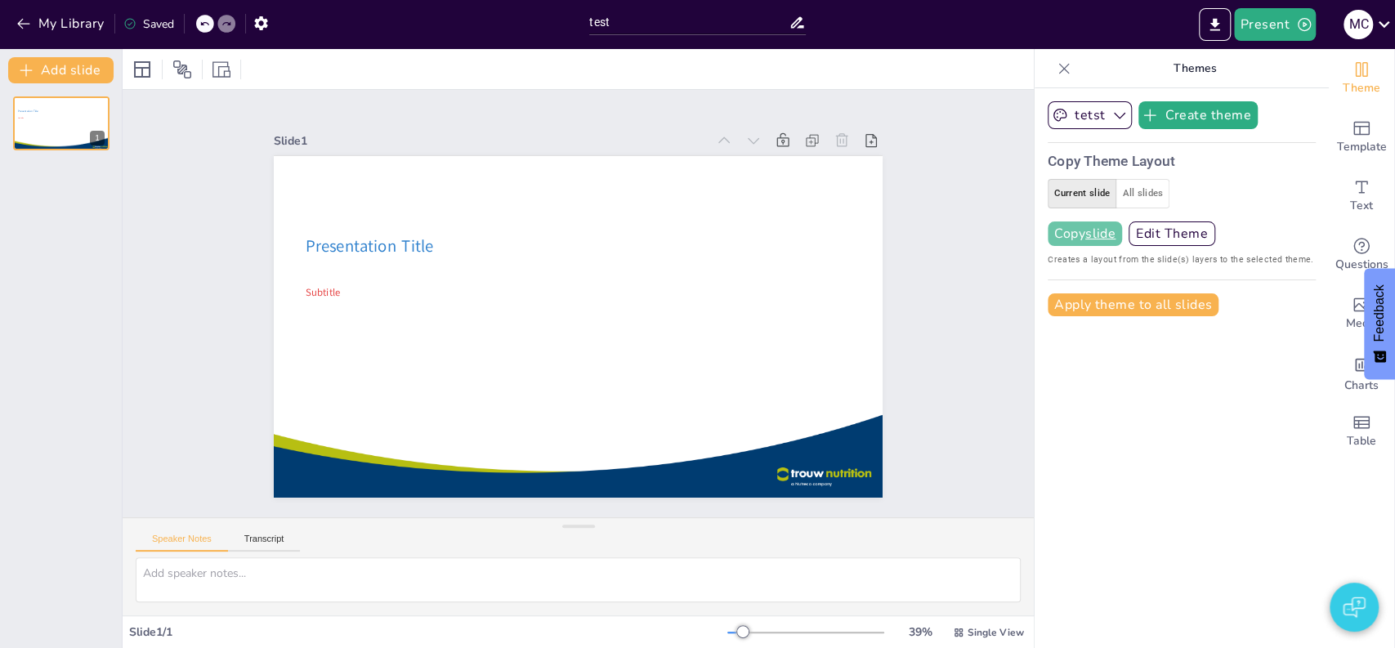
click at [1067, 227] on button "Copy slide" at bounding box center [1085, 234] width 74 height 25
click at [915, 293] on div "Slide 1 Presentation Title Subtitle" at bounding box center [578, 303] width 911 height 427
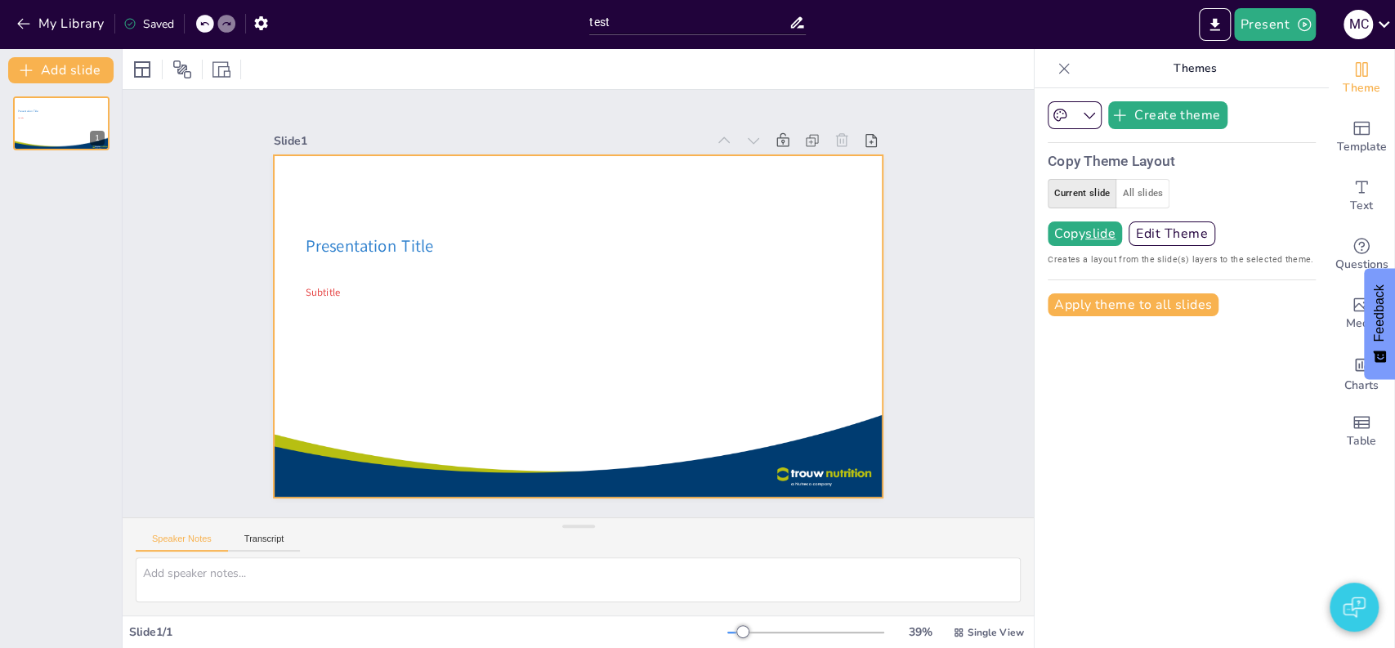
click at [770, 243] on div at bounding box center [578, 326] width 611 height 342
click at [894, 244] on div "Slide 1 Presentation Title Subtitle" at bounding box center [578, 304] width 700 height 388
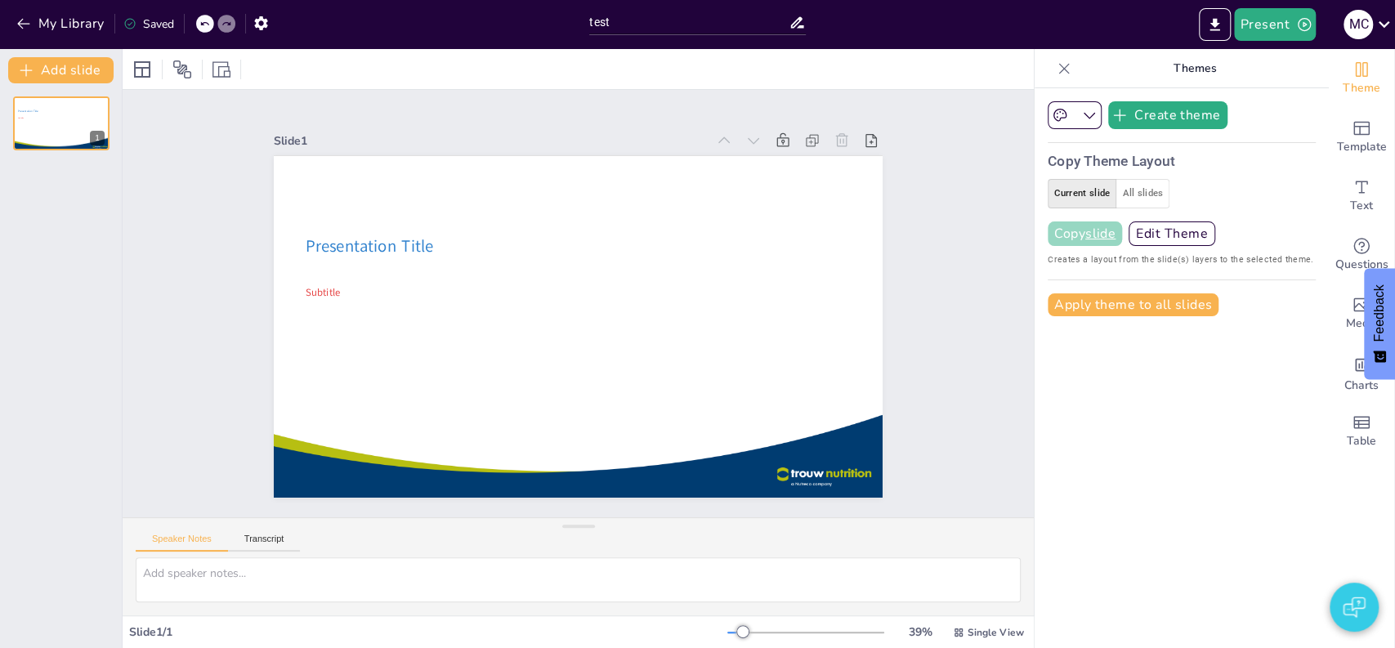
click at [1090, 238] on u "slide" at bounding box center [1100, 233] width 30 height 13
click at [926, 245] on div "Slide 1 Presentation Title Subtitle" at bounding box center [578, 303] width 911 height 427
